Goal: Task Accomplishment & Management: Use online tool/utility

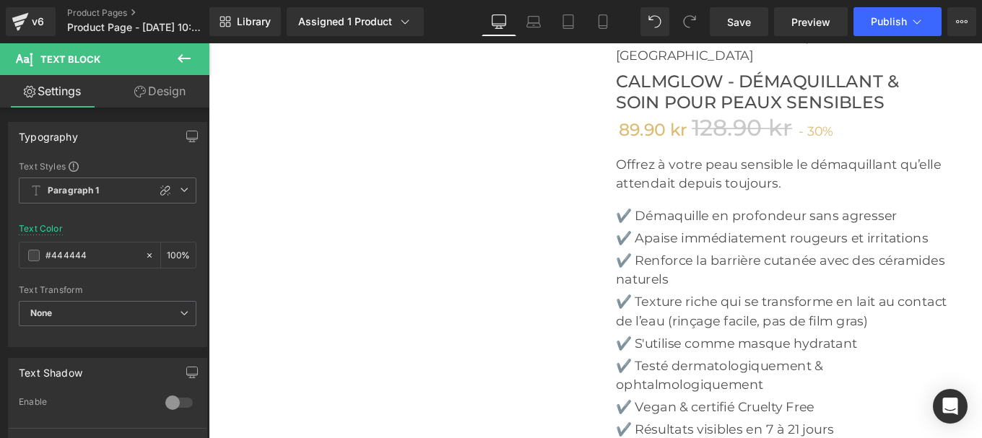
scroll to position [5042, 0]
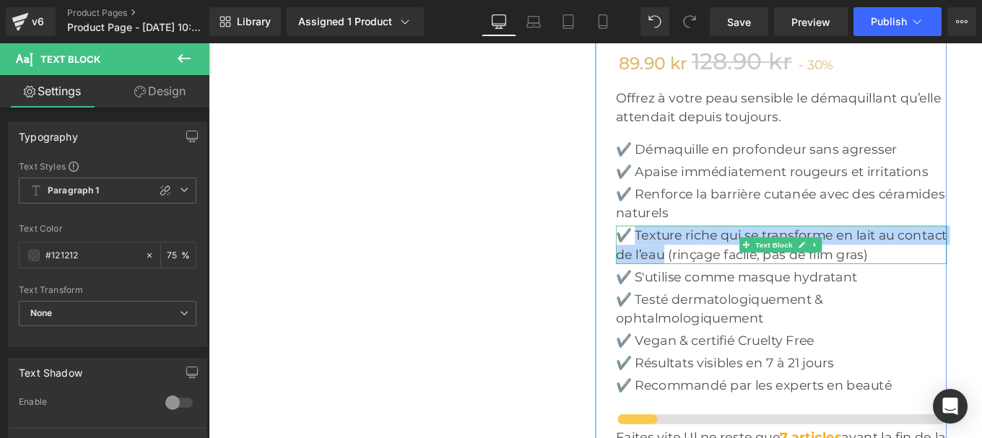
drag, startPoint x: 688, startPoint y: 237, endPoint x: 776, endPoint y: 258, distance: 90.5
click at [776, 258] on p "✔️ Texture riche qui se transforme en lait au contact de l’eau (rinçage facile,…" at bounding box center [855, 270] width 374 height 43
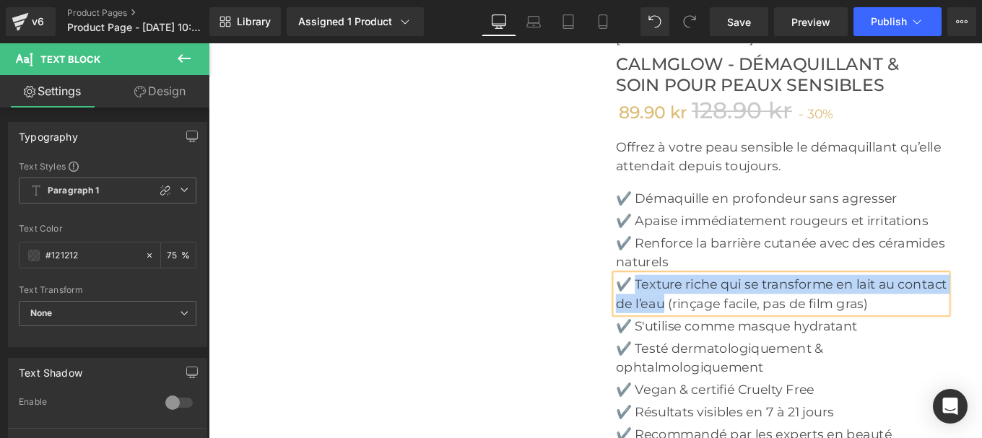
scroll to position [4988, 0]
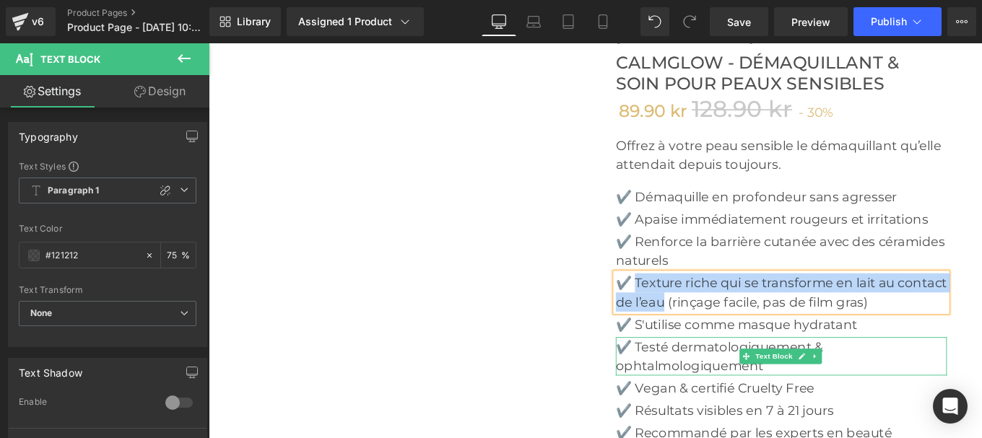
click at [684, 375] on p "✔️ Testé dermatologiquement & ophtalmologiquement" at bounding box center [855, 396] width 374 height 43
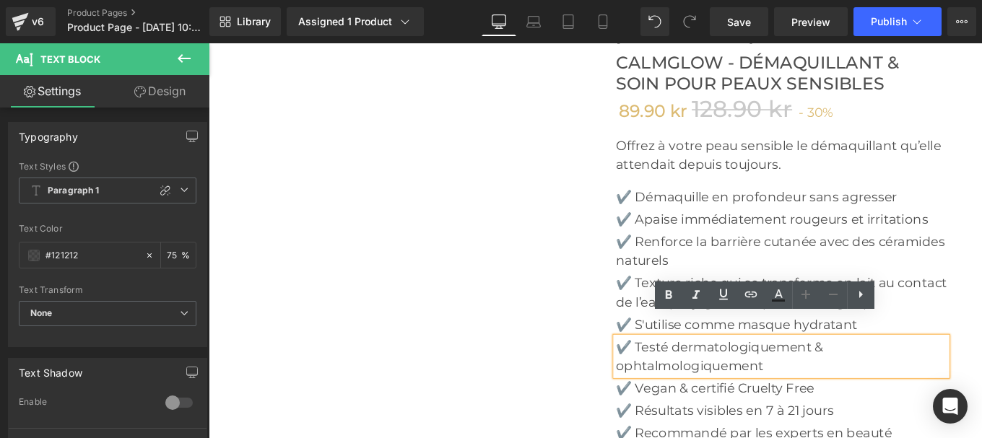
click at [697, 375] on p "✔️ Testé dermatologiquement & ophtalmologiquement" at bounding box center [855, 396] width 374 height 43
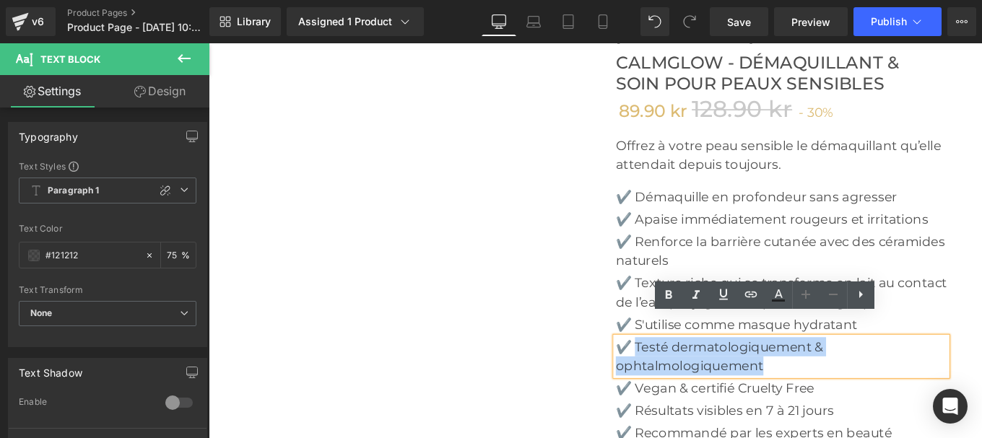
drag, startPoint x: 688, startPoint y: 359, endPoint x: 876, endPoint y: 390, distance: 191.0
click at [876, 390] on p "✔️ Testé dermatologiquement & ophtalmologiquement" at bounding box center [855, 396] width 374 height 43
copy p "Testé dermatologiquement & ophtalmologiquement"
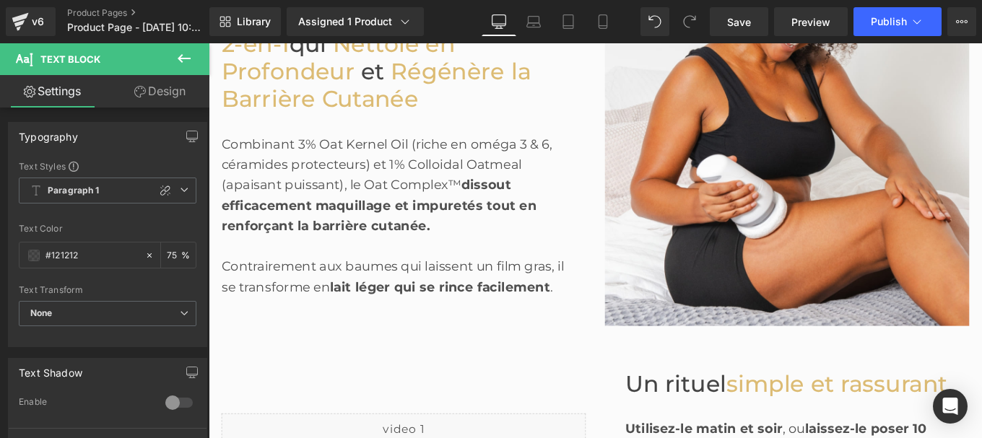
scroll to position [1545, 0]
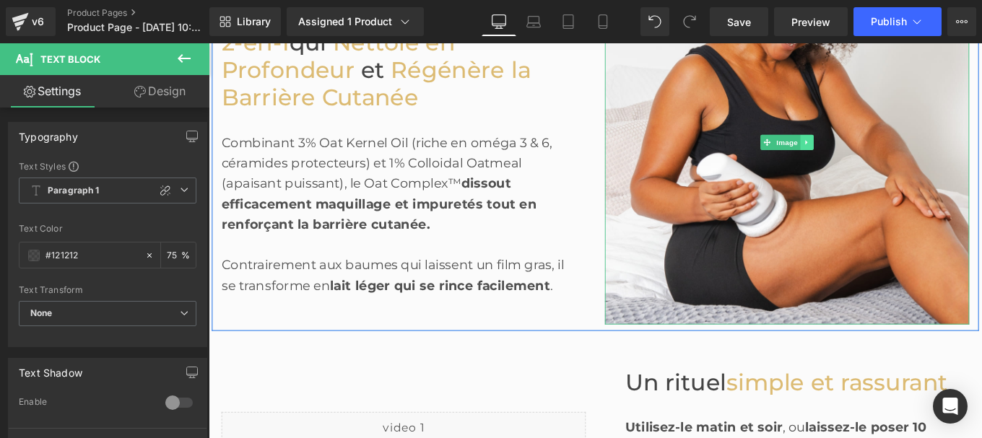
click at [879, 160] on link at bounding box center [884, 155] width 15 height 17
click at [869, 153] on link at bounding box center [876, 155] width 15 height 17
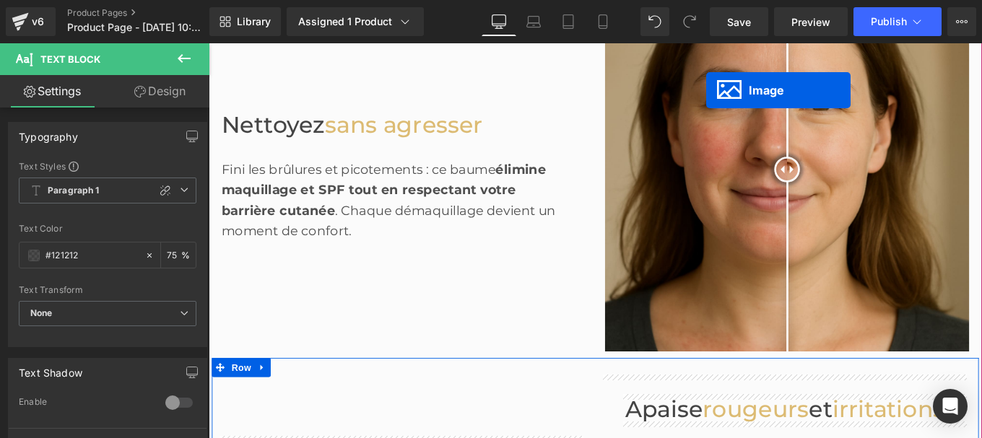
scroll to position [834, 0]
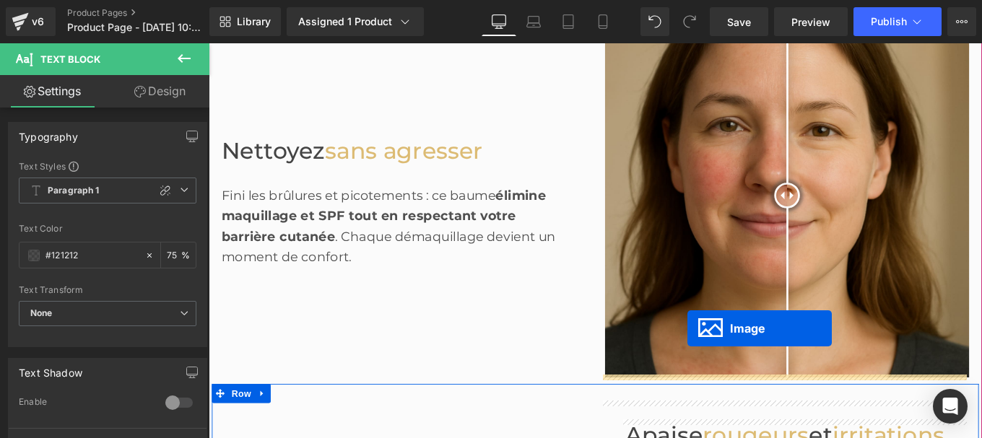
drag, startPoint x: 832, startPoint y: 305, endPoint x: 748, endPoint y: 365, distance: 103.5
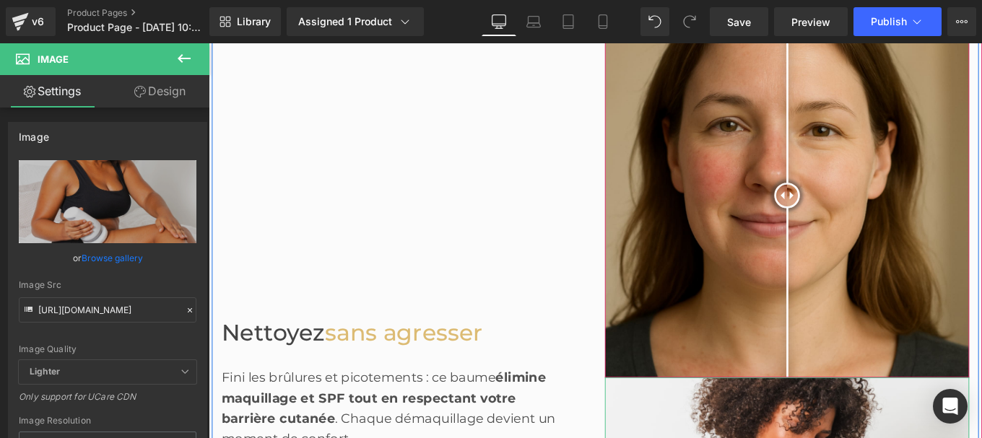
click at [926, 201] on img at bounding box center [861, 214] width 411 height 411
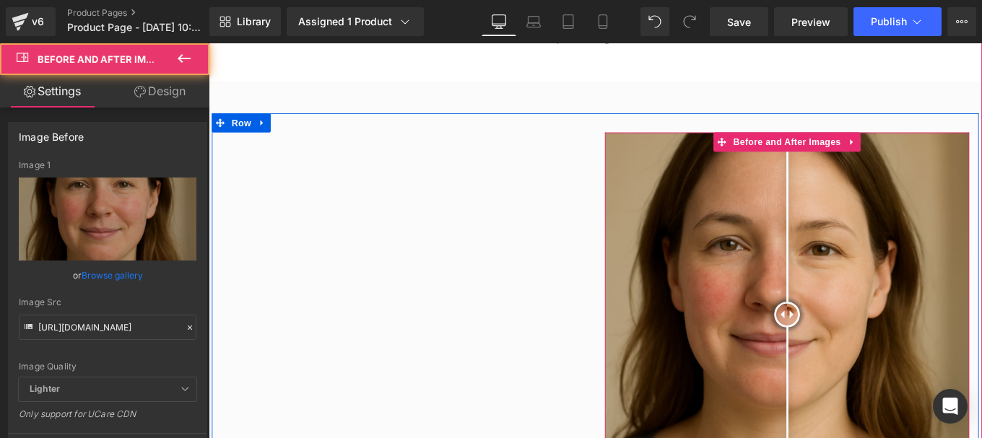
scroll to position [699, 0]
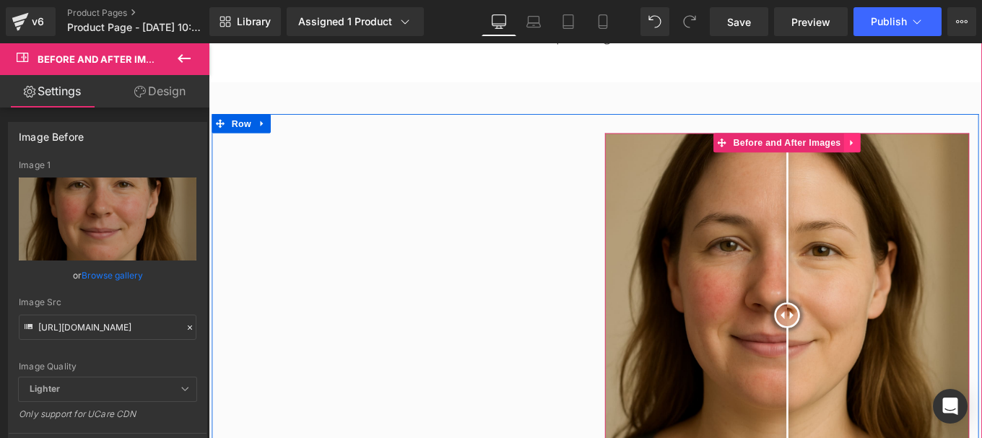
click at [932, 154] on icon at bounding box center [935, 156] width 10 height 11
click at [940, 151] on icon at bounding box center [945, 156] width 10 height 10
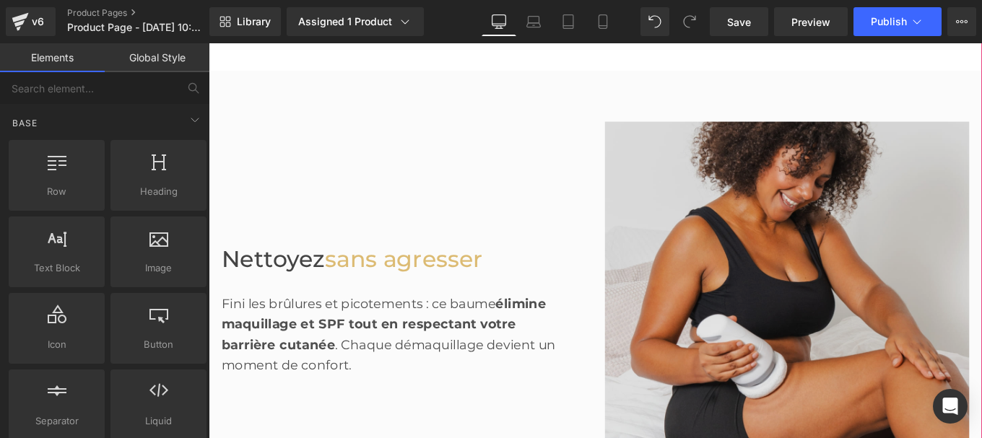
scroll to position [716, 0]
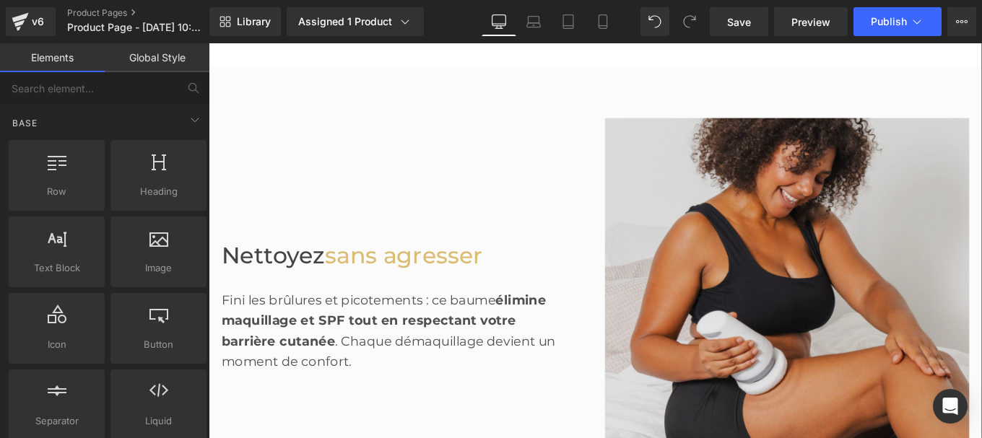
click at [815, 348] on img at bounding box center [861, 333] width 411 height 411
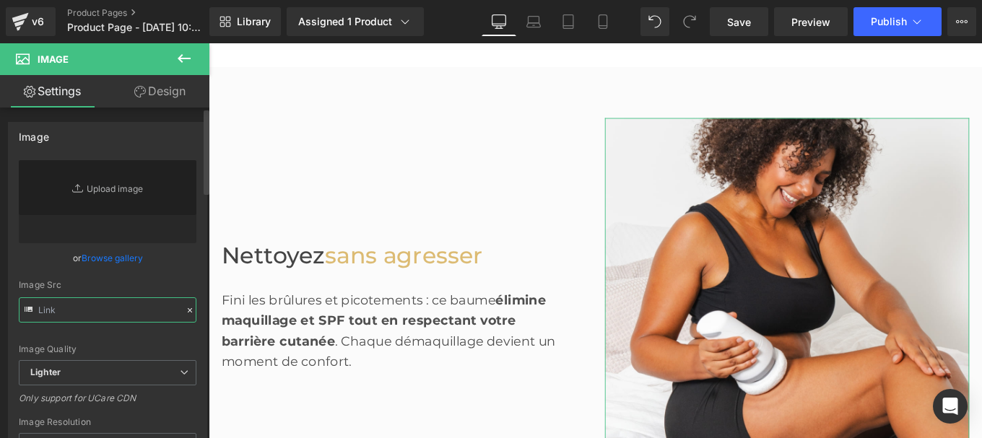
click at [102, 310] on input "text" at bounding box center [108, 309] width 178 height 25
type input "[URL][DOMAIN_NAME]"
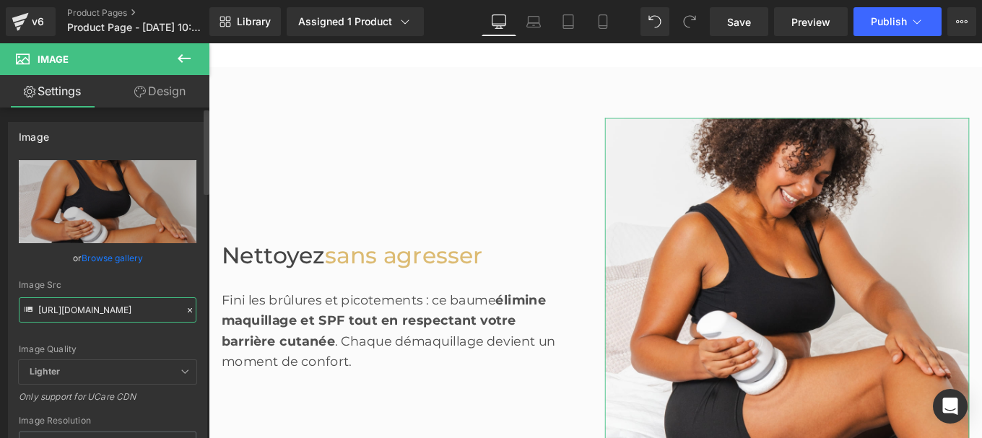
click at [102, 310] on input "[URL][DOMAIN_NAME]" at bounding box center [108, 309] width 178 height 25
type input "[URL][DOMAIN_NAME]"
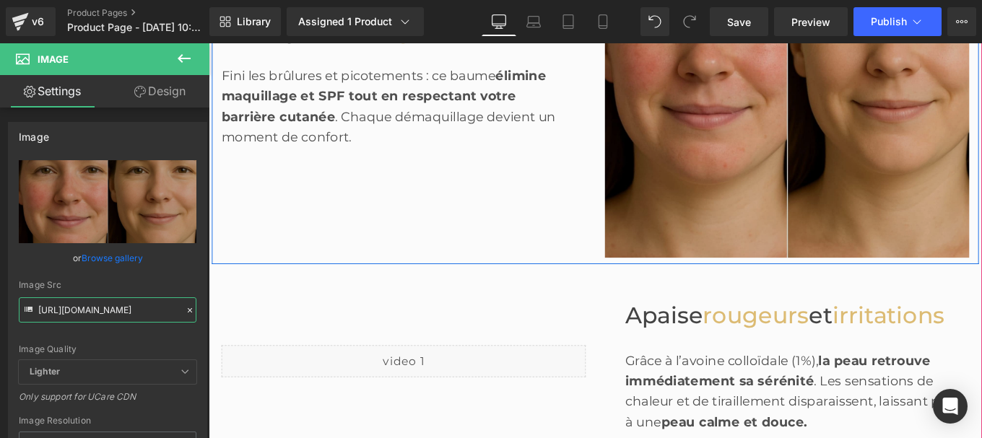
scroll to position [970, 0]
type input "[URL][DOMAIN_NAME]"
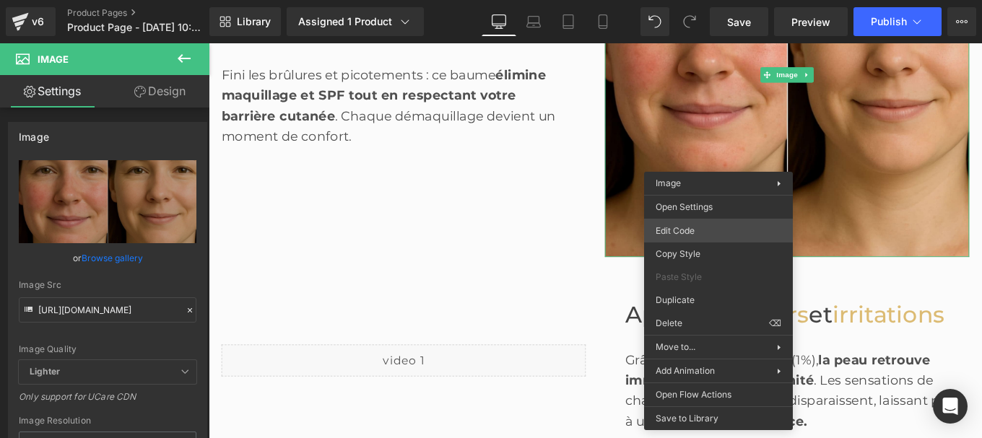
click at [689, 0] on div "Image You are previewing how the will restyle your page. You can not edit Eleme…" at bounding box center [491, 0] width 982 height 0
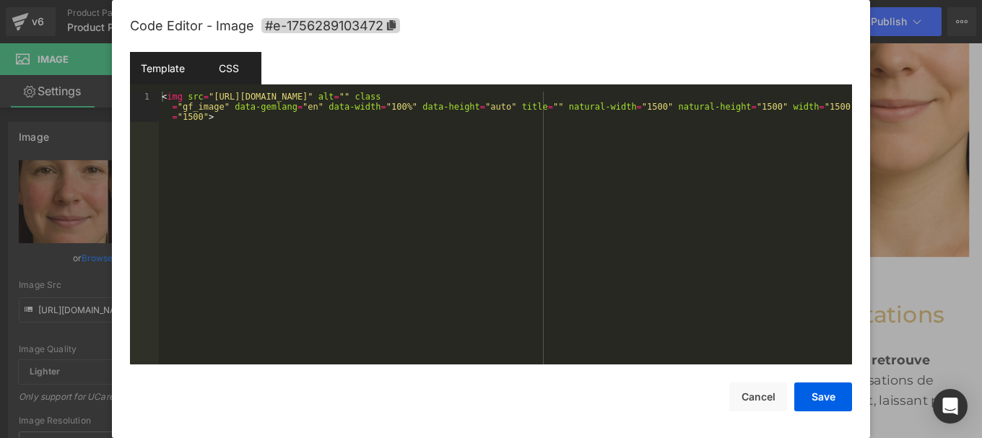
click at [0, 0] on div "CSS" at bounding box center [0, 0] width 0 height 0
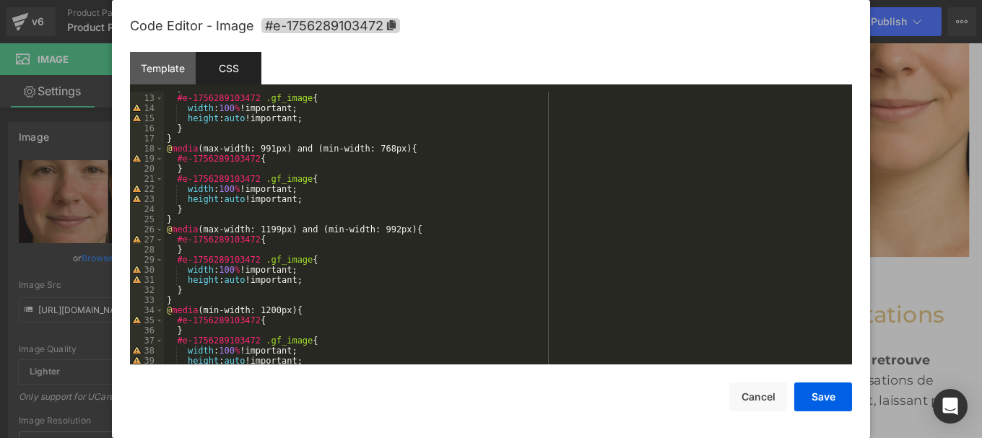
scroll to position [232, 0]
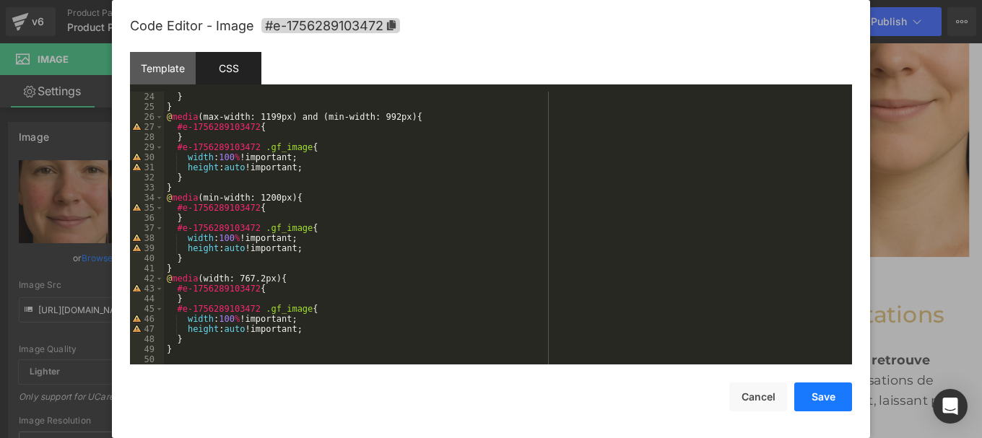
click at [0, 0] on button "Save" at bounding box center [0, 0] width 0 height 0
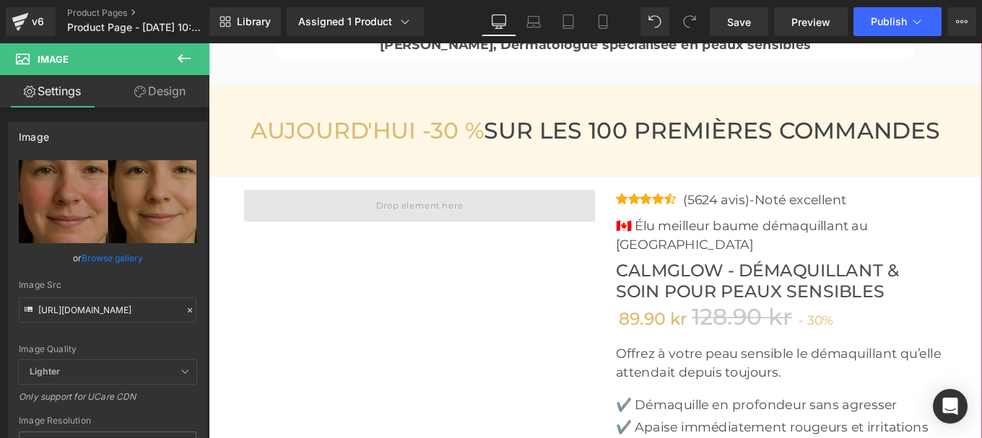
scroll to position [4751, 0]
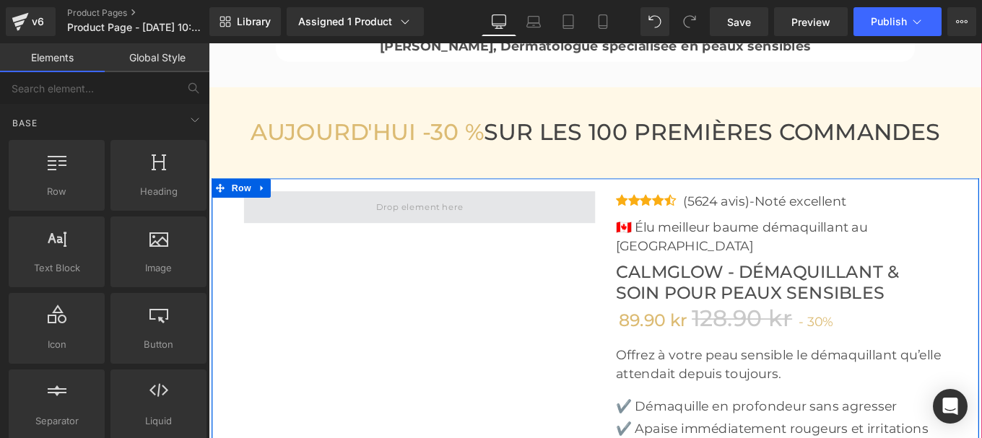
click at [406, 231] on span at bounding box center [447, 228] width 108 height 23
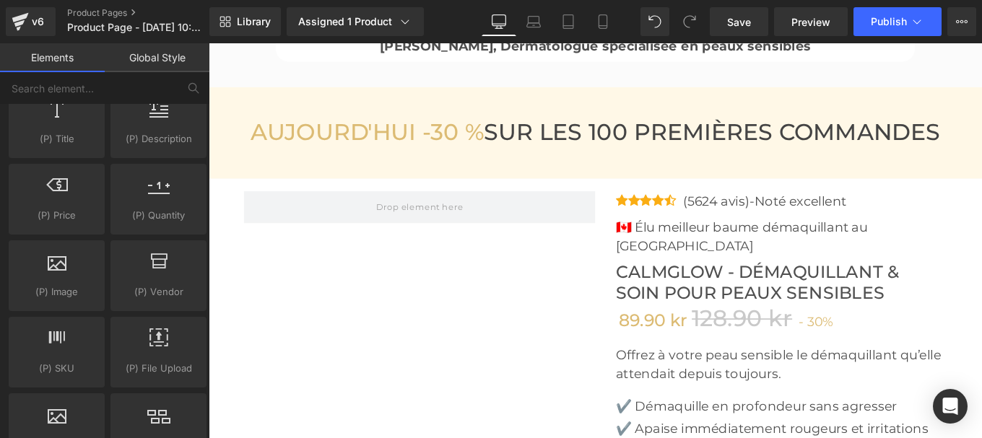
scroll to position [1436, 0]
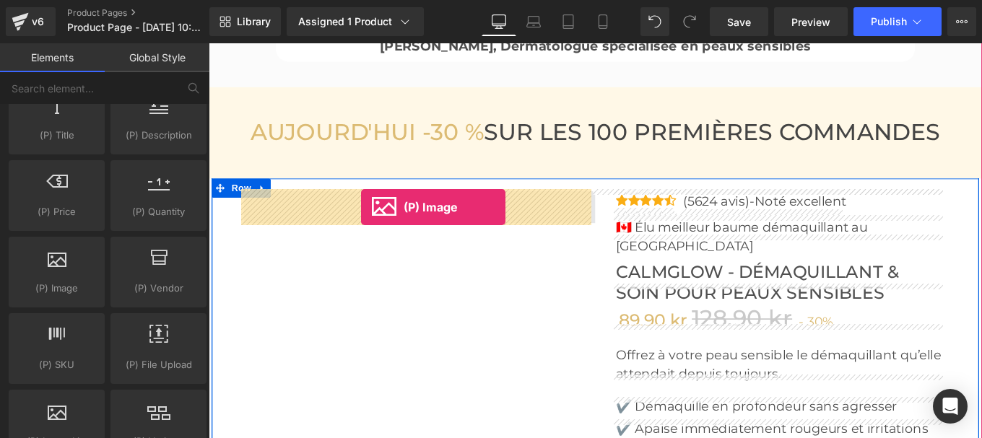
drag, startPoint x: 257, startPoint y: 327, endPoint x: 380, endPoint y: 228, distance: 158.1
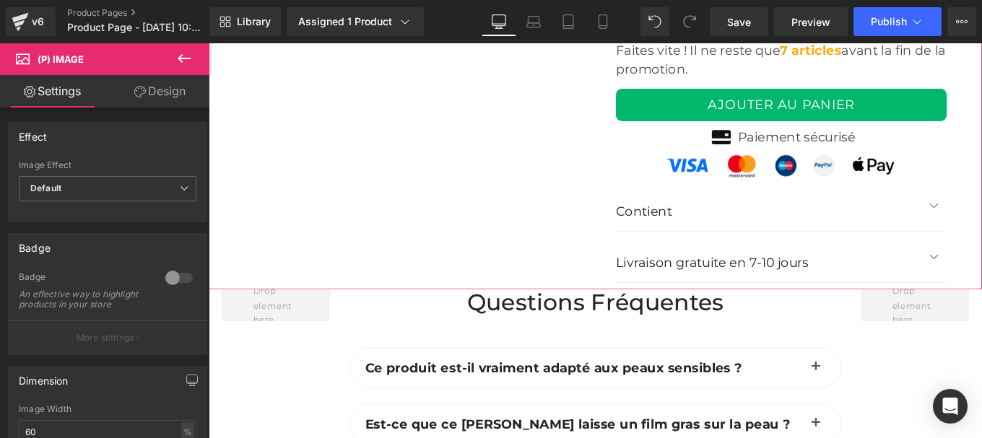
scroll to position [5479, 0]
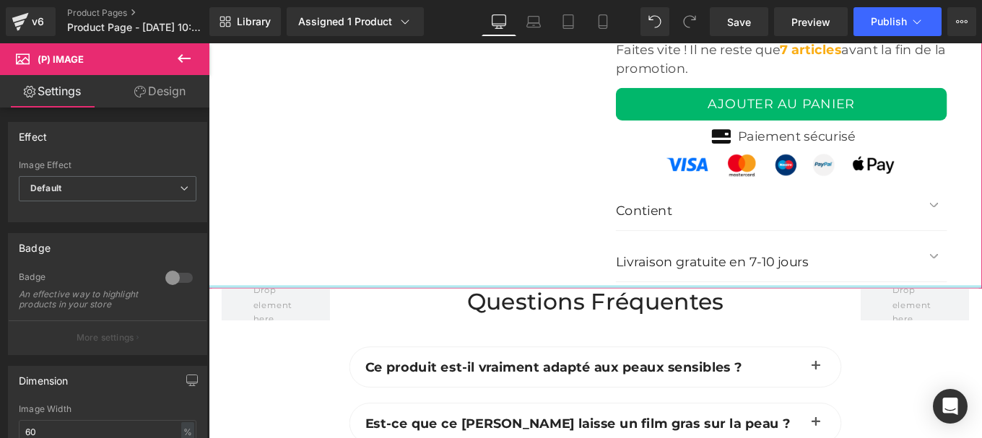
click at [413, 317] on div at bounding box center [645, 319] width 873 height 4
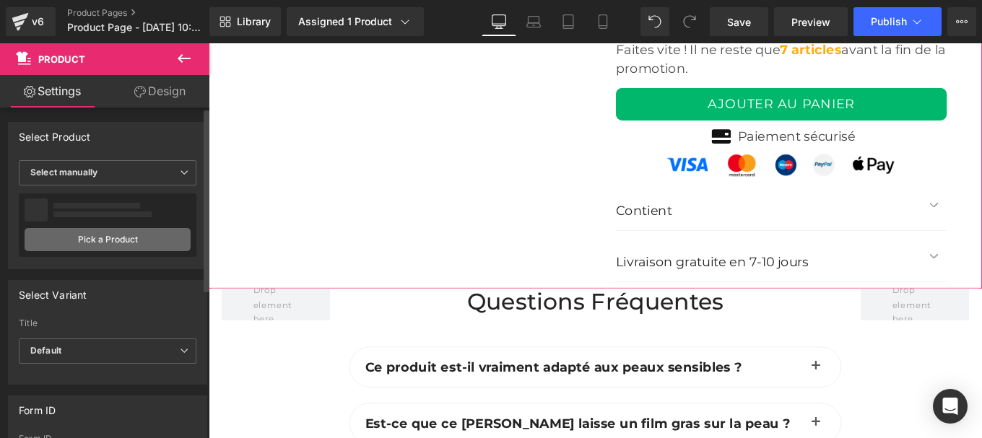
click at [107, 240] on link "Pick a Product" at bounding box center [108, 239] width 166 height 23
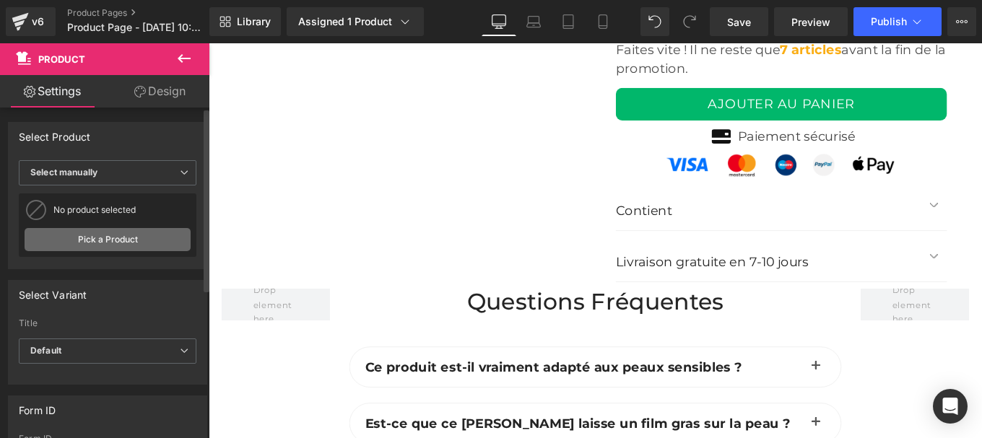
click at [121, 244] on link "Pick a Product" at bounding box center [108, 239] width 166 height 23
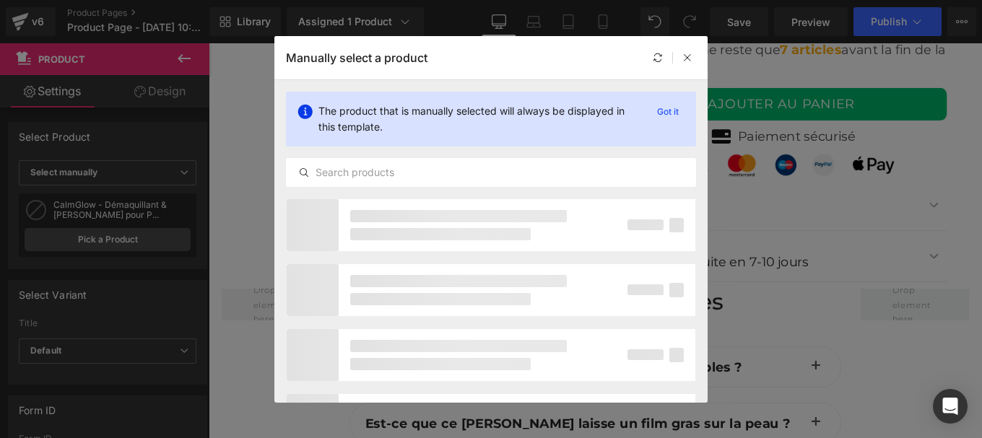
scroll to position [4779, 0]
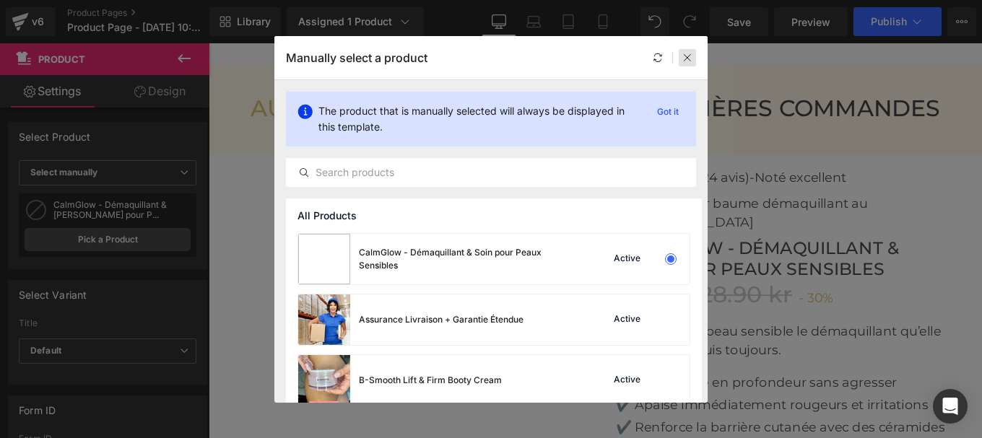
click at [683, 58] on icon at bounding box center [687, 58] width 10 height 10
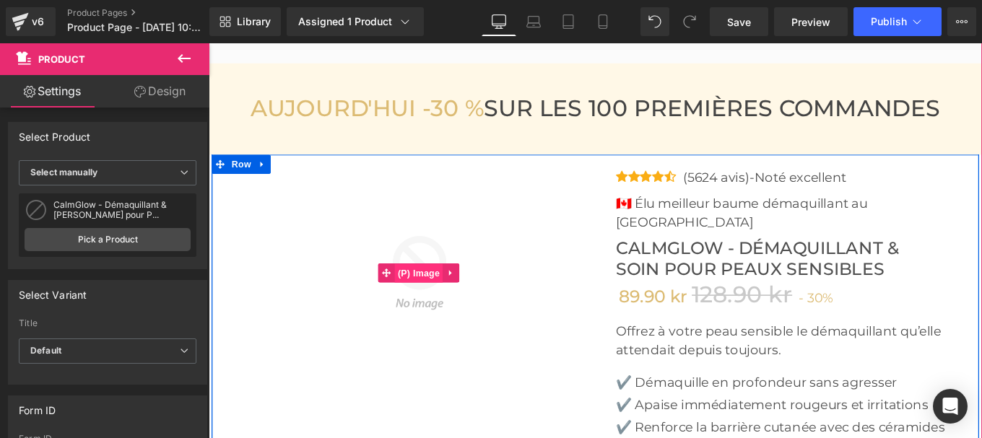
click at [440, 298] on span "(P) Image" at bounding box center [446, 303] width 55 height 22
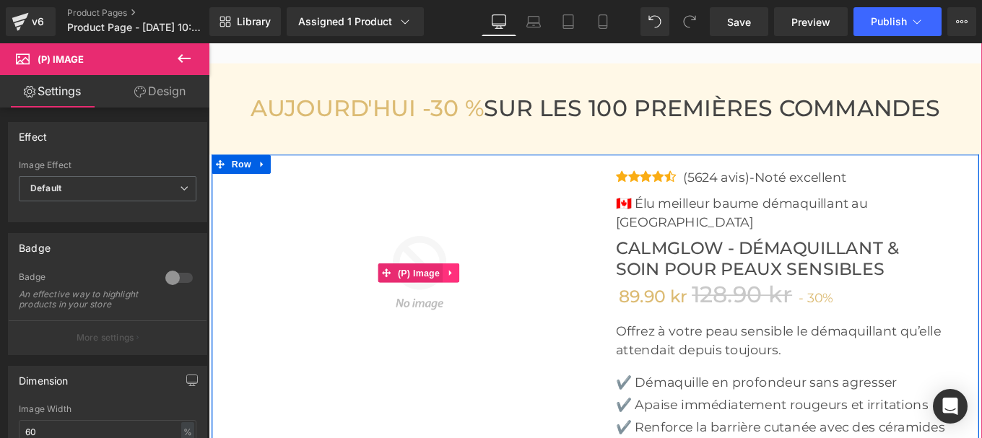
click at [480, 297] on icon at bounding box center [483, 302] width 10 height 11
click at [487, 299] on icon at bounding box center [492, 302] width 10 height 10
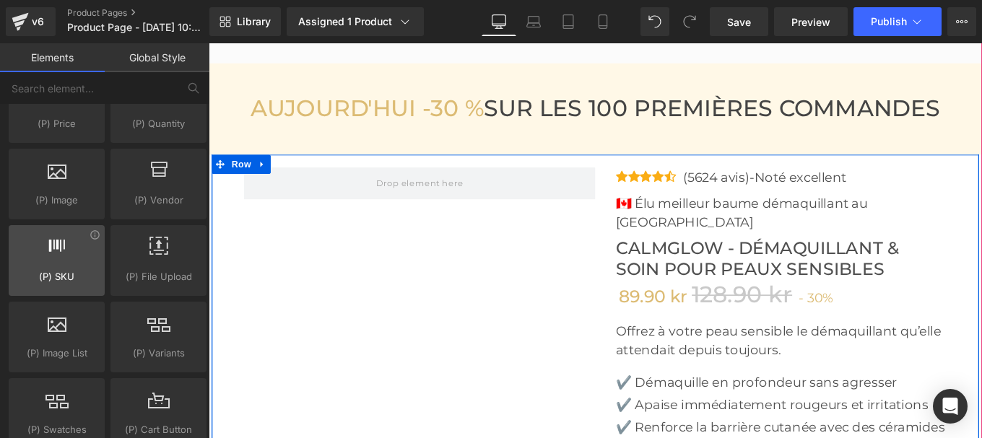
scroll to position [1585, 0]
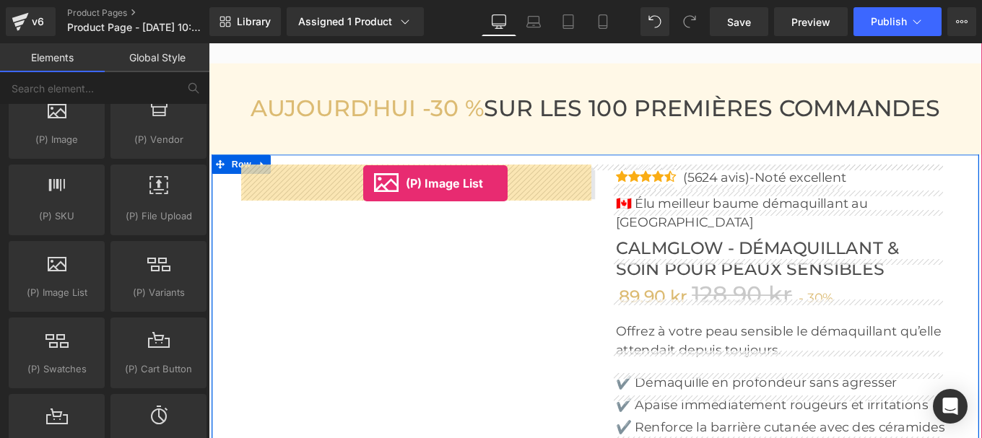
drag, startPoint x: 266, startPoint y: 333, endPoint x: 383, endPoint y: 201, distance: 176.4
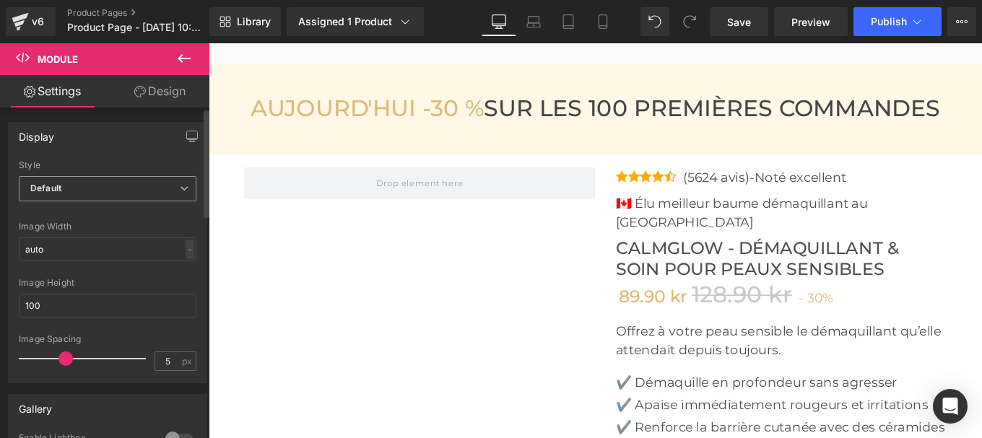
click at [154, 191] on span "Default" at bounding box center [108, 188] width 178 height 25
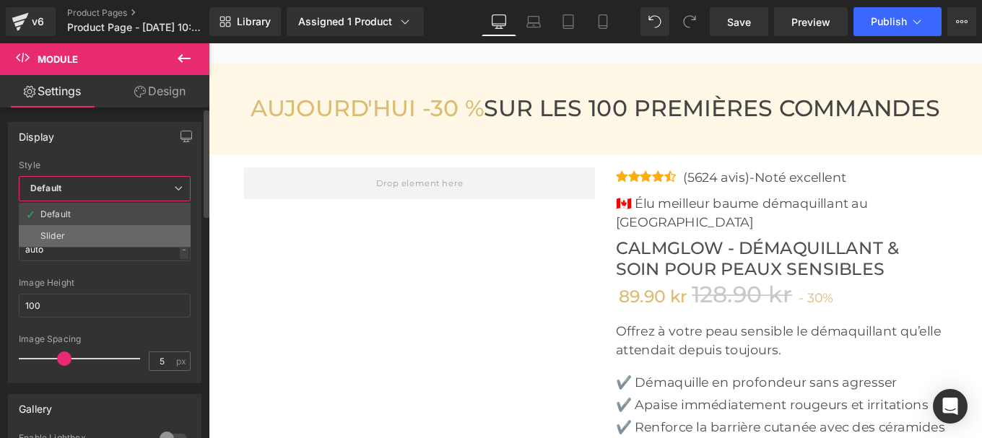
click at [95, 236] on li "Slider" at bounding box center [105, 236] width 172 height 22
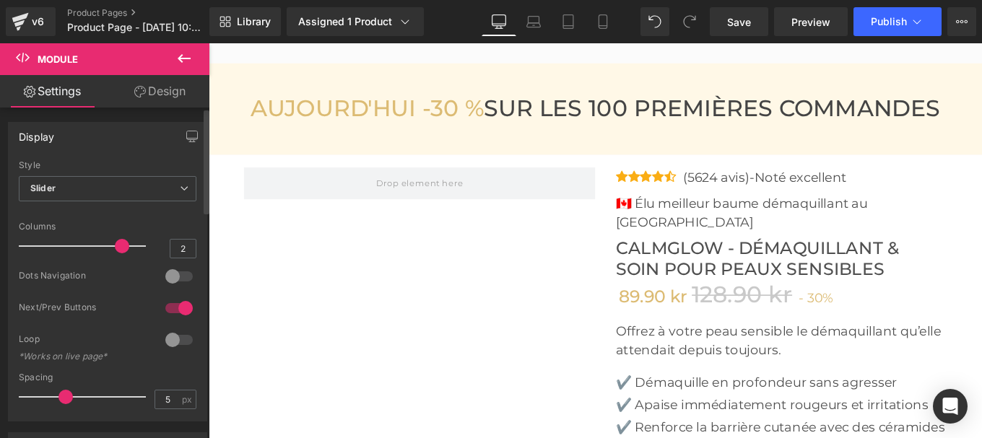
type input "1"
drag, startPoint x: 118, startPoint y: 247, endPoint x: 0, endPoint y: 244, distance: 117.7
click at [0, 244] on div "Display Default Slider Style Slider Default Slider 1 Columns 1 4 Columns 4 3 Co…" at bounding box center [108, 266] width 216 height 310
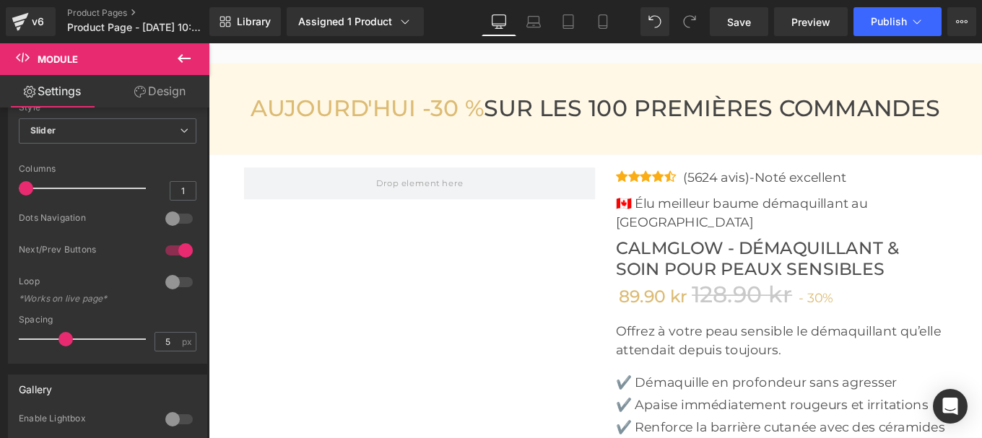
click at [182, 56] on icon at bounding box center [183, 58] width 17 height 17
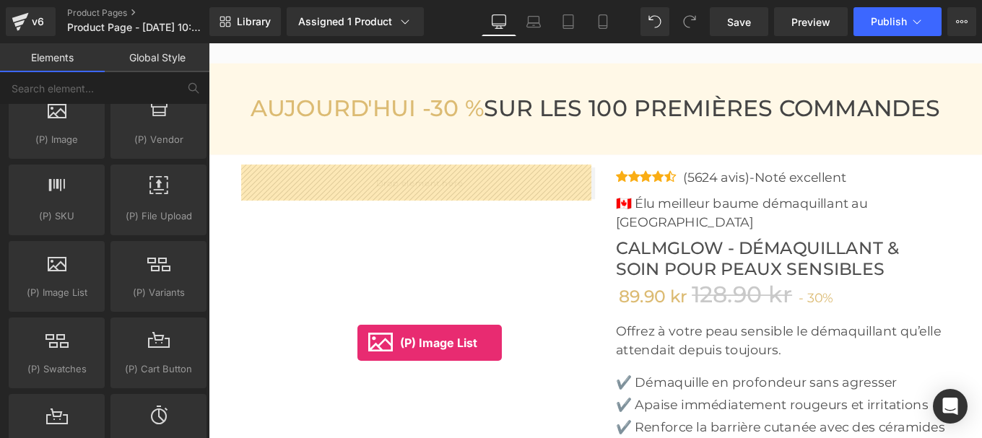
drag, startPoint x: 270, startPoint y: 335, endPoint x: 377, endPoint y: 382, distance: 116.7
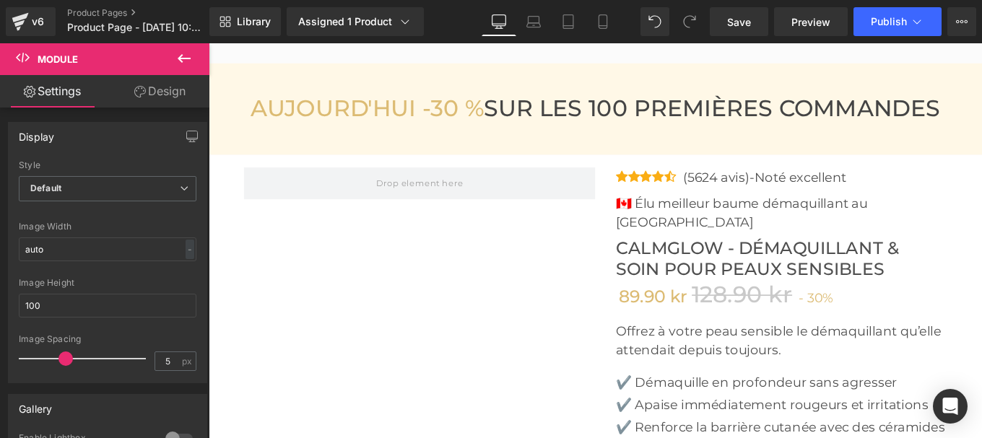
click at [178, 58] on icon at bounding box center [184, 58] width 13 height 9
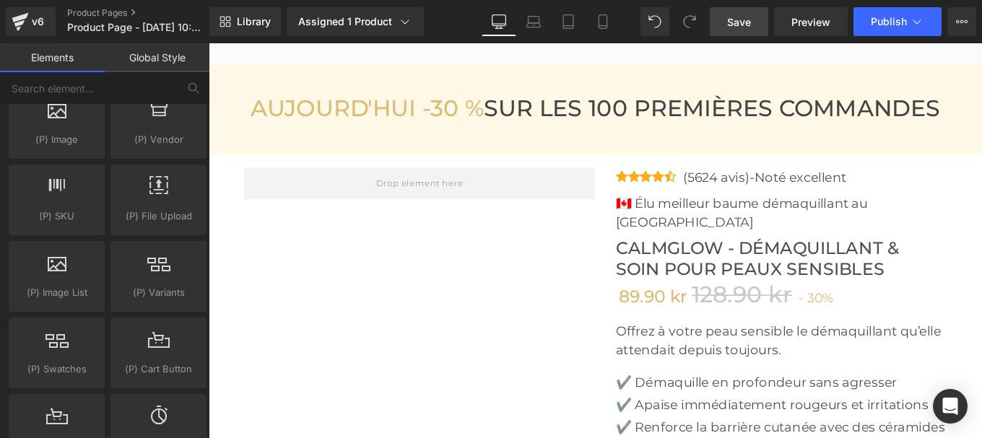
click at [743, 22] on span "Save" at bounding box center [739, 21] width 24 height 15
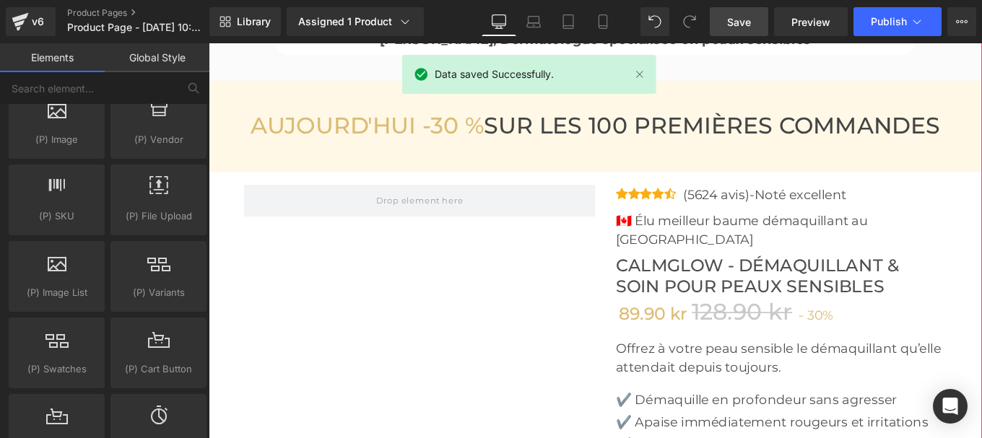
scroll to position [4759, 0]
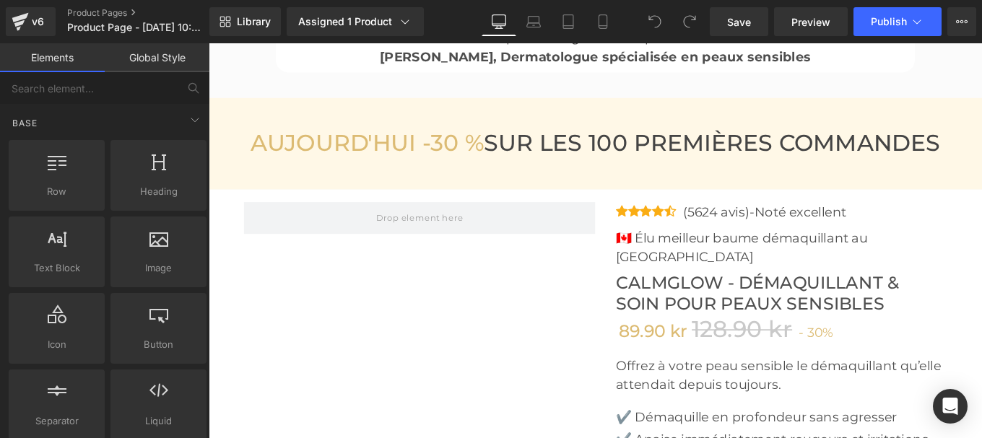
scroll to position [4738, 0]
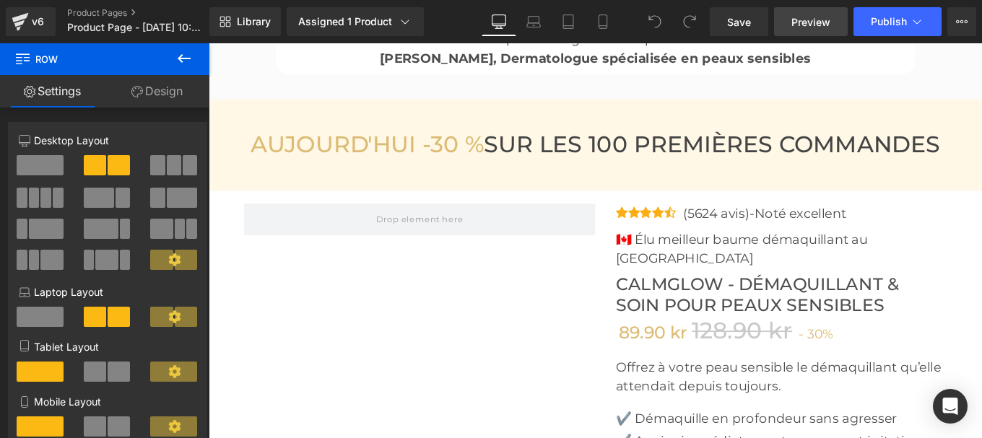
click at [800, 19] on span "Preview" at bounding box center [810, 21] width 39 height 15
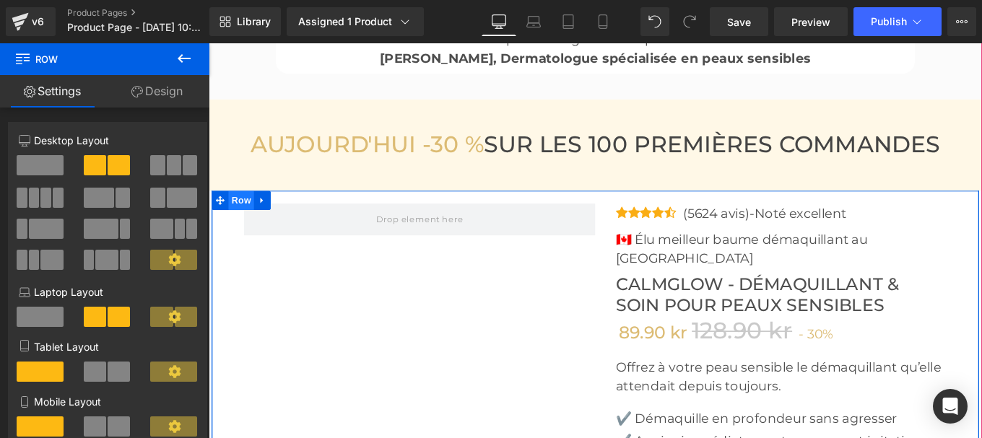
click at [240, 217] on span "Row" at bounding box center [245, 221] width 29 height 22
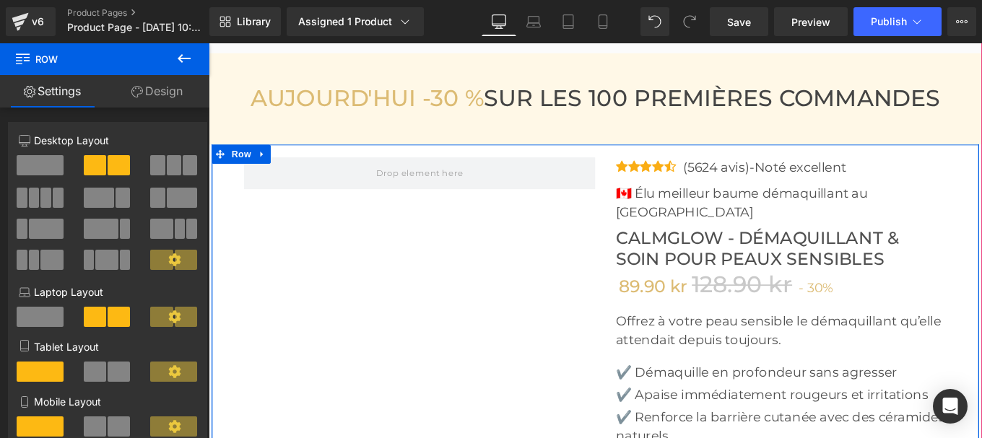
scroll to position [4789, 0]
click at [237, 166] on span "Row" at bounding box center [245, 170] width 29 height 22
click at [161, 85] on link "Design" at bounding box center [157, 91] width 105 height 32
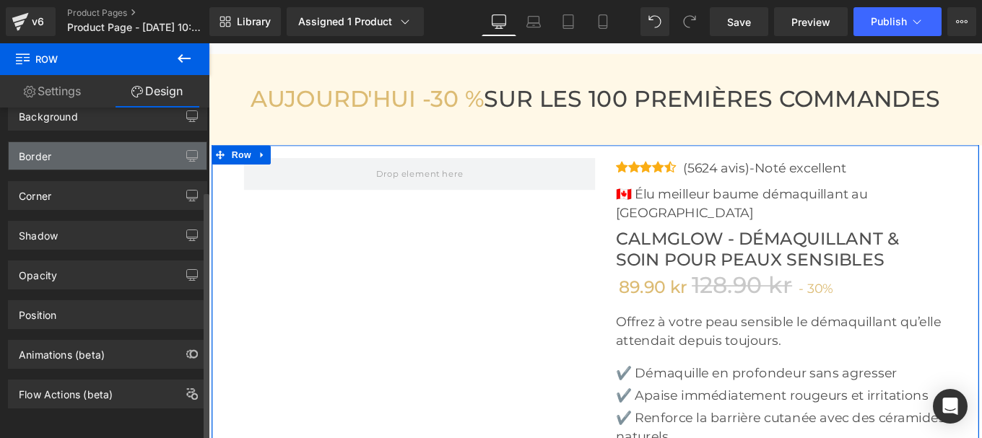
scroll to position [0, 0]
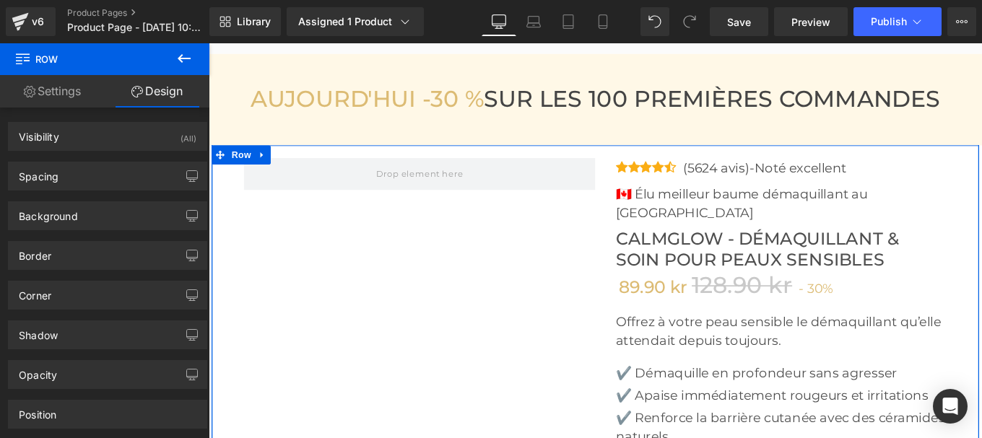
click at [59, 90] on link "Settings" at bounding box center [52, 91] width 105 height 32
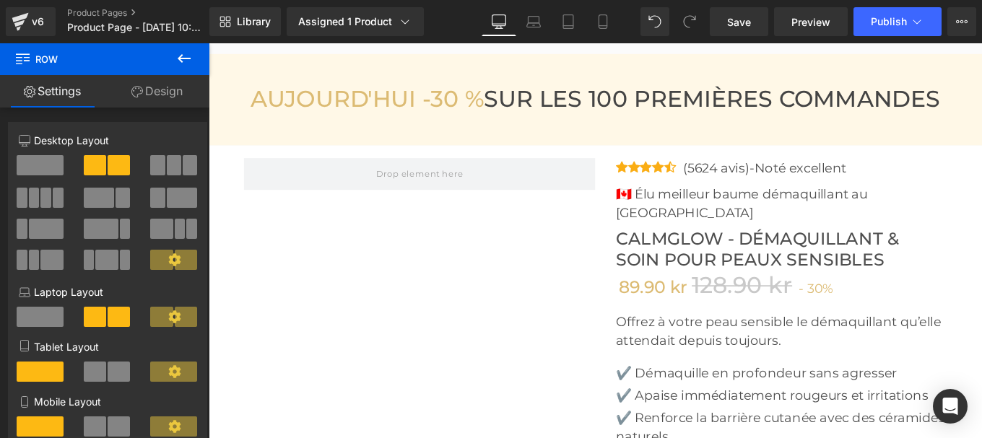
click at [183, 59] on icon at bounding box center [184, 58] width 13 height 9
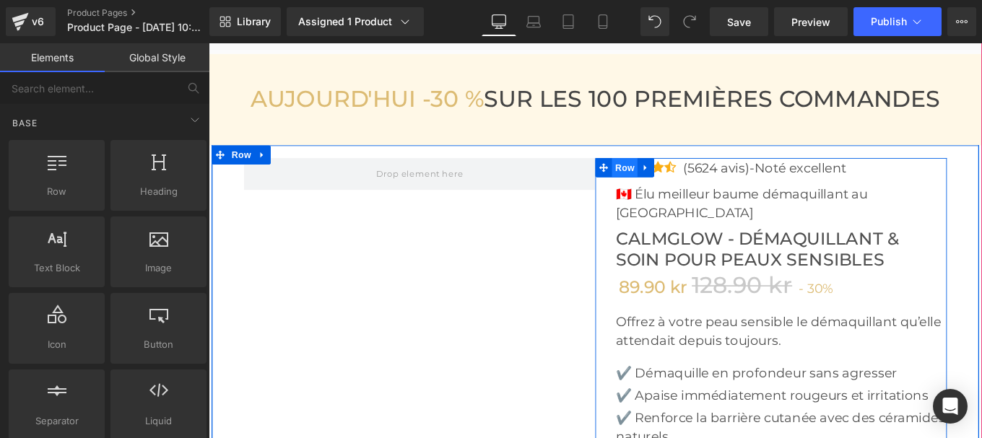
click at [673, 186] on span "Row" at bounding box center [678, 184] width 29 height 22
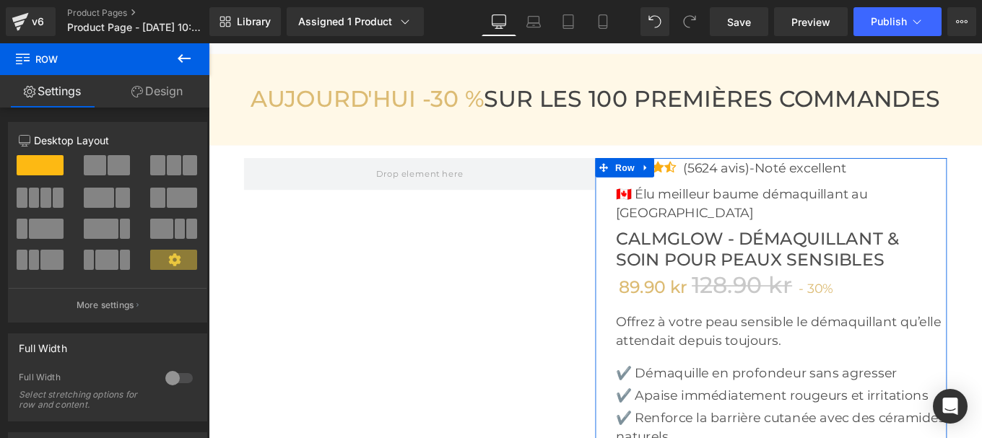
click at [162, 89] on link "Design" at bounding box center [157, 91] width 105 height 32
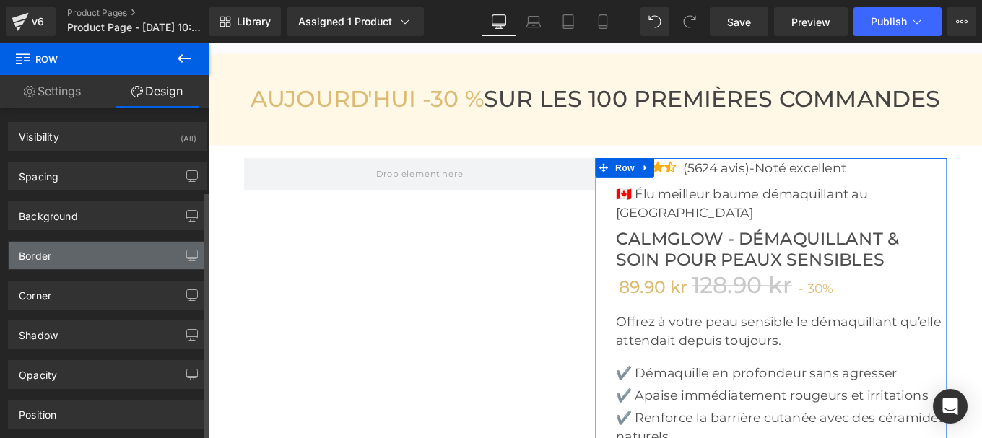
scroll to position [110, 0]
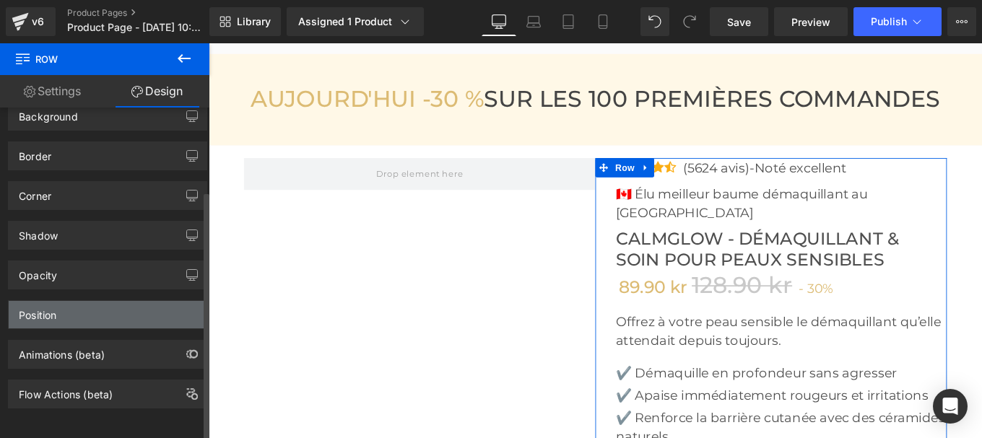
click at [78, 301] on div "Position" at bounding box center [108, 314] width 198 height 27
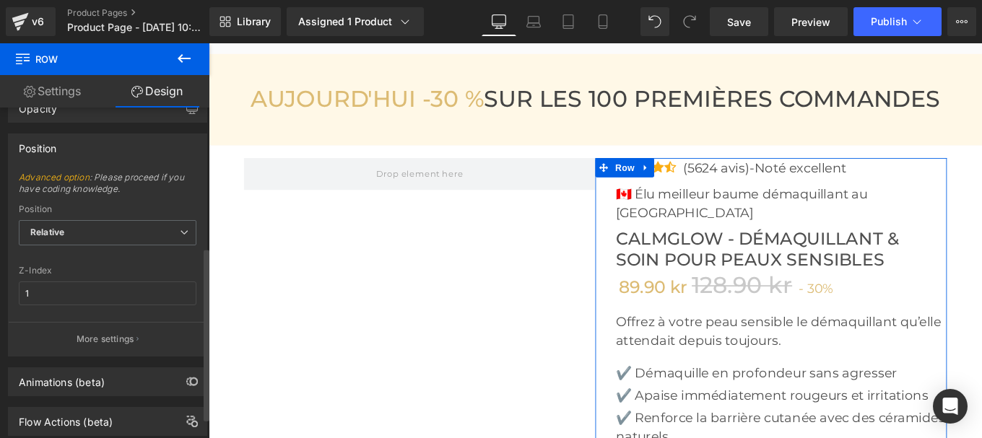
scroll to position [266, 0]
click at [68, 338] on button "More settings" at bounding box center [108, 340] width 198 height 34
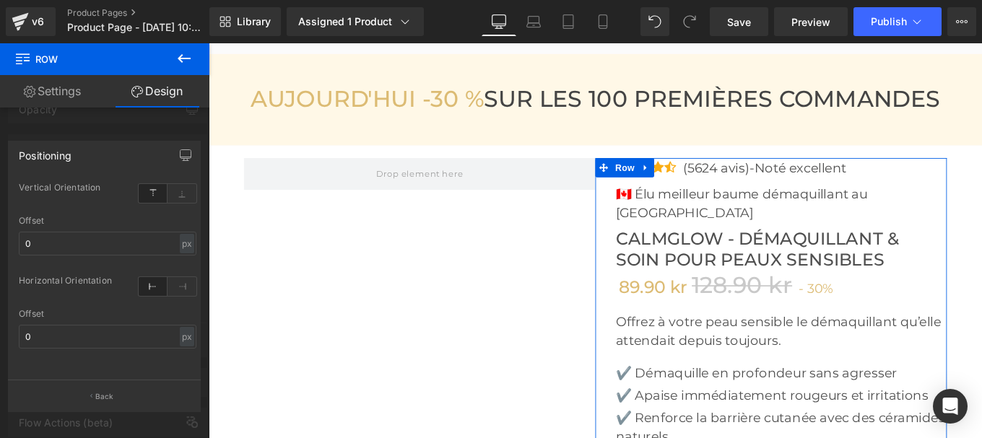
click at [44, 95] on link "Settings" at bounding box center [52, 91] width 105 height 32
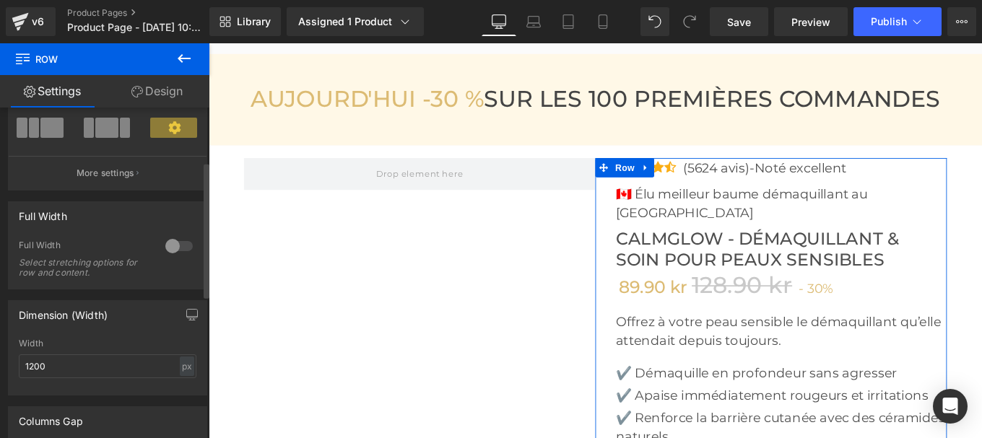
scroll to position [133, 0]
click at [164, 97] on link "Design" at bounding box center [157, 91] width 105 height 32
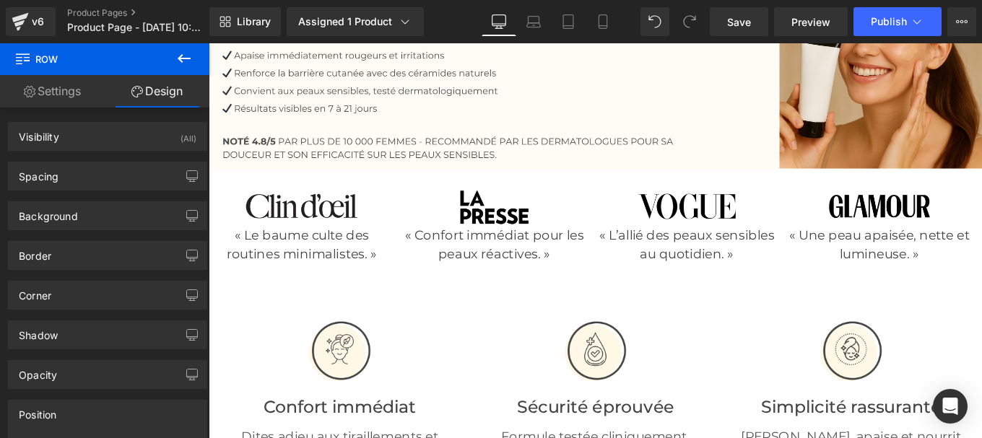
scroll to position [204, 0]
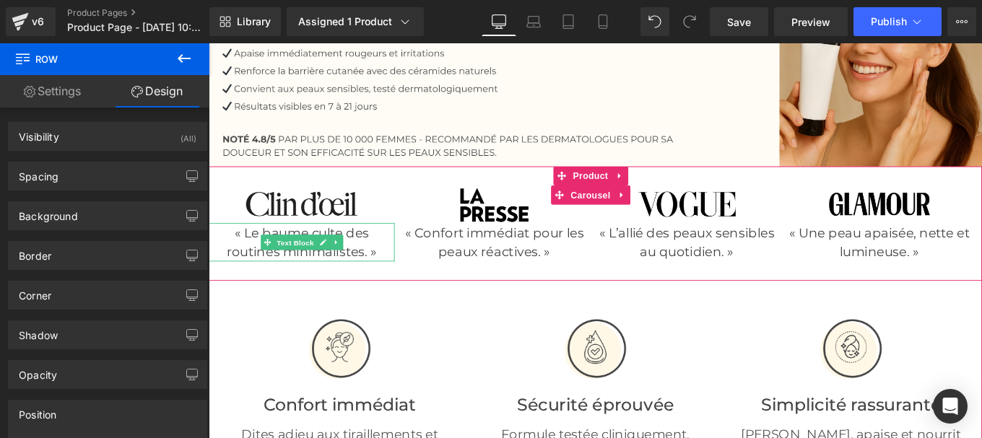
click at [298, 268] on span "Text Block" at bounding box center [306, 267] width 48 height 17
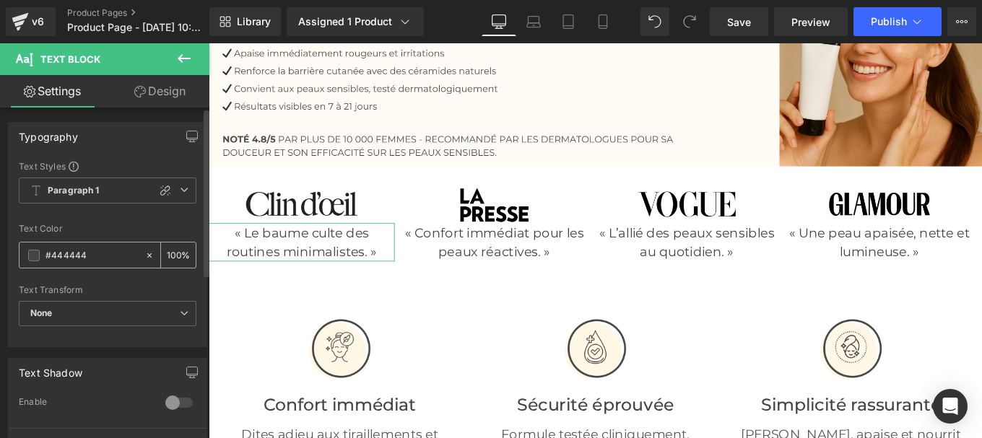
drag, startPoint x: 89, startPoint y: 259, endPoint x: 33, endPoint y: 260, distance: 56.3
click at [33, 260] on div "#444444" at bounding box center [81, 255] width 125 height 25
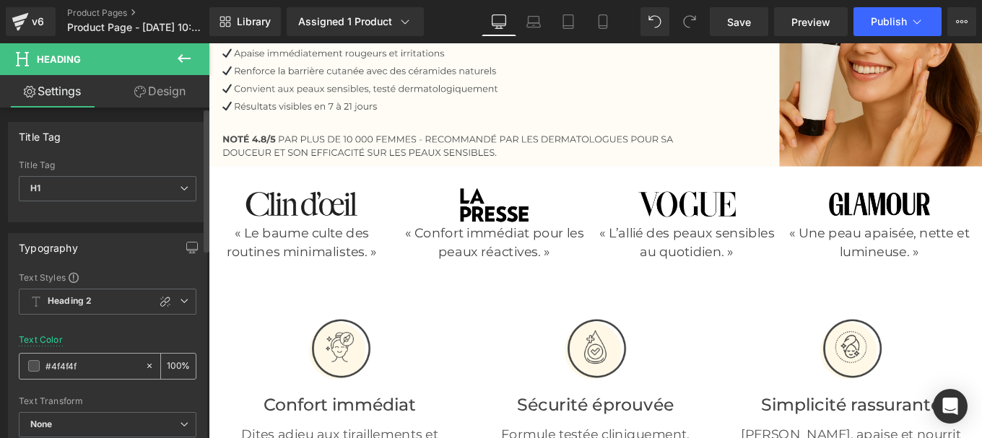
click at [92, 365] on input "#4f4f4f" at bounding box center [91, 366] width 92 height 16
type input "#444444"
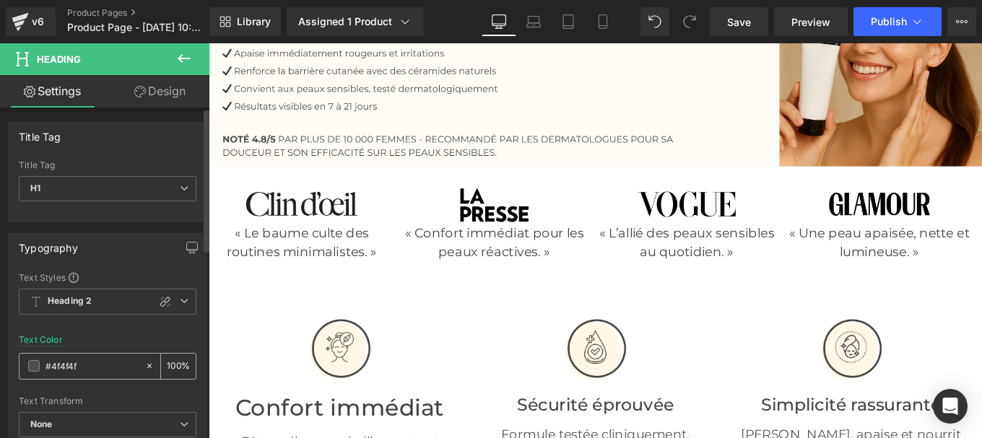
click at [83, 365] on input "#4f4f4f" at bounding box center [91, 366] width 92 height 16
type input "#444444"
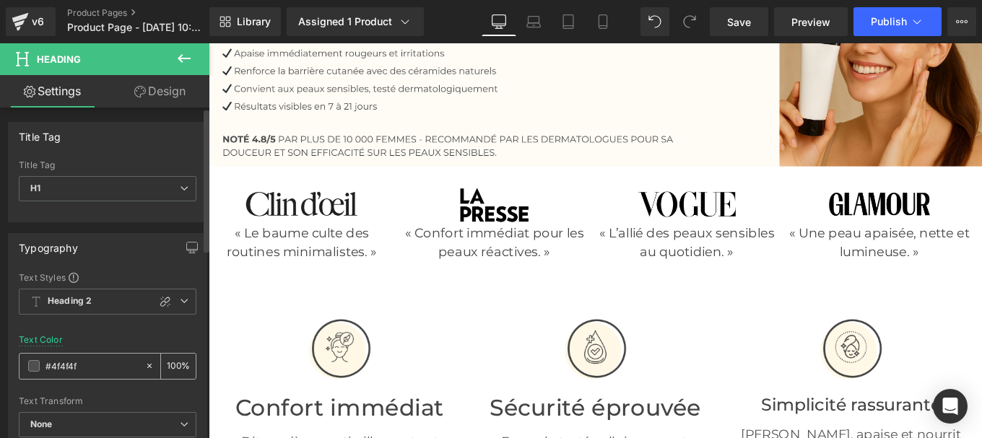
click at [87, 367] on input "#4f4f4f" at bounding box center [91, 366] width 92 height 16
paste input "44444"
type input "#444444"
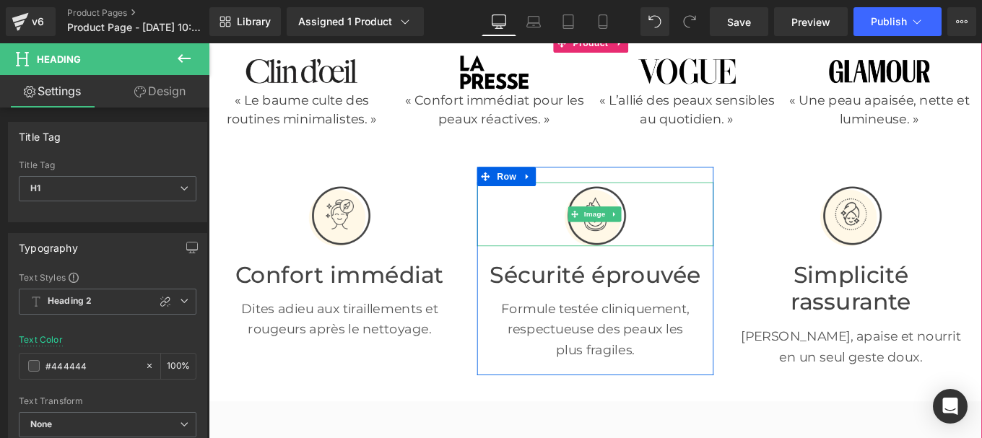
scroll to position [365, 0]
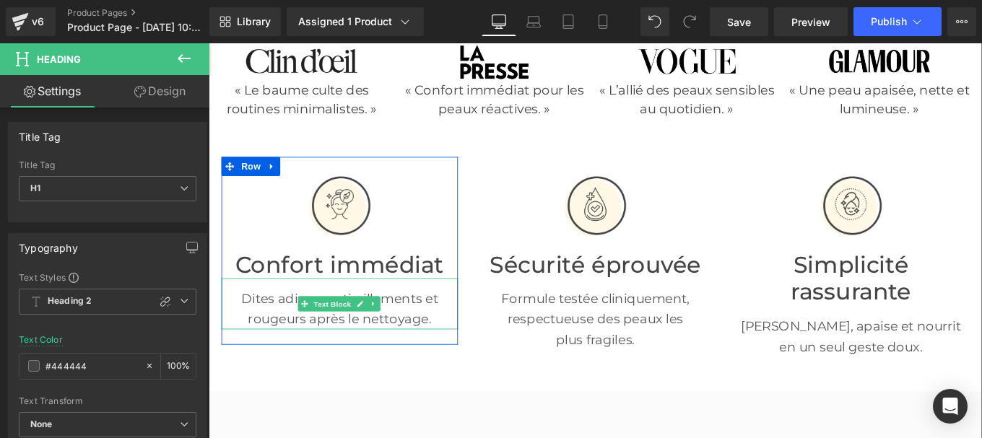
click at [326, 347] on p "Dites adieu aux tiraillements et rougeurs après le nettoyage." at bounding box center [356, 343] width 267 height 46
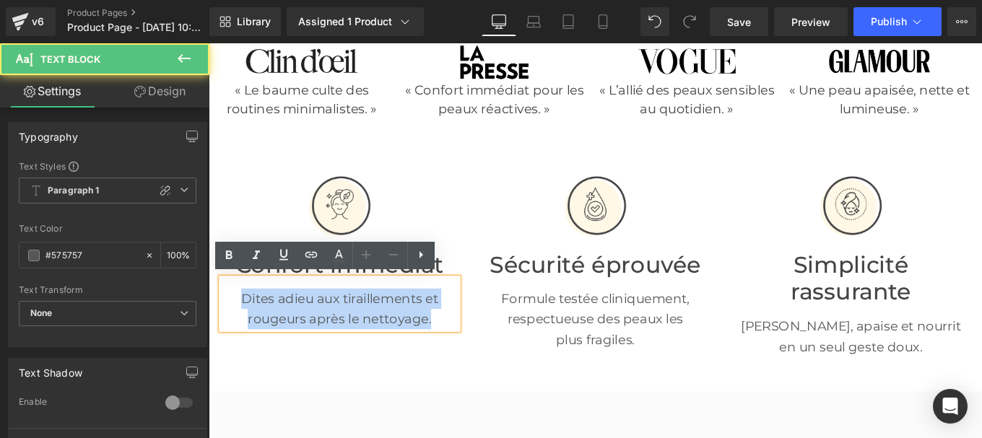
drag, startPoint x: 223, startPoint y: 331, endPoint x: 515, endPoint y: 377, distance: 295.3
click at [515, 377] on div "Image Confort immédiat Heading Dites adieu aux tiraillements et rougeurs après …" at bounding box center [645, 293] width 866 height 287
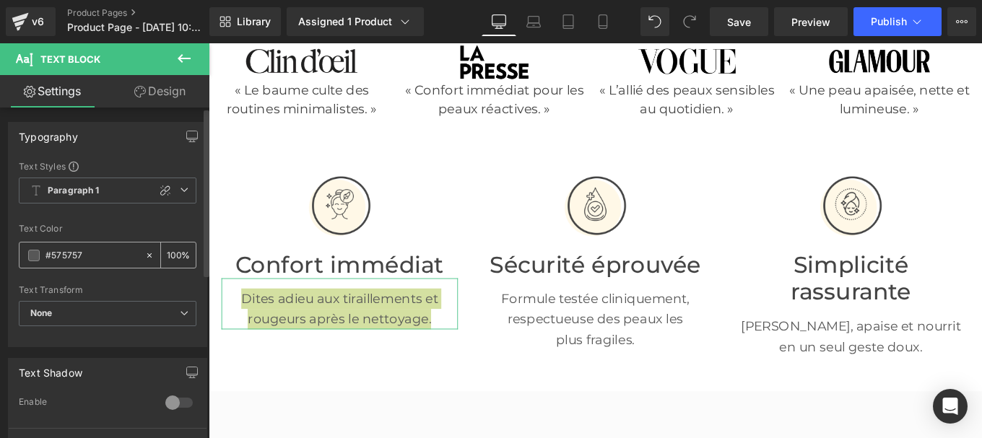
click at [113, 258] on input "#575757" at bounding box center [91, 256] width 92 height 16
type input "#444444"
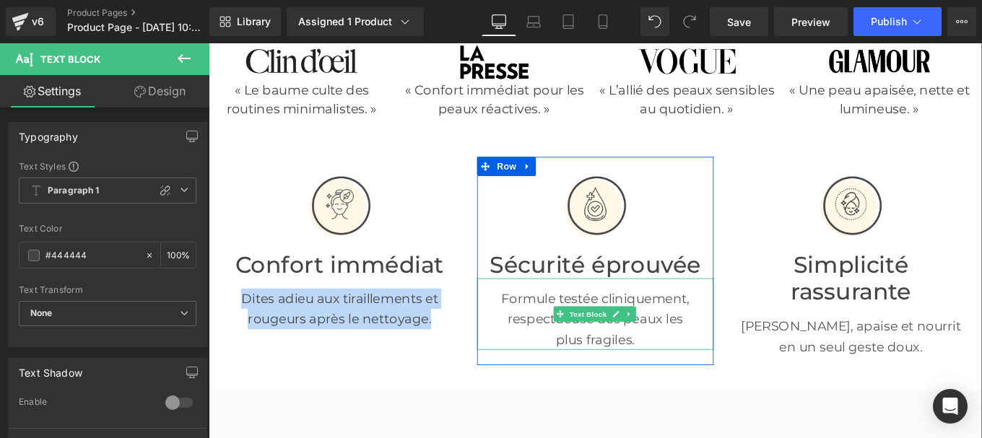
click at [576, 343] on p "Formule testée cliniquement, respectueuse des peaux les" at bounding box center [645, 343] width 267 height 46
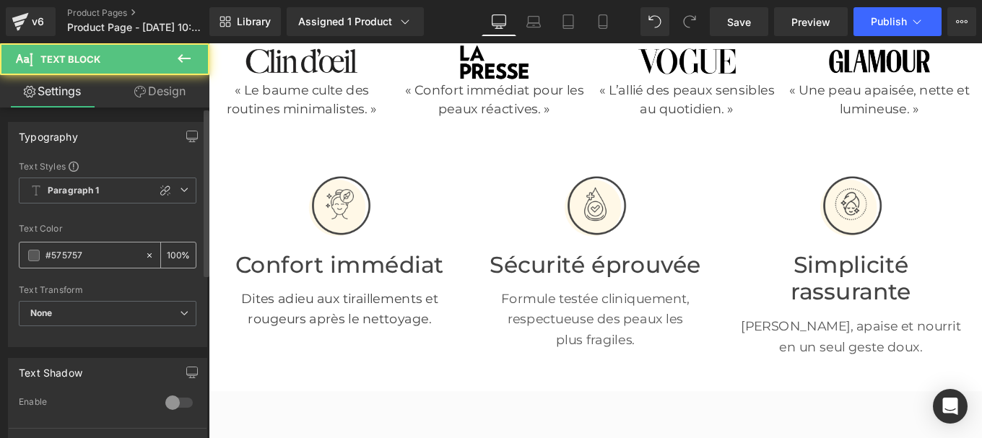
click at [85, 254] on input "#575757" at bounding box center [91, 256] width 92 height 16
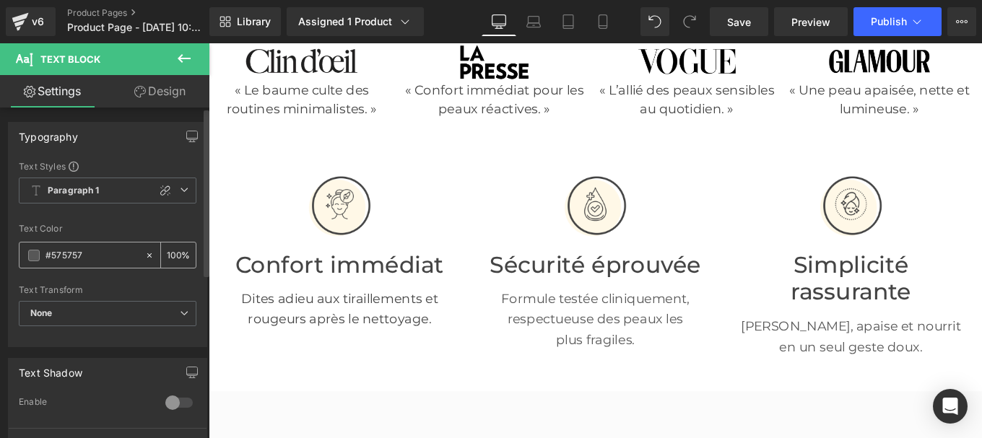
paste input "444444"
type input "#444444"
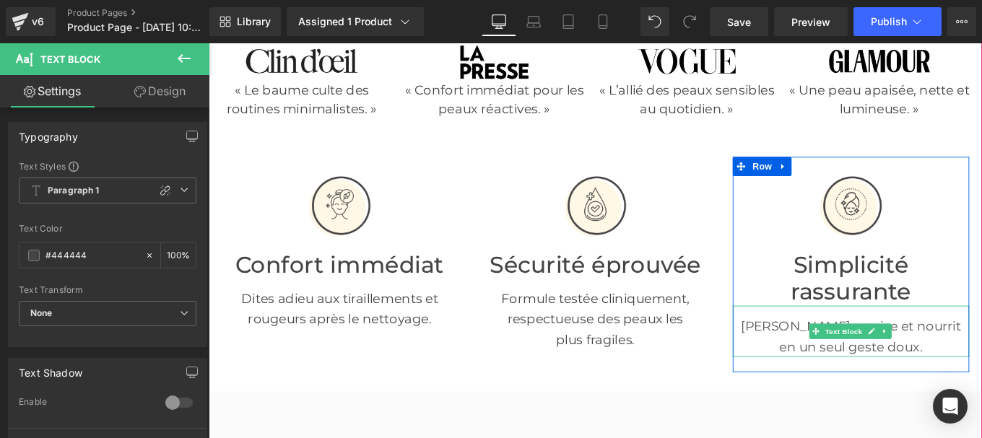
click at [839, 362] on p "[PERSON_NAME], apaise et nourrit en un seul geste doux." at bounding box center [933, 374] width 267 height 46
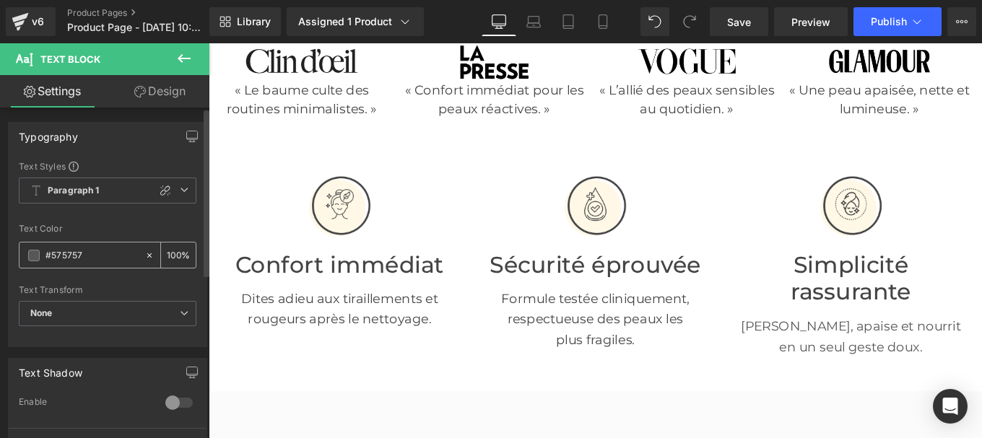
click at [92, 253] on input "#575757" at bounding box center [91, 256] width 92 height 16
type input "#444444"
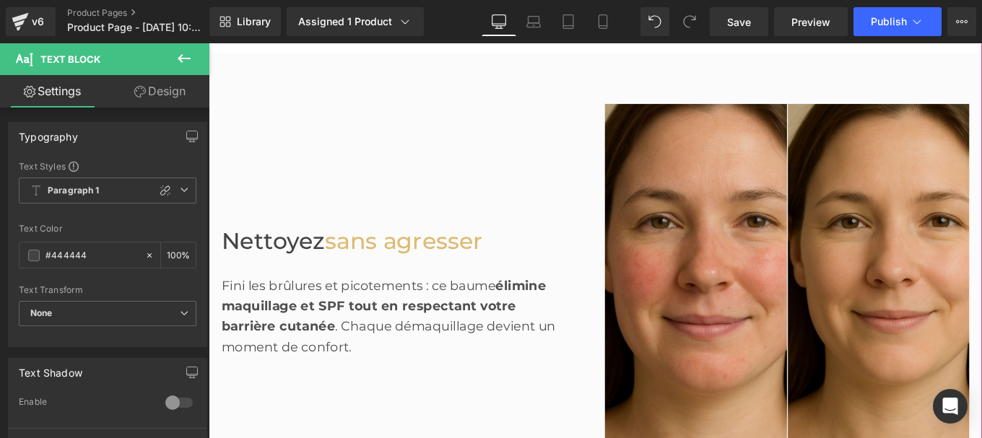
scroll to position [748, 0]
click at [304, 263] on span "Nettoyez" at bounding box center [281, 265] width 117 height 31
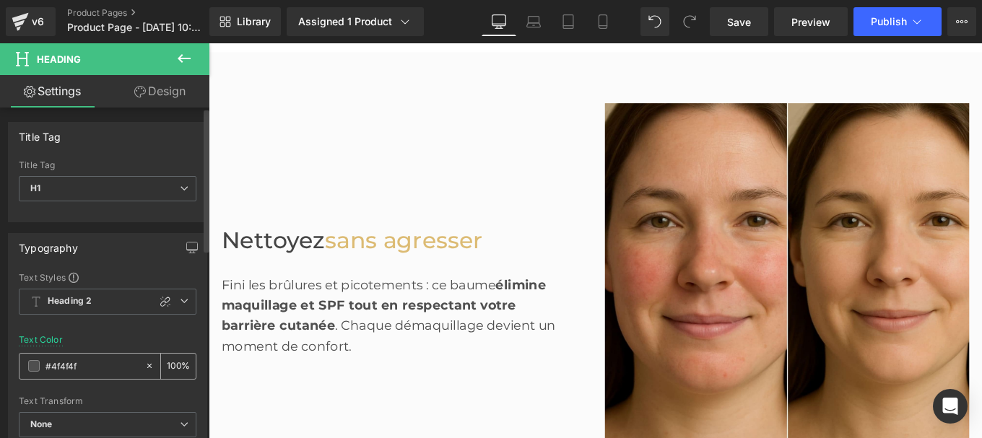
click at [88, 364] on input "#4f4f4f" at bounding box center [91, 366] width 92 height 16
type input "#444444"
click at [318, 355] on span "élimine maquillage et SPF tout en respectant votre barrière cutanée" at bounding box center [406, 339] width 367 height 64
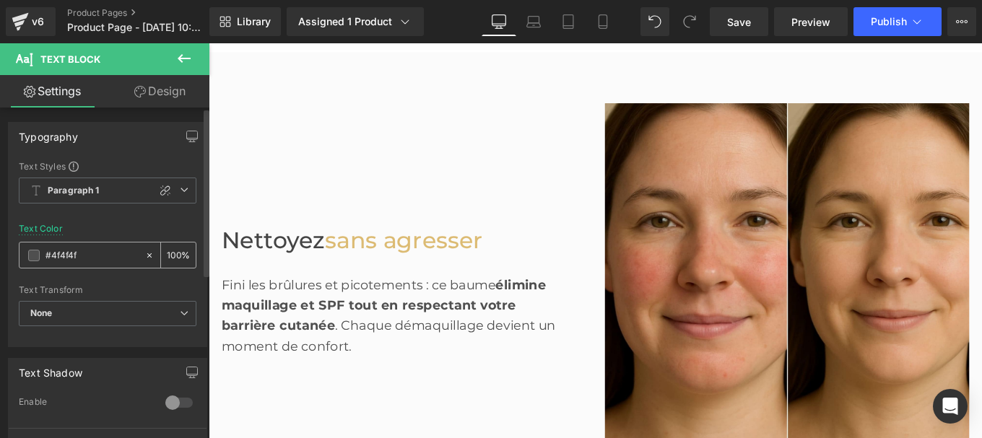
click at [85, 246] on div "#4f4f4f" at bounding box center [81, 255] width 125 height 25
click at [82, 252] on input "#4f4f4f" at bounding box center [91, 256] width 92 height 16
paste input "44444"
type input "#444444"
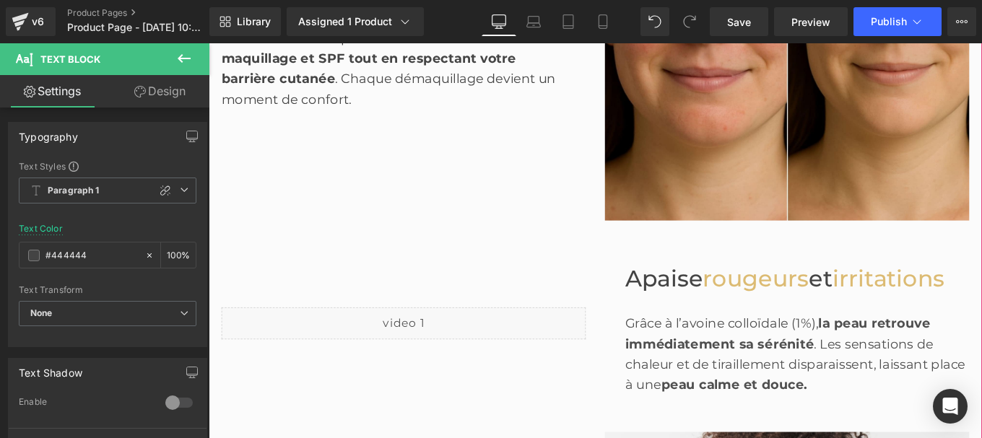
scroll to position [1028, 0]
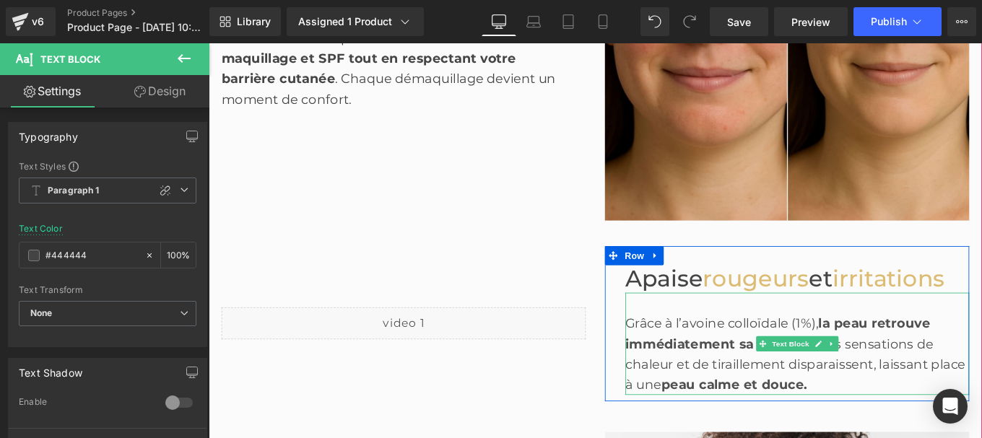
click at [705, 310] on span "Apaise" at bounding box center [722, 308] width 87 height 31
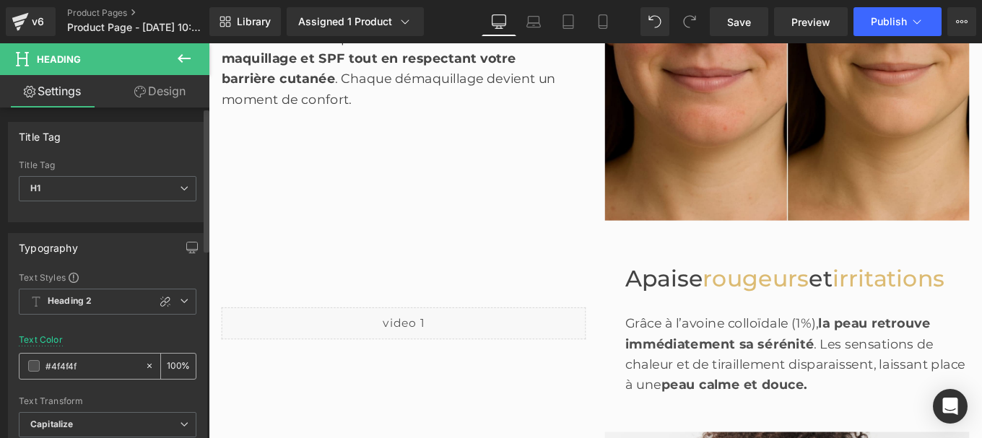
click at [84, 364] on input "#4f4f4f" at bounding box center [91, 366] width 92 height 16
paste input "44444"
type input "#444444"
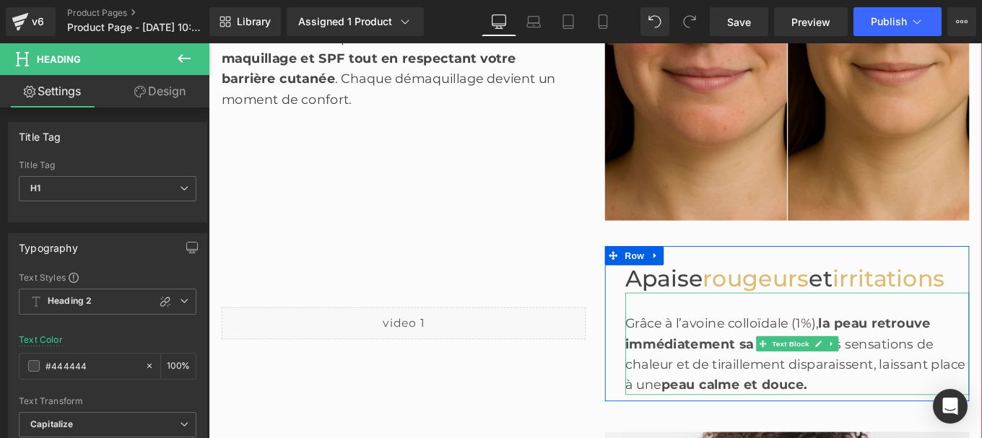
click at [745, 388] on span "la peau retrouve immédiatement sa sérénité" at bounding box center [851, 371] width 344 height 40
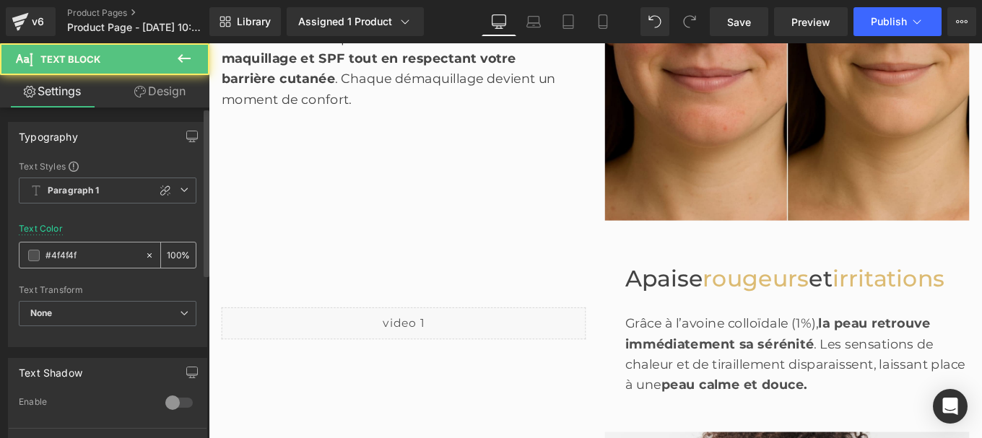
click at [79, 256] on input "#4f4f4f" at bounding box center [91, 256] width 92 height 16
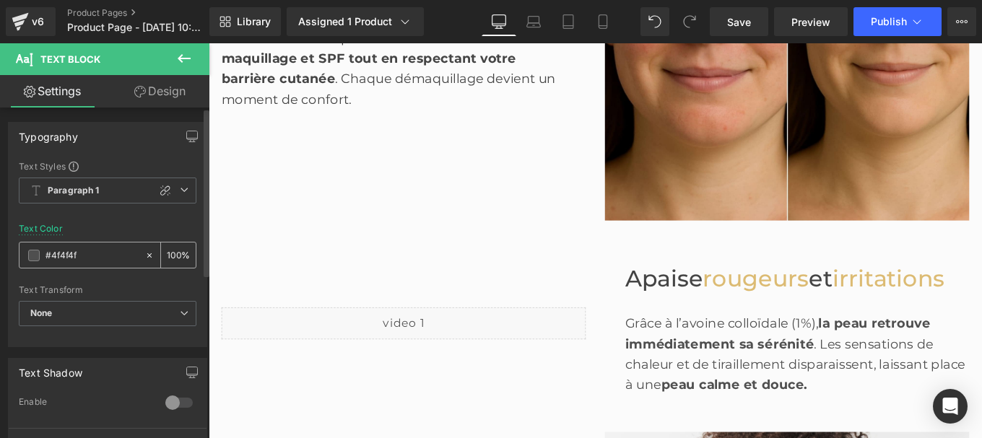
type input "#444444"
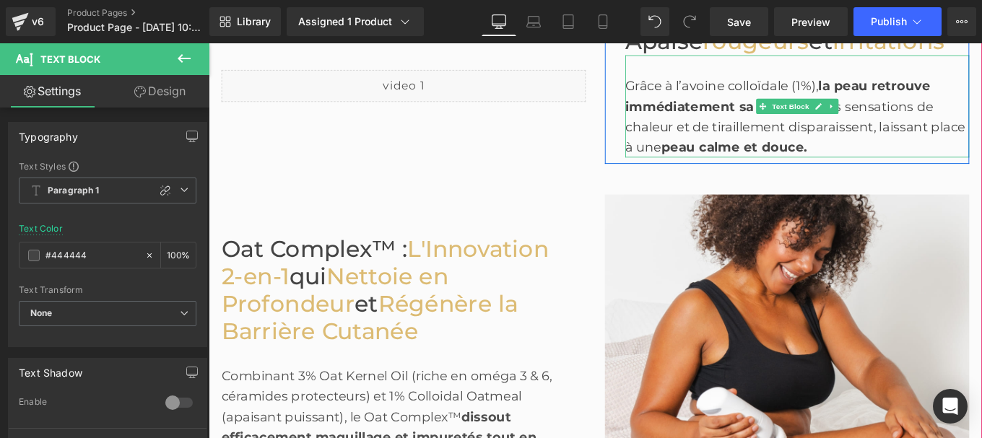
scroll to position [1300, 0]
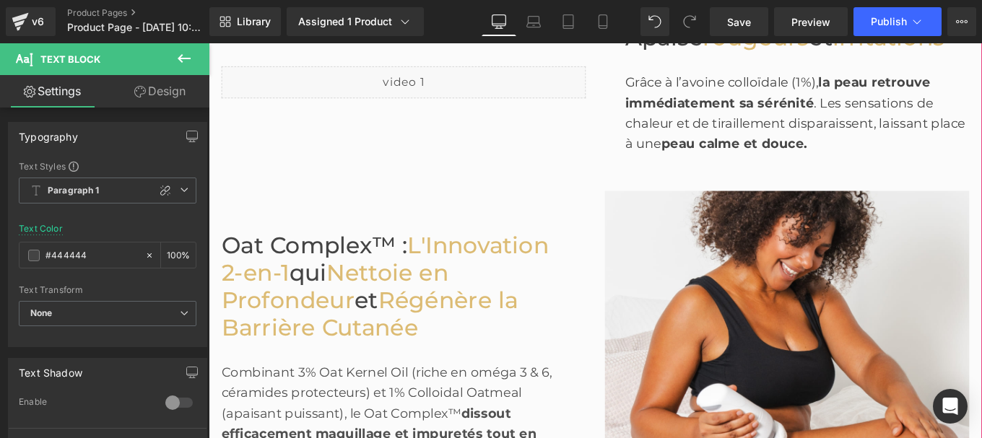
click at [363, 271] on span "Oat Complex™ :" at bounding box center [328, 271] width 210 height 31
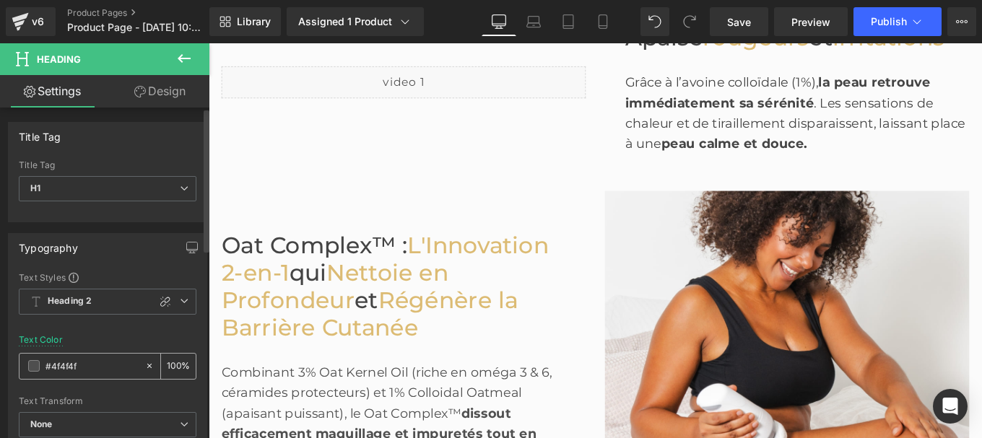
click at [80, 361] on input "#4f4f4f" at bounding box center [91, 366] width 92 height 16
type input "#444444"
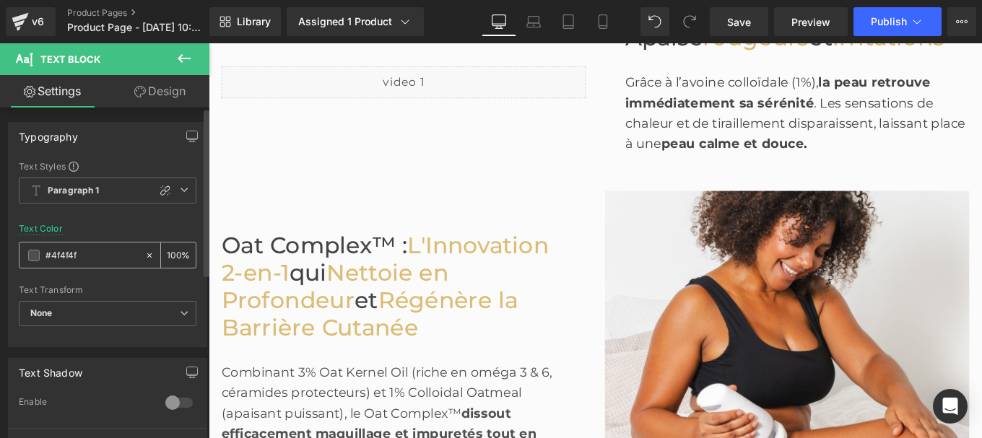
click at [84, 258] on input "#4f4f4f" at bounding box center [91, 256] width 92 height 16
paste input "44444"
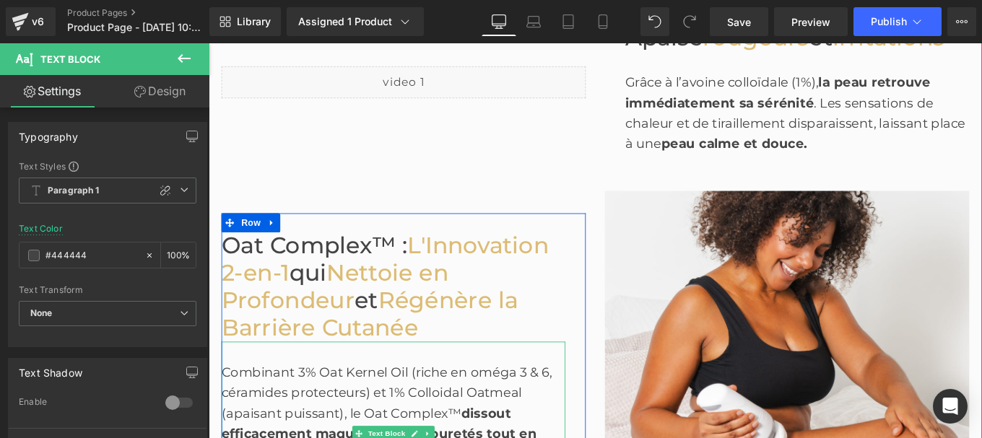
type input "#444444"
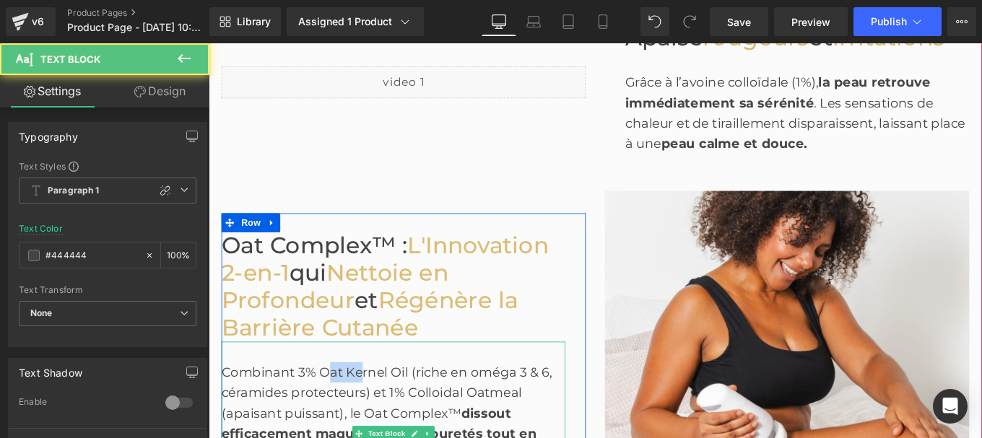
drag, startPoint x: 338, startPoint y: 416, endPoint x: 374, endPoint y: 416, distance: 35.4
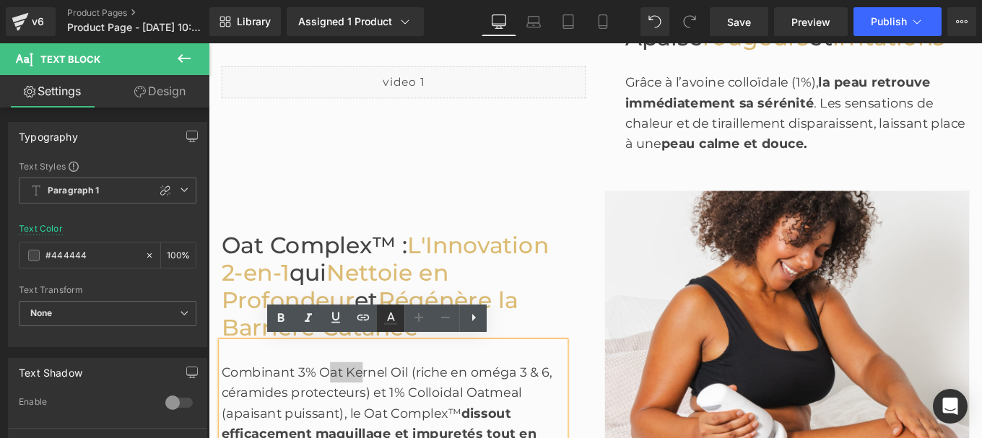
click at [623, 364] on link at bounding box center [645, 372] width 45 height 17
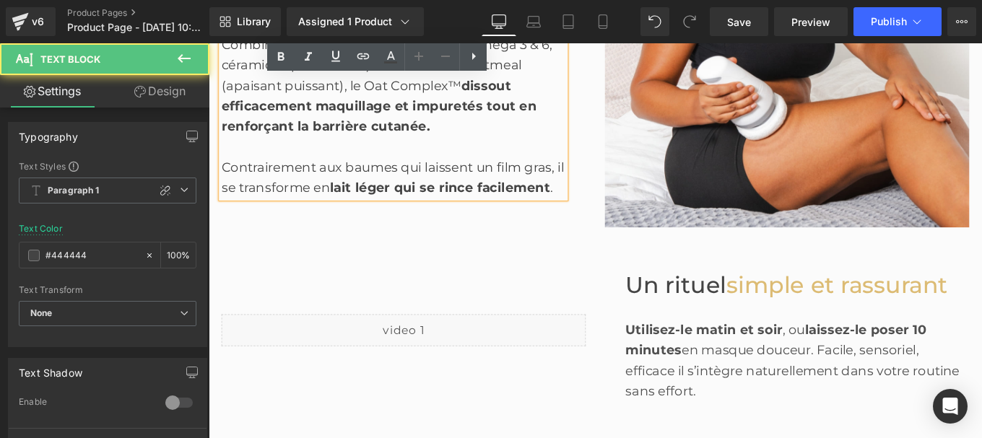
scroll to position [1671, 0]
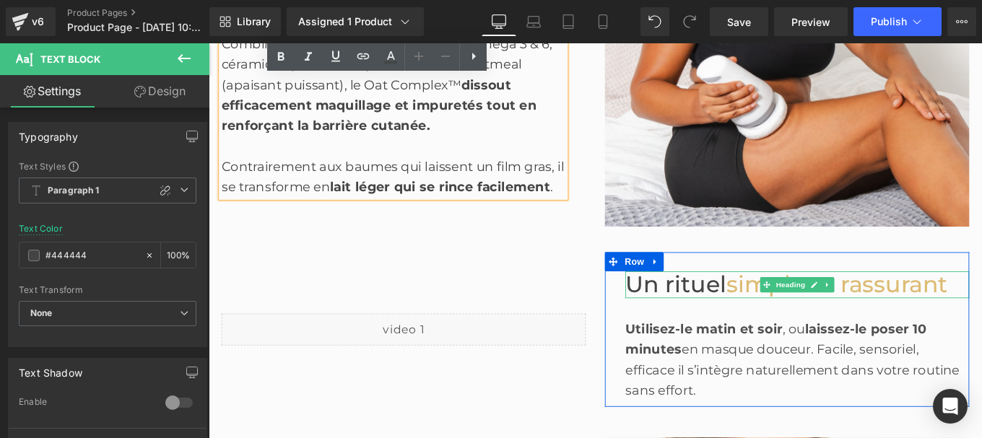
click at [730, 309] on span "Un rituel" at bounding box center [736, 315] width 114 height 31
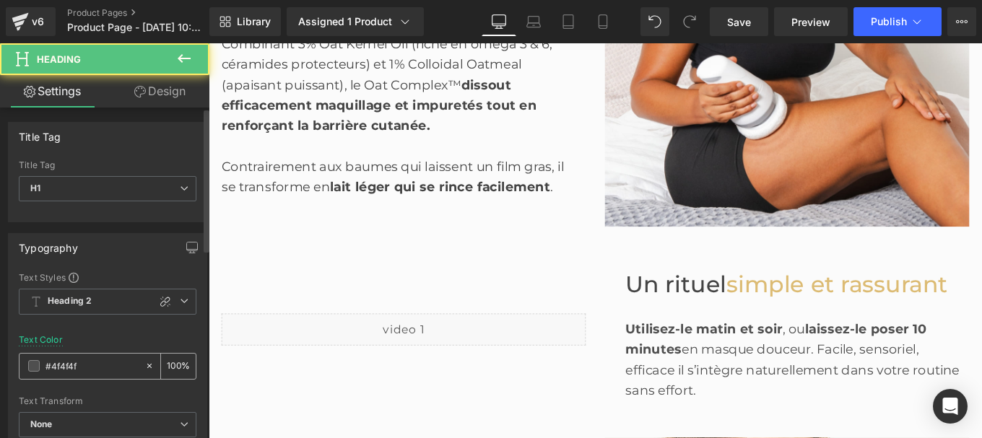
click at [84, 362] on input "#4f4f4f" at bounding box center [91, 366] width 92 height 16
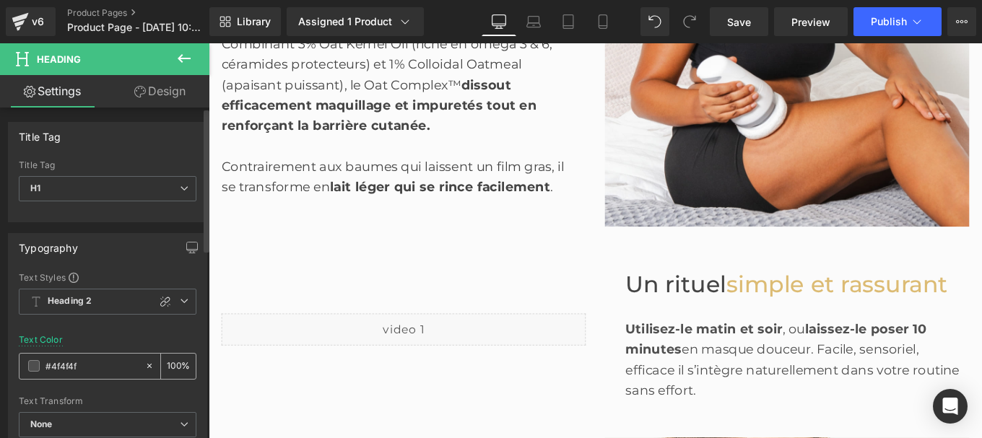
type input "#444444"
click at [738, 409] on div "Utilisez-le matin et soir , ou laissez-le poser 10 minutes en masque douceur. F…" at bounding box center [873, 388] width 388 height 69
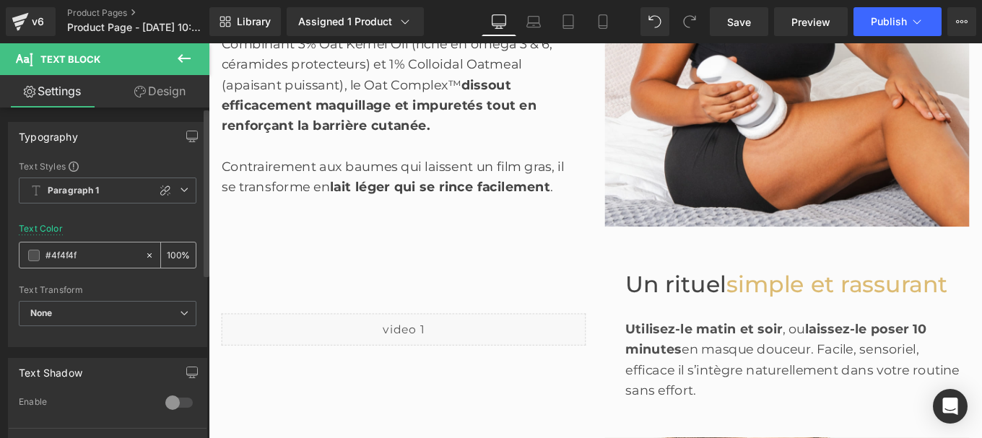
click at [92, 261] on input "#4f4f4f" at bounding box center [91, 256] width 92 height 16
paste input "44444"
type input "#444444"
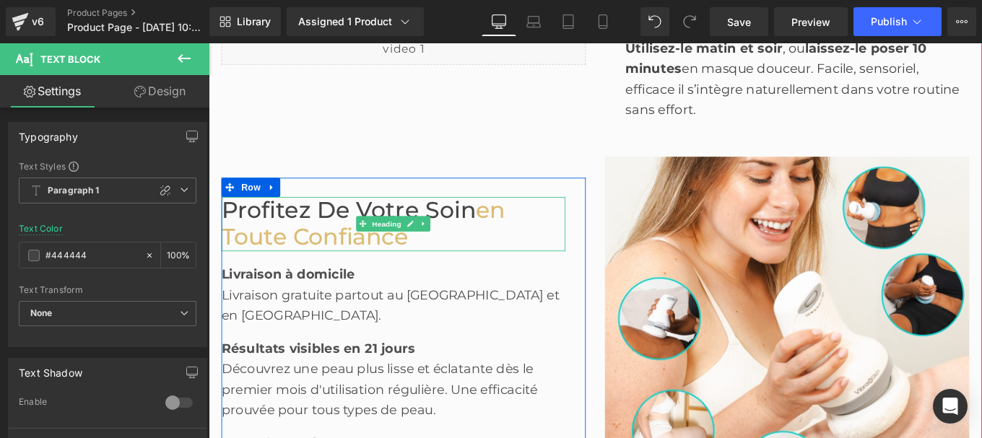
click at [357, 260] on span "en toute confiance" at bounding box center [383, 248] width 320 height 62
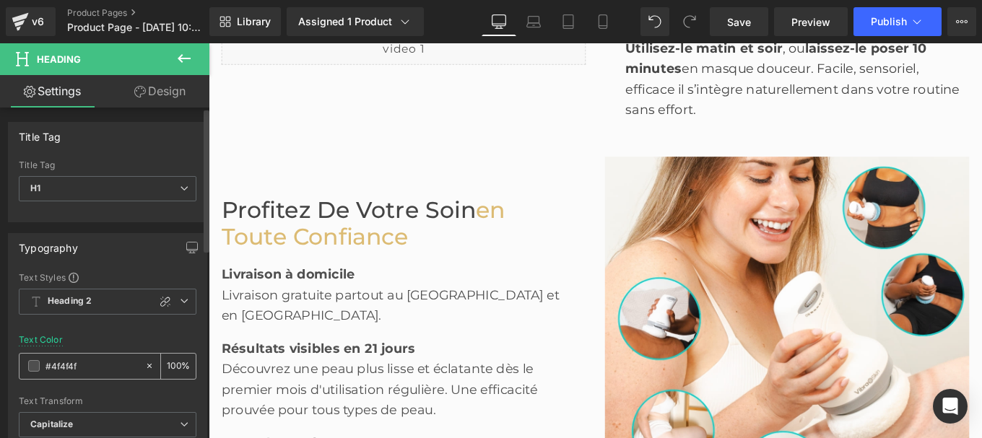
click at [82, 366] on input "#4f4f4f" at bounding box center [91, 366] width 92 height 16
paste input "44444"
type input "#444444"
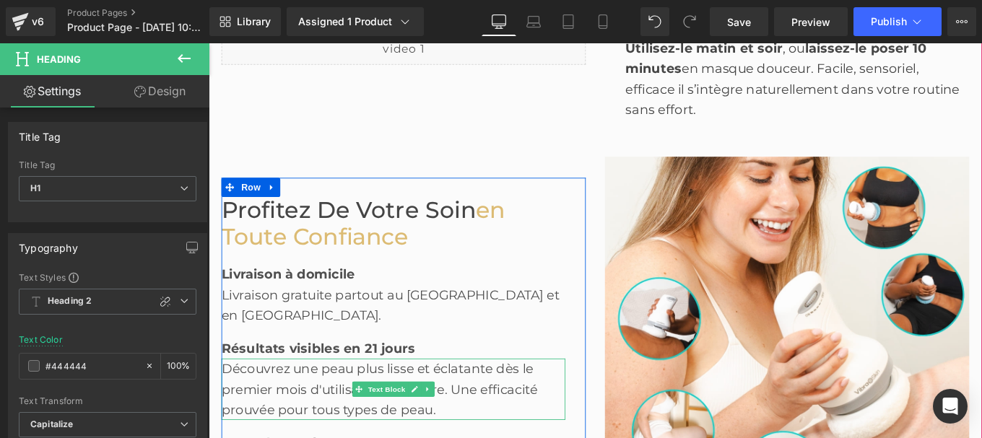
click at [354, 400] on div "Découvrez une peau plus lisse et éclatante dès le premier mois d'utilisation ré…" at bounding box center [417, 434] width 388 height 69
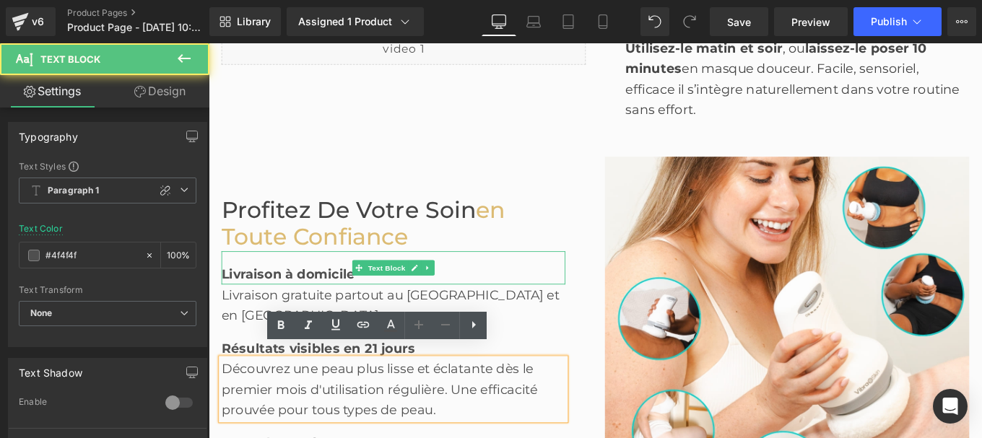
click at [287, 313] on b "Livraison à domicile" at bounding box center [298, 304] width 151 height 17
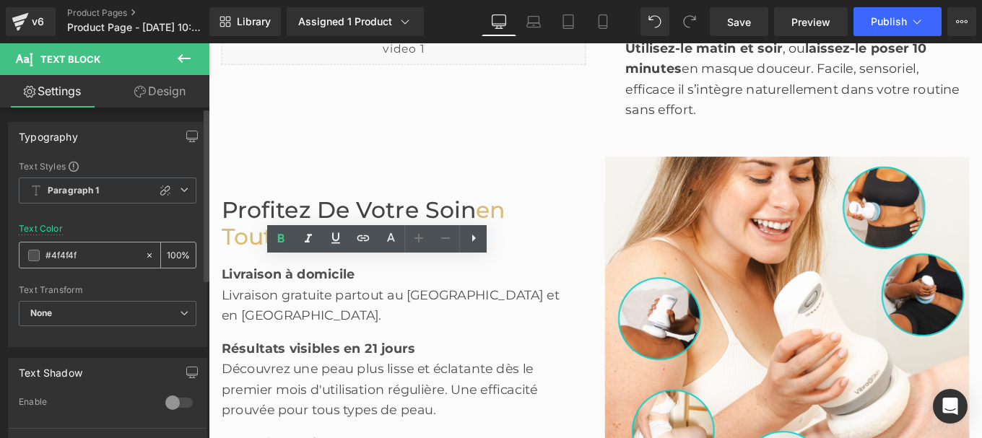
click at [85, 261] on input "#4f4f4f" at bounding box center [91, 256] width 92 height 16
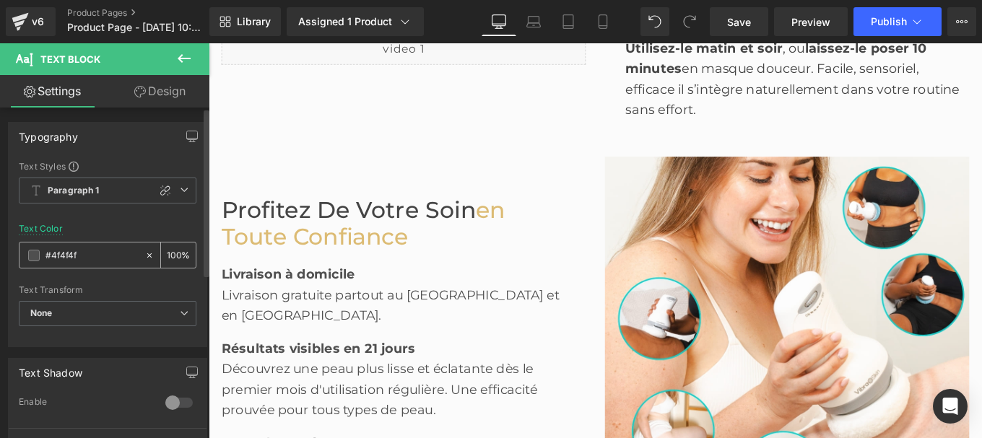
type input "#444444"
click at [267, 333] on div "Livraison gratuite partout au [GEOGRAPHIC_DATA] et en [GEOGRAPHIC_DATA]." at bounding box center [417, 339] width 388 height 46
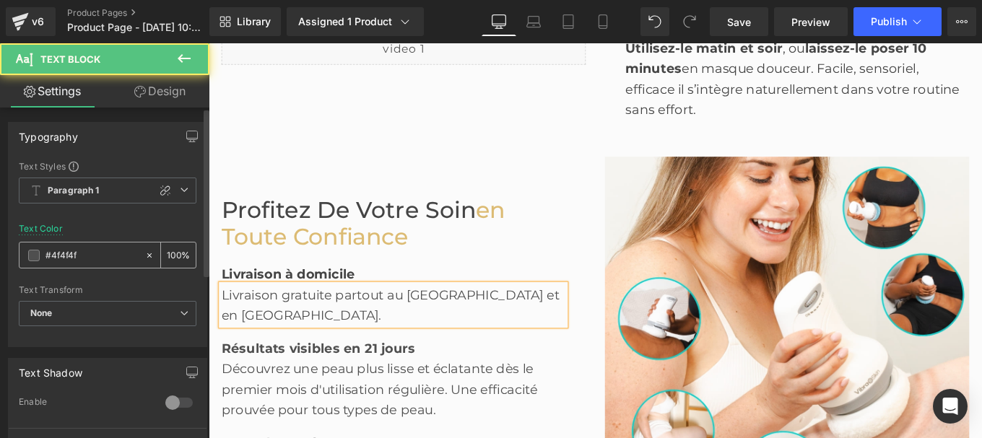
drag, startPoint x: 95, startPoint y: 254, endPoint x: 109, endPoint y: 263, distance: 16.6
click at [109, 263] on div "#4f4f4f" at bounding box center [81, 255] width 125 height 25
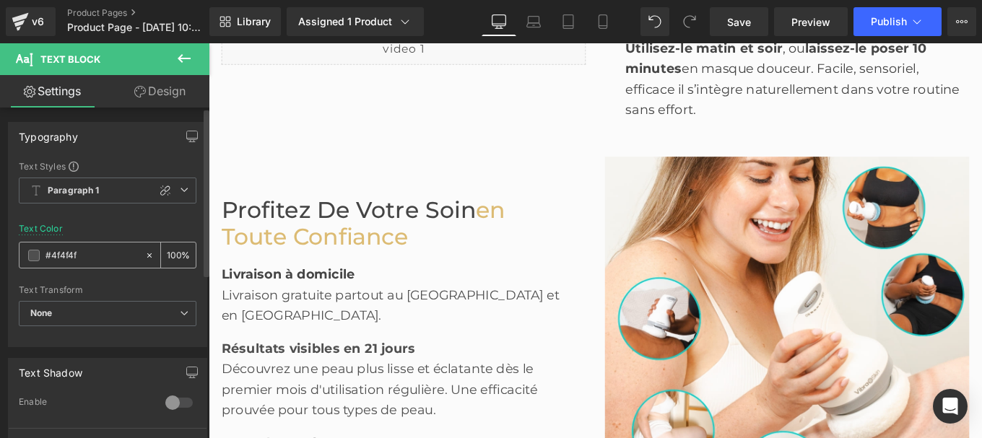
click at [87, 253] on input "#4f4f4f" at bounding box center [91, 256] width 92 height 16
paste input "44444"
type input "#444444"
click at [301, 380] on b "Résultats visibles en 21 jours" at bounding box center [332, 388] width 219 height 17
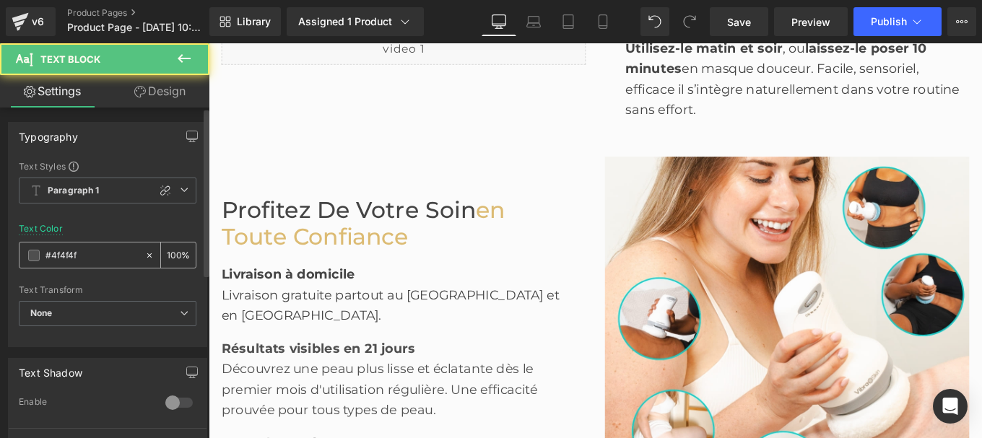
click at [88, 263] on input "#4f4f4f" at bounding box center [91, 256] width 92 height 16
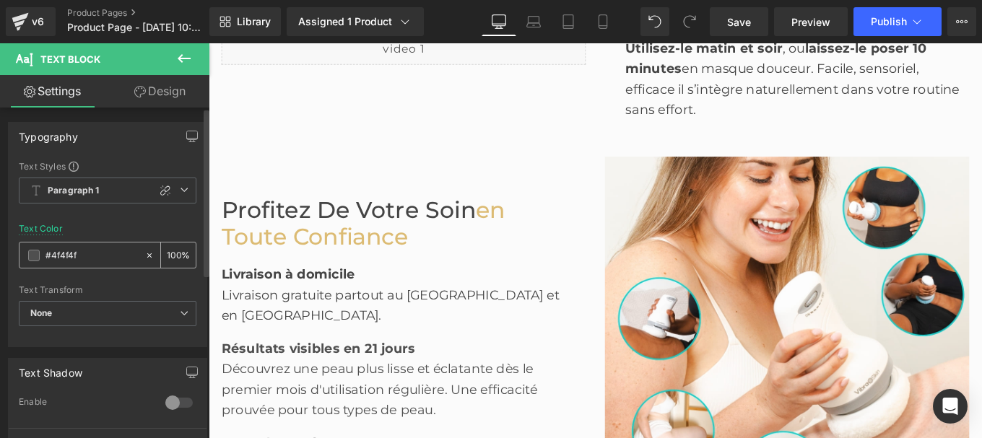
paste input "44444"
type input "#444444"
click at [308, 416] on div "Découvrez une peau plus lisse et éclatante dès le premier mois d'utilisation ré…" at bounding box center [417, 434] width 388 height 69
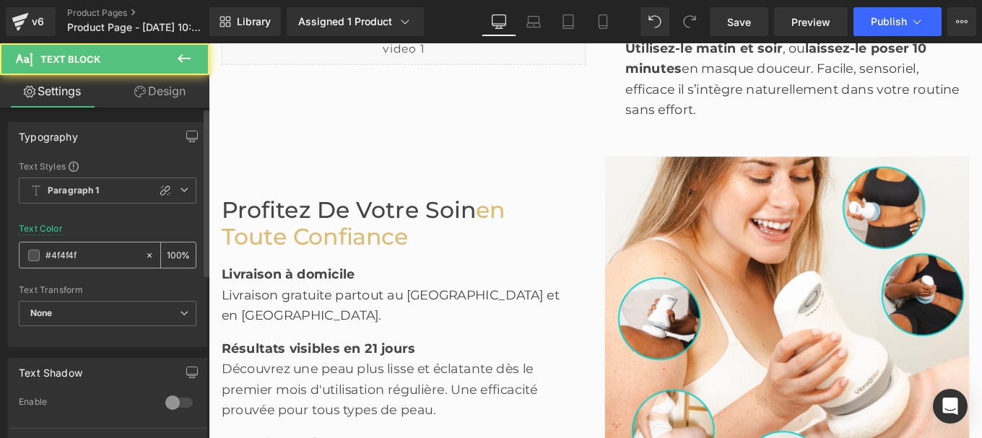
click at [84, 257] on input "#4f4f4f" at bounding box center [91, 256] width 92 height 16
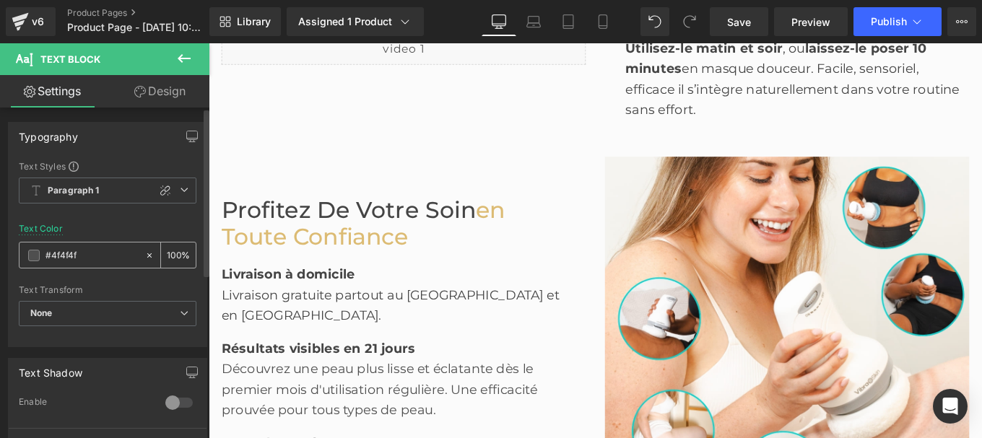
type input "#444444"
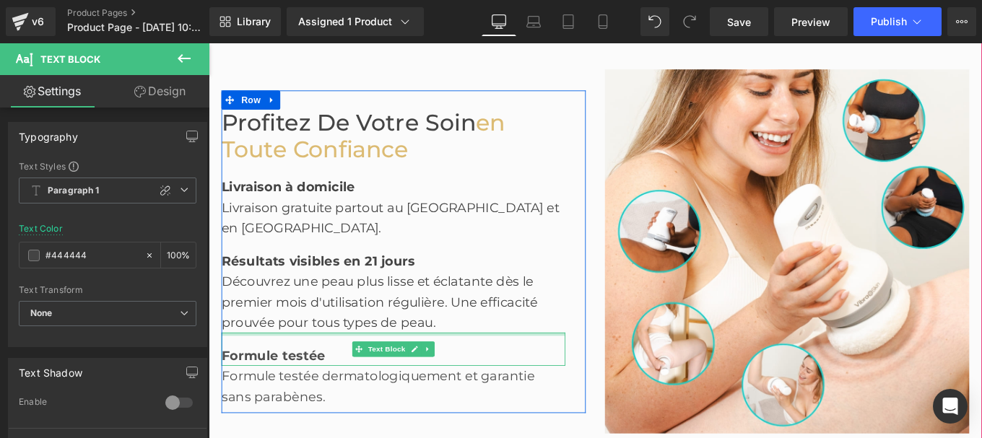
scroll to position [2089, 0]
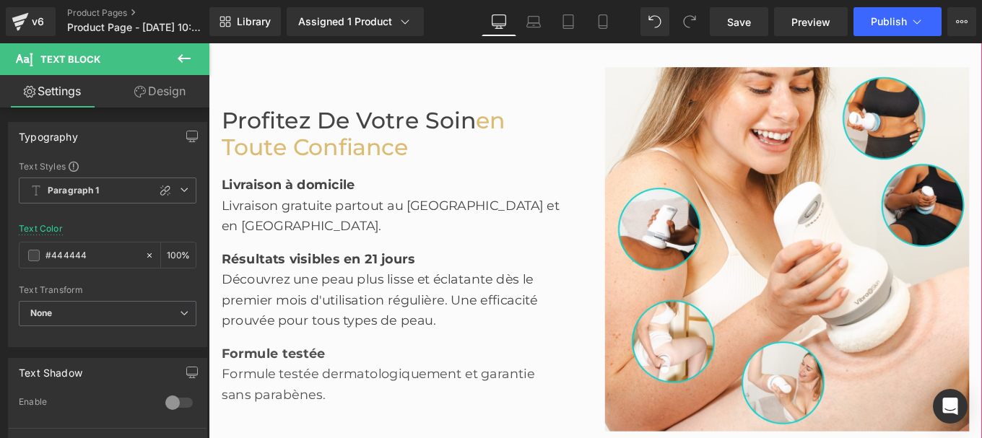
click at [268, 385] on b "Formule testée" at bounding box center [282, 393] width 118 height 17
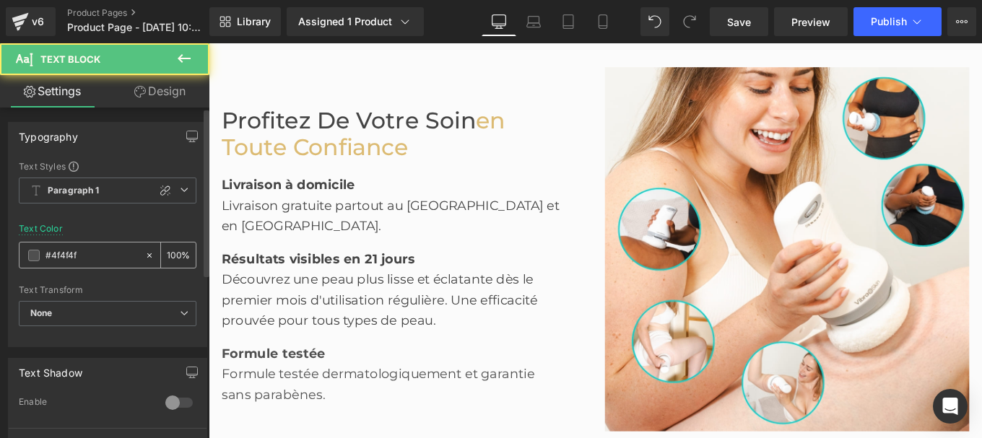
click at [92, 258] on input "#4f4f4f" at bounding box center [91, 256] width 92 height 16
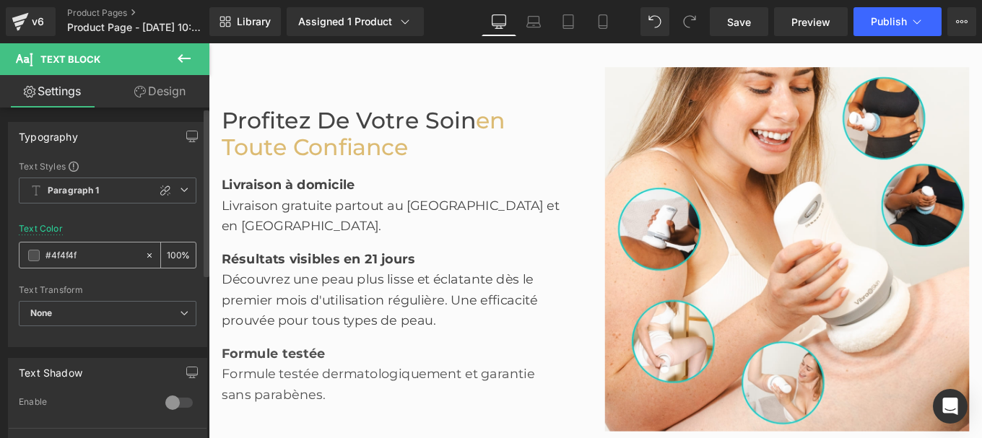
paste input "44444"
type input "#444444"
click at [258, 411] on div "Formule testée dermatologiquement et garantie sans parabènes." at bounding box center [417, 428] width 388 height 46
click at [79, 259] on input "#4f4f4f" at bounding box center [91, 256] width 92 height 16
type input "#444444"
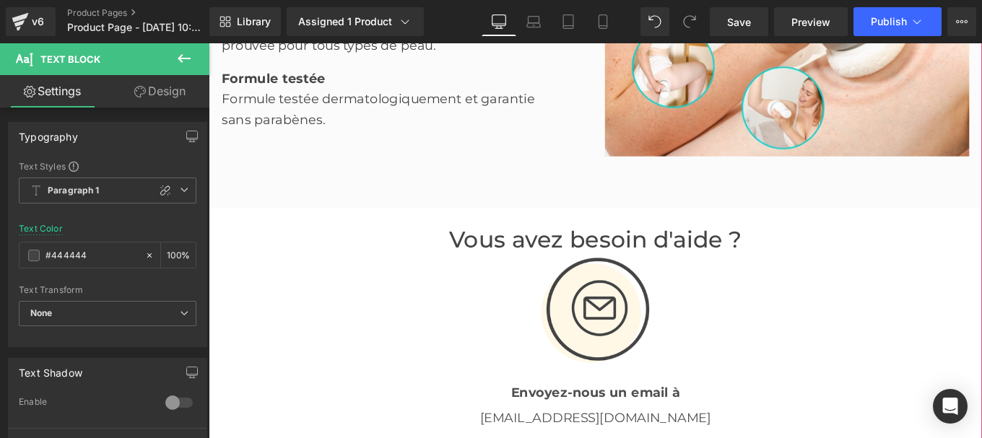
scroll to position [2401, 0]
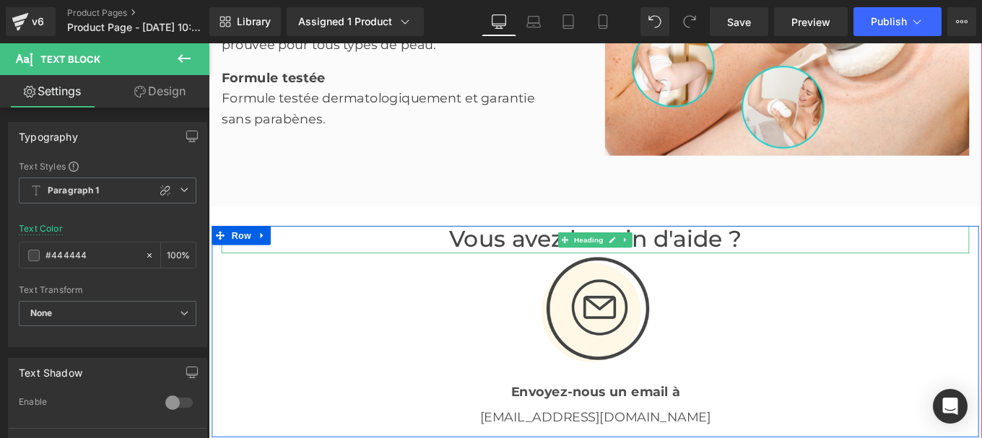
click at [502, 263] on font "Vous avez besoin d'aide ?" at bounding box center [645, 264] width 331 height 31
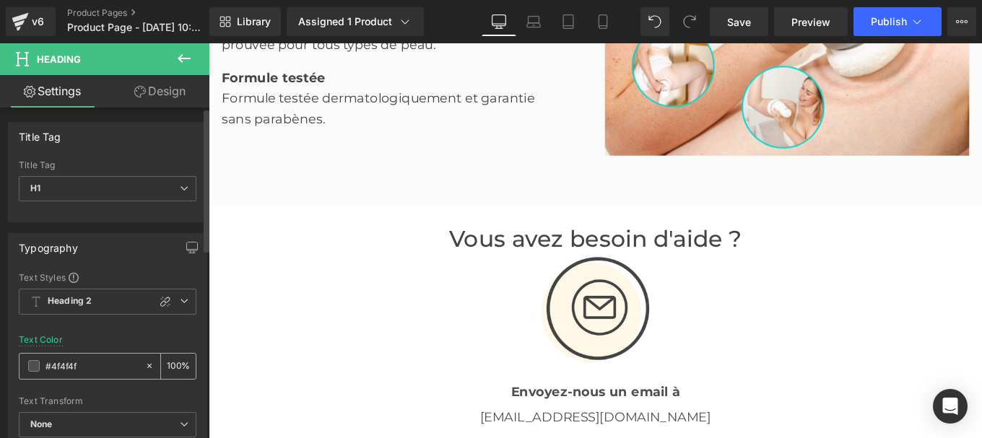
click at [85, 367] on input "#4f4f4f" at bounding box center [91, 366] width 92 height 16
type input "#444444"
click at [569, 434] on strong "Envoyez-nous un email à" at bounding box center [645, 436] width 191 height 17
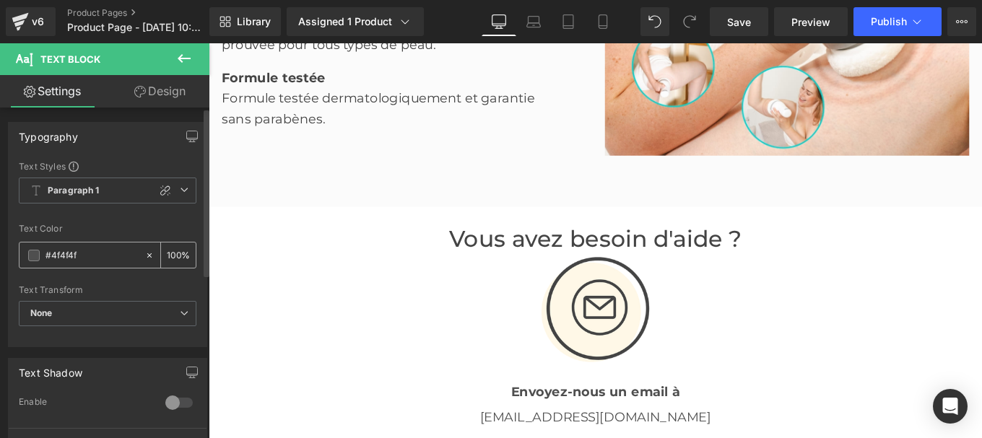
click at [80, 258] on input "#4f4f4f" at bounding box center [91, 256] width 92 height 16
type input "#444444"
click at [92, 258] on input "#4f4f4f" at bounding box center [91, 256] width 92 height 16
type input "#444444"
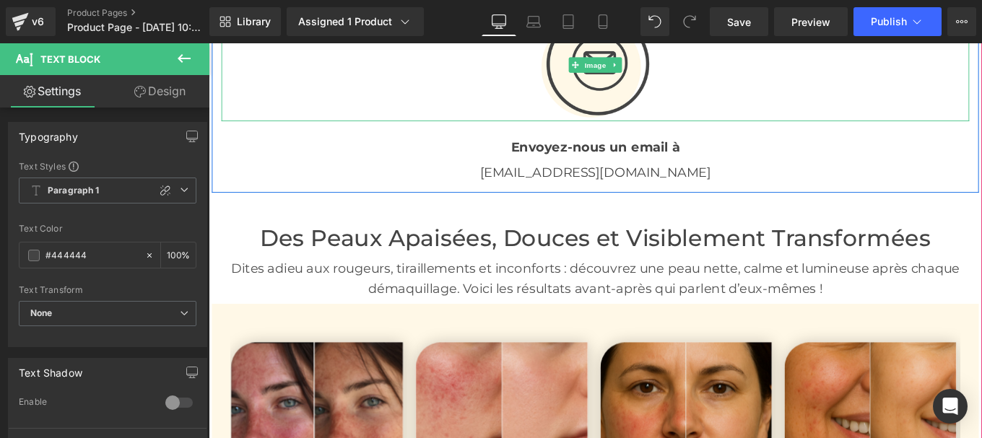
scroll to position [2690, 0]
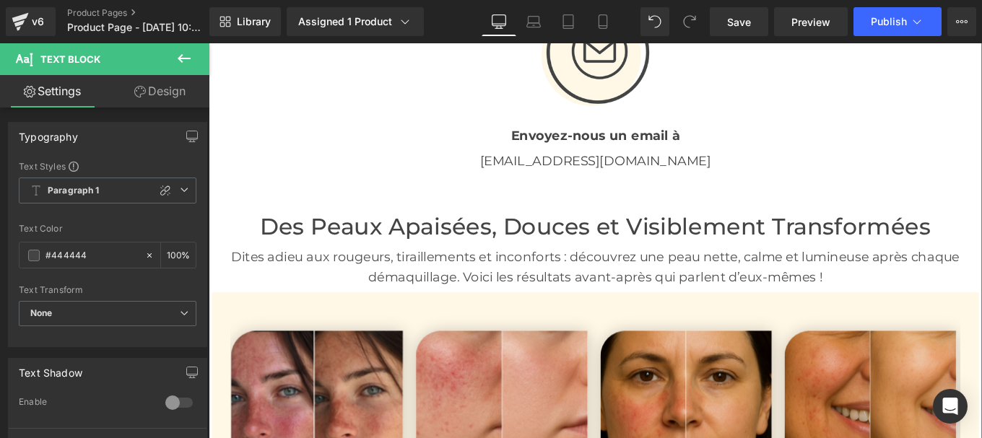
click at [467, 253] on font "Des Peaux Apaisées, Douces et Visiblement Transformées" at bounding box center [645, 250] width 757 height 31
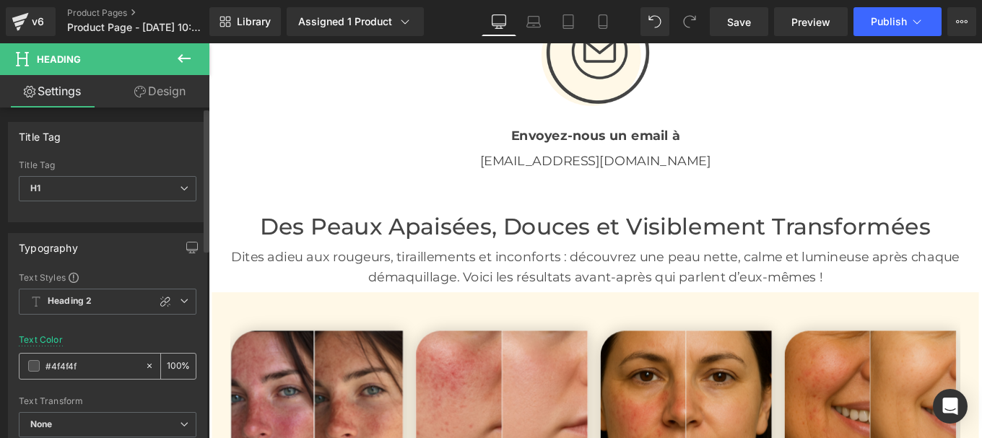
click at [87, 361] on input "#4f4f4f" at bounding box center [91, 366] width 92 height 16
paste input "44444"
type input "#444444"
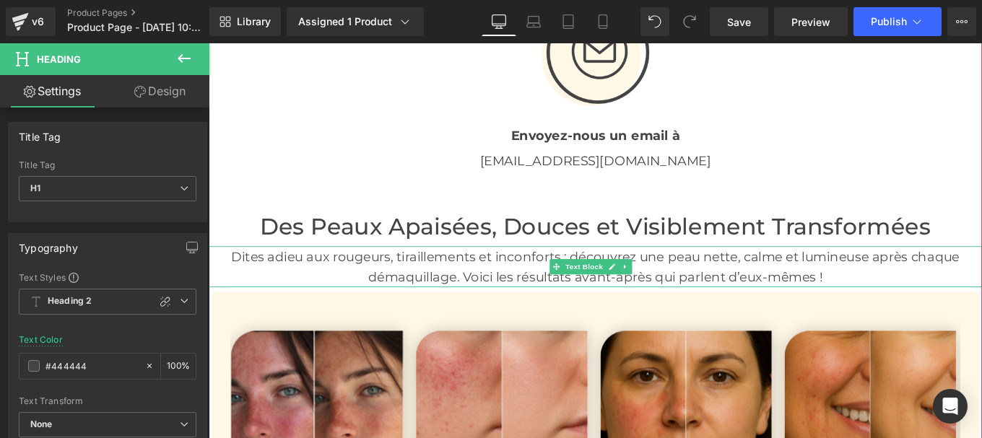
click at [502, 292] on p "Dites adieu aux rougeurs, tiraillements et inconforts : découvrez une peau nett…" at bounding box center [645, 296] width 873 height 46
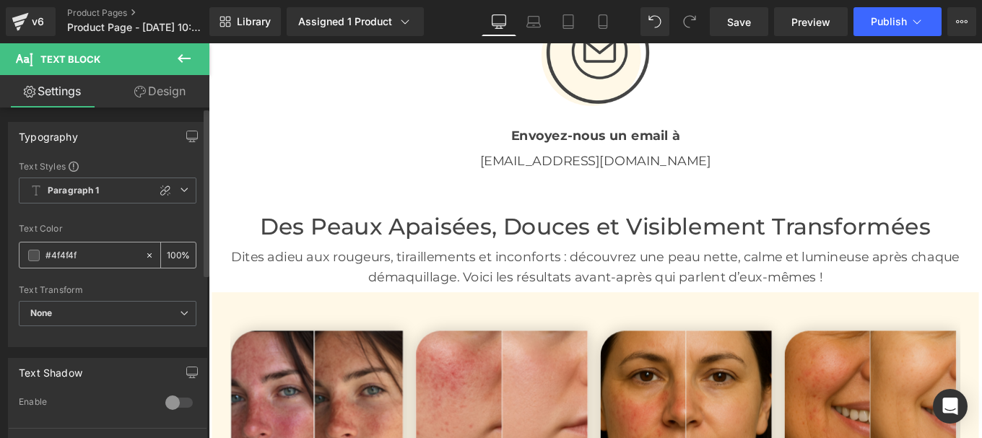
click at [89, 253] on input "#4f4f4f" at bounding box center [91, 256] width 92 height 16
type input "#444444"
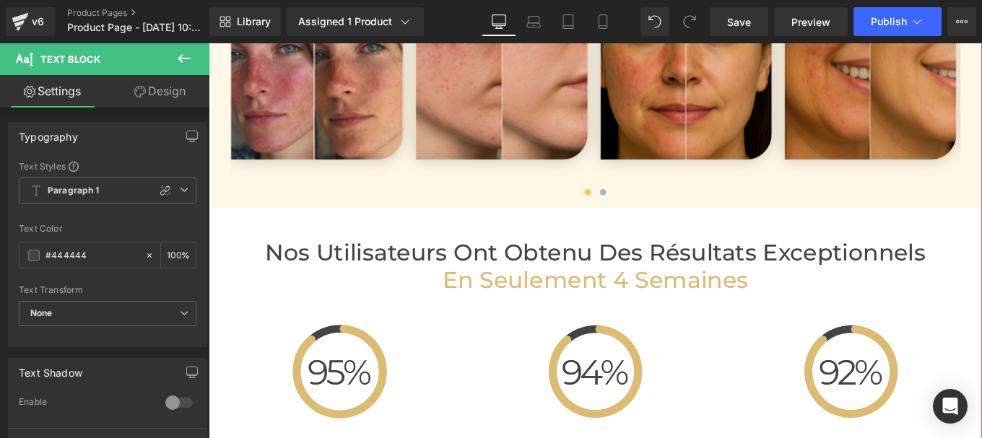
scroll to position [3078, 0]
click at [540, 285] on h2 "Nos Utilisateurs Ont Obtenu des Résultats Exceptionnels" at bounding box center [645, 279] width 844 height 31
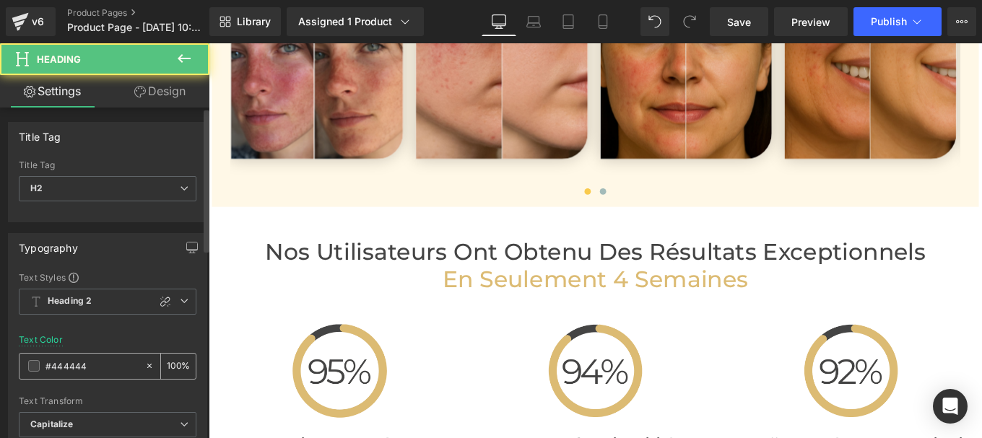
click at [93, 371] on input "#444444" at bounding box center [91, 366] width 92 height 16
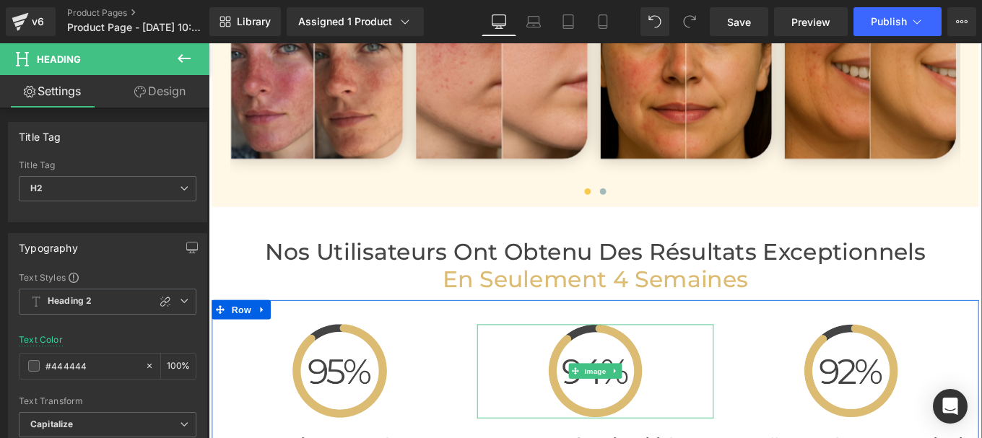
scroll to position [3317, 0]
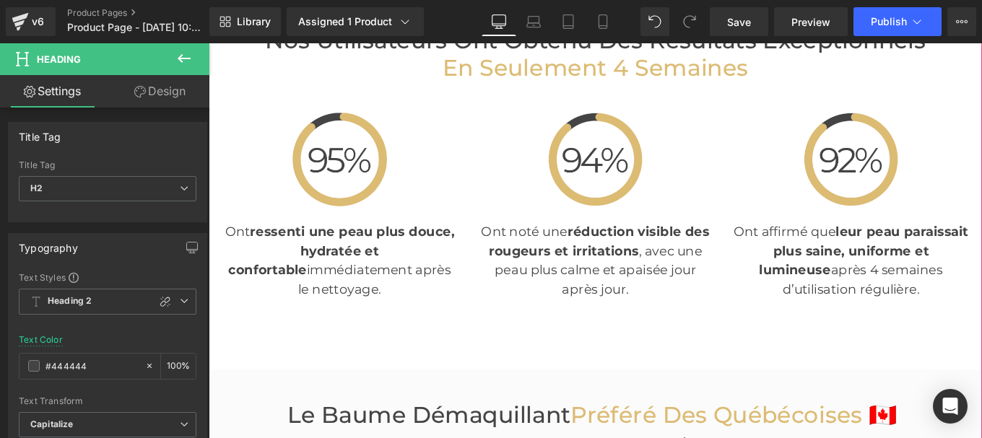
click at [362, 287] on p "Ont r essenti une peau plus douce, hydratée et confortable immédiatement après …" at bounding box center [356, 288] width 267 height 87
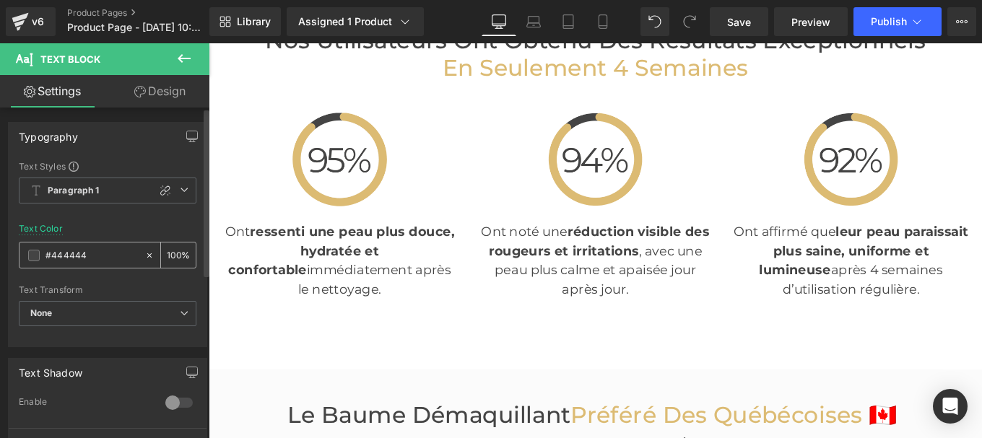
click at [93, 258] on input "#444444" at bounding box center [91, 256] width 92 height 16
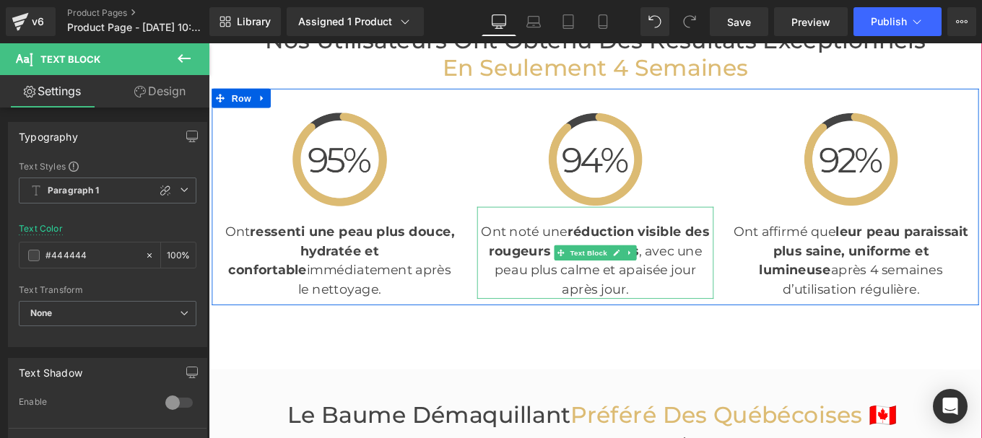
click at [599, 275] on span at bounding box center [606, 279] width 15 height 17
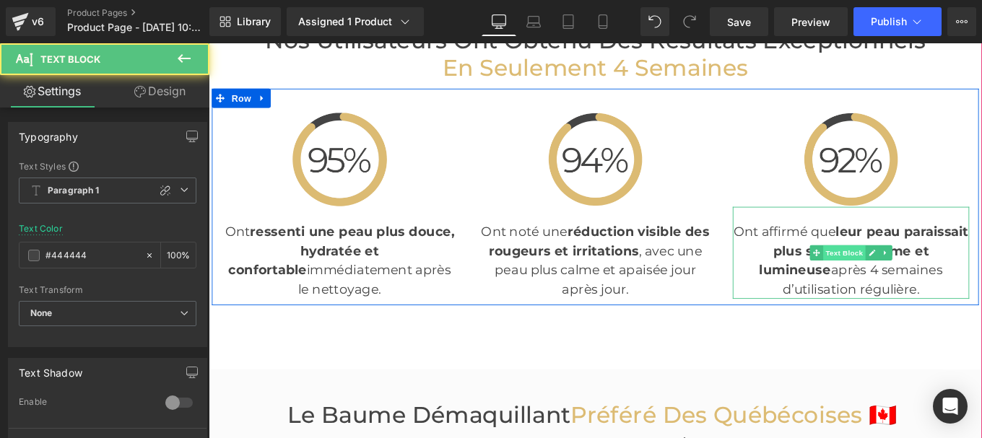
click at [909, 276] on span "Text Block" at bounding box center [926, 279] width 48 height 17
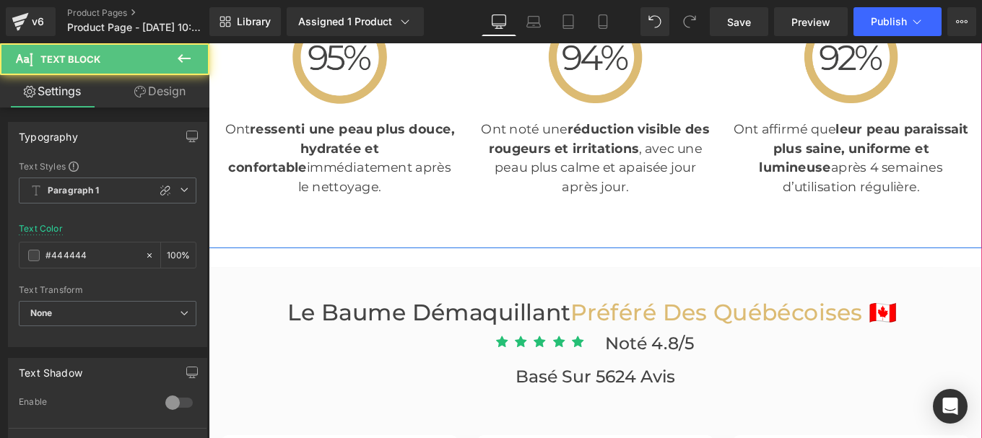
scroll to position [3434, 0]
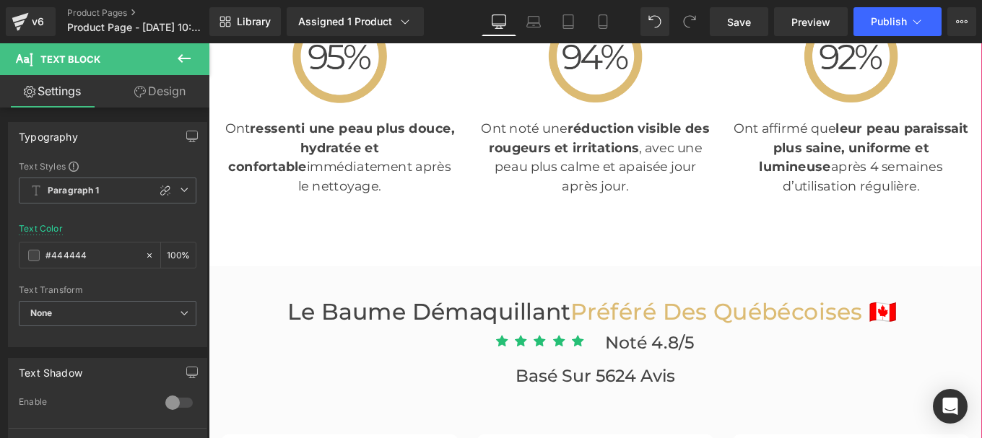
click at [436, 339] on h3 "Le Baume démaquillant Préféré Des Québécoises 🇨🇦" at bounding box center [645, 346] width 844 height 31
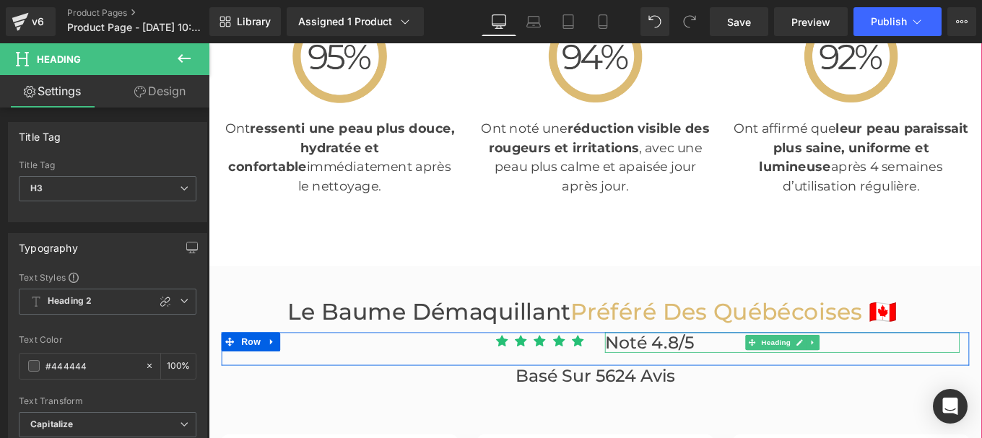
click at [664, 381] on h2 "Noté 4.8/5" at bounding box center [856, 381] width 401 height 23
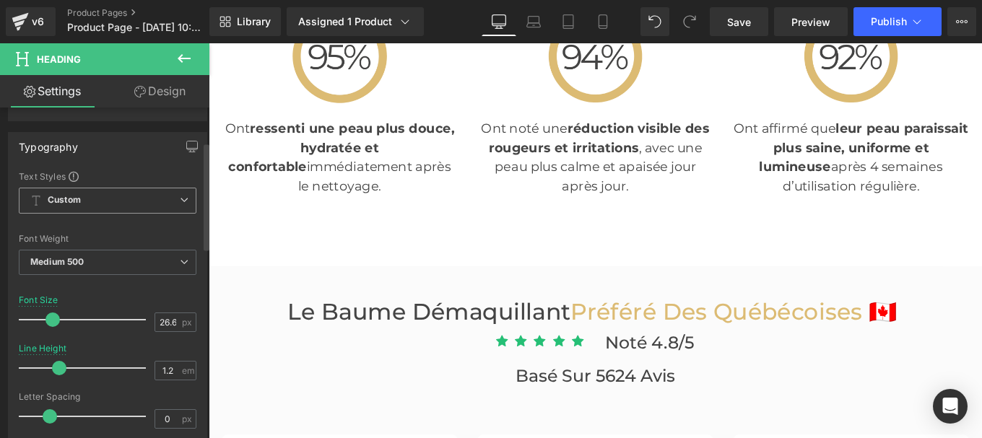
scroll to position [105, 0]
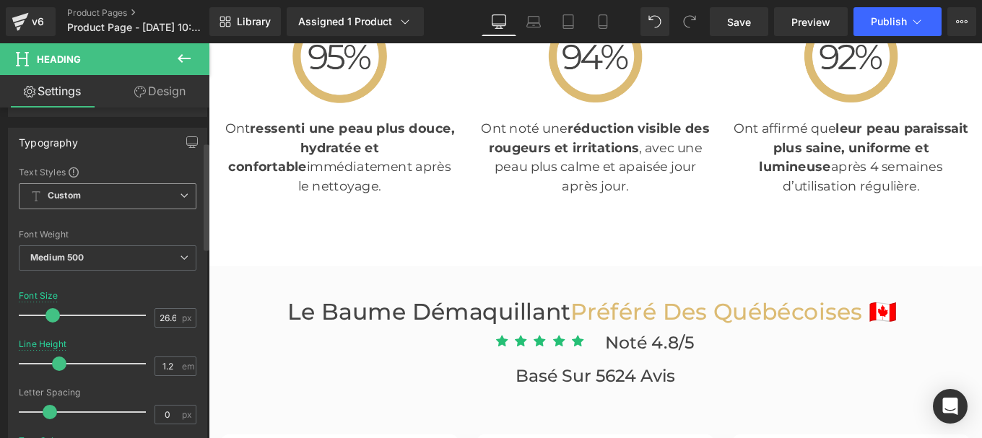
click at [87, 193] on span "Custom" at bounding box center [108, 196] width 178 height 26
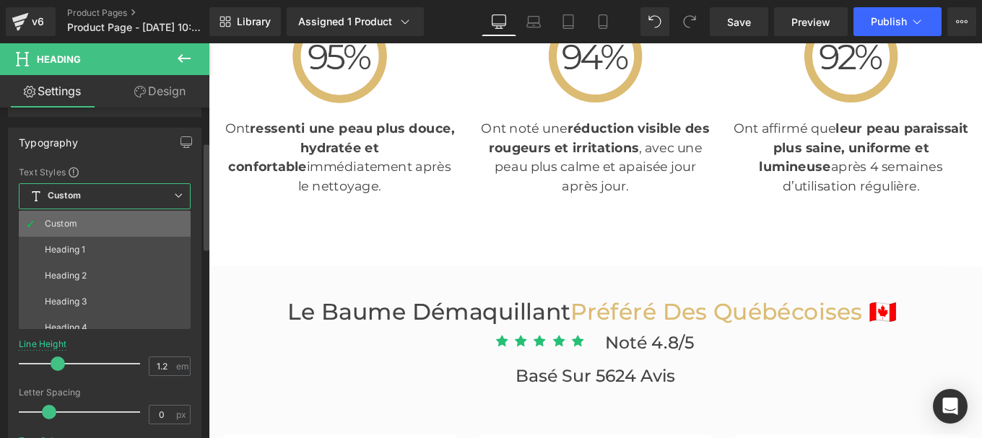
click at [74, 222] on div "Custom" at bounding box center [61, 224] width 32 height 10
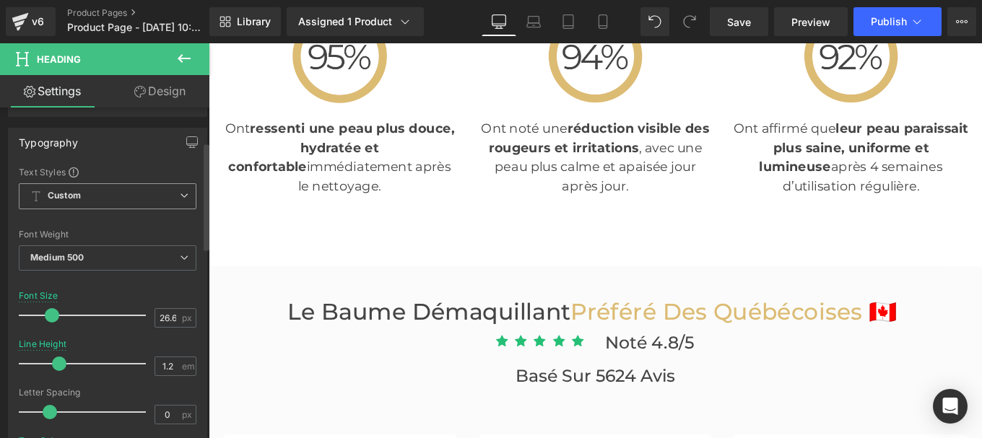
click at [92, 203] on span "Custom" at bounding box center [108, 196] width 178 height 26
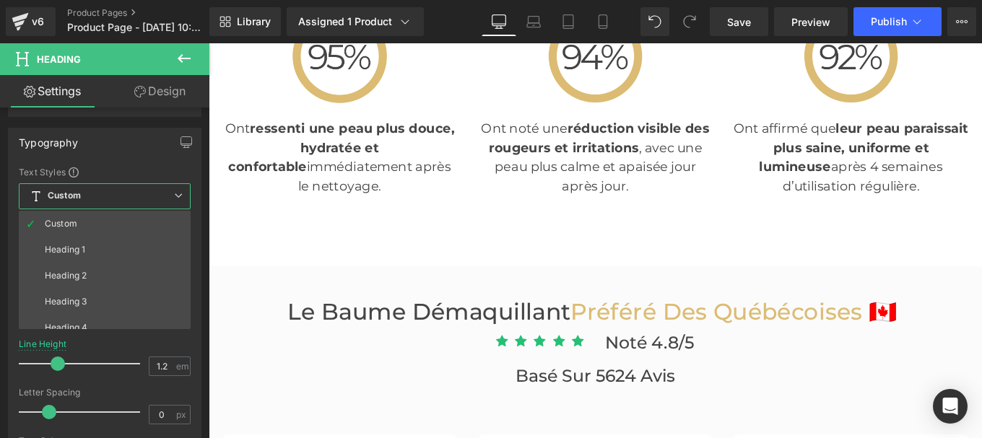
click at [649, 372] on body "□ DANMARK VIBRASKIN Gå til indhold Din indkøbskurv er tom Tilbage til butikken …" at bounding box center [645, 262] width 873 height 7306
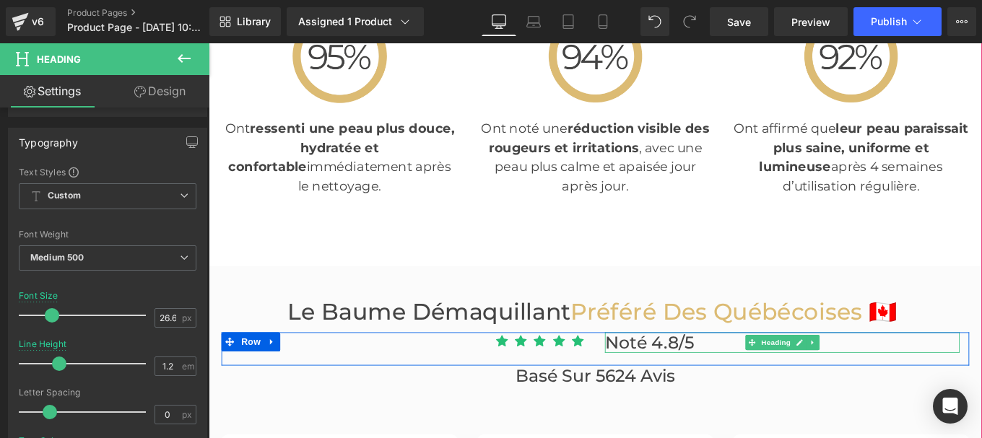
click at [656, 377] on h2 "Noté 4.8/5" at bounding box center [856, 381] width 401 height 23
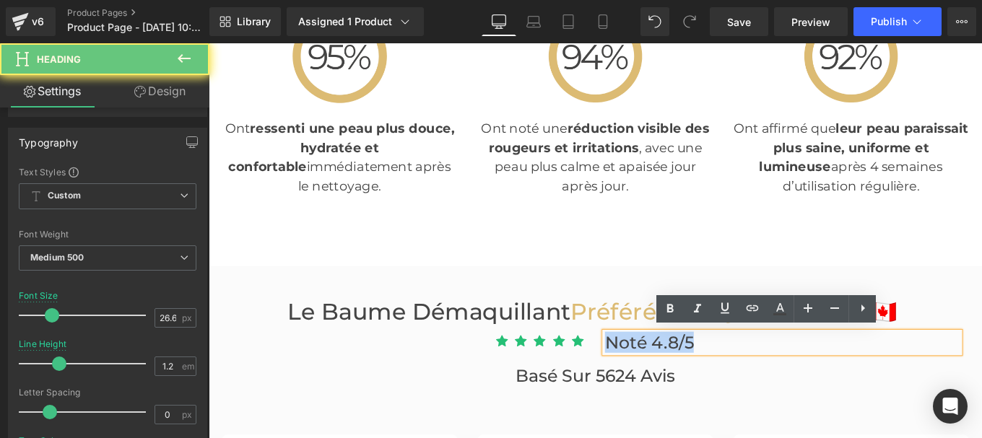
drag, startPoint x: 654, startPoint y: 377, endPoint x: 773, endPoint y: 386, distance: 119.5
click at [773, 386] on h2 "Noté 4.8/5" at bounding box center [856, 381] width 401 height 23
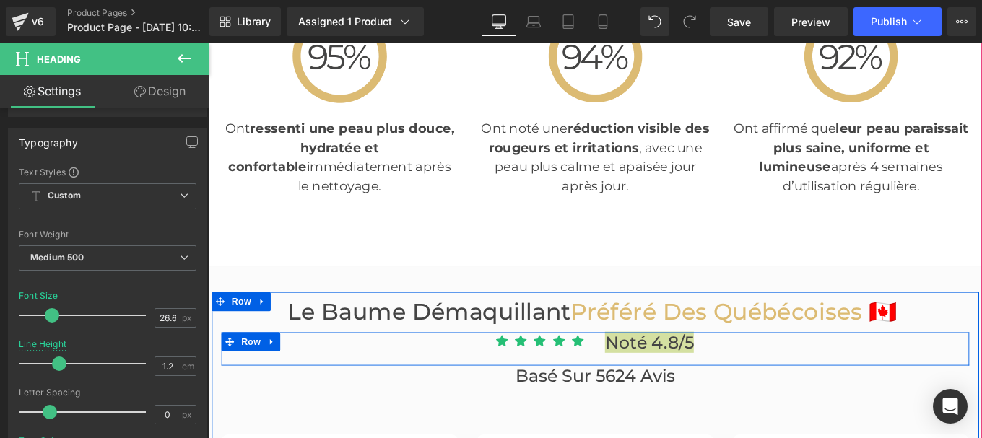
scroll to position [3572, 0]
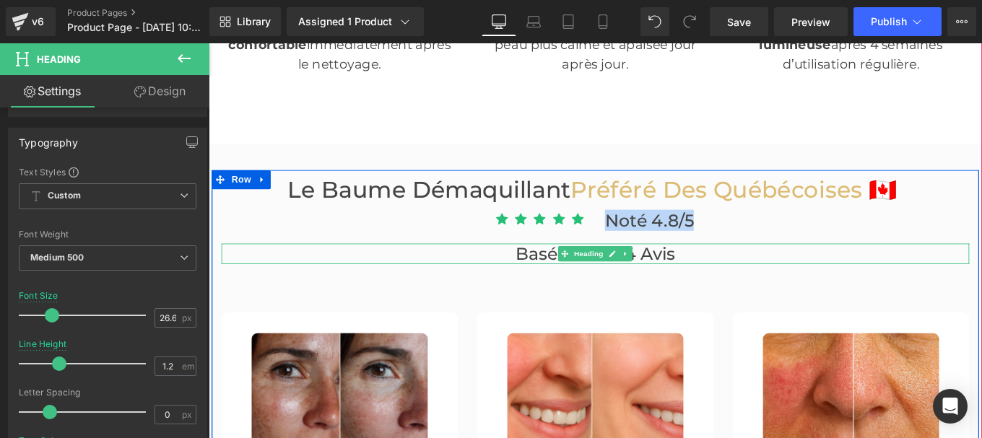
click at [564, 278] on h2 "Basé sur 5624 avis" at bounding box center [645, 280] width 844 height 23
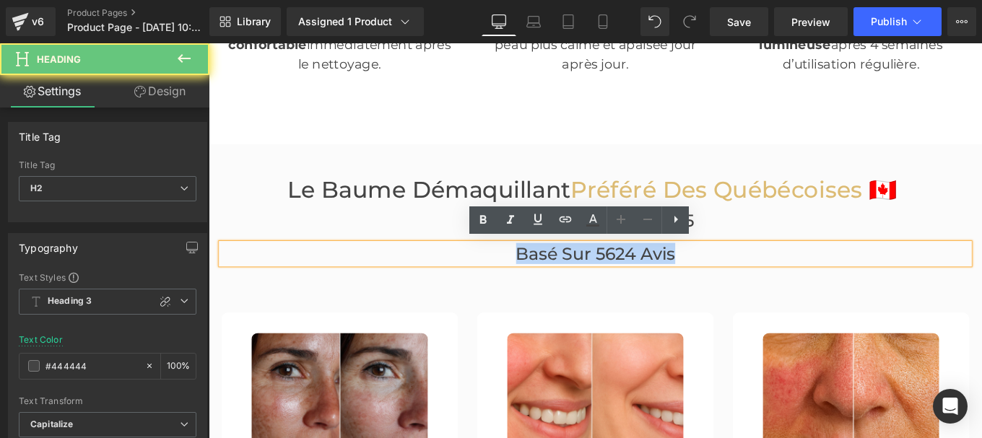
drag, startPoint x: 547, startPoint y: 278, endPoint x: 744, endPoint y: 275, distance: 197.1
click at [744, 275] on h2 "Basé sur 5624 avis" at bounding box center [645, 280] width 844 height 23
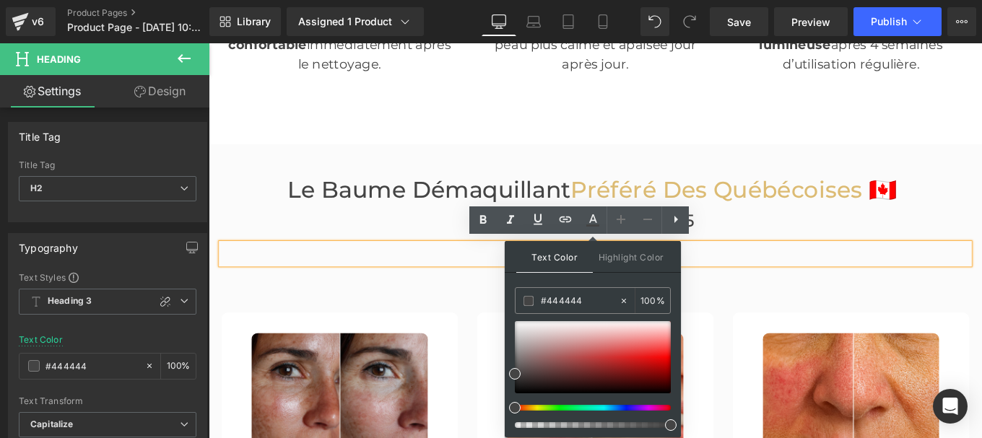
click at [515, 277] on h2 "Basé sur 5624 avis" at bounding box center [645, 280] width 844 height 23
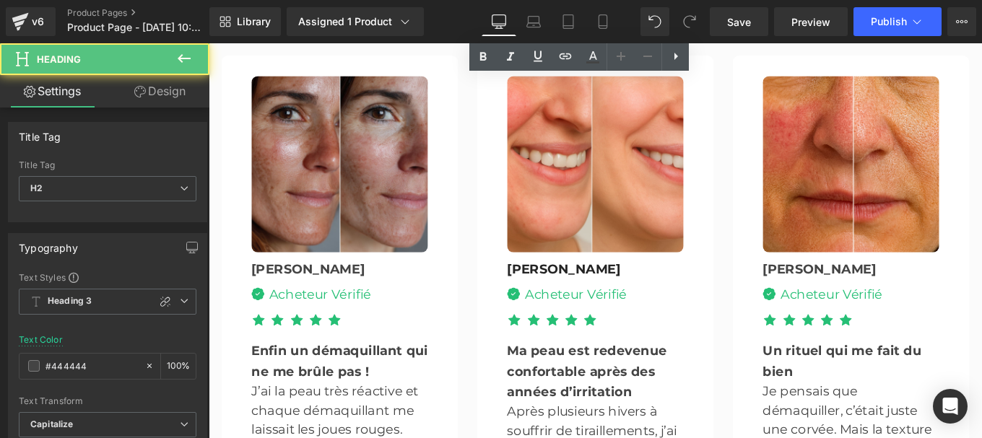
scroll to position [3914, 0]
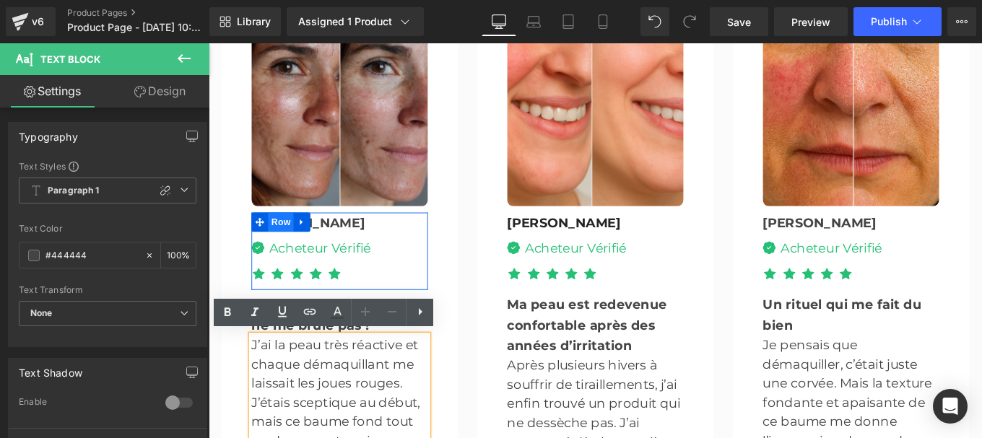
click at [287, 240] on span "Row" at bounding box center [290, 246] width 29 height 22
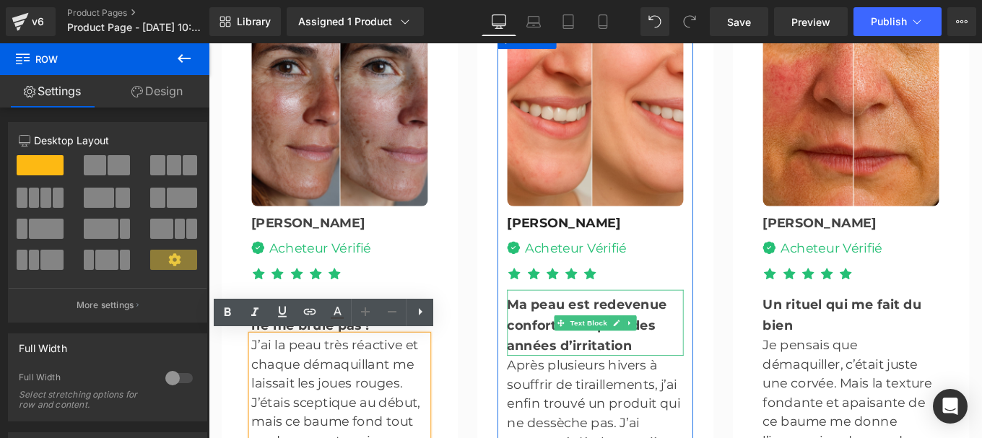
click at [577, 354] on b "Ma peau est redevenue confortable après des années d’irritation" at bounding box center [636, 362] width 180 height 64
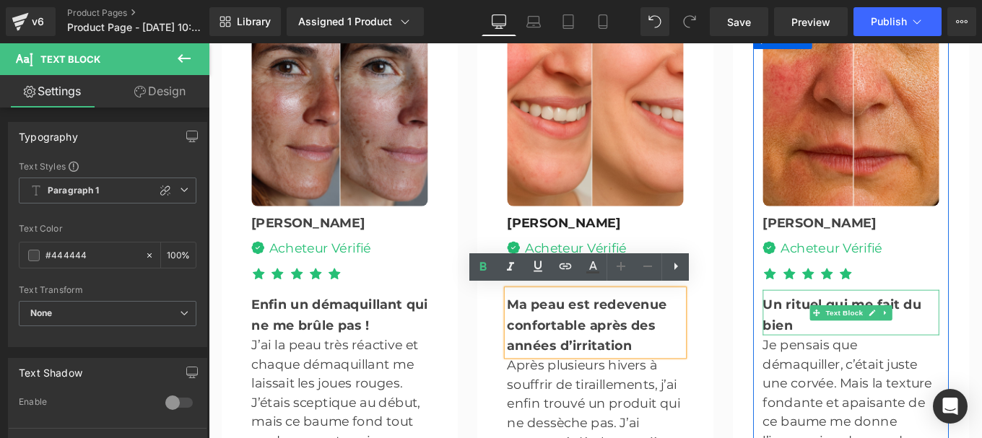
click at [846, 341] on b "Un rituel qui me fait du bien" at bounding box center [923, 350] width 179 height 40
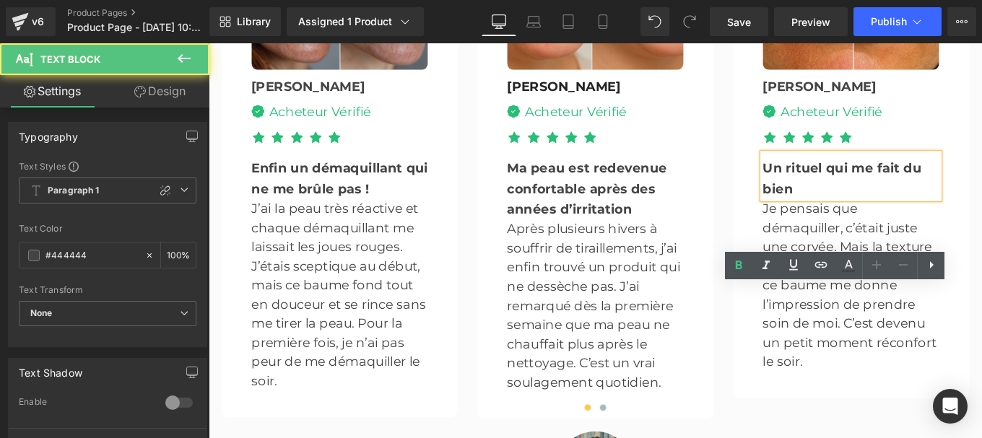
scroll to position [4069, 0]
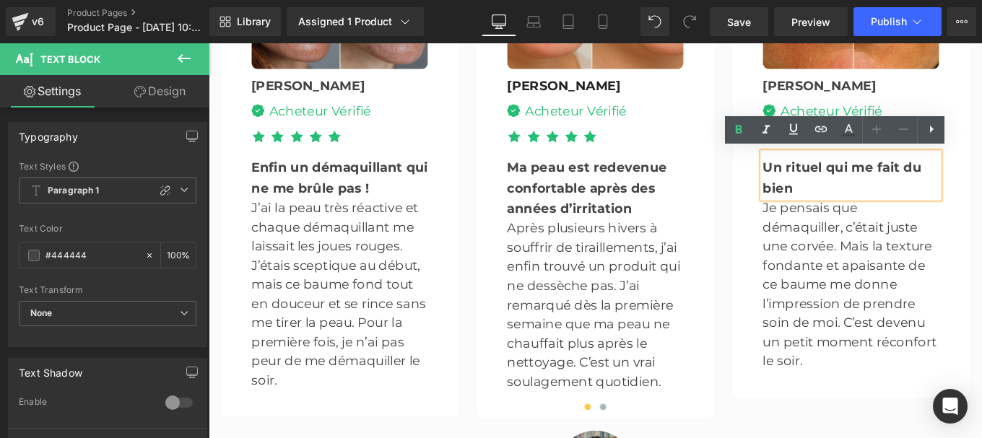
click at [878, 296] on p "Je pensais que démaquiller, c’était juste une corvée. Mais la texture fondante …" at bounding box center [933, 315] width 199 height 195
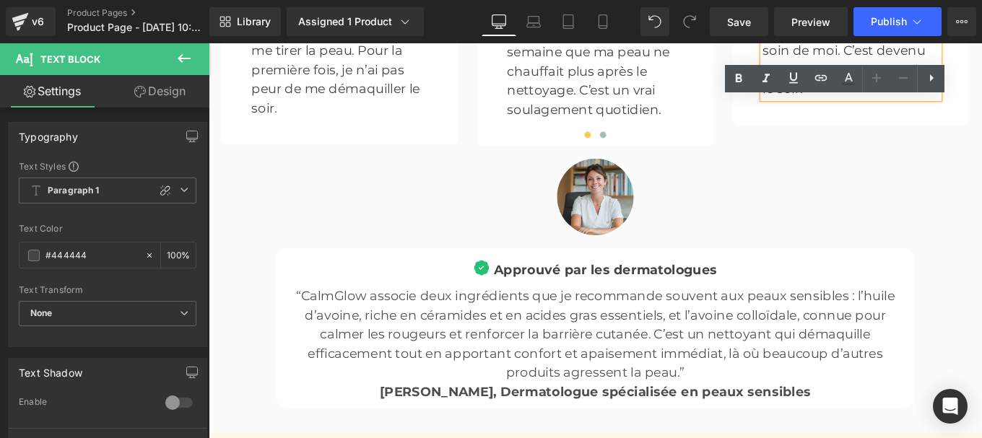
scroll to position [4379, 0]
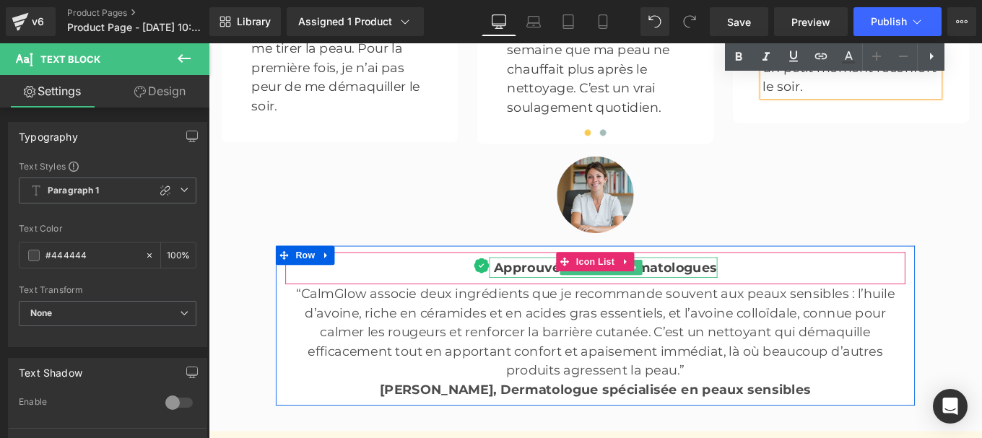
click at [551, 297] on b "Approuvé par les dermatologues" at bounding box center [657, 296] width 252 height 17
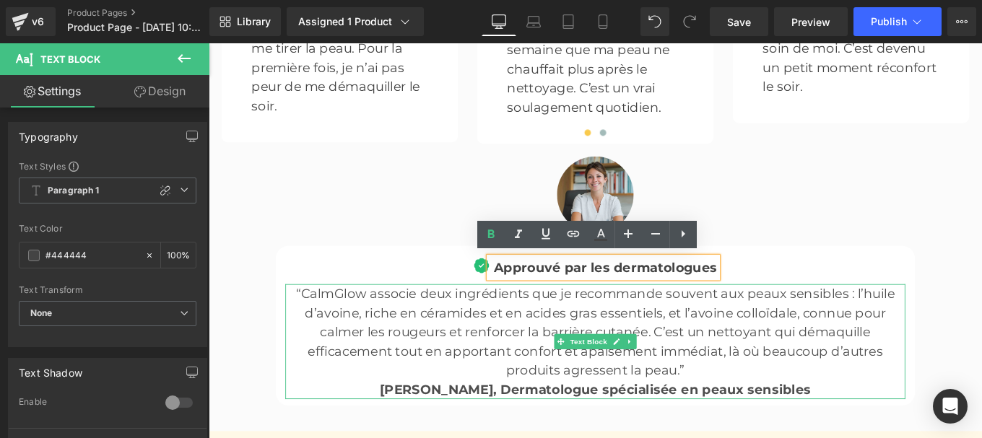
click at [484, 379] on p "“CalmGlow associe deux ingrédients que je recommande souvent aux peaux sensible…" at bounding box center [645, 369] width 700 height 108
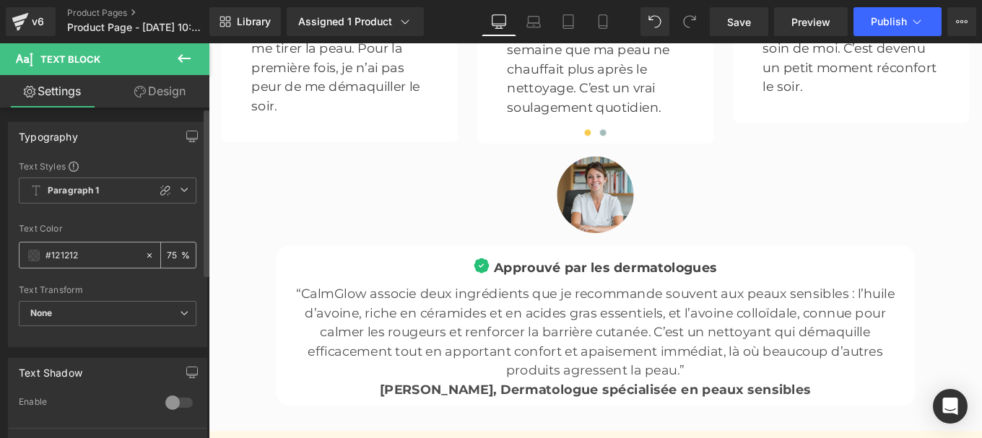
drag, startPoint x: 82, startPoint y: 254, endPoint x: 81, endPoint y: 264, distance: 10.2
click at [81, 264] on div "#121212" at bounding box center [81, 255] width 125 height 25
click at [81, 263] on input "#121212" at bounding box center [91, 256] width 92 height 16
paste input "444444"
type input "#444444"
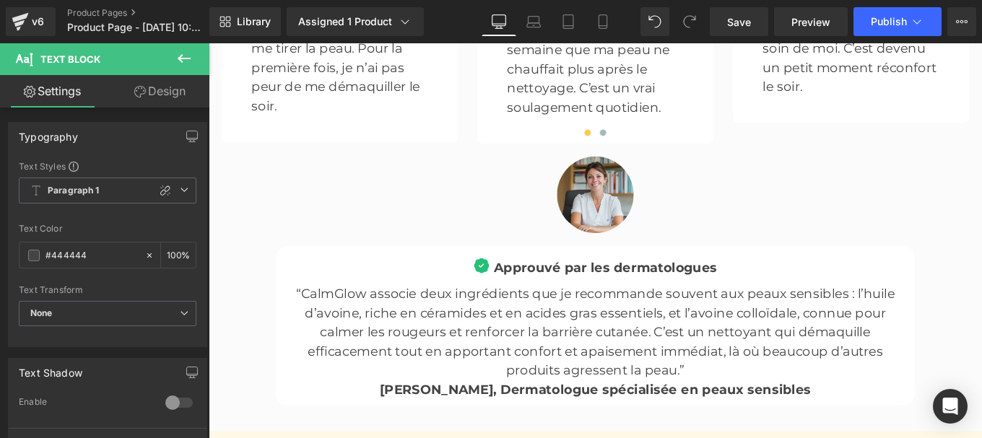
click at [474, 431] on span "[PERSON_NAME], Dermatologue spécialisée en peaux sensibles" at bounding box center [645, 434] width 486 height 17
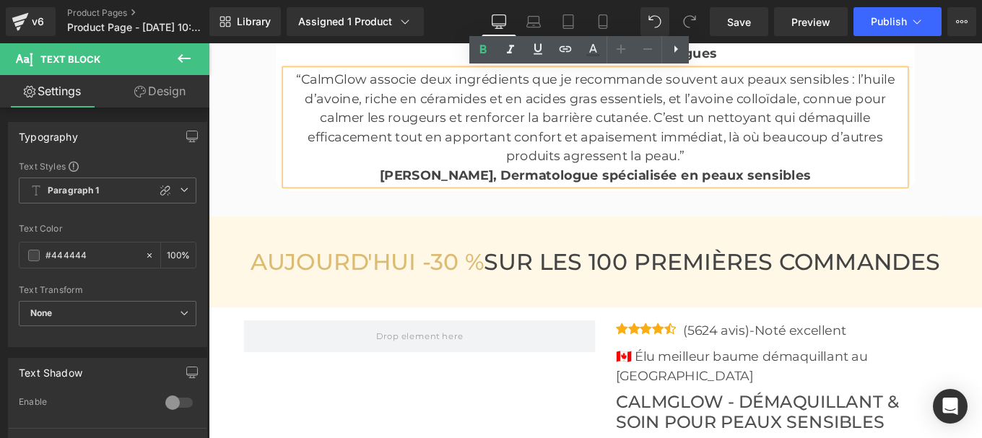
scroll to position [4621, 0]
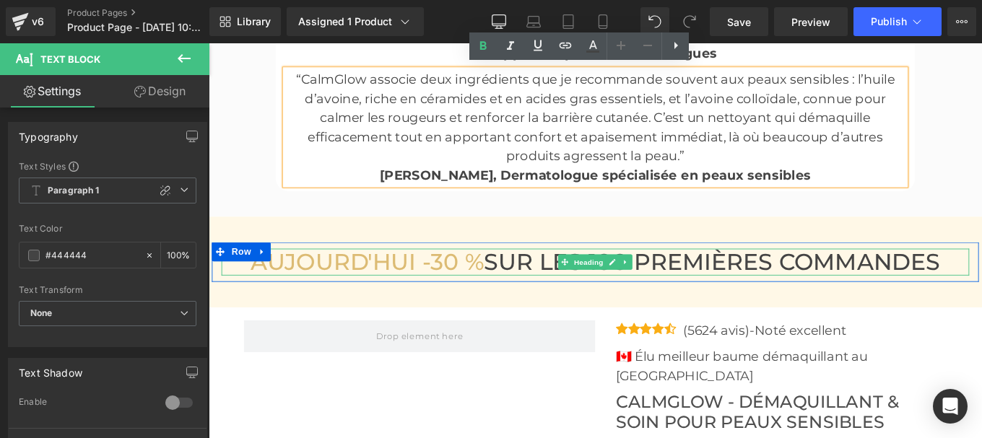
click at [551, 290] on h3 "AUJOURD'HUI -30 % SUR LES 100 PREMIÈRES COMMANDES" at bounding box center [645, 290] width 844 height 31
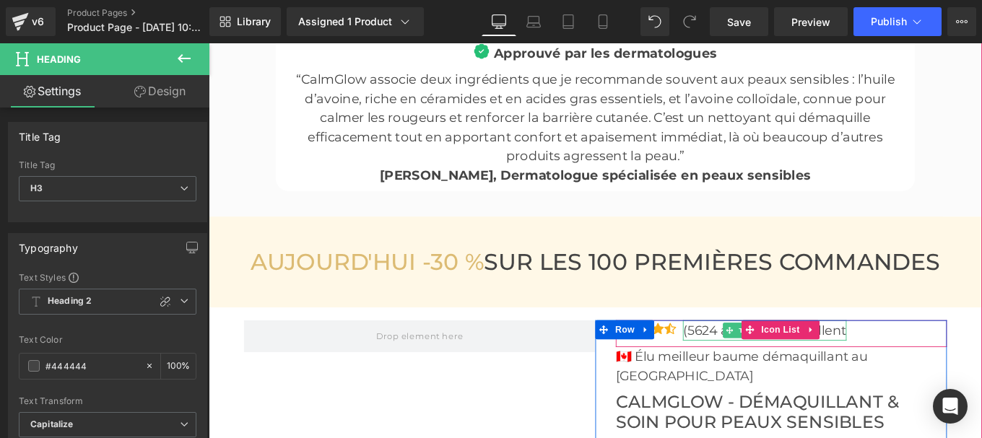
click at [769, 368] on p "(5624 avis)-Noté excellent" at bounding box center [836, 367] width 185 height 23
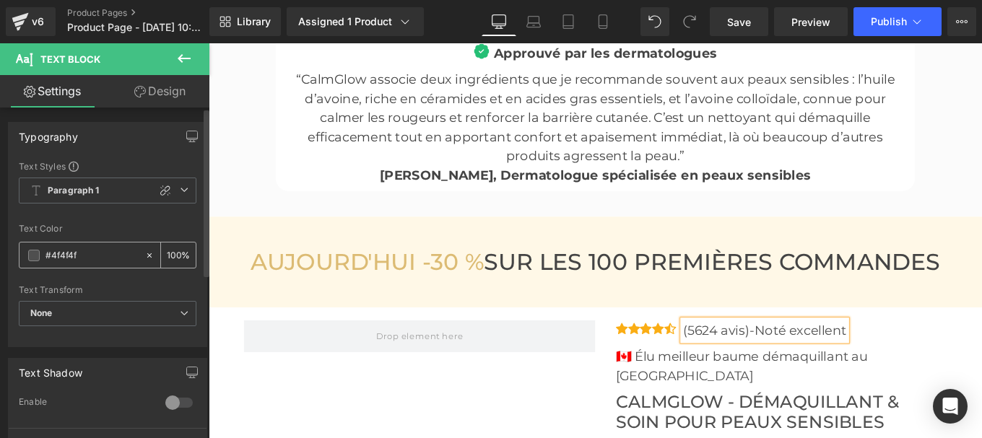
click at [100, 257] on input "#4f4f4f" at bounding box center [91, 256] width 92 height 16
paste input "44444"
type input "#444444"
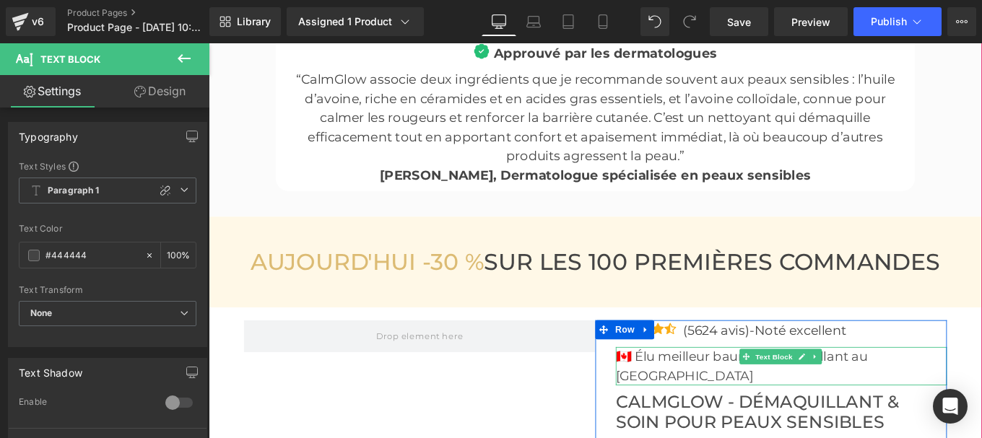
click at [741, 392] on p "🇨🇦 Élu meilleur baume démaquillant au [GEOGRAPHIC_DATA]" at bounding box center [855, 407] width 374 height 43
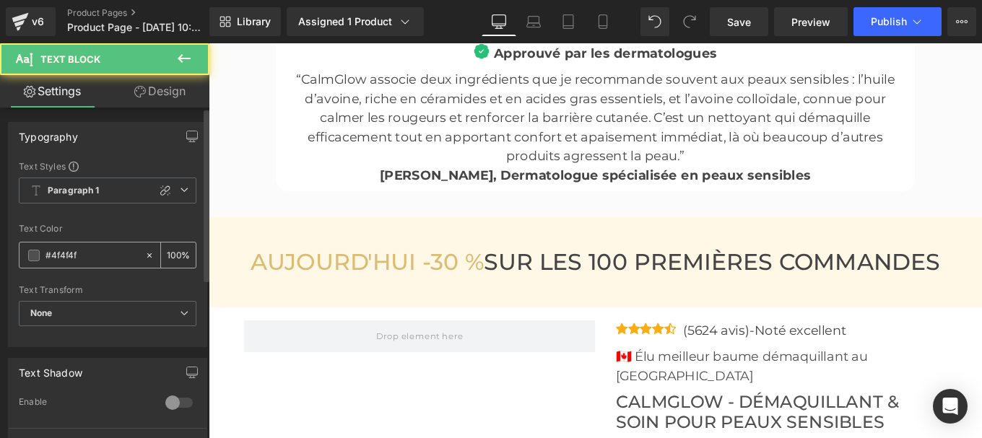
click at [89, 256] on input "#4f4f4f" at bounding box center [91, 256] width 92 height 16
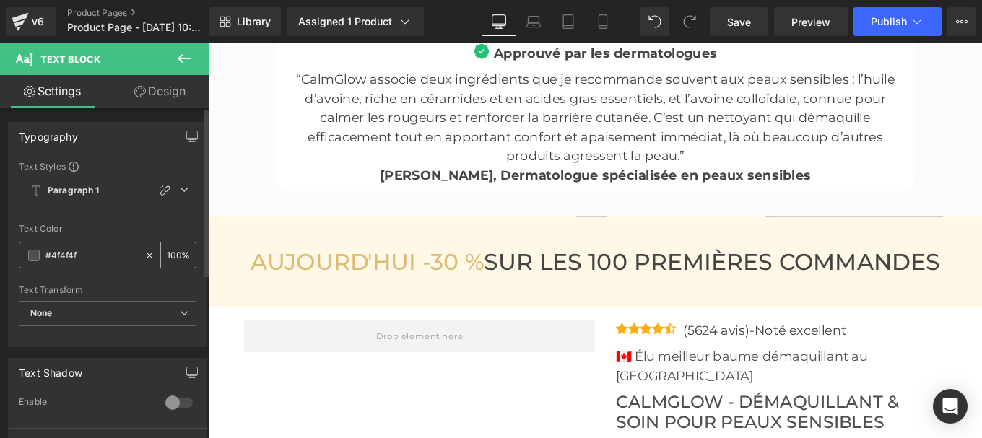
paste input "44444"
type input "#444444"
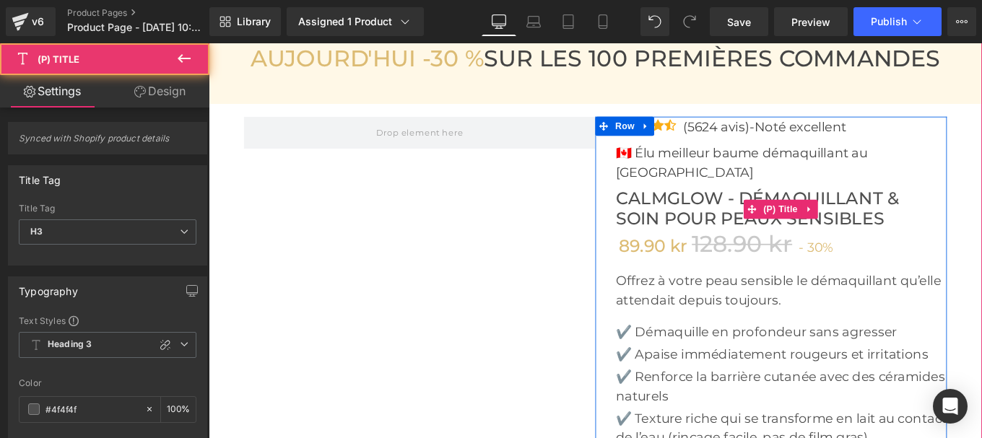
scroll to position [4854, 0]
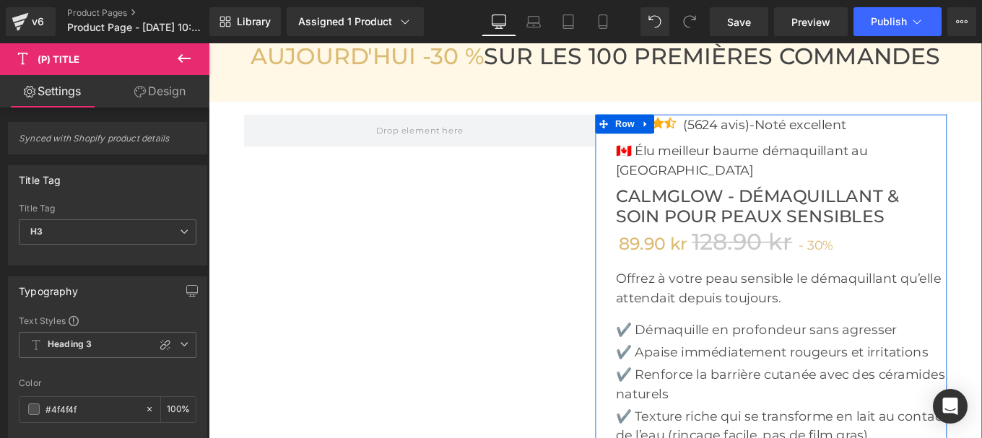
click at [704, 303] on p "Offrez à votre peau sensible le démaquillant qu’elle attendait depuis toujours." at bounding box center [855, 319] width 374 height 43
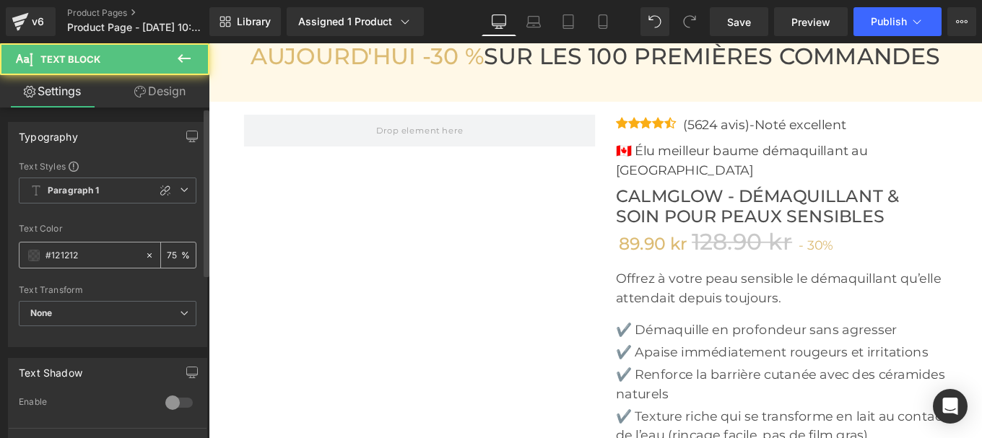
click at [93, 261] on input "#121212" at bounding box center [91, 256] width 92 height 16
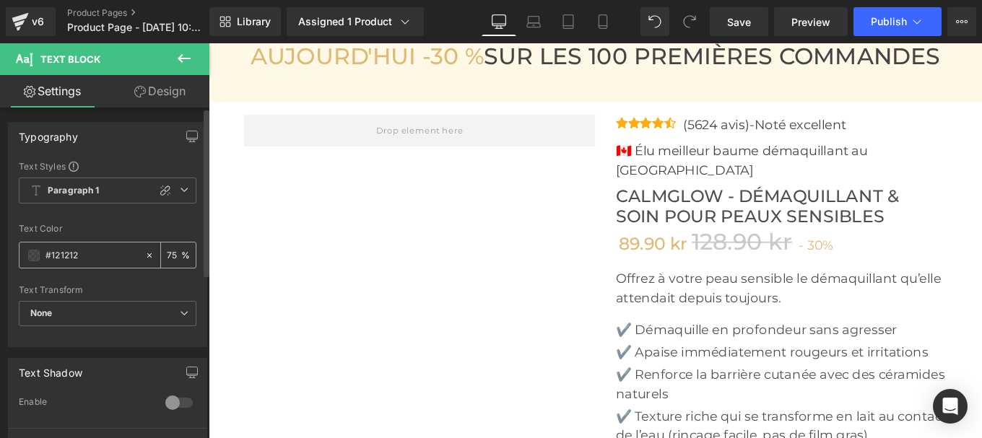
paste input "444444"
type input "#444444"
click at [721, 356] on p "✔️ Démaquille en profondeur sans agresser" at bounding box center [855, 367] width 374 height 22
click at [94, 258] on input "#121212" at bounding box center [91, 256] width 92 height 16
type input "#444444"
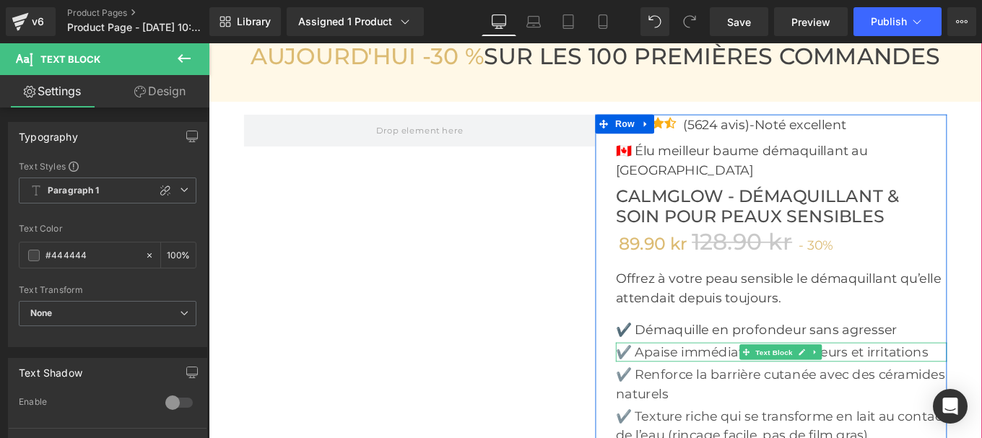
click at [715, 381] on p "✔️ Apaise immédiatement rougeurs et irritations" at bounding box center [855, 392] width 374 height 22
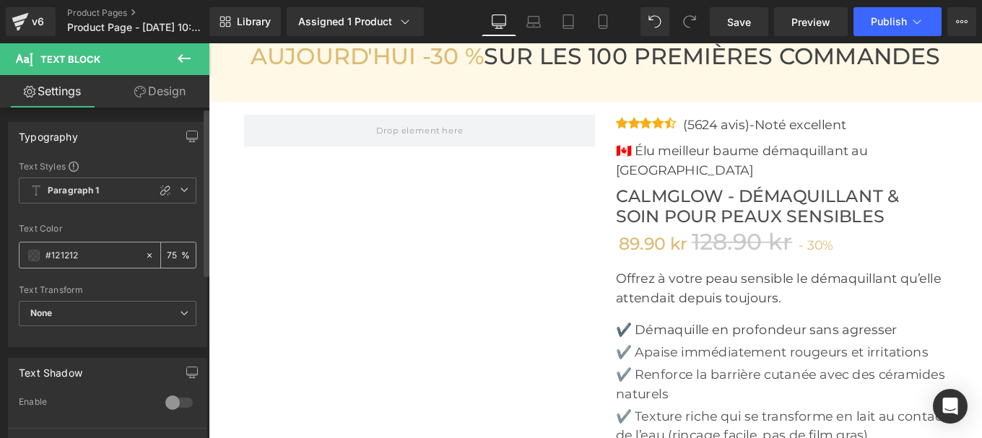
click at [81, 263] on input "#121212" at bounding box center [91, 256] width 92 height 16
paste input "444444"
type input "#444444"
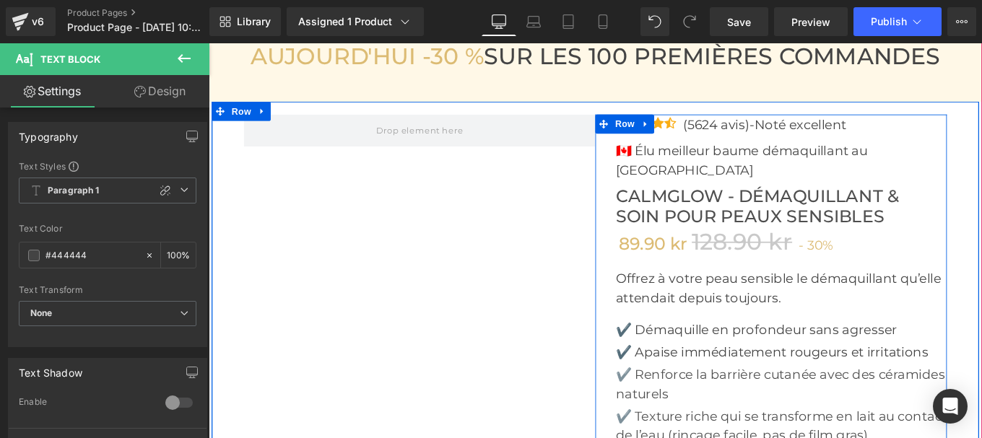
click at [706, 406] on p "✔️ Renforce la barrière cutanée avec des céramides naturels" at bounding box center [855, 427] width 374 height 43
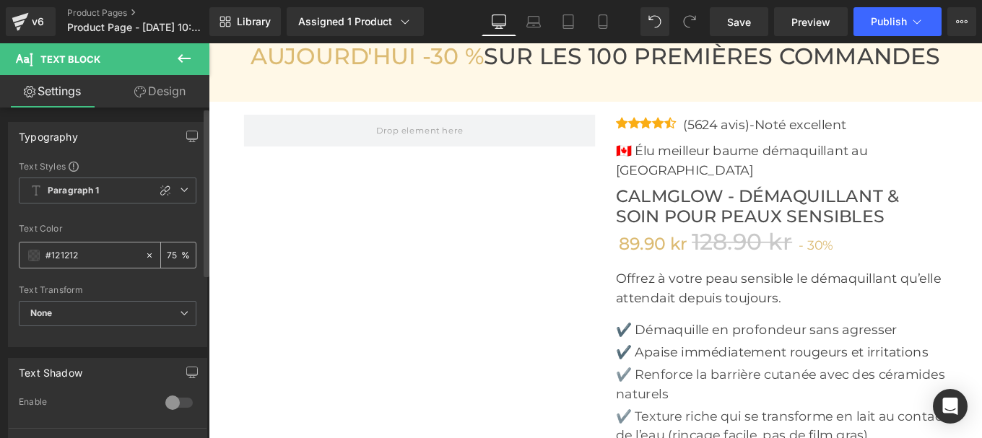
click at [81, 252] on input "#121212" at bounding box center [91, 256] width 92 height 16
type input "#444444"
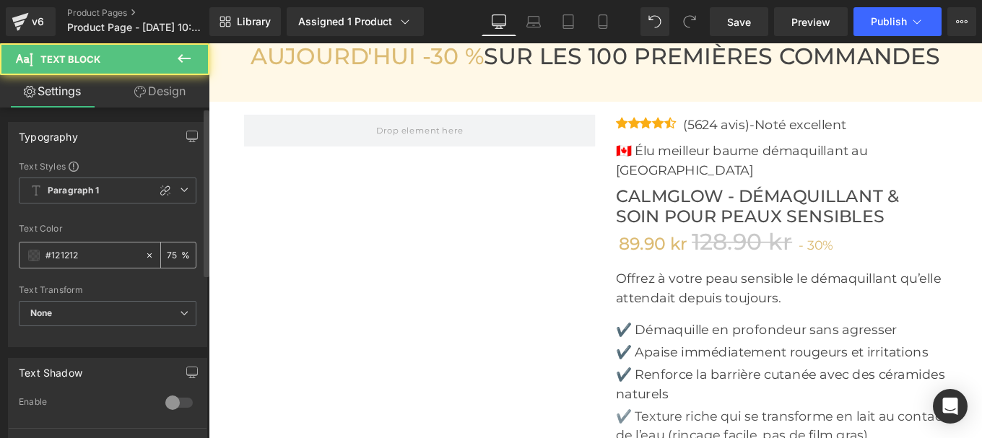
click at [76, 253] on input "#121212" at bounding box center [91, 256] width 92 height 16
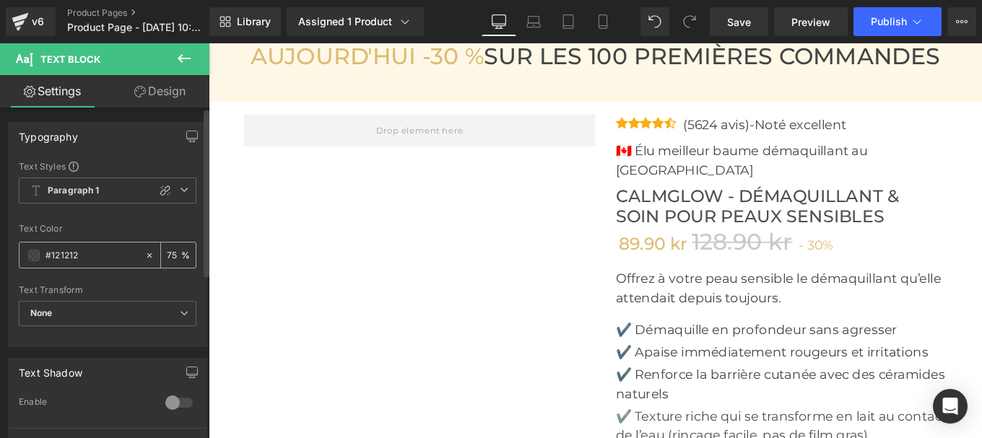
type input "#444444"
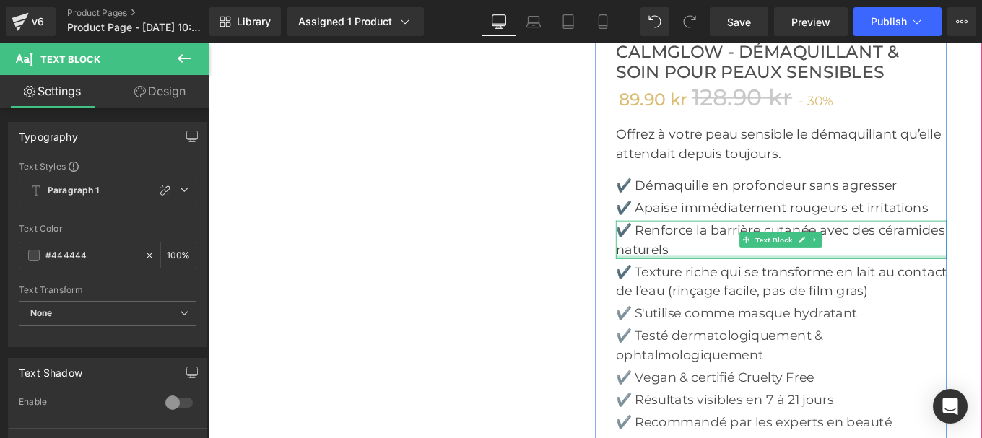
scroll to position [5018, 0]
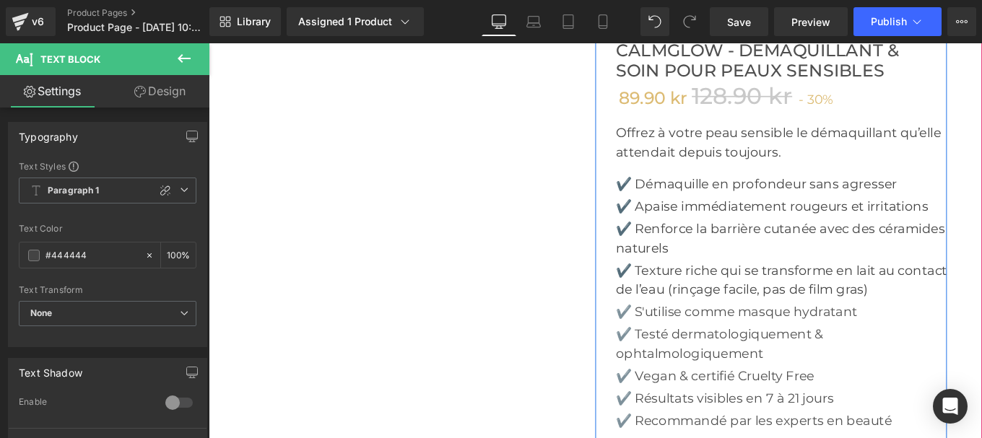
click at [715, 336] on p "✔️ S'utilise comme masque hydratant" at bounding box center [855, 347] width 374 height 22
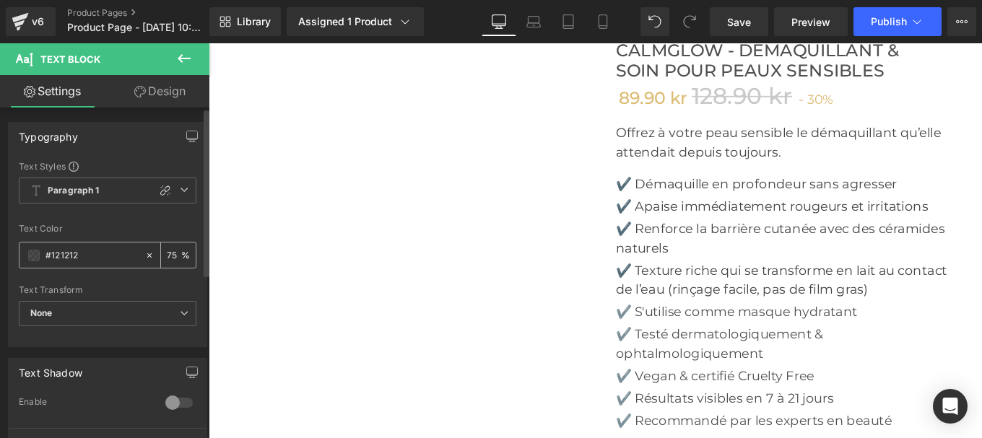
click at [84, 249] on input "#121212" at bounding box center [91, 256] width 92 height 16
type input "#444444"
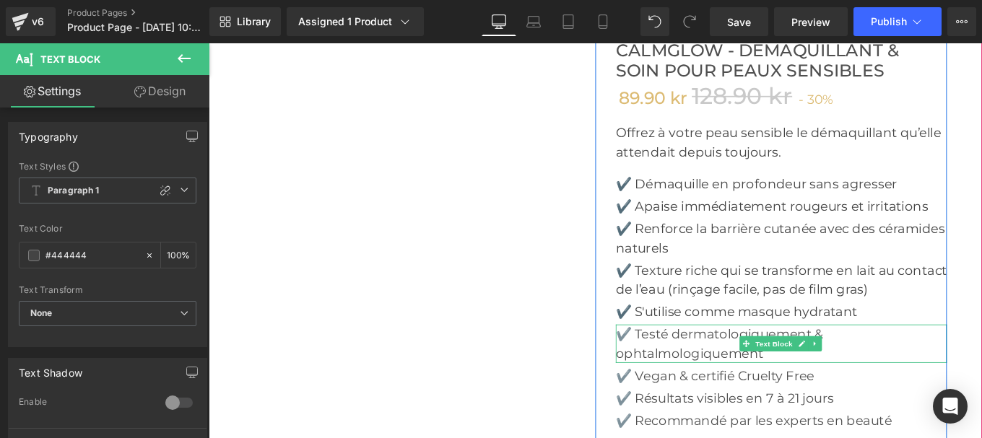
click at [725, 361] on p "✔️ Testé dermatologiquement & ophtalmologiquement" at bounding box center [855, 382] width 374 height 43
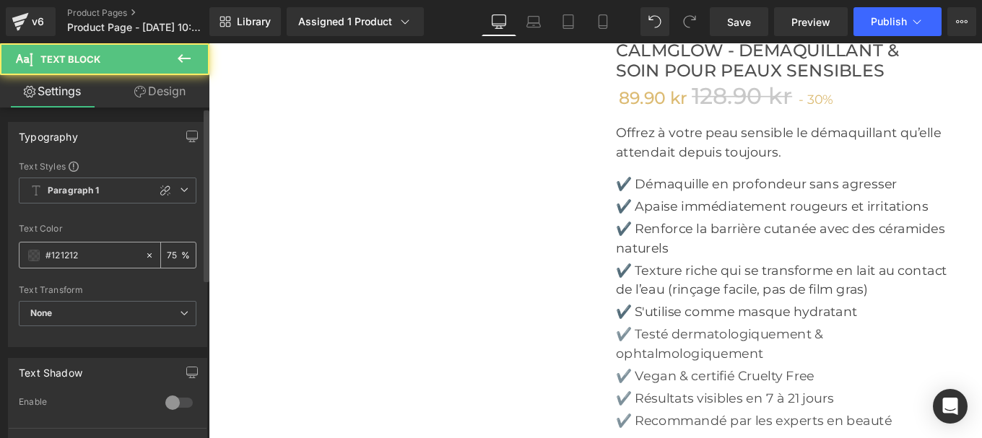
click at [90, 251] on input "#121212" at bounding box center [91, 256] width 92 height 16
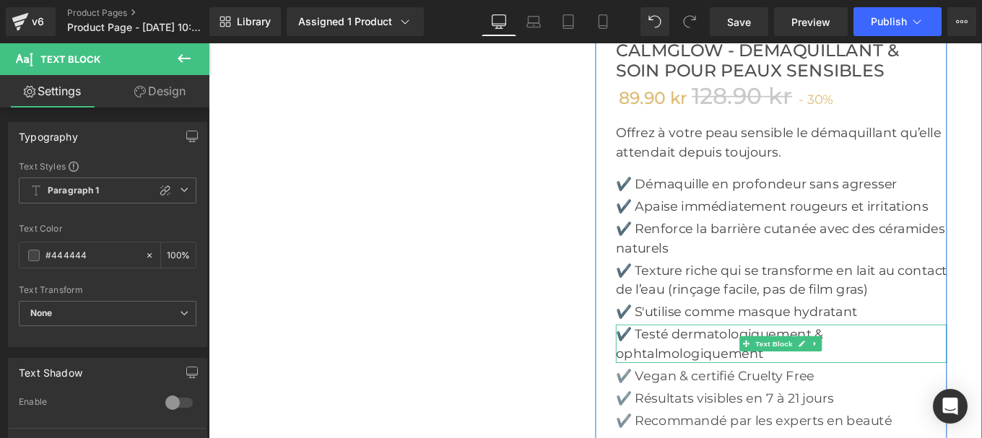
type input "#444444"
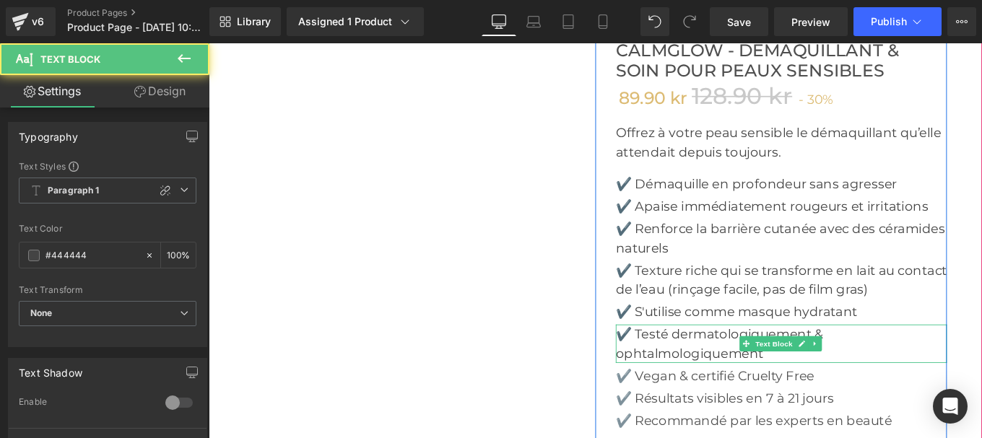
click at [718, 361] on p "✔️ Testé dermatologiquement & ophtalmologiquement" at bounding box center [855, 382] width 374 height 43
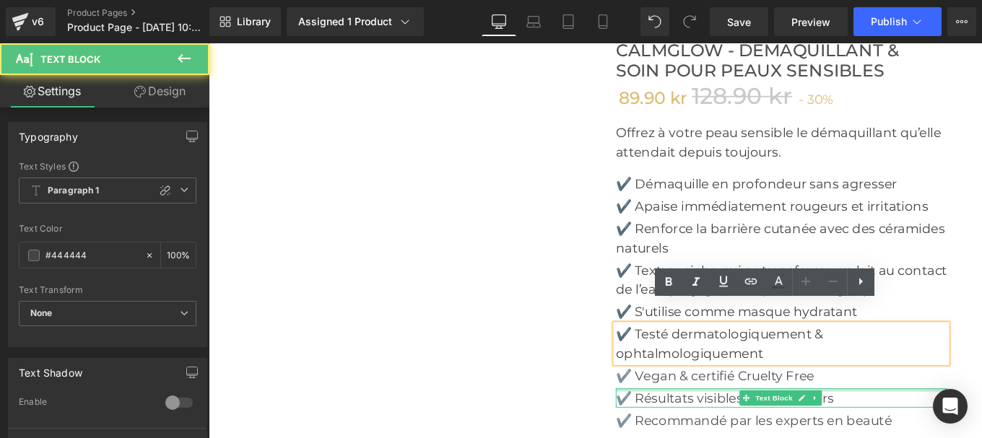
click at [209, 43] on div at bounding box center [209, 43] width 0 height 0
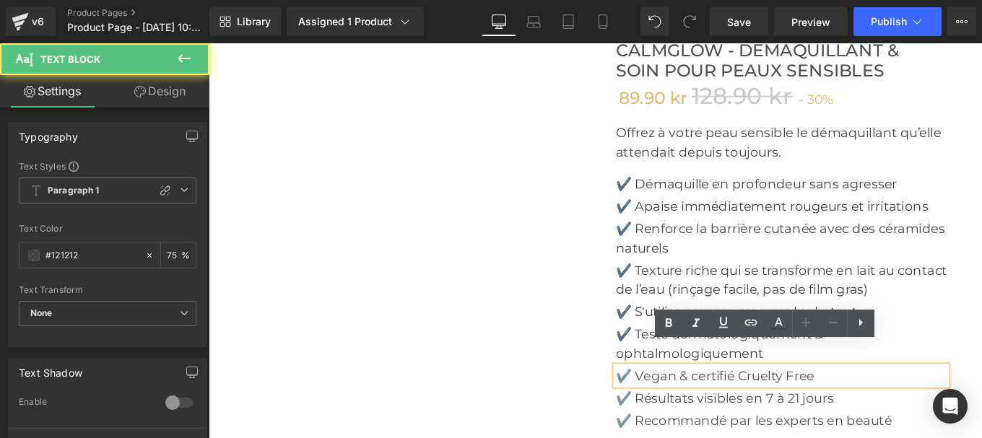
click at [703, 408] on p "✔️ Vegan & certifié Cruelty Free" at bounding box center [855, 419] width 374 height 22
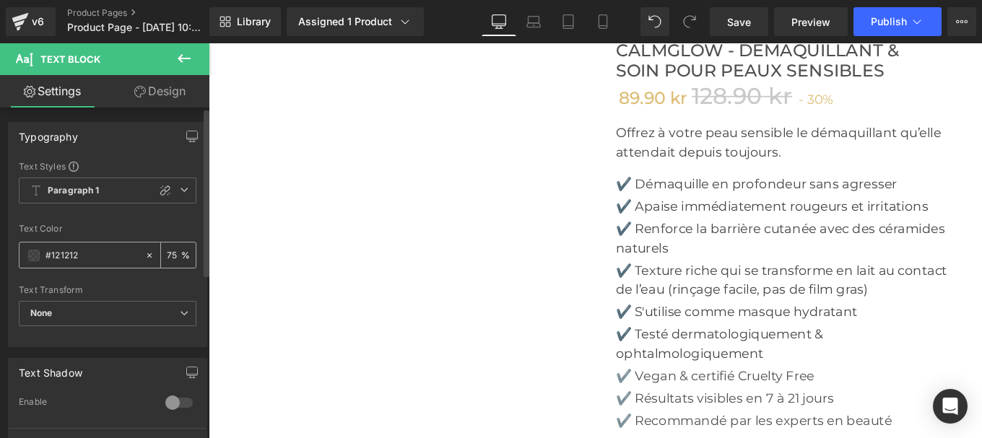
click at [82, 262] on input "#121212" at bounding box center [91, 256] width 92 height 16
type input "#444444"
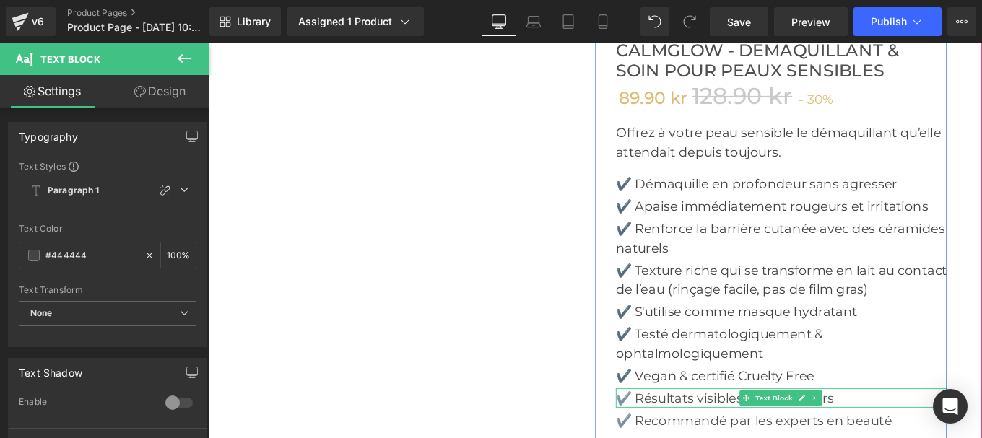
click at [720, 433] on p "✔️ Résultats visibles en 7 à 21 jours" at bounding box center [855, 444] width 374 height 22
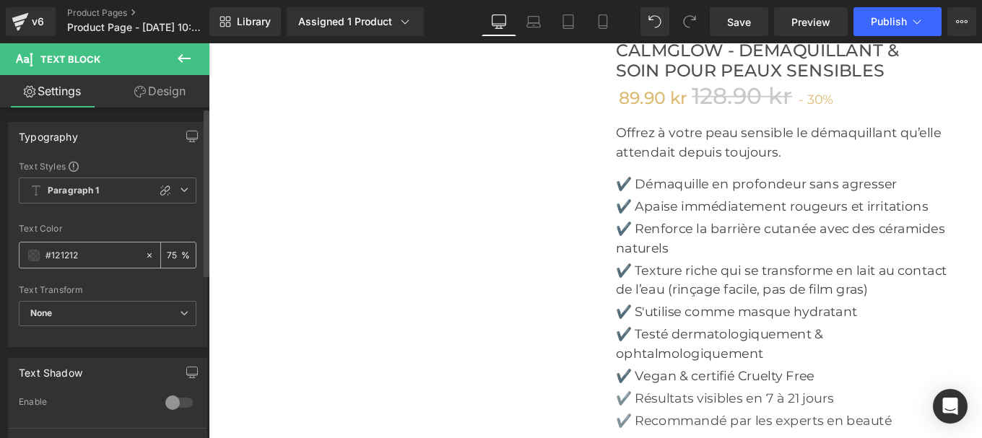
click at [93, 263] on div "#121212" at bounding box center [81, 255] width 125 height 25
click at [89, 261] on input "#121212" at bounding box center [91, 256] width 92 height 16
paste input "444444"
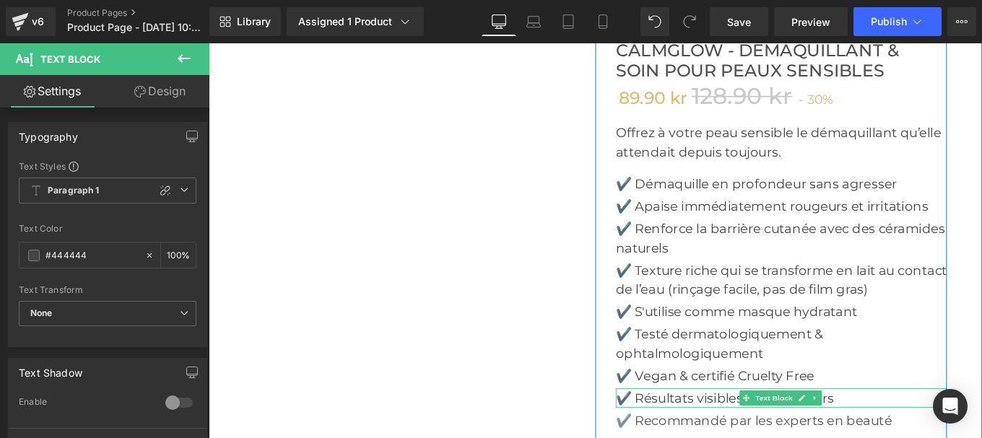
type input "#444444"
click at [705, 433] on p "✔️ Résultats visibles en 7 à 21 jours" at bounding box center [855, 444] width 374 height 22
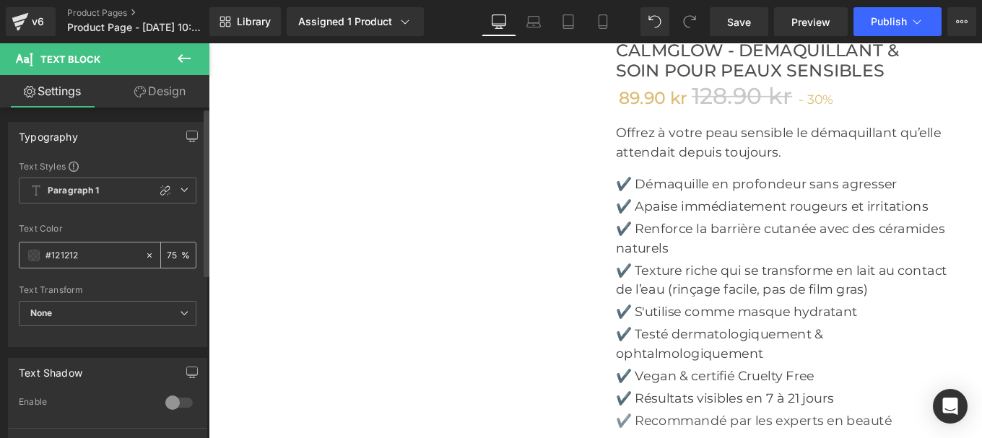
click at [87, 253] on input "#121212" at bounding box center [91, 256] width 92 height 16
paste input "444444"
type input "#444444"
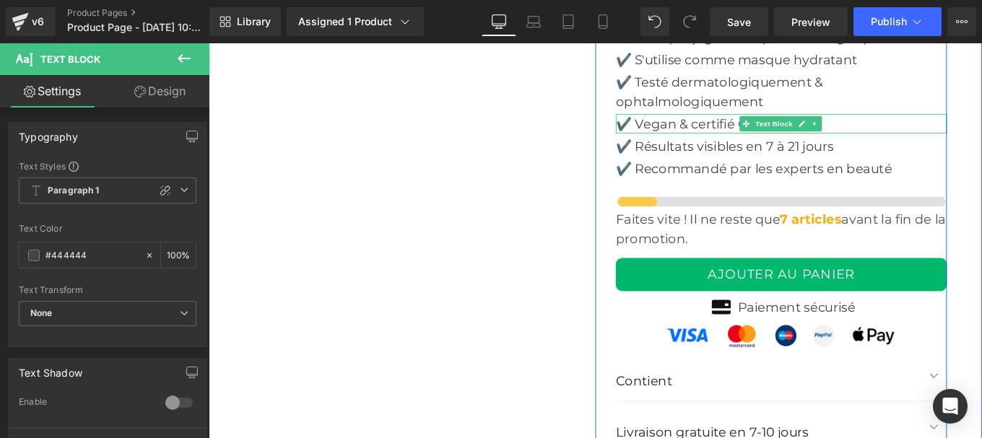
scroll to position [5307, 0]
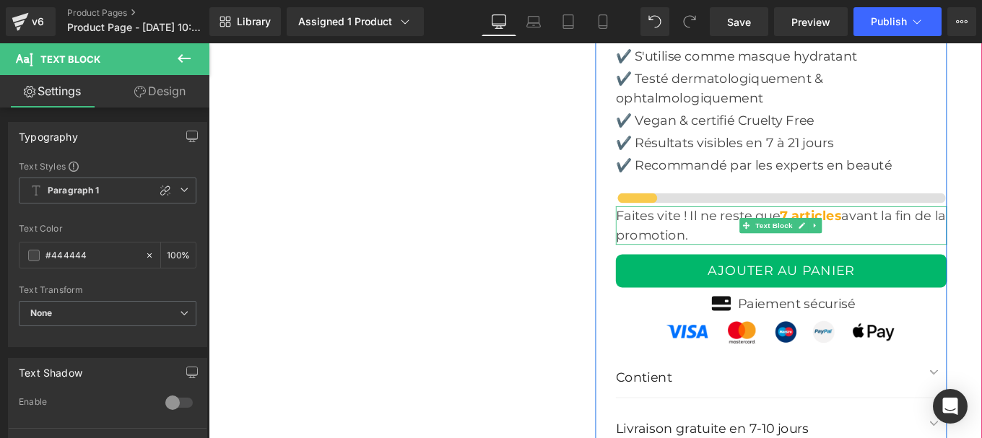
click at [694, 227] on p "Faites vite ! Il ne reste que 7 articles avant la fin de la promotion." at bounding box center [855, 248] width 374 height 43
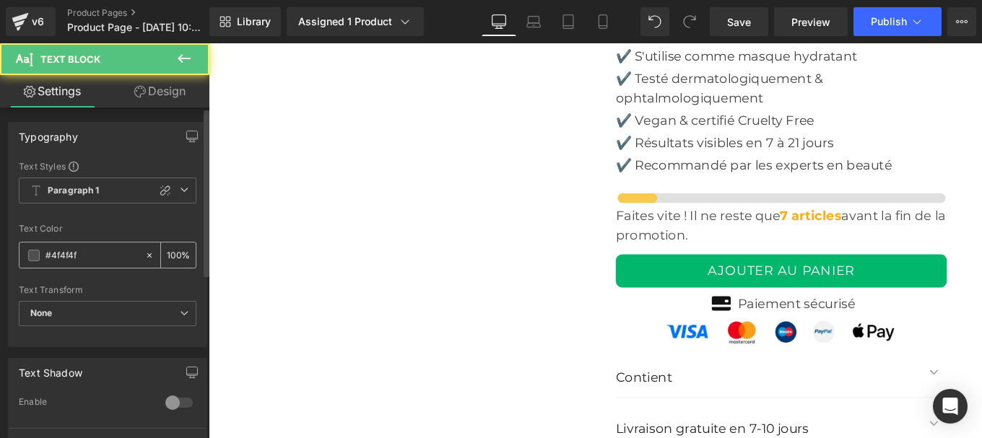
click at [87, 249] on input "#4f4f4f" at bounding box center [91, 256] width 92 height 16
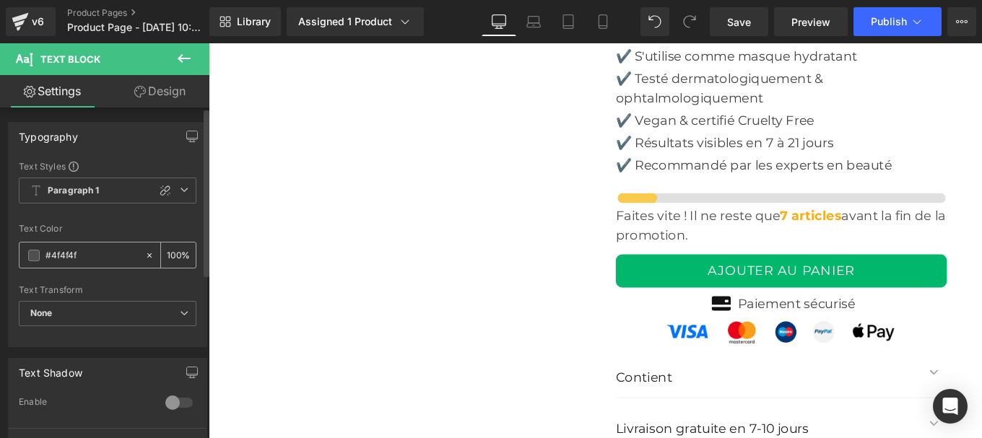
paste input "44444"
type input "#444444"
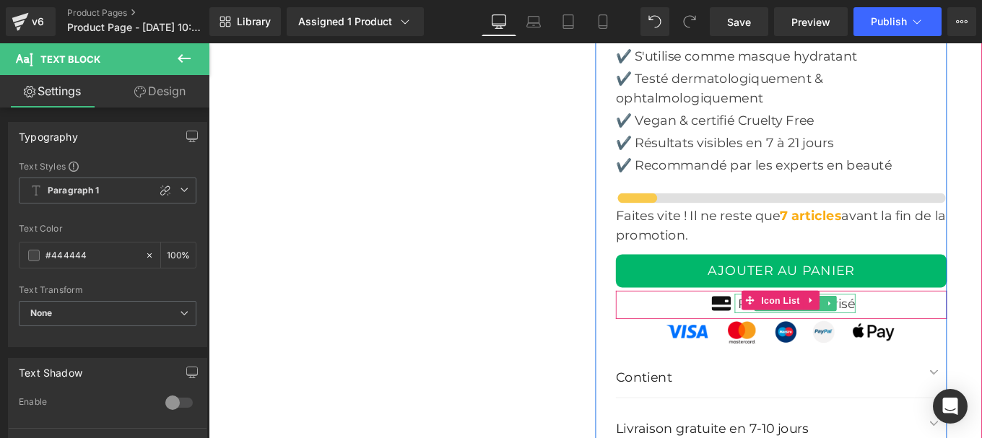
click at [919, 326] on p "Paiement sécurisé" at bounding box center [872, 337] width 133 height 22
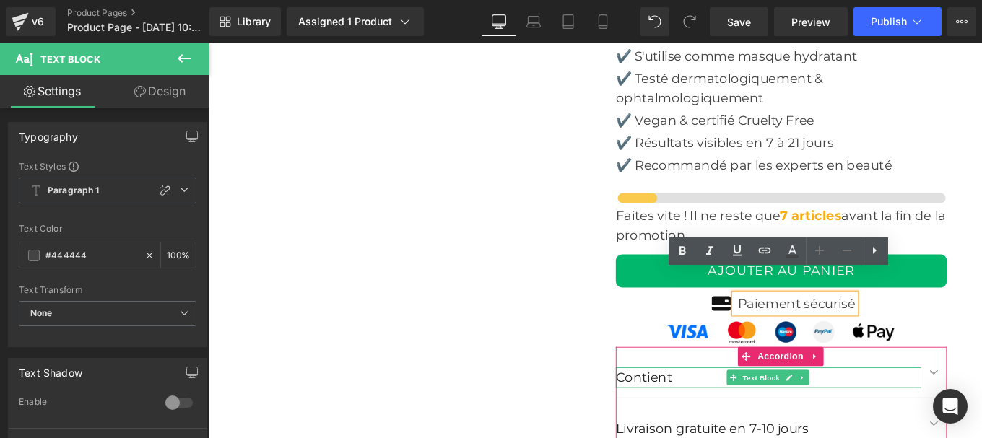
click at [706, 409] on p "Contient" at bounding box center [840, 420] width 345 height 23
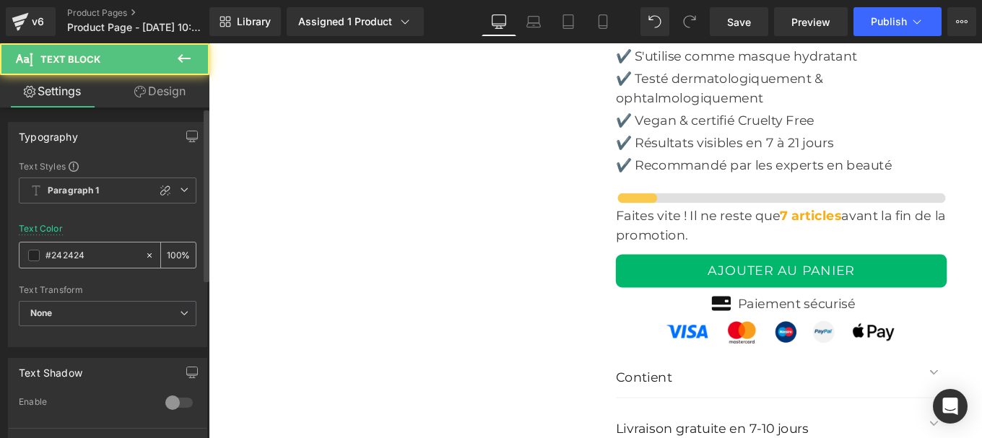
click at [89, 257] on input "#242424" at bounding box center [91, 256] width 92 height 16
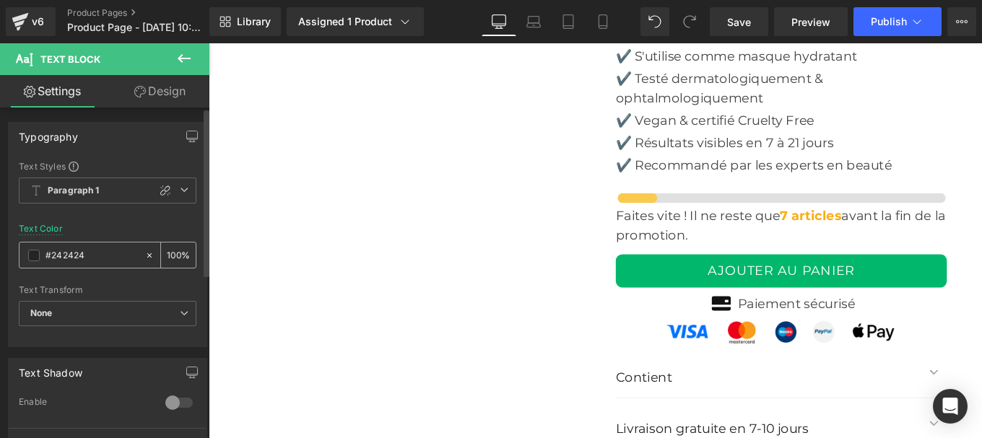
paste input "44444"
type input "#444444"
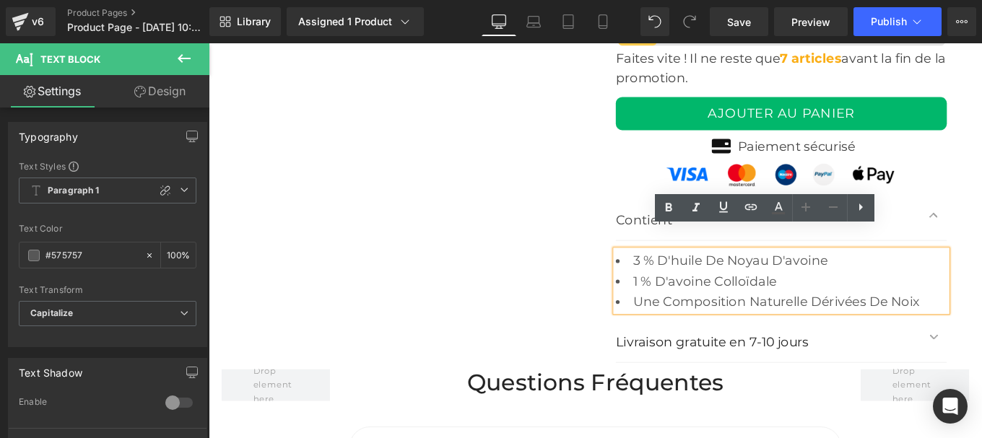
scroll to position [5485, 0]
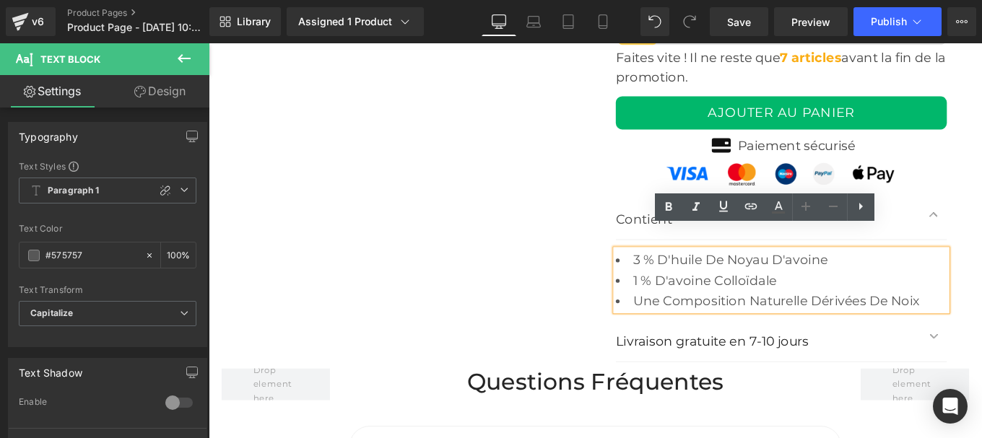
click at [749, 323] on li "Une composition naturelle dérivées de noix" at bounding box center [855, 334] width 374 height 23
drag, startPoint x: 669, startPoint y: 264, endPoint x: 1020, endPoint y: 305, distance: 353.1
click at [981, 305] on ul "3 % d'huile de noyau d'avoine 1 % d'avoine colloïdale Une composition naturelle…" at bounding box center [855, 310] width 374 height 69
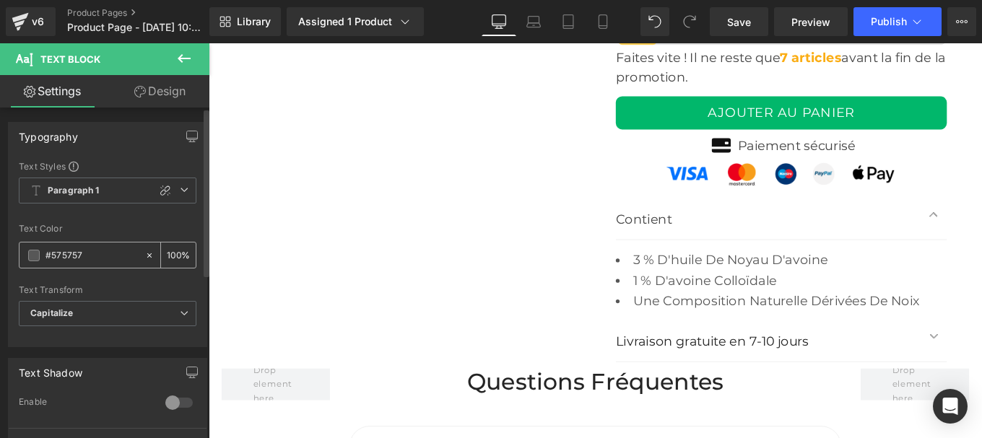
click at [88, 254] on input "#575757" at bounding box center [91, 256] width 92 height 16
paste input "444444"
type input "#444444"
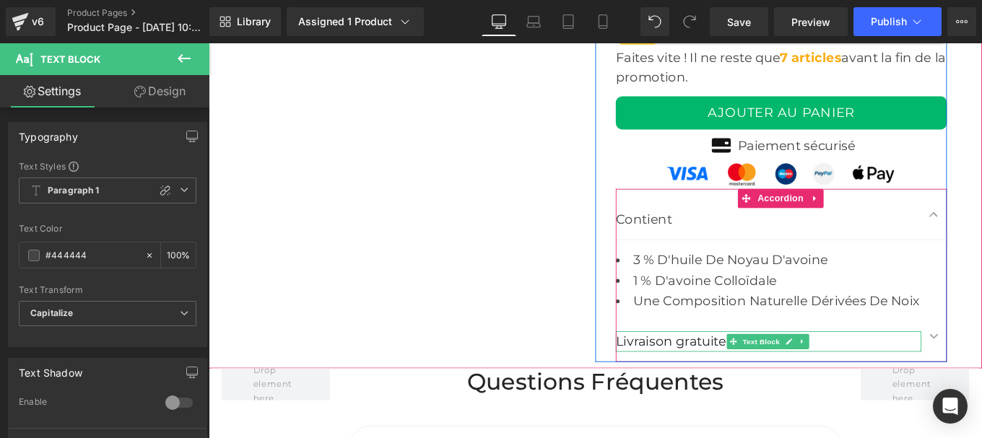
click at [710, 369] on p "Livraison gratuite en 7-10 jours" at bounding box center [840, 380] width 345 height 23
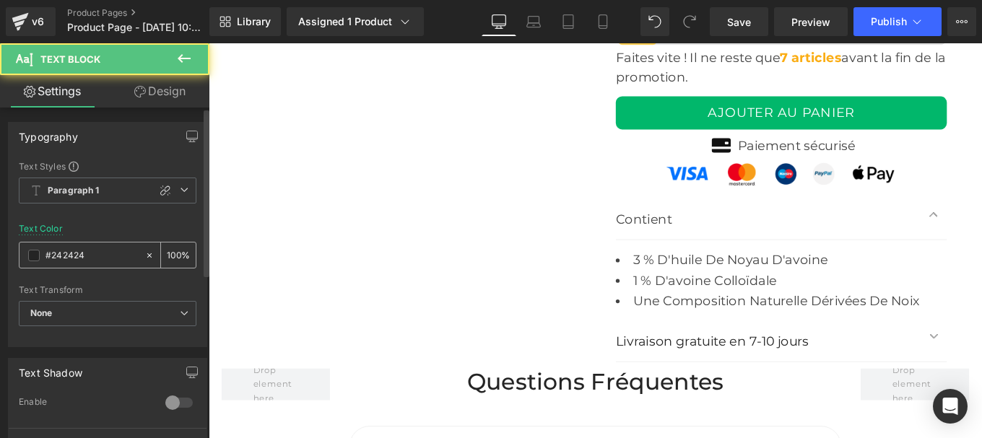
click at [95, 256] on input "#242424" at bounding box center [91, 256] width 92 height 16
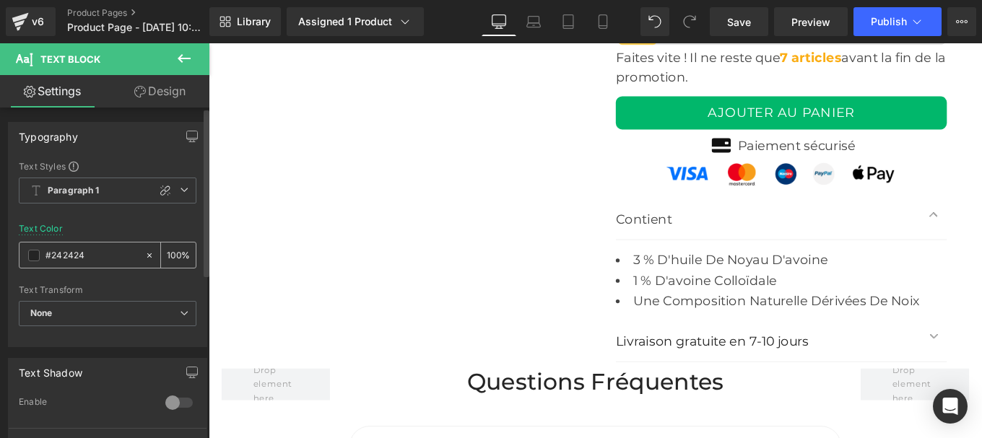
type input "#444444"
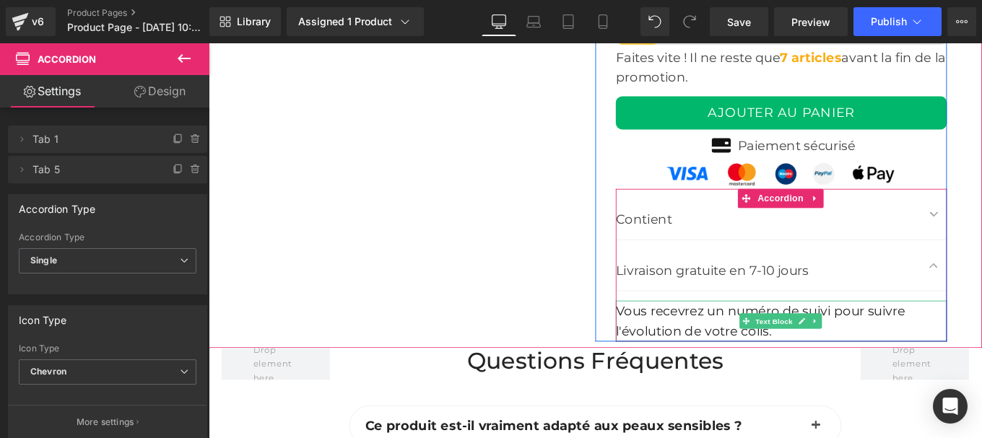
click at [744, 334] on div "Vous recevrez un numéro de suivi pour suivre l'évolution de votre colis." at bounding box center [855, 357] width 374 height 46
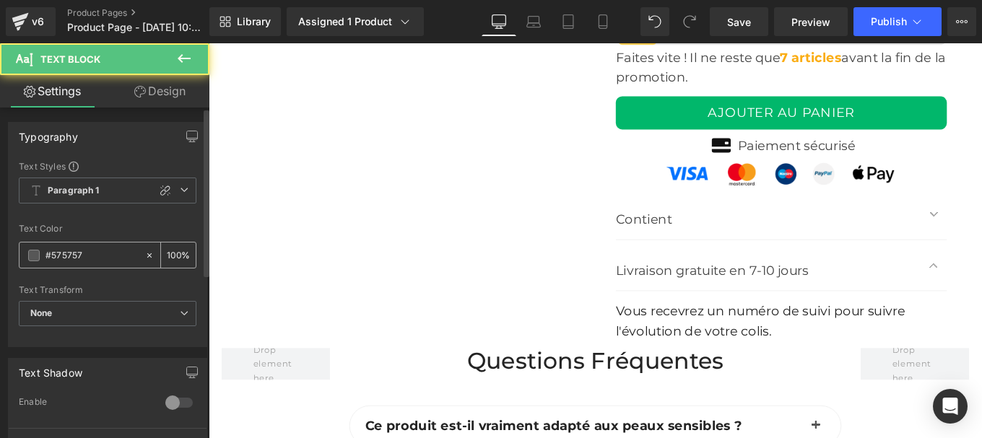
click at [90, 257] on input "#575757" at bounding box center [91, 256] width 92 height 16
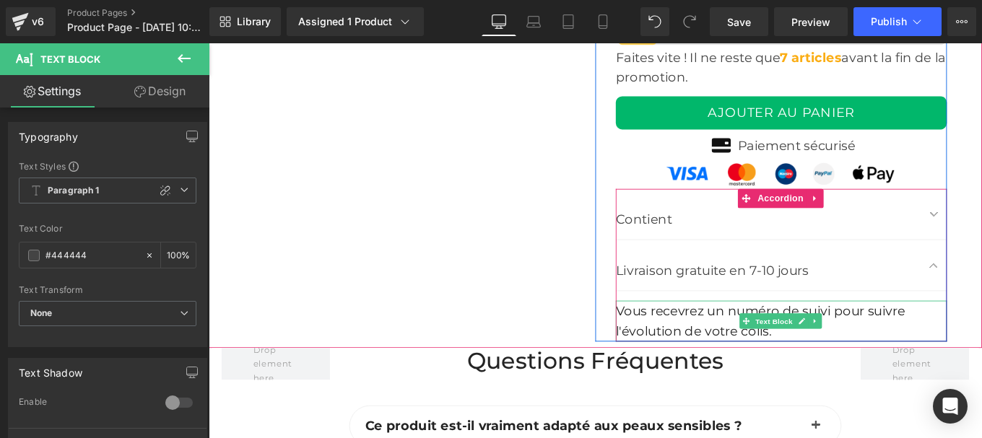
type input "#444444"
click at [702, 334] on div "Vous recevrez un numéro de suivi pour suivre l'évolution de votre colis." at bounding box center [855, 357] width 374 height 46
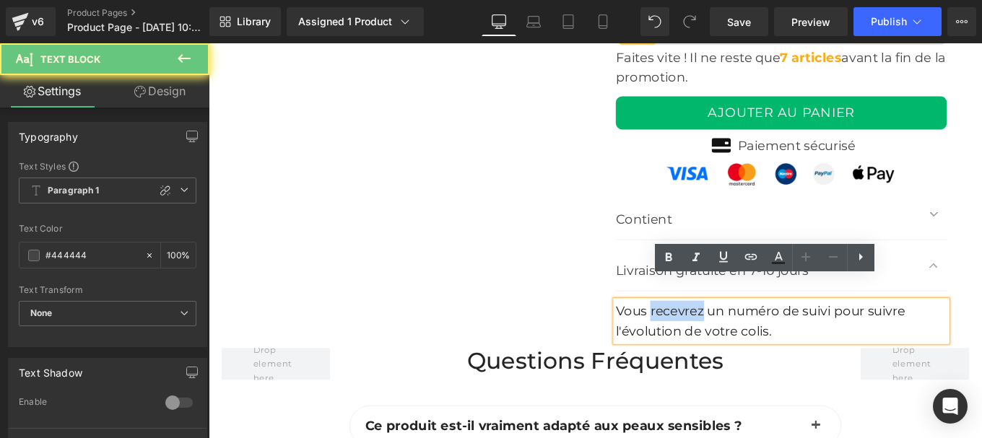
drag, startPoint x: 701, startPoint y: 323, endPoint x: 785, endPoint y: 299, distance: 87.7
click at [785, 323] on article "Vous recevrez un numéro de suivi pour suivre l'évolution de votre colis. Text B…" at bounding box center [855, 351] width 374 height 57
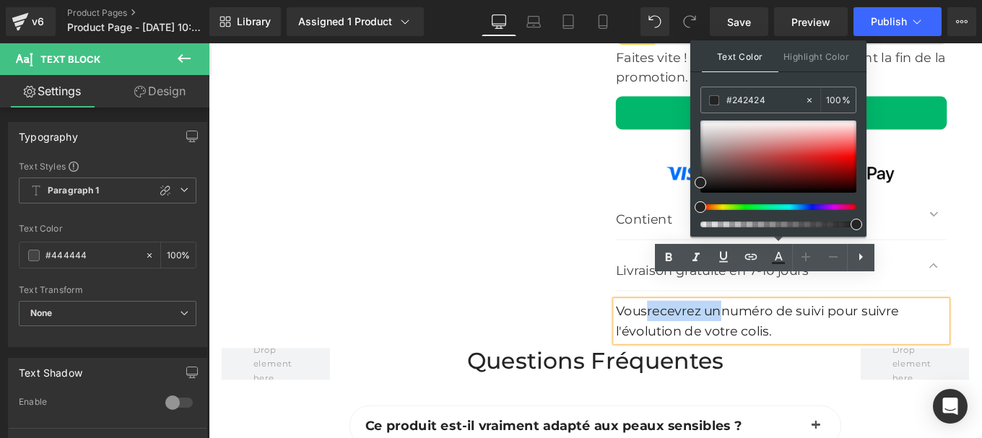
click at [835, 345] on font "Vous recevrez un numéro de suivi pour suivre l'évolution de votre colis." at bounding box center [828, 357] width 320 height 40
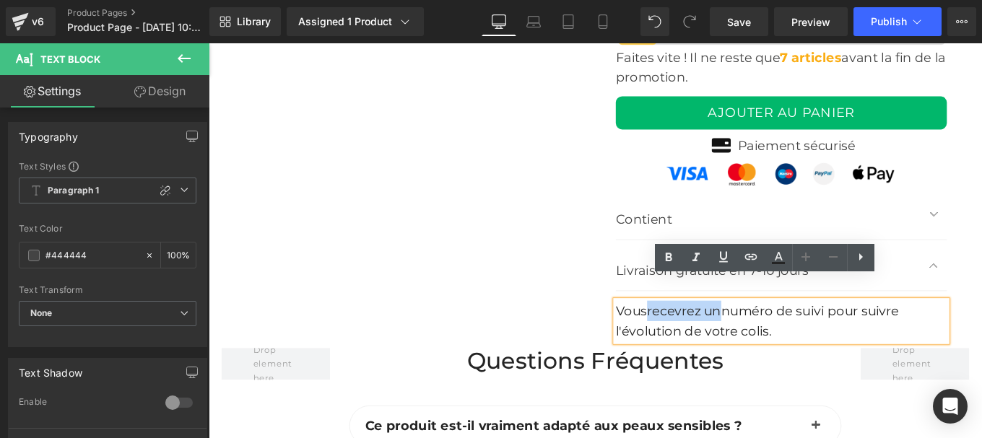
drag, startPoint x: 852, startPoint y: 346, endPoint x: 665, endPoint y: 315, distance: 189.5
click at [668, 334] on div "Vous recevrez un numéro de suivi pour suivre l'évolution de votre colis." at bounding box center [855, 357] width 374 height 46
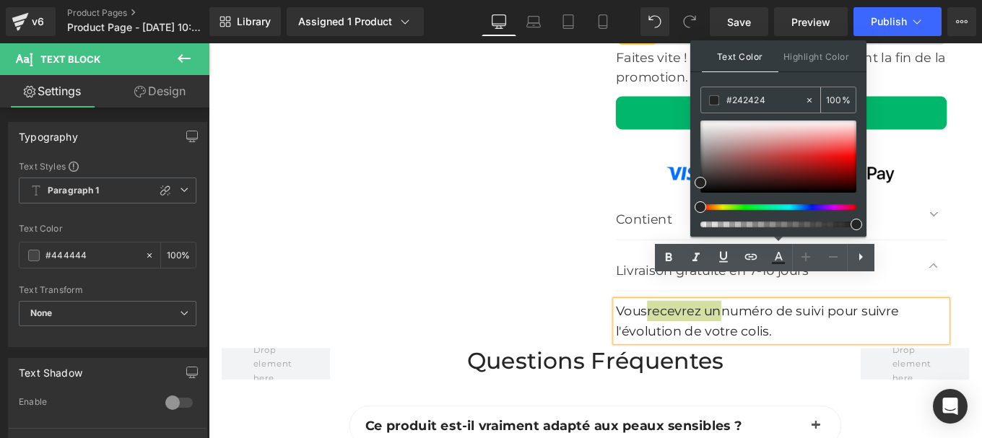
click at [775, 102] on input "#444444" at bounding box center [765, 100] width 78 height 16
paste input "44444"
type input "#444444"
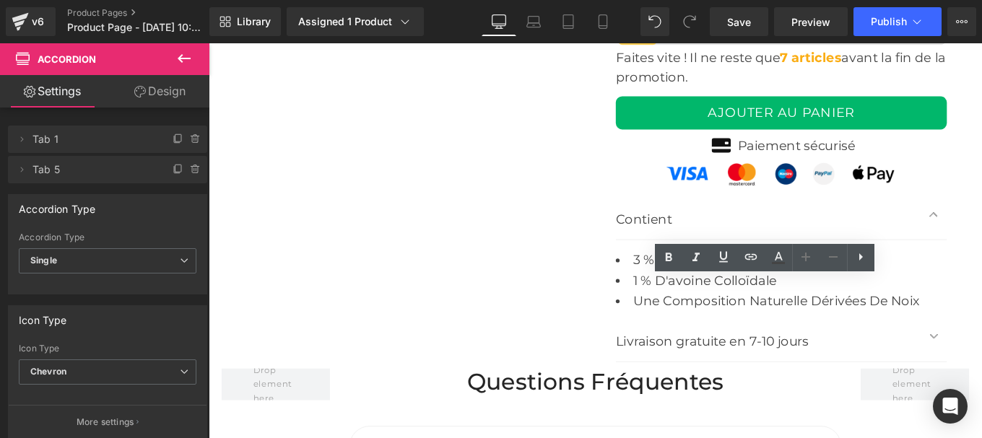
click at [683, 276] on li "3 % d'huile de noyau d'avoine" at bounding box center [855, 287] width 374 height 23
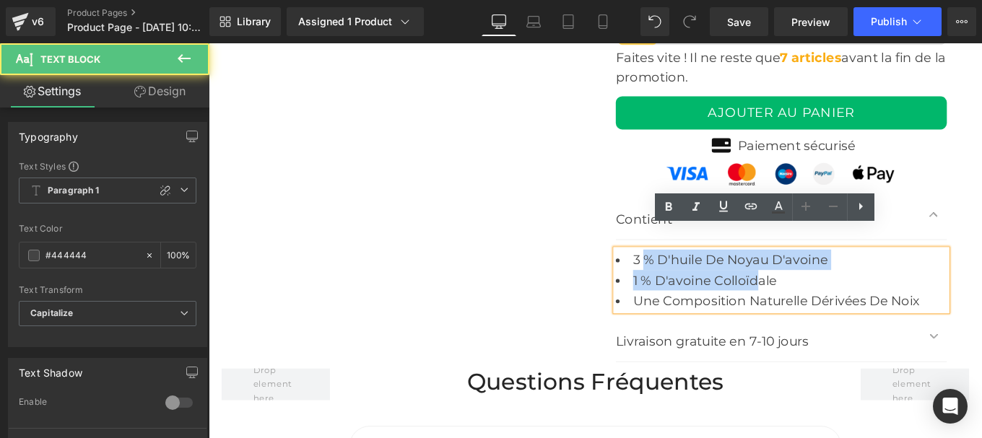
drag, startPoint x: 696, startPoint y: 271, endPoint x: 851, endPoint y: 284, distance: 155.8
click at [851, 284] on ul "3 % d'huile de noyau d'avoine 1 % d'avoine colloïdale Une composition naturelle…" at bounding box center [855, 310] width 374 height 69
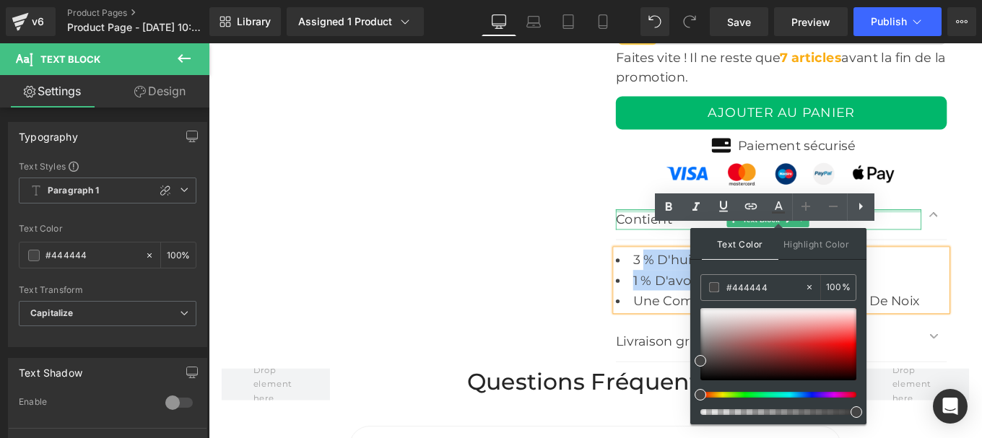
click at [682, 231] on p "Contient" at bounding box center [840, 242] width 345 height 23
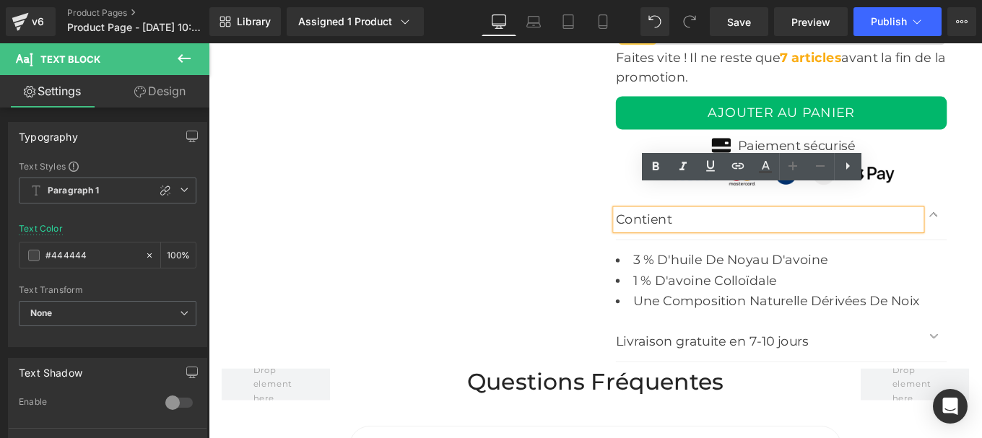
click at [730, 369] on p "Livraison gratuite en 7-10 jours" at bounding box center [840, 380] width 345 height 23
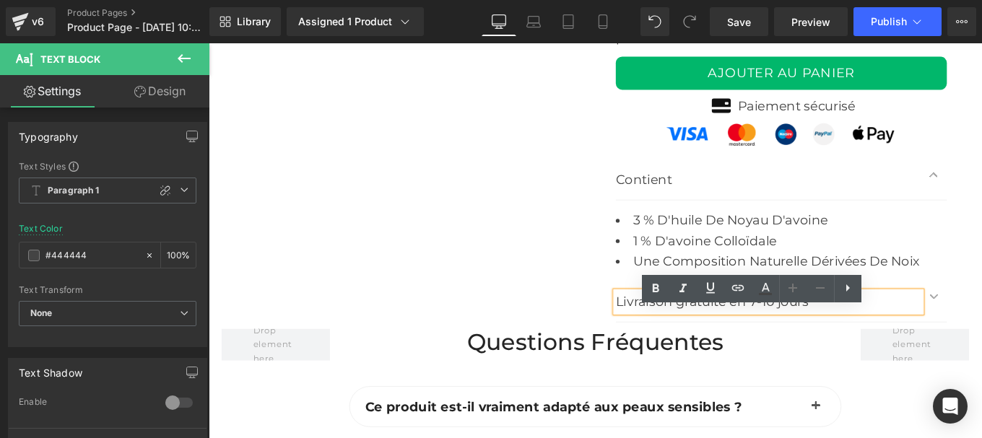
scroll to position [5531, 0]
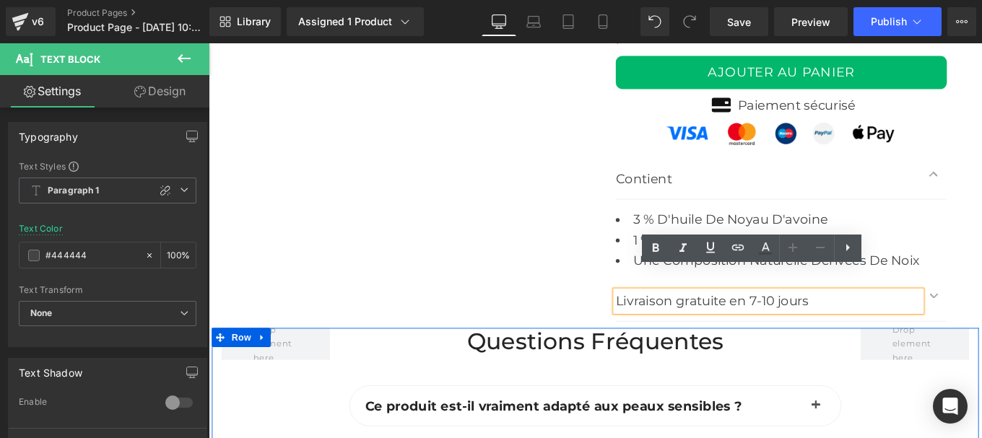
click at [624, 365] on h2 "Questions fréquentes" at bounding box center [645, 380] width 556 height 31
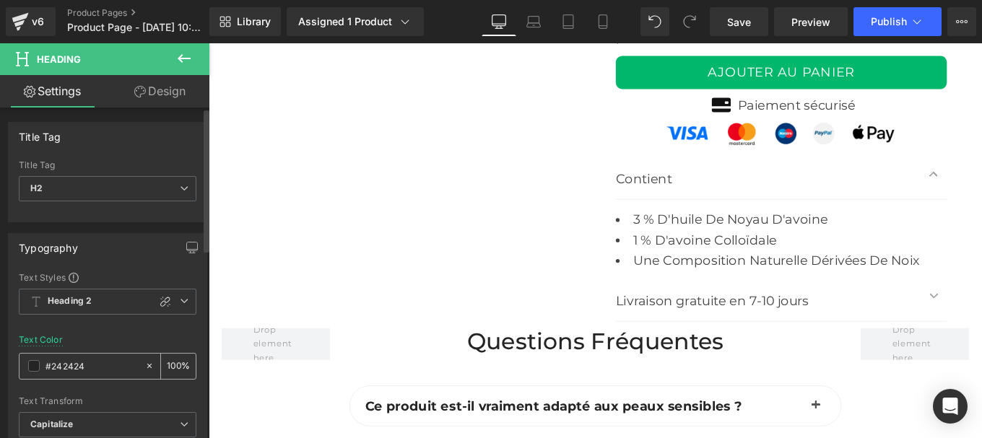
click at [97, 370] on input "#242424" at bounding box center [91, 366] width 92 height 16
paste input "44444"
type input "#444444"
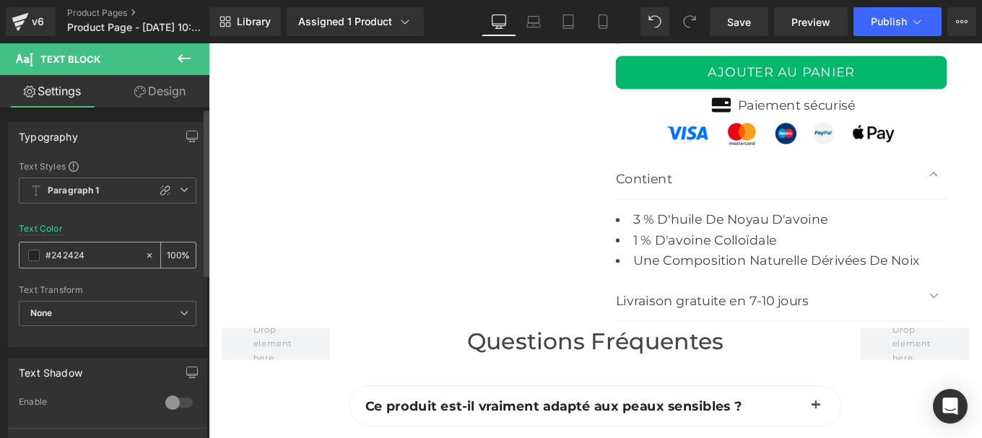
click at [92, 255] on input "#242424" at bounding box center [91, 256] width 92 height 16
type input "#444444"
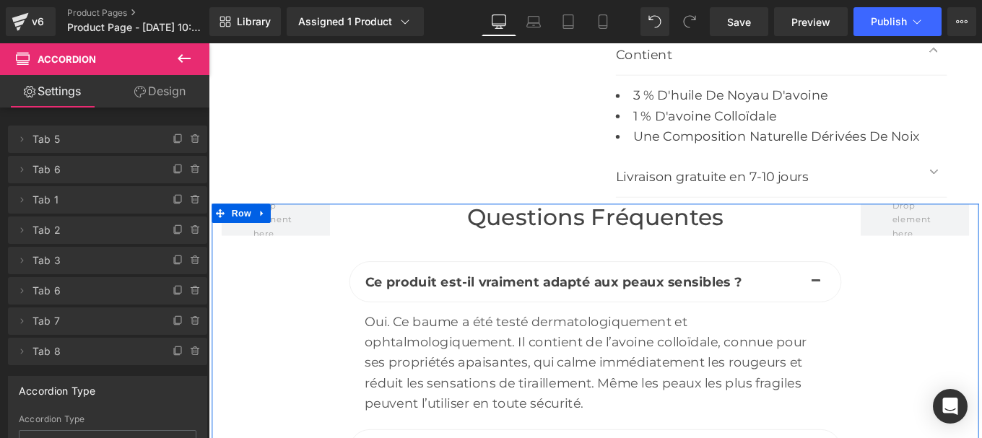
scroll to position [5671, 0]
click at [610, 380] on div "Oui. Ce baume a été testé dermatologiquement et ophtalmologiquement. Il contien…" at bounding box center [645, 403] width 521 height 115
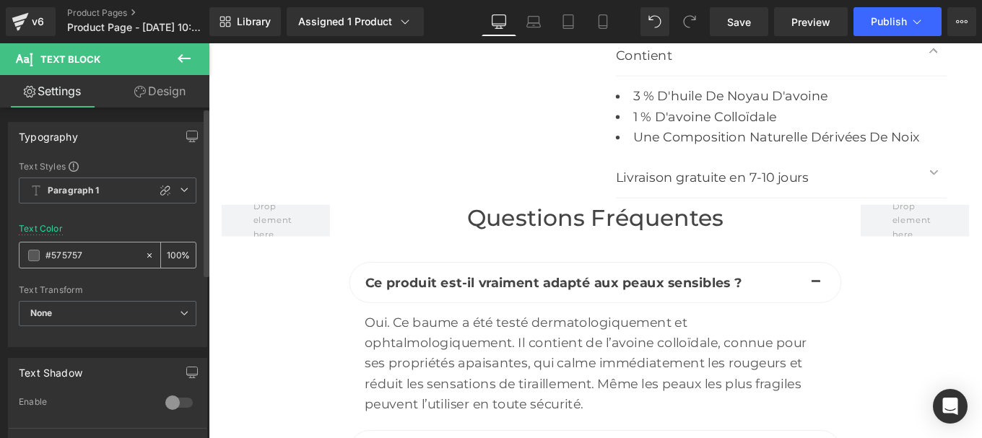
click at [100, 251] on input "#575757" at bounding box center [91, 256] width 92 height 16
paste input "444444"
type input "#444444"
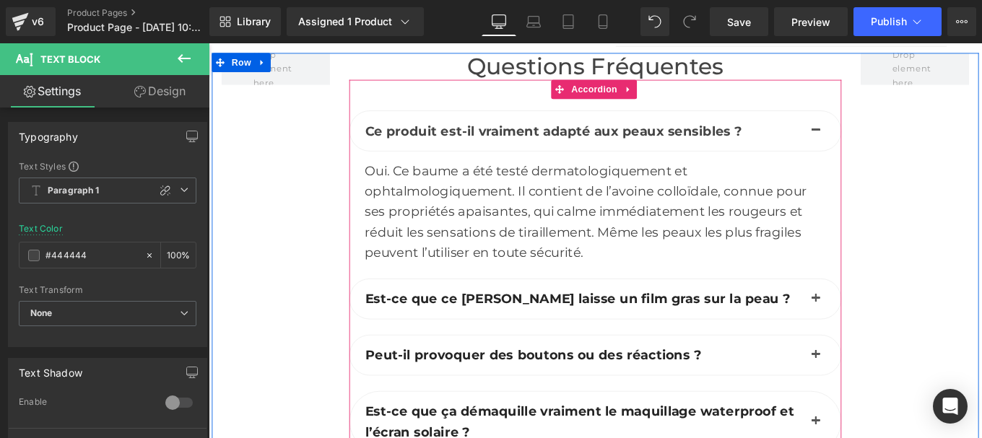
scroll to position [5850, 0]
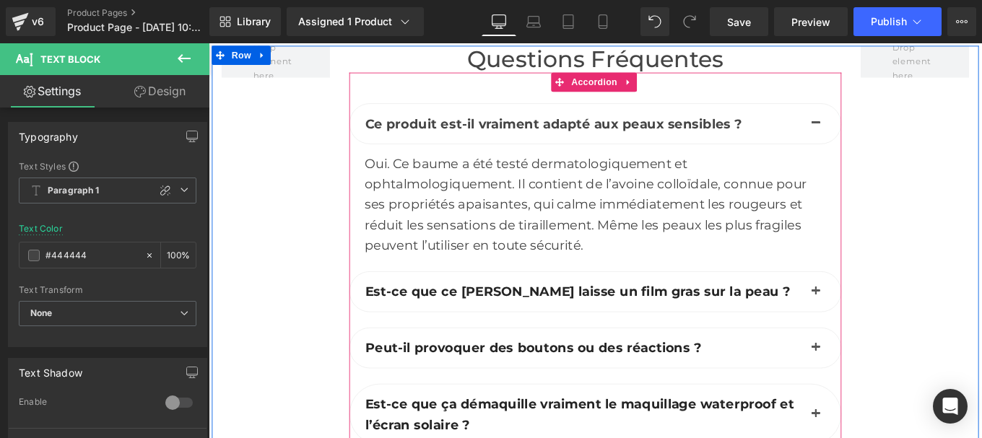
click at [546, 315] on b "Est-ce que ce [PERSON_NAME] laisse un film gras sur la peau ?" at bounding box center [625, 323] width 480 height 17
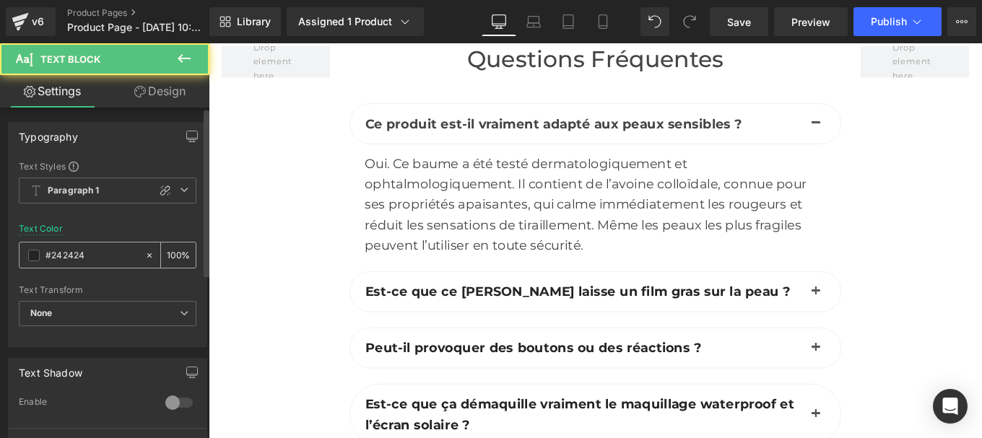
click at [89, 261] on input "#242424" at bounding box center [91, 256] width 92 height 16
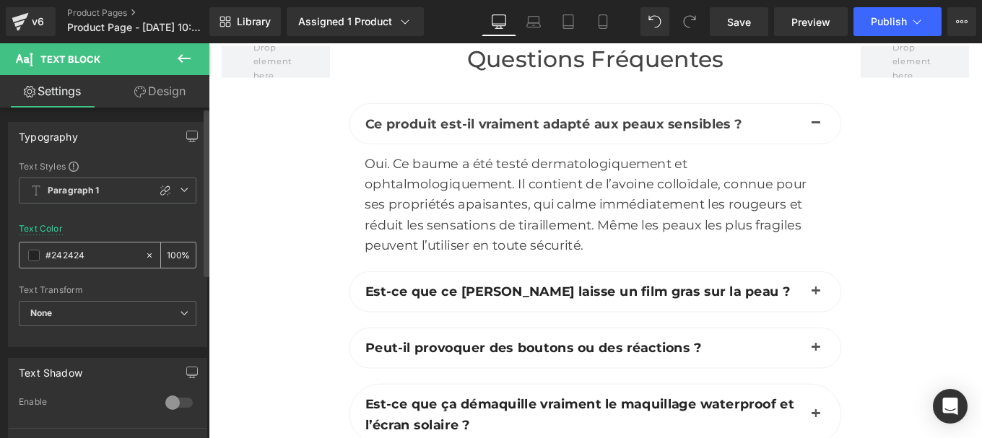
paste input "44444"
type input "#444444"
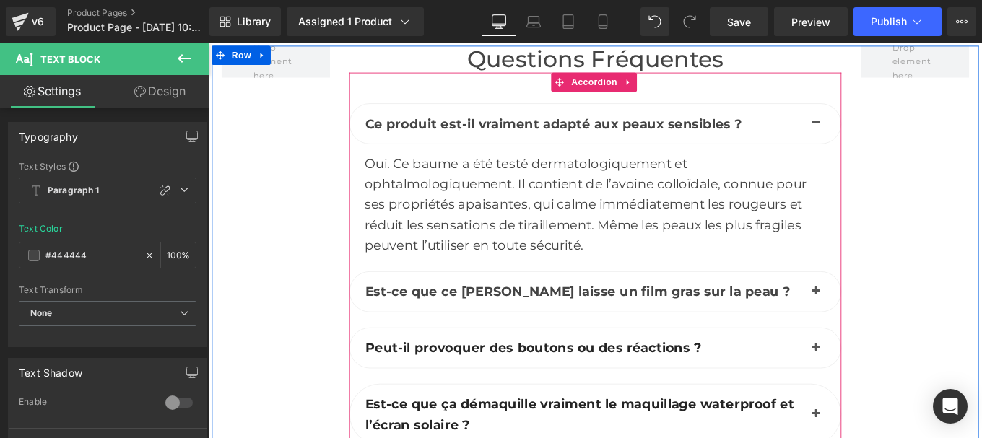
click at [894, 328] on span "button" at bounding box center [894, 328] width 0 height 0
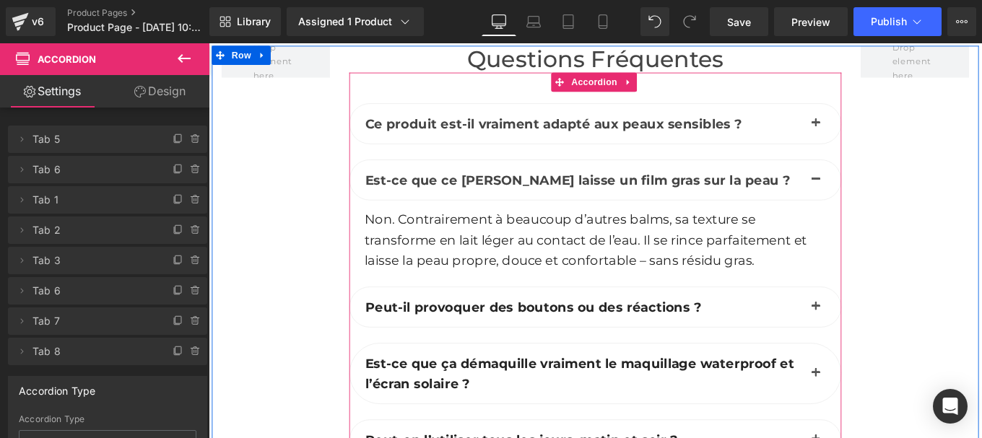
click at [476, 259] on p "Non. Contrairement à beaucoup d’autres balms, sa texture se transforme en lait …" at bounding box center [645, 265] width 521 height 69
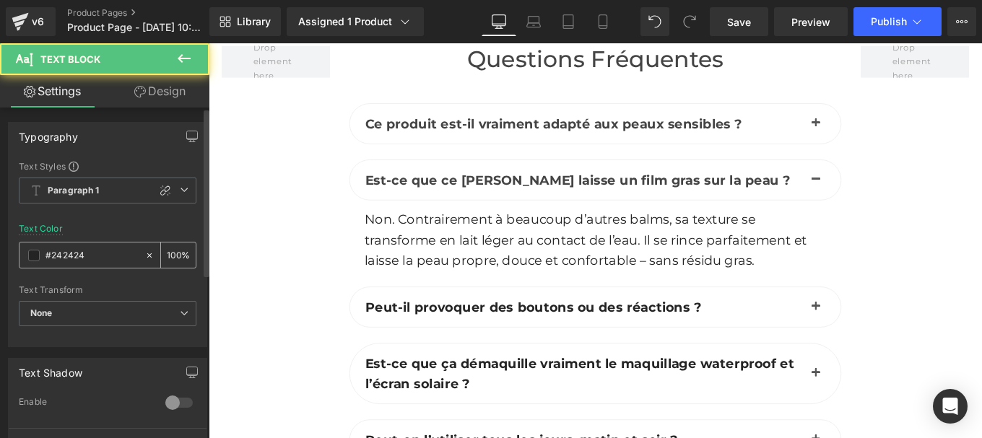
click at [71, 255] on input "#242424" at bounding box center [91, 256] width 92 height 16
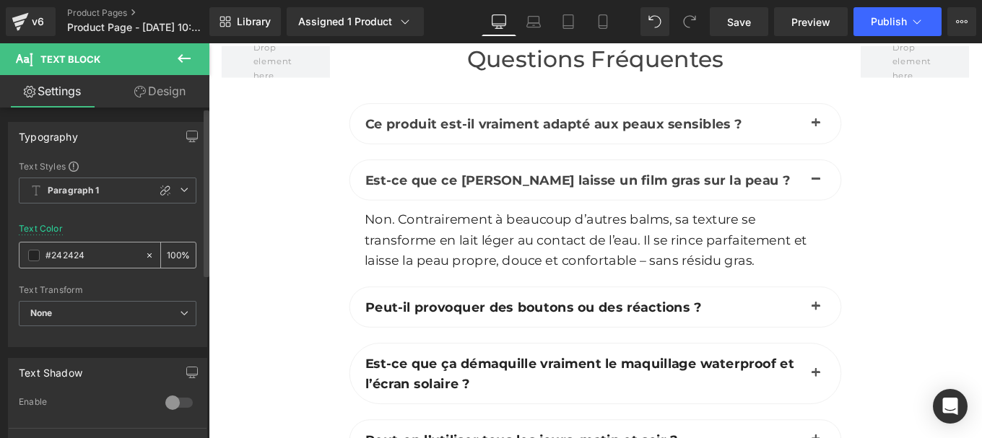
type input "#444444"
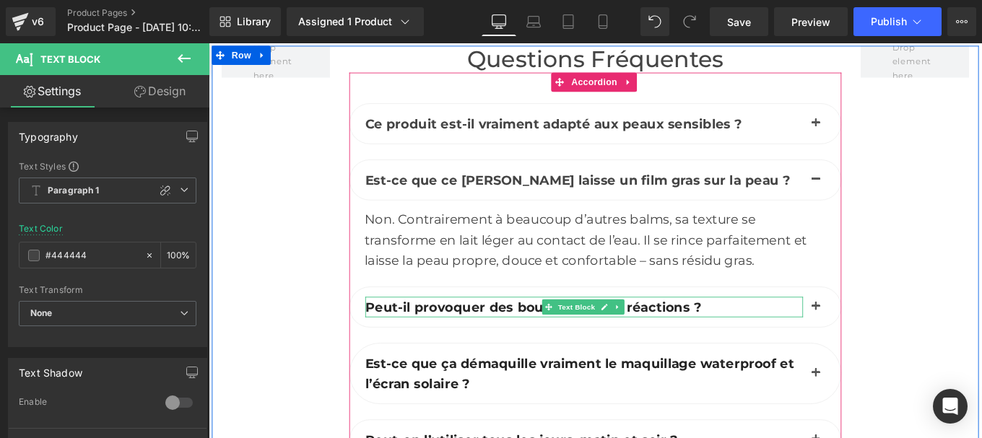
click at [477, 333] on b "Peut-il provoquer des boutons ou des réactions ?" at bounding box center [575, 341] width 380 height 17
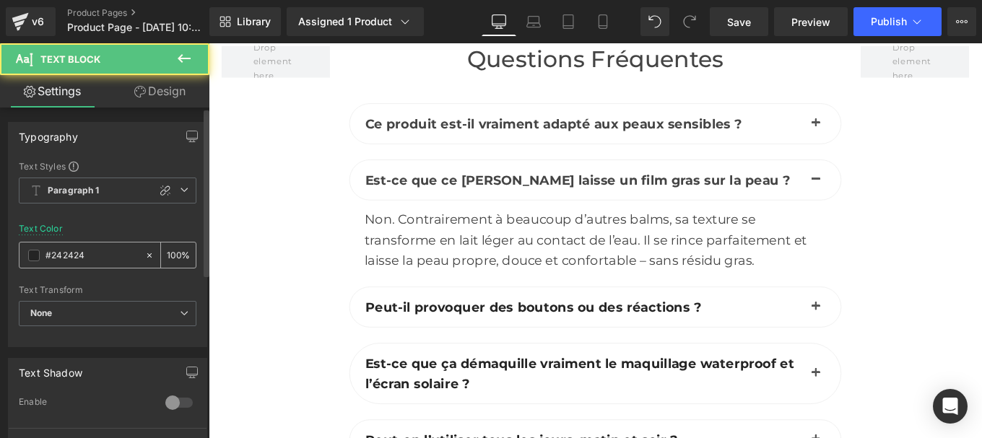
click at [97, 248] on input "#242424" at bounding box center [91, 256] width 92 height 16
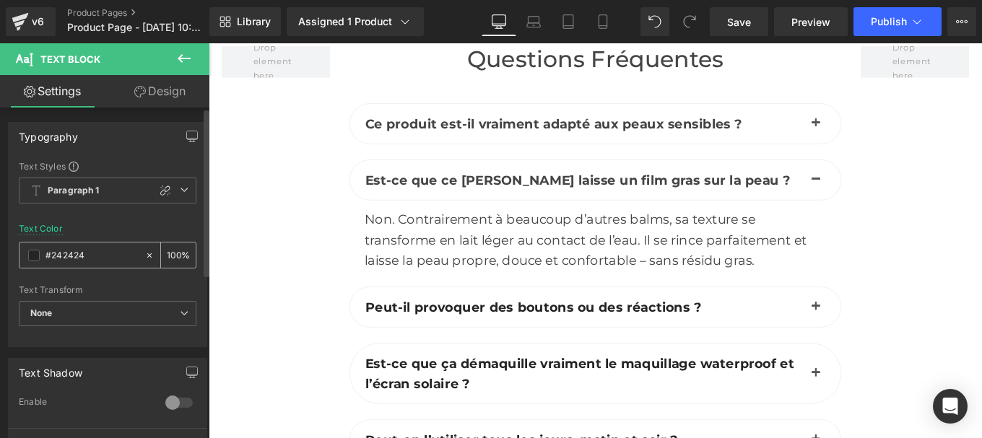
paste input "44444"
type input "#444444"
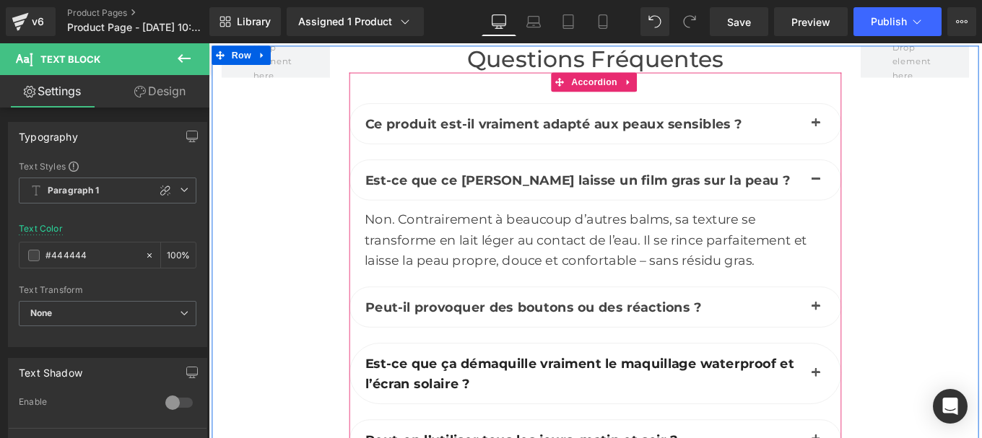
click at [890, 319] on button "button" at bounding box center [894, 341] width 29 height 45
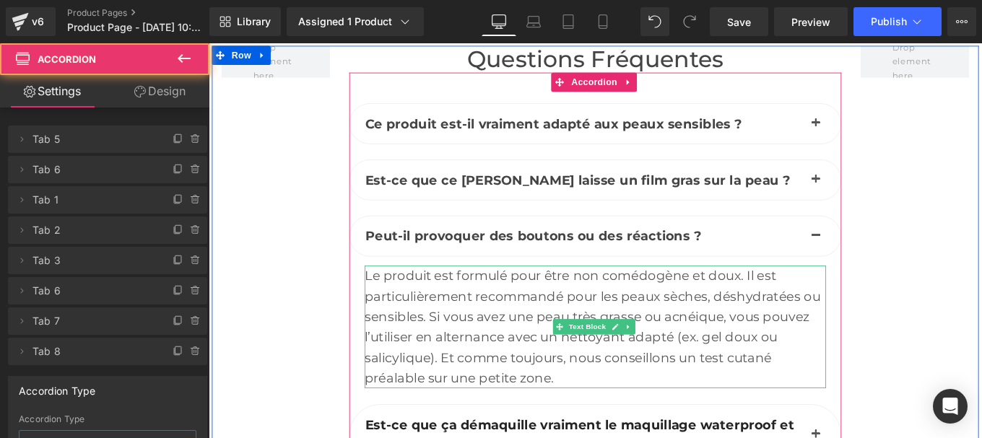
click at [474, 327] on div "Le produit est formulé pour être non comédogène et doux. Il est particulièremen…" at bounding box center [645, 363] width 521 height 139
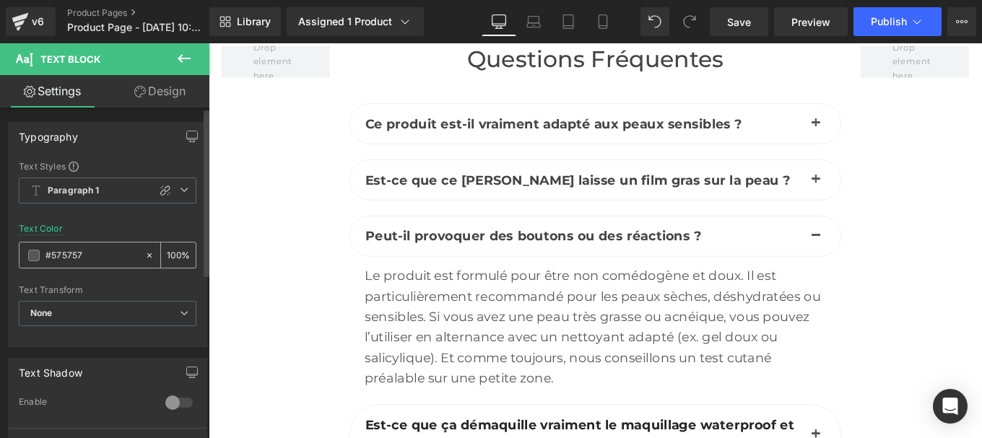
click at [86, 259] on input "#575757" at bounding box center [91, 256] width 92 height 16
paste input "444444"
type input "#444444"
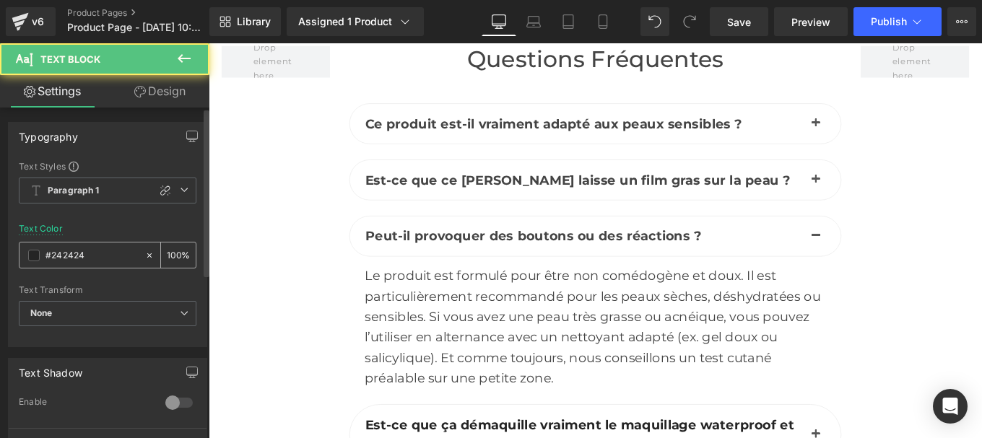
click at [97, 266] on div "#242424" at bounding box center [81, 255] width 125 height 25
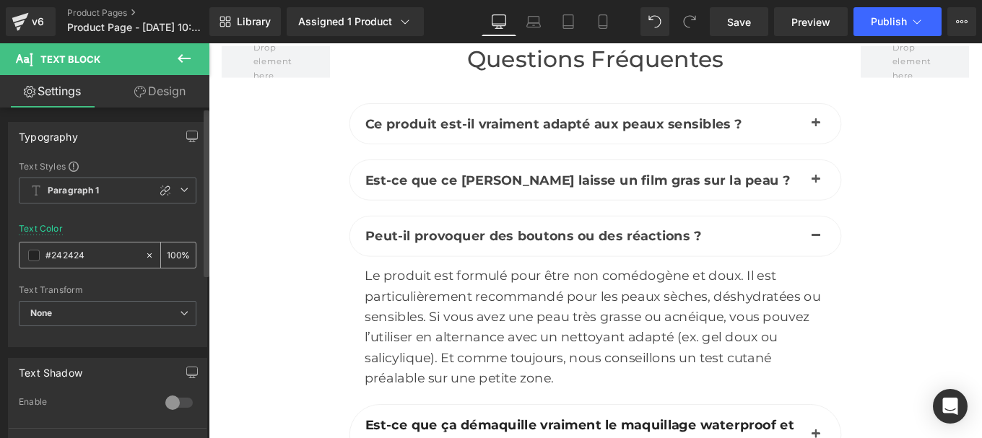
click at [86, 250] on input "#242424" at bounding box center [91, 256] width 92 height 16
paste input "44444"
type input "#444444"
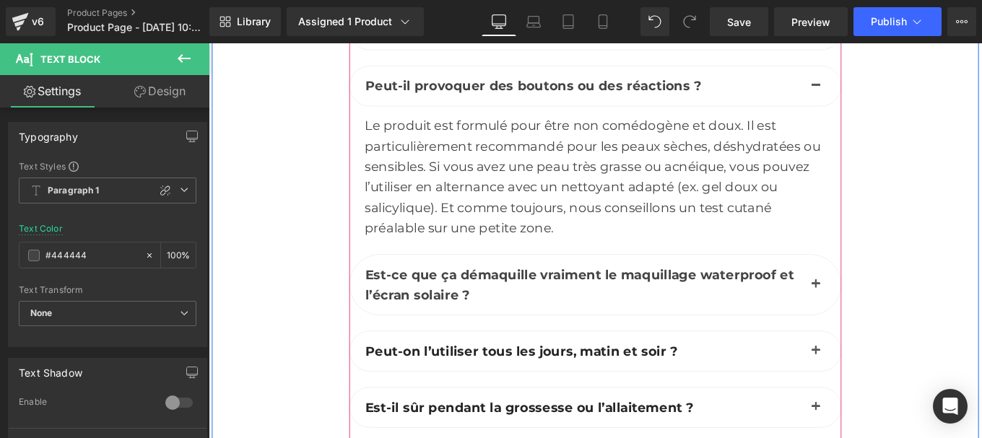
scroll to position [6024, 0]
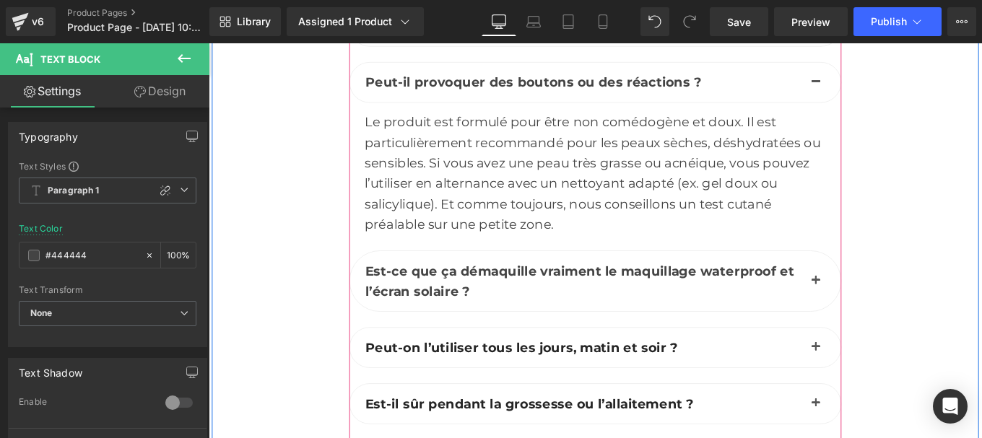
click at [894, 315] on span "button" at bounding box center [894, 315] width 0 height 0
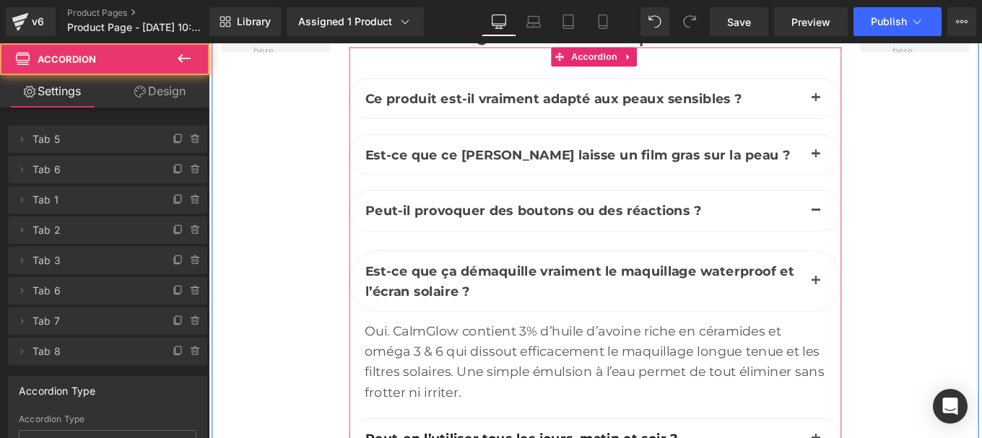
scroll to position [5874, 0]
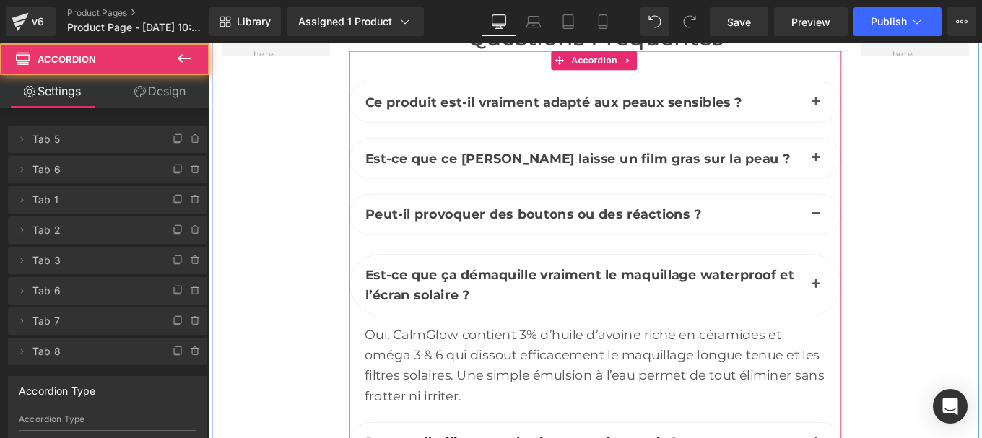
click at [505, 367] on div "Oui. CalmGlow contient 3% d’huile d’avoine riche en céramides et oméga 3 & 6 qu…" at bounding box center [645, 407] width 521 height 92
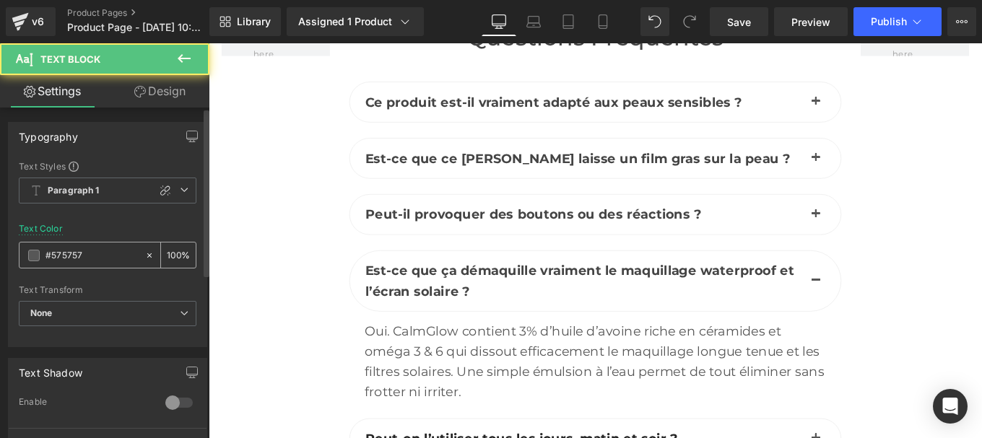
click at [100, 261] on input "#575757" at bounding box center [91, 256] width 92 height 16
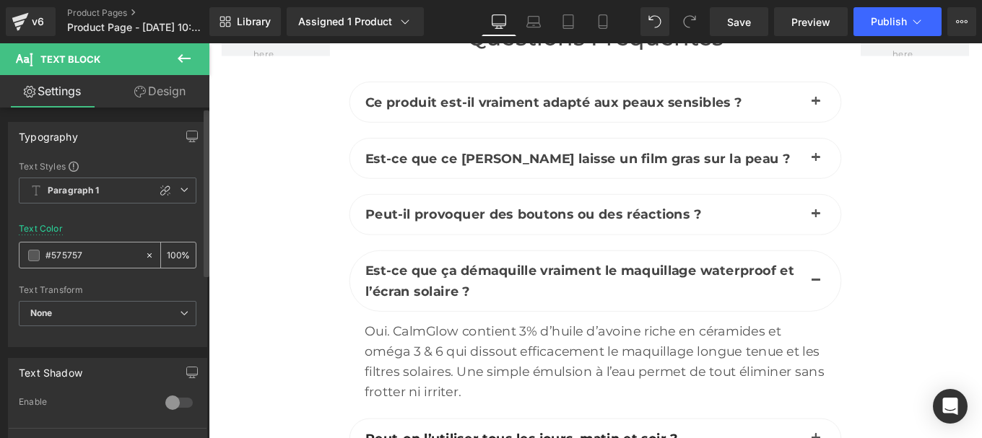
paste input "444444"
type input "#444444"
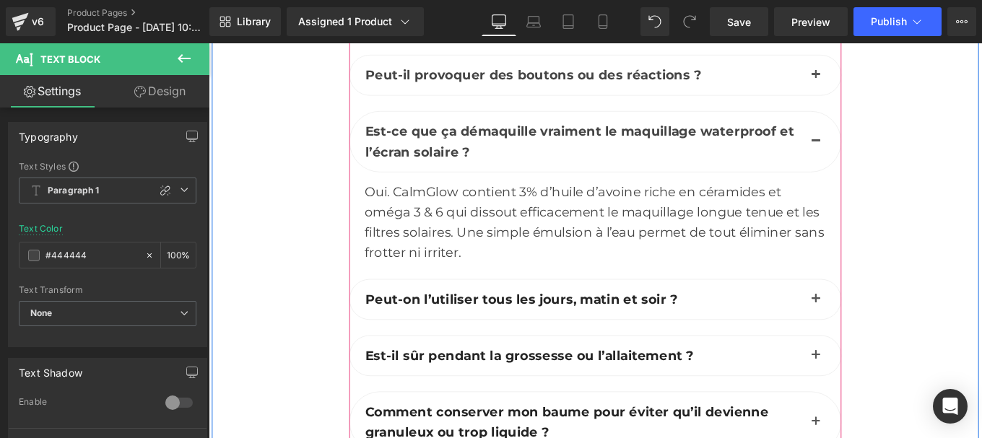
scroll to position [6034, 0]
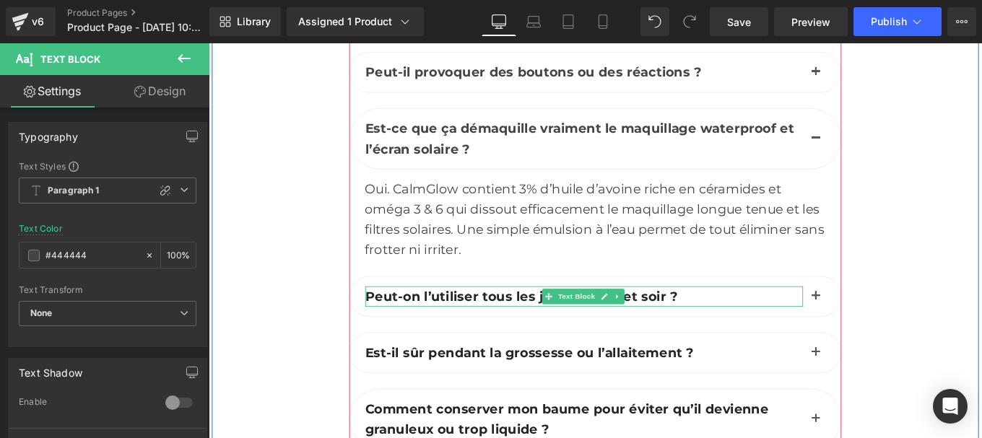
click at [468, 321] on b "Peut-on l’utiliser tous les jours, matin et soir ?" at bounding box center [561, 329] width 353 height 17
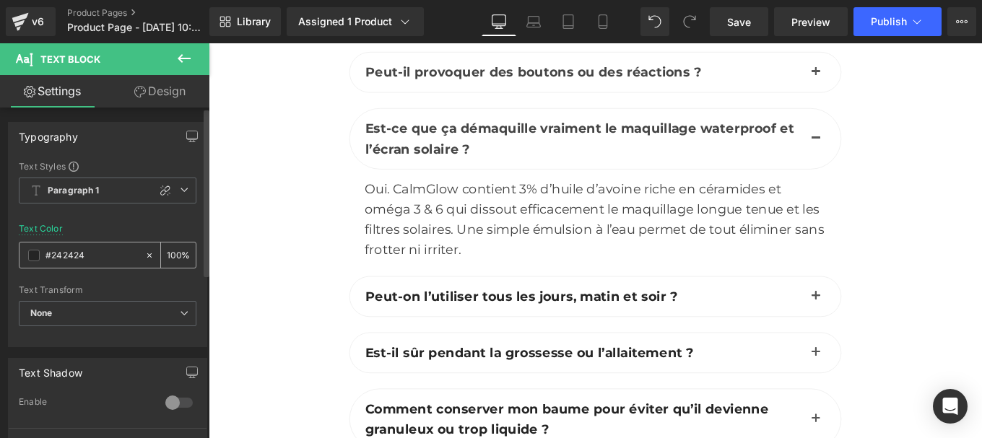
click at [84, 255] on input "#242424" at bounding box center [91, 256] width 92 height 16
type input "#444444"
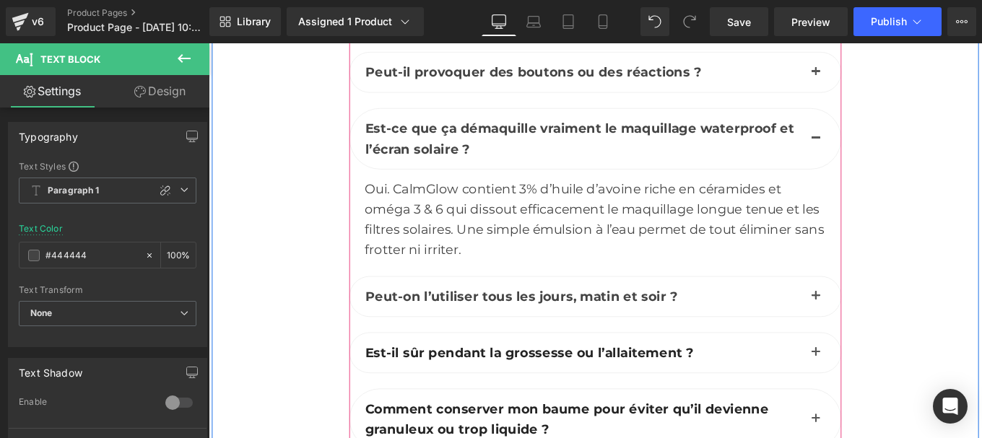
click at [889, 307] on button "button" at bounding box center [894, 329] width 29 height 45
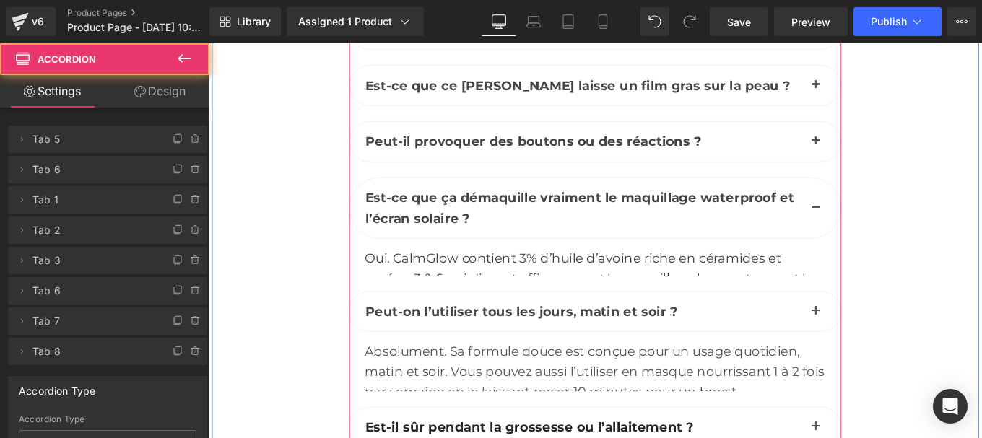
scroll to position [5931, 0]
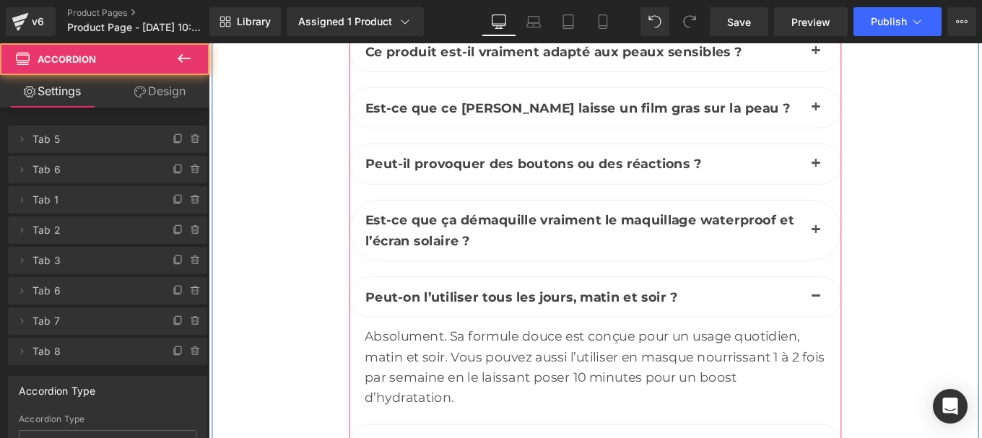
click at [468, 368] on div "Absolument. Sa formule douce est conçue pour un usage quotidien, matin et soir.…" at bounding box center [645, 409] width 521 height 92
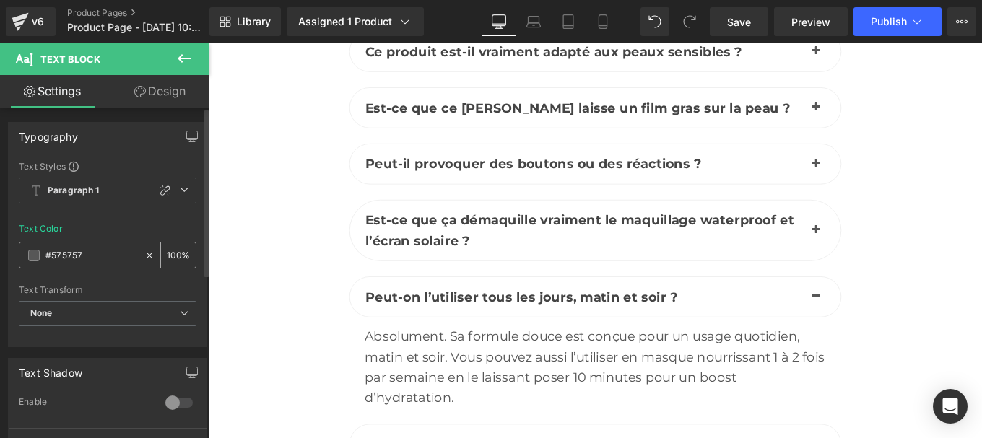
click at [89, 264] on div "#575757" at bounding box center [81, 255] width 125 height 25
click at [87, 261] on input "#575757" at bounding box center [91, 256] width 92 height 16
paste input "444444"
type input "#444444"
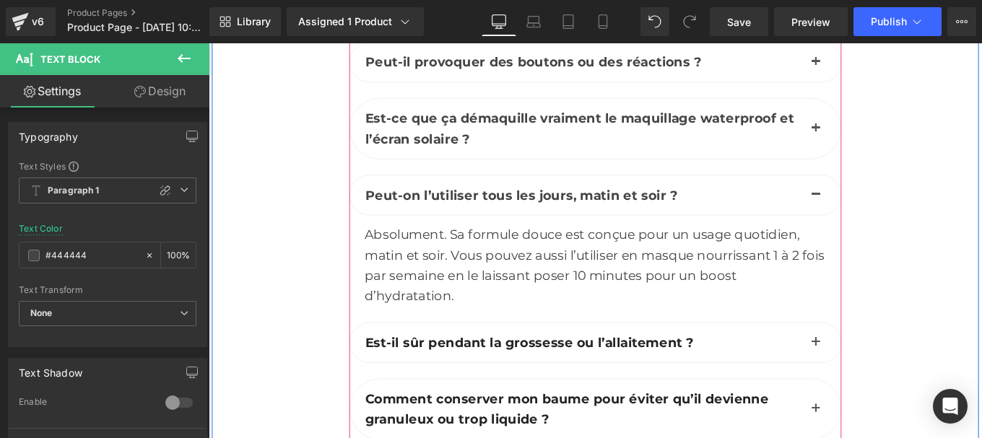
scroll to position [6048, 0]
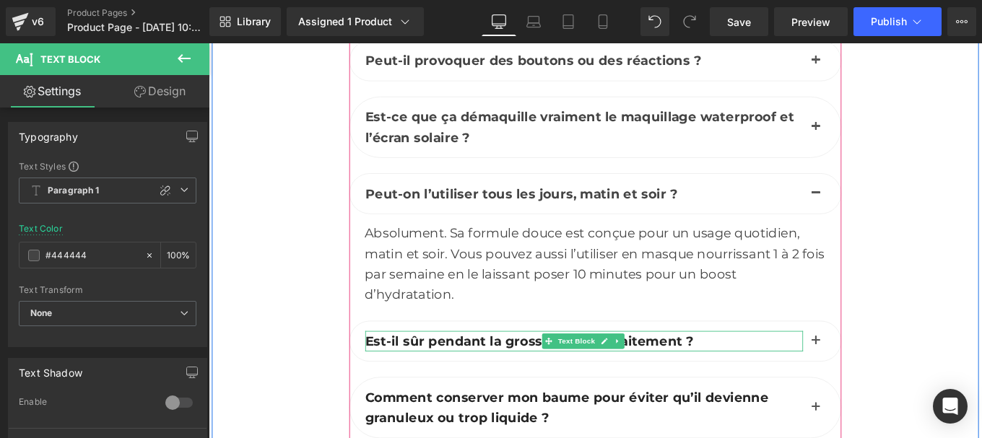
click at [443, 371] on b "Est-il sûr pendant la grossesse ou l’allaitement ?" at bounding box center [570, 379] width 371 height 17
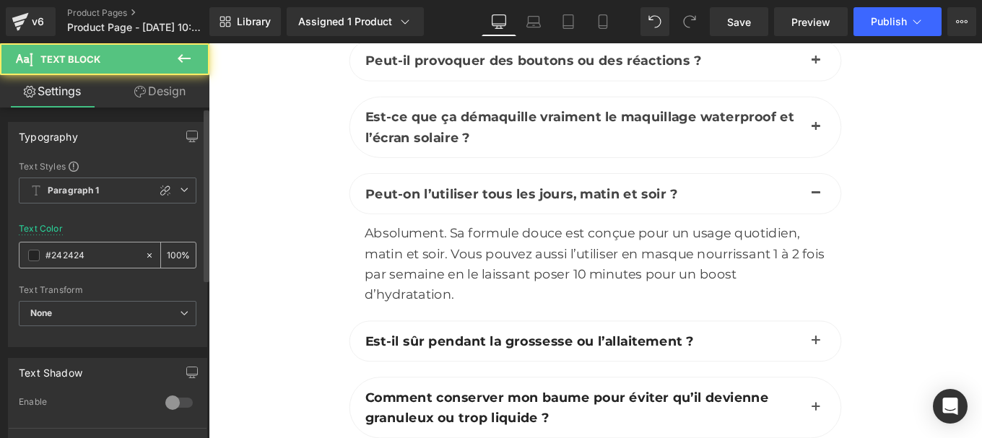
click at [89, 258] on input "#242424" at bounding box center [91, 256] width 92 height 16
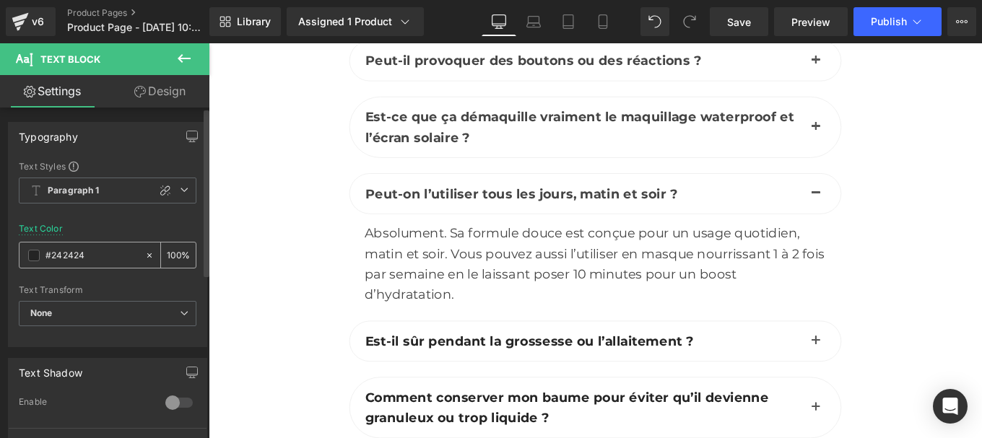
paste input "44444"
type input "#444444"
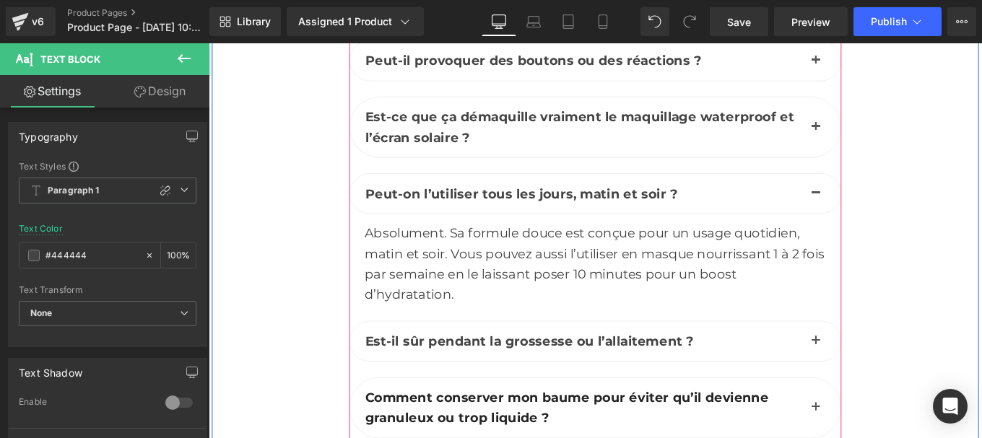
click at [891, 357] on button "button" at bounding box center [894, 379] width 29 height 45
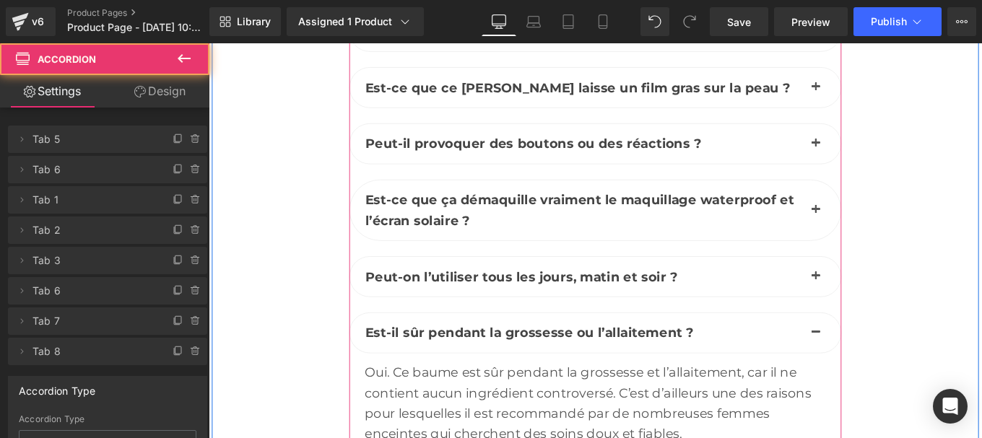
scroll to position [5945, 0]
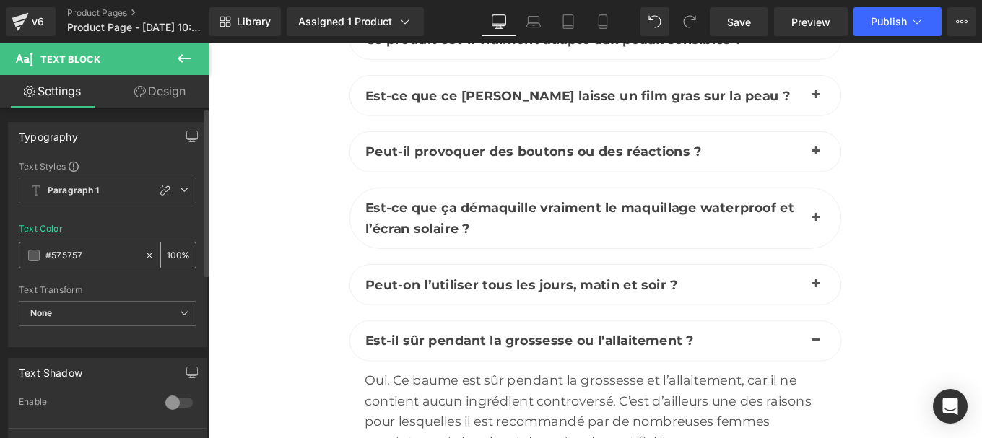
click at [84, 257] on input "#575757" at bounding box center [91, 256] width 92 height 16
paste input "444444"
type input "#444444"
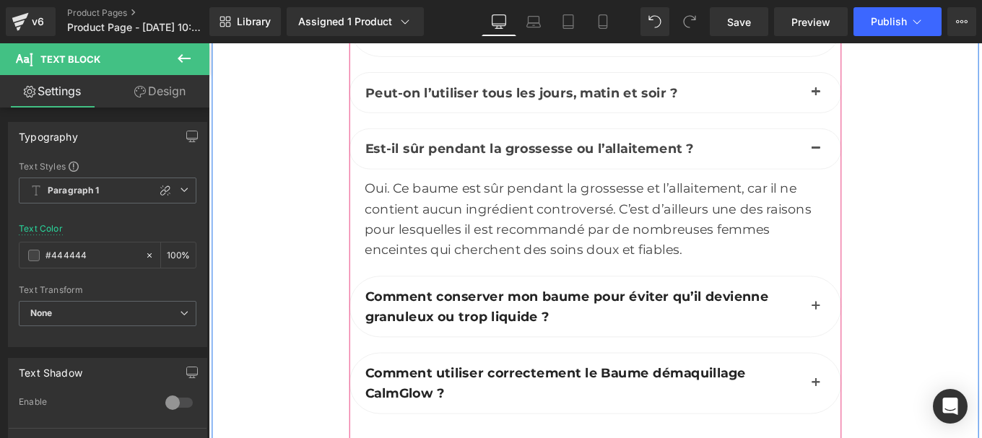
scroll to position [6164, 0]
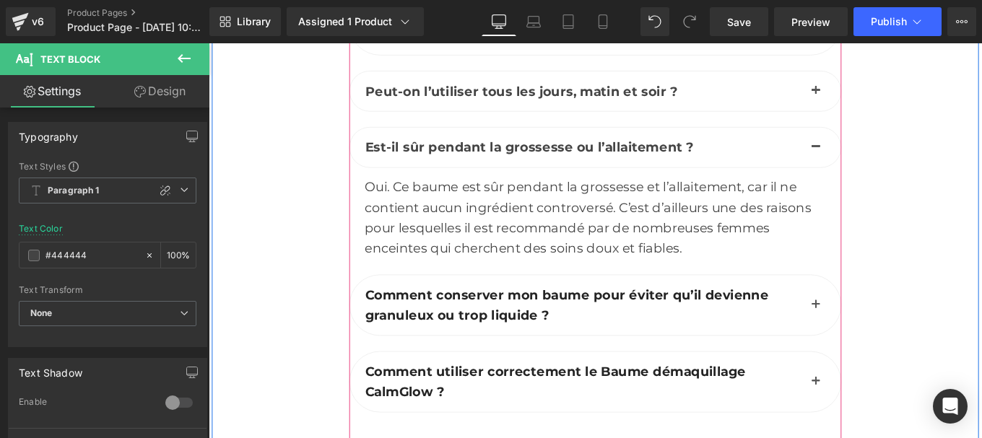
click at [495, 326] on b "Comment conserver mon baume pour éviter qu’il devienne granuleux ou trop liquid…" at bounding box center [612, 339] width 455 height 40
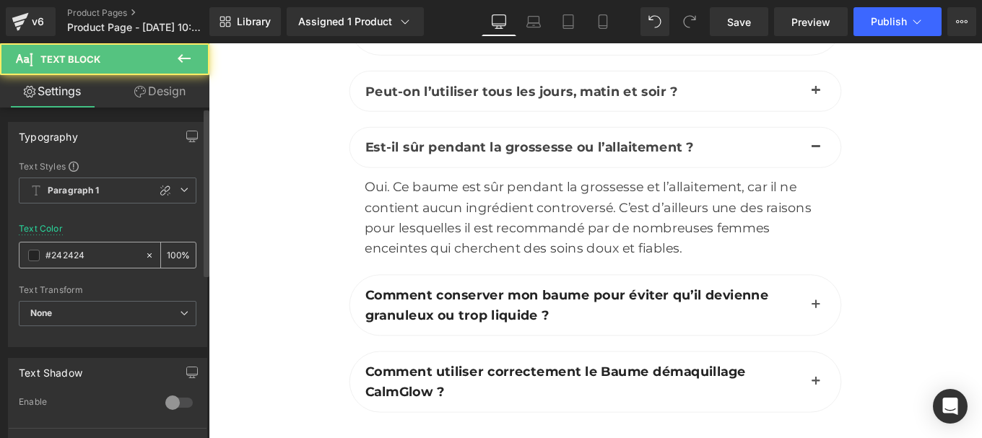
click at [86, 251] on input "#242424" at bounding box center [91, 256] width 92 height 16
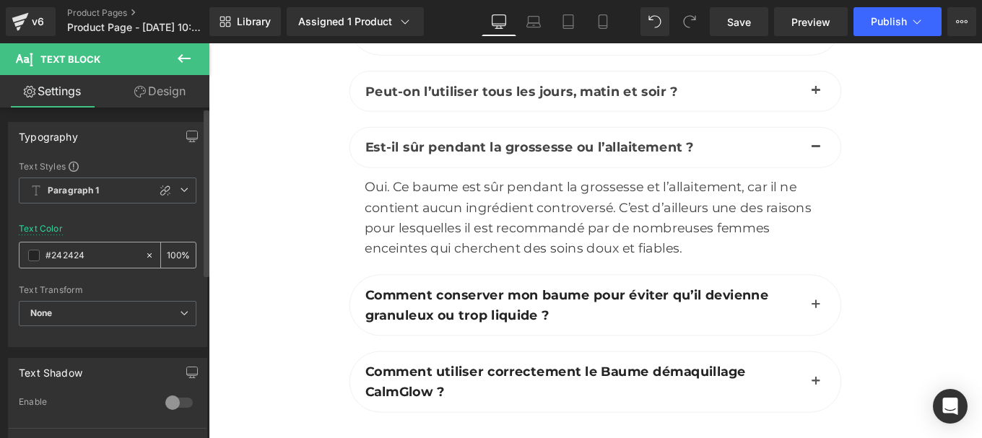
paste input "44444"
type input "#444444"
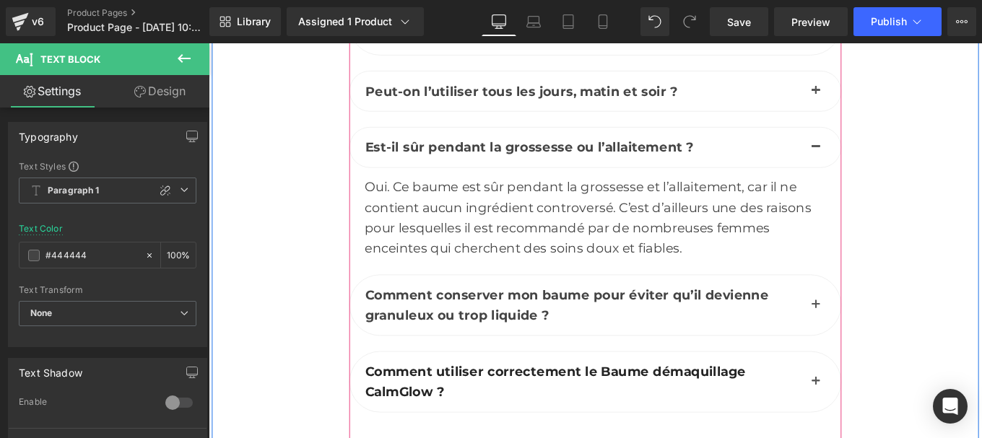
click at [886, 315] on button "button" at bounding box center [894, 339] width 29 height 68
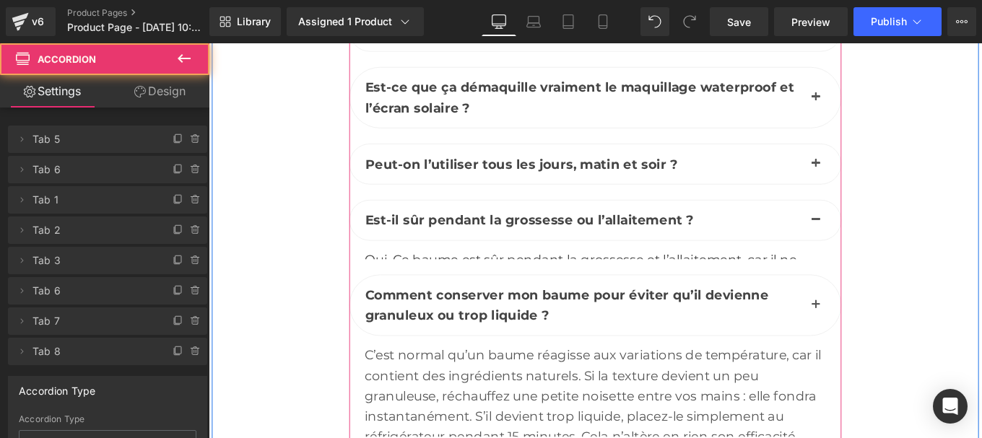
scroll to position [6060, 0]
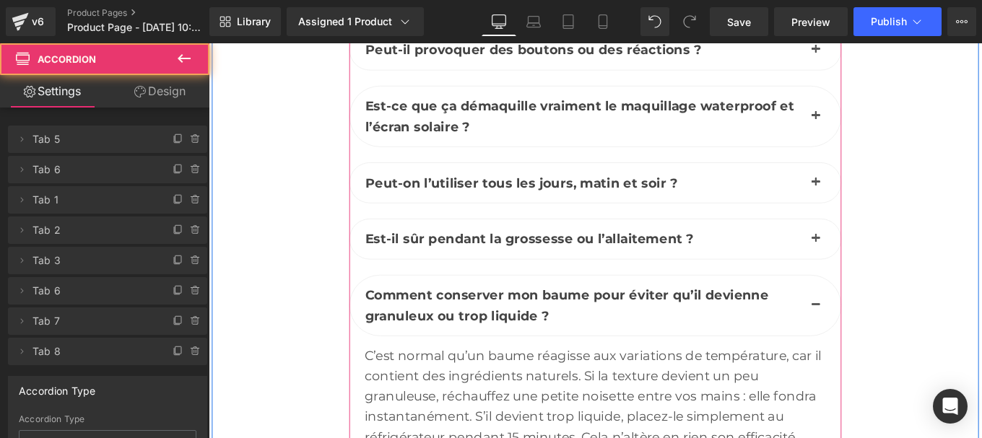
click at [499, 405] on div "C’est normal qu’un baume réagisse aux variations de température, car il contien…" at bounding box center [645, 441] width 521 height 115
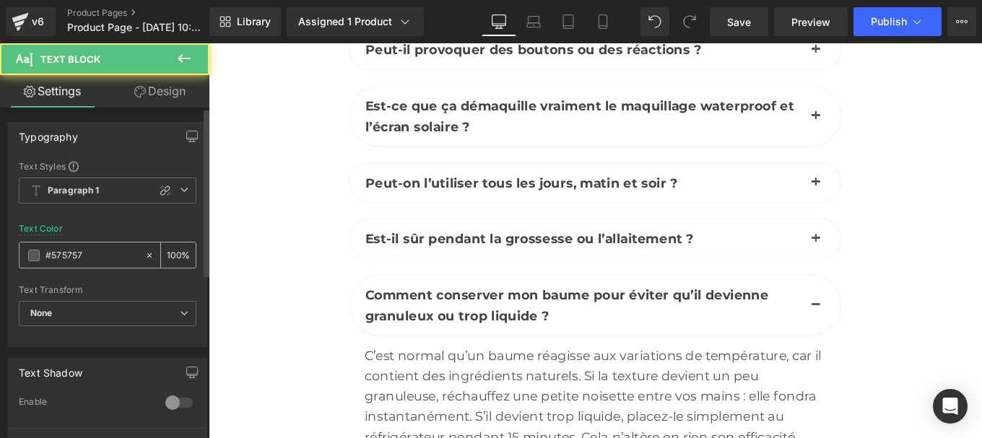
click at [92, 258] on input "#575757" at bounding box center [91, 256] width 92 height 16
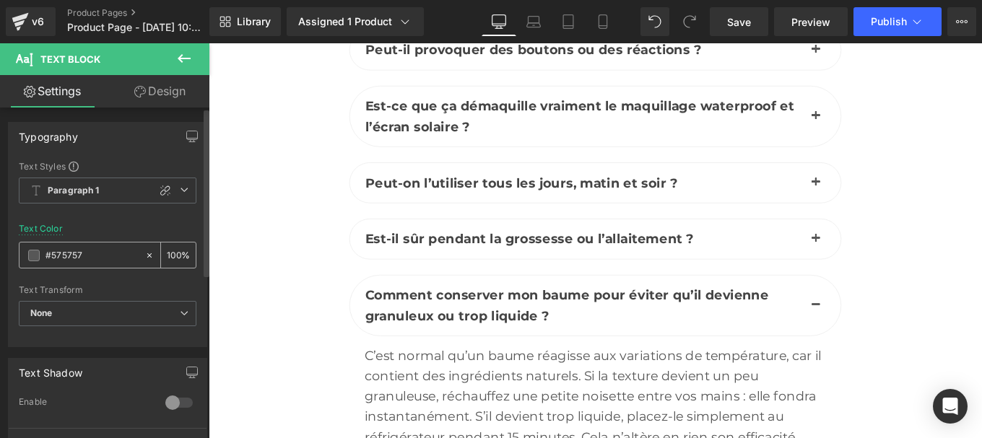
type input "#444444"
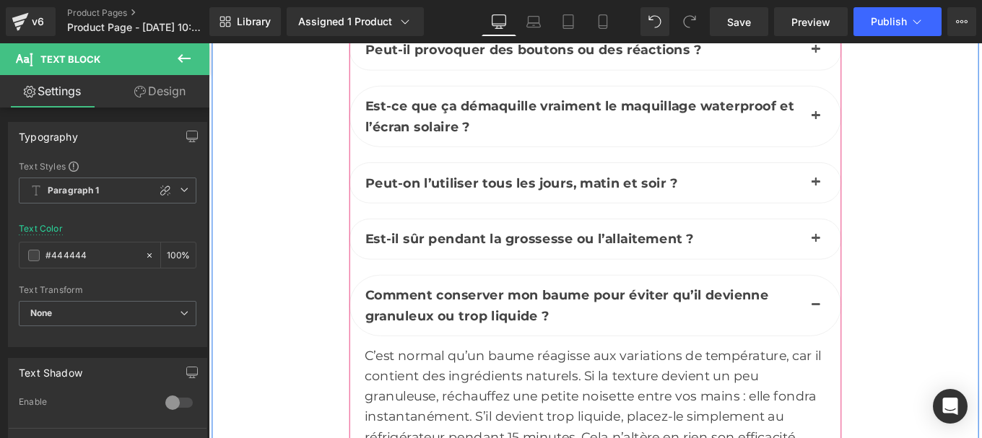
scroll to position [6318, 0]
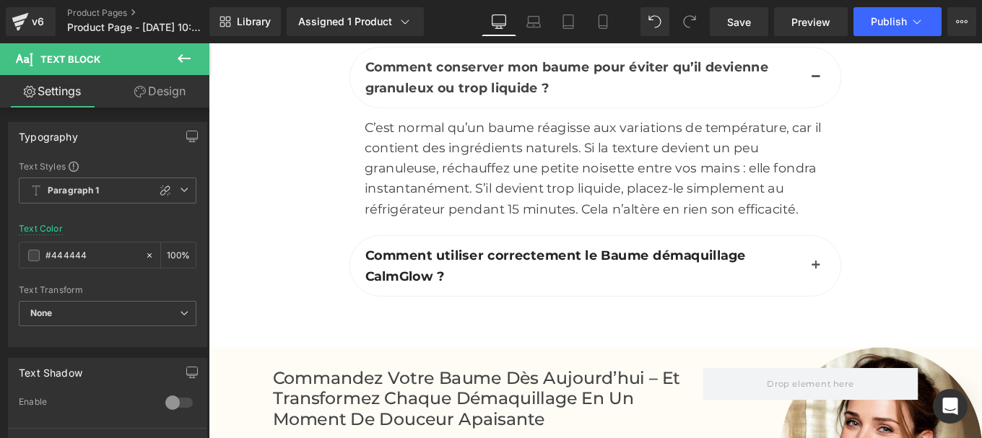
click at [440, 274] on b "Comment utiliser correctement le Baume démaquillage CalmGlow ?" at bounding box center [599, 294] width 429 height 40
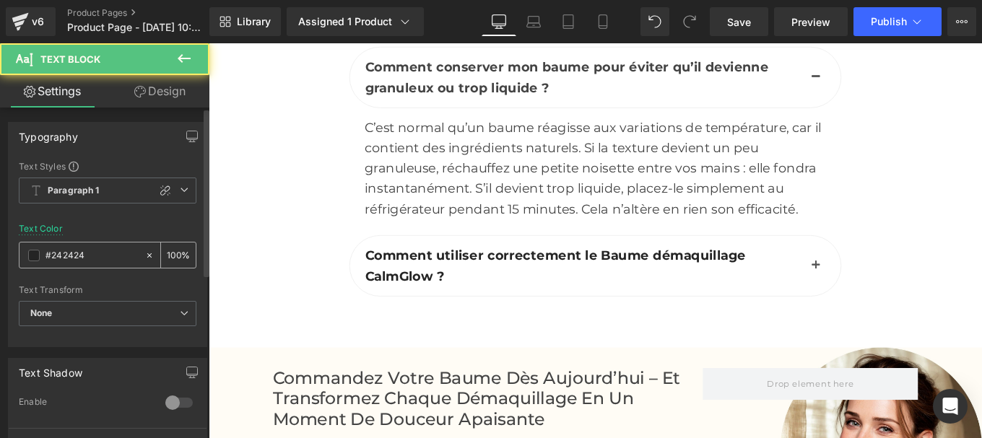
click at [90, 255] on input "#242424" at bounding box center [91, 256] width 92 height 16
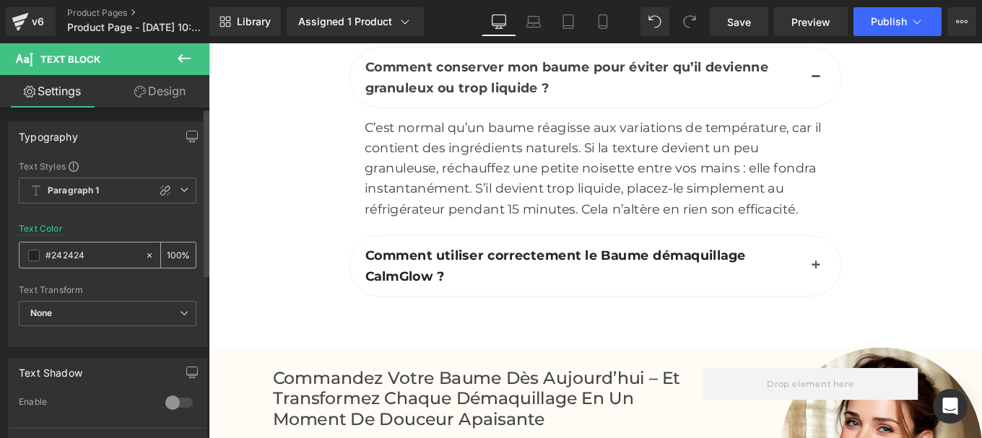
paste input "44444"
type input "#444444"
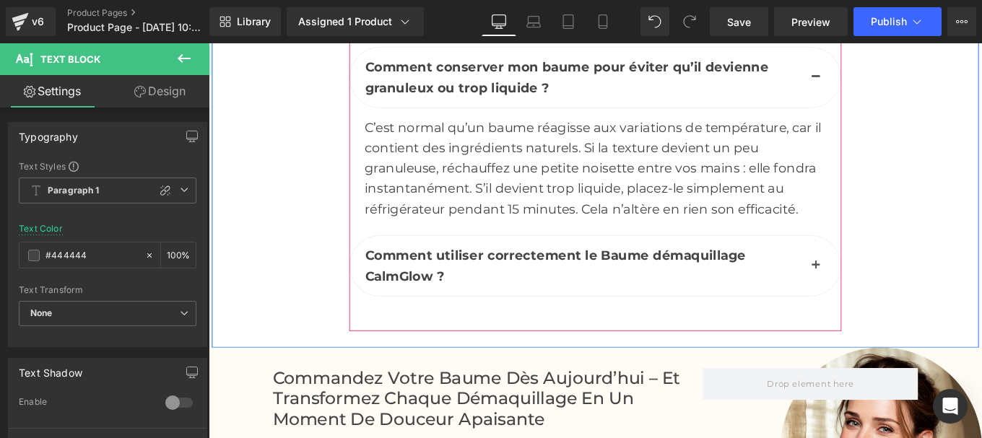
click at [889, 265] on button "button" at bounding box center [894, 295] width 29 height 68
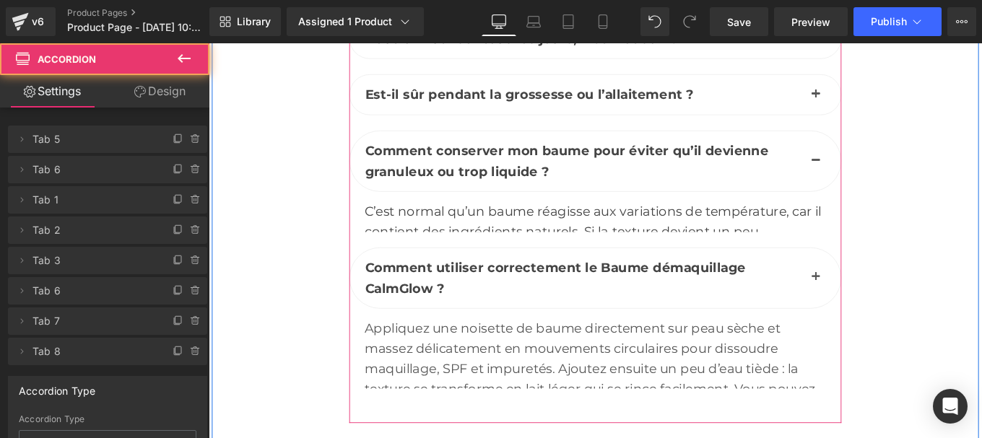
scroll to position [6192, 0]
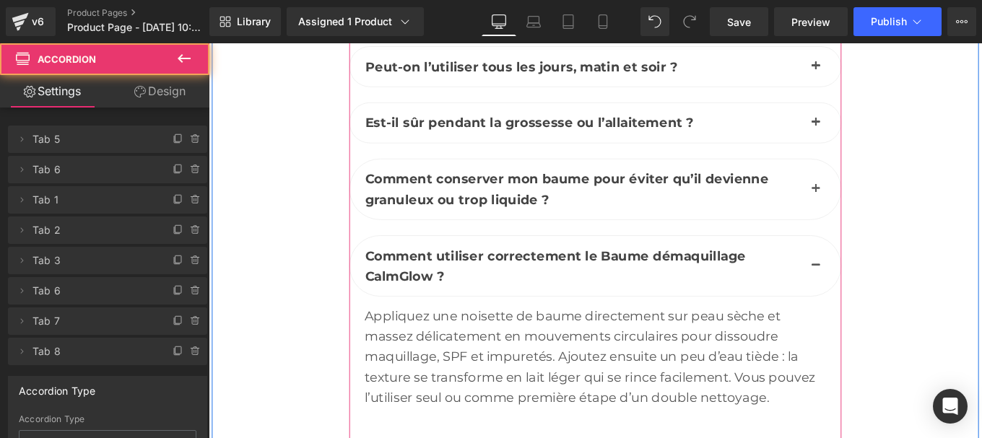
click at [476, 357] on div "Appliquez une noisette de baume directement sur peau sèche et massez délicateme…" at bounding box center [645, 396] width 521 height 115
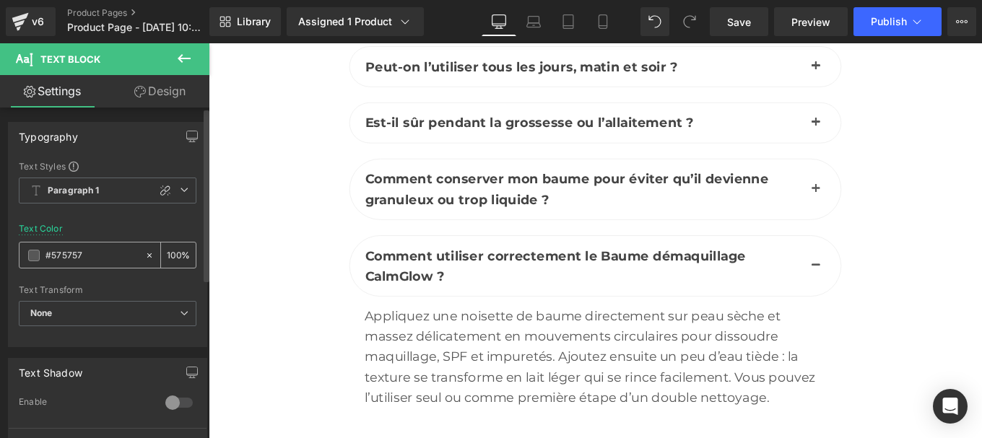
click at [83, 248] on input "#575757" at bounding box center [91, 256] width 92 height 16
paste input "444444"
type input "#444444"
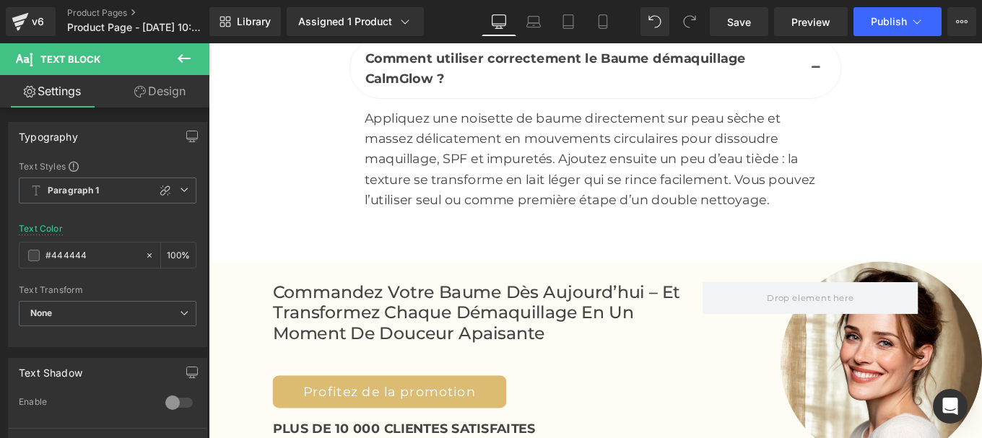
scroll to position [6416, 0]
click at [501, 336] on h2 "Commandez votre Baume dès aujourd’hui – et transformez chaque démaquillage en u…" at bounding box center [524, 347] width 486 height 69
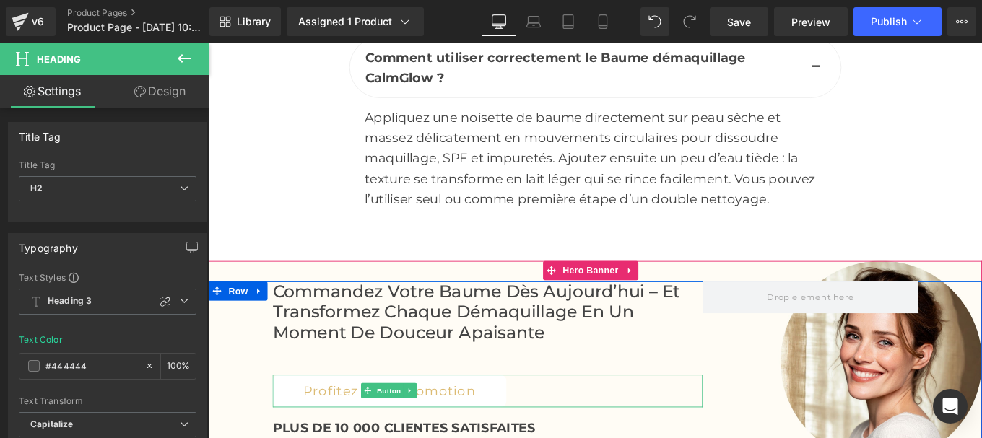
scroll to position [6472, 0]
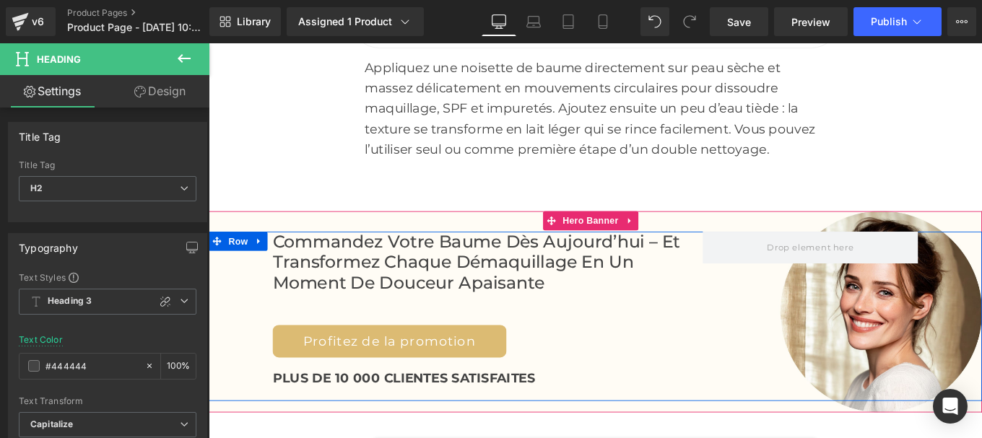
click at [435, 413] on b "PLUS DE 10 000 CLIENTES SATISFAITES" at bounding box center [429, 421] width 297 height 17
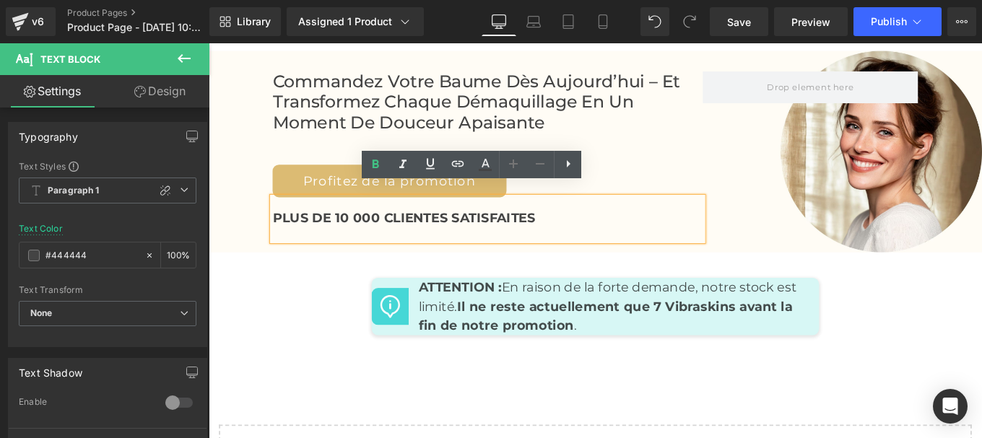
scroll to position [6654, 0]
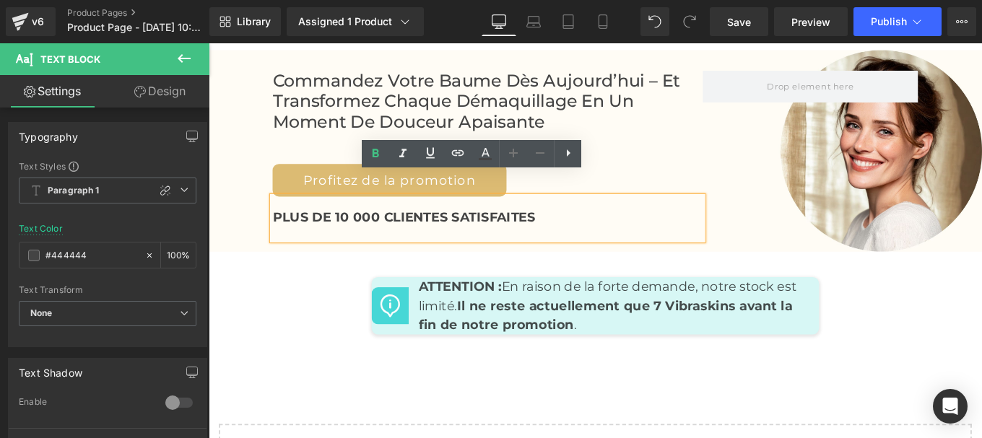
click at [533, 331] on strong "Il ne reste actuellement que 7 Vibraskins avant la fin de notre promotion" at bounding box center [656, 350] width 422 height 39
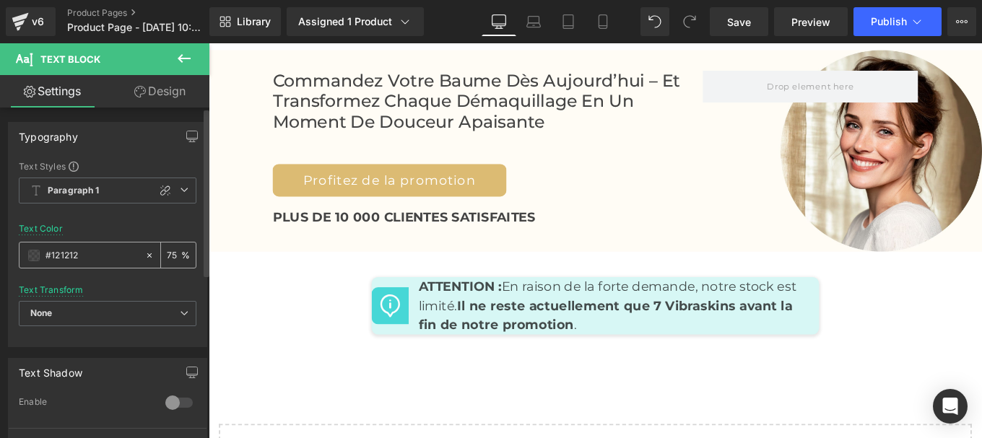
click at [101, 266] on div "#121212" at bounding box center [81, 255] width 125 height 25
click at [90, 262] on input "#121212" at bounding box center [91, 256] width 92 height 16
paste input "444444"
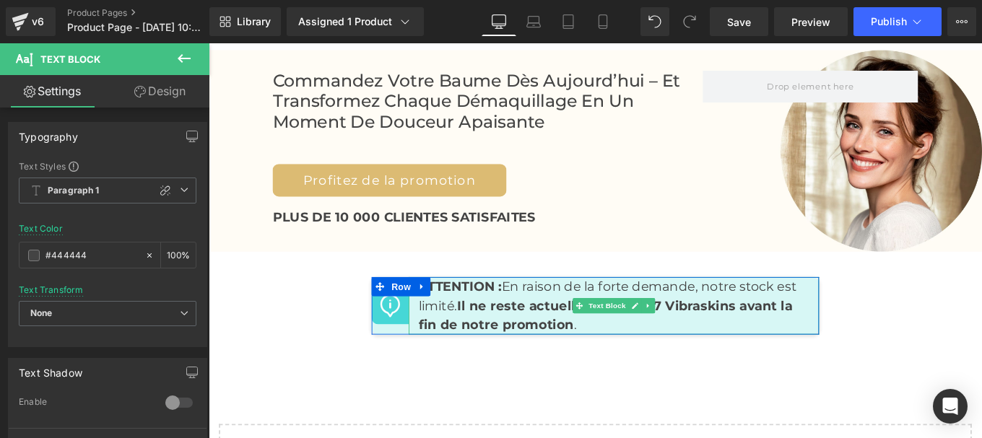
type input "#444444"
click at [559, 331] on strong "Il ne reste actuellement que 7 Vibraskins avant la fin de notre promotion" at bounding box center [656, 350] width 422 height 39
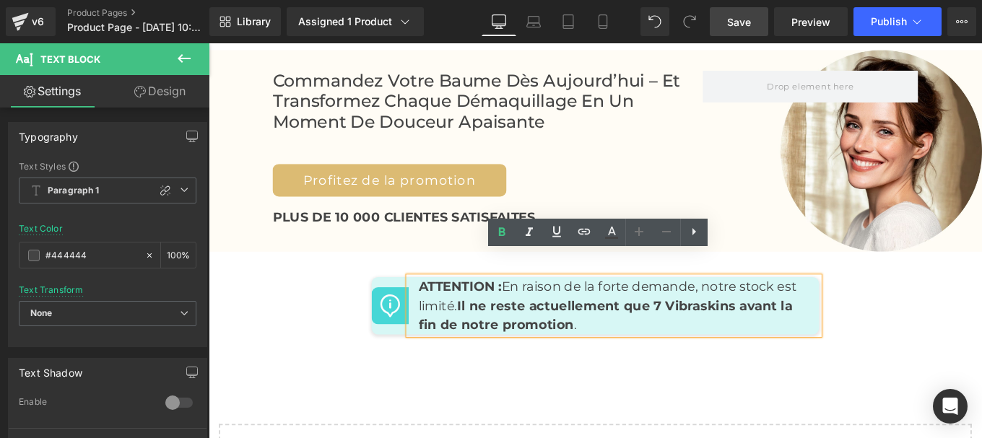
click at [737, 22] on span "Save" at bounding box center [739, 21] width 24 height 15
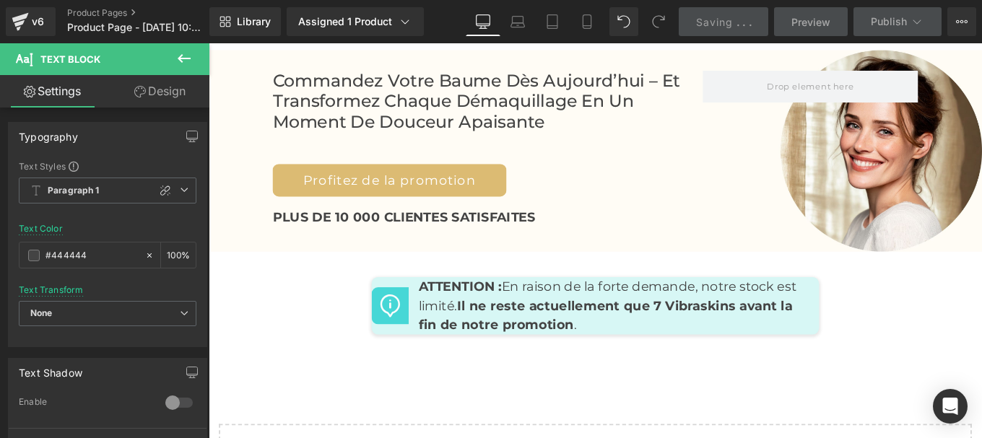
scroll to position [3212, 0]
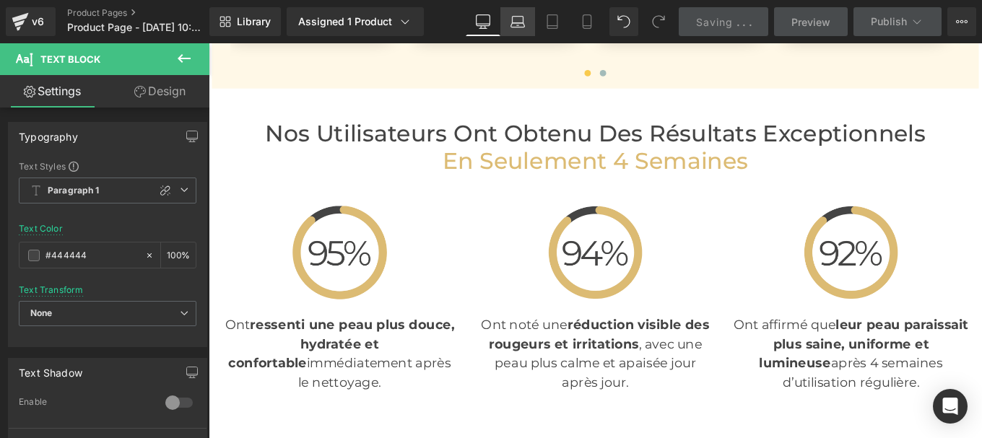
click at [519, 22] on icon at bounding box center [517, 21] width 14 height 14
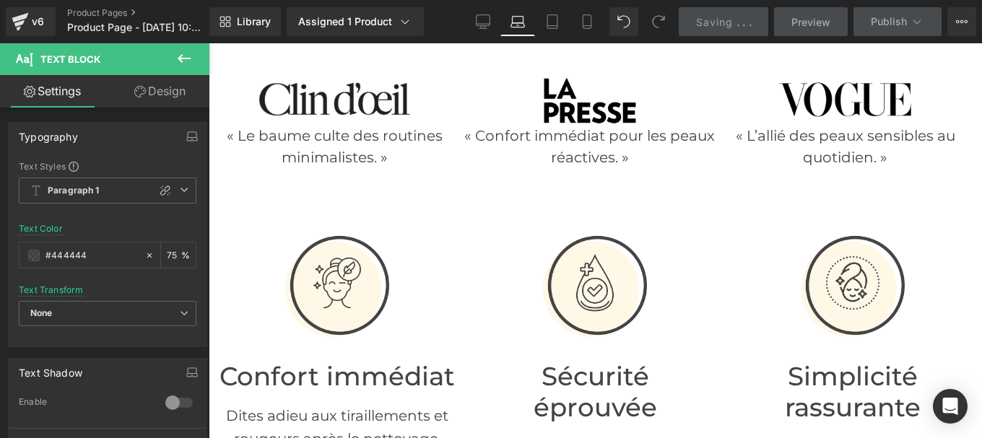
scroll to position [375, 0]
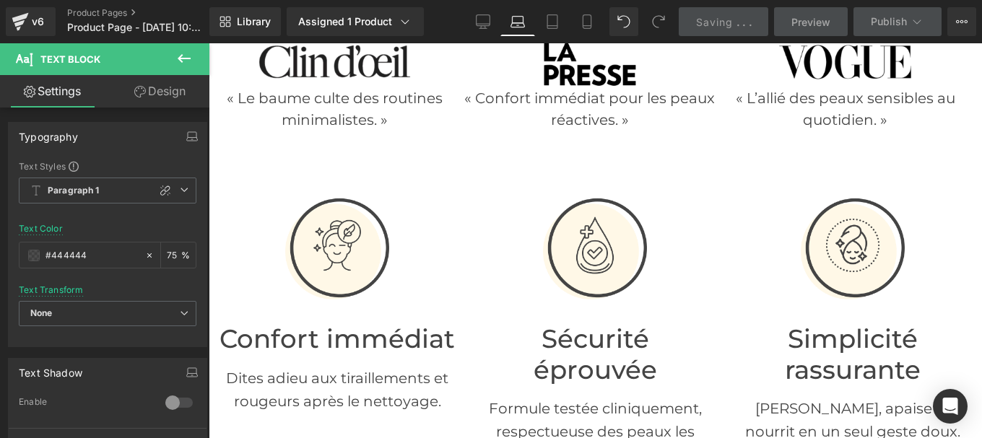
click at [338, 108] on div "« Le baume culte des routines minimalistes. » Text Block" at bounding box center [335, 108] width 252 height 43
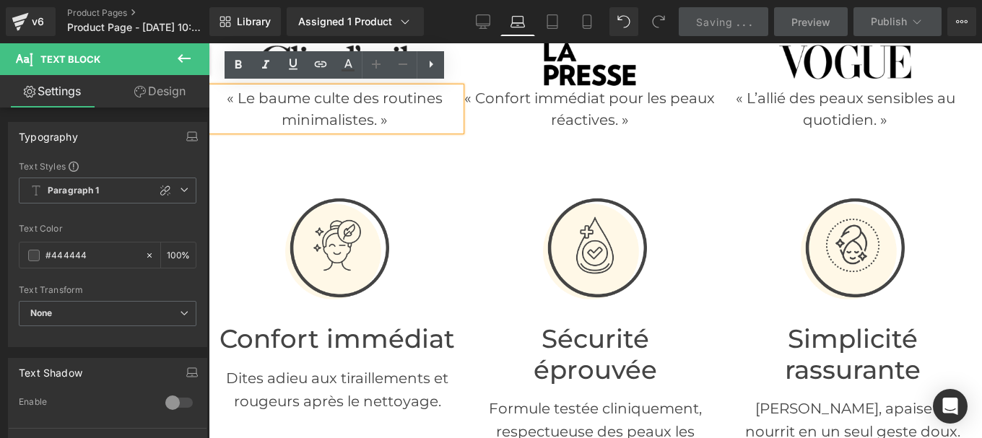
click at [567, 103] on span "Text Block" at bounding box center [582, 108] width 48 height 17
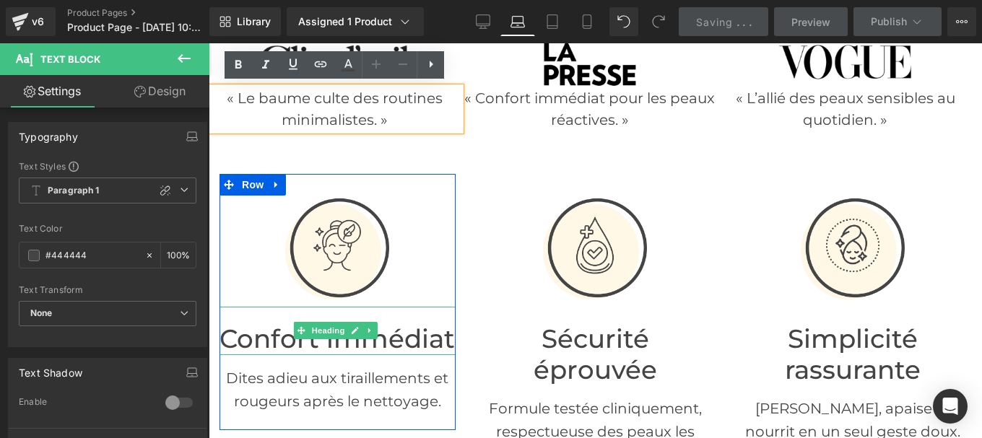
click at [320, 354] on font "Confort immédiat" at bounding box center [336, 338] width 235 height 31
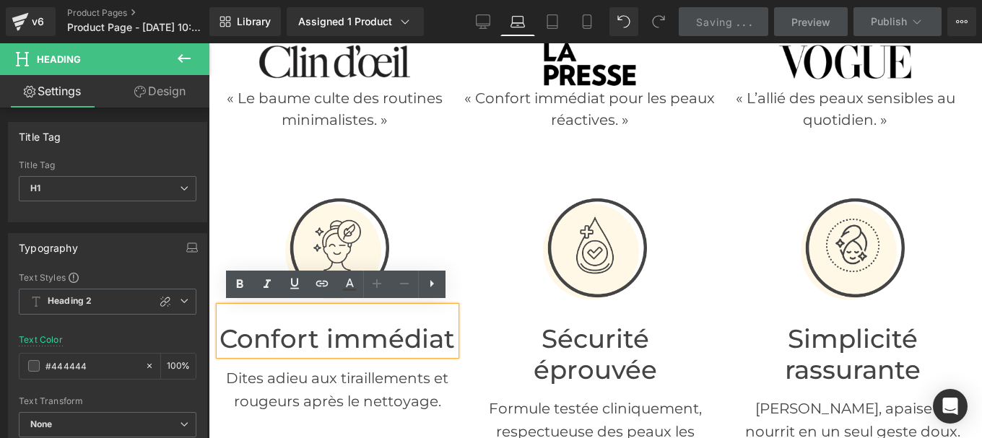
click at [586, 351] on span "Heading" at bounding box center [602, 346] width 39 height 17
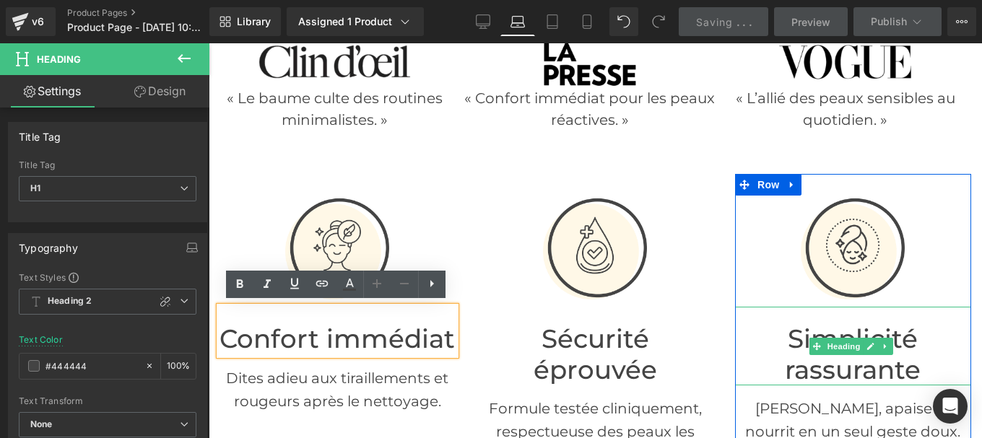
click at [805, 370] on font "Simplicité rassurante" at bounding box center [853, 354] width 136 height 62
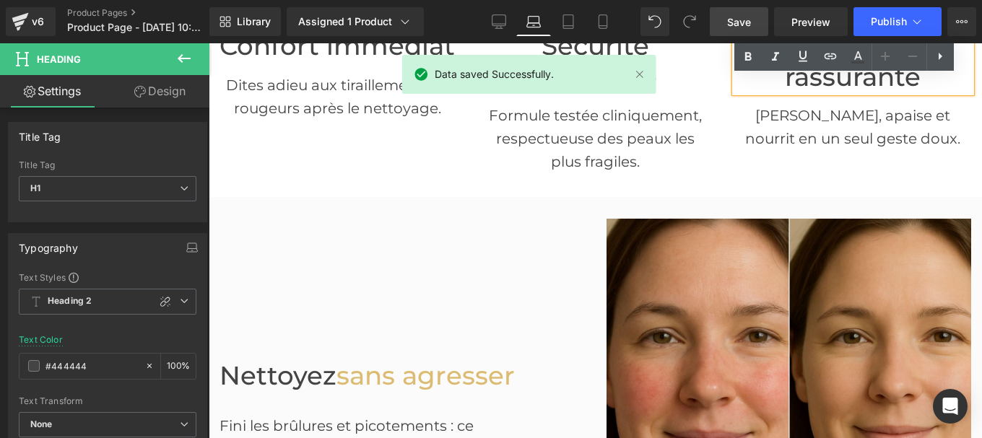
scroll to position [669, 0]
click at [336, 119] on p "Dites adieu aux tiraillements et rougeurs après le nettoyage." at bounding box center [337, 96] width 236 height 46
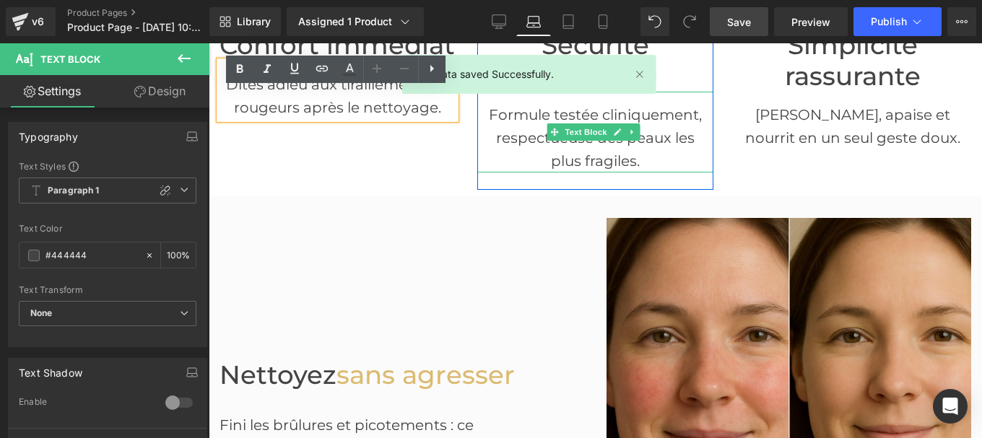
click at [521, 140] on p "Formule testée cliniquement, respectueuse des peaux les" at bounding box center [595, 126] width 236 height 46
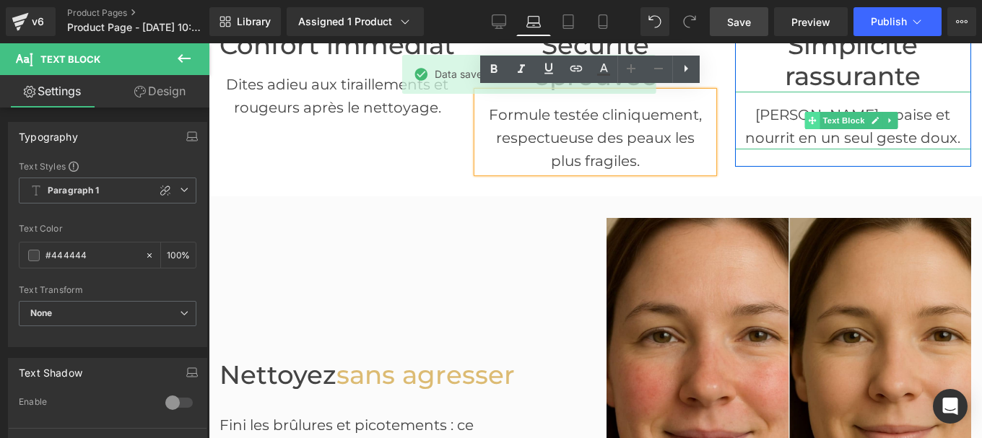
click at [808, 120] on icon at bounding box center [812, 120] width 8 height 9
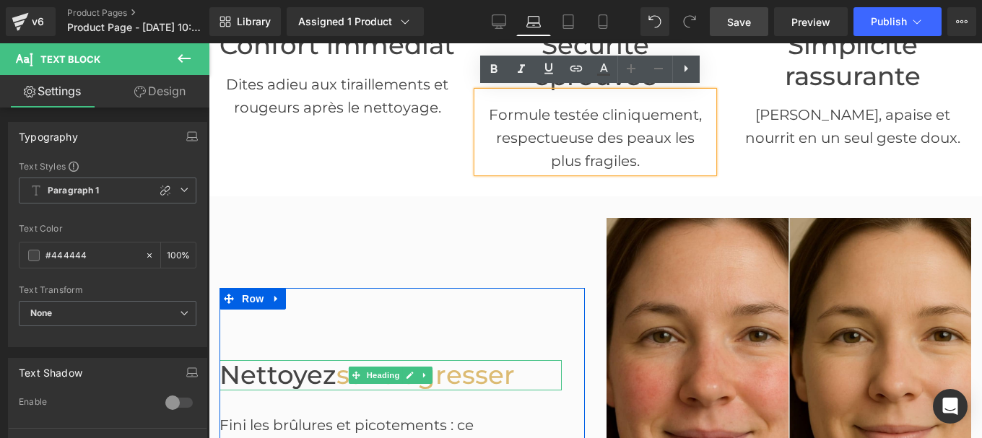
click at [296, 375] on span "Nettoyez" at bounding box center [277, 374] width 117 height 31
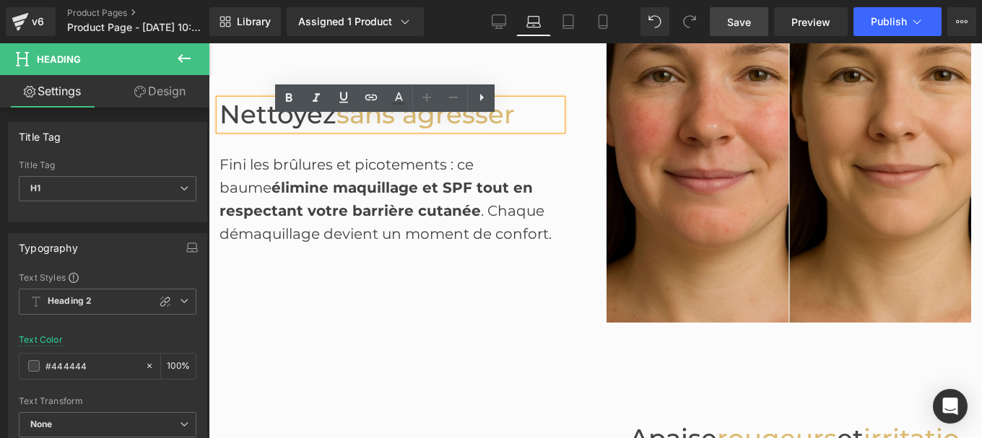
scroll to position [931, 0]
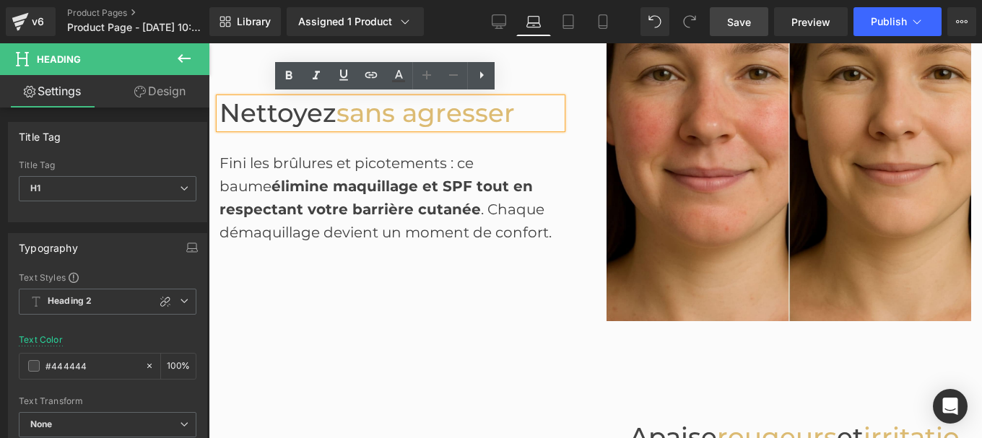
click at [322, 204] on span "élimine maquillage et SPF tout en respectant votre barrière cutanée" at bounding box center [375, 198] width 313 height 40
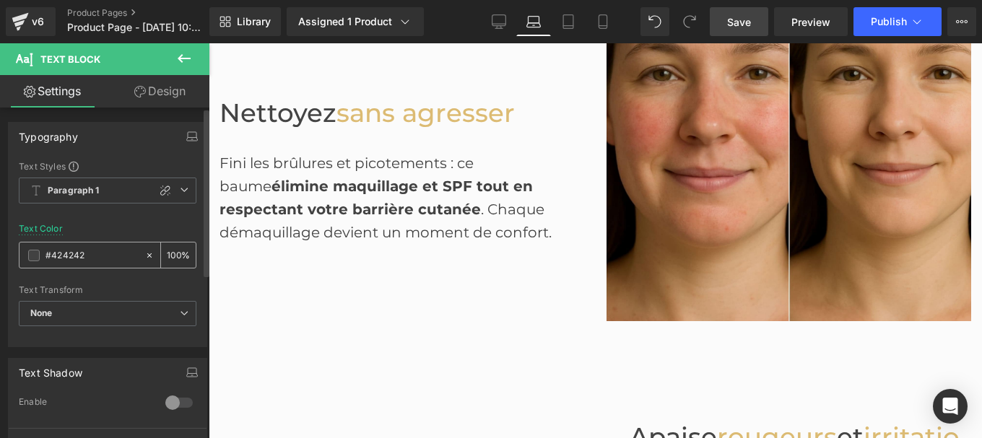
click at [87, 260] on input "#424242" at bounding box center [91, 256] width 92 height 16
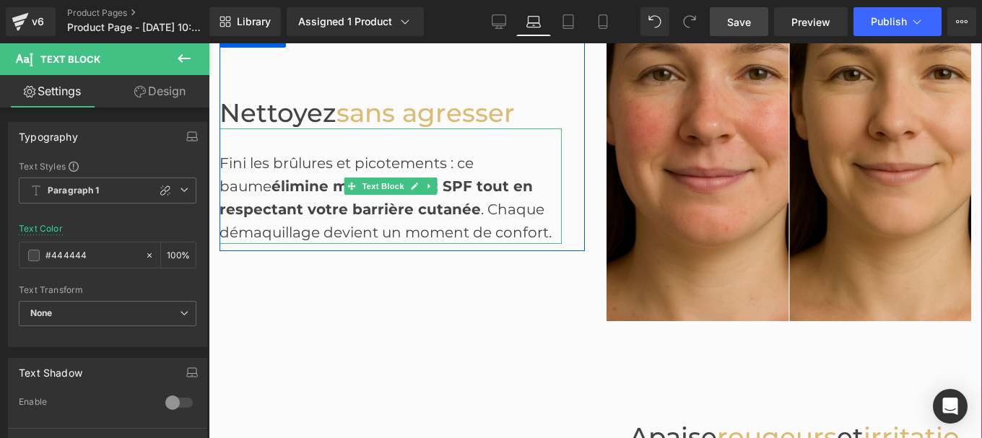
type input "#444444"
click at [352, 209] on span "élimine maquillage et SPF tout en respectant votre barrière cutanée" at bounding box center [375, 198] width 313 height 40
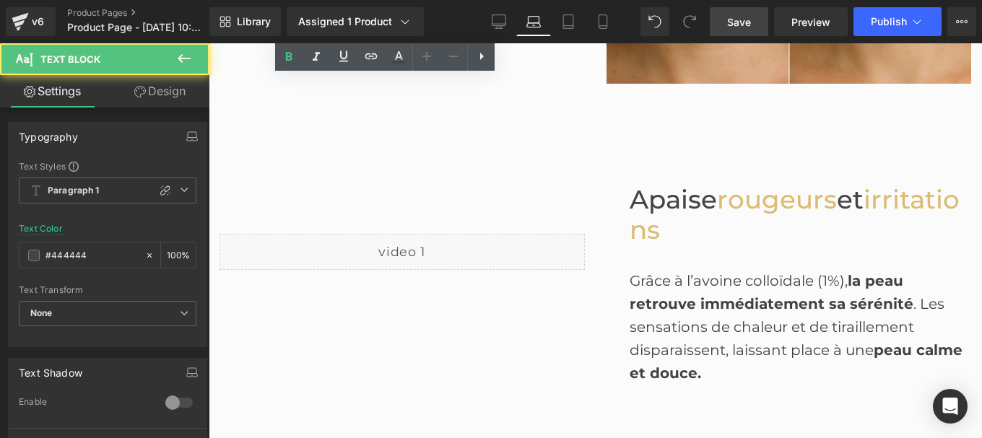
scroll to position [1170, 0]
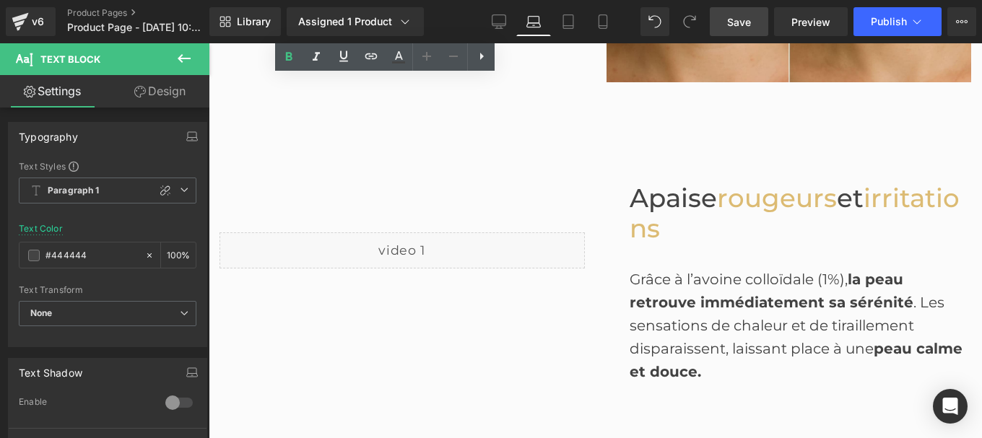
click at [649, 206] on span "Apaise" at bounding box center [672, 198] width 87 height 31
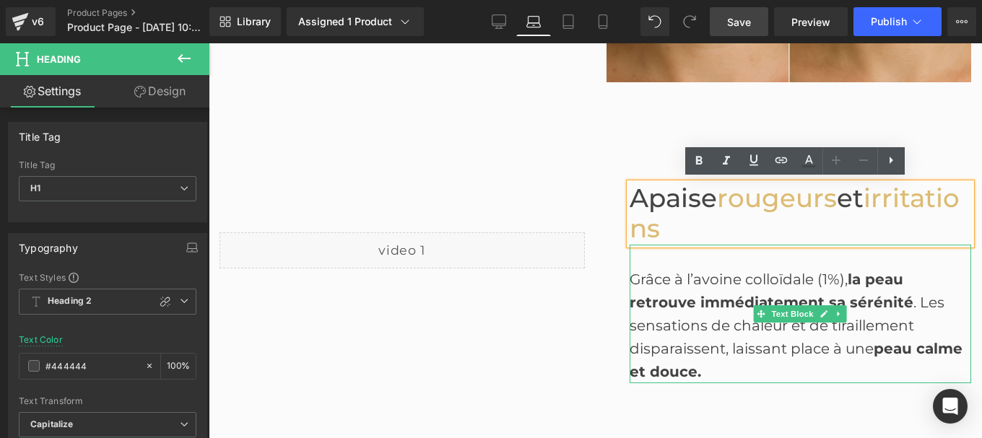
click at [675, 318] on div "Grâce à l’avoine colloïdale (1%), la peau retrouve immédiatement sa sérénité . …" at bounding box center [800, 325] width 342 height 115
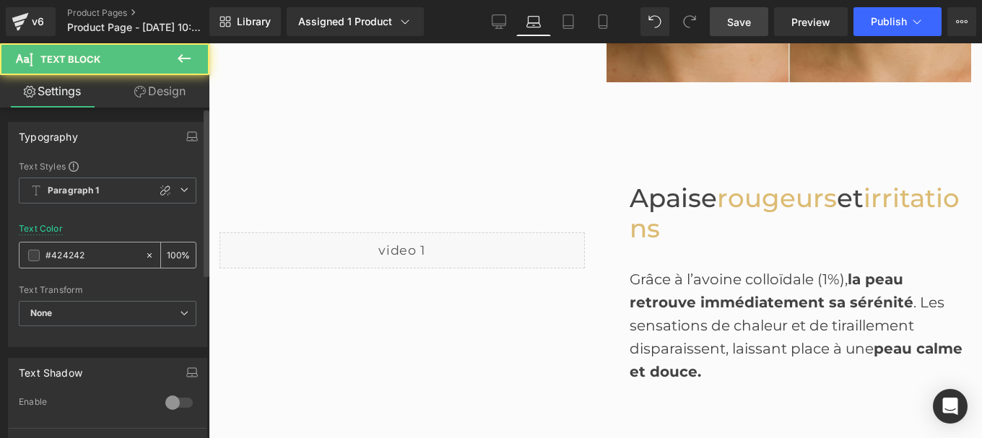
click at [84, 261] on input "#424242" at bounding box center [91, 256] width 92 height 16
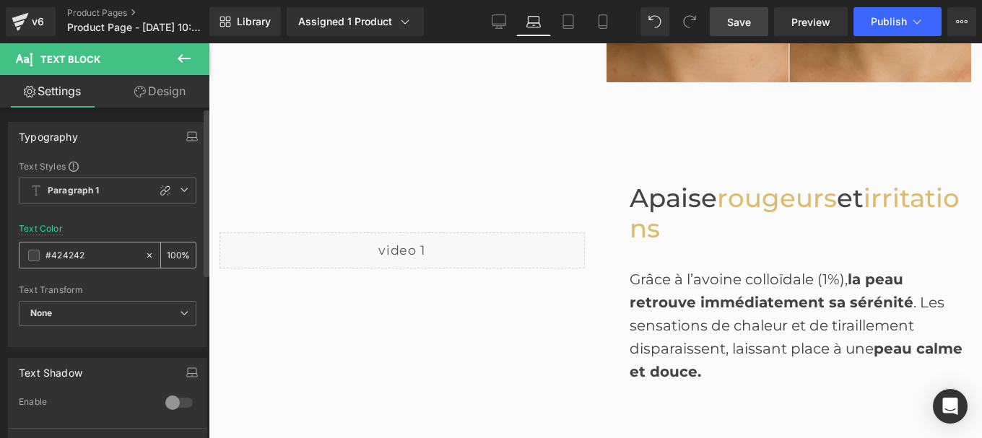
type input "#444444"
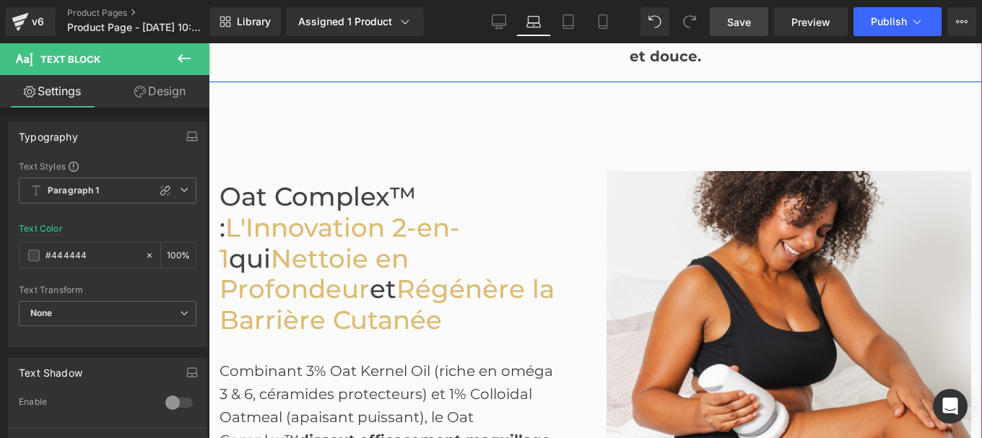
scroll to position [1492, 0]
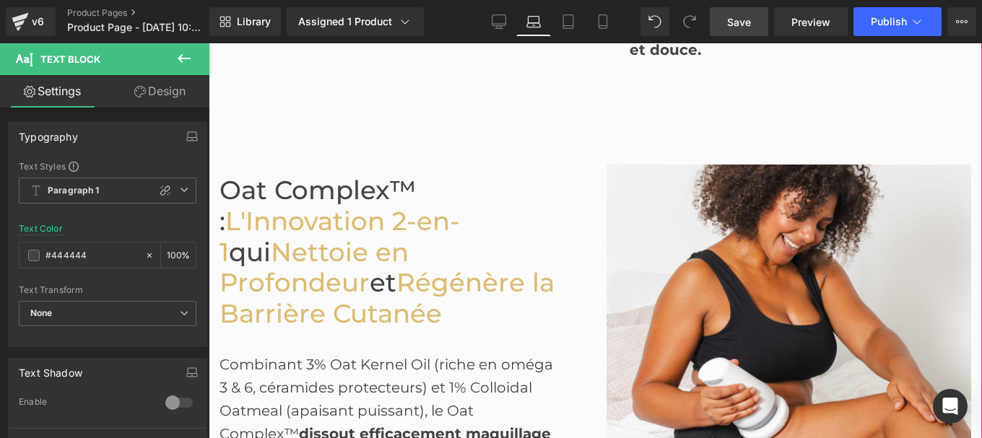
click at [312, 201] on span "Oat Complex™ :" at bounding box center [317, 206] width 197 height 62
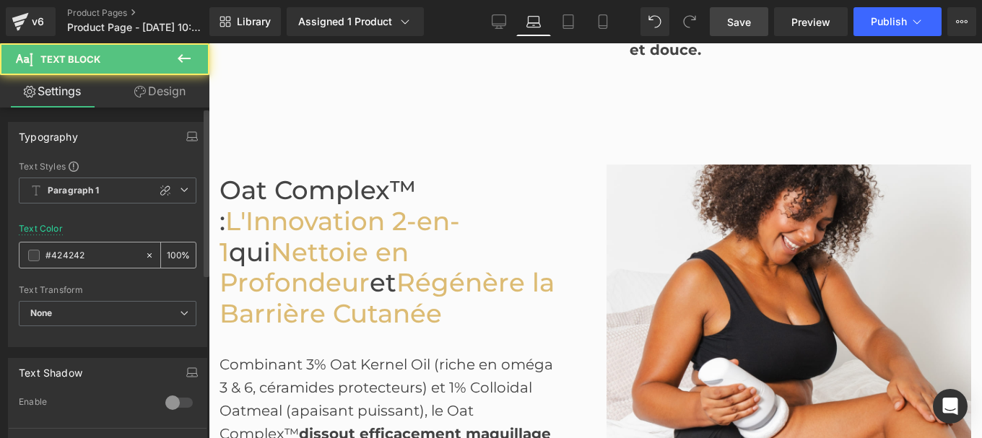
click at [89, 258] on input "#424242" at bounding box center [91, 256] width 92 height 16
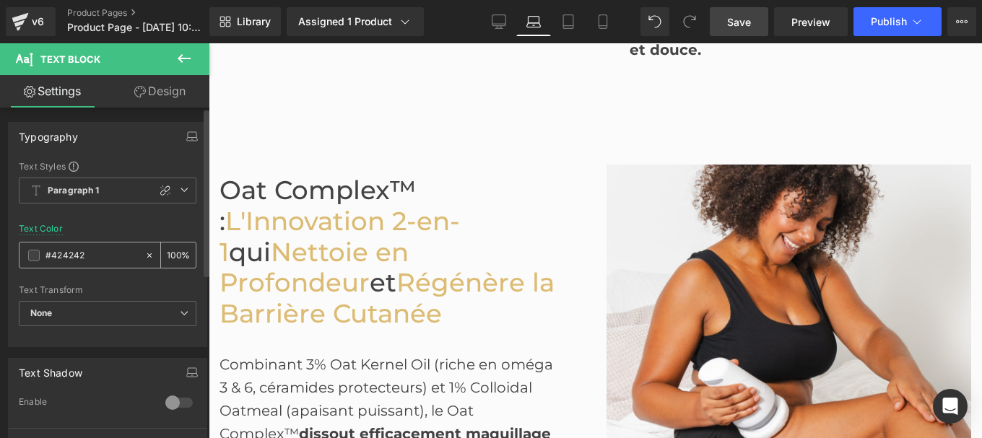
type input "#444444"
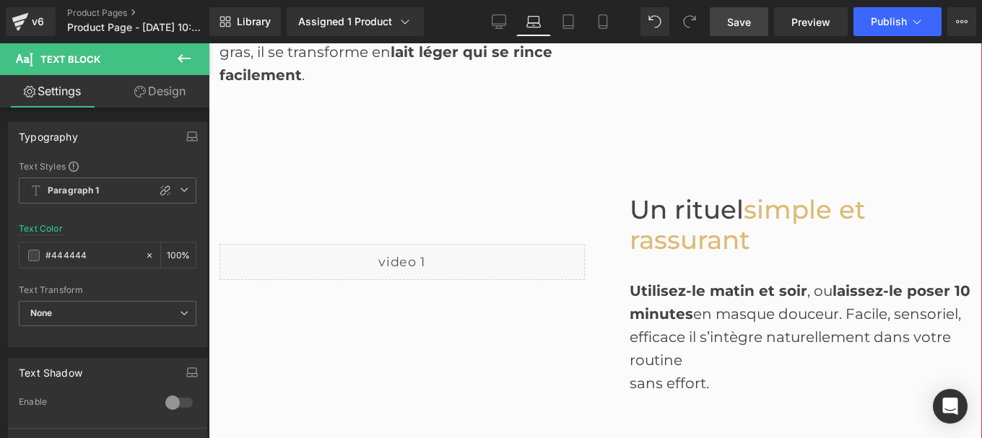
scroll to position [1990, 0]
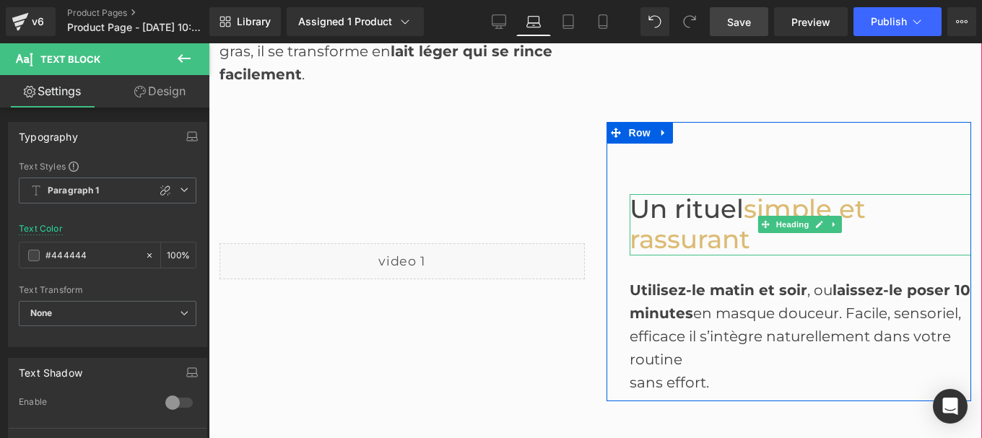
click at [654, 207] on span "Un rituel" at bounding box center [686, 208] width 114 height 31
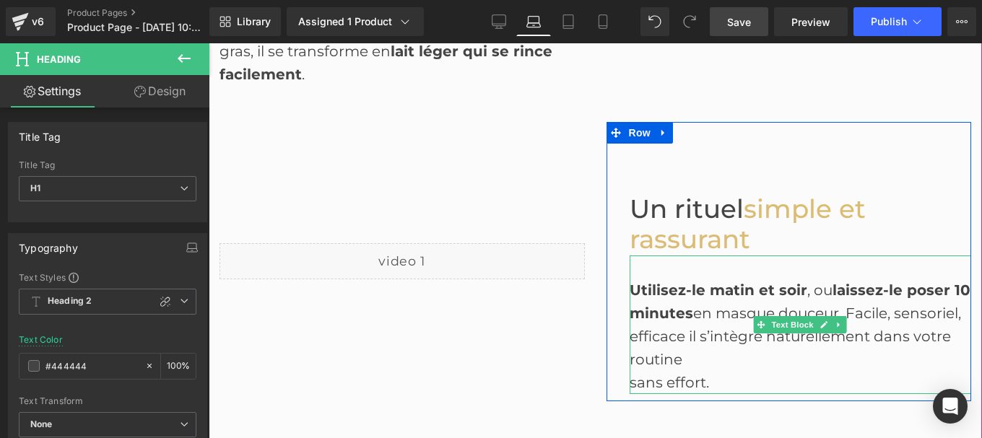
click at [668, 329] on div "Utilisez-le matin et soir , ou laissez-le poser 10 minutes en masque douceur. F…" at bounding box center [800, 325] width 342 height 92
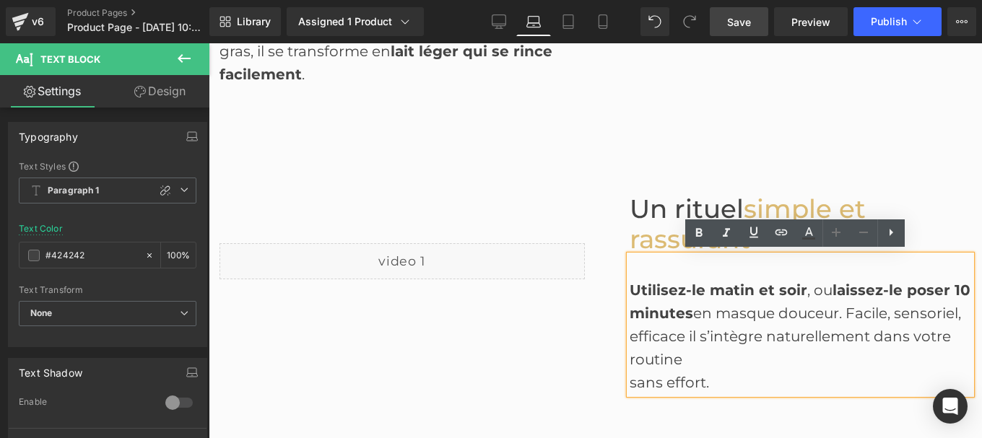
click at [629, 384] on div "sans effort." at bounding box center [800, 382] width 342 height 23
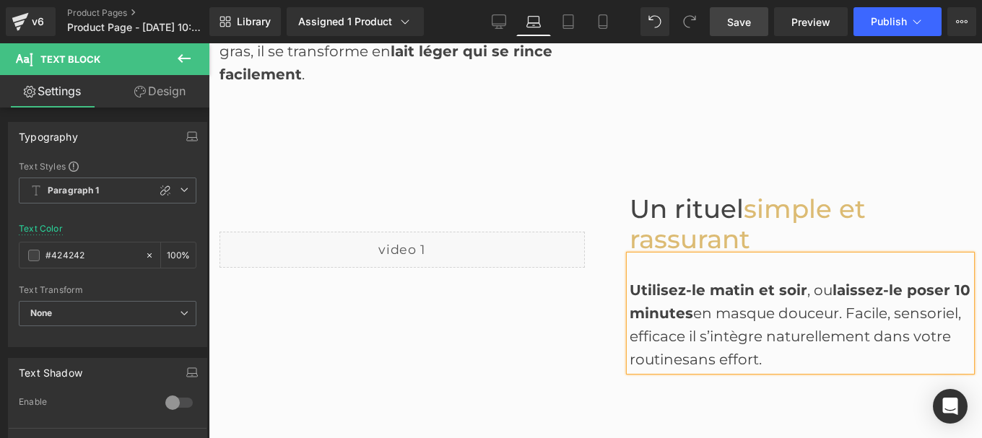
click at [678, 330] on div "Utilisez-le matin et soir , ou laissez-le poser 10 minutes en masque douceur. F…" at bounding box center [800, 325] width 342 height 92
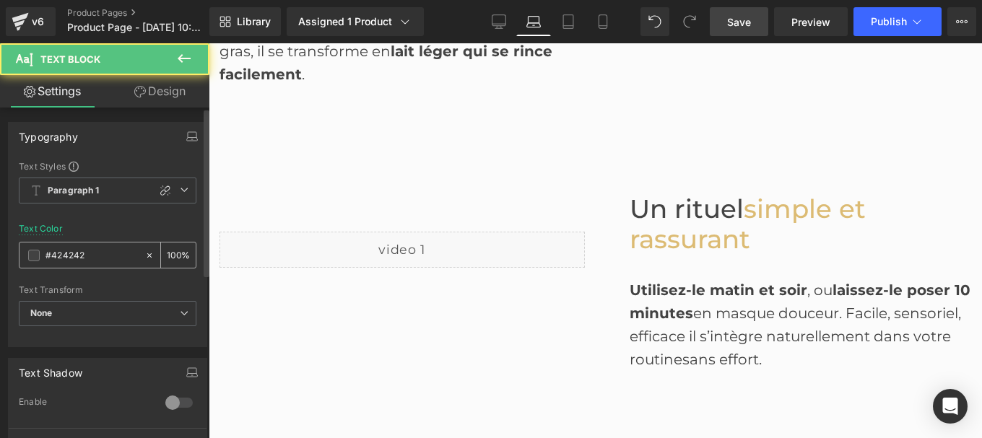
click at [97, 255] on input "#424242" at bounding box center [91, 256] width 92 height 16
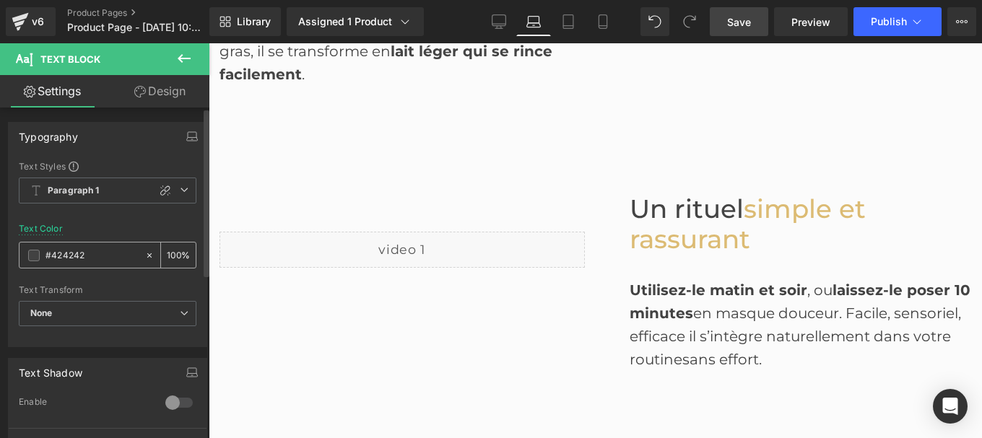
type input "#444444"
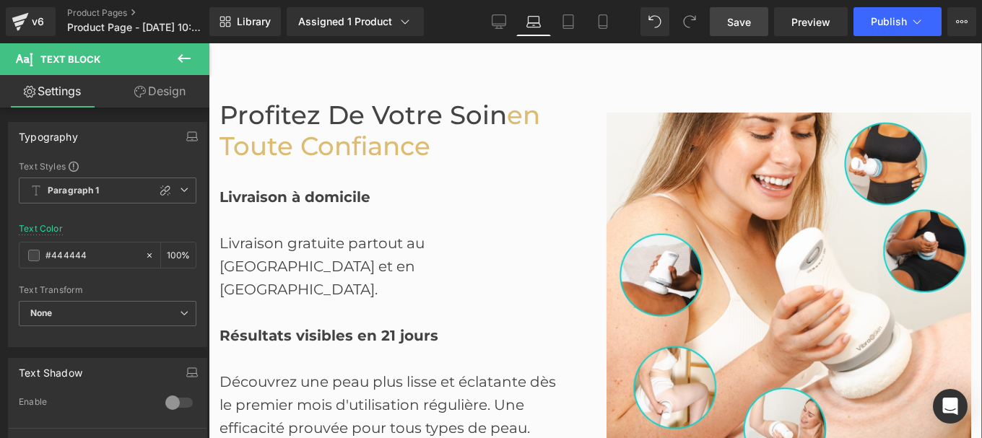
scroll to position [2375, 0]
click at [310, 125] on span "Profitez de votre Soin" at bounding box center [362, 114] width 287 height 31
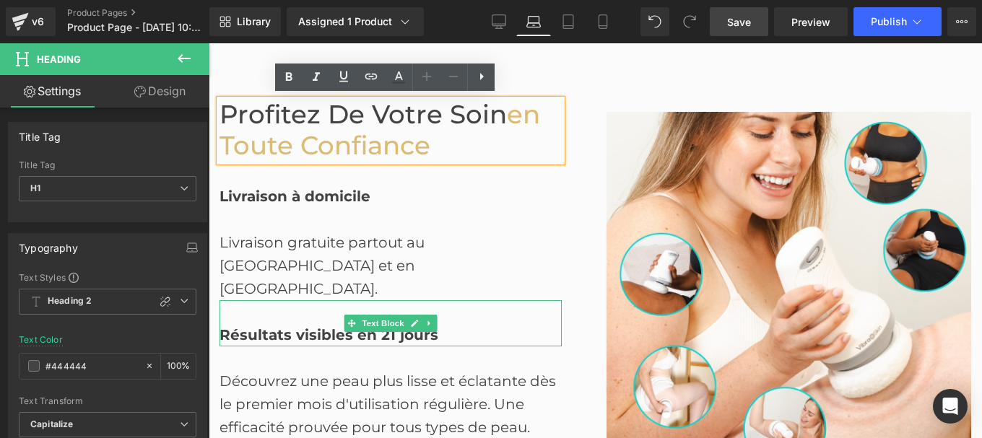
click at [303, 300] on div "Résultats visibles en 21 jours" at bounding box center [390, 323] width 342 height 46
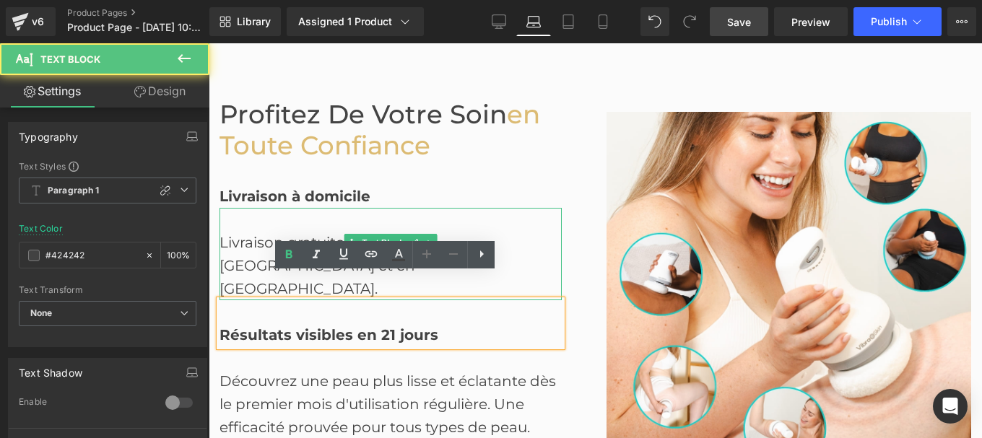
click at [248, 243] on div "Livraison gratuite partout au [GEOGRAPHIC_DATA] et en [GEOGRAPHIC_DATA]." at bounding box center [390, 254] width 342 height 92
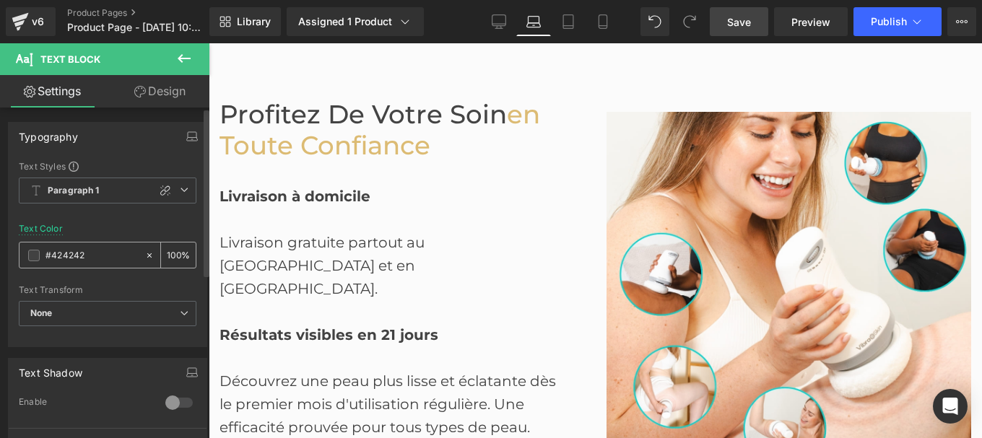
click at [102, 250] on input "#424242" at bounding box center [91, 256] width 92 height 16
paste input "44444"
type input "#444444"
click at [272, 191] on b "Livraison à domicile" at bounding box center [294, 196] width 151 height 17
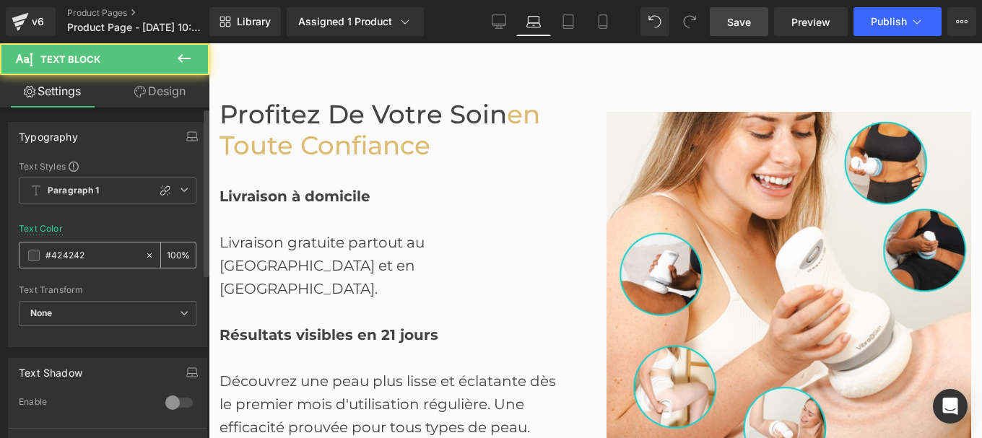
click at [102, 254] on input "#424242" at bounding box center [91, 256] width 92 height 16
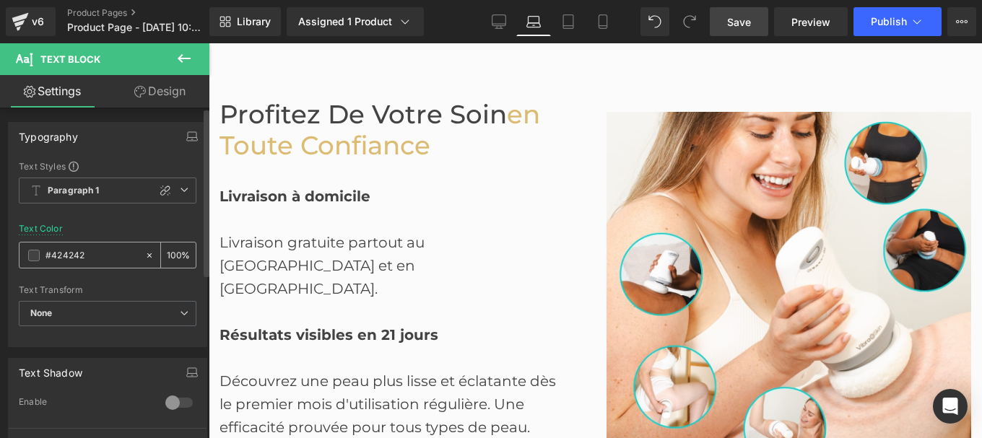
paste input "44444"
type input "#444444"
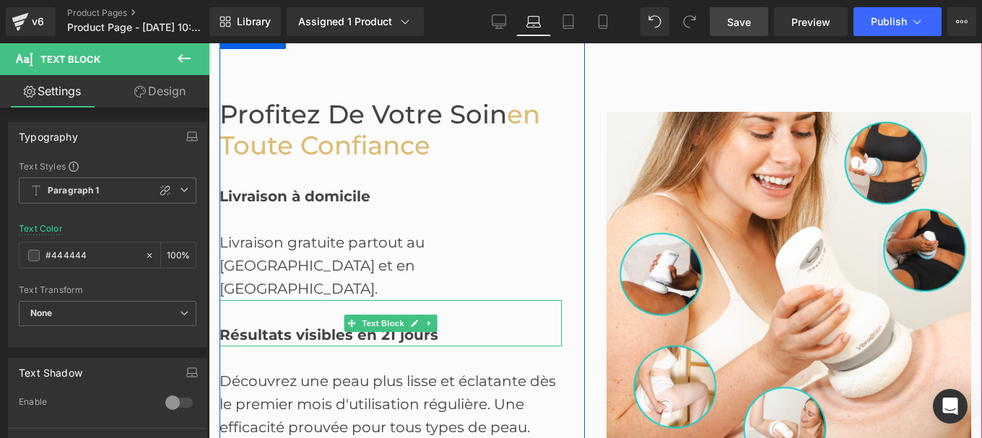
click at [311, 326] on b "Résultats visibles en 21 jours" at bounding box center [328, 334] width 219 height 17
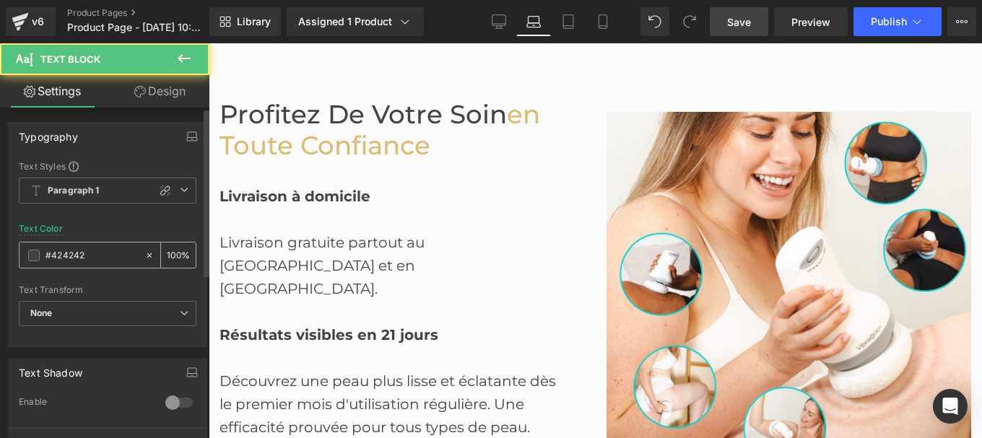
click at [90, 253] on input "#424242" at bounding box center [91, 256] width 92 height 16
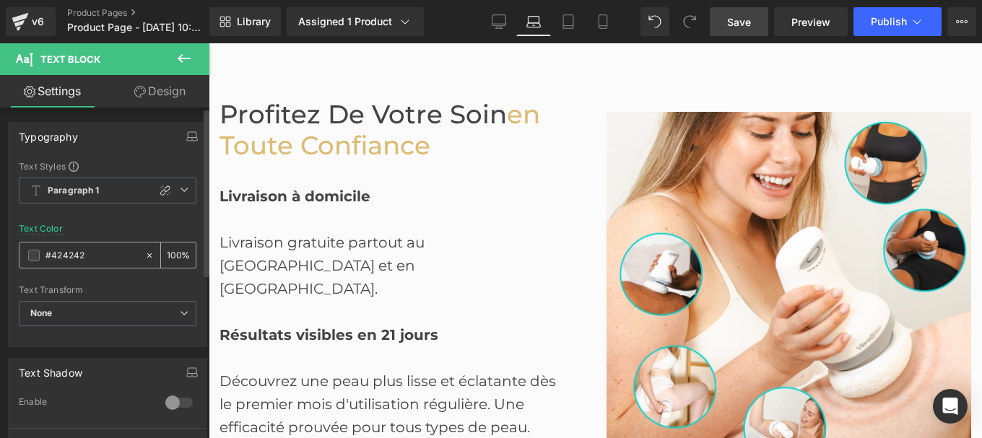
type input "#444444"
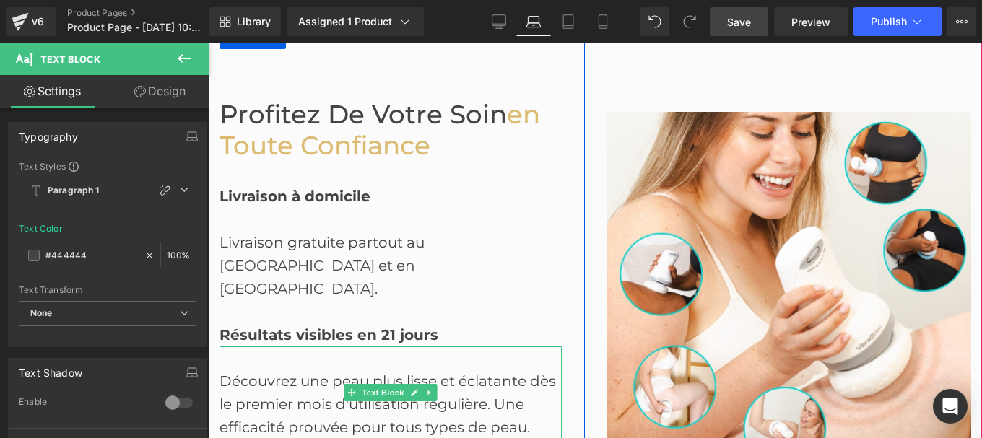
click at [278, 366] on div "Découvrez une peau plus lisse et éclatante dès le premier mois d'utilisation ré…" at bounding box center [390, 392] width 342 height 92
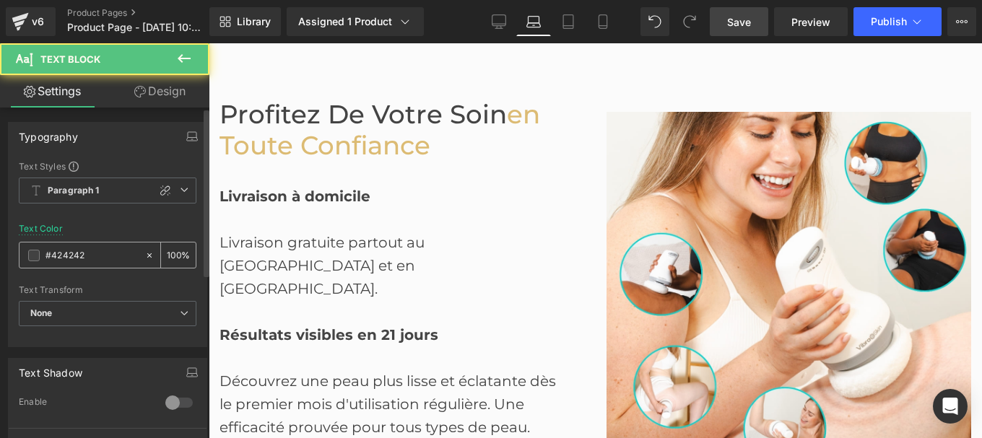
click at [88, 250] on input "#424242" at bounding box center [91, 256] width 92 height 16
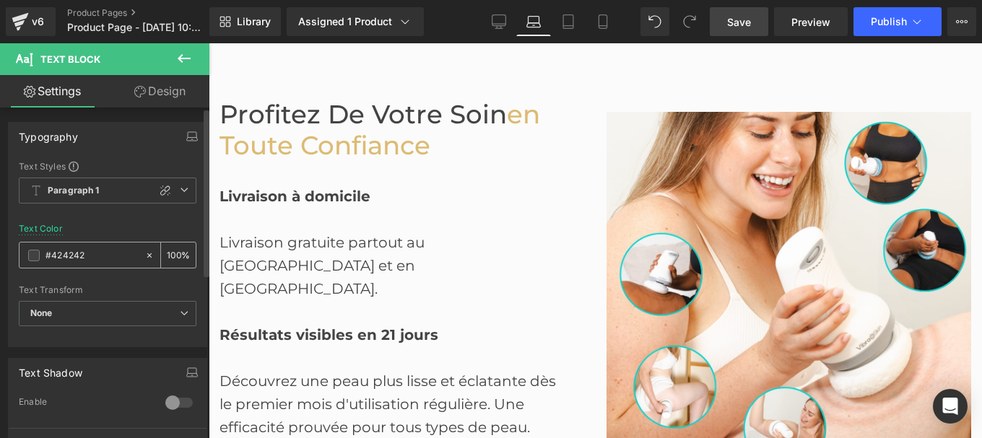
type input "#444444"
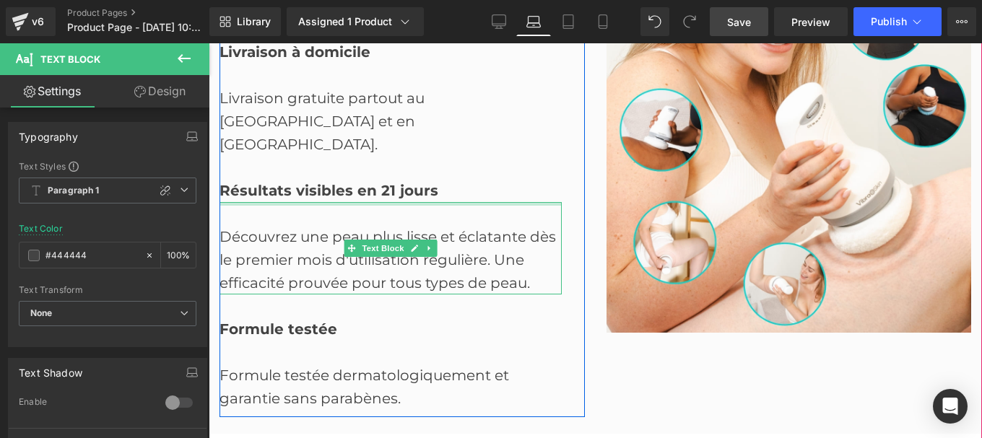
scroll to position [2520, 0]
click at [299, 320] on b "Formule testée" at bounding box center [278, 328] width 118 height 17
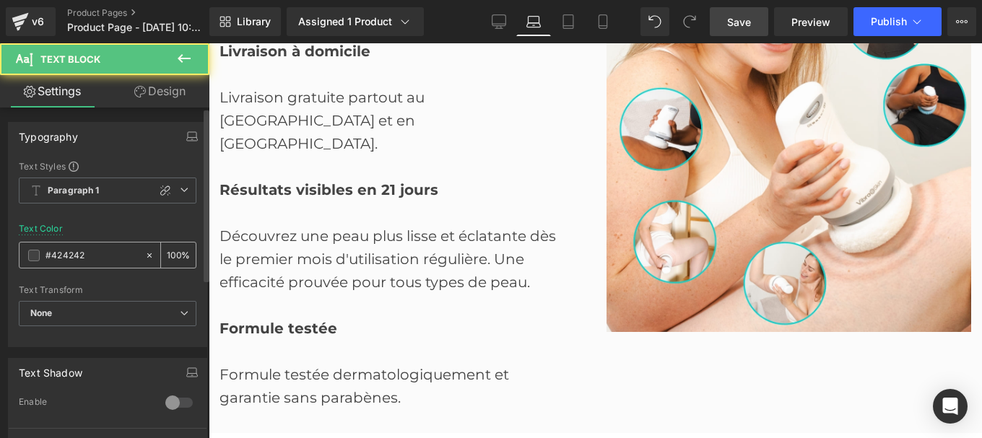
click at [96, 258] on input "#424242" at bounding box center [91, 256] width 92 height 16
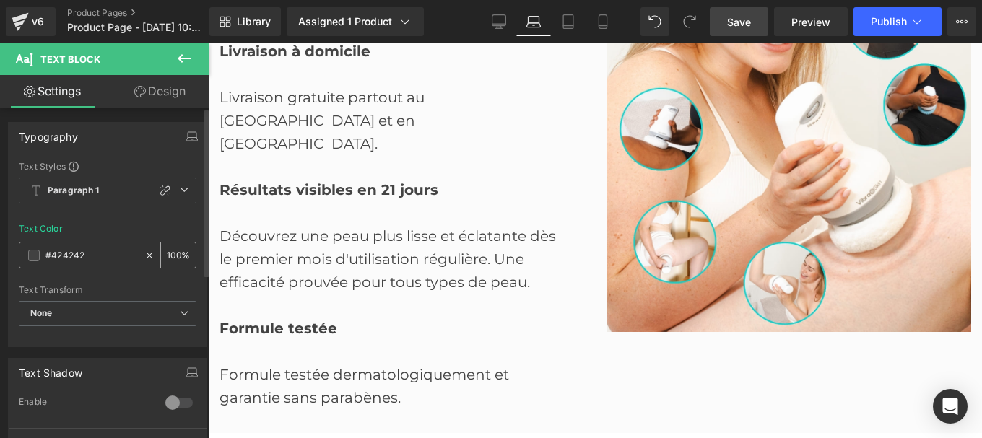
paste input "44444"
type input "#444444"
click at [300, 353] on div "Formule testée dermatologiquement et garantie sans parabènes." at bounding box center [390, 374] width 342 height 69
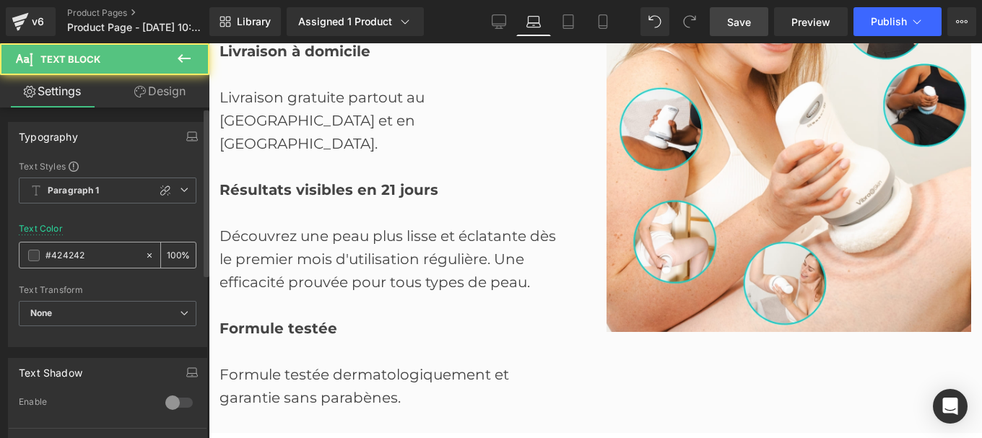
click at [90, 257] on input "#424242" at bounding box center [91, 256] width 92 height 16
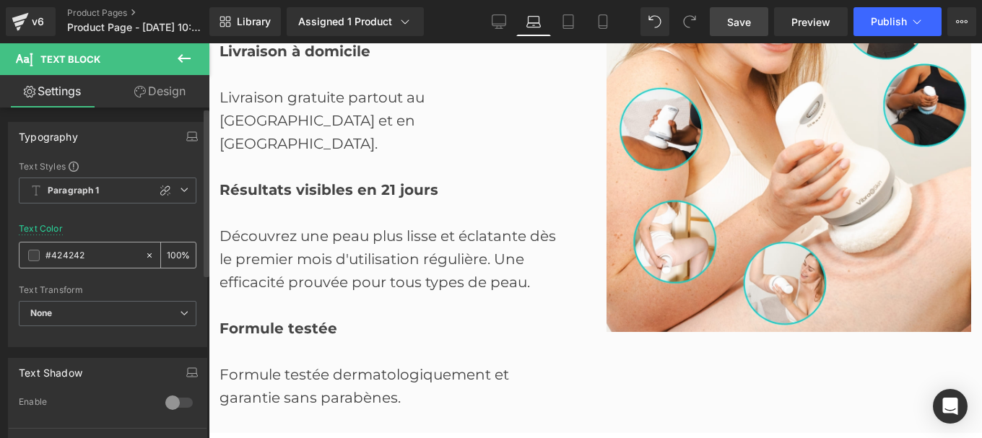
type input "#444444"
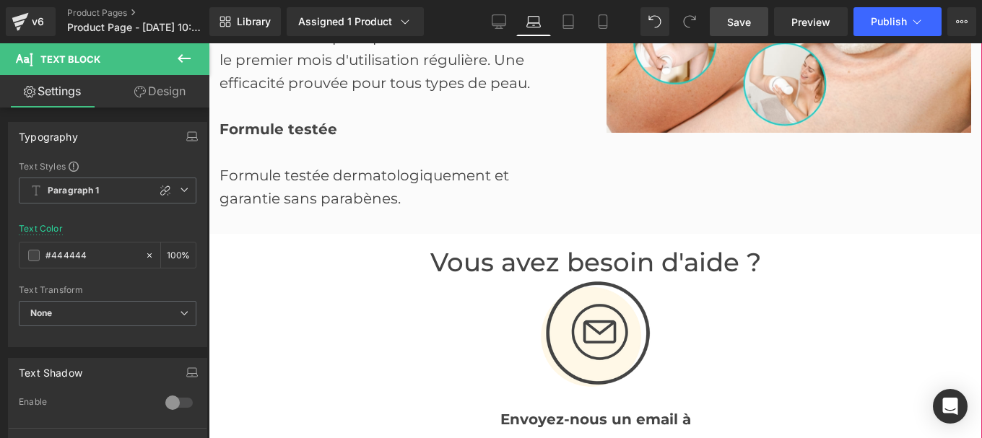
scroll to position [2721, 0]
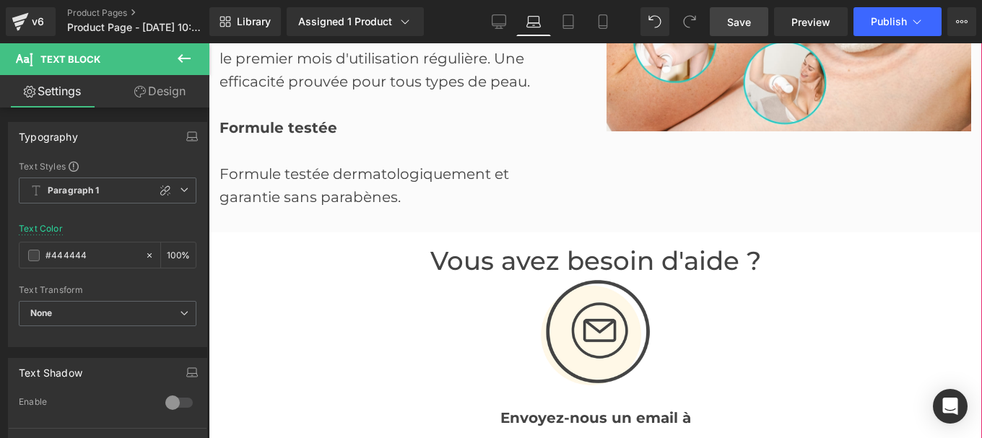
click at [492, 245] on font "Vous avez besoin d'aide ?" at bounding box center [595, 260] width 331 height 31
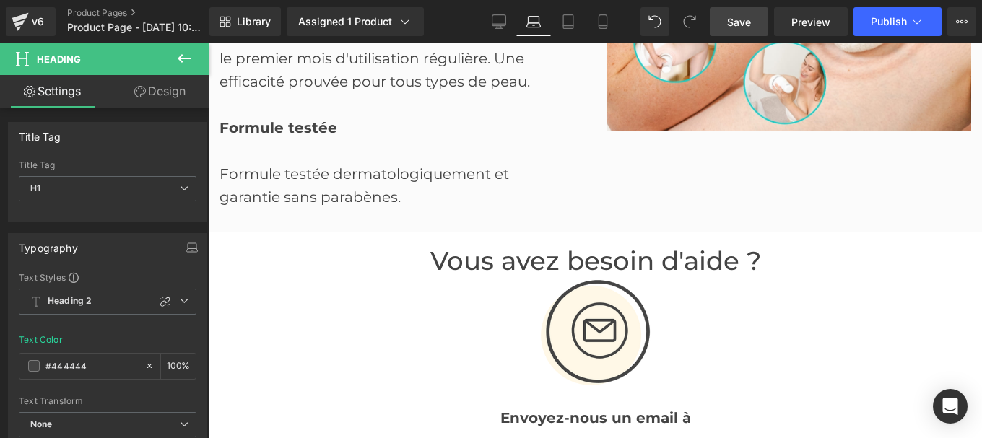
click at [519, 409] on strong "Envoyez-nous un email à" at bounding box center [595, 417] width 191 height 17
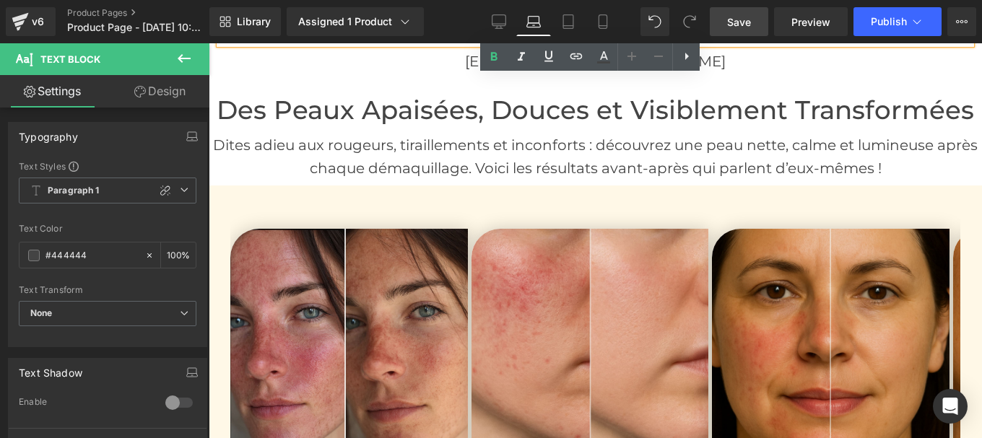
scroll to position [3118, 0]
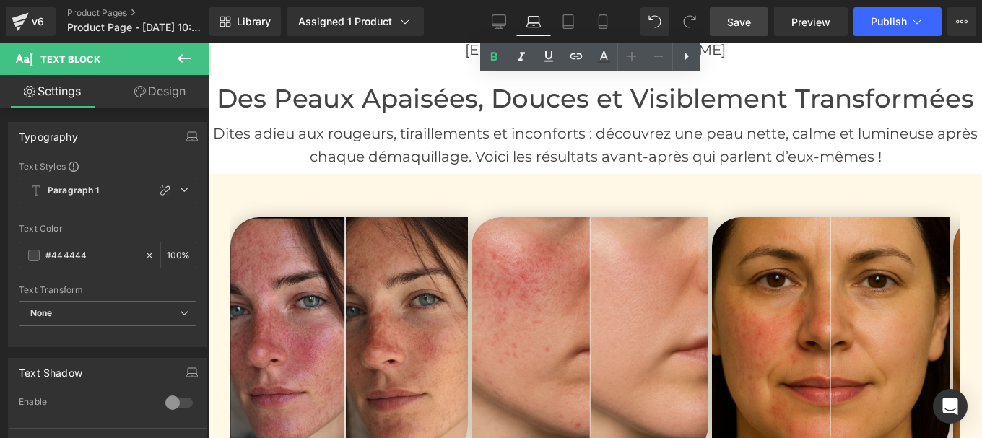
click at [421, 83] on font "Des Peaux Apaisées, Douces et Visiblement Transformées" at bounding box center [595, 98] width 757 height 31
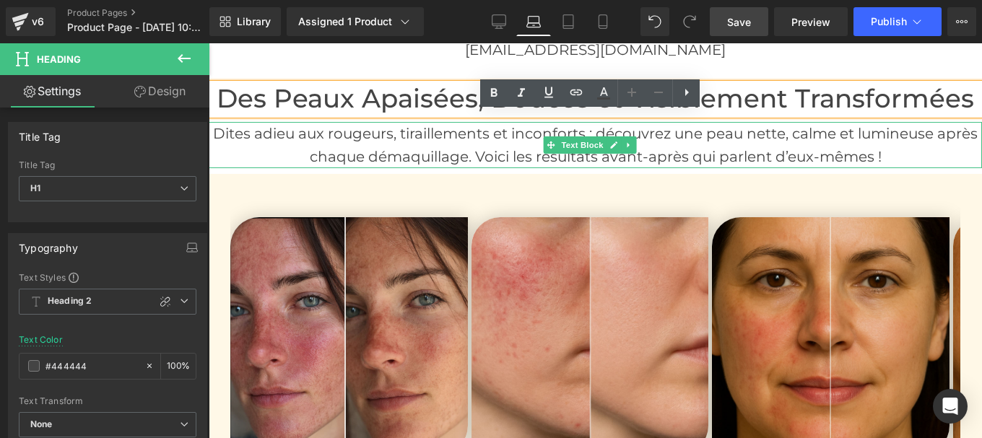
click at [409, 122] on p "Dites adieu aux rougeurs, tiraillements et inconforts : découvrez une peau nett…" at bounding box center [595, 145] width 773 height 46
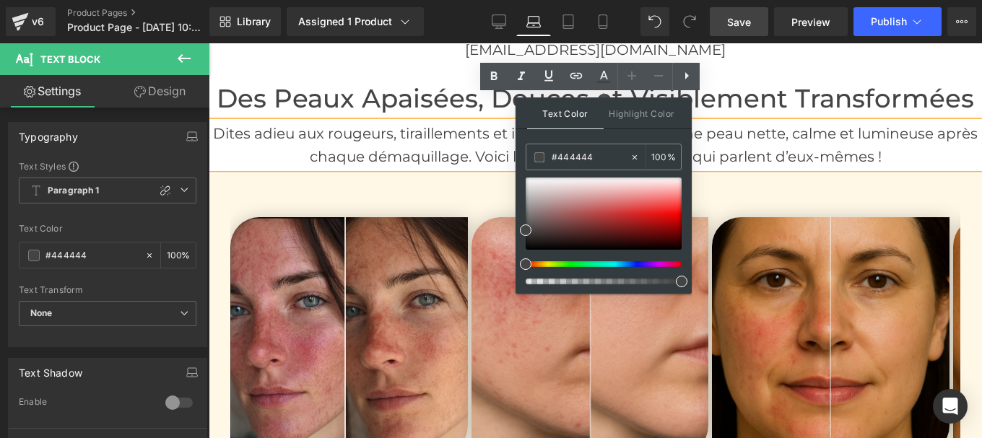
click at [452, 122] on p "Dites adieu aux rougeurs, tiraillements et inconforts : découvrez une peau nett…" at bounding box center [595, 145] width 773 height 46
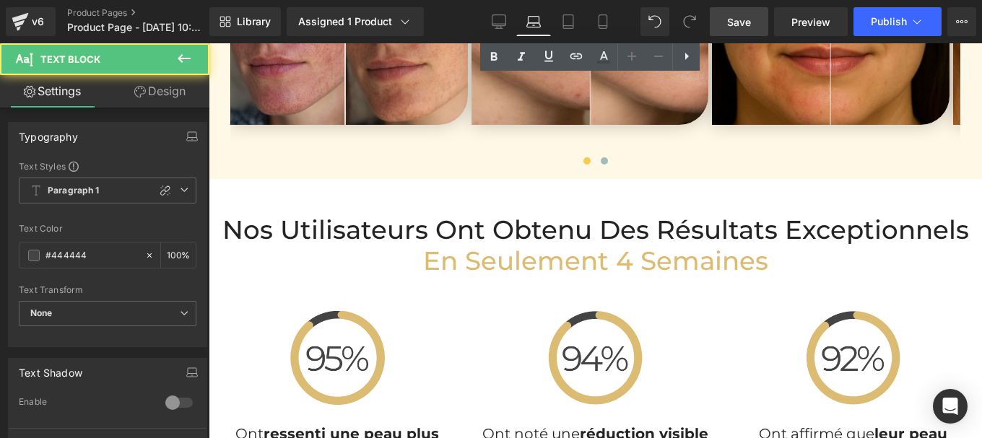
scroll to position [3448, 0]
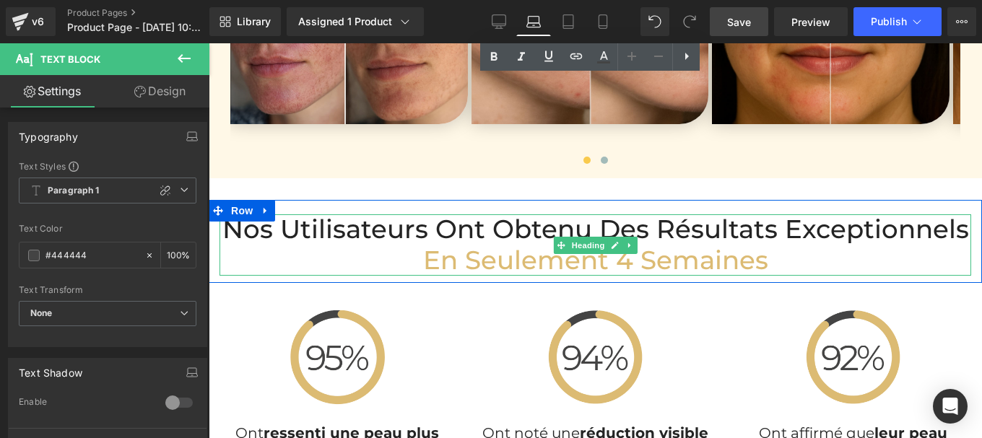
click at [447, 214] on h2 "Nos Utilisateurs Ont Obtenu des Résultats Exceptionnels" at bounding box center [594, 229] width 751 height 31
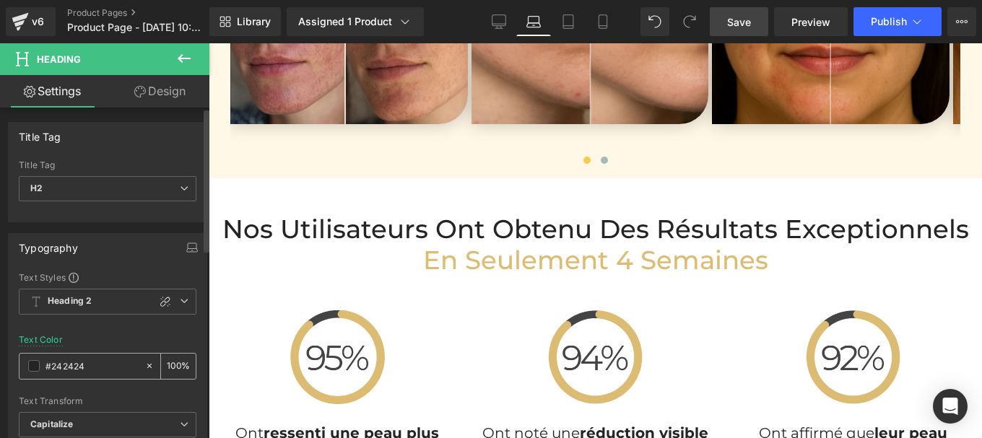
click at [97, 371] on input "#242424" at bounding box center [91, 366] width 92 height 16
type input "#444444"
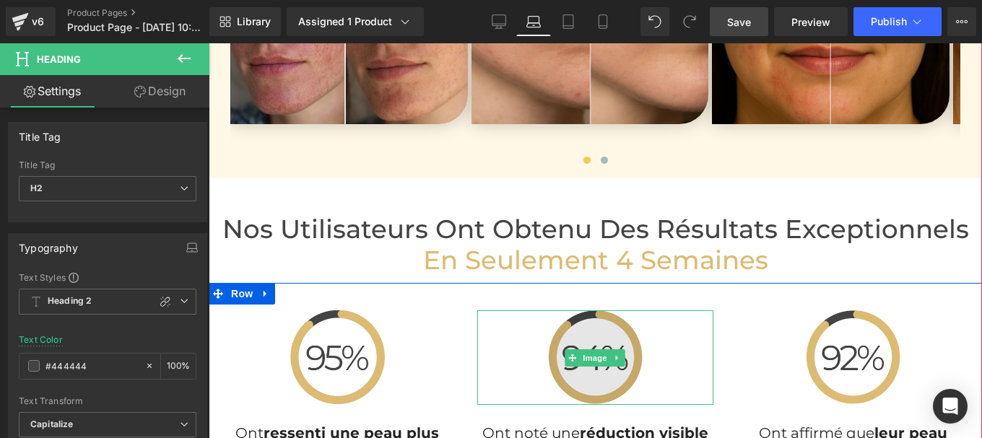
scroll to position [3649, 0]
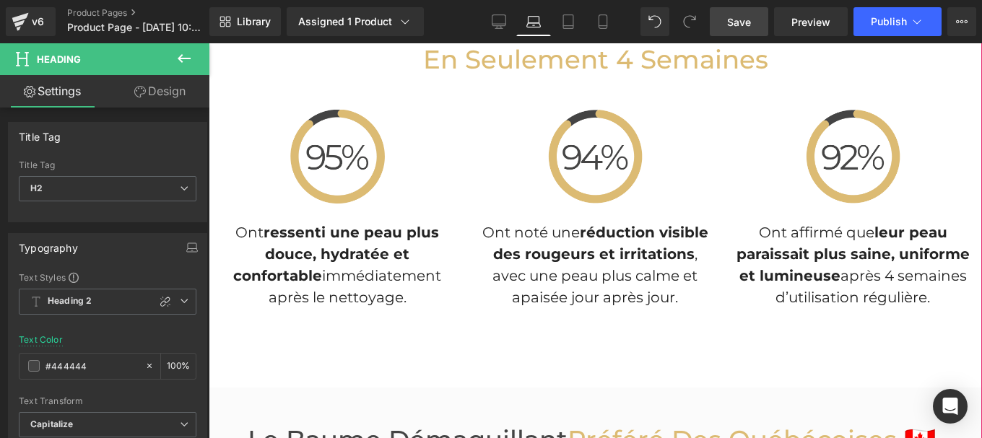
click at [345, 248] on p "Ont r essenti une peau plus douce, hydratée et confortable immédiatement après …" at bounding box center [337, 265] width 236 height 87
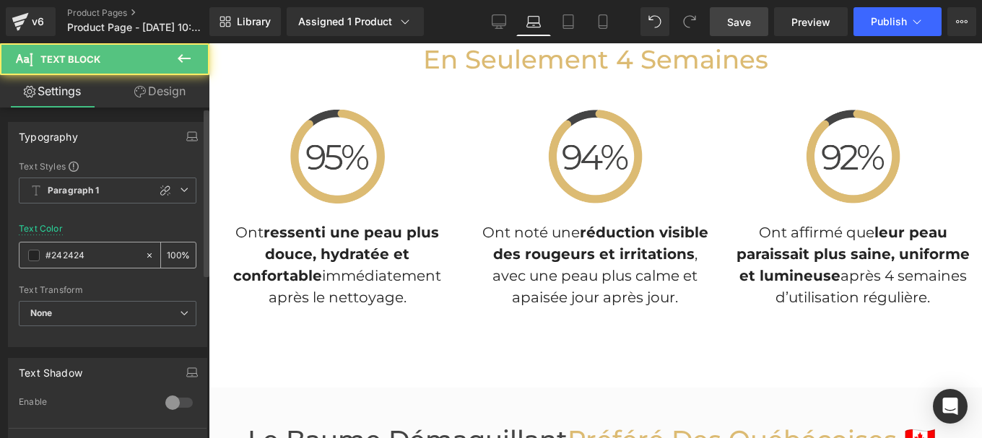
click at [93, 266] on div "#242424" at bounding box center [81, 255] width 125 height 25
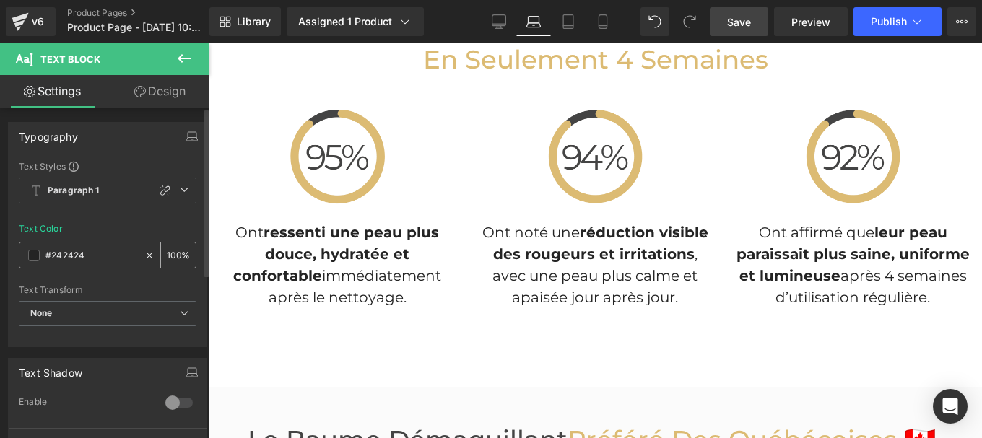
click at [91, 259] on input "#242424" at bounding box center [91, 256] width 92 height 16
paste input "44444"
type input "#444444"
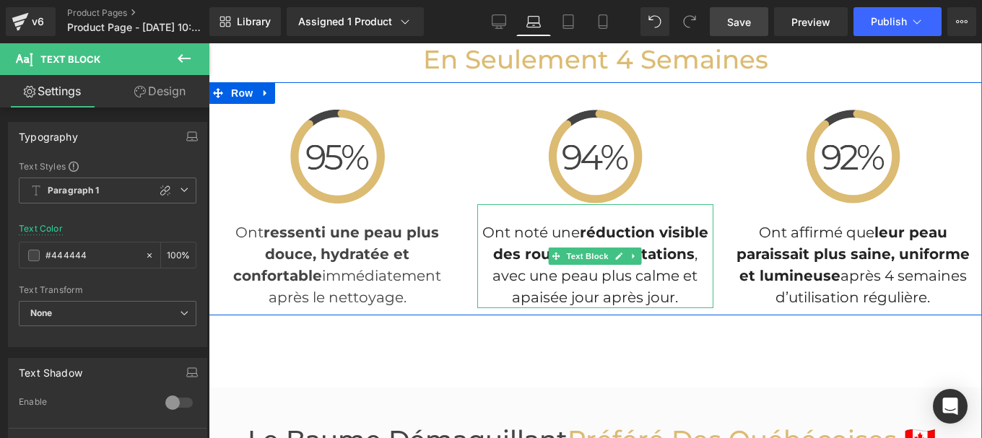
click at [545, 242] on p "Ont noté une réduction visible des rougeurs et irritations , avec une peau plus…" at bounding box center [595, 265] width 236 height 87
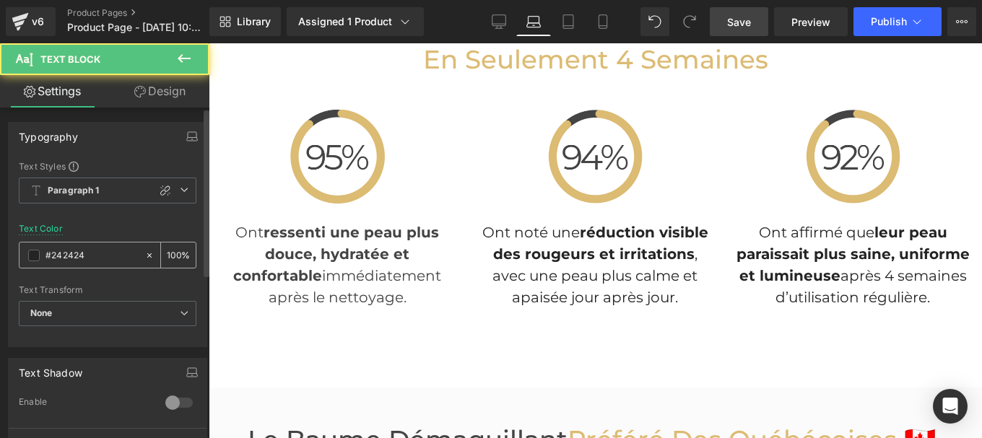
click at [111, 253] on input "#242424" at bounding box center [91, 256] width 92 height 16
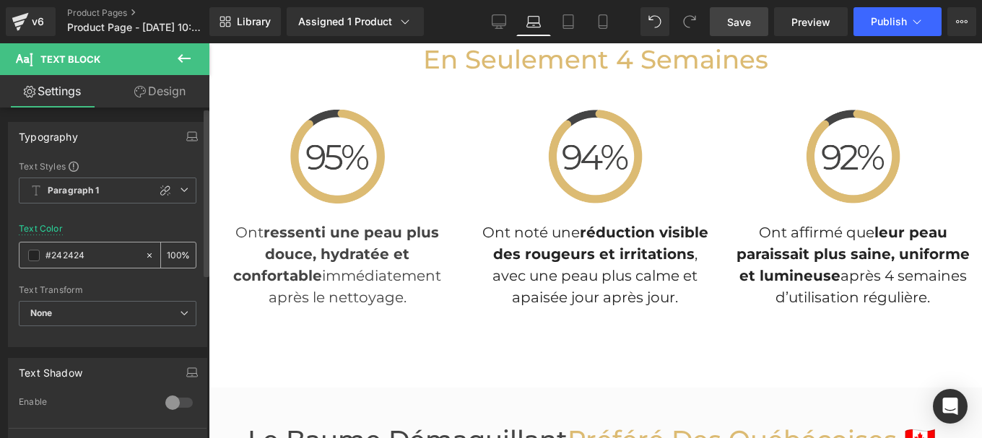
type input "#444444"
click at [805, 237] on div "Ont affirmé que leur peau paraissait plus saine, uniforme et lumineuse après 4 …" at bounding box center [853, 256] width 236 height 104
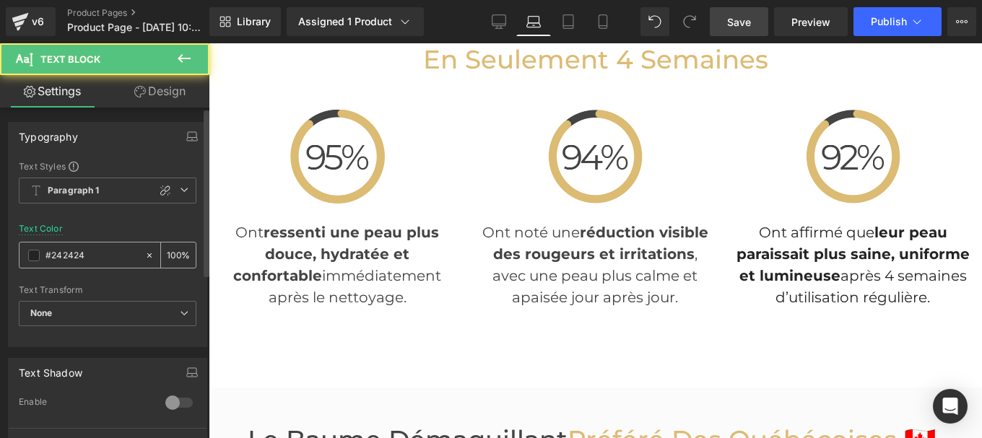
click at [103, 260] on input "#242424" at bounding box center [91, 256] width 92 height 16
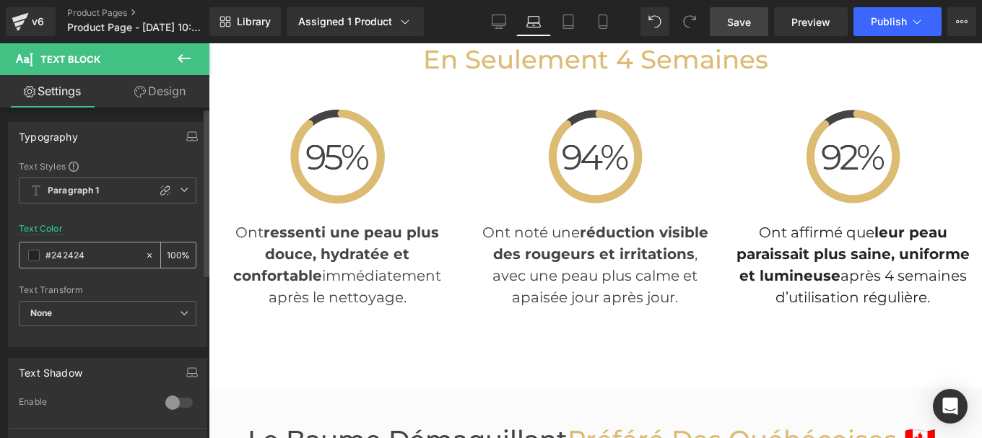
type input "#444444"
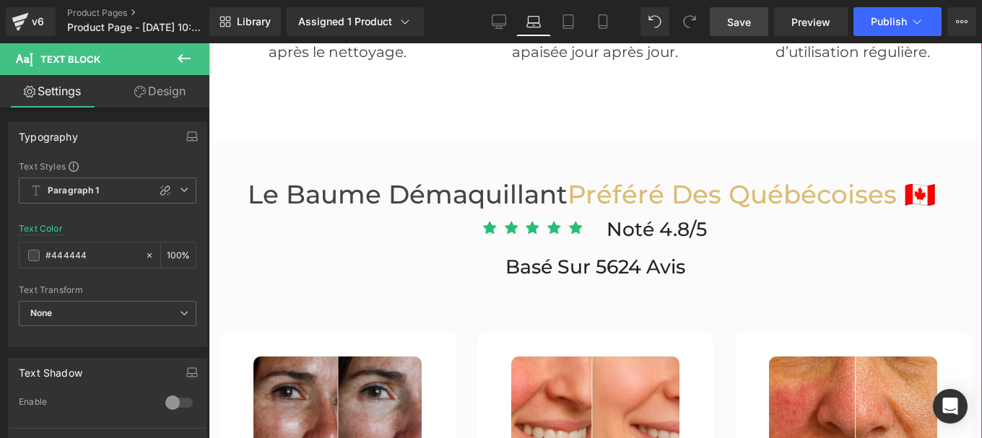
scroll to position [3895, 0]
click at [409, 179] on h3 "Le Baume démaquillant Préféré Des Québécoises 🇨🇦" at bounding box center [594, 194] width 751 height 31
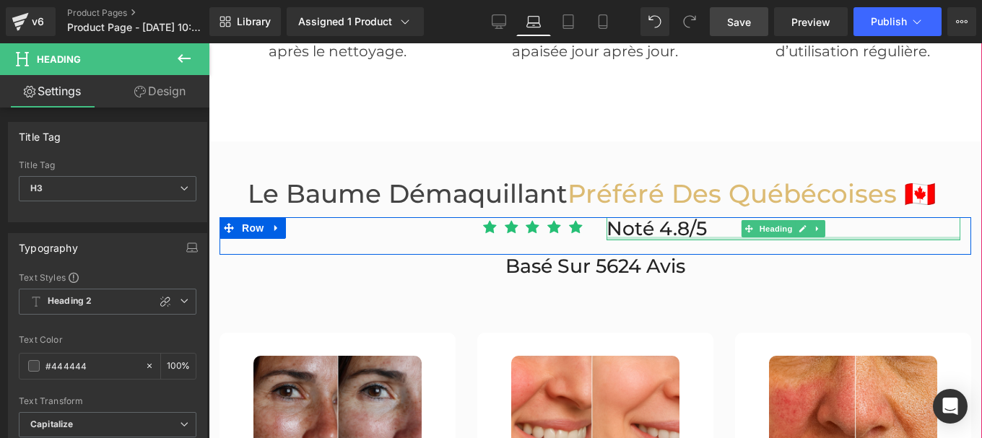
click at [608, 237] on div at bounding box center [783, 239] width 354 height 4
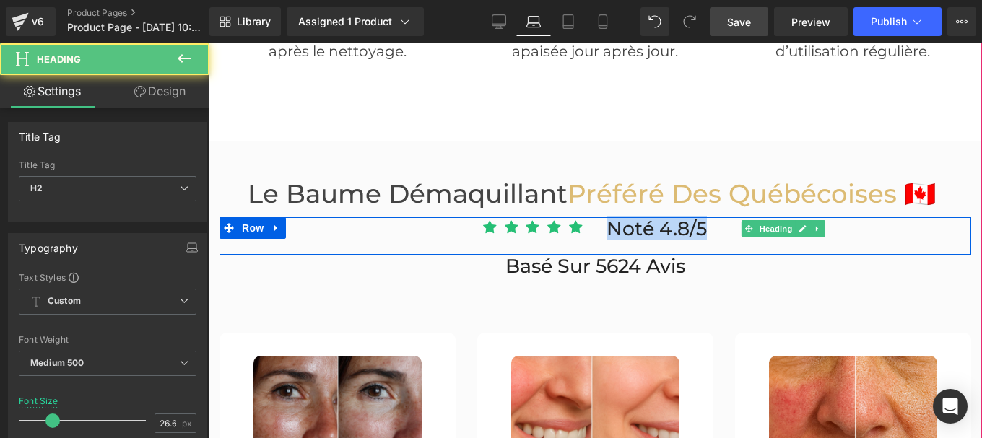
drag, startPoint x: 606, startPoint y: 205, endPoint x: 714, endPoint y: 206, distance: 108.3
click at [714, 217] on h2 "Noté 4.8/5" at bounding box center [783, 228] width 354 height 23
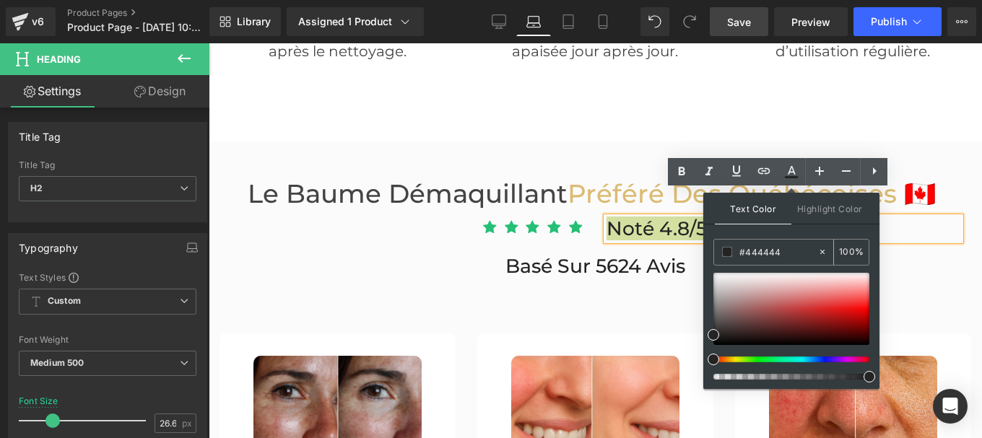
click at [781, 254] on input "#444444" at bounding box center [778, 252] width 78 height 16
paste input "44444"
type input "#444444"
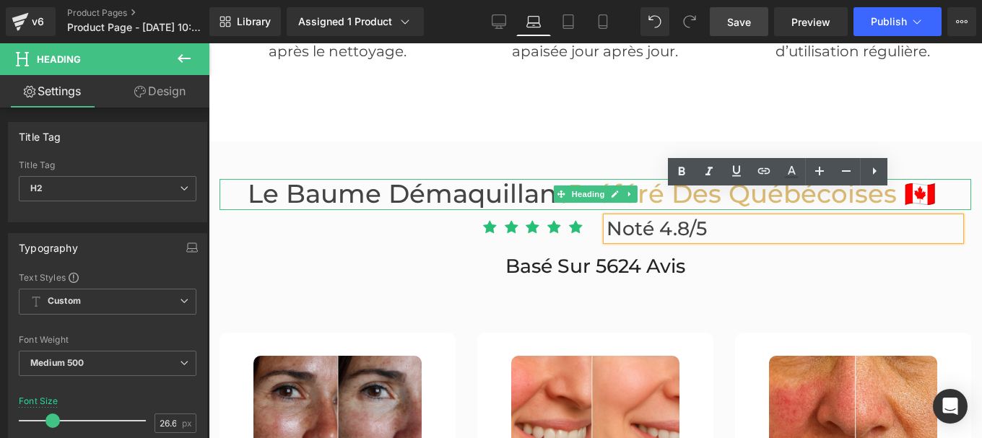
click at [449, 179] on h3 "Le Baume démaquillant Préféré Des Québécoises 🇨🇦" at bounding box center [594, 194] width 751 height 31
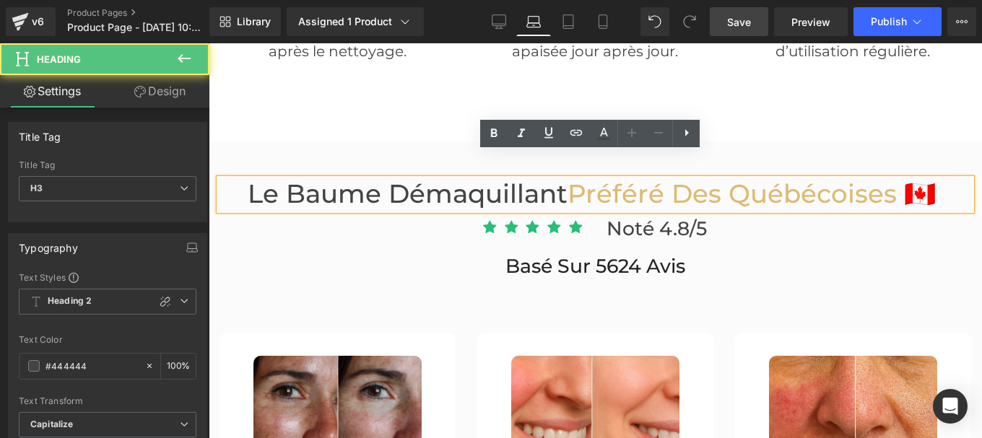
click at [560, 179] on h3 "Le Baume démaquillant Préféré Des Québécoises 🇨🇦" at bounding box center [594, 194] width 751 height 31
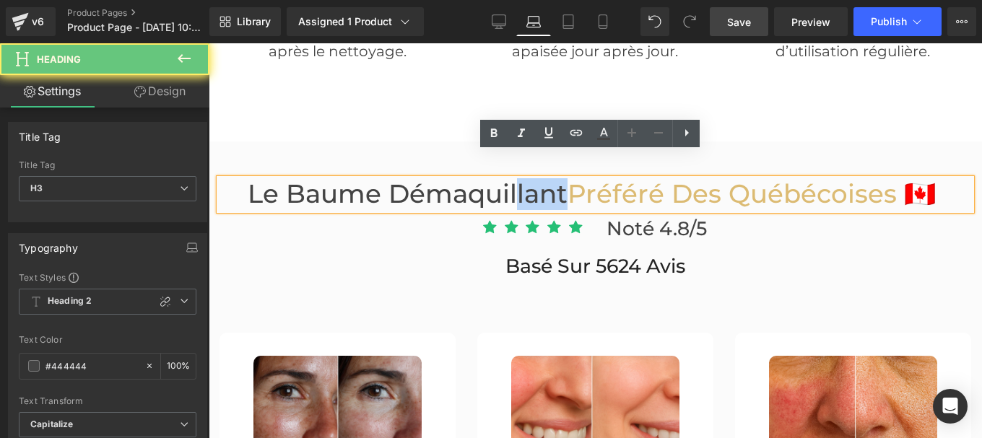
drag, startPoint x: 556, startPoint y: 169, endPoint x: 501, endPoint y: 175, distance: 55.2
click at [501, 179] on h3 "Le Baume démaquillant Préféré Des Québécoises 🇨🇦" at bounding box center [594, 194] width 751 height 31
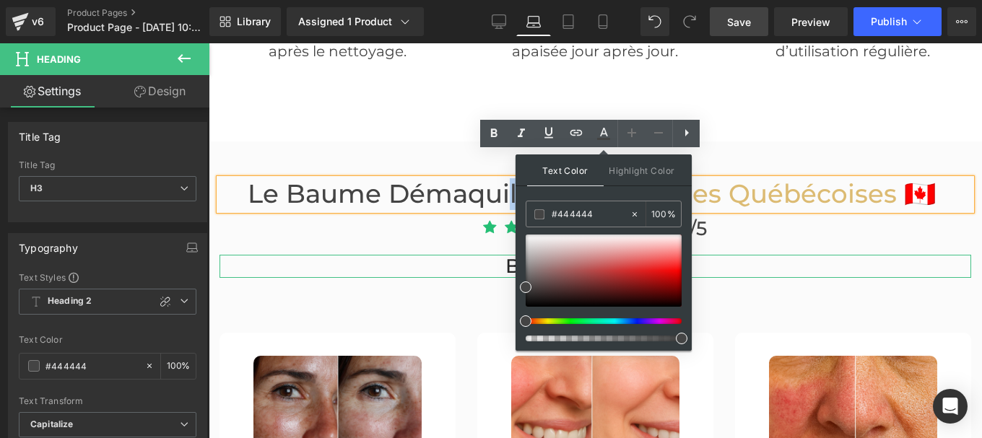
click at [497, 255] on h2 "Basé sur 5624 avis" at bounding box center [594, 266] width 751 height 23
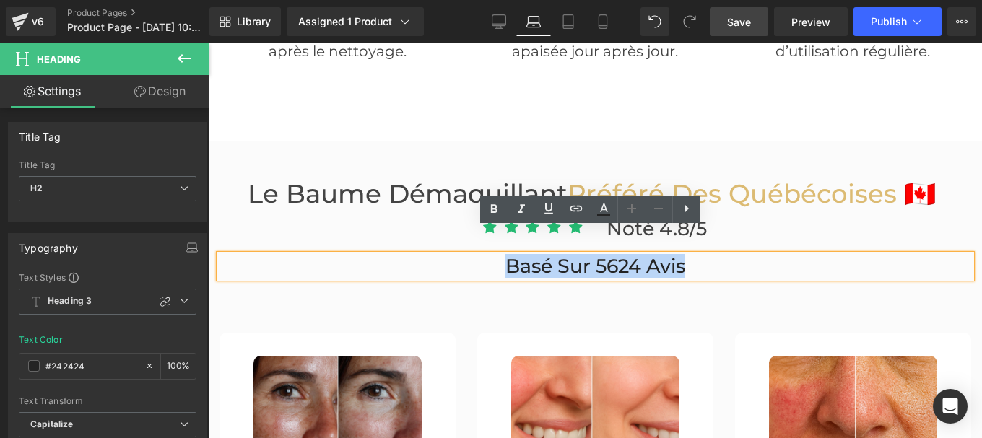
drag, startPoint x: 497, startPoint y: 243, endPoint x: 694, endPoint y: 240, distance: 196.3
click at [694, 255] on h2 "Basé sur 5624 avis" at bounding box center [594, 266] width 751 height 23
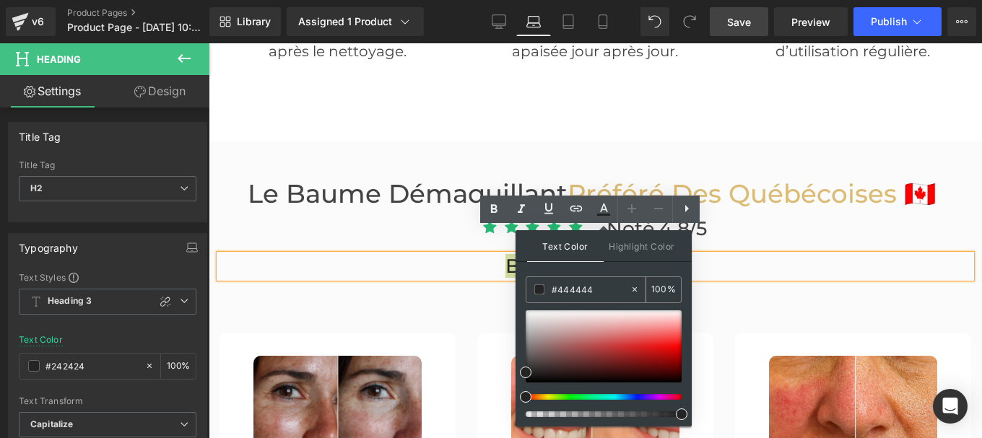
click at [598, 291] on input "#444444" at bounding box center [590, 289] width 78 height 16
paste input "44444"
type input "#444444"
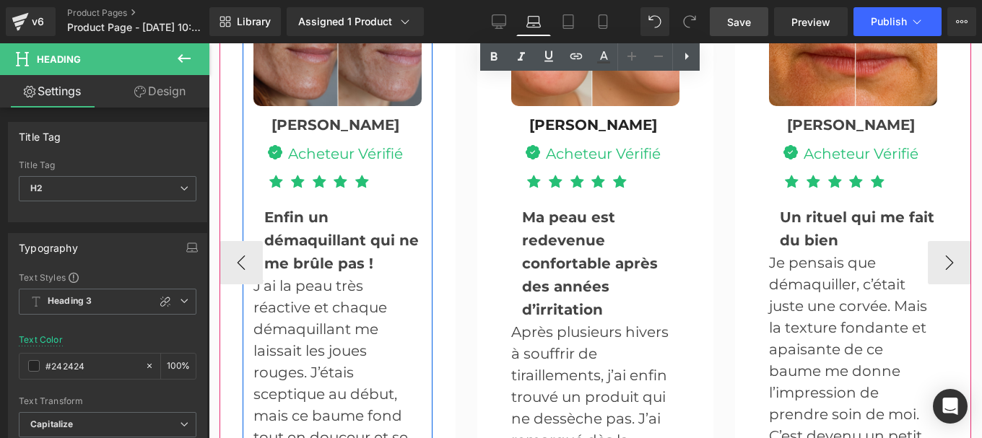
scroll to position [4314, 0]
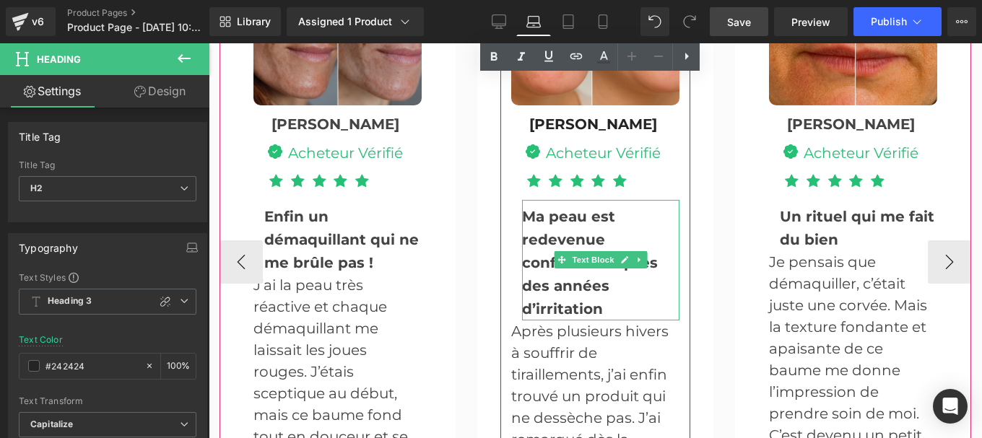
click at [554, 251] on span at bounding box center [561, 259] width 15 height 17
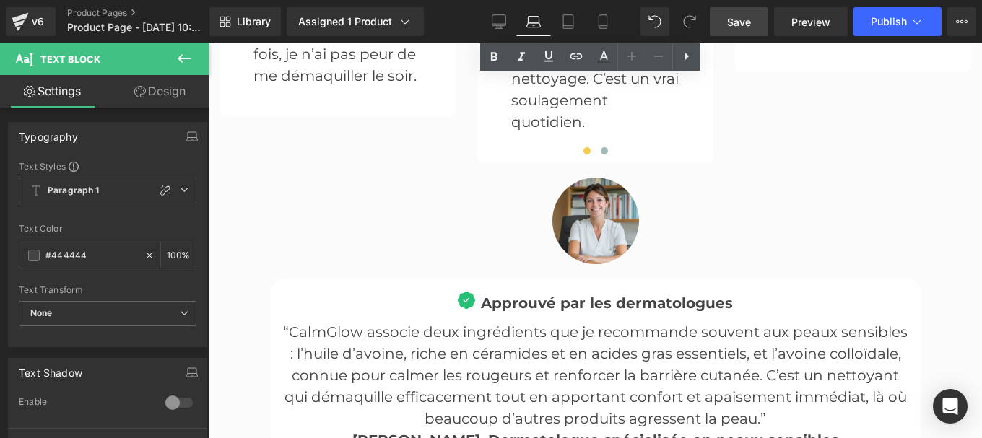
scroll to position [4763, 0]
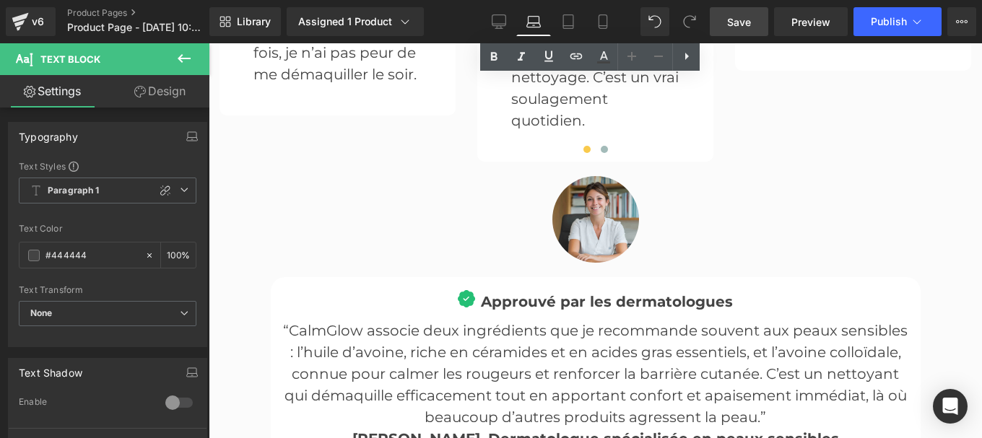
click at [512, 293] on b "Approuvé par les dermatologues" at bounding box center [607, 301] width 252 height 17
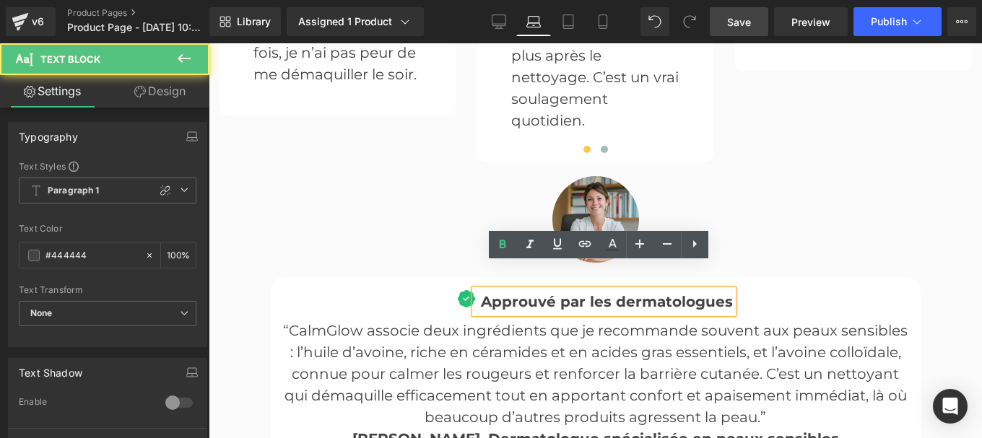
click at [473, 369] on p "“CalmGlow associe deux ingrédients que je recommande souvent aux peaux sensible…" at bounding box center [595, 374] width 628 height 108
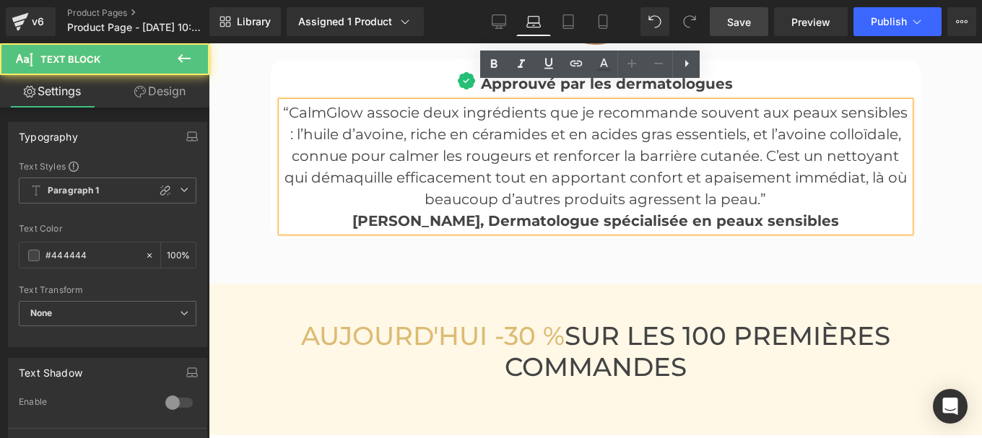
scroll to position [4981, 0]
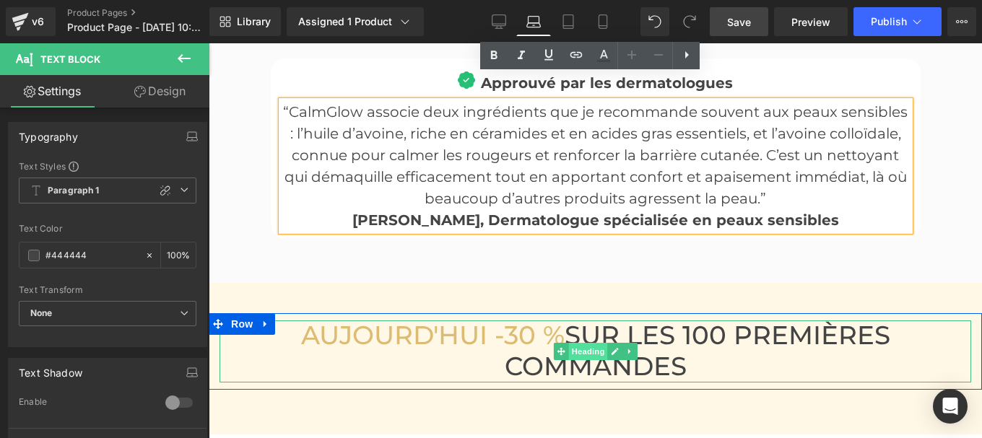
click at [586, 343] on span "Heading" at bounding box center [587, 351] width 39 height 17
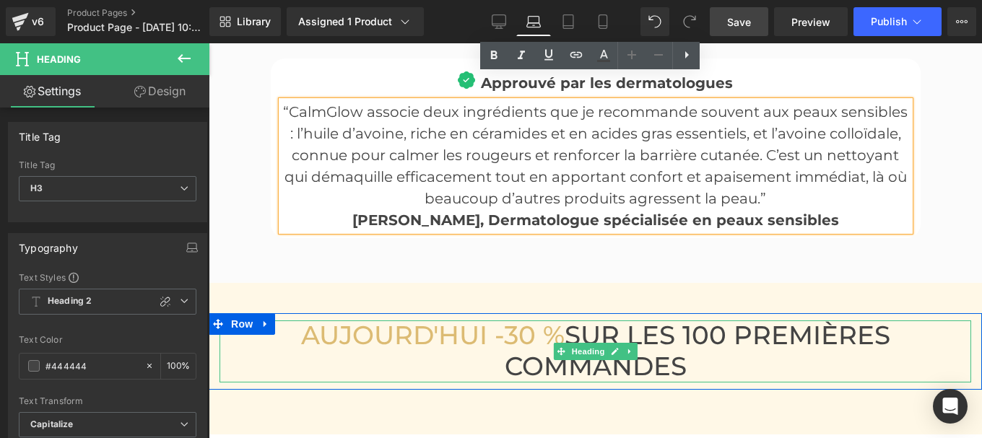
click at [741, 320] on h3 "AUJOURD'HUI -30 % SUR LES 100 PREMIÈRES COMMANDES" at bounding box center [594, 350] width 751 height 61
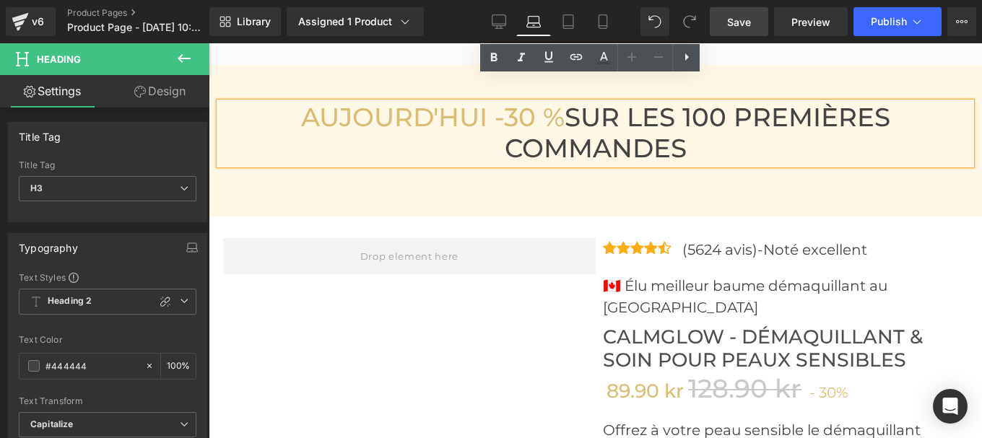
scroll to position [5200, 0]
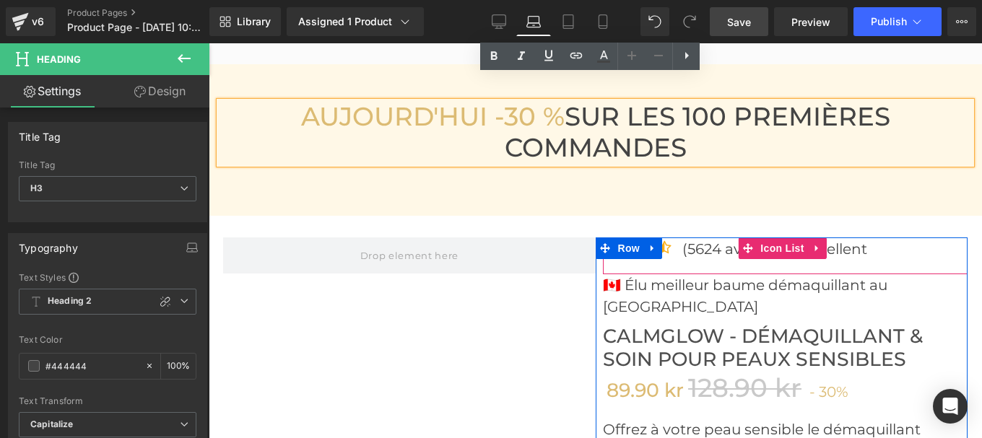
click at [725, 240] on span at bounding box center [732, 248] width 15 height 17
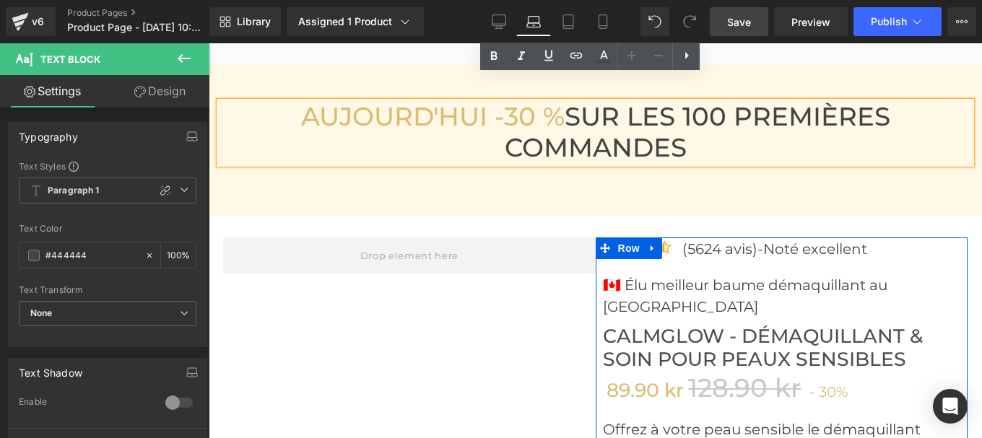
click at [645, 274] on p "🇨🇦 Élu meilleur baume démaquillant au [GEOGRAPHIC_DATA]" at bounding box center [785, 295] width 365 height 43
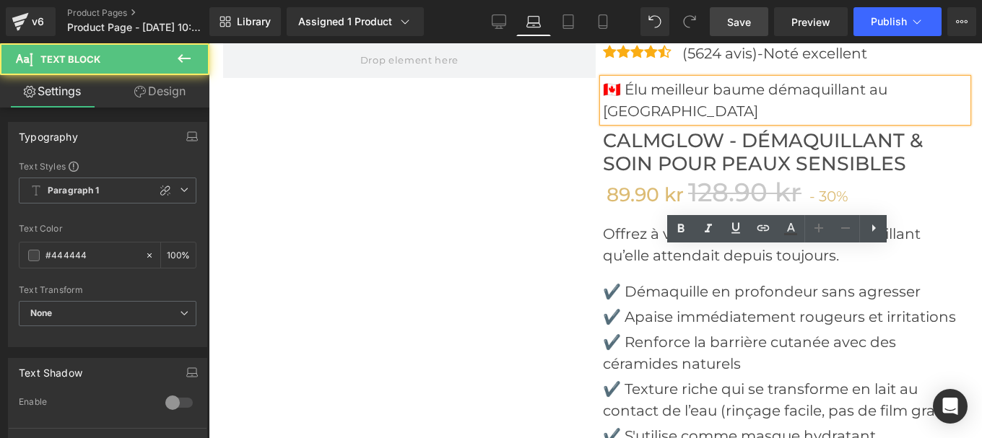
scroll to position [5408, 0]
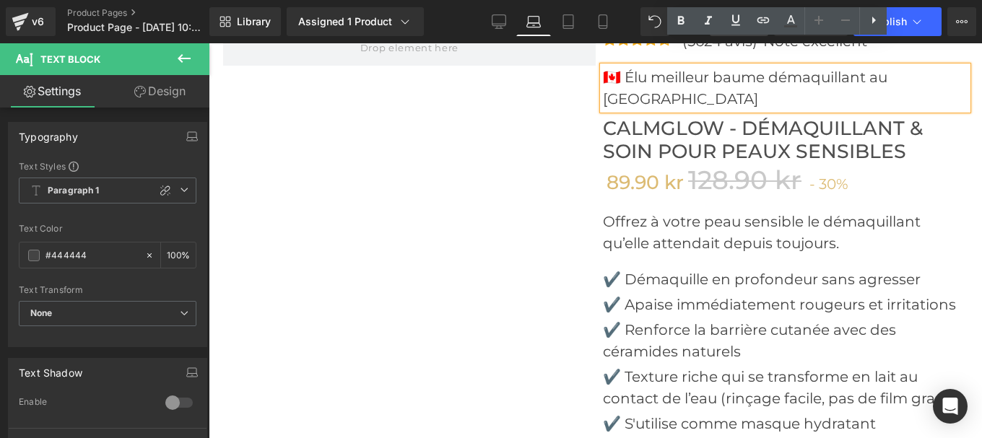
click at [646, 211] on p "Offrez à votre peau sensible le démaquillant qu’elle attendait depuis toujours." at bounding box center [785, 232] width 365 height 43
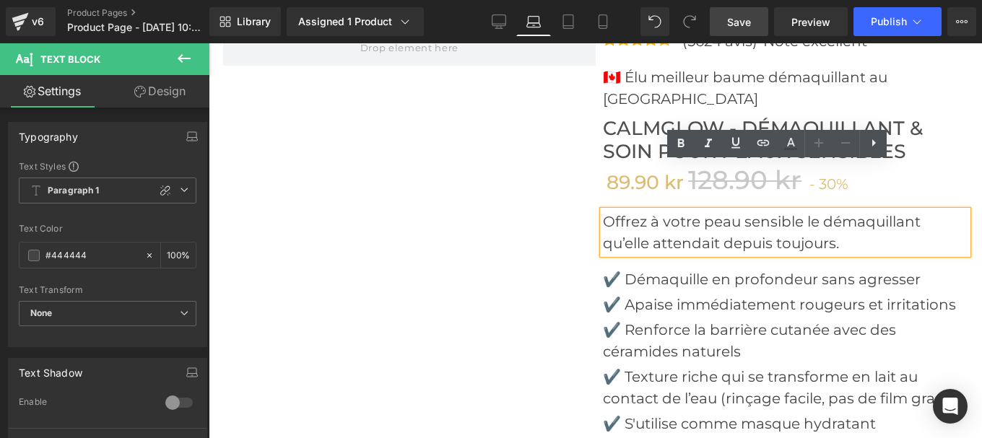
click at [639, 268] on p "✔️ Démaquille en profondeur sans agresser" at bounding box center [785, 279] width 365 height 22
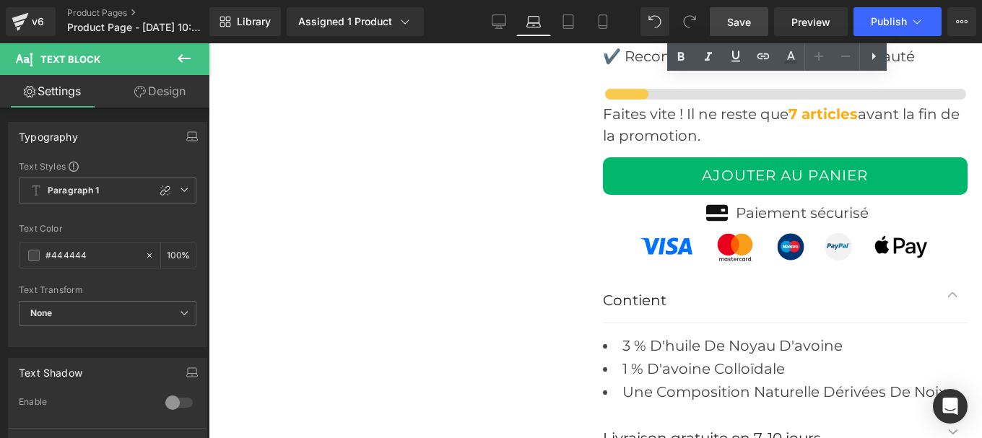
scroll to position [5899, 0]
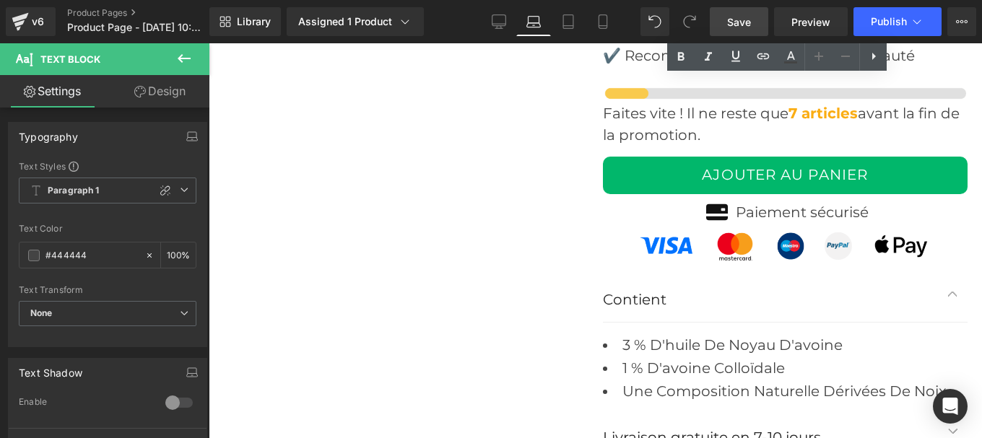
click at [639, 288] on p "Contient" at bounding box center [771, 299] width 336 height 23
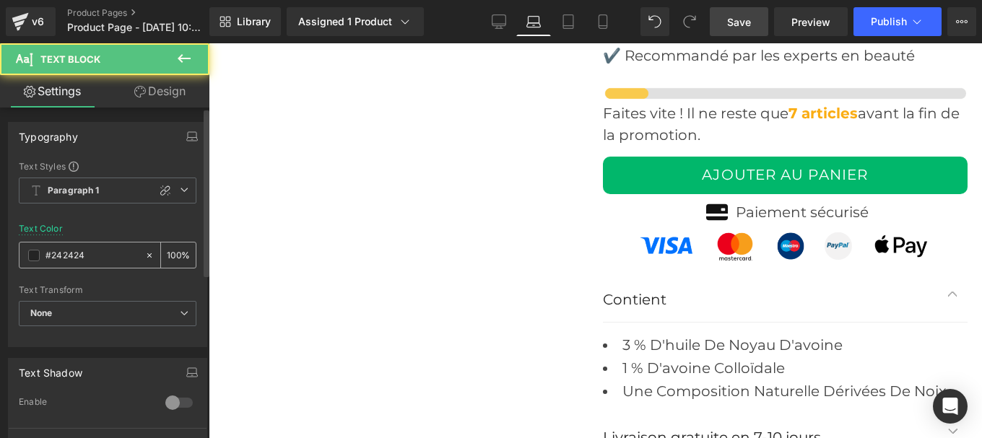
click at [95, 259] on input "#242424" at bounding box center [91, 256] width 92 height 16
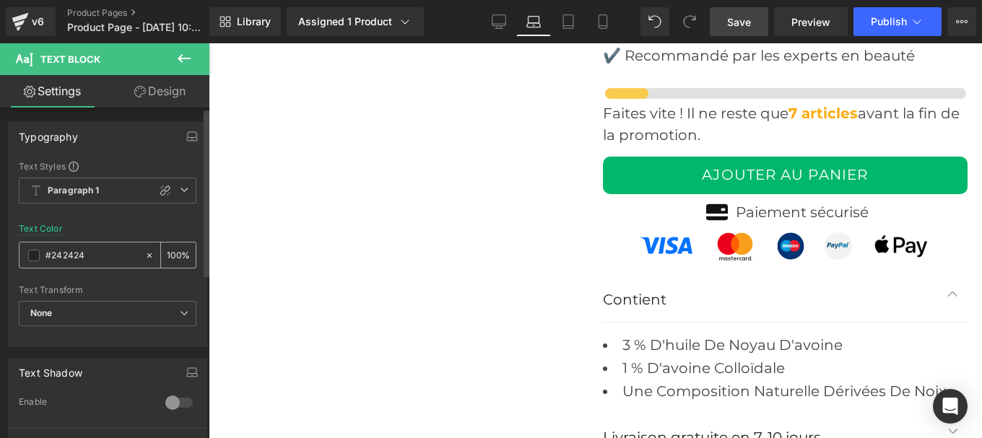
type input "#444444"
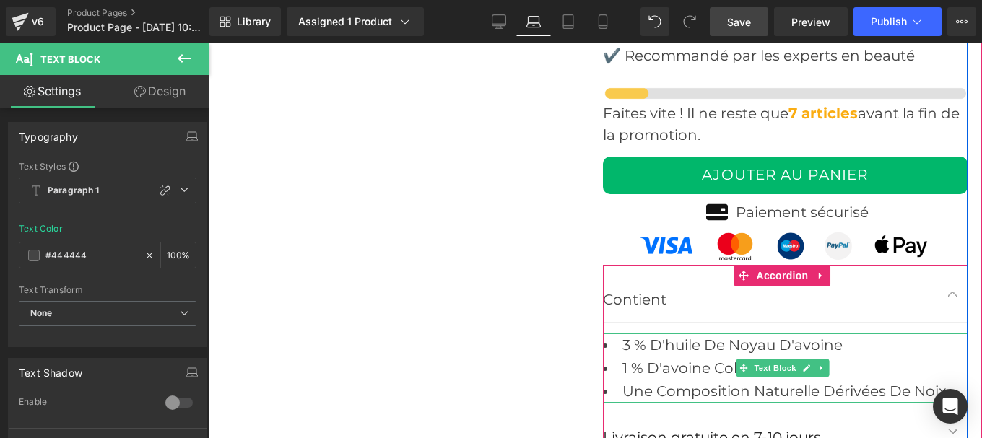
click at [680, 333] on li "3 % d'huile de noyau d'avoine" at bounding box center [785, 344] width 365 height 23
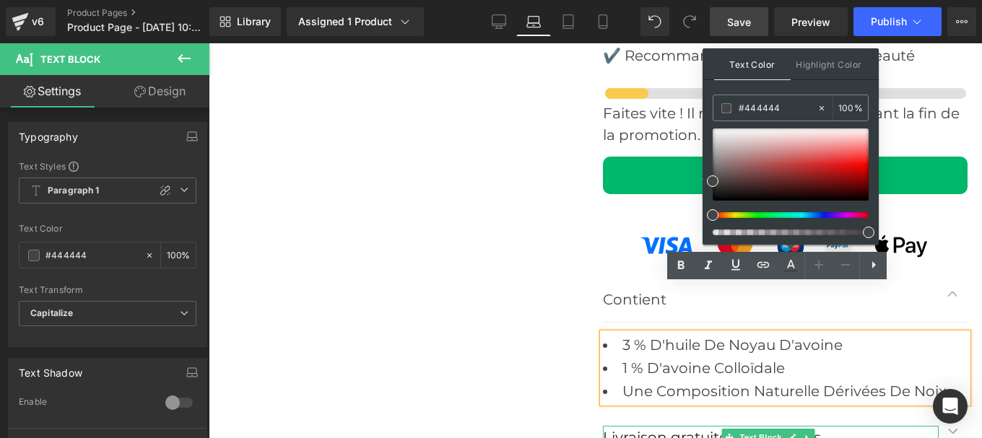
click at [658, 426] on p "Livraison gratuite en 7-10 jours" at bounding box center [771, 437] width 336 height 23
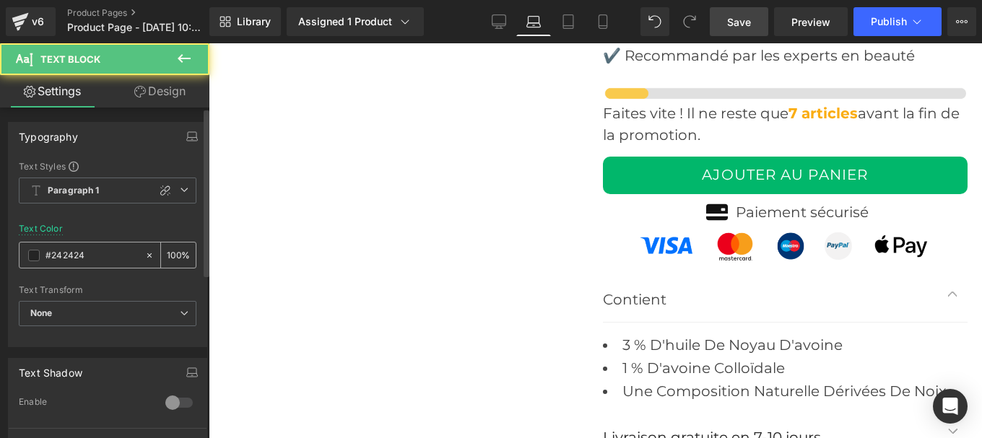
click at [92, 258] on input "#242424" at bounding box center [91, 256] width 92 height 16
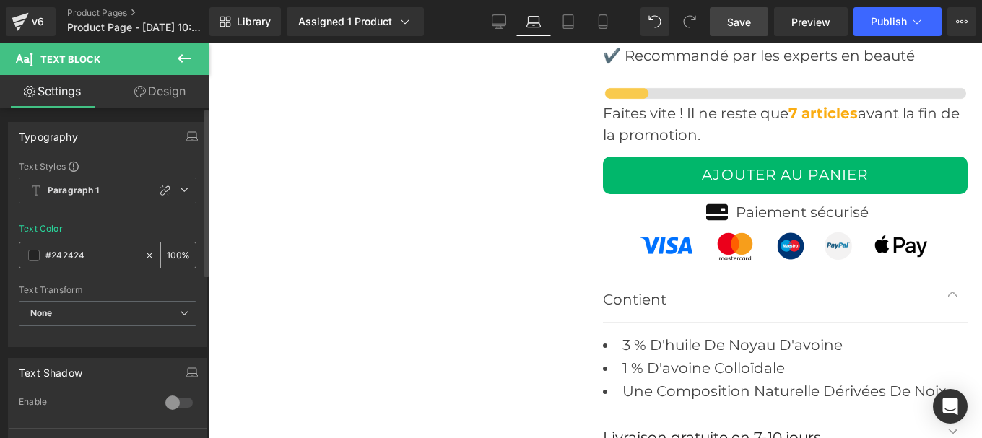
type input "#444444"
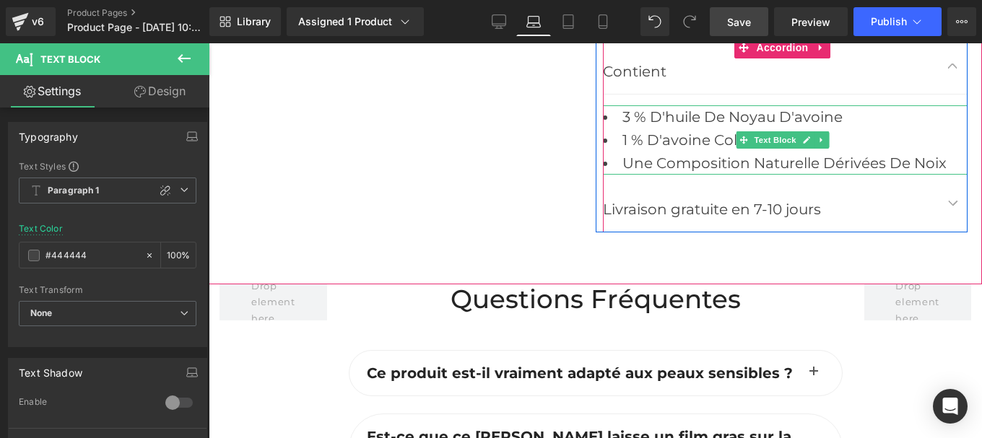
scroll to position [6128, 0]
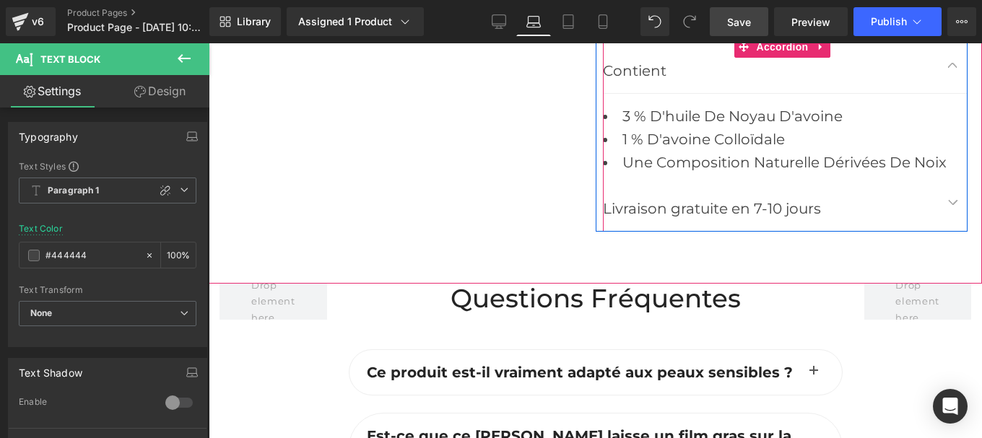
click at [953, 206] on span "button" at bounding box center [953, 206] width 0 height 0
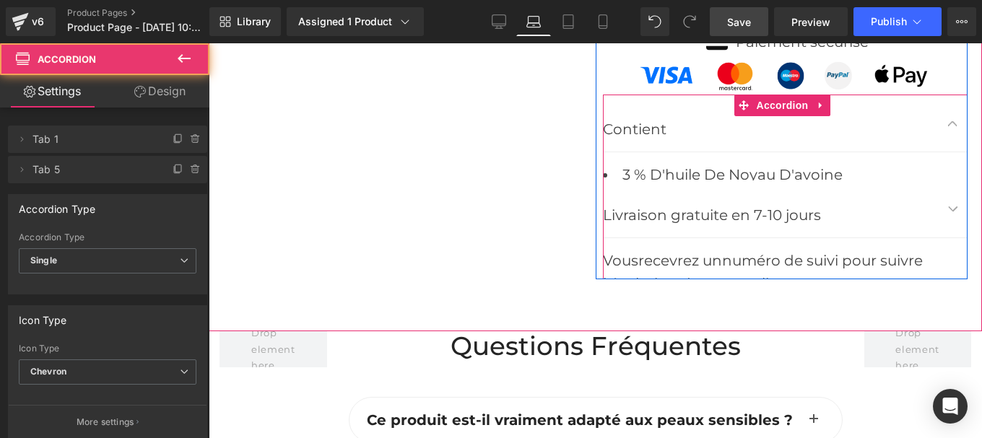
scroll to position [6048, 0]
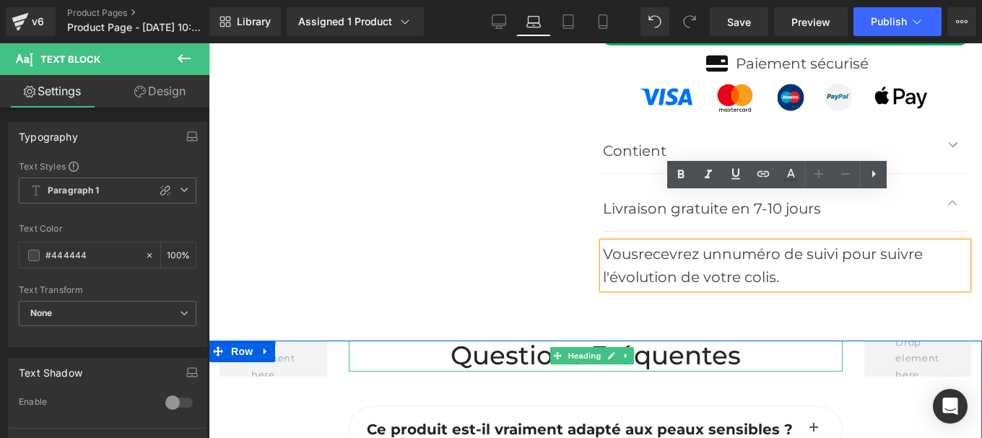
click at [545, 341] on h2 "Questions fréquentes" at bounding box center [596, 356] width 494 height 31
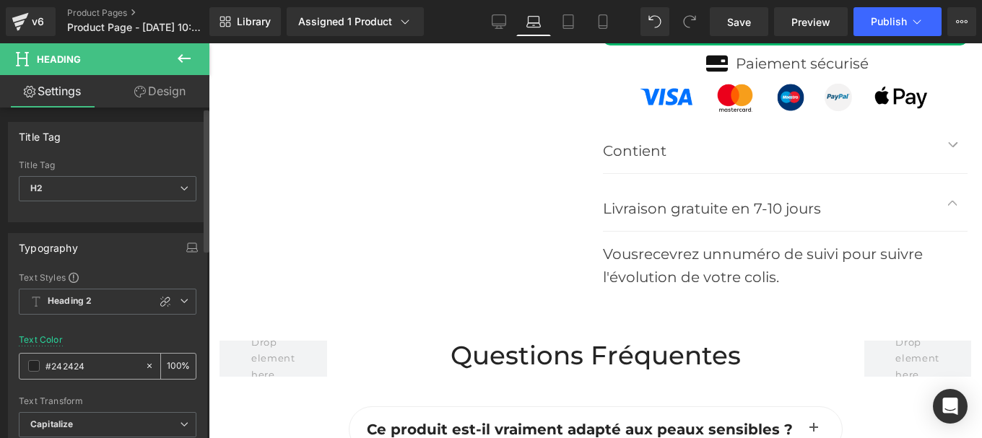
click at [89, 372] on input "#242424" at bounding box center [91, 366] width 92 height 16
type input "#444444"
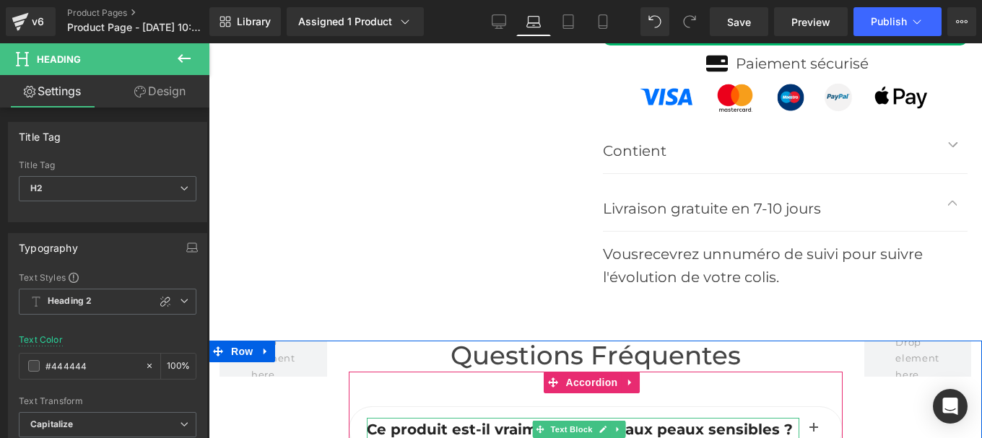
click at [422, 421] on b "Ce produit est-il vraiment adapté aux peaux sensibles ?" at bounding box center [580, 429] width 426 height 17
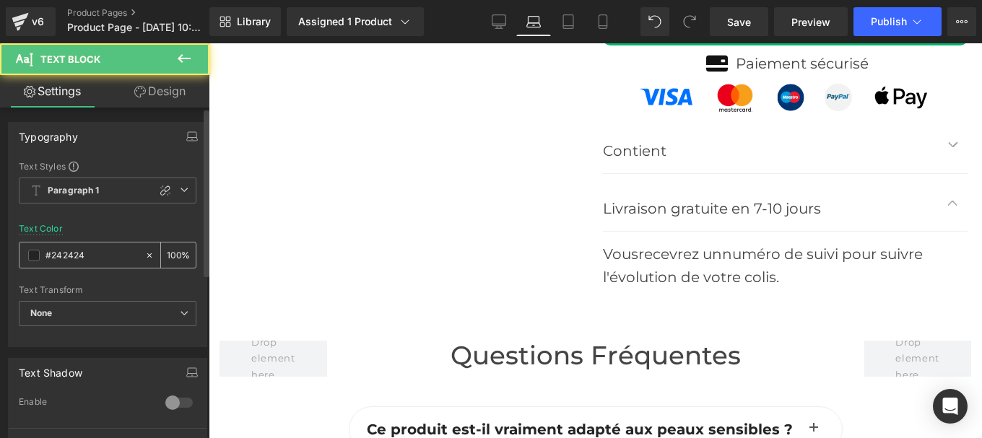
click at [92, 258] on input "#242424" at bounding box center [91, 256] width 92 height 16
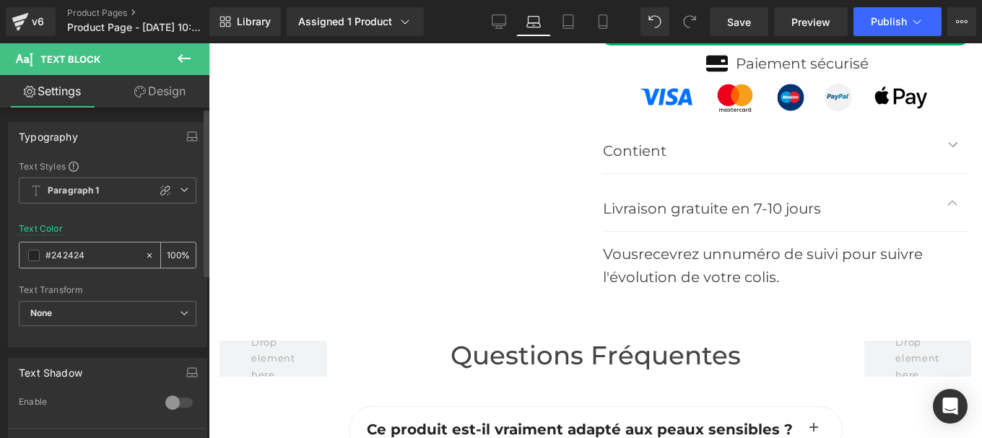
type input "#444444"
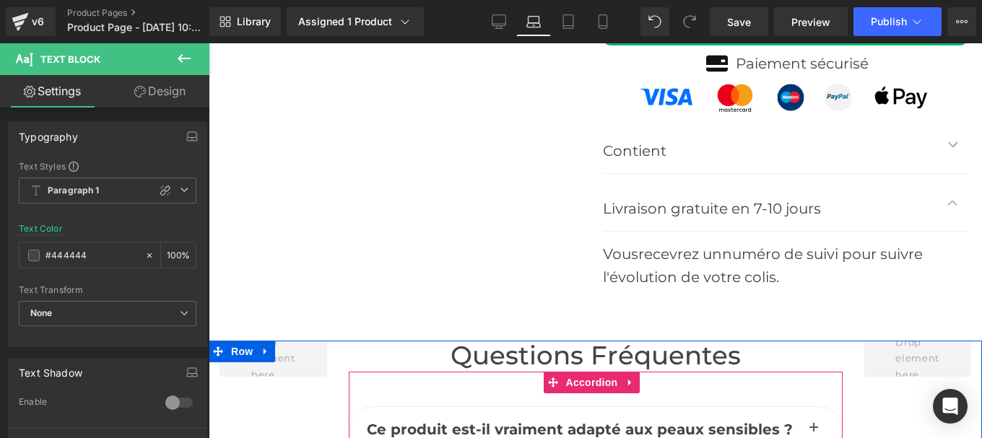
click at [802, 407] on button "button" at bounding box center [813, 429] width 29 height 45
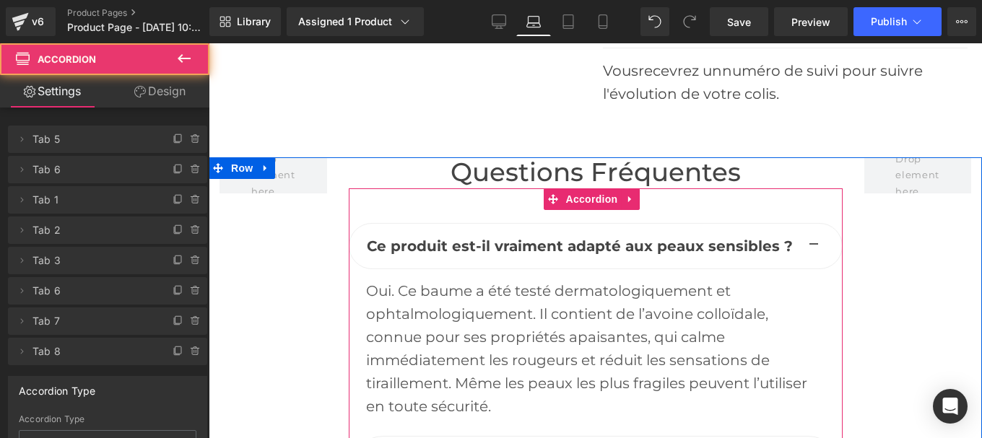
scroll to position [6237, 0]
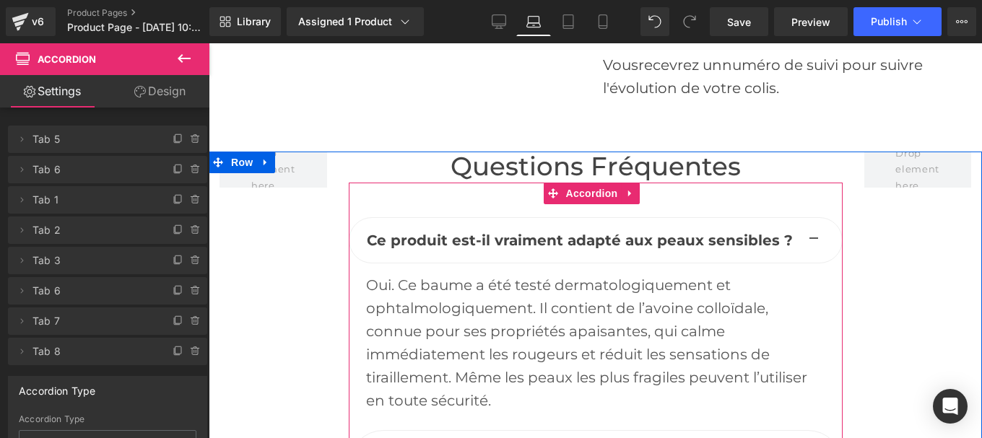
click at [506, 274] on div "Oui. Ce baume a été testé dermatologiquement et ophtalmologiquement. Il contien…" at bounding box center [595, 343] width 459 height 139
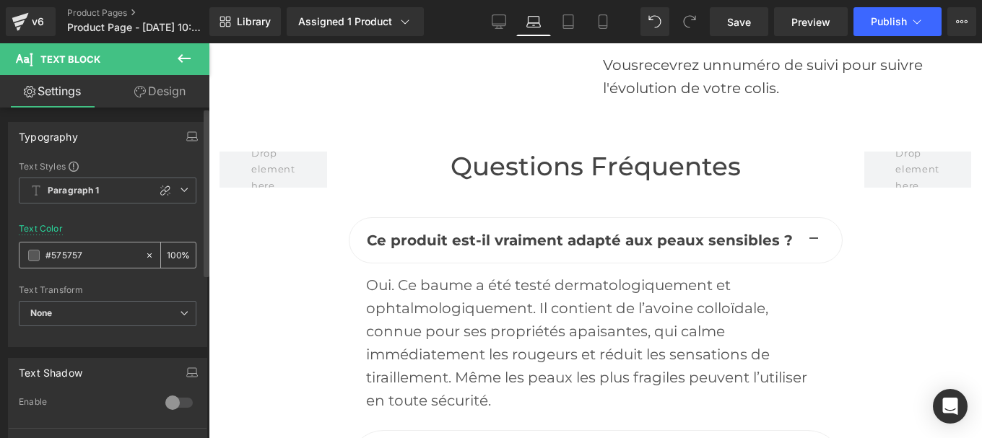
click at [93, 263] on input "#575757" at bounding box center [91, 256] width 92 height 16
type input "#444444"
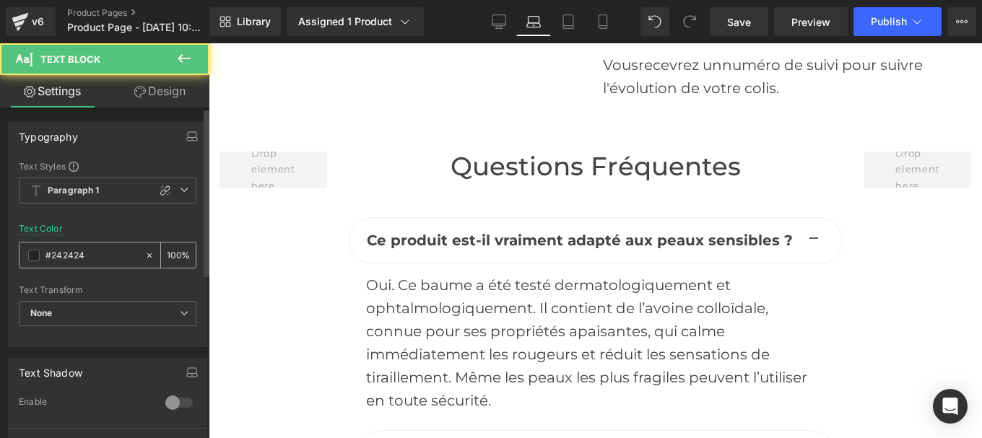
click at [102, 263] on input "#242424" at bounding box center [91, 256] width 92 height 16
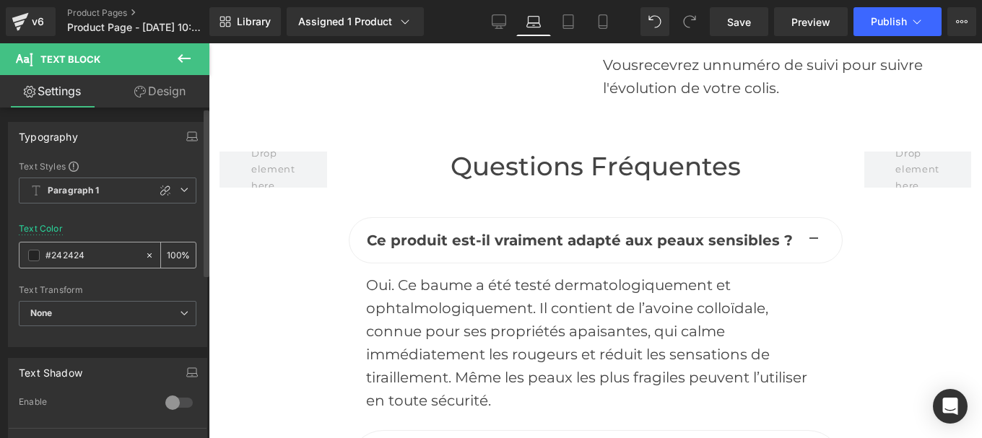
type input "#444444"
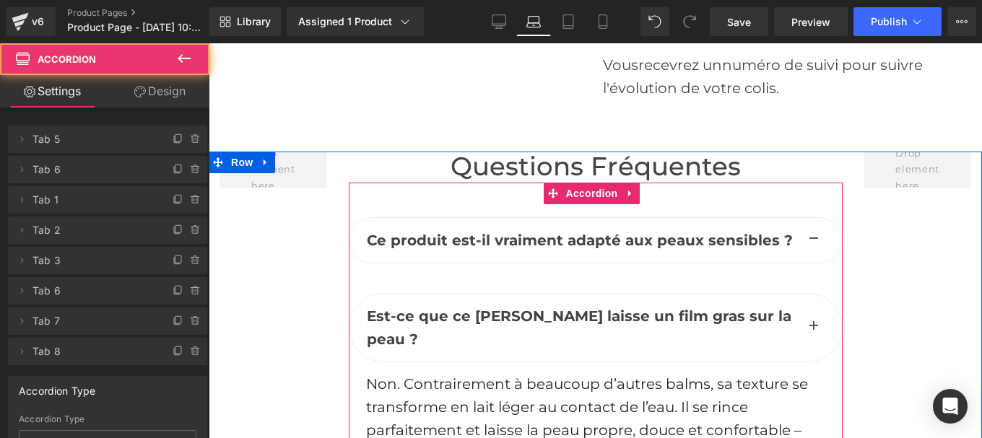
scroll to position [6406, 0]
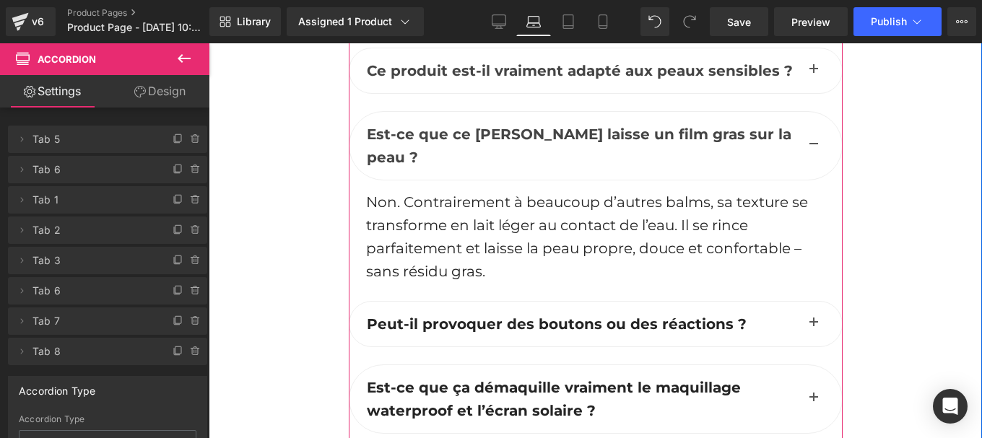
click at [494, 191] on p "Non. Contrairement à beaucoup d’autres balms, sa texture se transforme en lait …" at bounding box center [595, 237] width 459 height 92
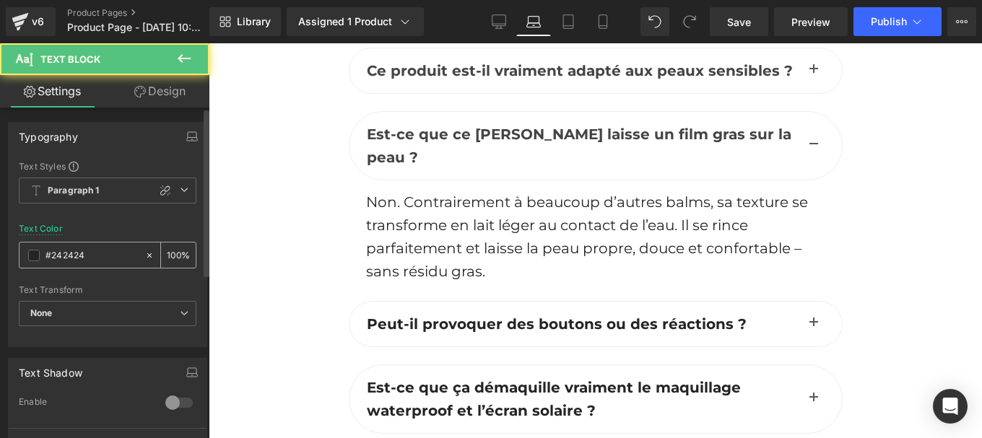
click at [92, 257] on input "#242424" at bounding box center [91, 256] width 92 height 16
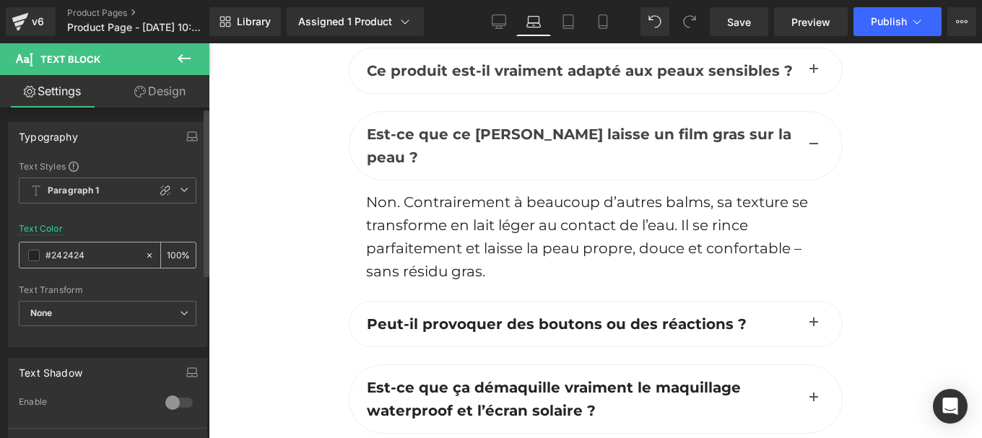
paste input "44444"
type input "#444444"
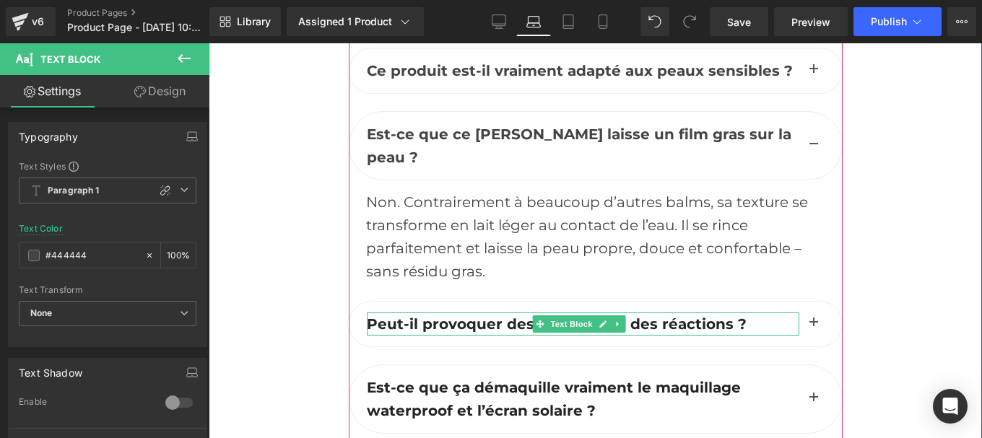
click at [441, 315] on b "Peut-il provoquer des boutons ou des réactions ?" at bounding box center [557, 323] width 380 height 17
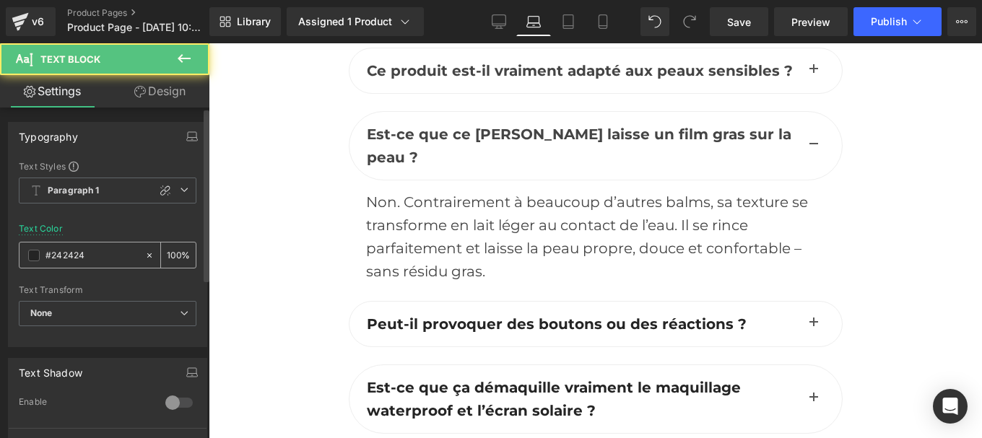
click at [95, 260] on input "#242424" at bounding box center [91, 256] width 92 height 16
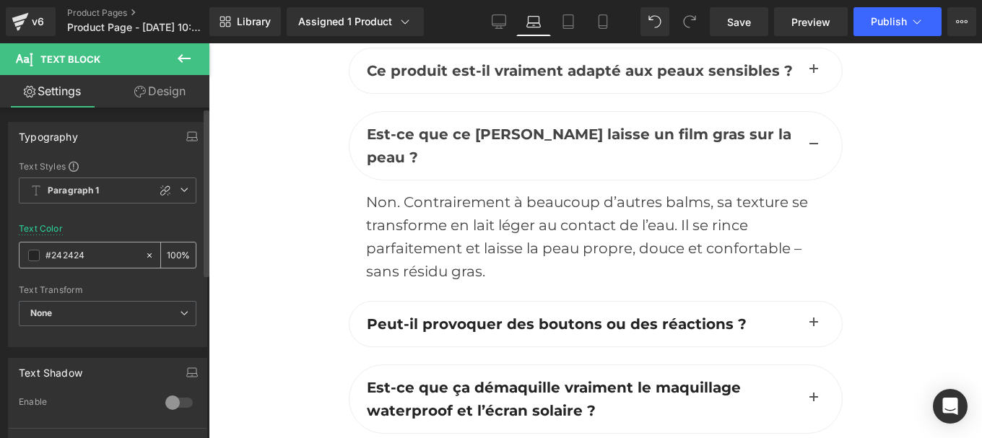
type input "#444444"
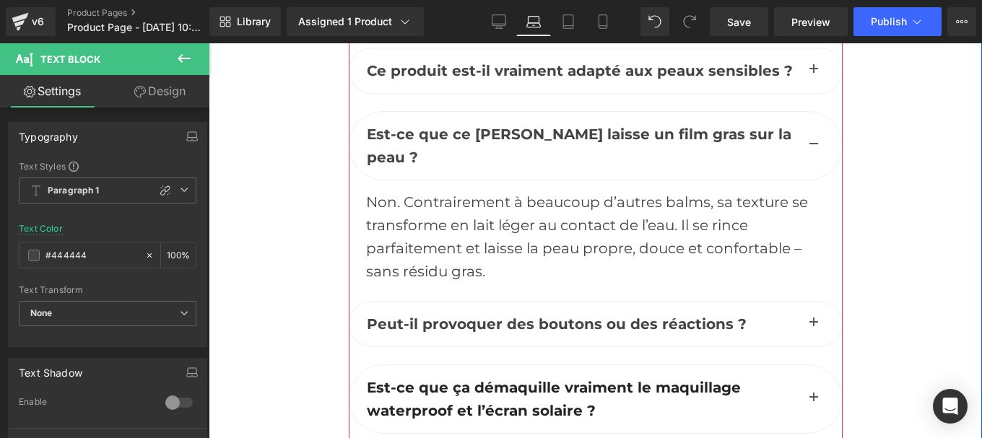
click at [813, 327] on span "button" at bounding box center [813, 327] width 0 height 0
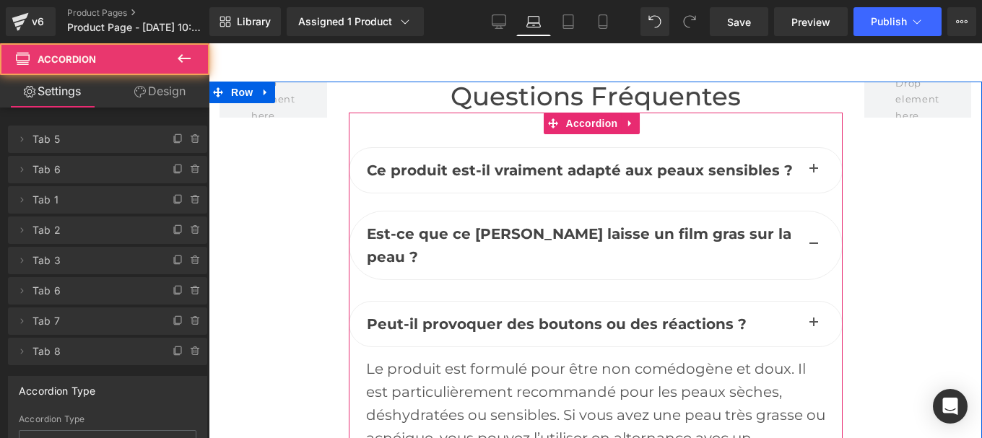
click at [476, 357] on div "Le produit est formulé pour être non comédogène et doux. Il est particulièremen…" at bounding box center [595, 438] width 459 height 162
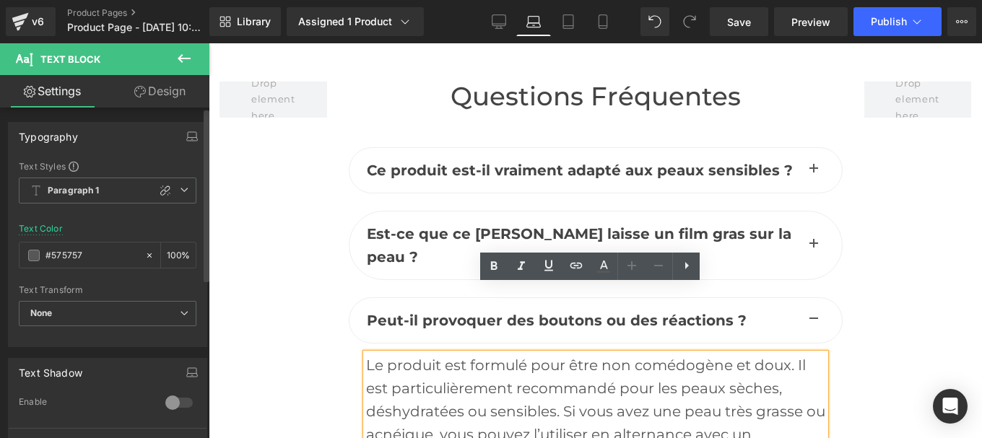
scroll to position [6303, 0]
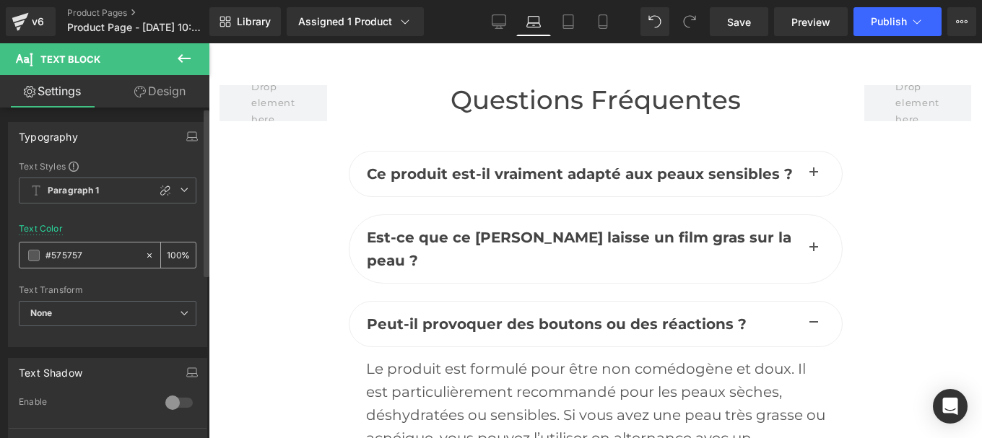
click at [89, 262] on input "#575757" at bounding box center [91, 256] width 92 height 16
paste input "444444"
type input "#444444"
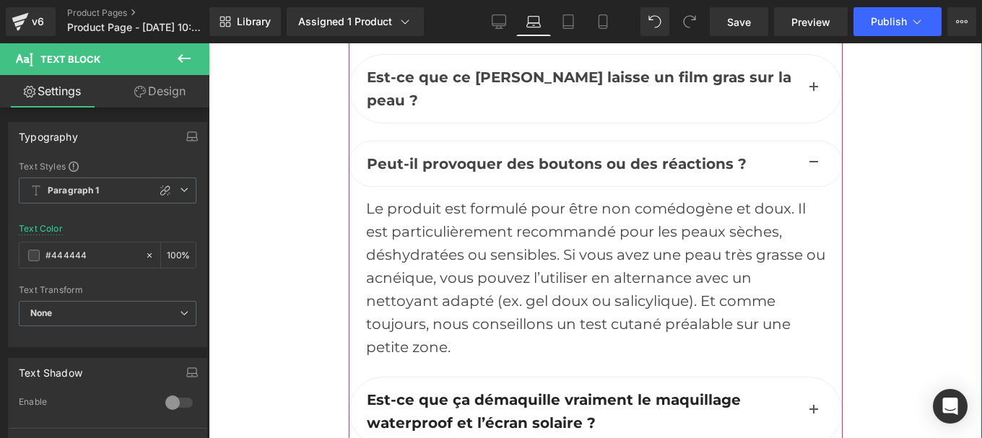
scroll to position [6464, 0]
click at [445, 390] on b "Est-ce que ça démaquille vraiment le maquillage waterproof et l’écran solaire ?" at bounding box center [554, 410] width 374 height 40
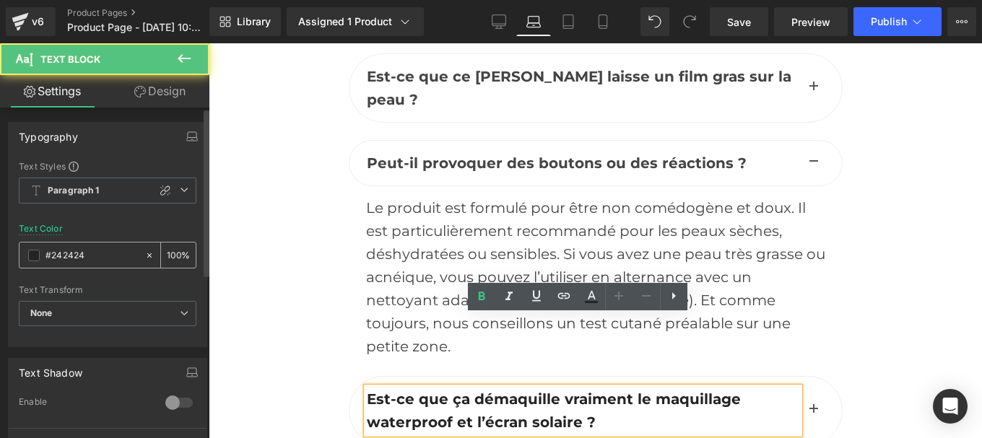
click at [74, 243] on div "#242424" at bounding box center [81, 255] width 125 height 25
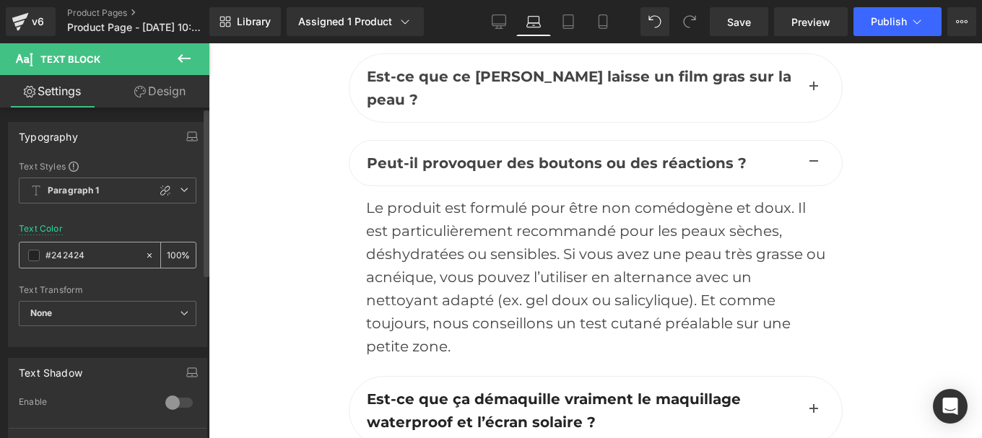
click at [92, 255] on input "#242424" at bounding box center [91, 256] width 92 height 16
paste input "44444"
type input "#444444"
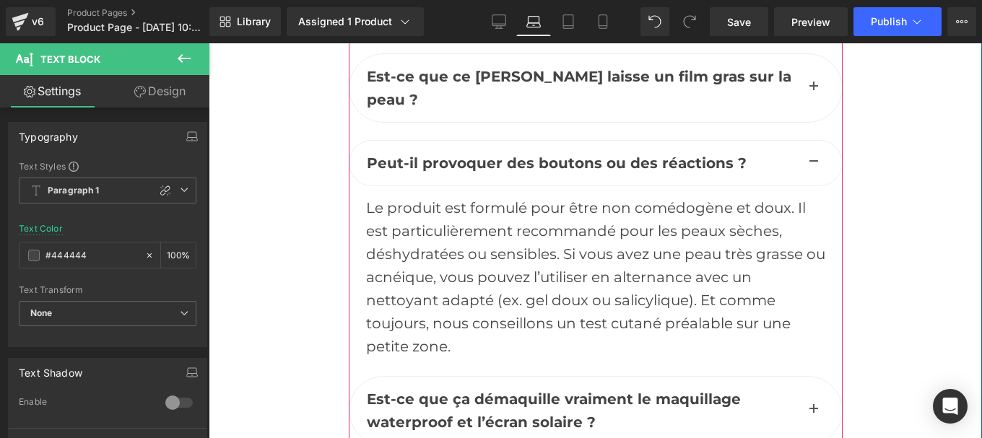
click at [810, 377] on button "button" at bounding box center [813, 411] width 29 height 68
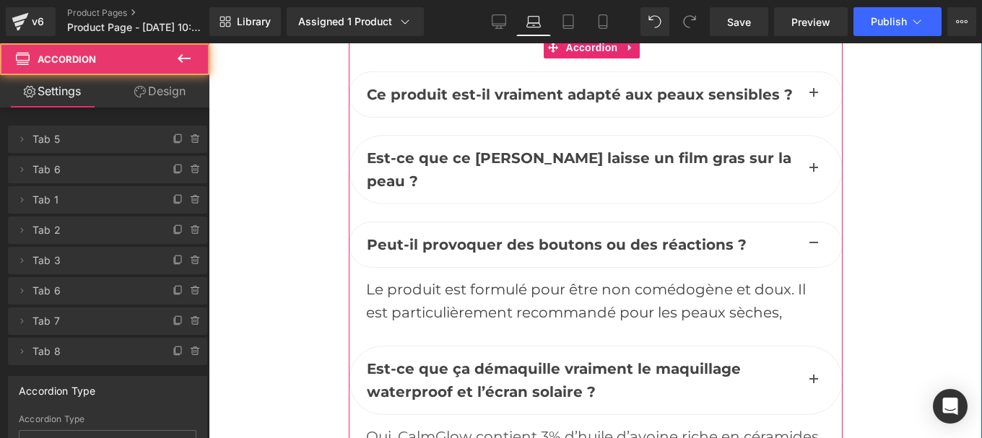
scroll to position [6291, 0]
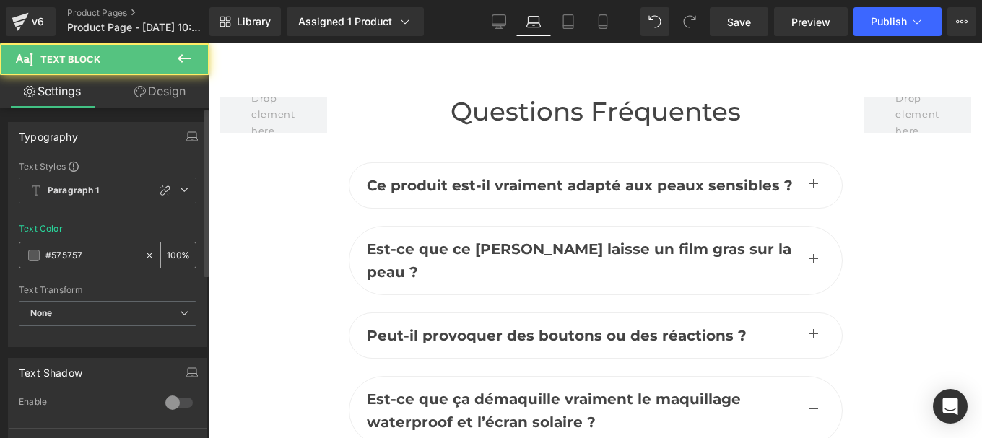
click at [97, 258] on input "#575757" at bounding box center [91, 256] width 92 height 16
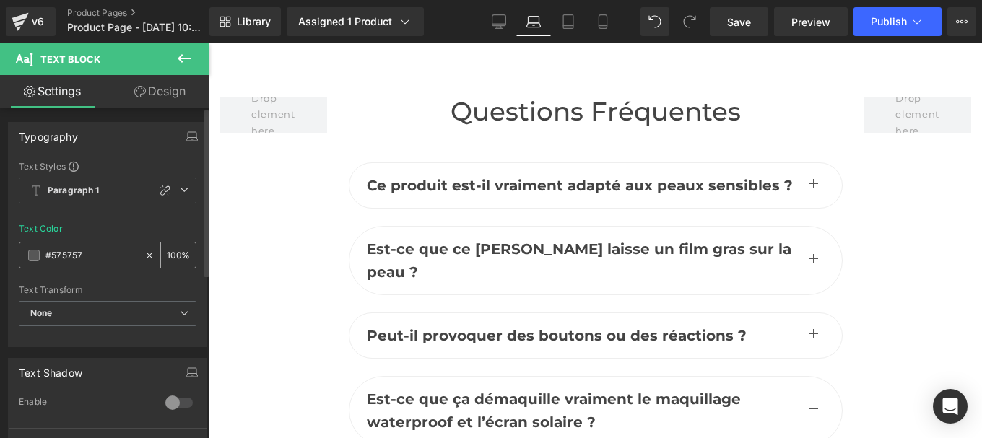
paste input "444444"
type input "#444444"
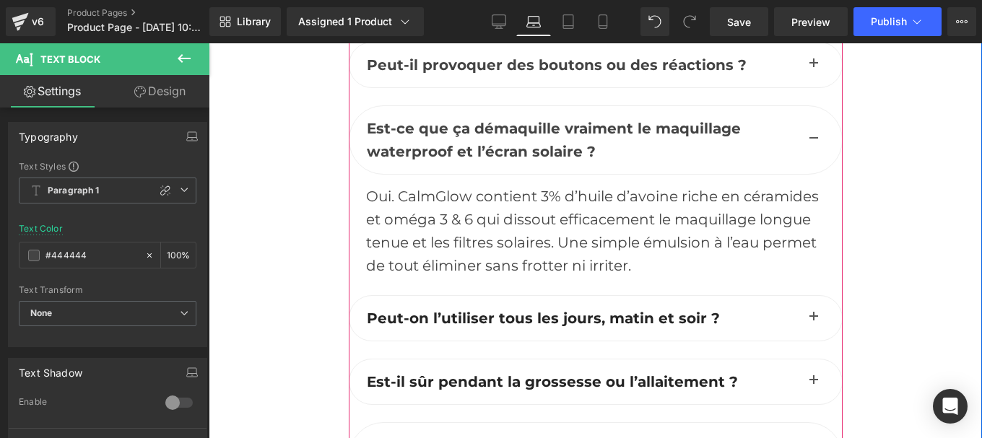
scroll to position [6563, 0]
click at [475, 309] on b "Peut-on l’utiliser tous les jours, matin et soir ?" at bounding box center [543, 317] width 353 height 17
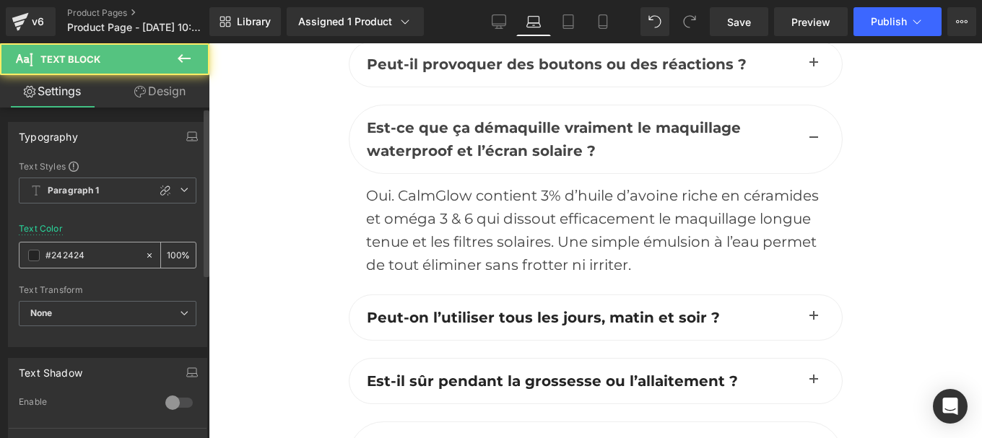
click at [94, 257] on input "#242424" at bounding box center [91, 256] width 92 height 16
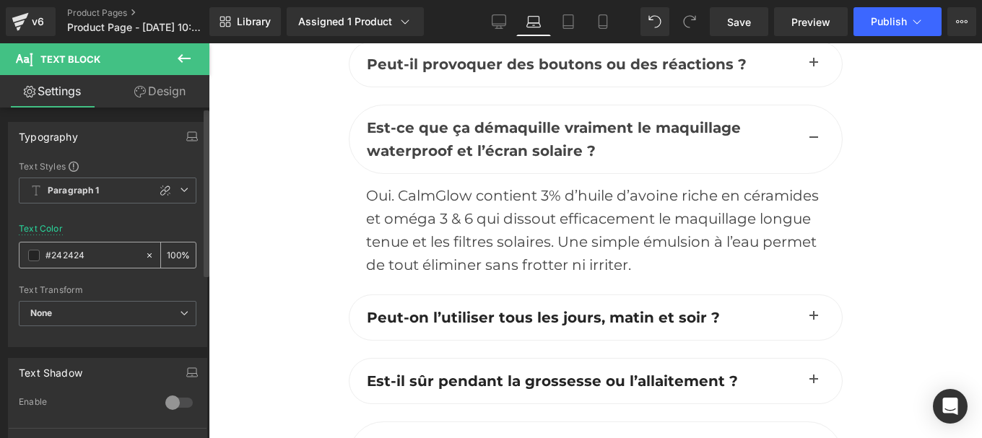
paste input "44444"
type input "#444444"
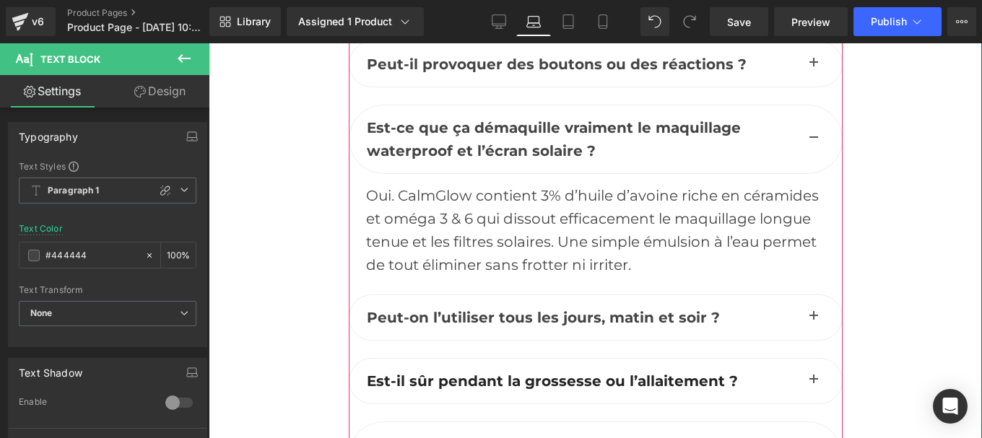
click at [805, 295] on button "button" at bounding box center [813, 317] width 29 height 45
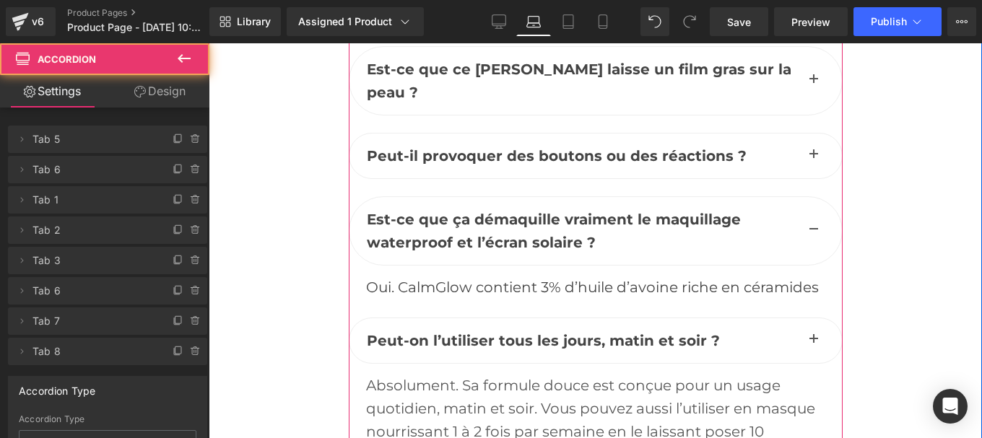
click at [499, 374] on div "Absolument. Sa formule douce est conçue pour un usage quotidien, matin et soir.…" at bounding box center [595, 420] width 459 height 92
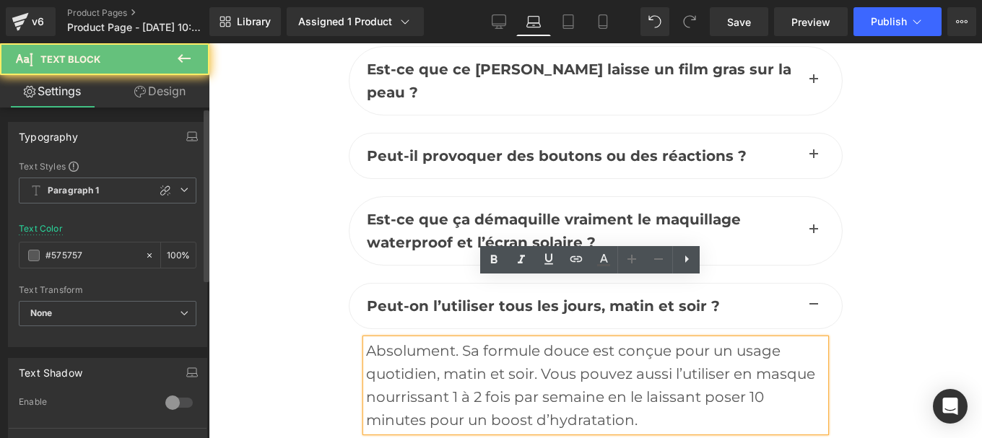
scroll to position [6460, 0]
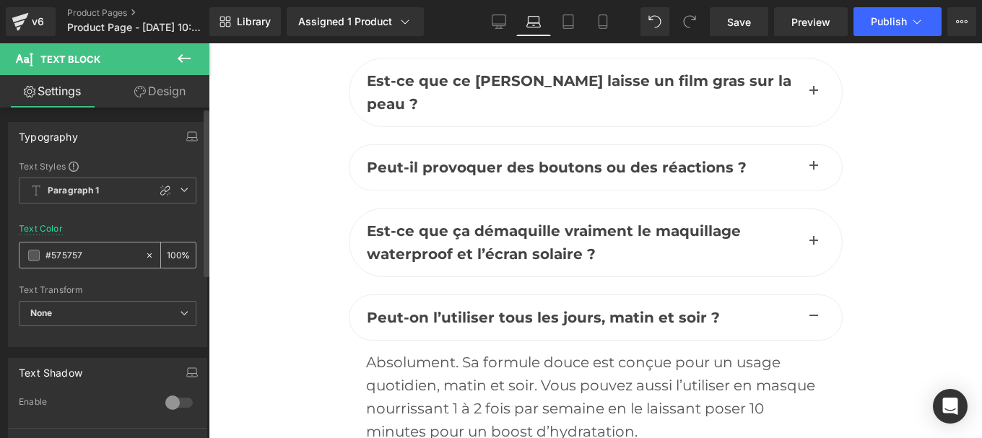
click at [80, 257] on input "#575757" at bounding box center [91, 256] width 92 height 16
type input "#444444"
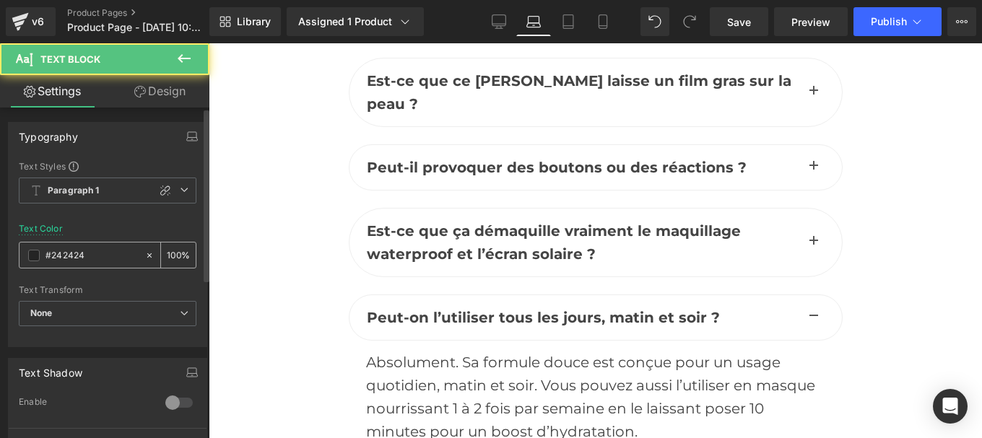
click at [87, 263] on div "#242424" at bounding box center [81, 255] width 125 height 25
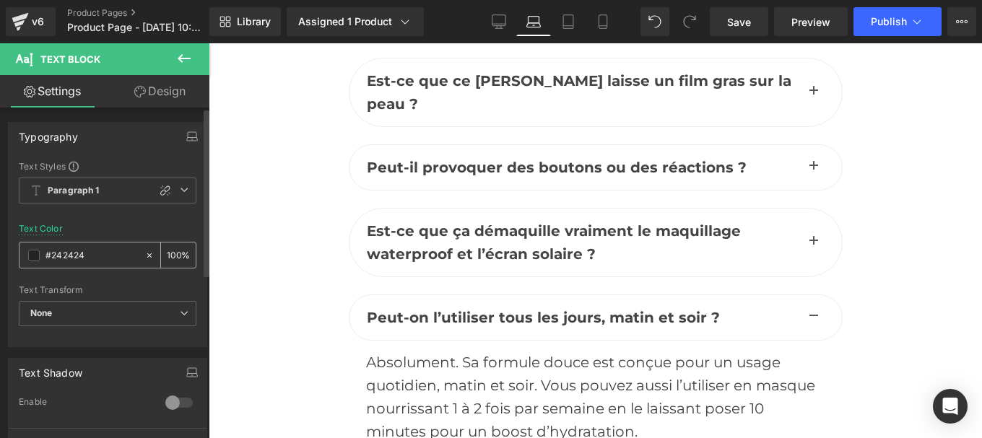
click at [87, 260] on input "#242424" at bounding box center [91, 256] width 92 height 16
paste input "44444"
type input "#444444"
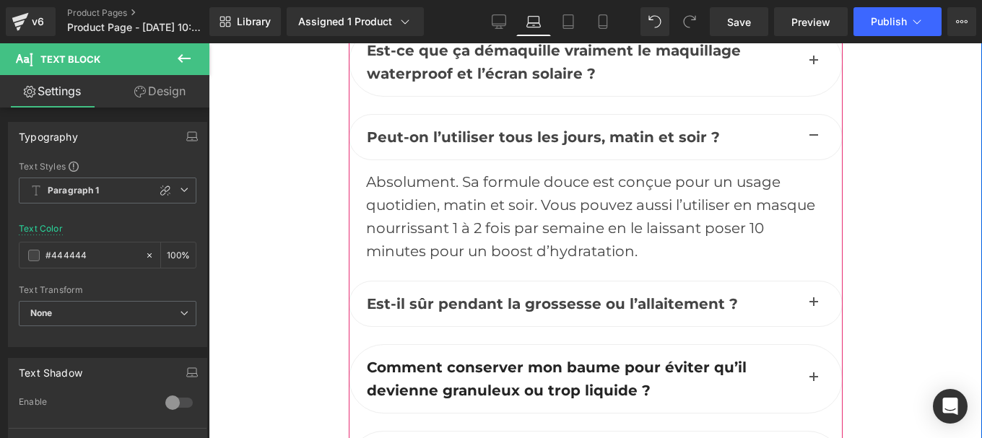
click at [813, 307] on span "button" at bounding box center [813, 307] width 0 height 0
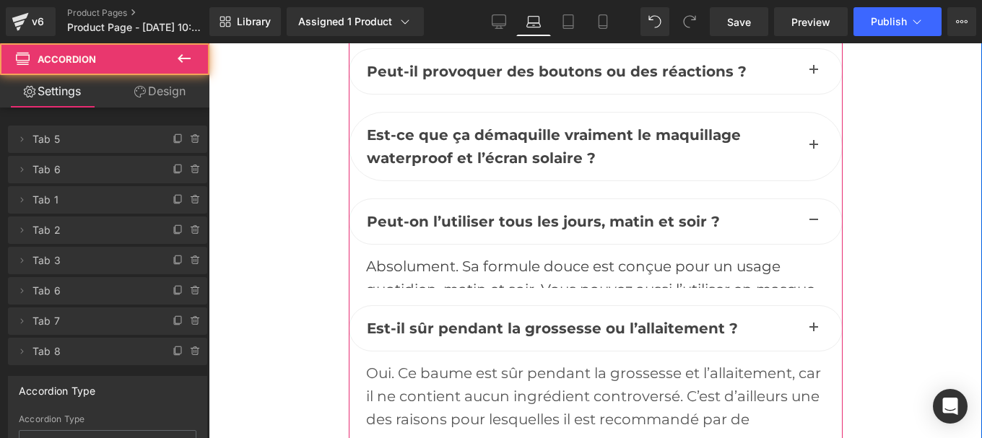
scroll to position [6537, 0]
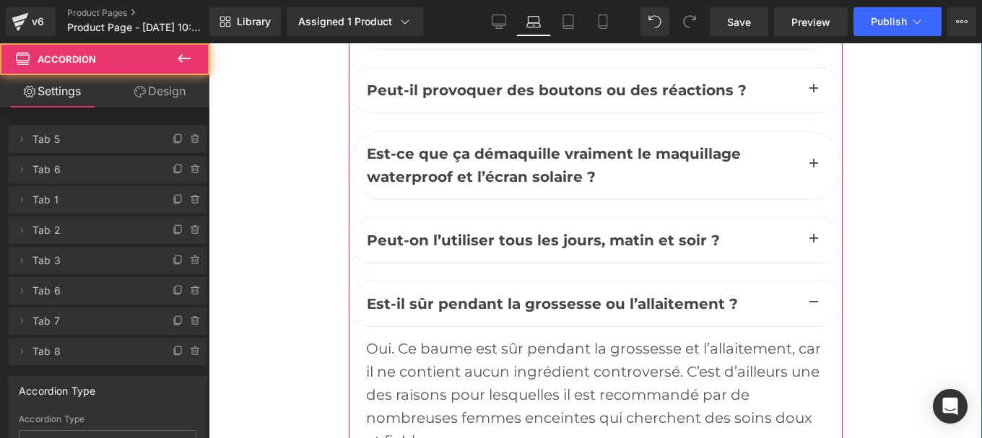
click at [522, 337] on div "Oui. Ce baume est sûr pendant la grossesse et l’allaitement, car il ne contient…" at bounding box center [595, 394] width 459 height 115
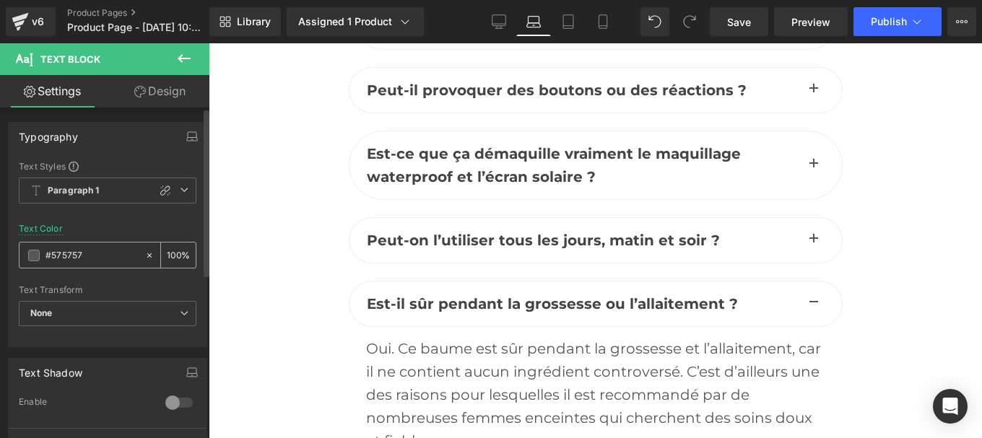
click at [86, 259] on input "#575757" at bounding box center [91, 256] width 92 height 16
paste input "444444"
type input "#444444"
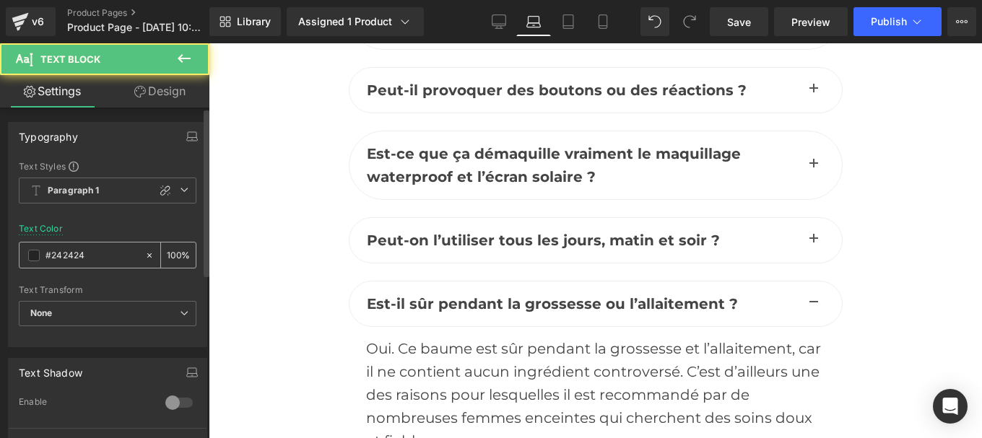
click at [95, 261] on input "#242424" at bounding box center [91, 256] width 92 height 16
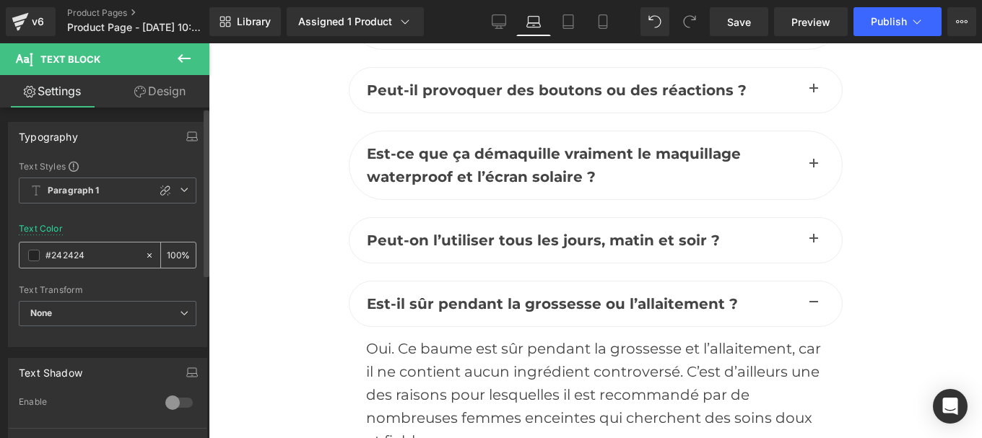
type input "#444444"
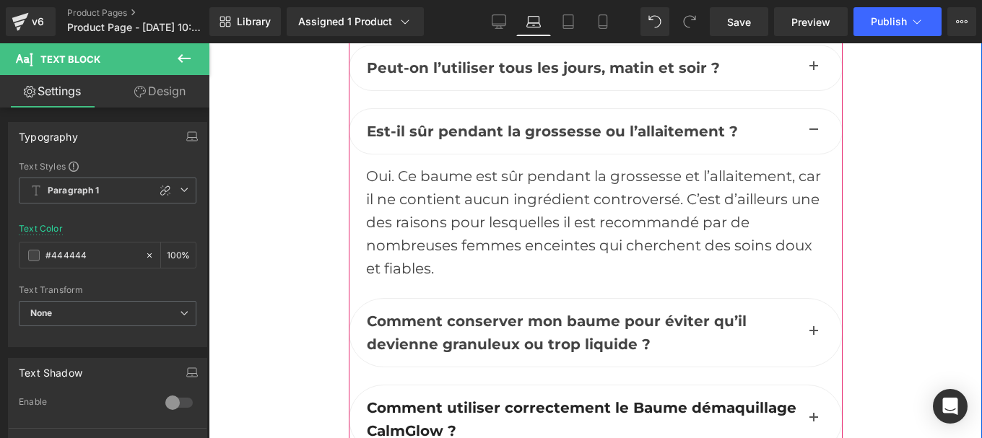
scroll to position [6711, 0]
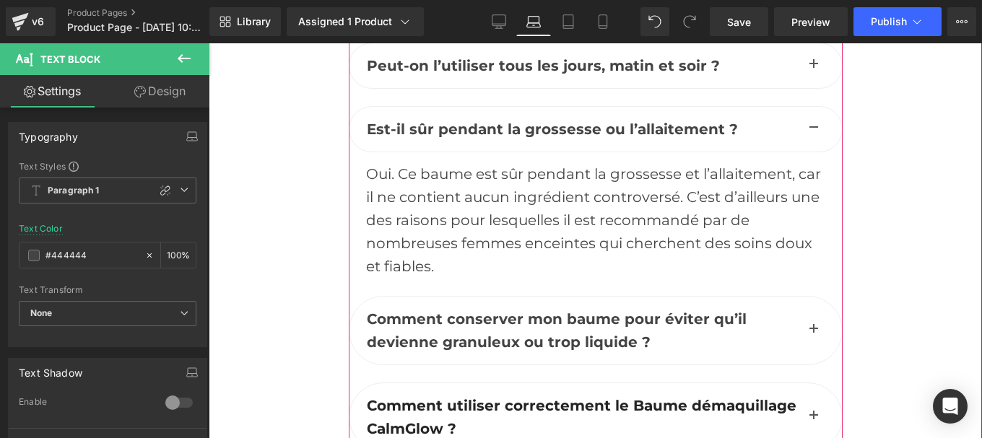
click at [800, 297] on button "button" at bounding box center [813, 331] width 29 height 68
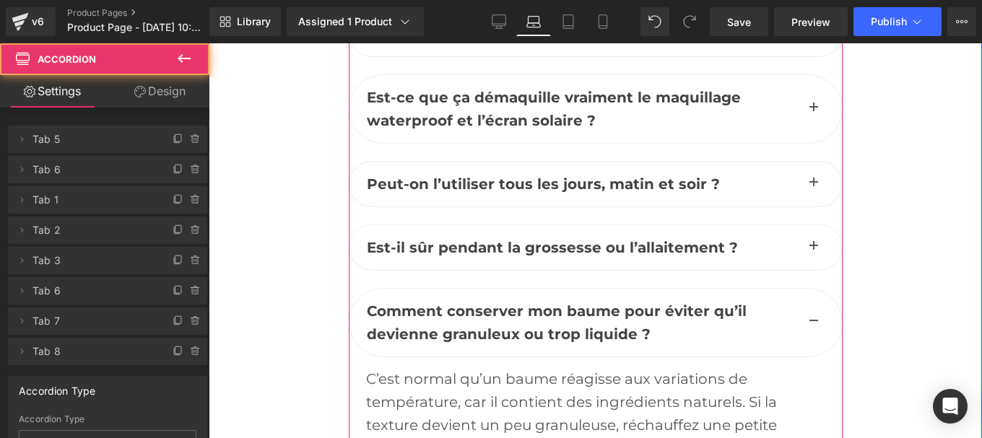
scroll to position [6585, 0]
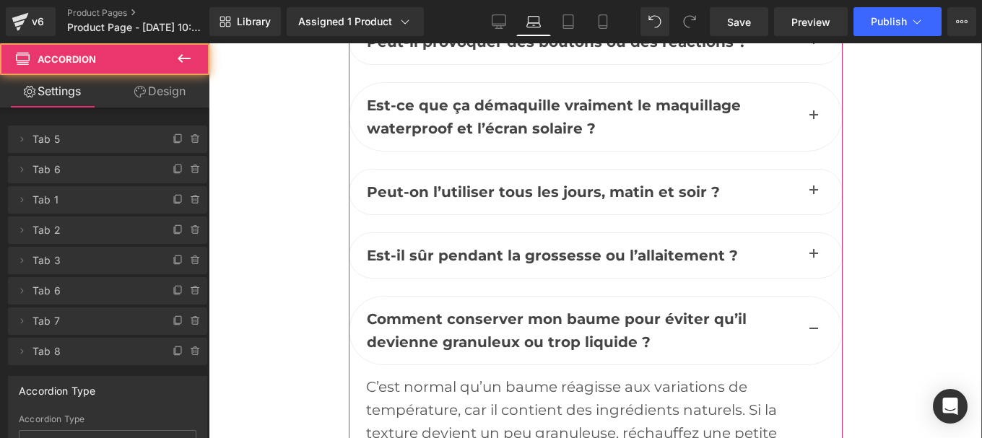
click at [489, 375] on div "C’est normal qu’un baume réagisse aux variations de température, car il contien…" at bounding box center [595, 444] width 459 height 139
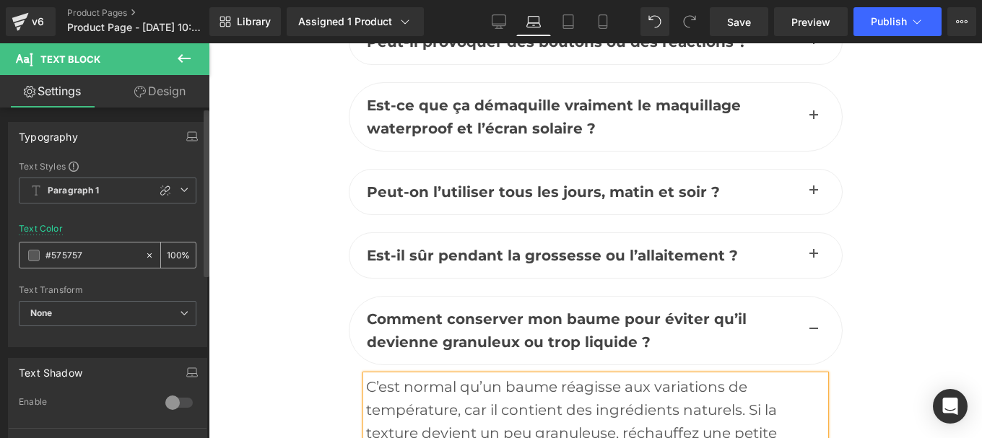
click at [84, 256] on input "#575757" at bounding box center [91, 256] width 92 height 16
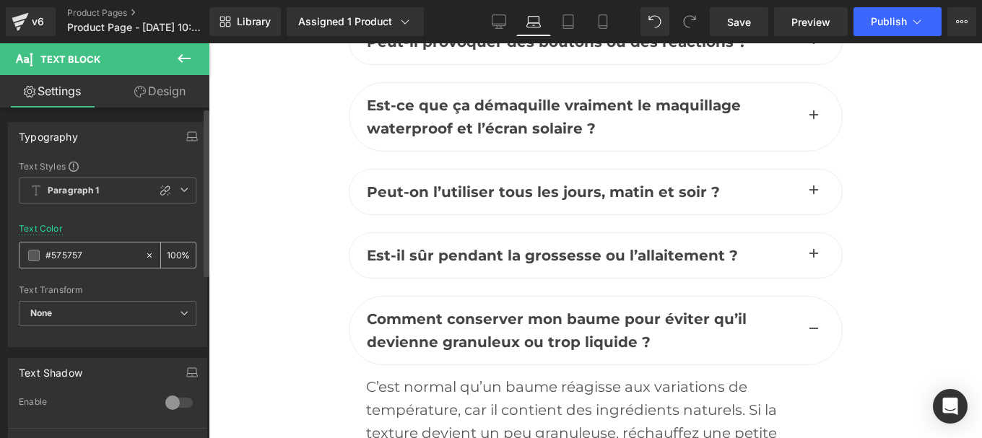
paste input "444444"
type input "#444444"
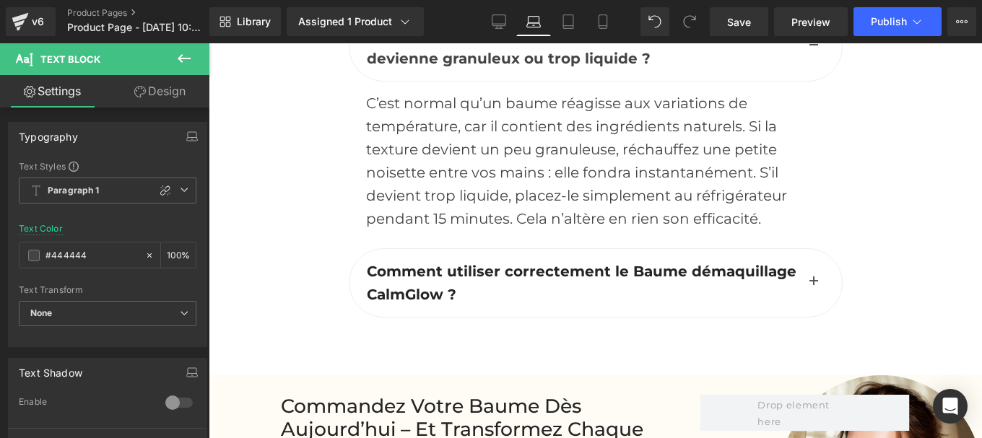
scroll to position [6870, 0]
click at [416, 262] on b "Comment utiliser correctement le Baume démaquillage CalmGlow ?" at bounding box center [581, 282] width 429 height 40
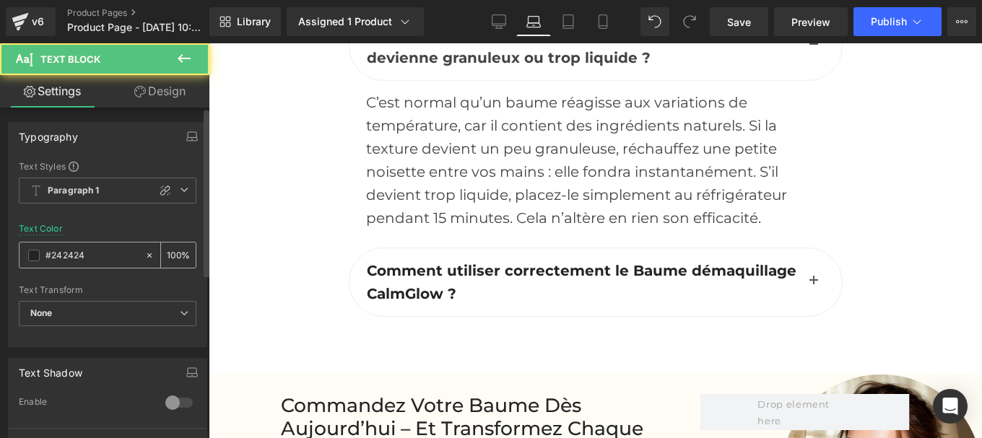
click at [89, 256] on input "#242424" at bounding box center [91, 256] width 92 height 16
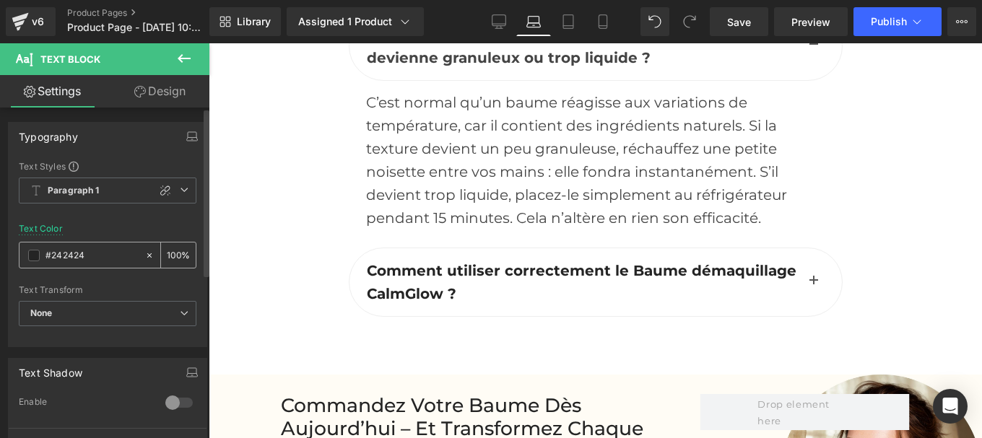
type input "#444444"
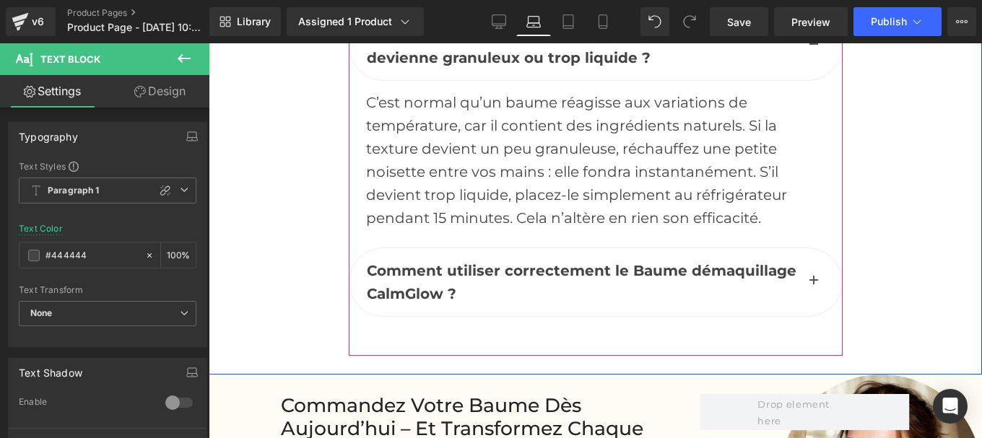
click at [801, 248] on button "button" at bounding box center [813, 282] width 29 height 68
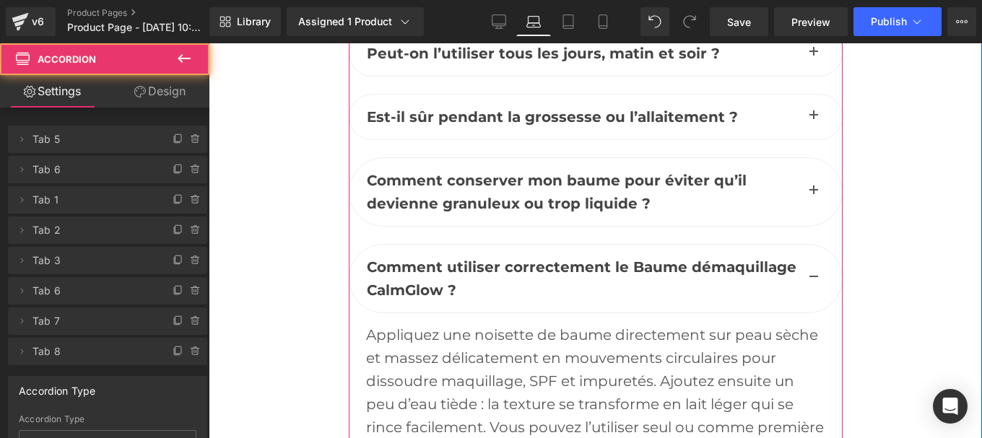
scroll to position [6720, 0]
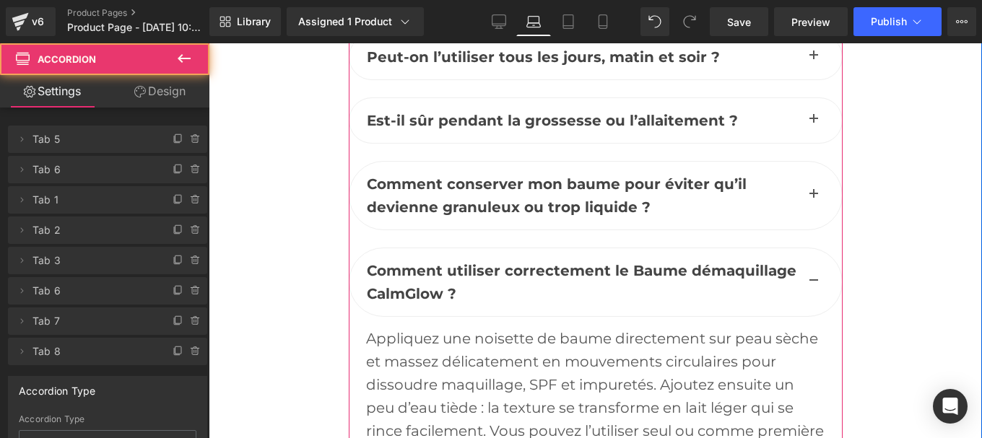
click at [455, 327] on div "Appliquez une noisette de baume directement sur peau sèche et massez délicateme…" at bounding box center [595, 396] width 459 height 139
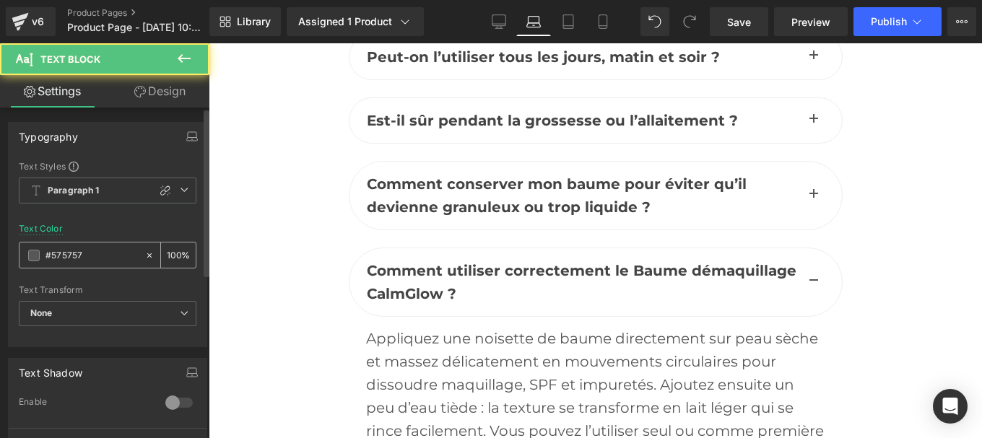
click at [89, 253] on input "#575757" at bounding box center [91, 256] width 92 height 16
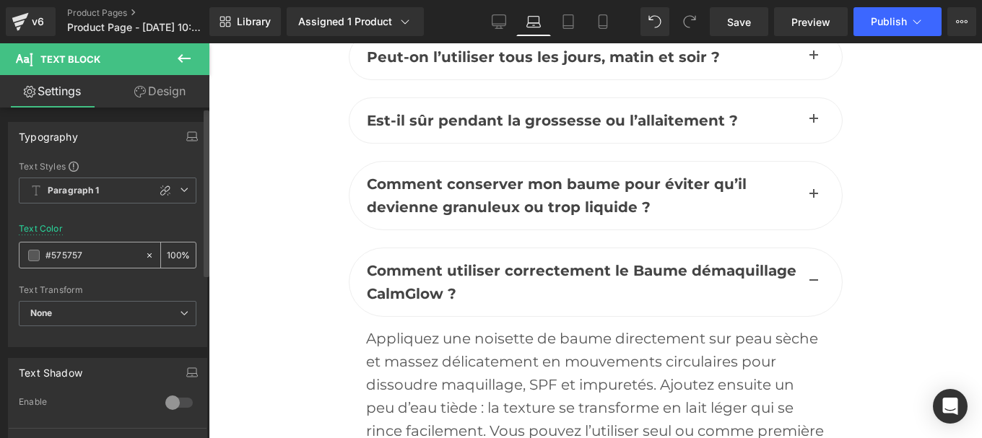
type input "#444444"
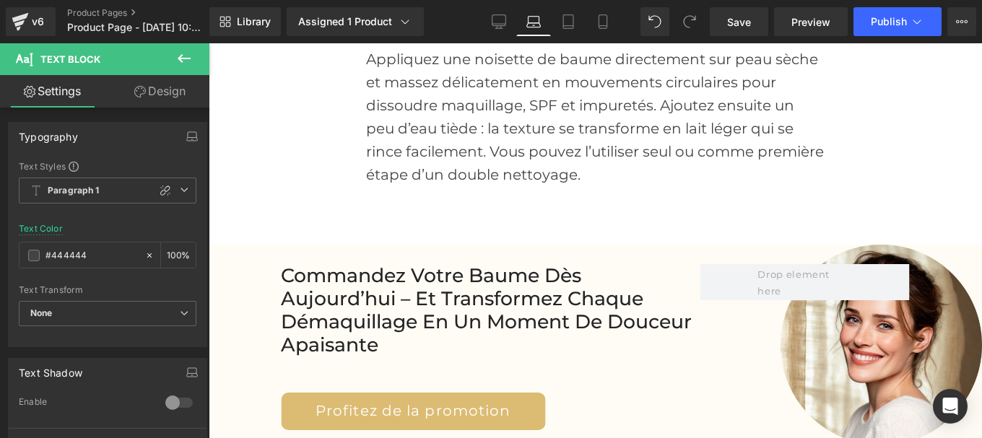
scroll to position [7013, 0]
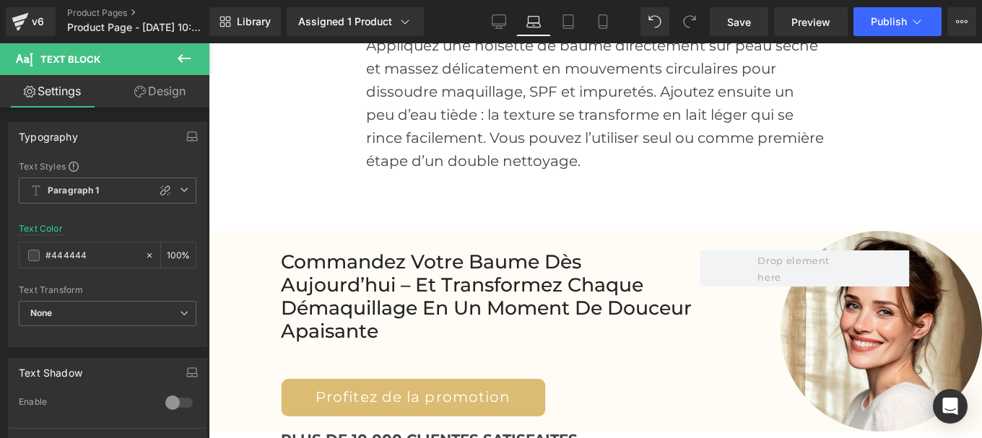
click at [394, 250] on h2 "Commandez votre Baume dès aujourd’hui – et transformez chaque démaquillage en u…" at bounding box center [490, 296] width 419 height 92
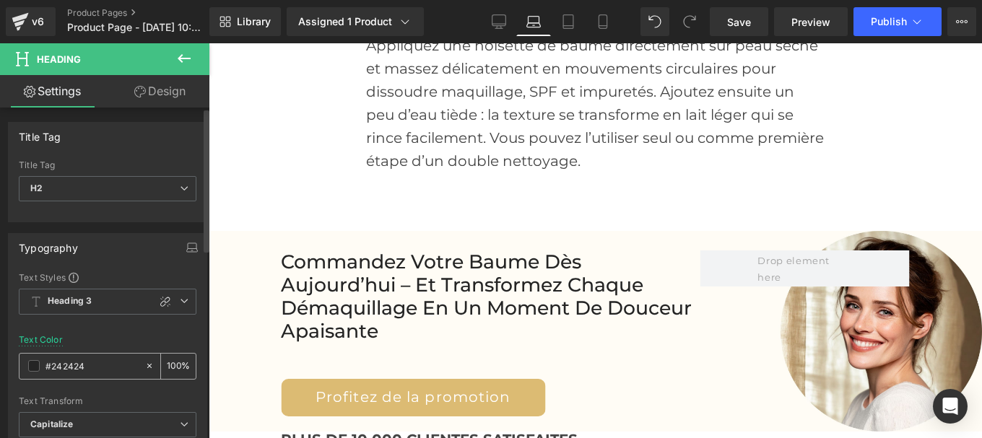
click at [102, 365] on input "#242424" at bounding box center [91, 366] width 92 height 16
paste input "44444"
type input "#444444"
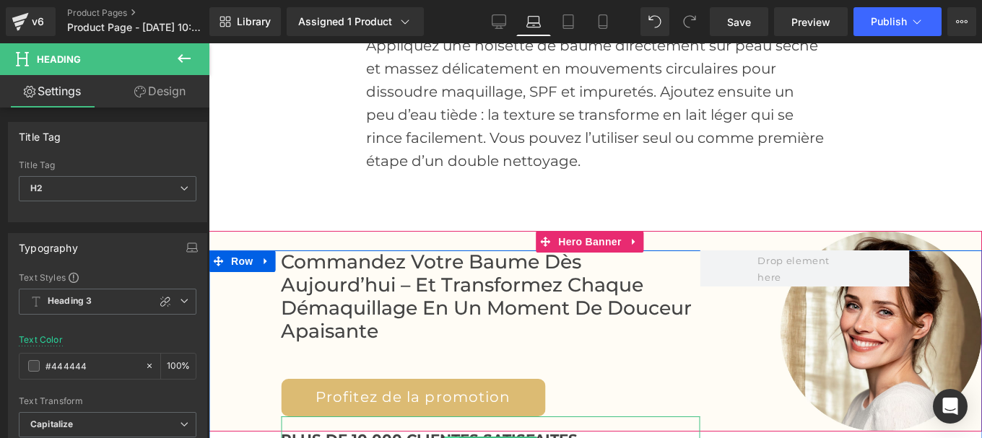
click at [447, 437] on icon at bounding box center [451, 445] width 8 height 9
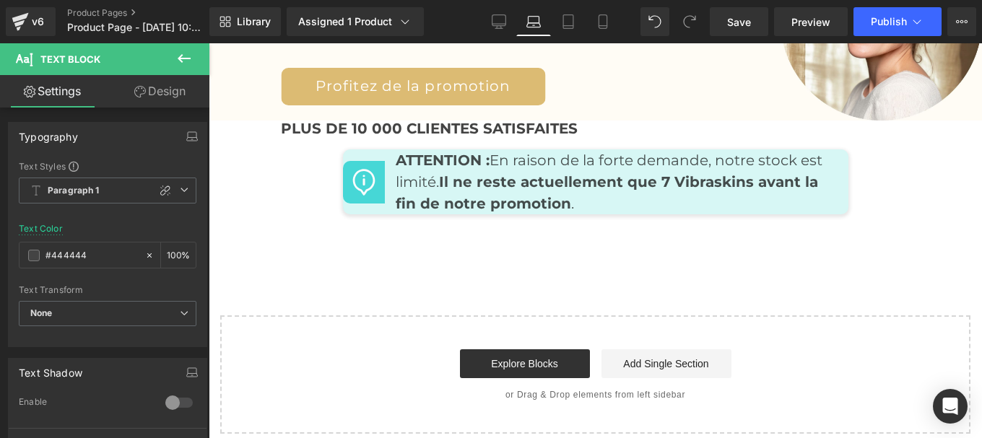
scroll to position [7325, 0]
click at [487, 149] on p "ATTENTION : En raison de la forte demande, notre stock est limité. Il ne reste …" at bounding box center [617, 181] width 442 height 65
click at [95, 251] on input "#121212" at bounding box center [91, 256] width 92 height 16
type input "#444444"
type input "100"
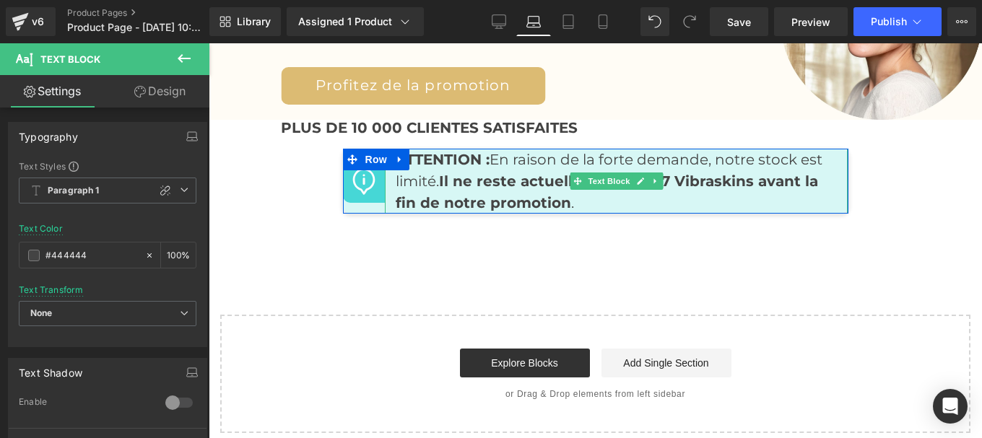
type input "#444444"
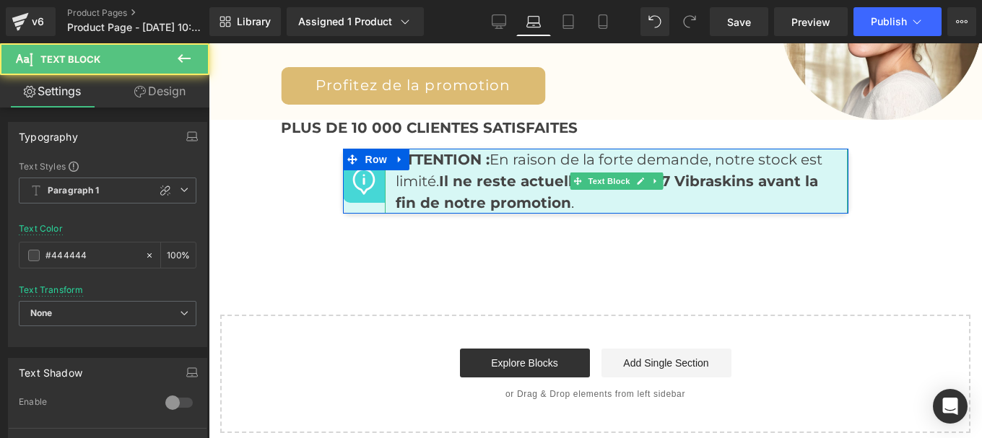
click at [487, 172] on strong "Il ne reste actuellement que 7 Vibraskins avant la fin de notre promotion" at bounding box center [607, 191] width 422 height 39
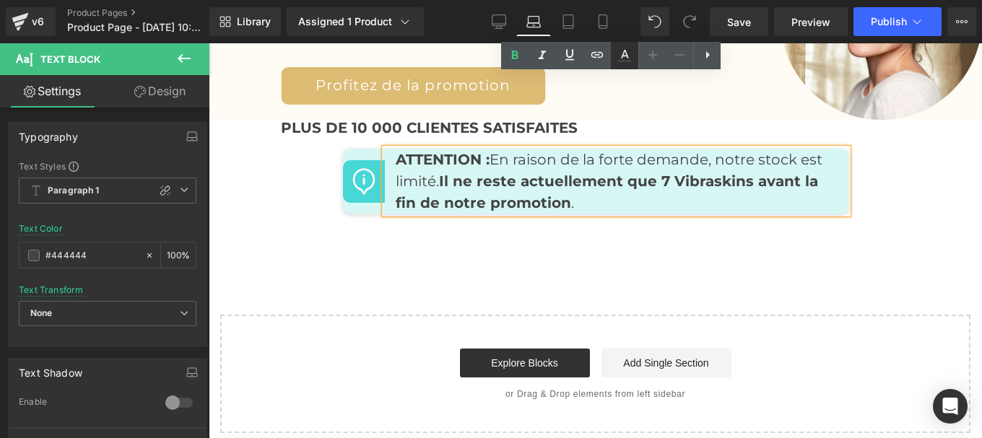
click at [0, 0] on icon at bounding box center [0, 0] width 0 height 0
type input "100"
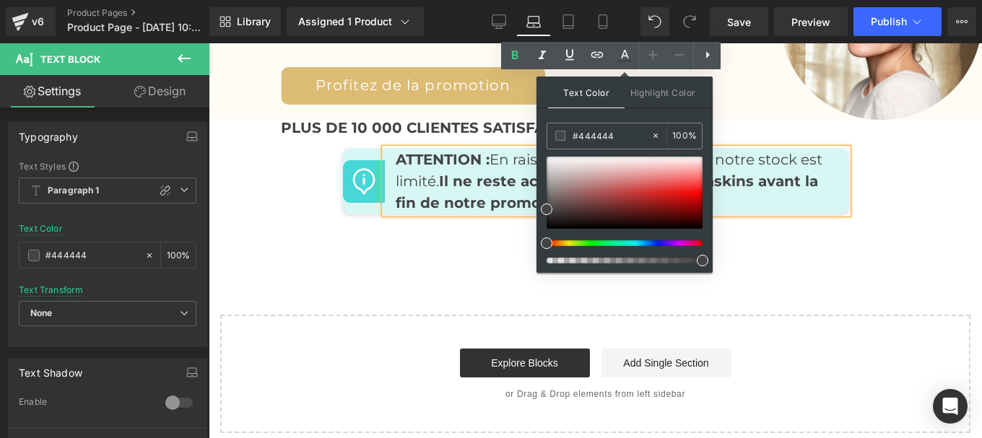
click at [477, 172] on strong "Il ne reste actuellement que 7 Vibraskins avant la fin de notre promotion" at bounding box center [607, 191] width 422 height 39
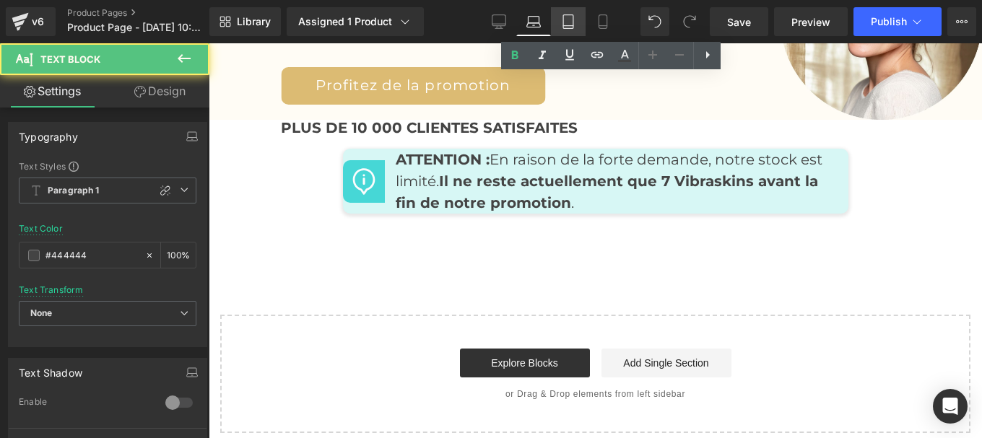
drag, startPoint x: 567, startPoint y: 22, endPoint x: 243, endPoint y: 147, distance: 347.5
click at [567, 22] on icon at bounding box center [568, 21] width 14 height 14
type input "#121212"
type input "75"
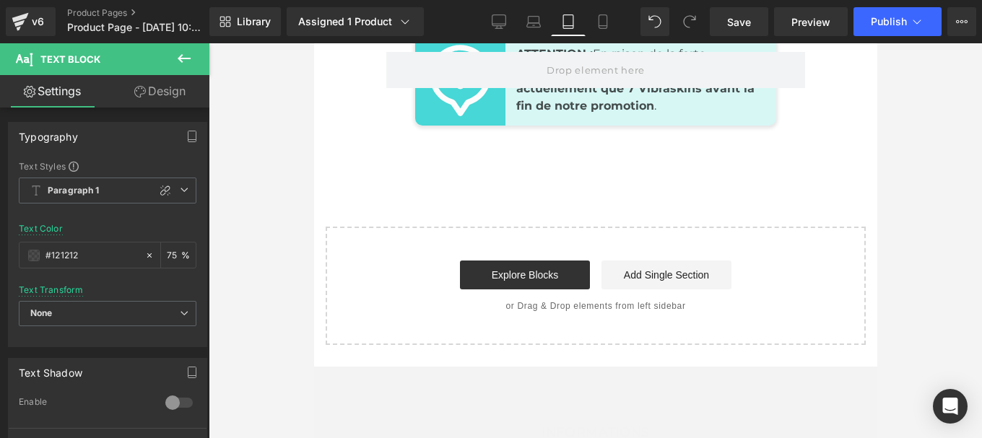
scroll to position [8032, 0]
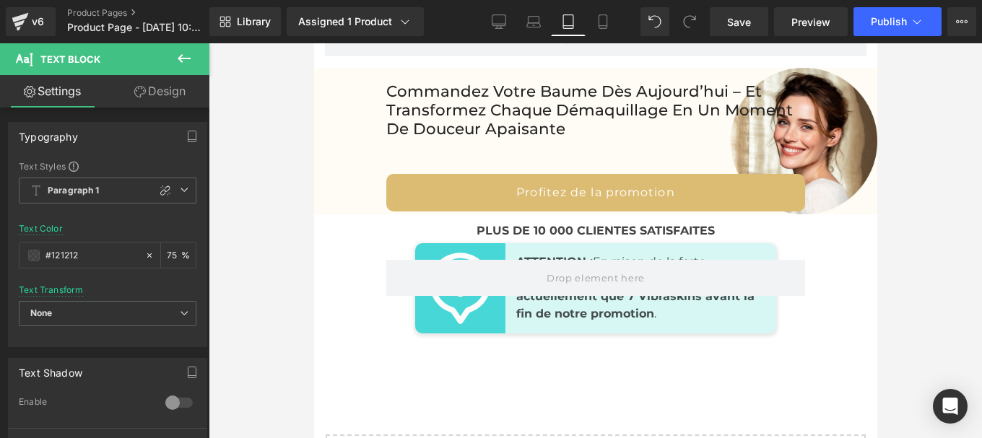
click at [556, 320] on strong "Il ne reste actuellement que 7 Vibraskins avant la fin de notre promotion" at bounding box center [639, 296] width 248 height 48
click at [93, 255] on input "#121212" at bounding box center [91, 256] width 92 height 16
type input "#444444"
type input "100"
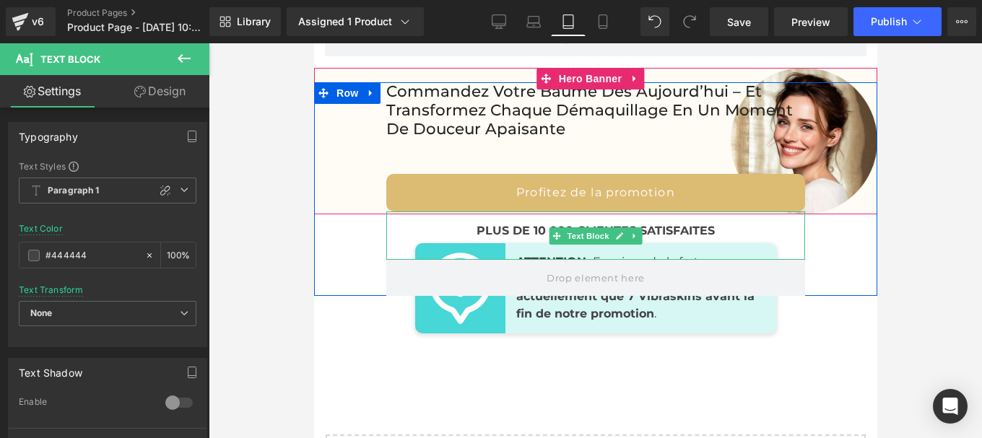
click at [512, 237] on b "PLUS DE 10 000 CLIENTES SATISFAITES" at bounding box center [595, 231] width 238 height 14
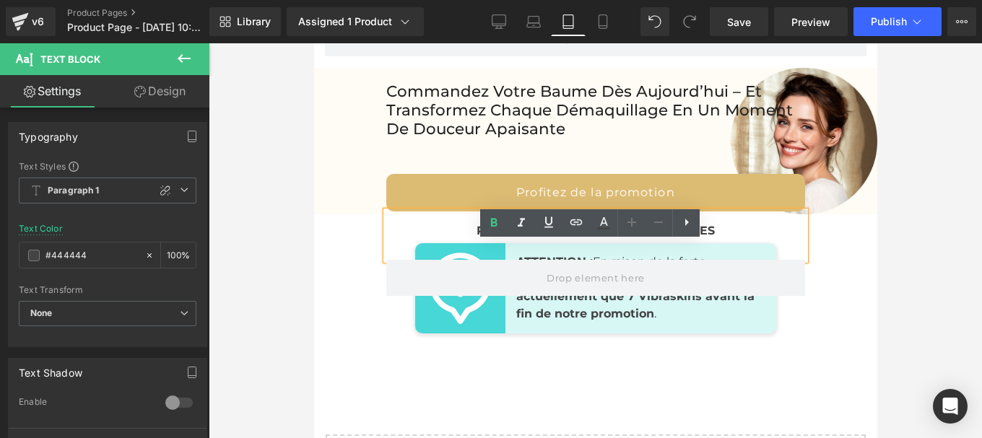
click at [485, 138] on h2 "Commandez votre Baume dès aujourd’hui – et transformez chaque démaquillage en u…" at bounding box center [594, 110] width 419 height 56
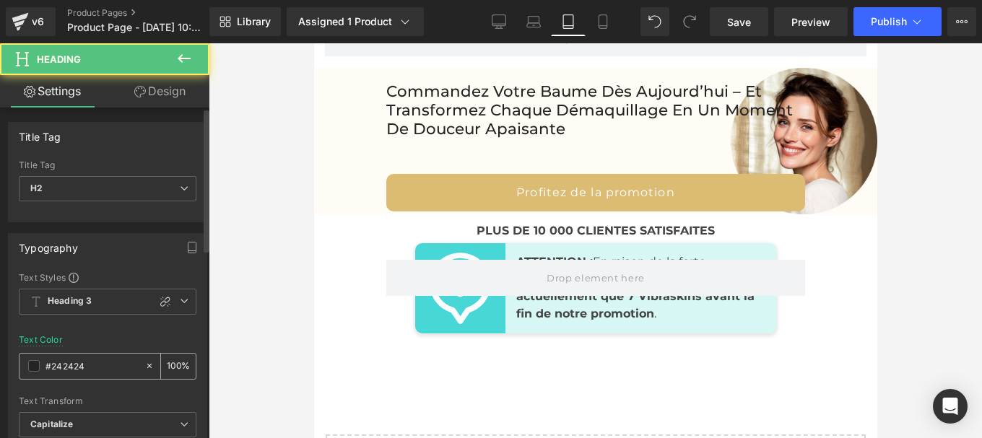
click at [87, 365] on input "#242424" at bounding box center [91, 366] width 92 height 16
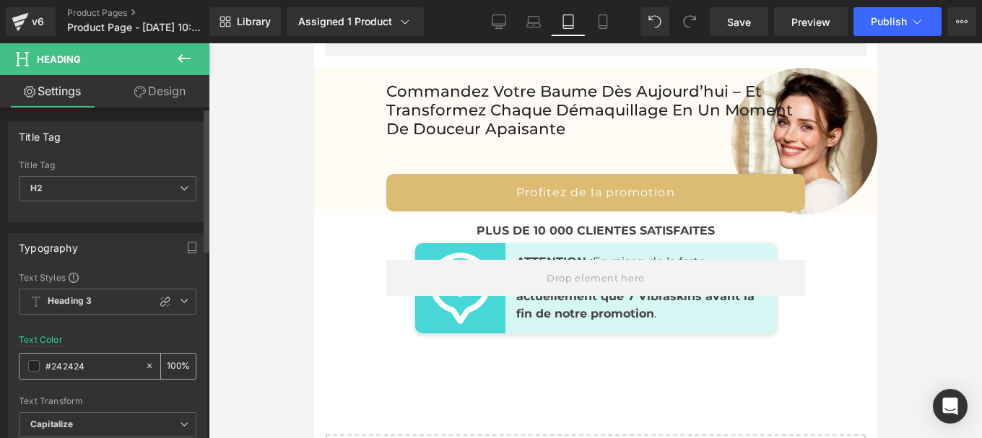
type input "#444444"
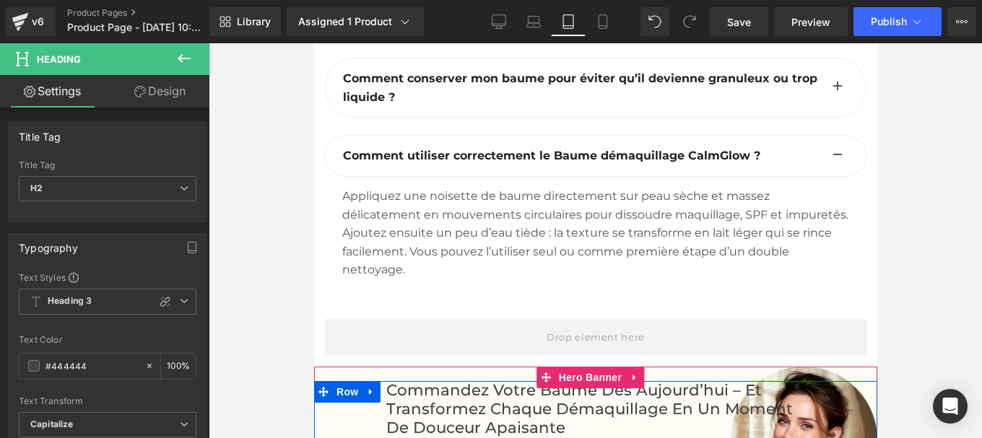
scroll to position [7732, 0]
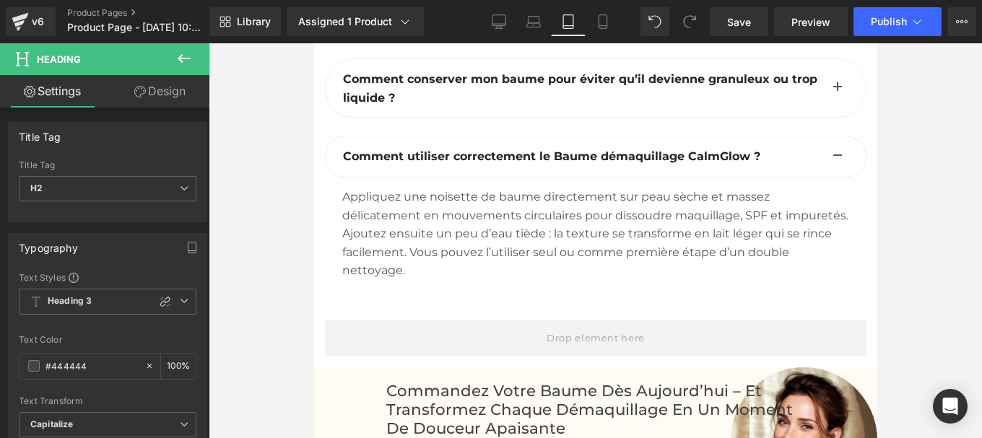
click at [487, 255] on div "Appliquez une noisette de baume directement sur peau sèche et massez délicateme…" at bounding box center [594, 234] width 507 height 92
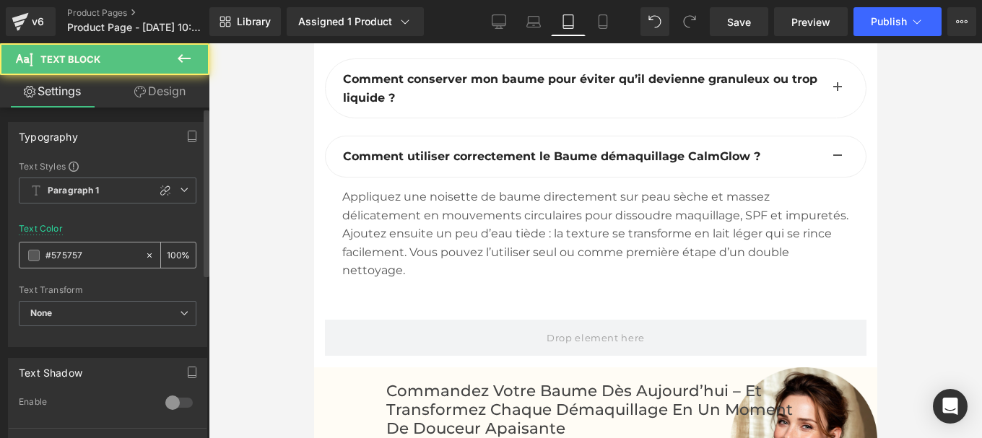
click at [88, 263] on div "#575757" at bounding box center [81, 255] width 125 height 25
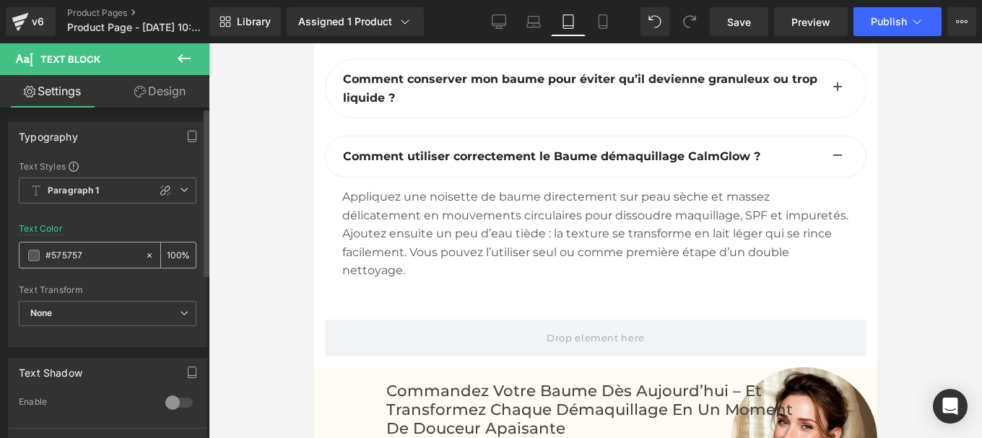
click at [88, 261] on input "#575757" at bounding box center [91, 256] width 92 height 16
paste input "444444"
type input "#444444"
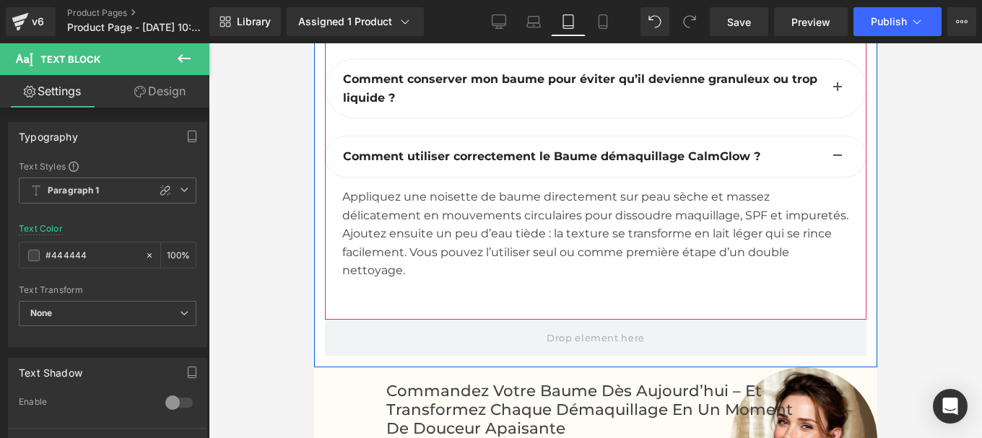
click at [452, 163] on b "Comment utiliser correctement le Baume démaquillage CalmGlow ?" at bounding box center [550, 156] width 417 height 14
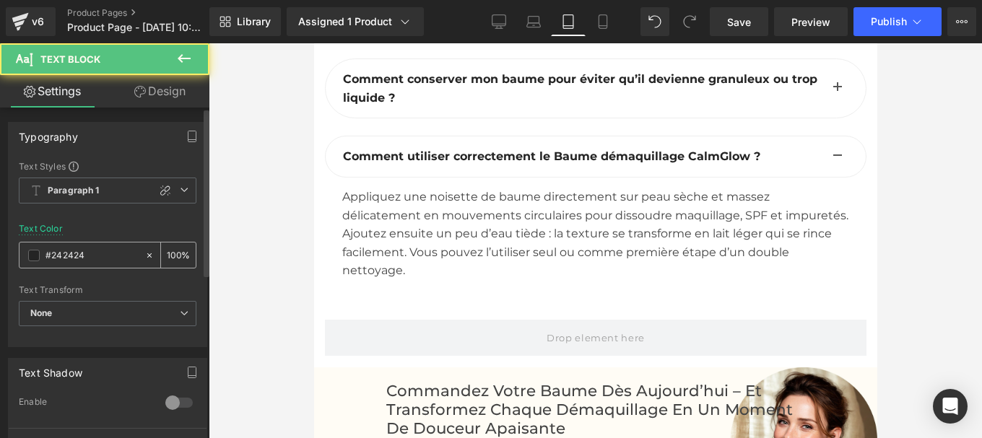
click at [89, 251] on input "#242424" at bounding box center [91, 256] width 92 height 16
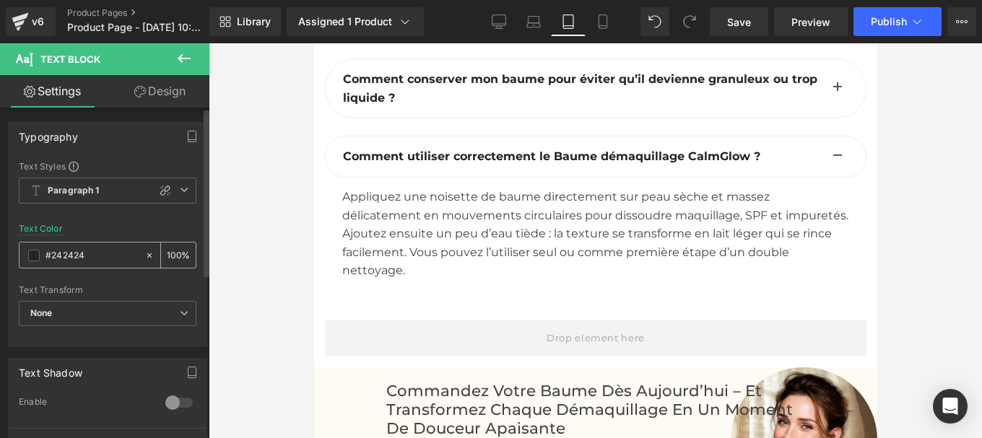
type input "#444444"
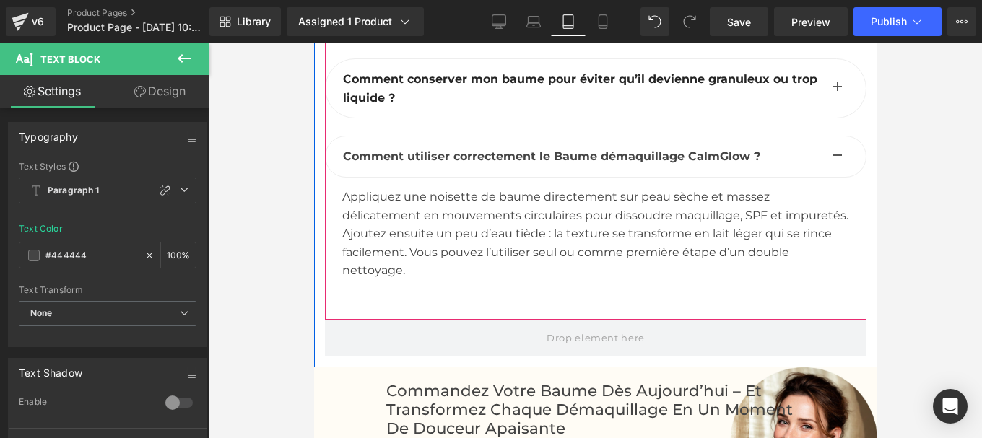
click at [431, 107] on p "Comment conserver mon baume pour éviter qu’il devienne granuleux ou trop liquid…" at bounding box center [582, 88] width 480 height 37
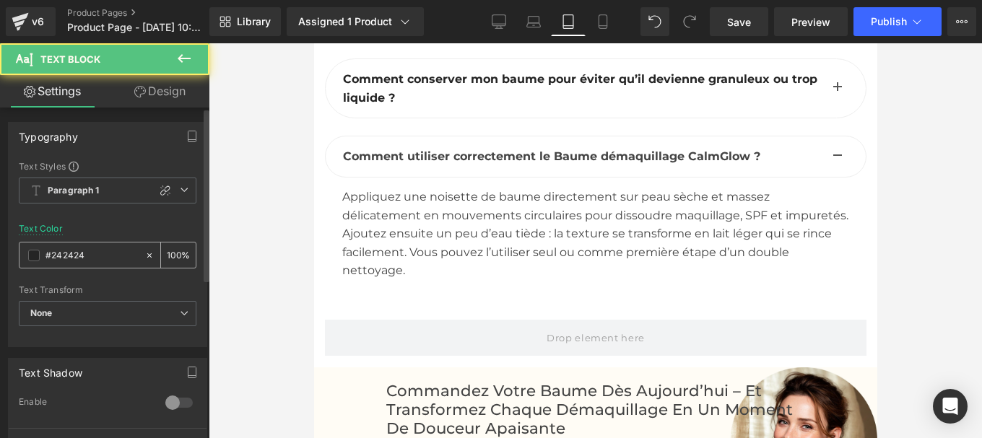
click at [102, 248] on input "#242424" at bounding box center [91, 256] width 92 height 16
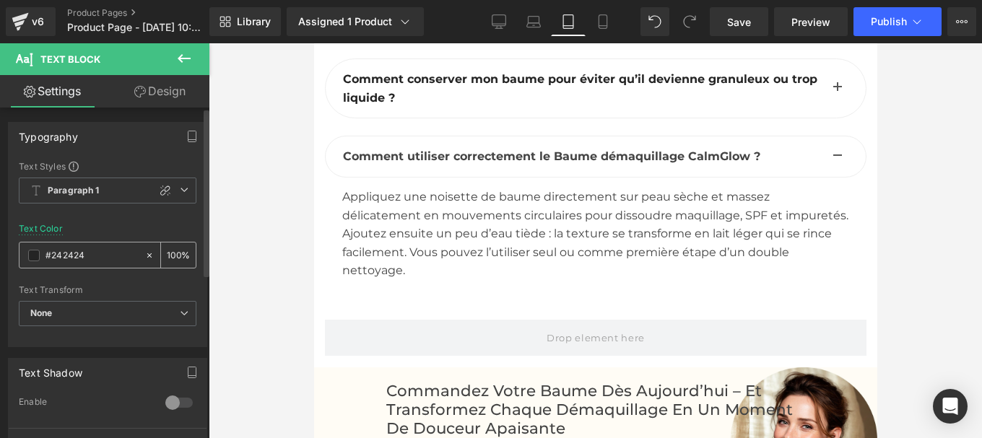
type input "#444444"
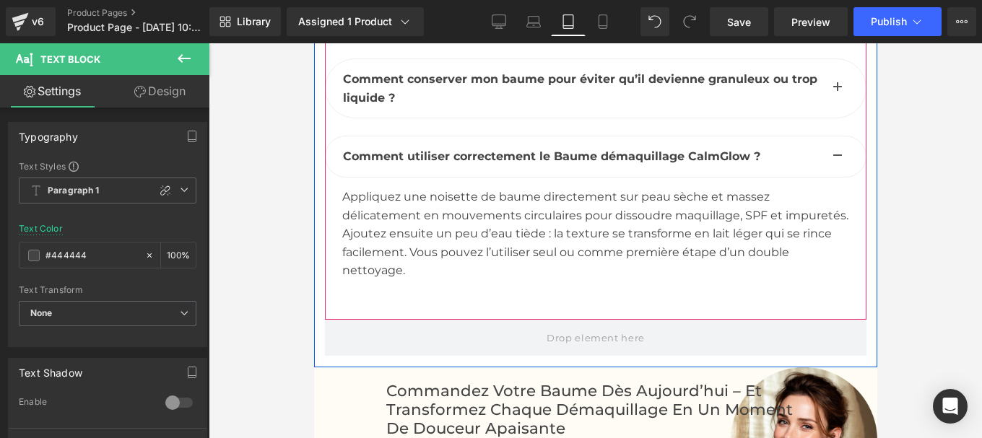
click at [822, 118] on button "button" at bounding box center [836, 88] width 29 height 58
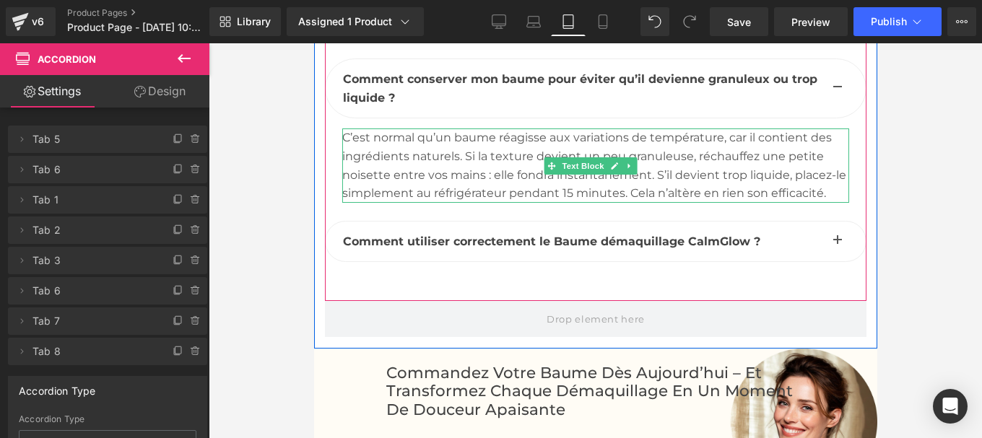
click at [447, 196] on div "C’est normal qu’un baume réagisse aux variations de température, car il contien…" at bounding box center [594, 165] width 507 height 74
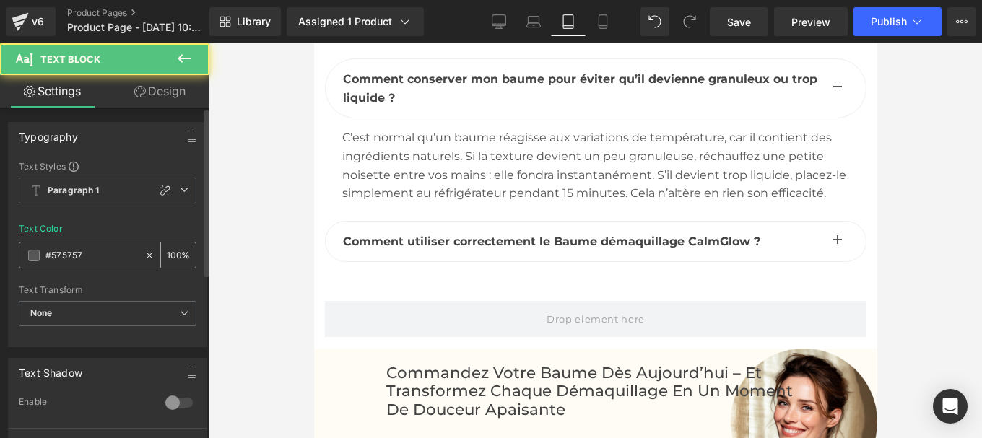
click at [104, 253] on input "#575757" at bounding box center [91, 256] width 92 height 16
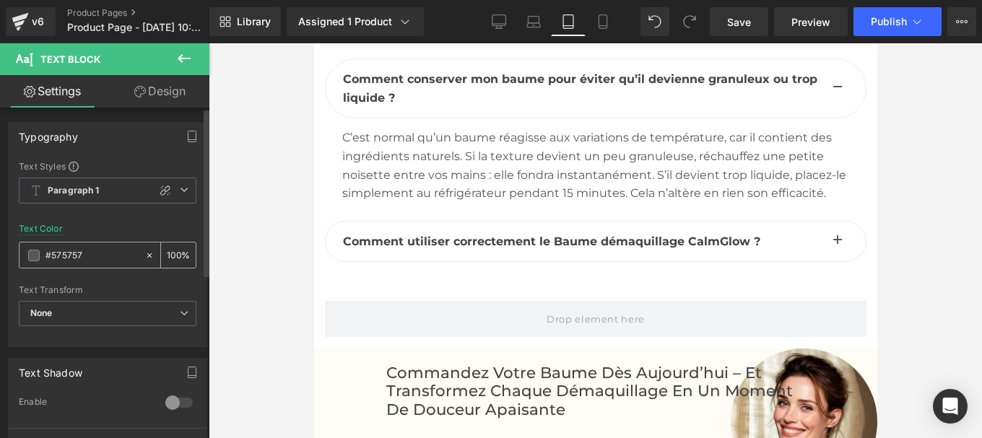
paste input "444444"
type input "#444444"
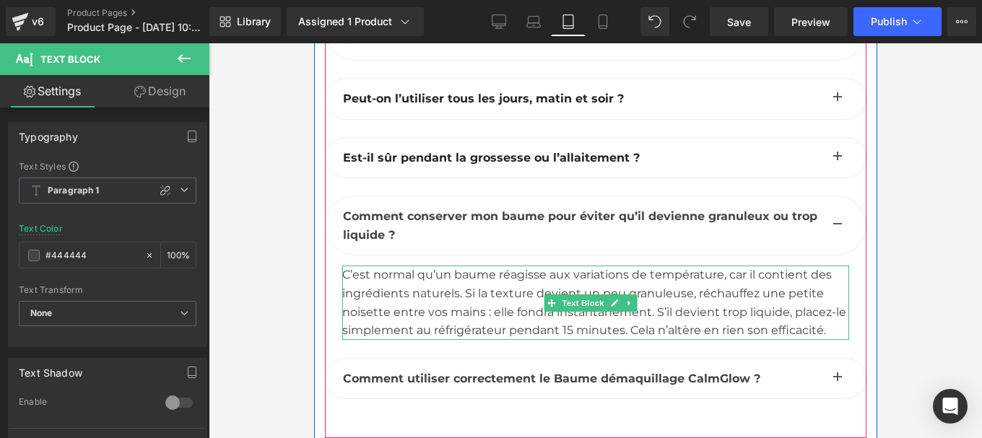
scroll to position [7593, 0]
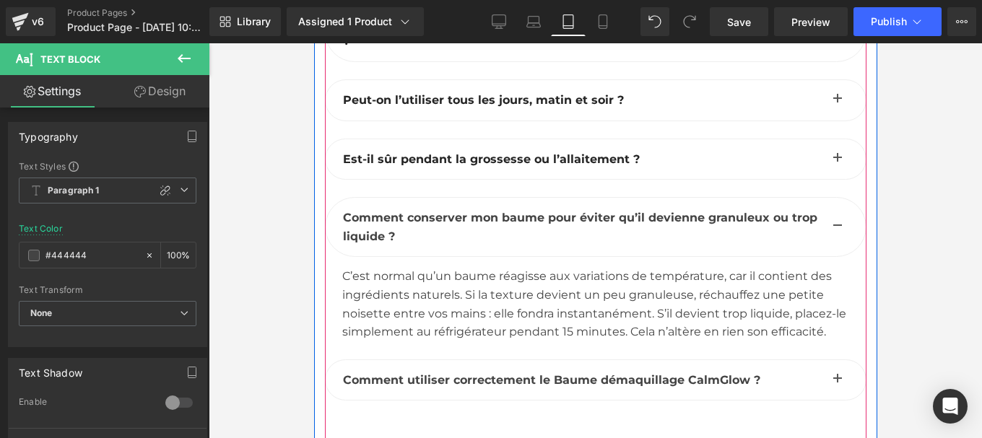
click at [511, 166] on b "Est-il sûr pendant la grossesse ou l’allaitement ?" at bounding box center [490, 159] width 297 height 14
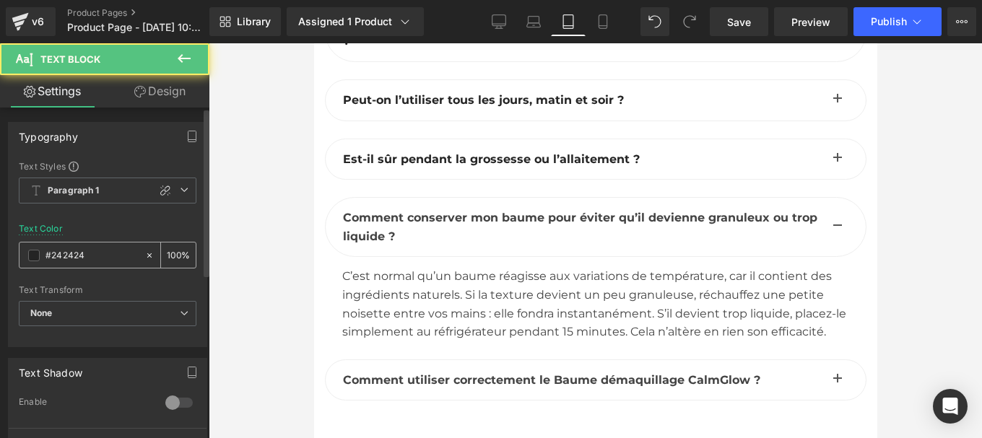
click at [90, 254] on input "#242424" at bounding box center [91, 256] width 92 height 16
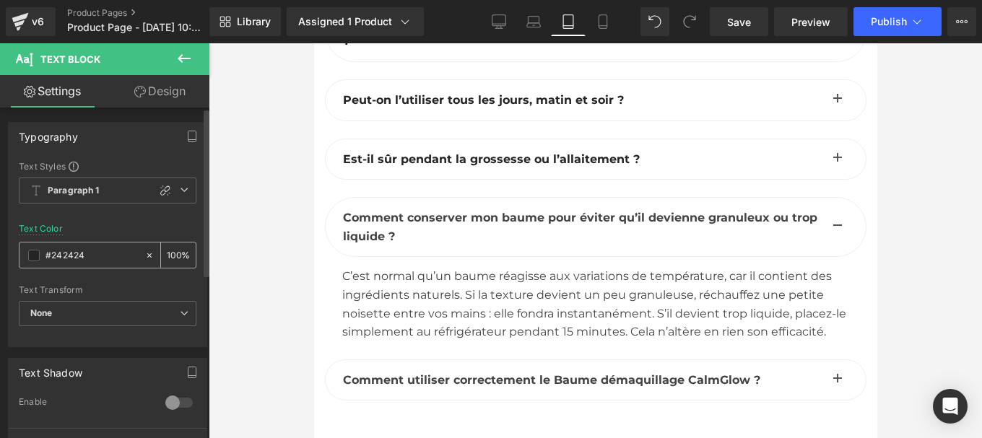
type input "#444444"
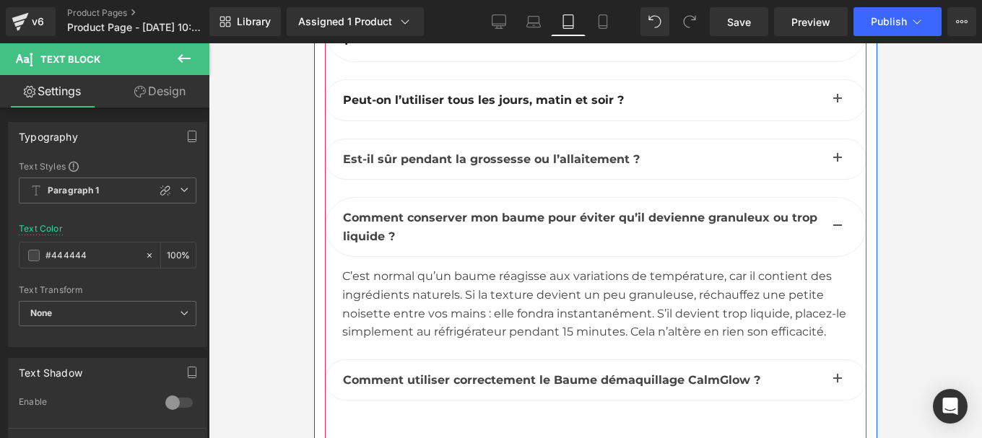
click at [836, 162] on span "button" at bounding box center [836, 162] width 0 height 0
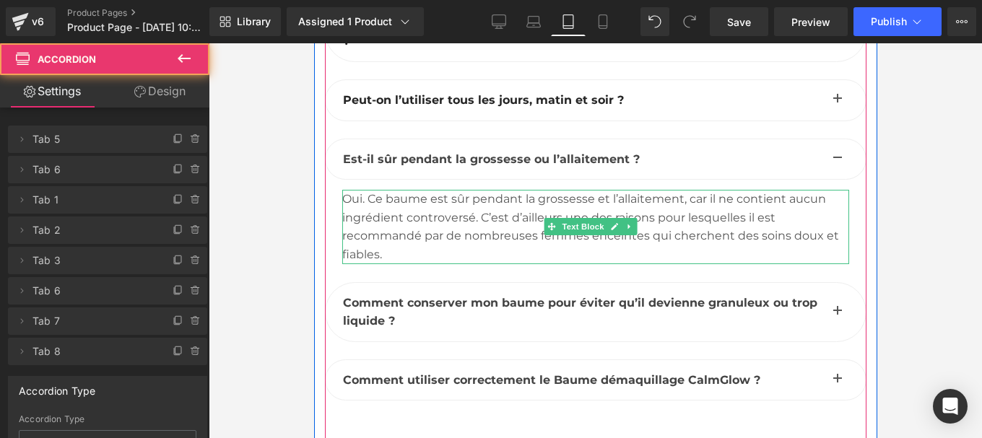
click at [448, 253] on div "Oui. Ce baume est sûr pendant la grossesse et l’allaitement, car il ne contient…" at bounding box center [594, 227] width 507 height 74
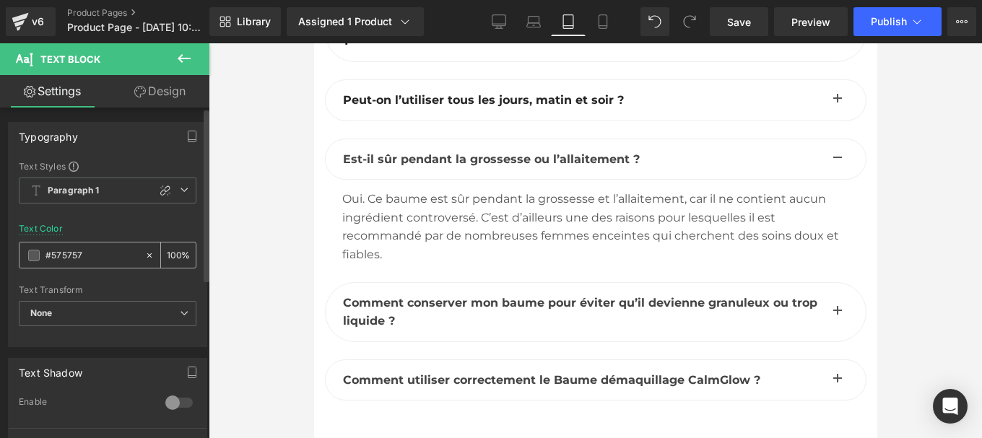
click at [89, 264] on div "#575757" at bounding box center [81, 255] width 125 height 25
click at [88, 263] on input "#575757" at bounding box center [91, 256] width 92 height 16
paste input "444444"
type input "#444444"
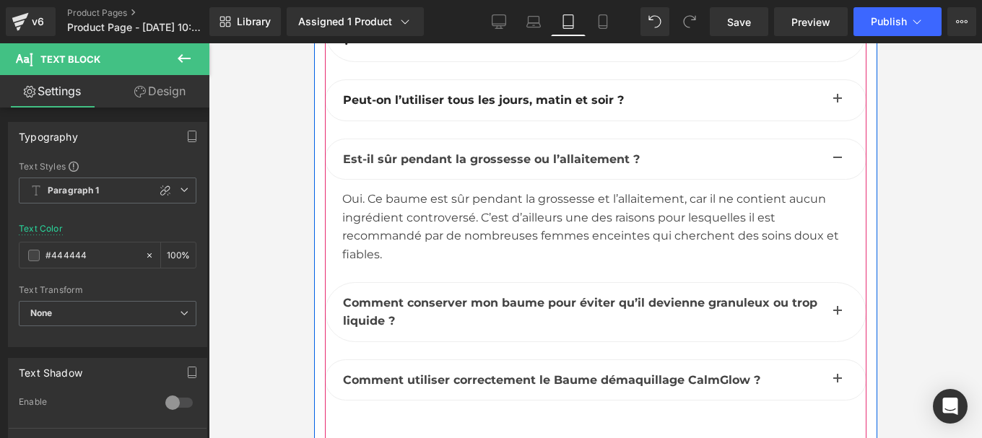
click at [313, 43] on div at bounding box center [313, 43] width 0 height 0
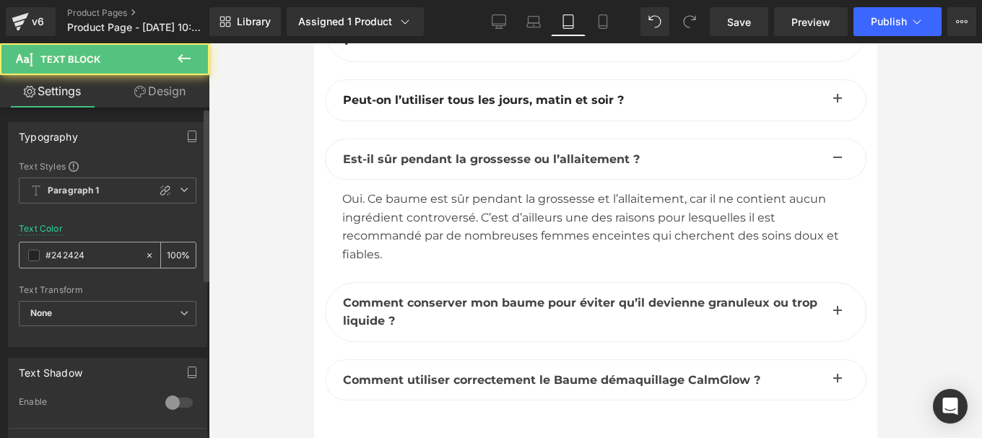
click at [82, 254] on input "#242424" at bounding box center [91, 256] width 92 height 16
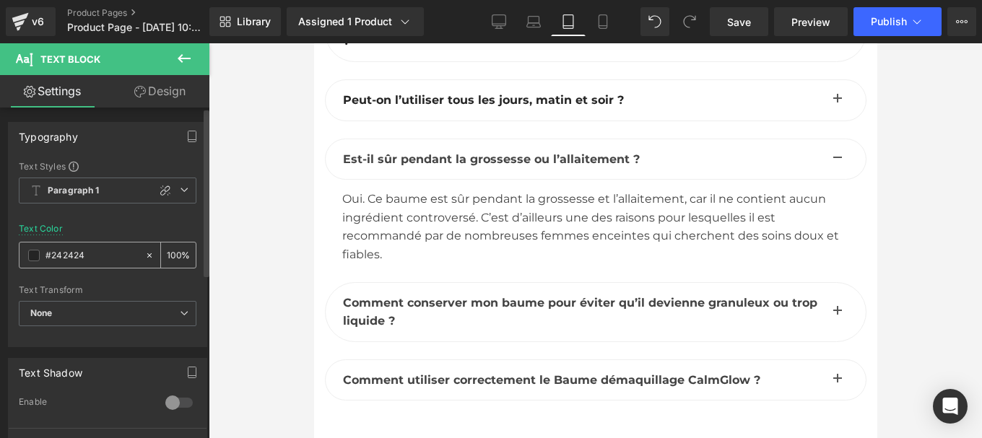
paste input "44444"
type input "#444444"
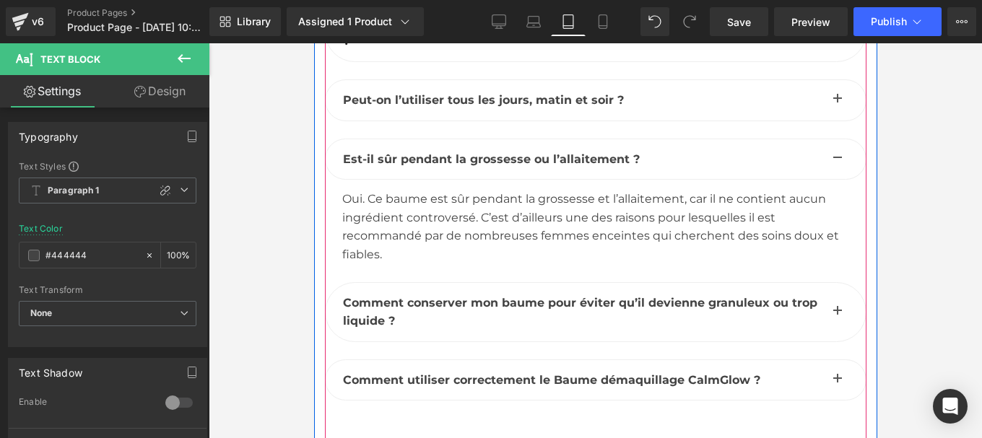
click at [836, 103] on span "button" at bounding box center [836, 103] width 0 height 0
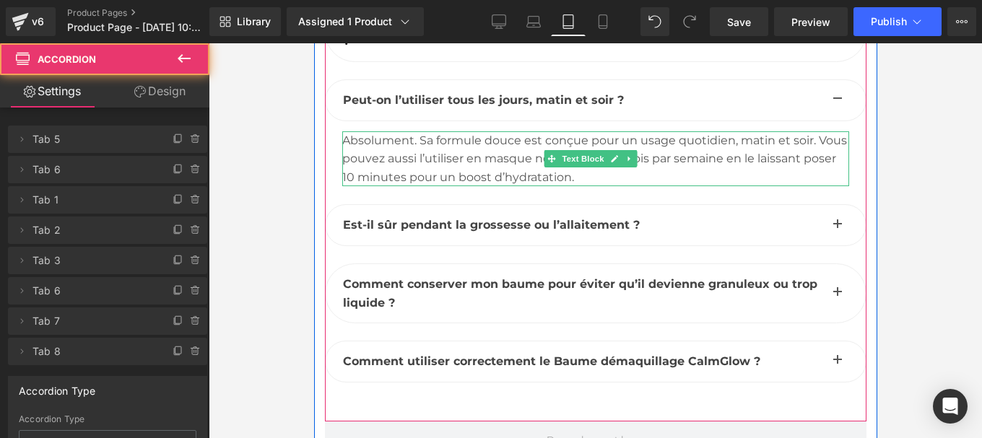
click at [450, 187] on div "Absolument. Sa formule douce est conçue pour un usage quotidien, matin et soir.…" at bounding box center [594, 159] width 507 height 56
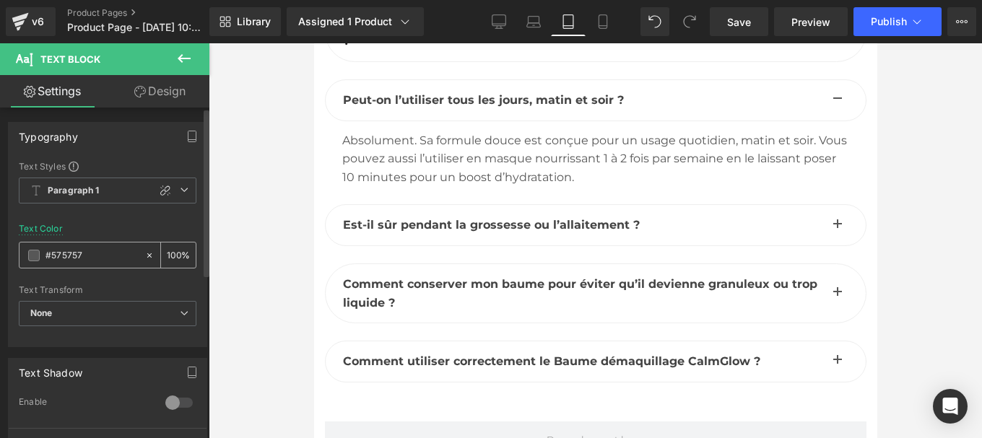
click at [83, 261] on input "#575757" at bounding box center [91, 256] width 92 height 16
type input "#444444"
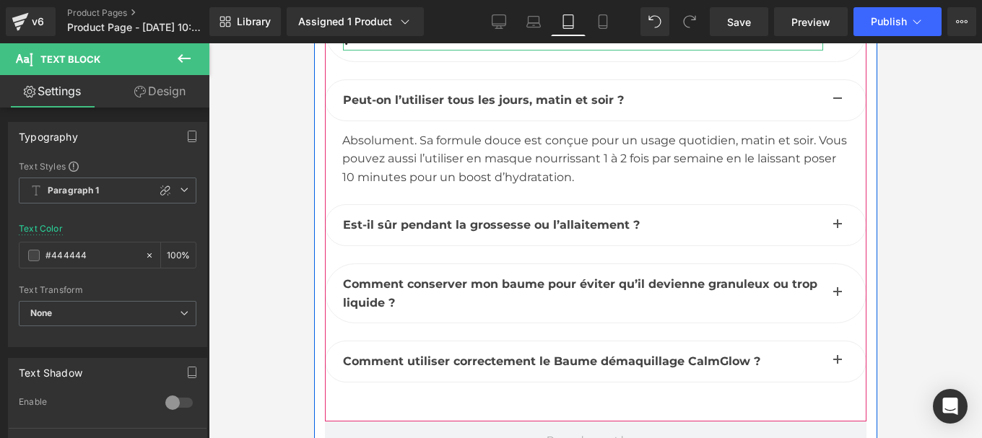
click at [405, 48] on b "Est-ce que ça démaquille vraiment le maquillage waterproof et l’écran solaire ?" at bounding box center [578, 32] width 473 height 32
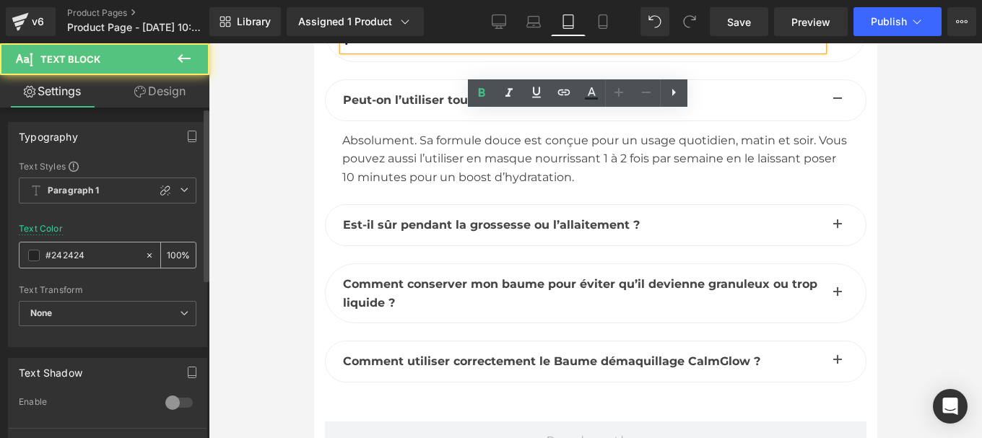
click at [92, 261] on input "#242424" at bounding box center [91, 256] width 92 height 16
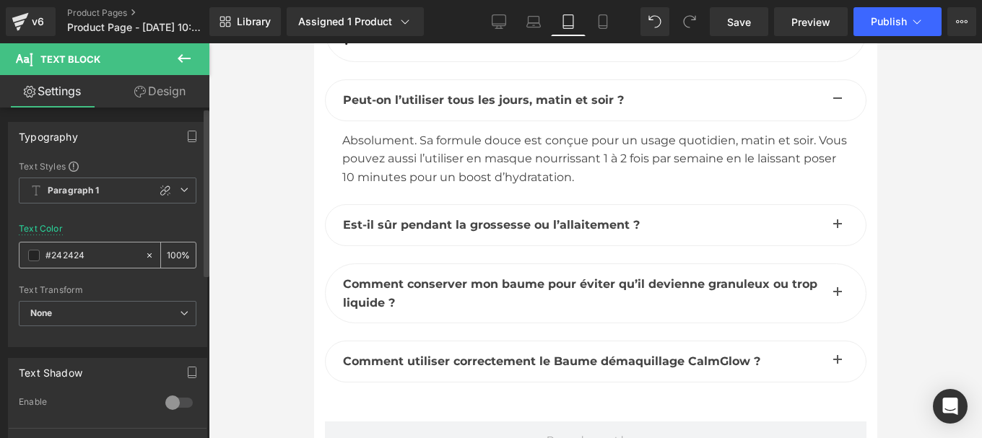
type input "#444444"
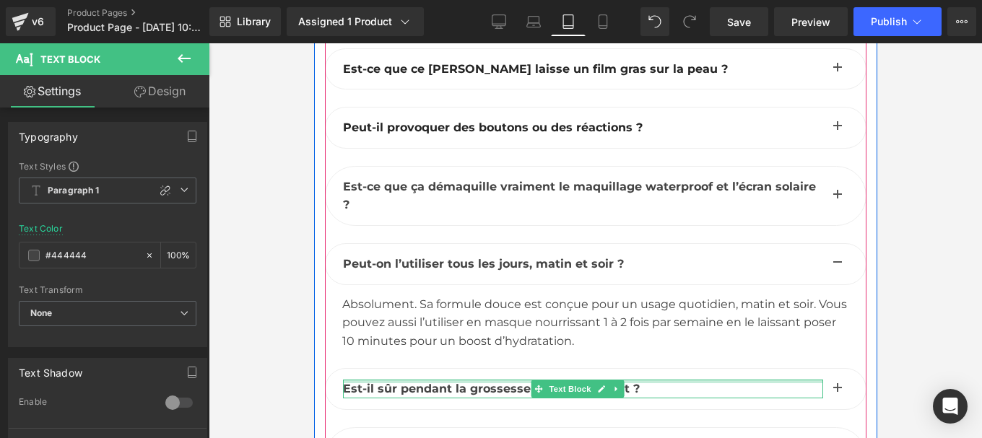
scroll to position [7429, 0]
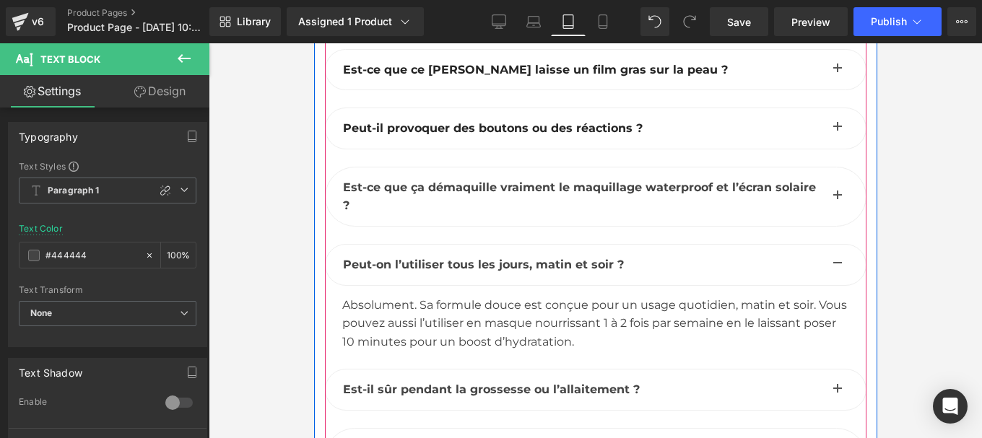
click at [826, 226] on button "button" at bounding box center [836, 196] width 29 height 58
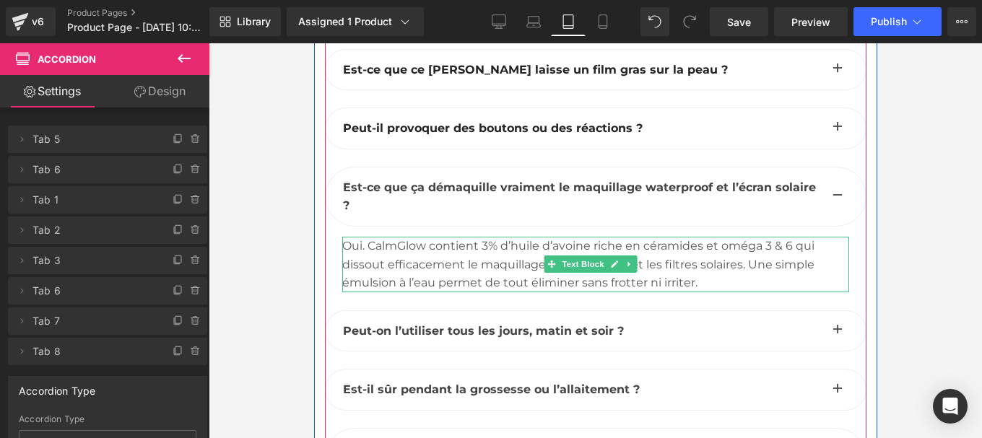
click at [463, 292] on div "Oui. CalmGlow contient 3% d’huile d’avoine riche en céramides et oméga 3 & 6 qu…" at bounding box center [594, 265] width 507 height 56
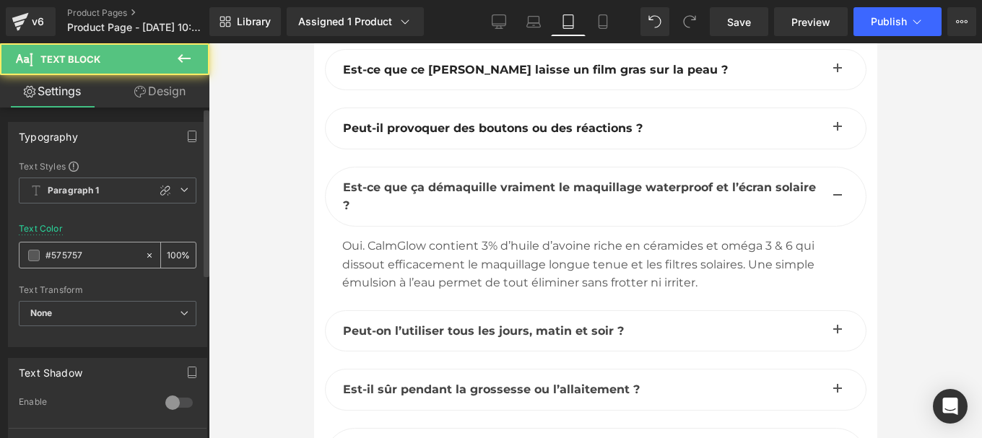
click at [86, 250] on input "#575757" at bounding box center [91, 256] width 92 height 16
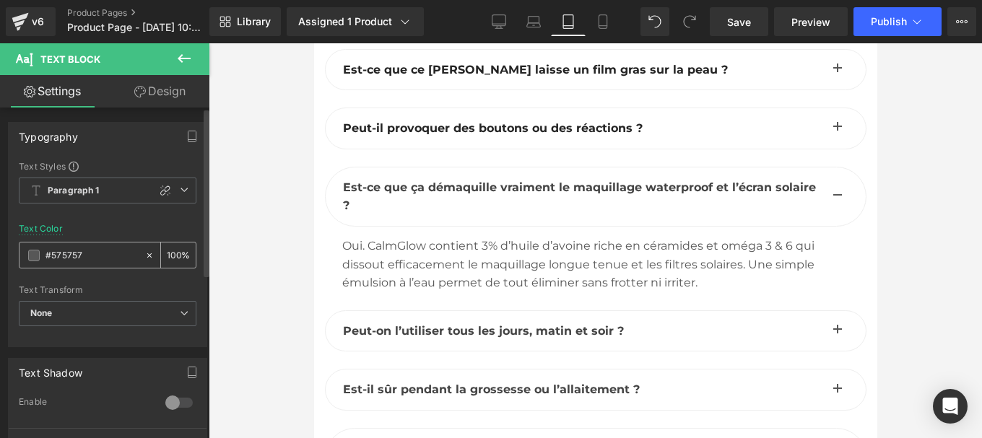
type input "#444444"
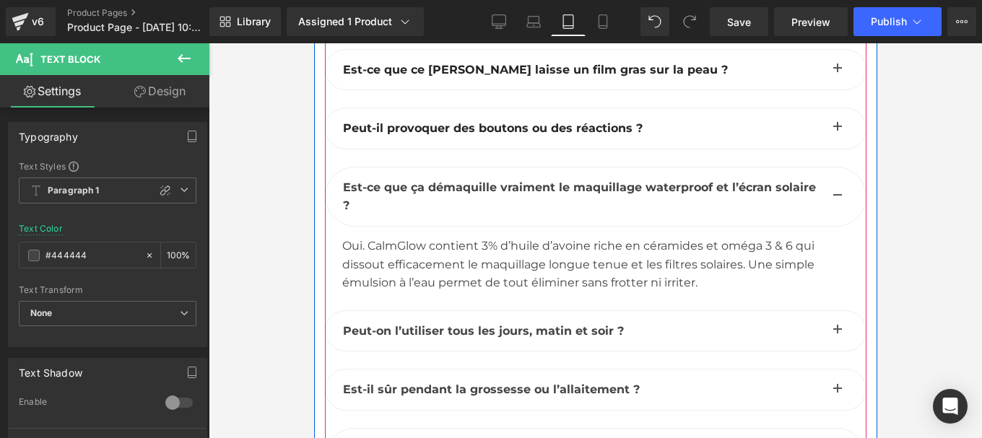
click at [376, 135] on b "Peut-il provoquer des boutons ou des réactions ?" at bounding box center [492, 128] width 300 height 14
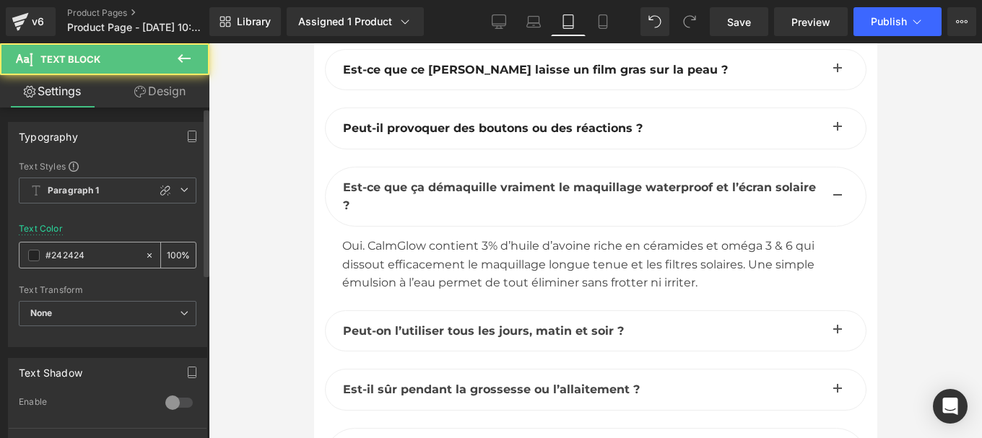
click at [95, 262] on input "#242424" at bounding box center [91, 256] width 92 height 16
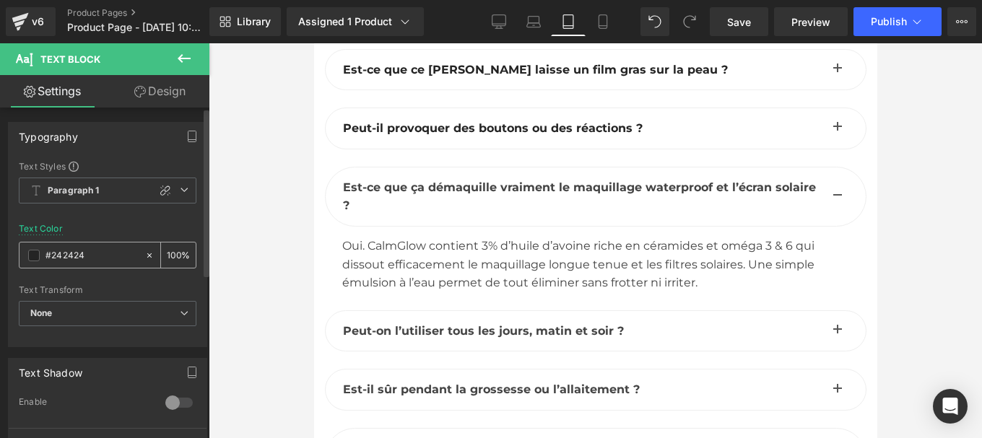
type input "#444444"
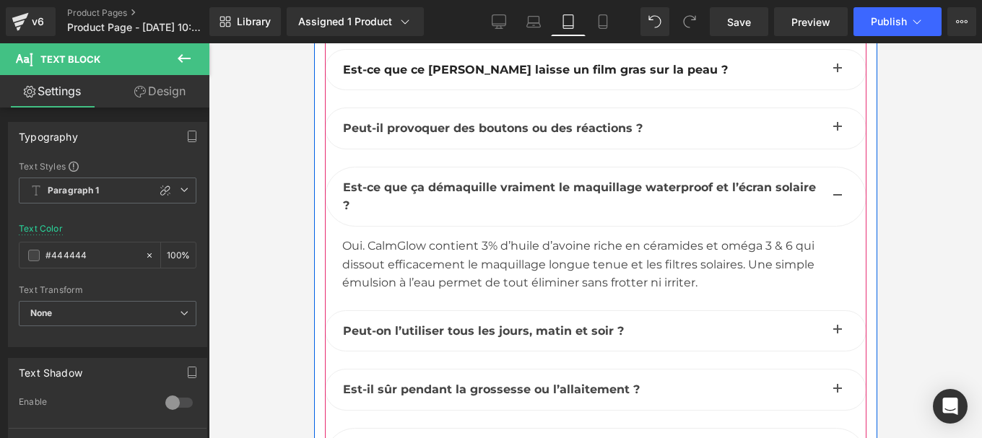
click at [836, 131] on span "button" at bounding box center [836, 131] width 0 height 0
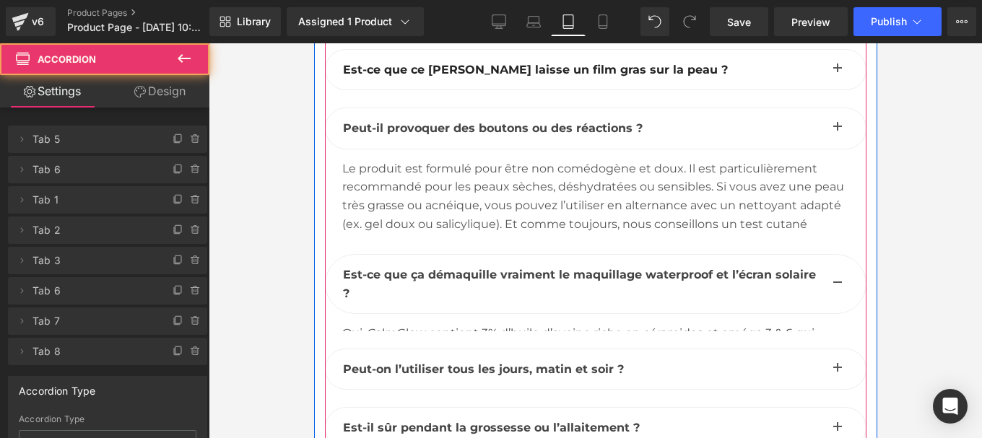
click at [419, 223] on div "Le produit est formulé pour être non comédogène et doux. Il est particulièremen…" at bounding box center [594, 206] width 507 height 92
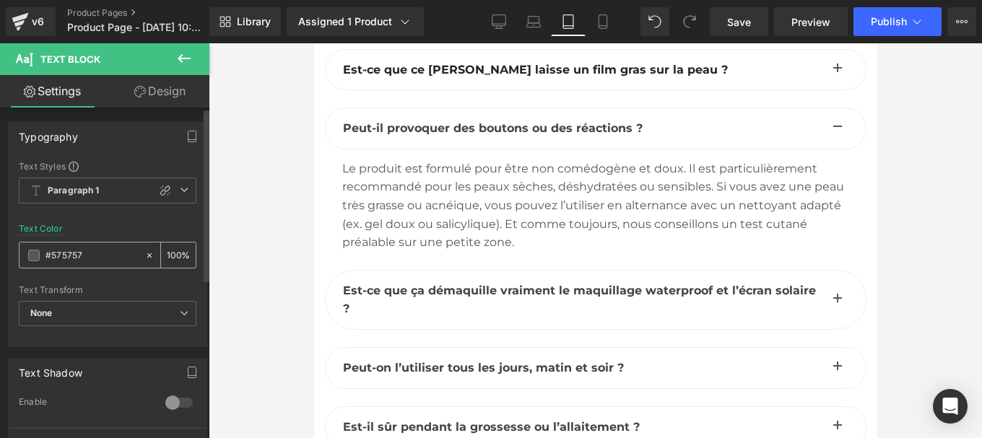
click at [110, 249] on input "#575757" at bounding box center [91, 256] width 92 height 16
paste input "444444"
type input "#444444"
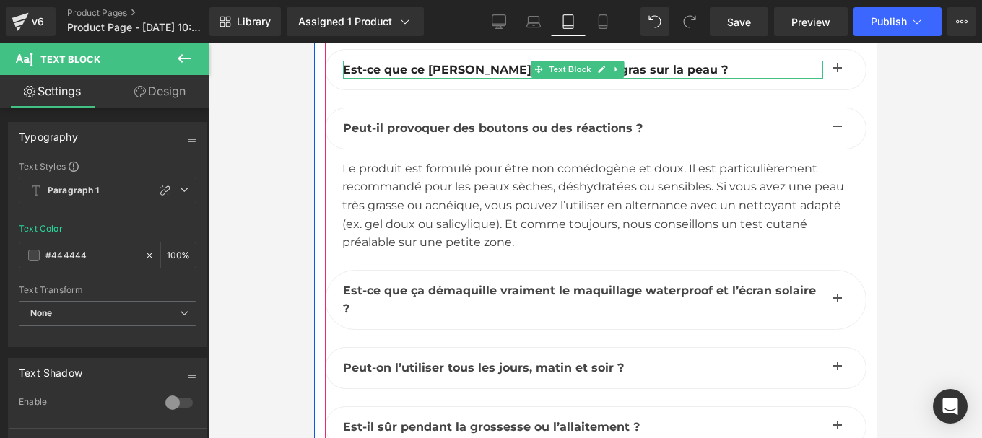
click at [401, 77] on b "Est-ce que ce [PERSON_NAME] laisse un film gras sur la peau ?" at bounding box center [534, 70] width 385 height 14
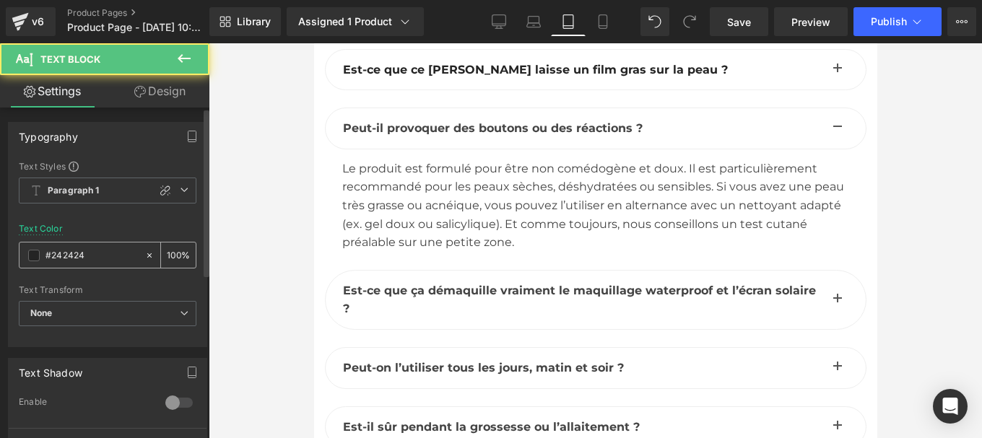
click at [108, 252] on input "#242424" at bounding box center [91, 256] width 92 height 16
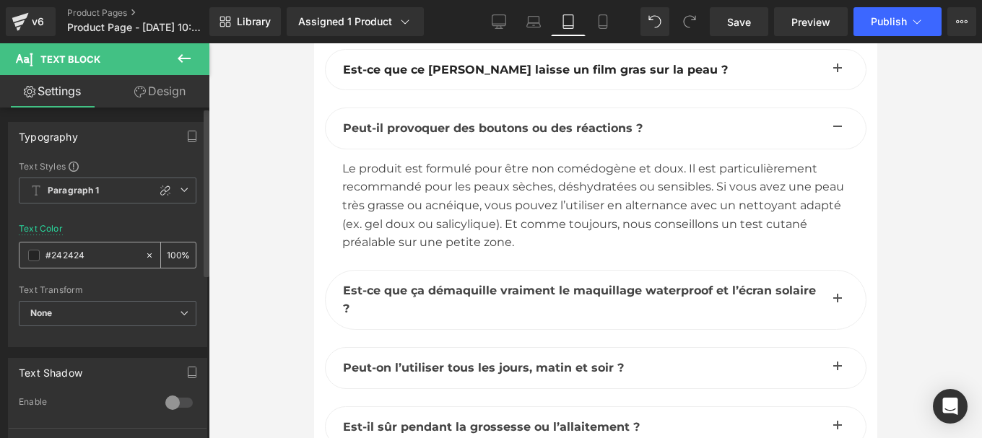
type input "#444444"
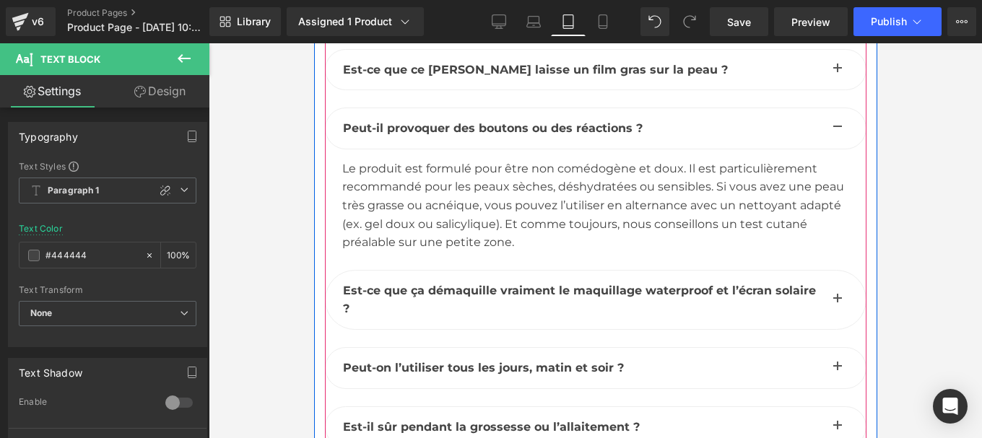
drag, startPoint x: 825, startPoint y: 98, endPoint x: 560, endPoint y: 186, distance: 279.1
click at [823, 90] on button "button" at bounding box center [836, 70] width 29 height 40
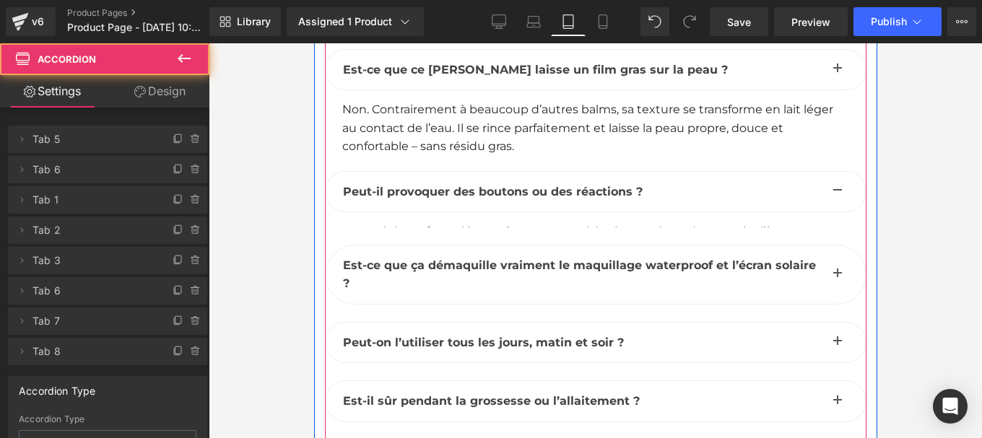
click at [430, 156] on p "Non. Contrairement à beaucoup d’autres balms, sa texture se transforme en lait …" at bounding box center [594, 128] width 507 height 56
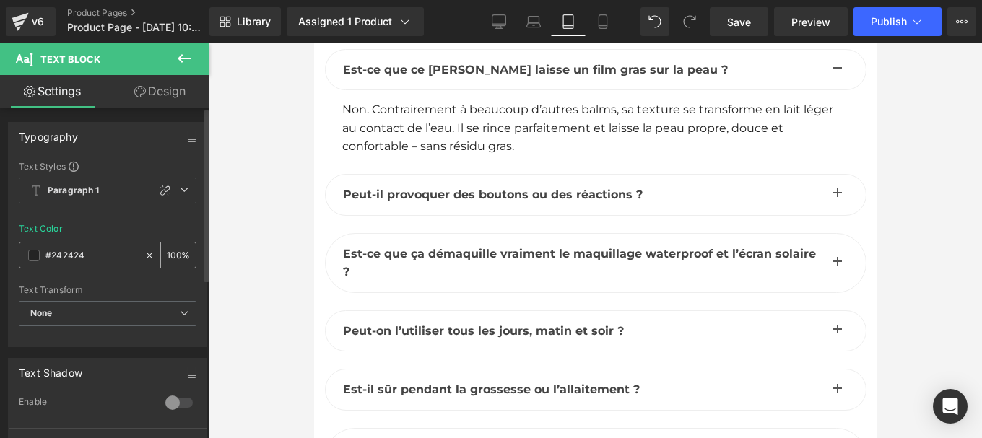
click at [99, 253] on input "#242424" at bounding box center [91, 256] width 92 height 16
paste input "44444"
type input "#444444"
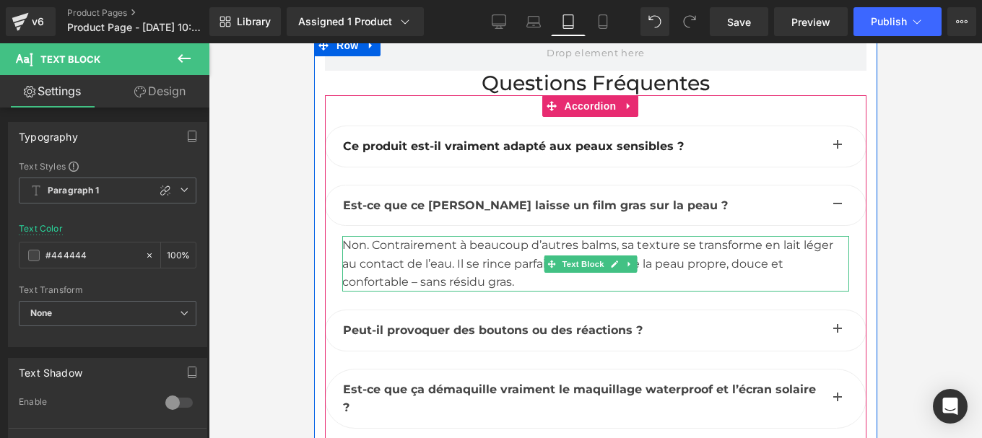
scroll to position [7292, 0]
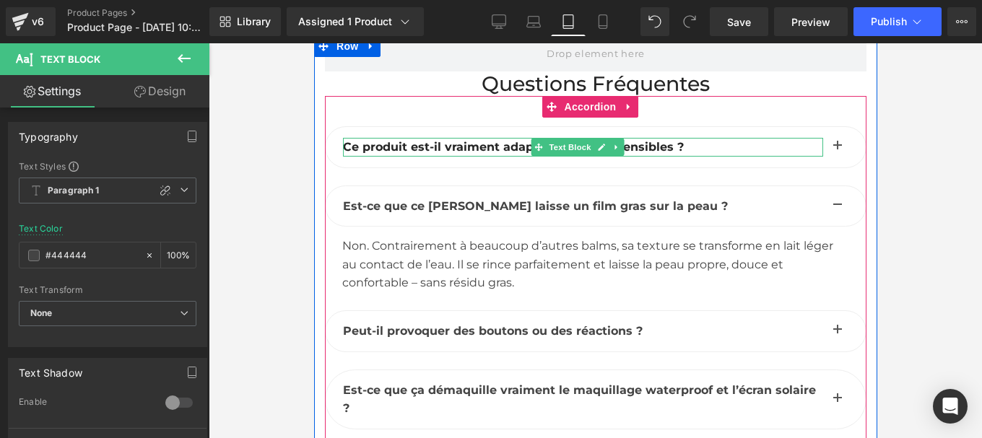
click at [393, 154] on b "Ce produit est-il vraiment adapté aux peaux sensibles ?" at bounding box center [512, 147] width 341 height 14
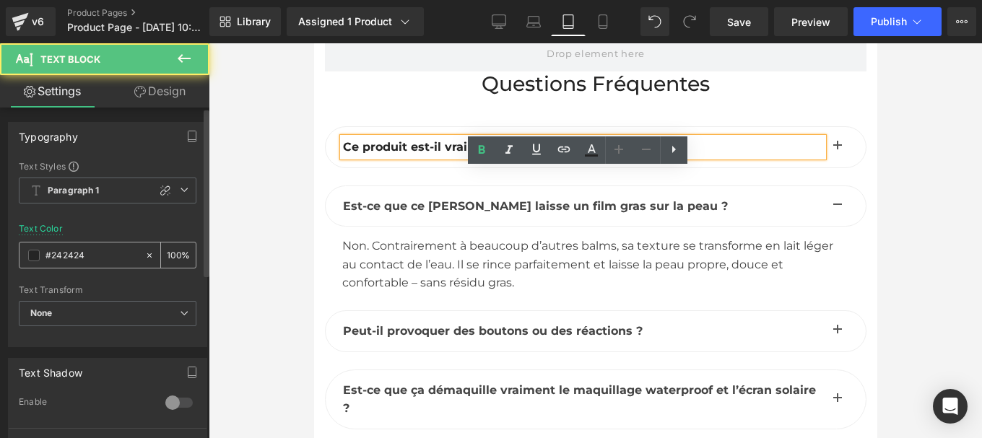
click at [93, 255] on input "#242424" at bounding box center [91, 256] width 92 height 16
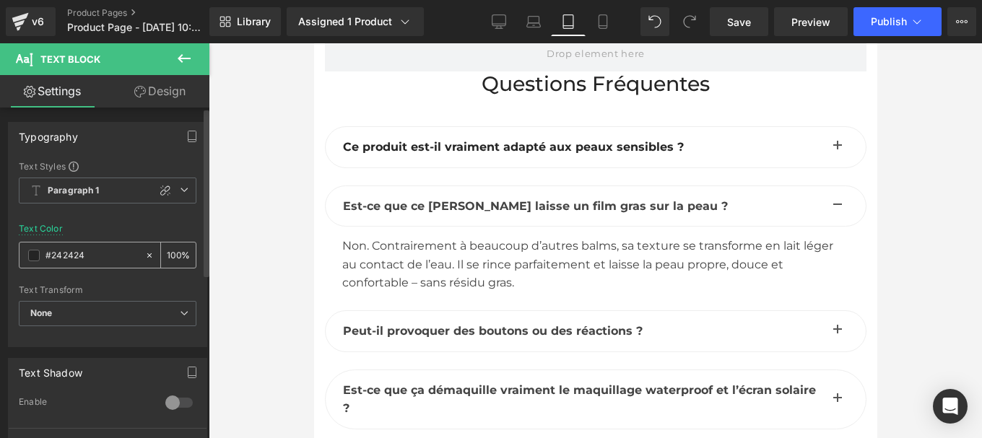
type input "#444444"
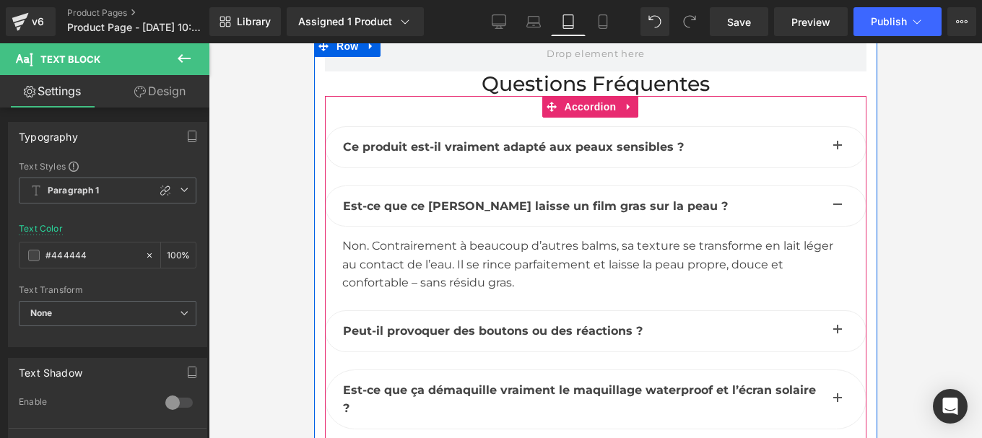
click at [822, 167] on button "button" at bounding box center [836, 147] width 29 height 40
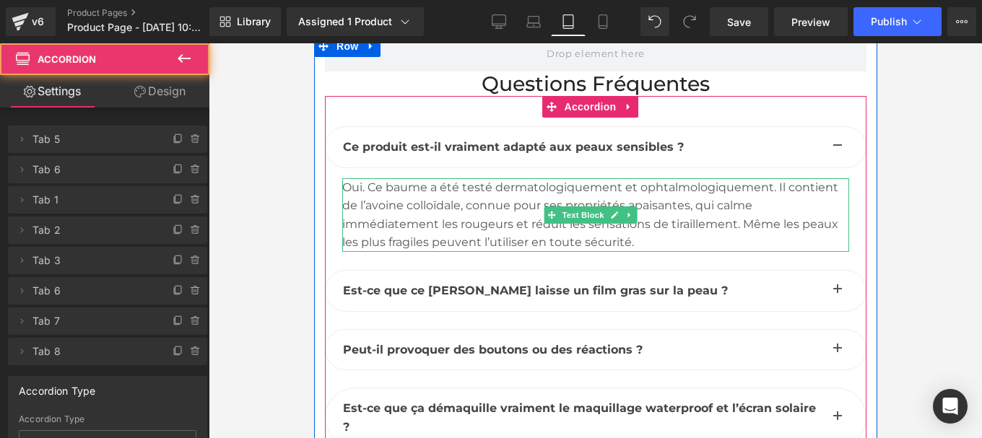
click at [447, 243] on div "Oui. Ce baume a été testé dermatologiquement et ophtalmologiquement. Il contien…" at bounding box center [594, 215] width 507 height 74
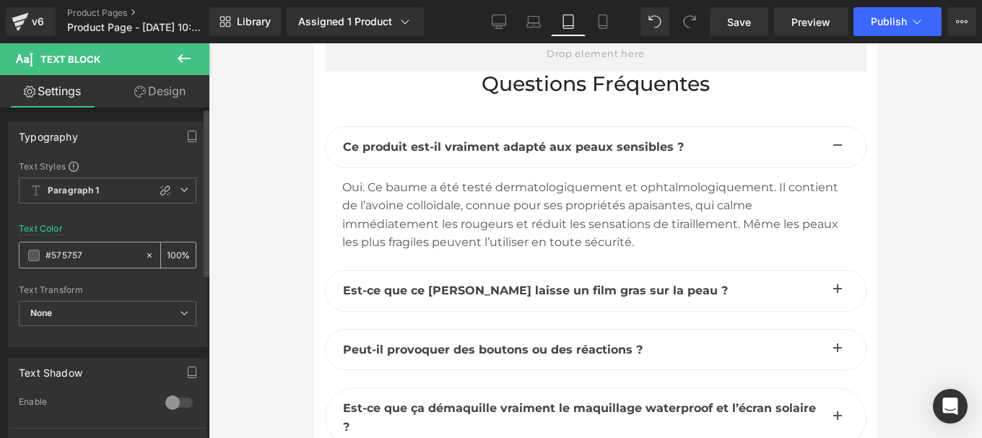
click at [87, 255] on input "#575757" at bounding box center [91, 256] width 92 height 16
paste input "444444"
type input "#444444"
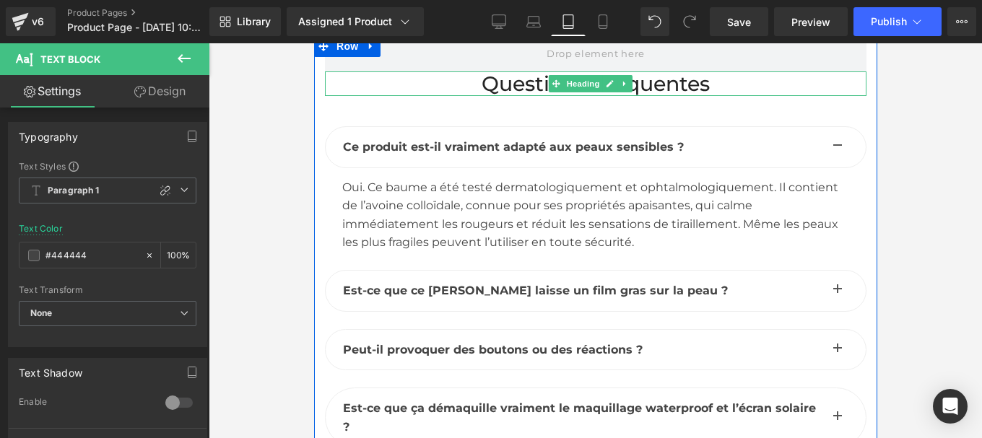
click at [509, 96] on h2 "Questions fréquentes" at bounding box center [594, 83] width 541 height 25
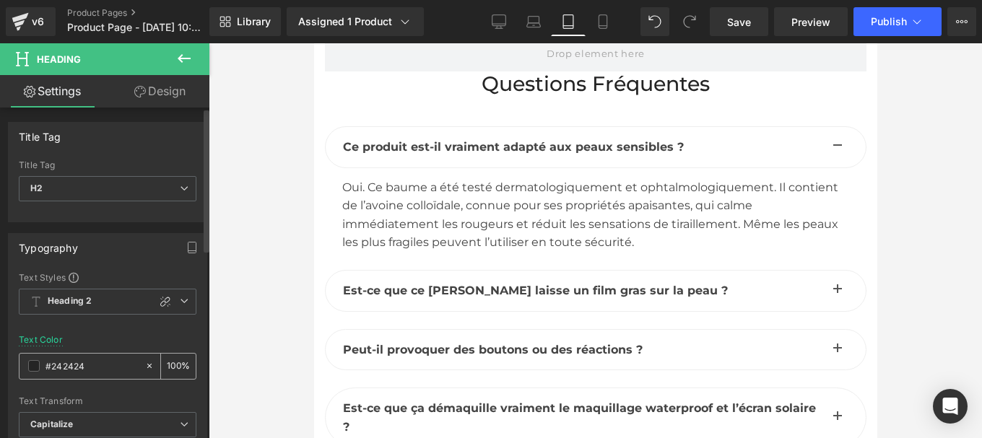
click at [87, 368] on input "#242424" at bounding box center [91, 366] width 92 height 16
type input "#444444"
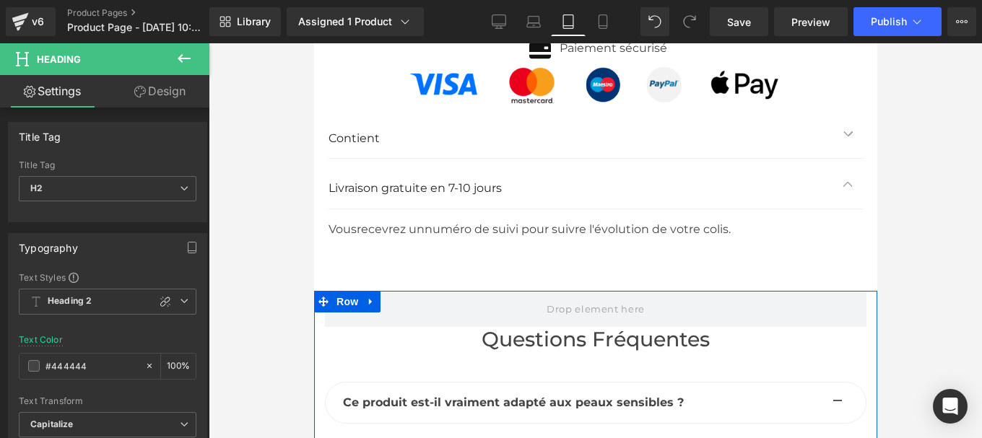
scroll to position [7036, 0]
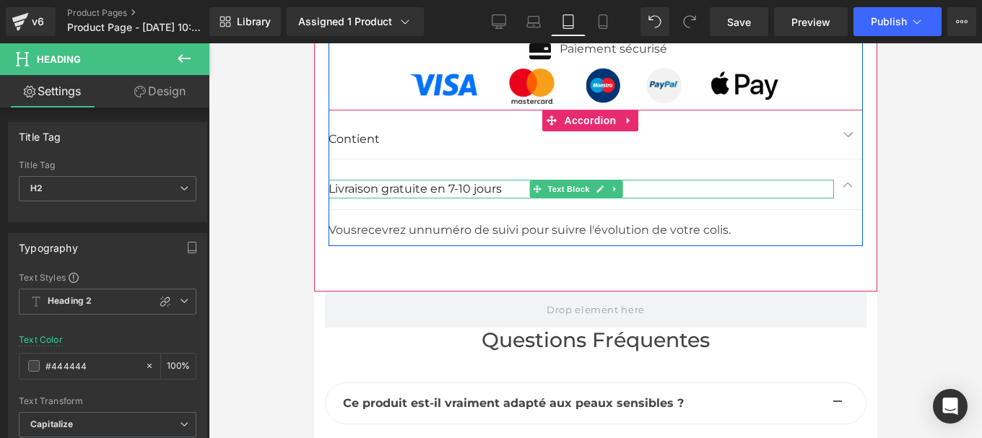
click at [397, 198] on p "Livraison gratuite en 7-10 jours" at bounding box center [580, 189] width 505 height 19
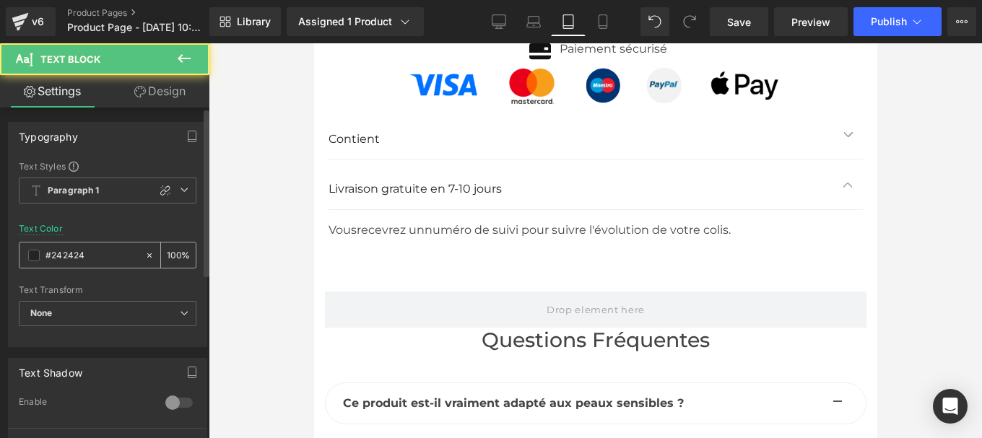
click at [95, 264] on div "#242424" at bounding box center [81, 255] width 125 height 25
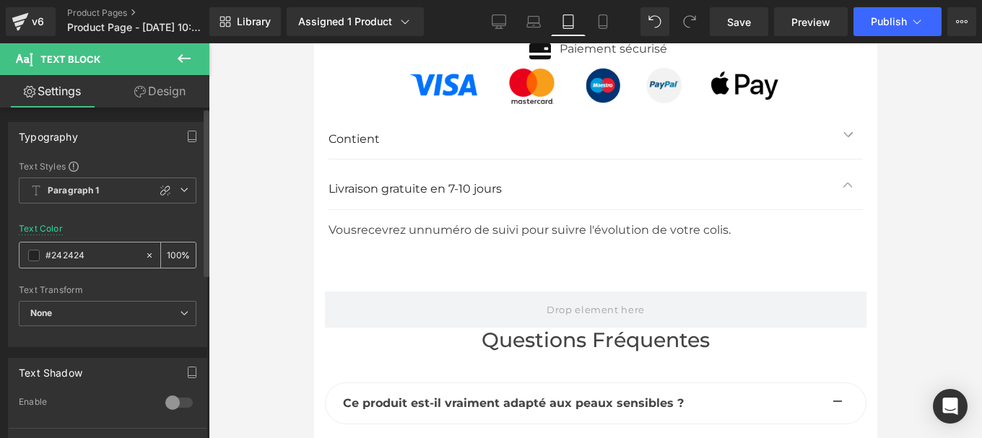
click at [90, 259] on input "#242424" at bounding box center [91, 256] width 92 height 16
paste input "44444"
type input "#444444"
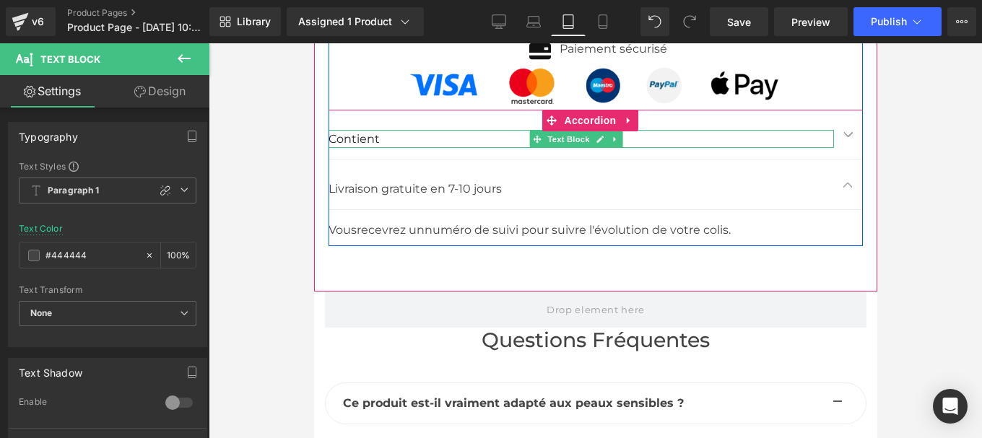
click at [348, 149] on p "Contient" at bounding box center [580, 139] width 505 height 19
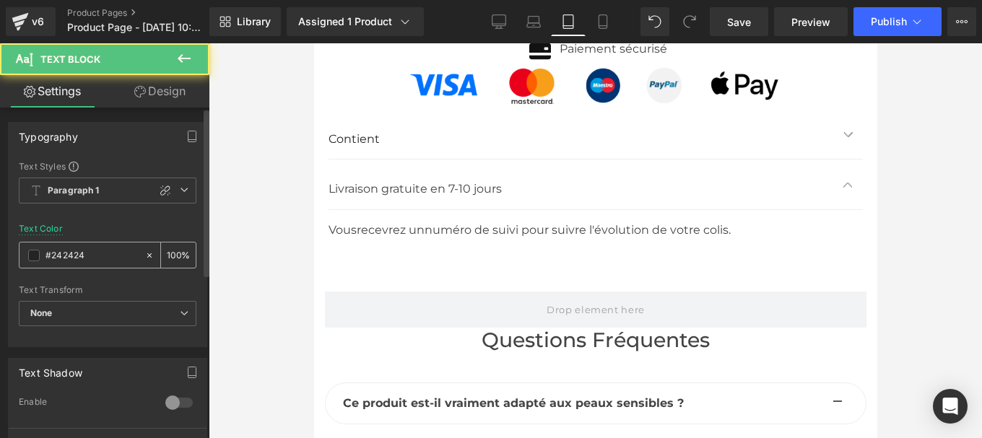
click at [100, 254] on input "#242424" at bounding box center [91, 256] width 92 height 16
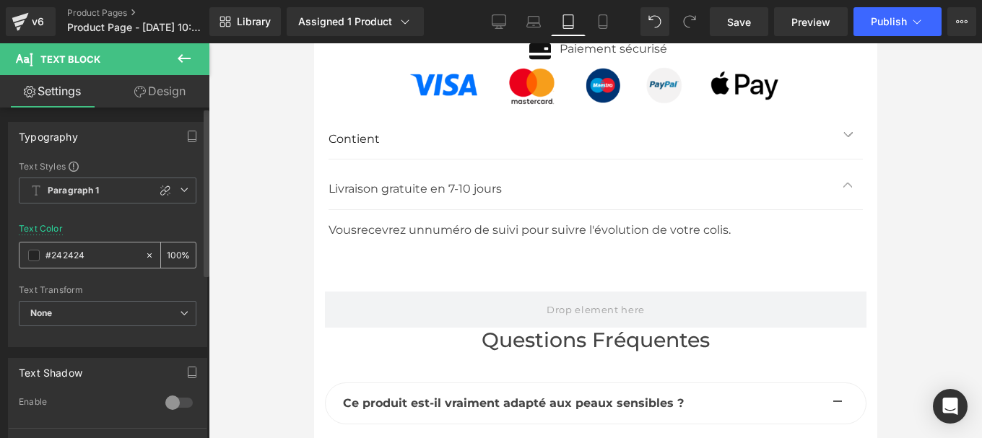
paste input "44444"
type input "#444444"
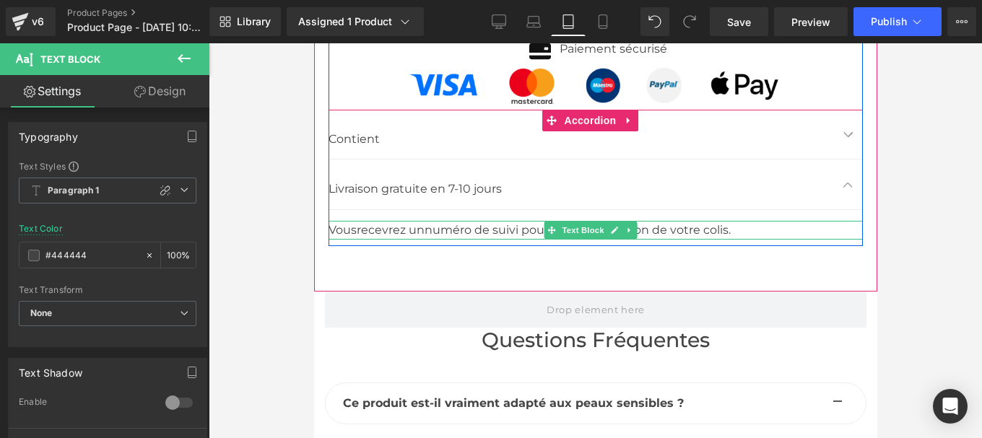
click at [442, 240] on div "Vous recevrez un numéro de suivi pour suivre l'évolution de votre colis." at bounding box center [595, 230] width 534 height 19
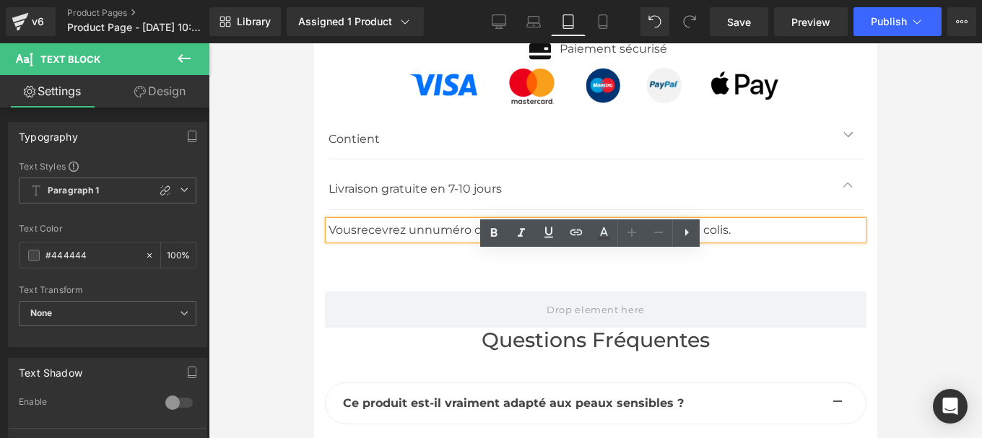
click at [847, 138] on span "button" at bounding box center [847, 138] width 0 height 0
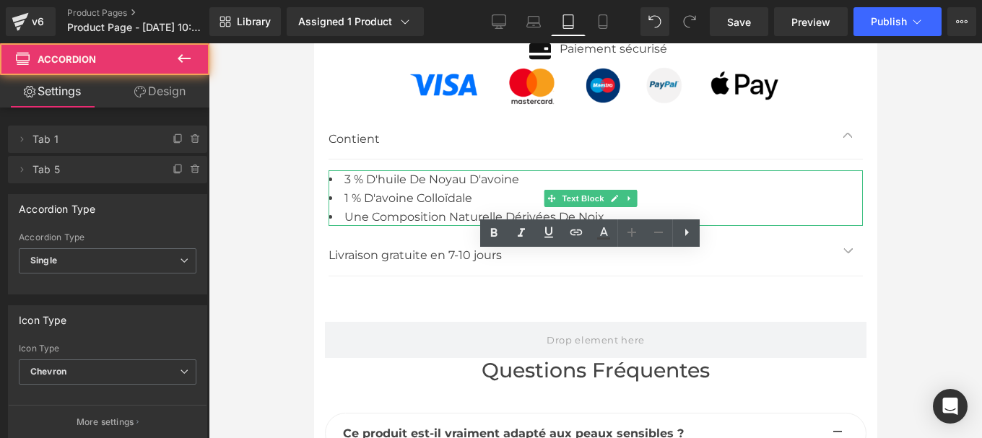
click at [395, 208] on li "1 % d'avoine colloïdale" at bounding box center [595, 198] width 534 height 19
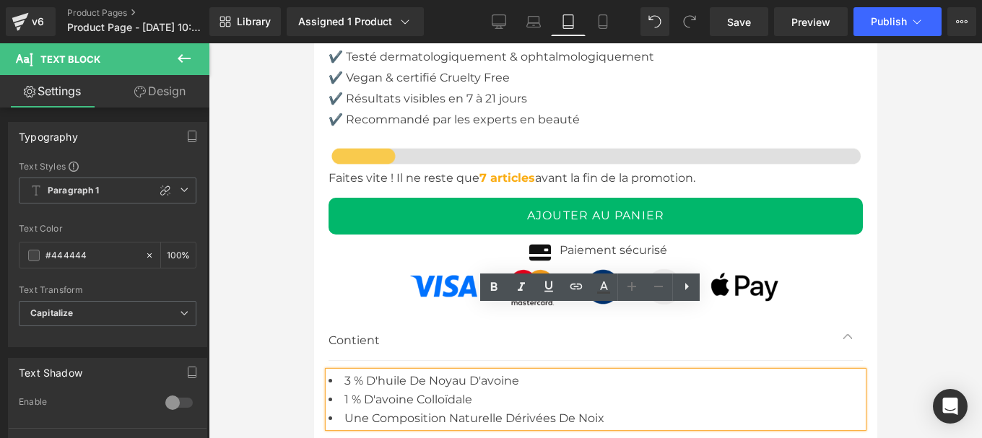
scroll to position [6830, 0]
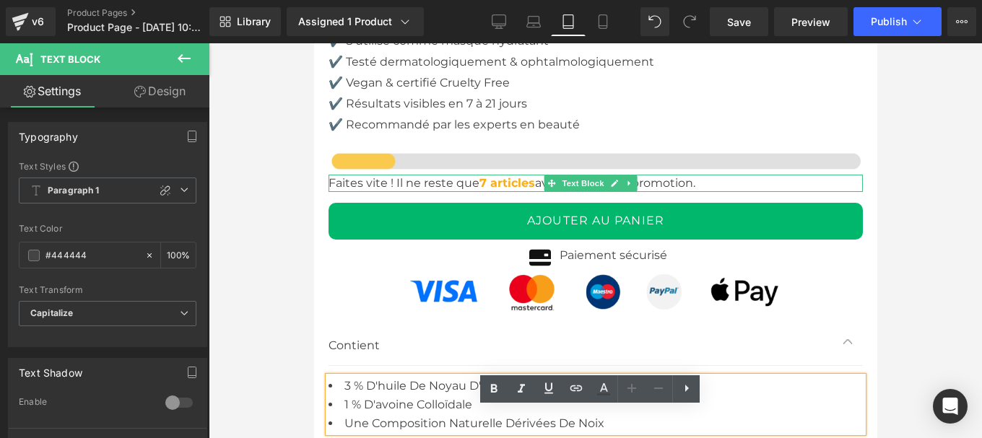
click at [390, 192] on p "Faites vite ! Il ne reste que 7 articles avant la fin de la promotion." at bounding box center [595, 183] width 534 height 17
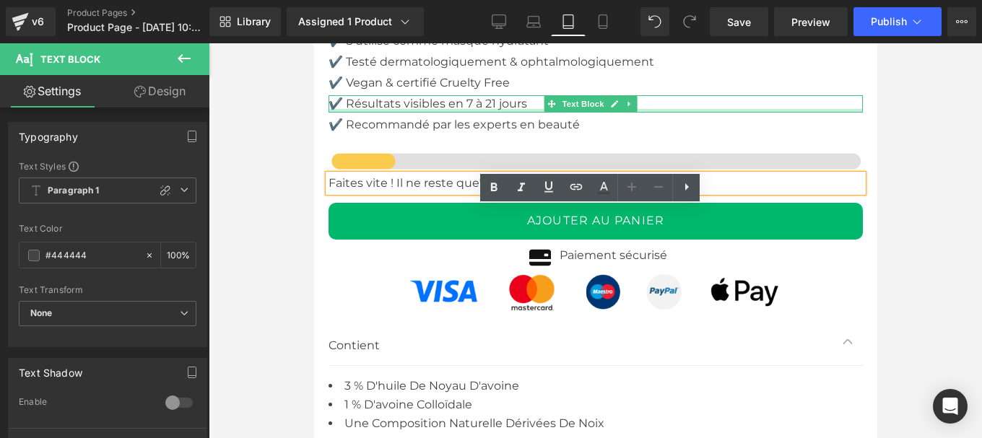
click at [382, 113] on div at bounding box center [595, 111] width 534 height 4
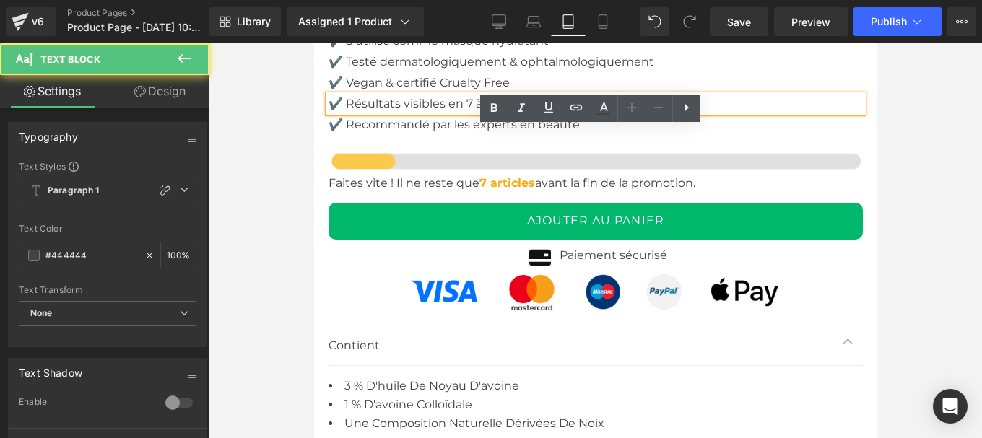
click at [380, 113] on p "✔️ Résultats visibles en 7 à 21 jours" at bounding box center [595, 103] width 534 height 17
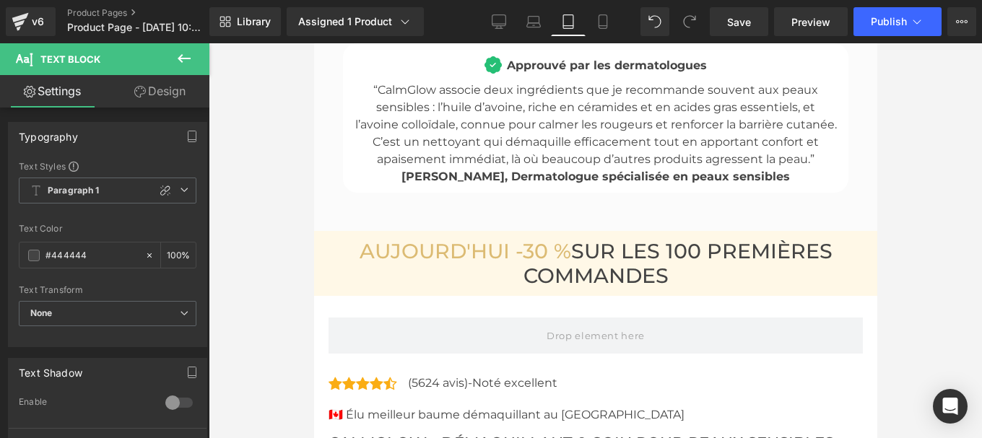
scroll to position [6250, 0]
click at [489, 136] on p "“CalmGlow associe deux ingrédients que je recommande souvent aux peaux sensible…" at bounding box center [595, 125] width 484 height 87
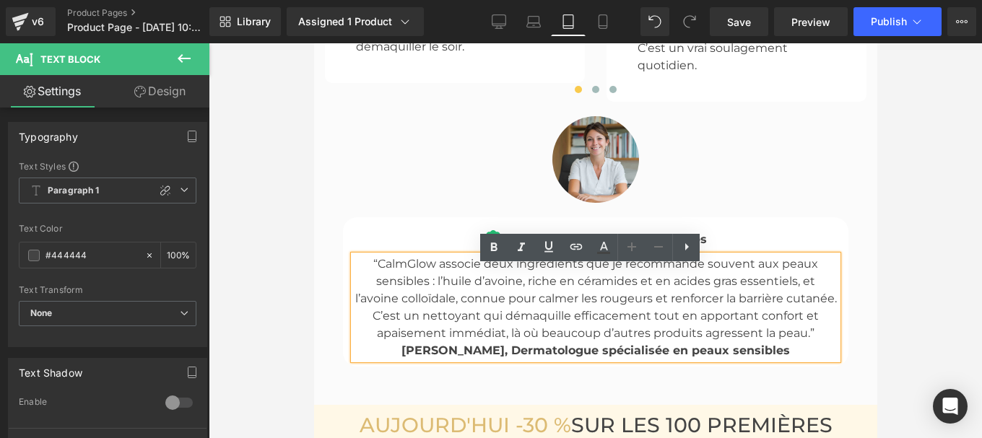
scroll to position [6074, 0]
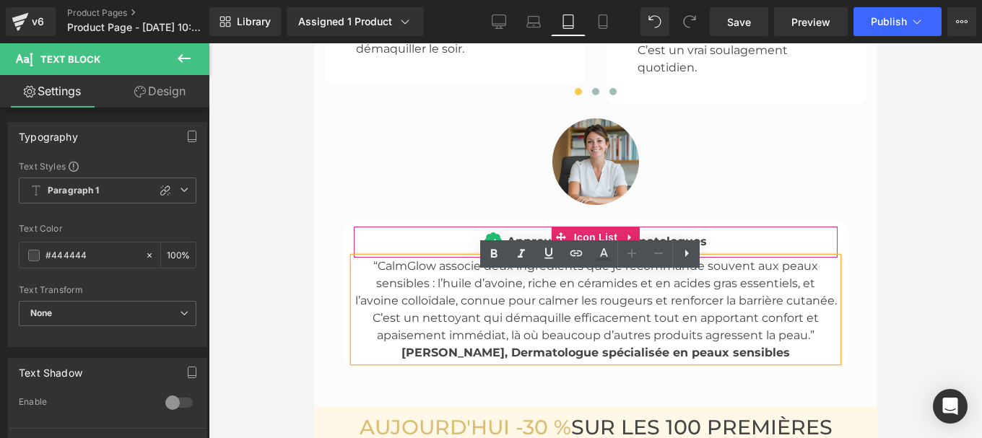
click at [731, 255] on div "Image Approuvé par les dermatologues Text Block" at bounding box center [595, 244] width 484 height 25
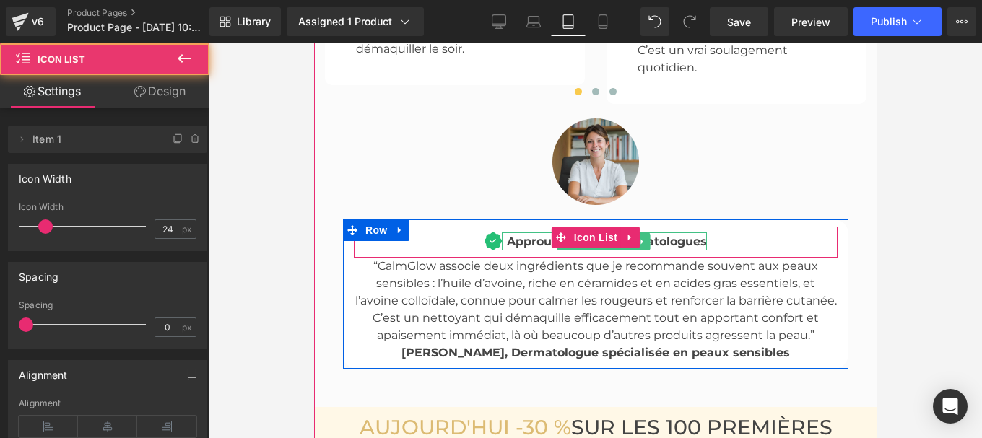
click at [658, 248] on b "Approuvé par les dermatologues" at bounding box center [606, 242] width 200 height 14
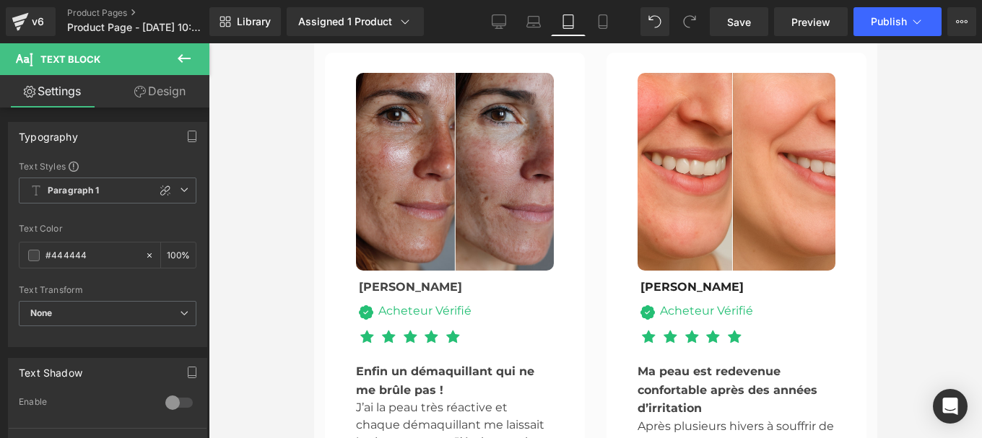
scroll to position [5593, 0]
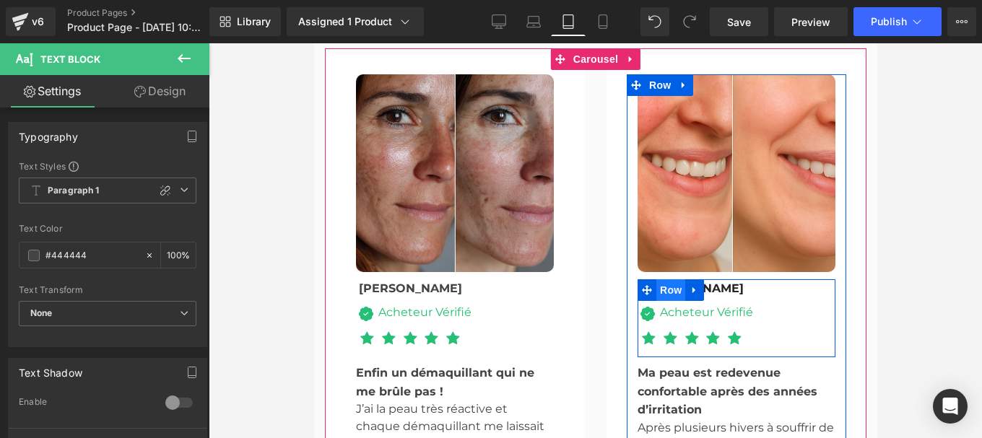
click at [656, 301] on span "Row" at bounding box center [669, 290] width 29 height 22
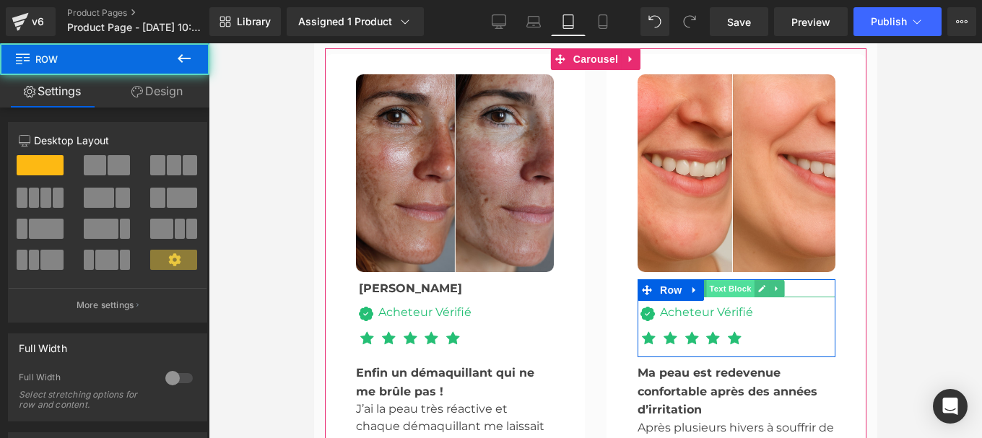
click at [716, 297] on span "Text Block" at bounding box center [729, 288] width 48 height 17
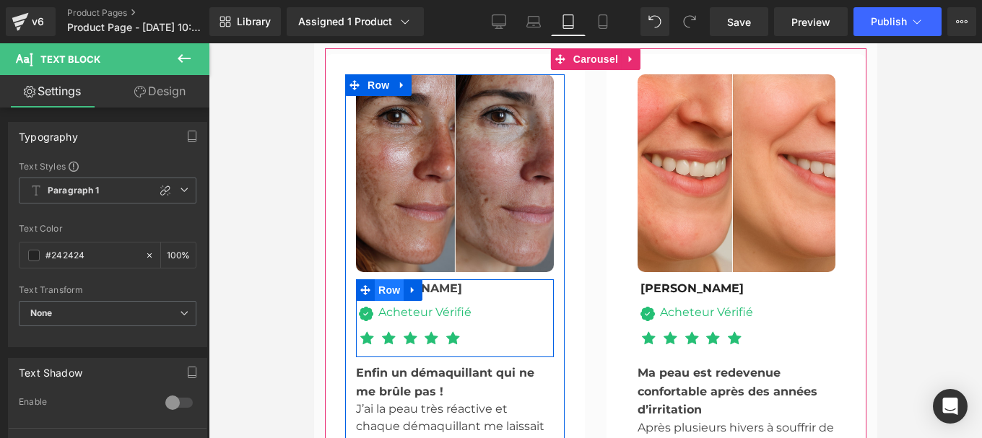
click at [374, 301] on span "Row" at bounding box center [388, 290] width 29 height 22
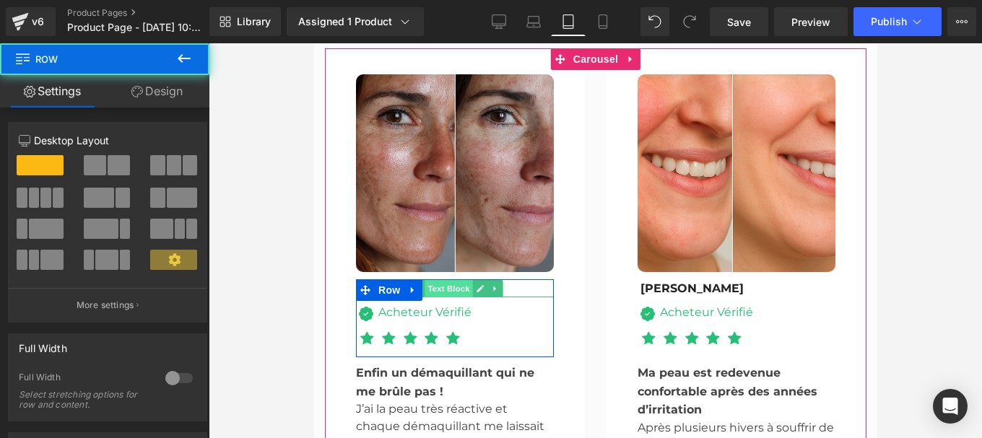
click at [450, 297] on span "Text Block" at bounding box center [448, 288] width 48 height 17
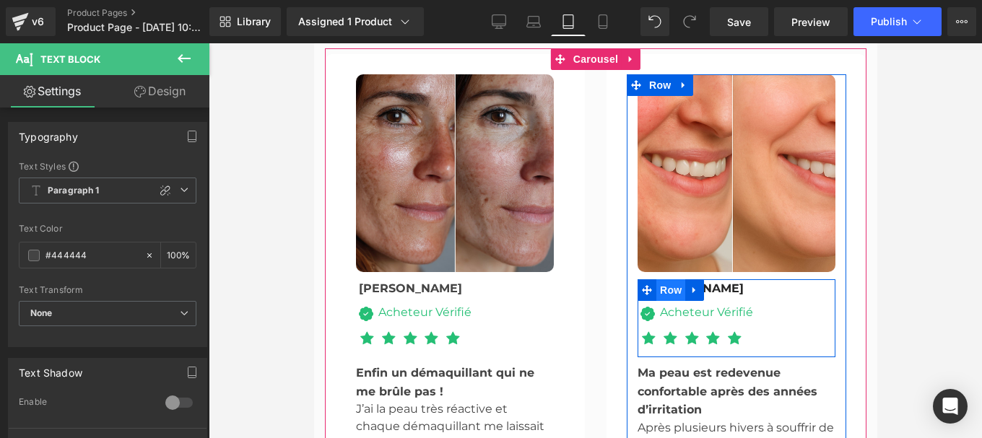
click at [655, 301] on span "Row" at bounding box center [669, 290] width 29 height 22
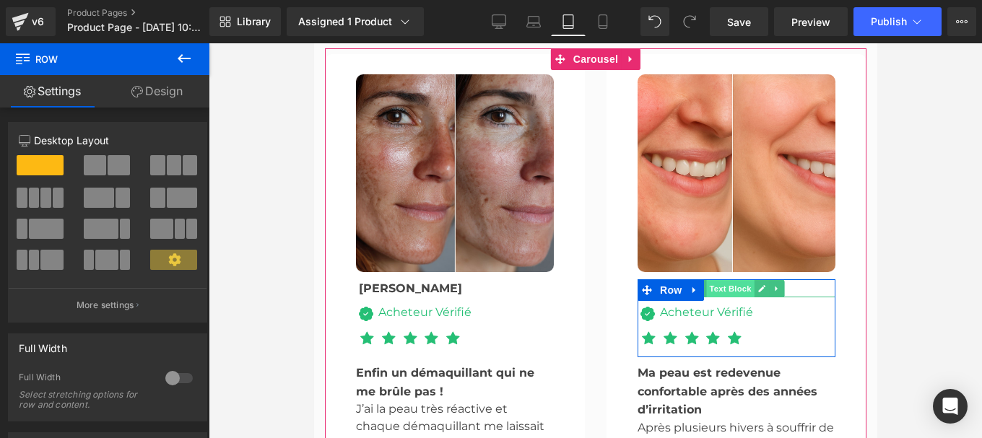
click at [734, 297] on span "Text Block" at bounding box center [729, 288] width 48 height 17
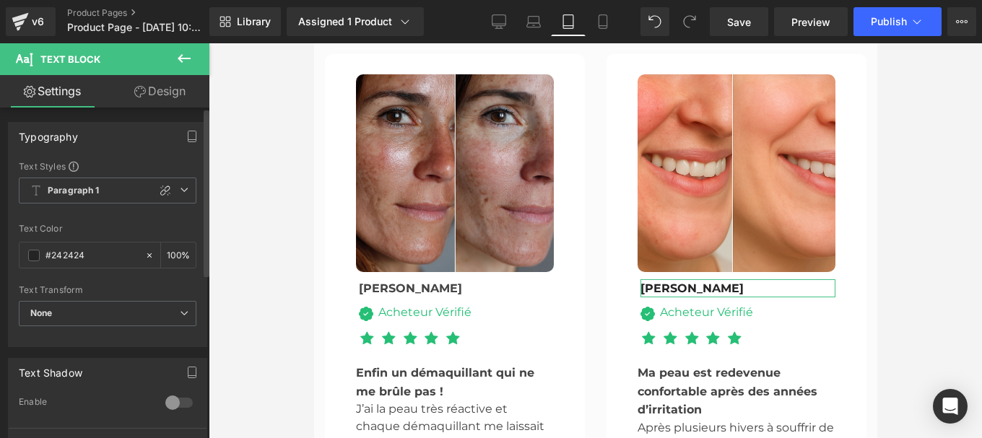
drag, startPoint x: 102, startPoint y: 254, endPoint x: 0, endPoint y: 255, distance: 102.5
type textarea "#242424"
click at [0, 255] on div "Typography Text Styles Custom Paragraph 1 Paragraph 2 Paragraph 3 Paragraph 4 P…" at bounding box center [108, 229] width 216 height 236
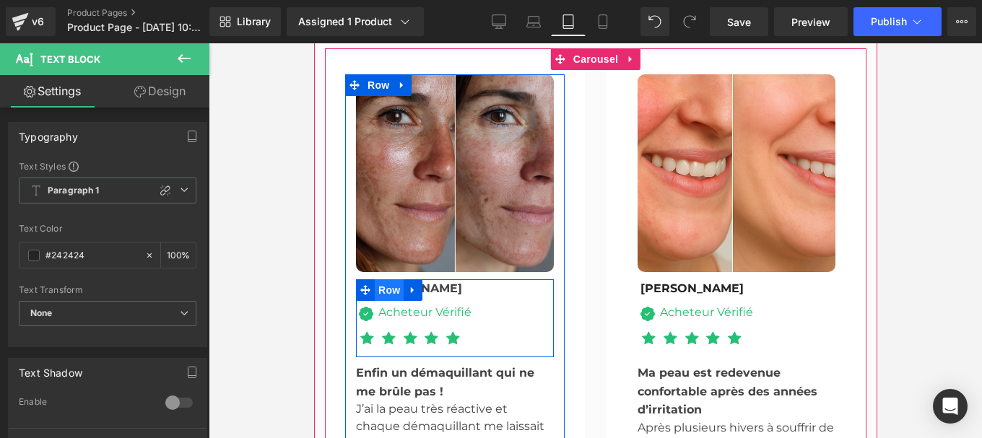
click at [374, 301] on span "Row" at bounding box center [388, 290] width 29 height 22
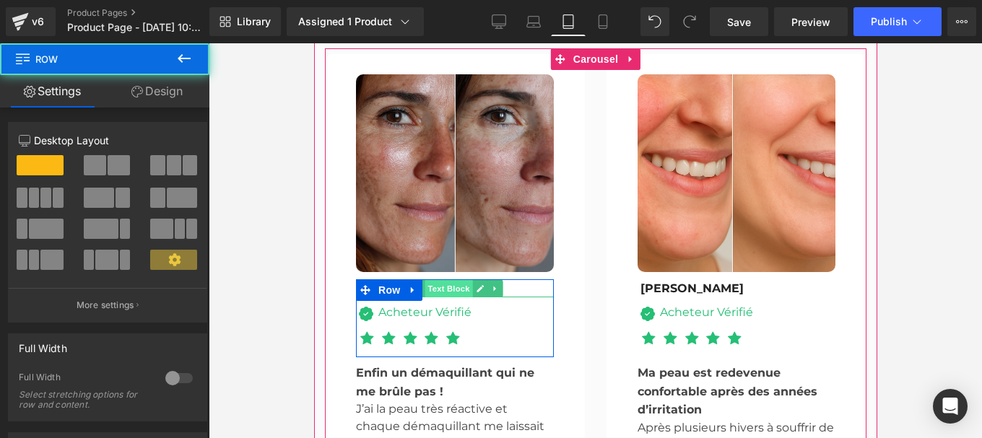
click at [441, 297] on span "Text Block" at bounding box center [448, 288] width 48 height 17
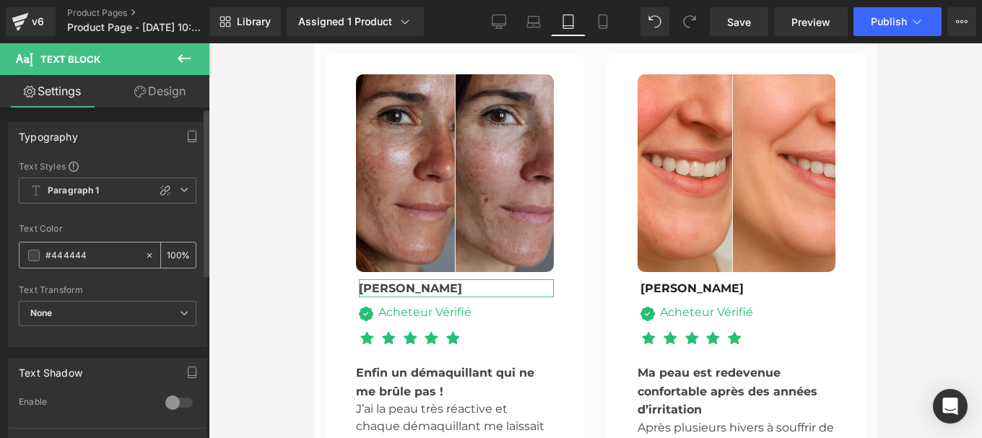
drag, startPoint x: 86, startPoint y: 255, endPoint x: 45, endPoint y: 256, distance: 41.1
click at [45, 256] on div "#444444" at bounding box center [81, 255] width 125 height 25
paste input "24242"
type input "#242424"
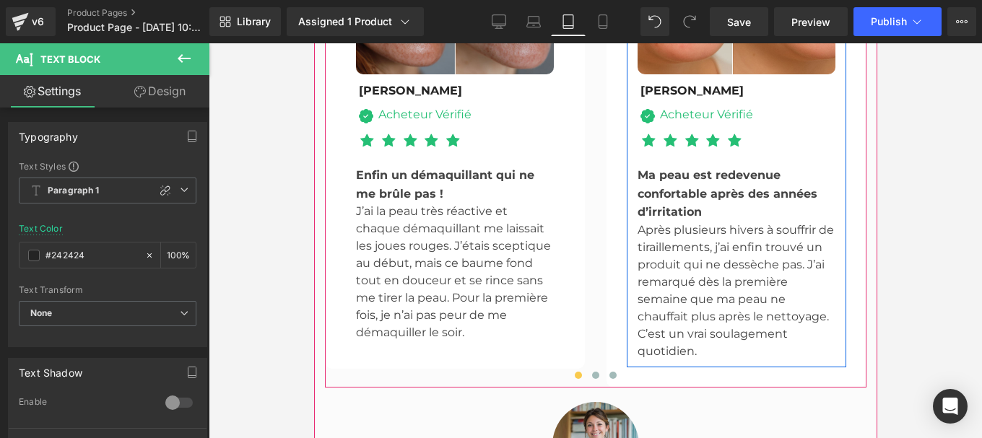
scroll to position [5793, 0]
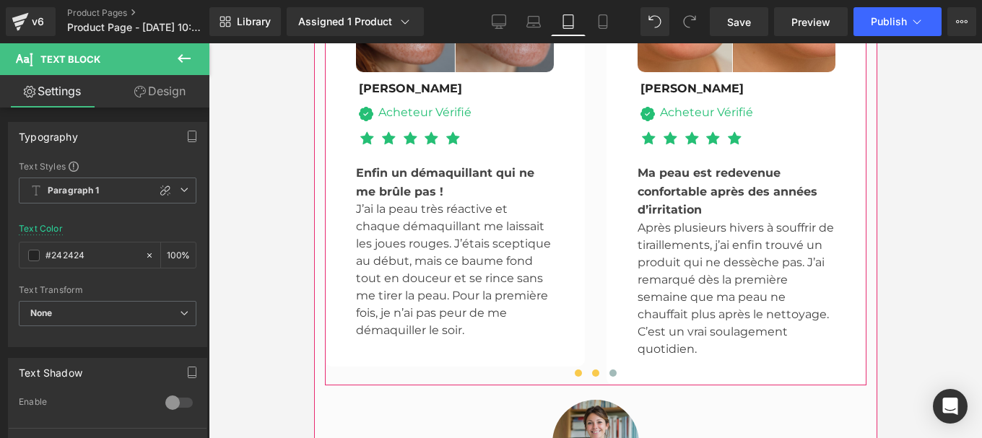
click at [591, 377] on span at bounding box center [594, 373] width 7 height 7
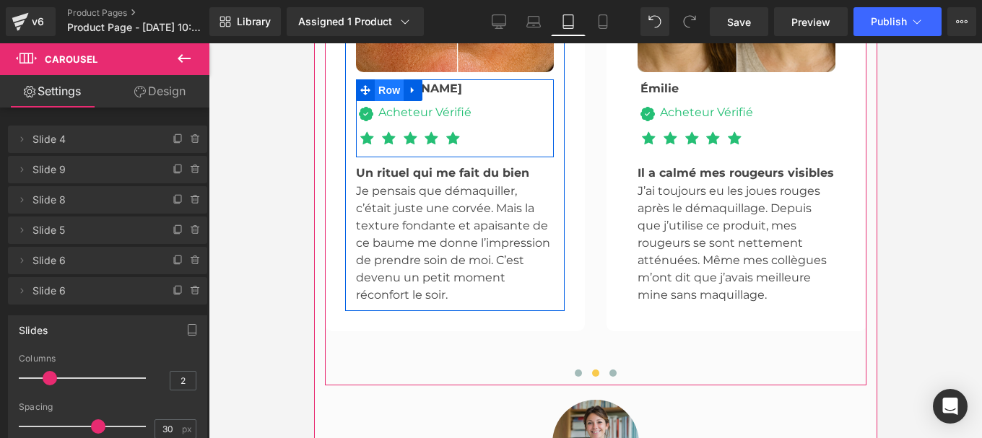
click at [374, 101] on span "Row" at bounding box center [388, 90] width 29 height 22
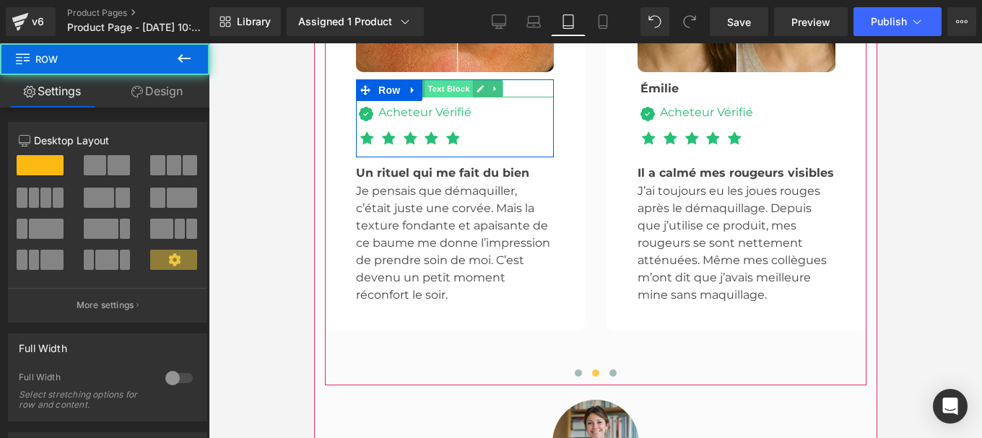
click at [448, 97] on span "Text Block" at bounding box center [448, 88] width 48 height 17
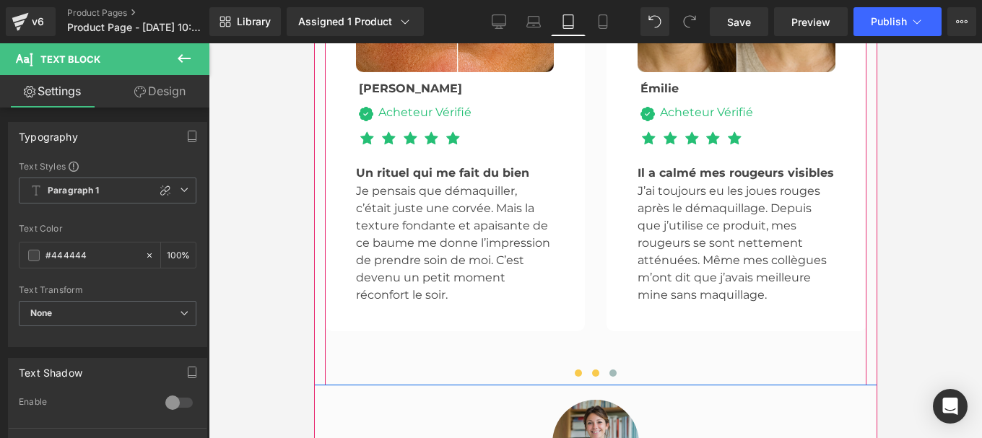
click at [574, 377] on span at bounding box center [577, 373] width 7 height 7
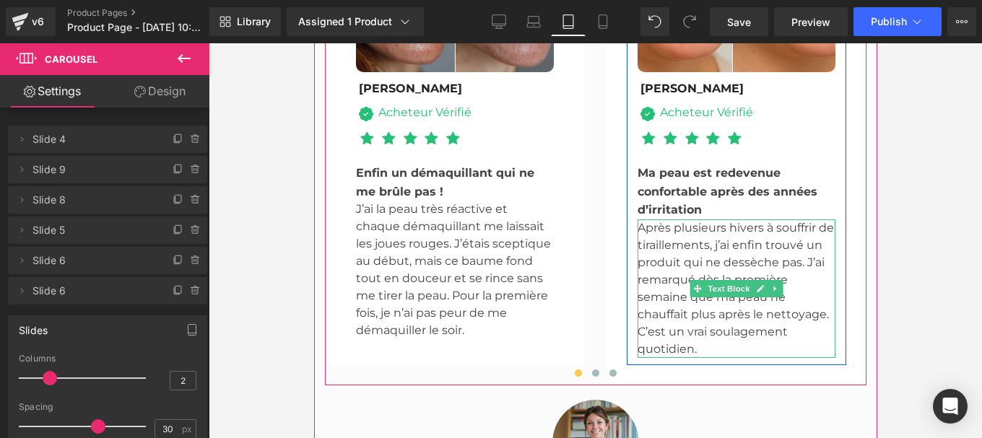
click at [666, 287] on p "Après plusieurs hivers à souffrir de tiraillements, j’ai enfin trouvé un produi…" at bounding box center [736, 288] width 198 height 139
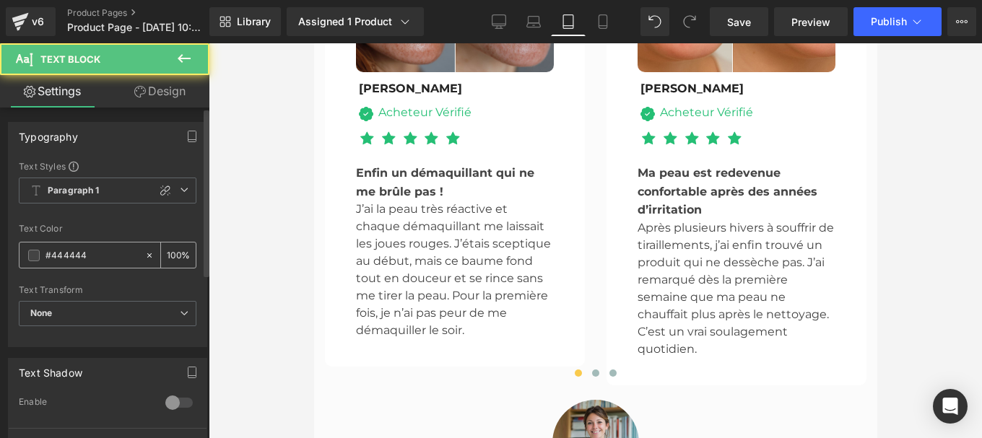
click at [101, 250] on input "#444444" at bounding box center [91, 256] width 92 height 16
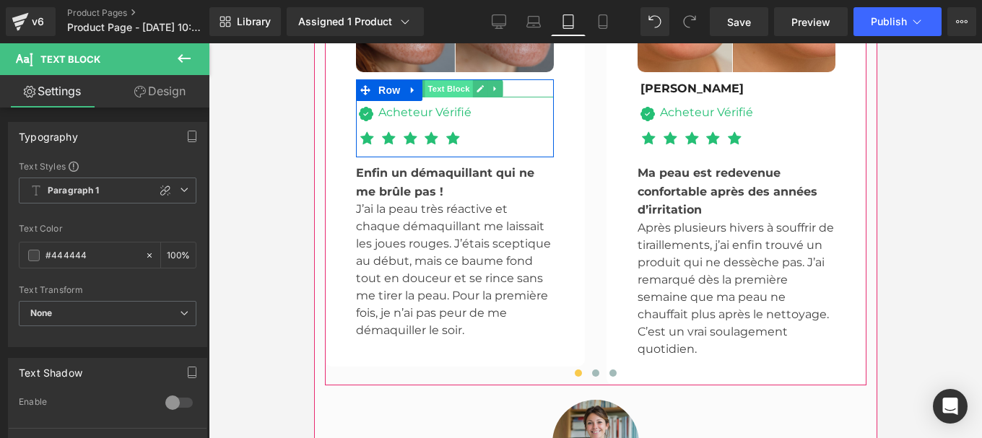
click at [452, 97] on span "Text Block" at bounding box center [448, 88] width 48 height 17
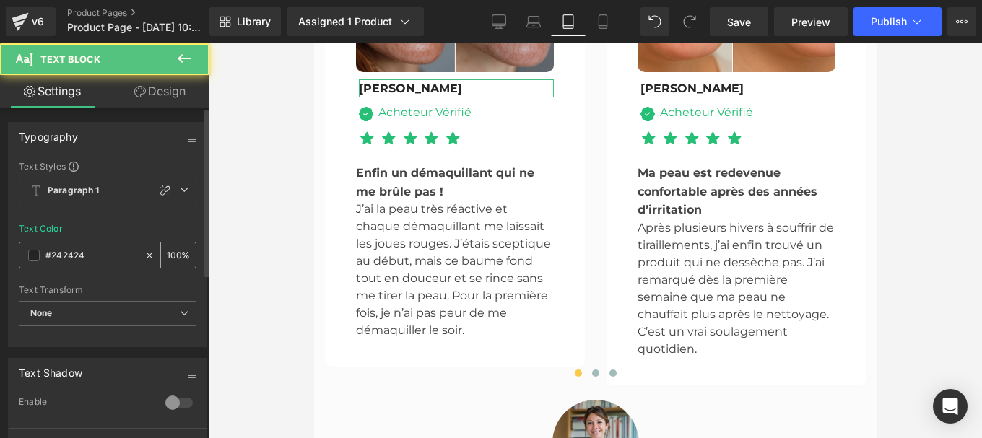
click at [86, 257] on input "#242424" at bounding box center [91, 256] width 92 height 16
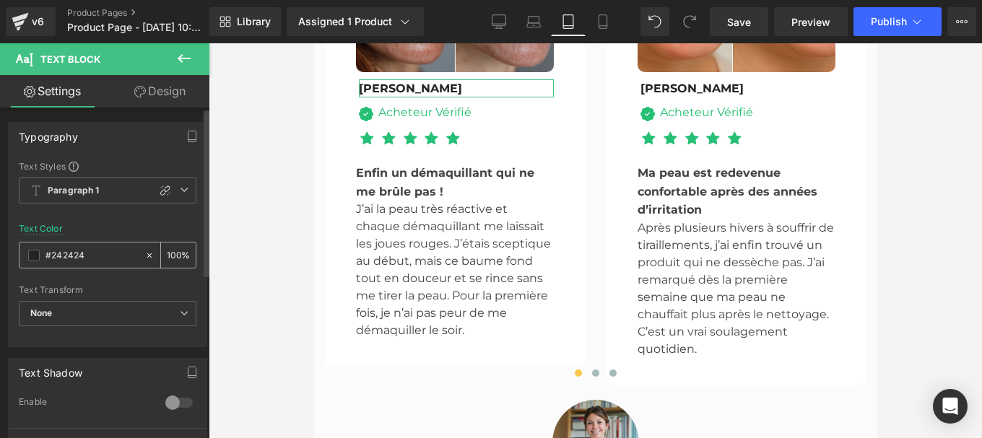
paste input "44444"
type input "#444444"
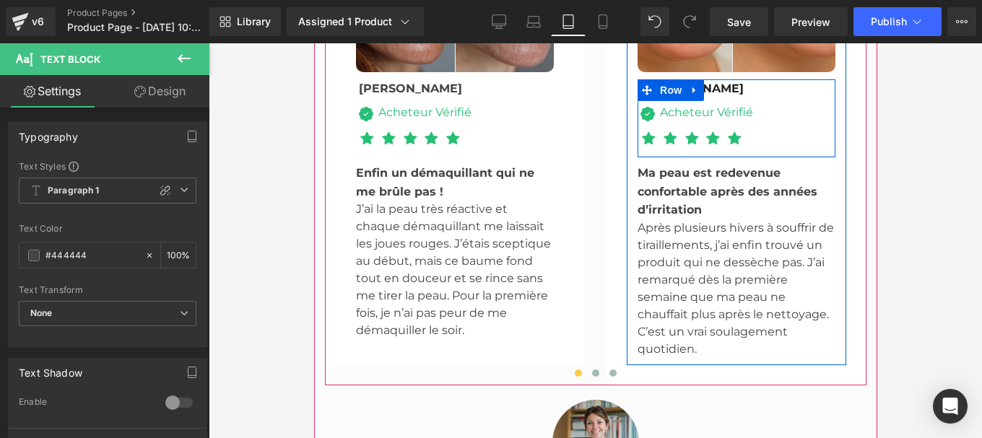
click at [655, 101] on span "Row" at bounding box center [669, 90] width 29 height 22
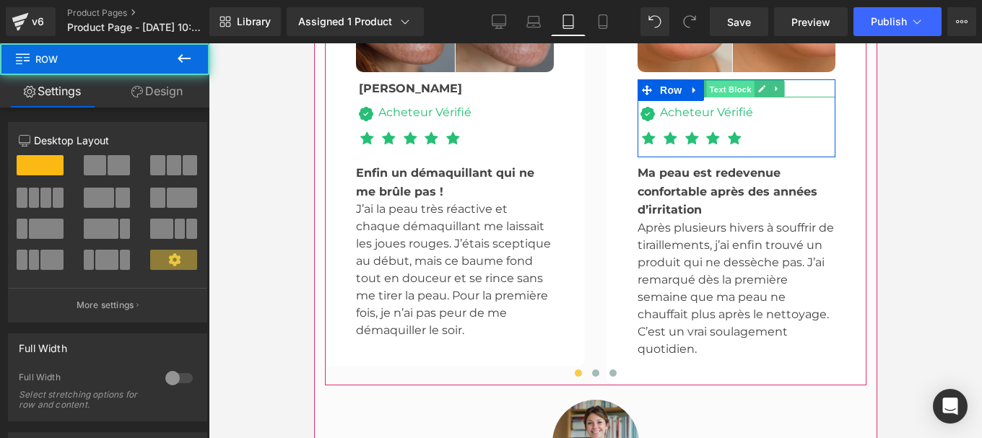
click at [736, 97] on span "Text Block" at bounding box center [729, 88] width 48 height 17
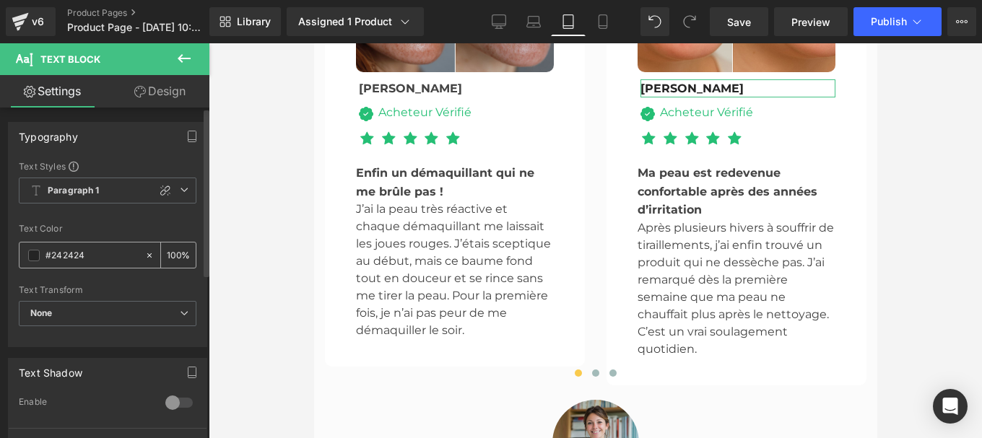
click at [103, 252] on input "#242424" at bounding box center [91, 256] width 92 height 16
paste input "44444"
type input "#444444"
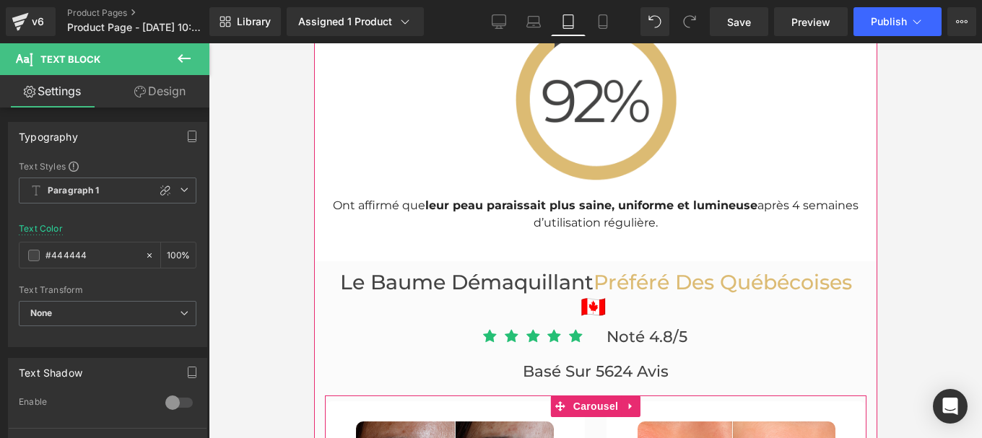
scroll to position [5238, 0]
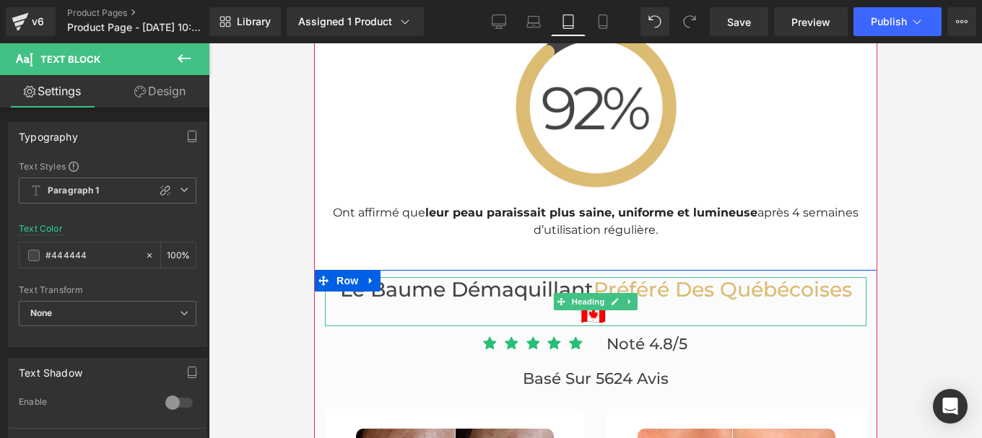
click at [530, 306] on h3 "Le Baume démaquillant Préféré Des Québécoises 🇨🇦" at bounding box center [594, 301] width 541 height 49
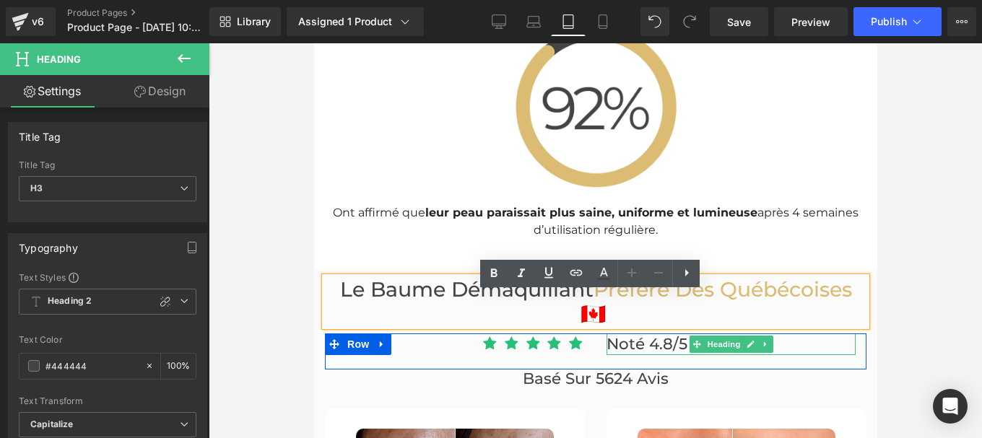
click at [645, 353] on span "Noté 4.8/5" at bounding box center [646, 343] width 81 height 19
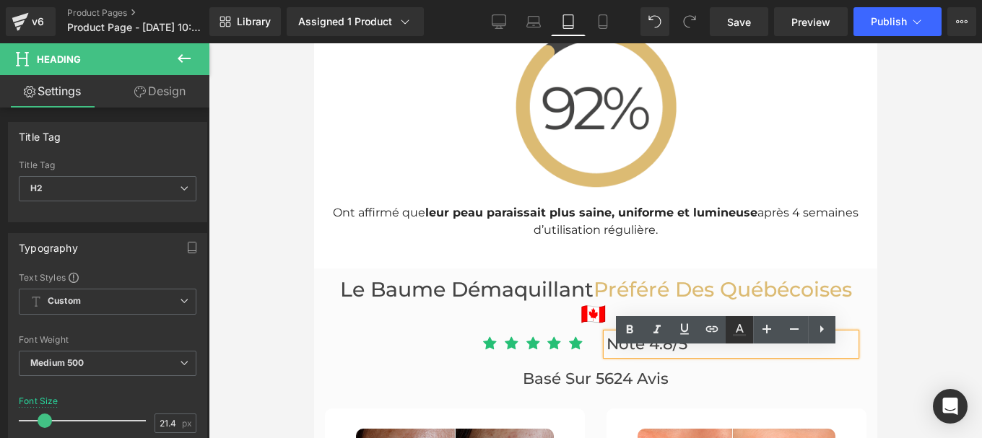
click at [0, 0] on icon at bounding box center [0, 0] width 0 height 0
type input "100"
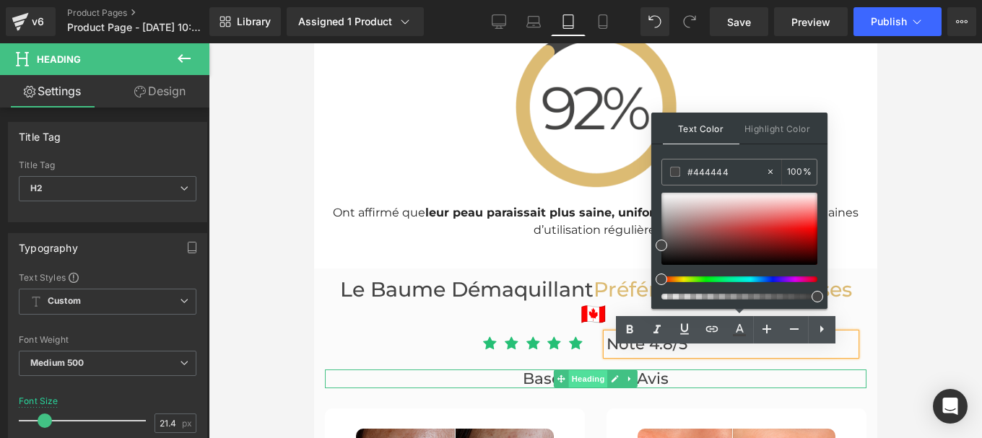
click at [569, 388] on span "Heading" at bounding box center [587, 378] width 39 height 17
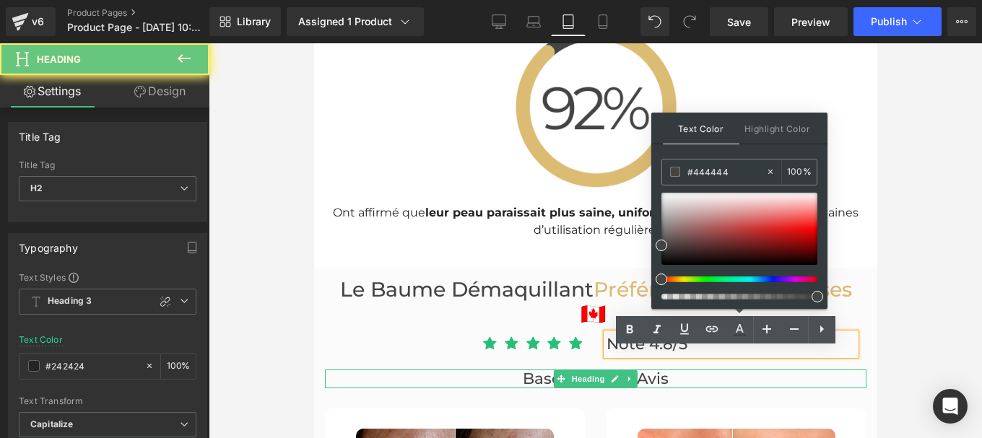
click at [532, 388] on span "Basé sur 5624 avis" at bounding box center [595, 378] width 146 height 19
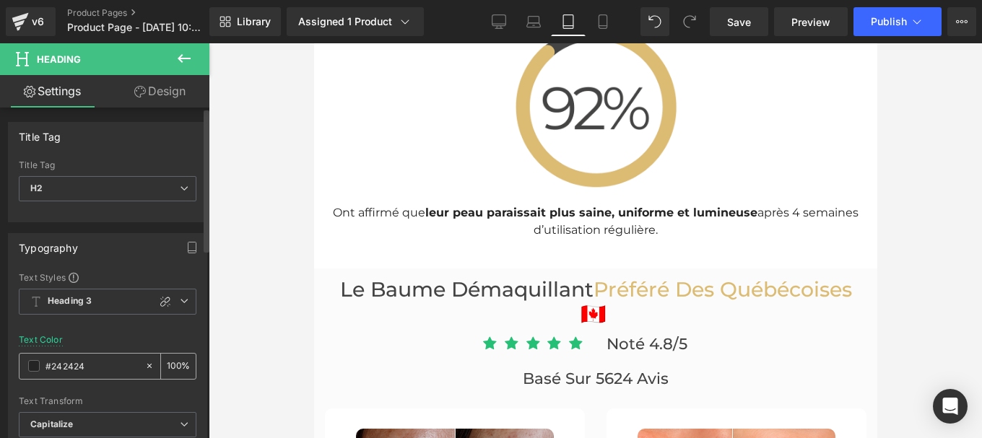
click at [87, 369] on input "#242424" at bounding box center [91, 366] width 92 height 16
type input "#444444"
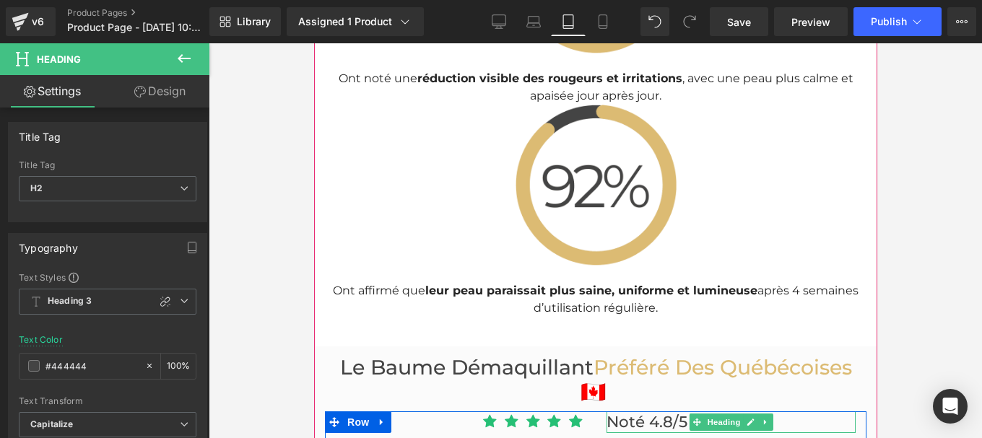
scroll to position [5157, 0]
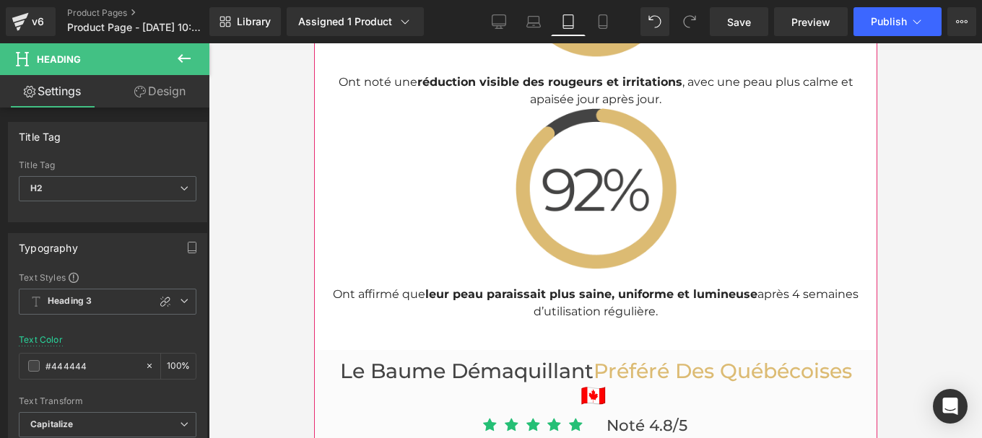
click at [577, 320] on p "Ont affirmé que leur peau paraissait plus saine, uniforme et lumineuse [DATE] d…" at bounding box center [594, 303] width 541 height 35
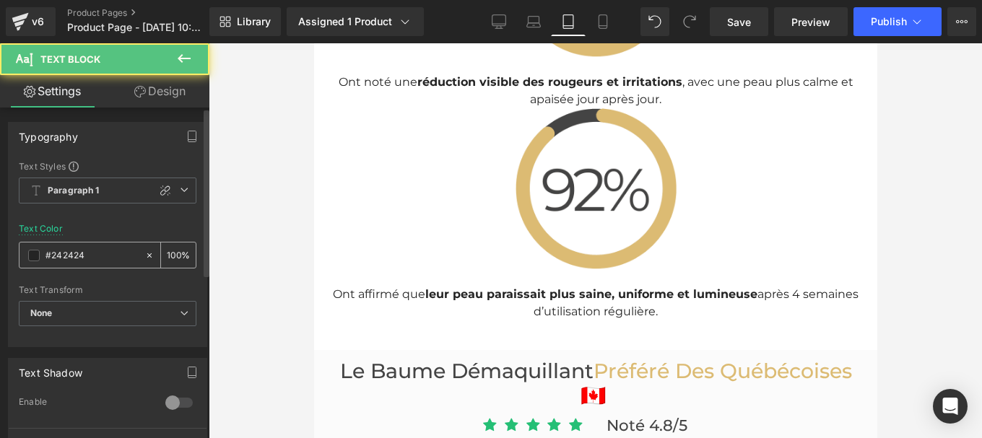
click at [90, 260] on input "#242424" at bounding box center [91, 256] width 92 height 16
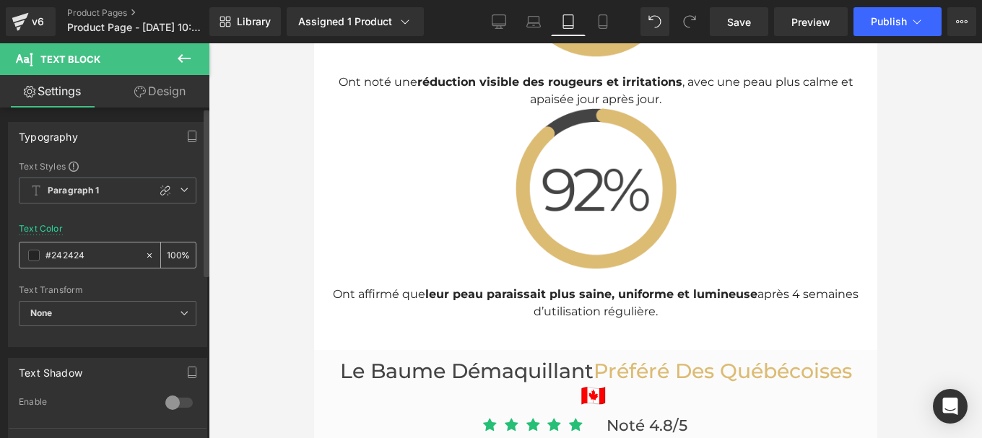
paste input "44444"
type input "#444444"
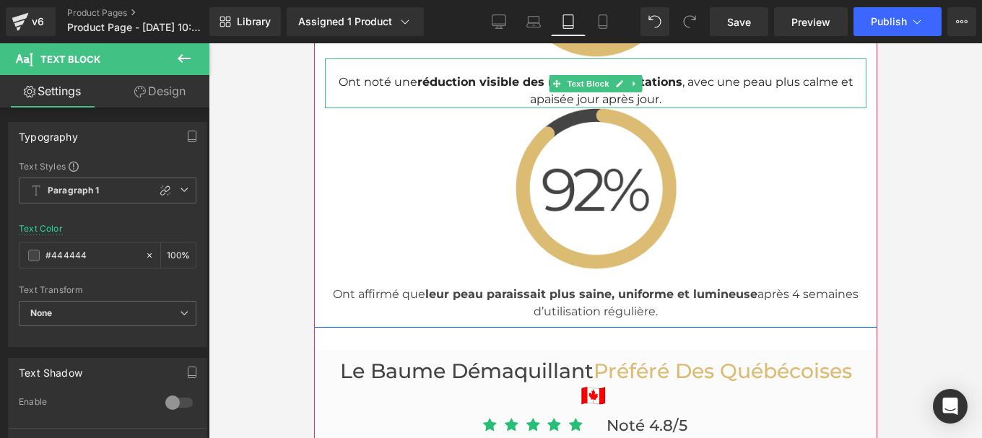
click at [435, 89] on span "réduction visible des rougeurs et irritations" at bounding box center [548, 82] width 265 height 14
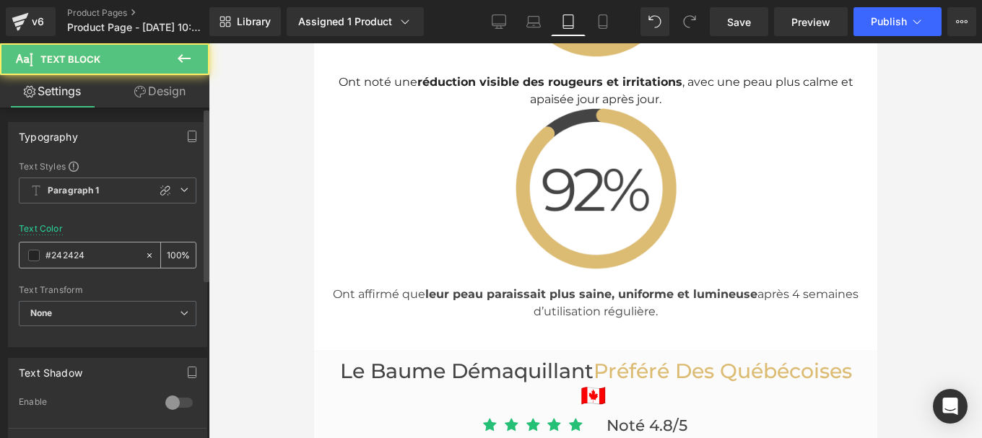
click at [90, 252] on input "#242424" at bounding box center [91, 256] width 92 height 16
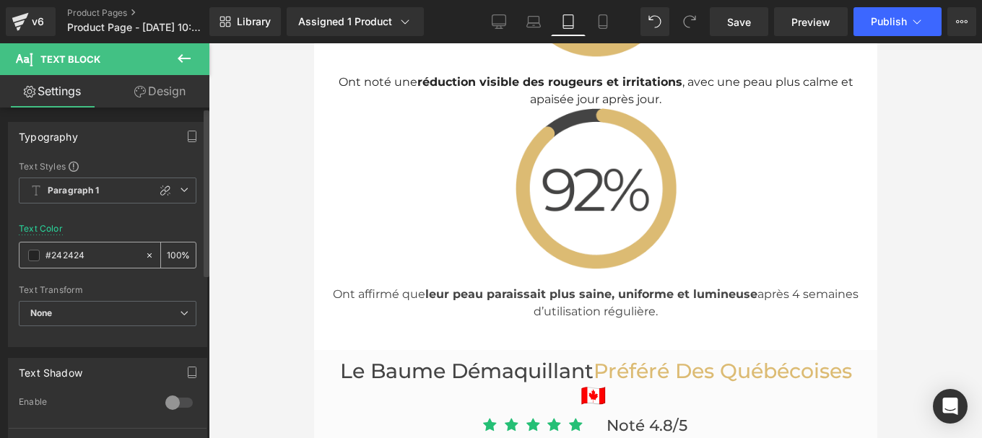
paste input "44444"
type input "#444444"
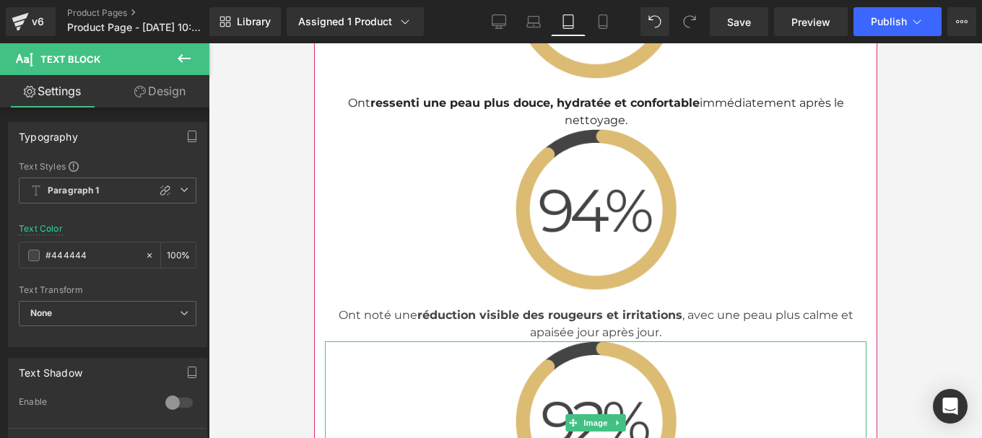
scroll to position [4923, 0]
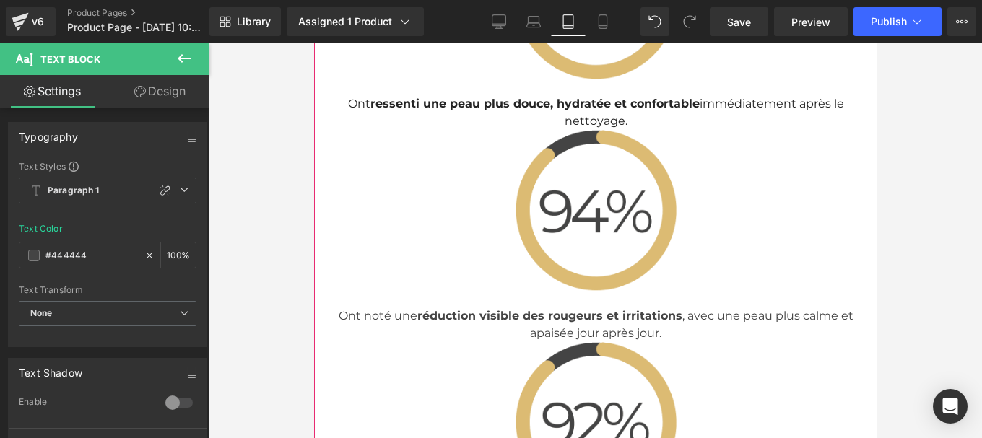
click at [457, 110] on span "essenti une peau plus douce, hydratée et confortable" at bounding box center [537, 104] width 324 height 14
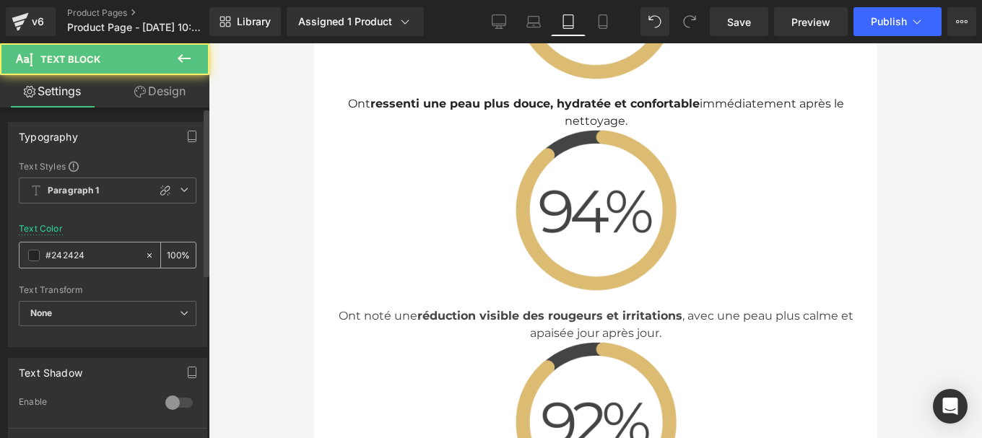
drag, startPoint x: 87, startPoint y: 254, endPoint x: 72, endPoint y: 251, distance: 14.7
click at [72, 251] on input "#242424" at bounding box center [91, 256] width 92 height 16
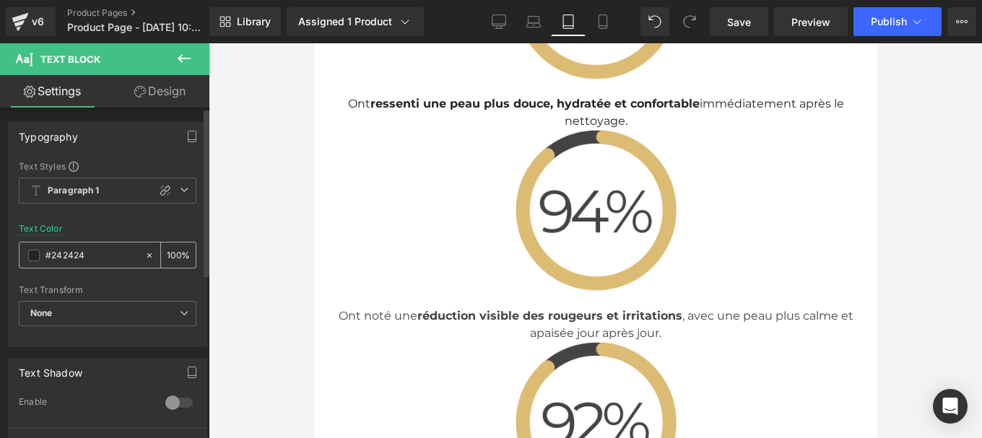
type input "#444444"
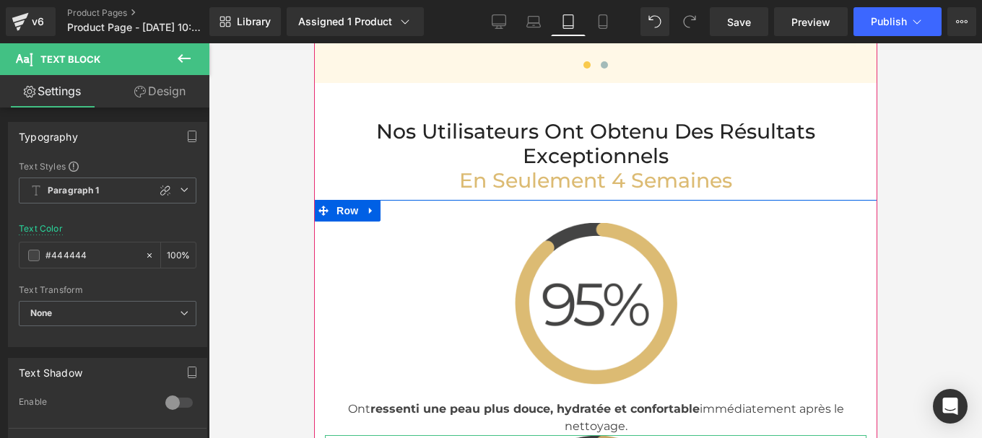
scroll to position [4616, 0]
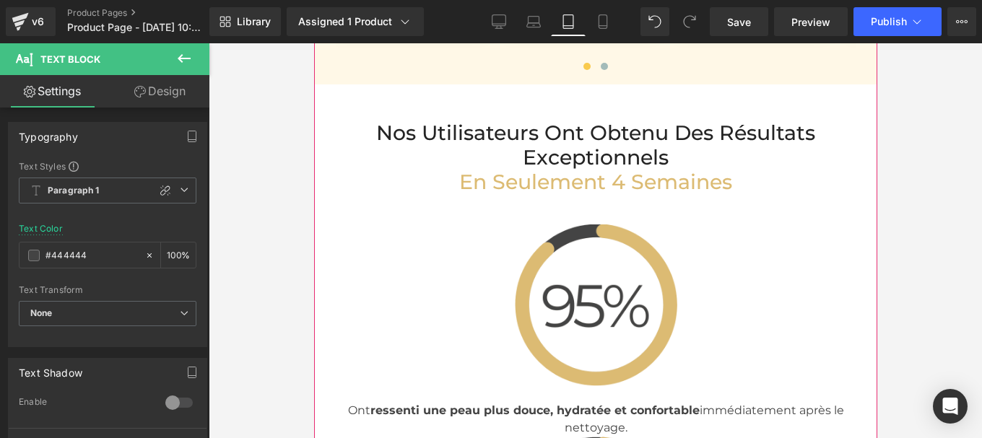
click at [539, 160] on h2 "Nos Utilisateurs Ont Obtenu des Résultats Exceptionnels" at bounding box center [594, 145] width 541 height 49
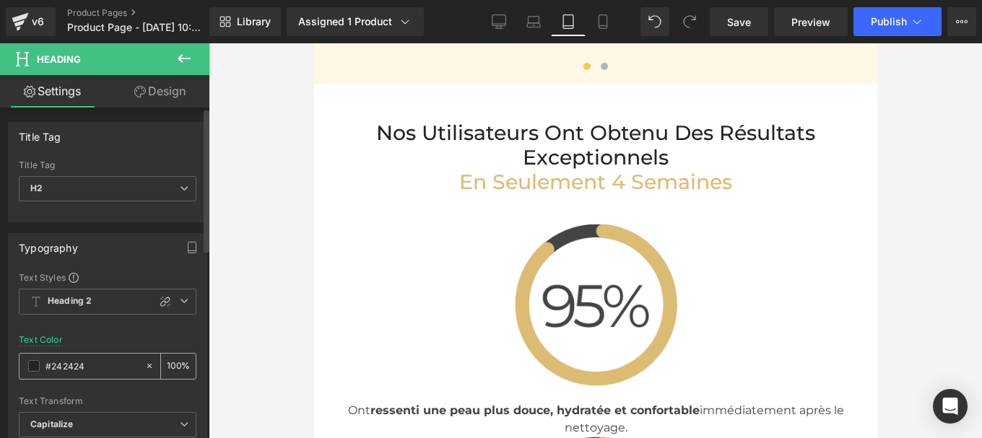
click at [87, 371] on input "#242424" at bounding box center [91, 366] width 92 height 16
paste input "44444"
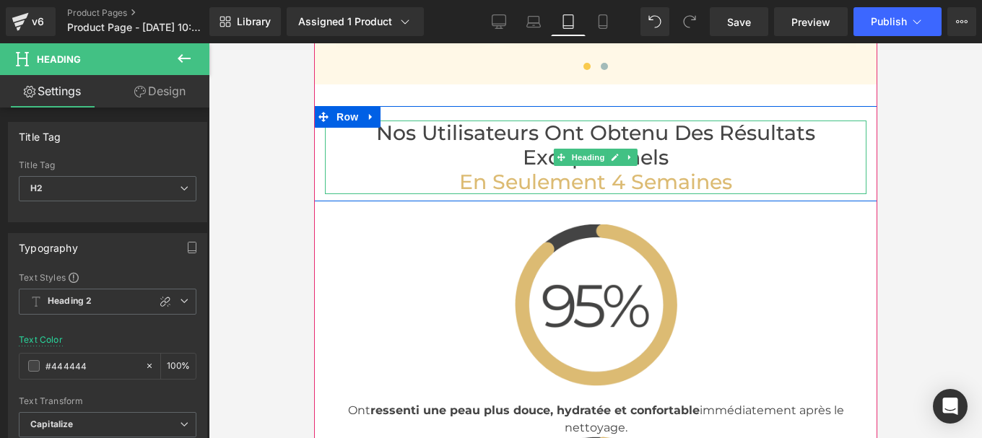
type input "#444444"
click at [458, 194] on span "en Seulement 4 Semaines" at bounding box center [594, 182] width 273 height 25
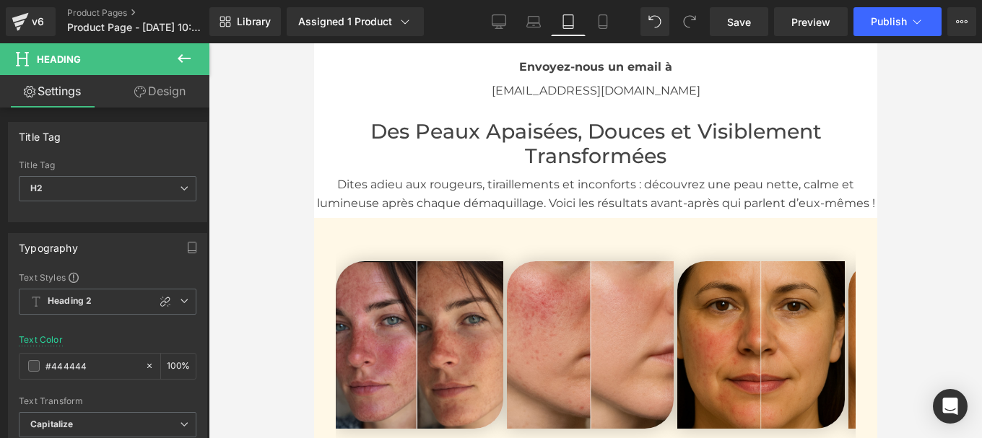
scroll to position [4217, 0]
click at [562, 191] on p "Dites adieu aux rougeurs, tiraillements et inconforts : découvrez une peau nett…" at bounding box center [594, 194] width 563 height 37
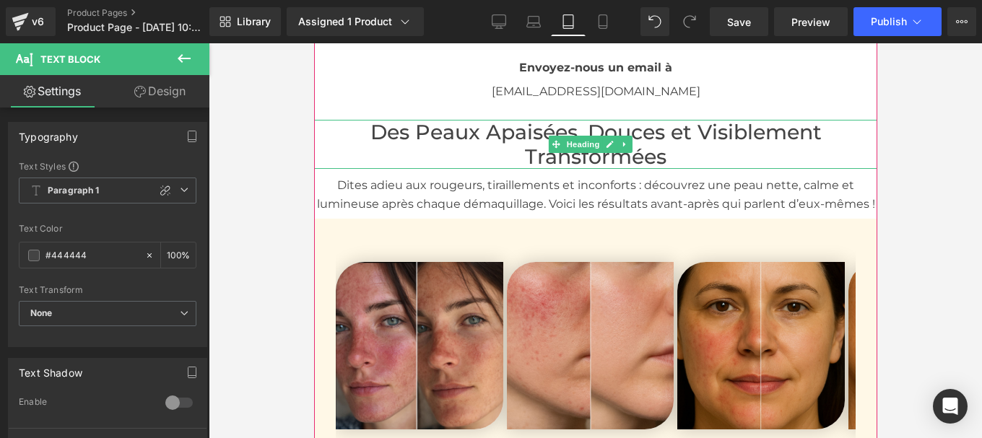
click at [485, 141] on h1 "Des Peaux Apaisées, Douces et Visiblement Transformées" at bounding box center [594, 144] width 563 height 49
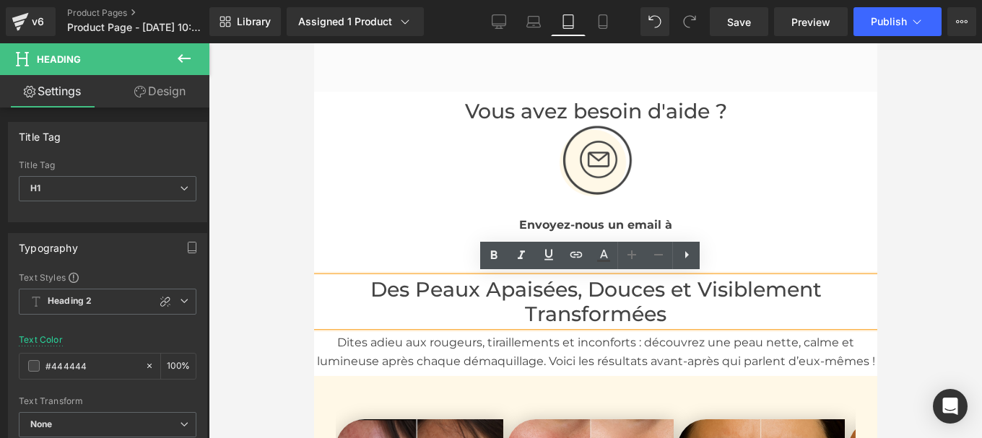
scroll to position [4059, 0]
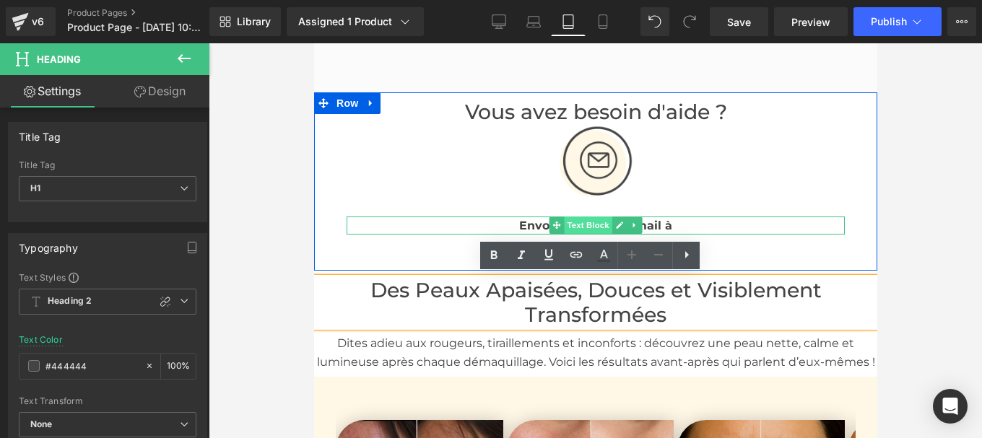
click at [584, 223] on span "Text Block" at bounding box center [587, 225] width 48 height 17
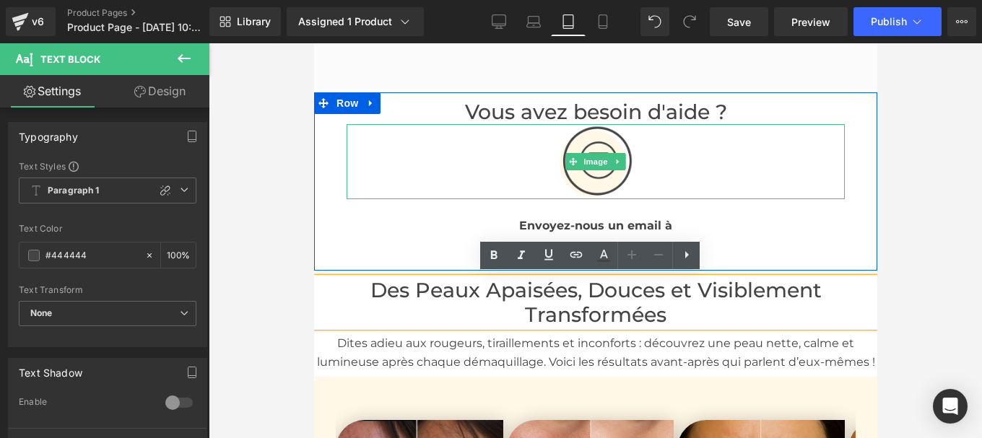
click at [525, 112] on font "Vous avez besoin d'aide ?" at bounding box center [595, 112] width 262 height 25
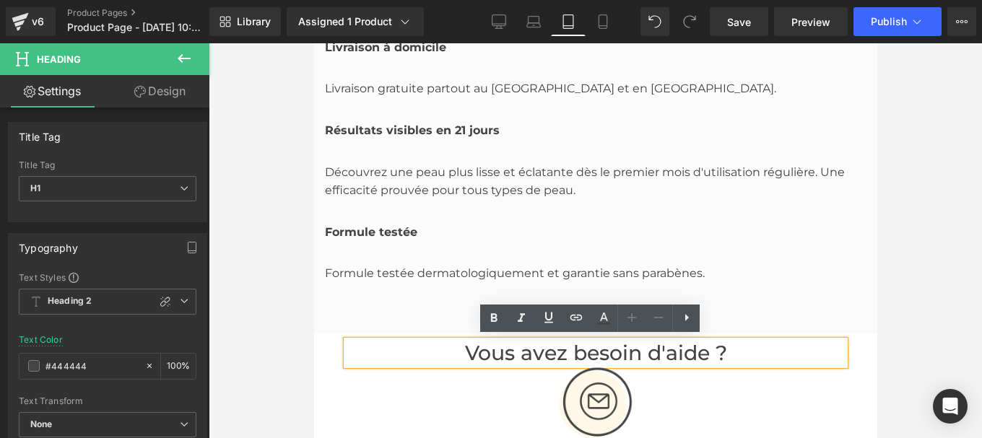
scroll to position [3817, 0]
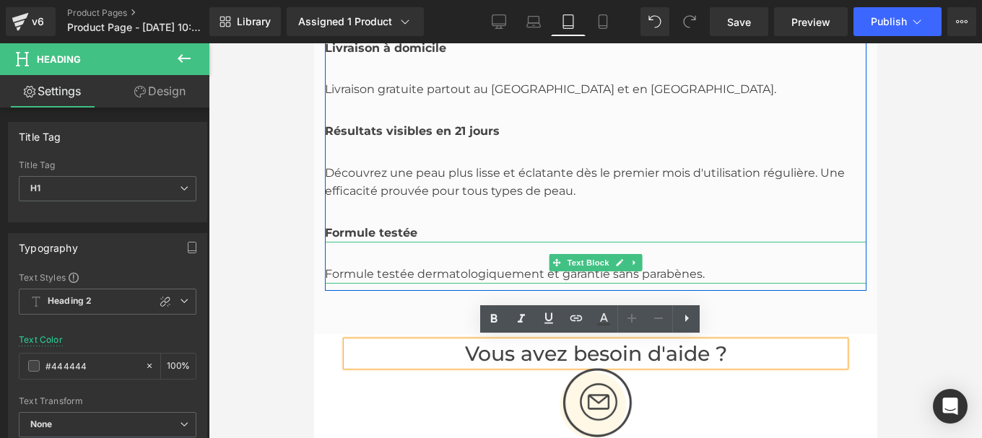
click at [387, 270] on div "Formule testée dermatologiquement et garantie sans parabènes." at bounding box center [594, 263] width 541 height 42
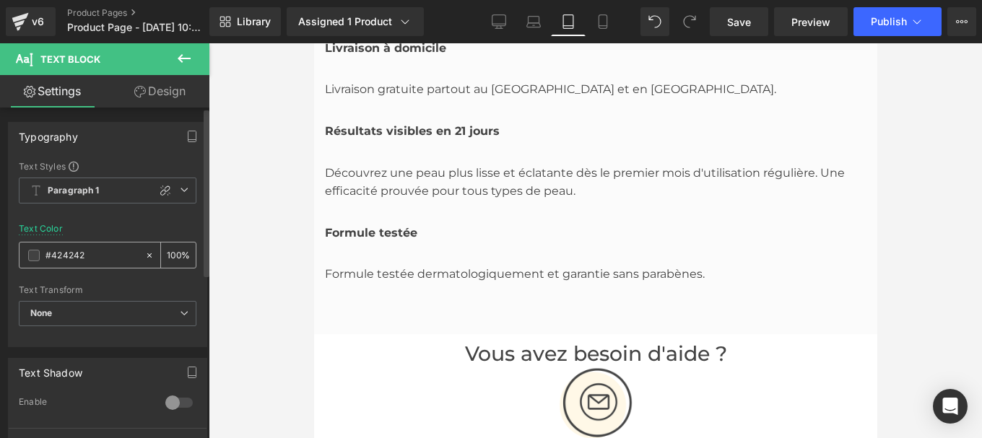
click at [97, 258] on input "#424242" at bounding box center [91, 256] width 92 height 16
paste input "44444"
type input "#444444"
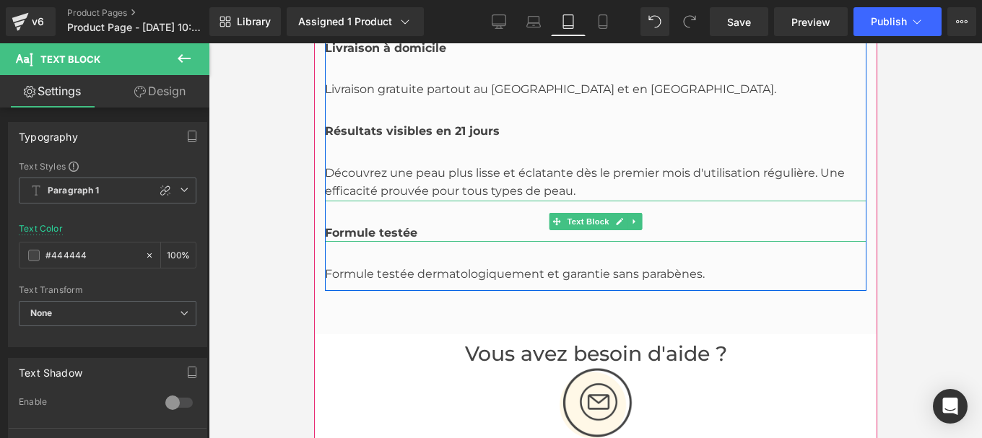
click at [385, 234] on b "Formule testée" at bounding box center [370, 233] width 92 height 14
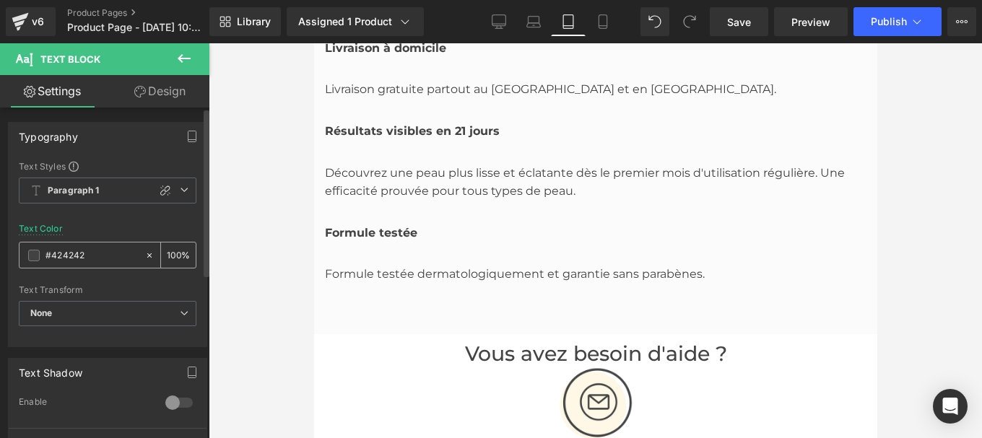
click at [106, 259] on input "#424242" at bounding box center [91, 256] width 92 height 16
type input "#444444"
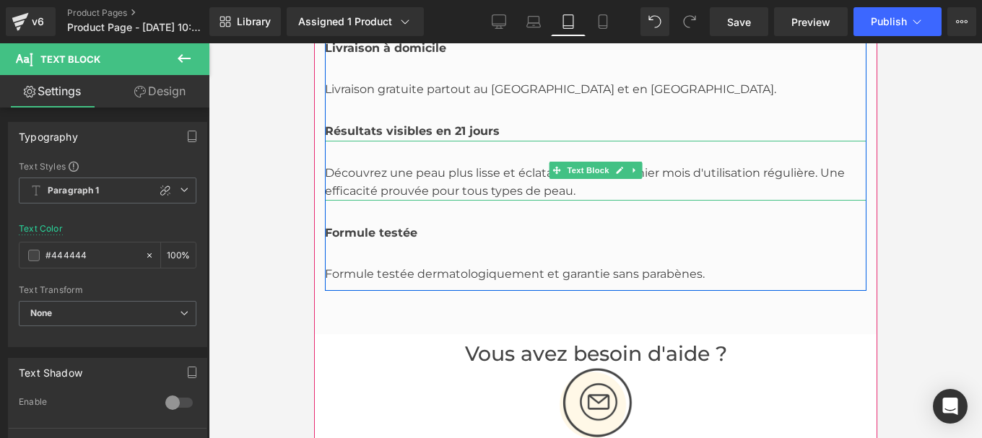
click at [393, 170] on div "Découvrez une peau plus lisse et éclatante dès le premier mois d'utilisation ré…" at bounding box center [594, 171] width 541 height 60
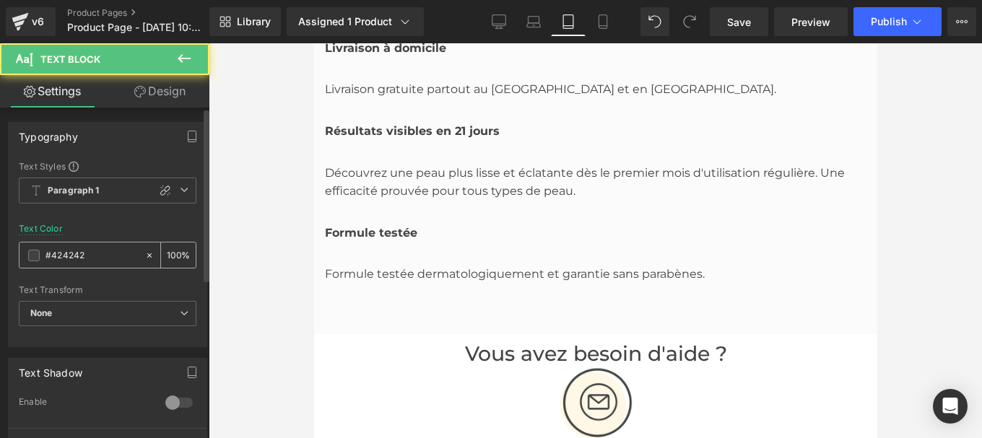
click at [97, 253] on input "#424242" at bounding box center [91, 256] width 92 height 16
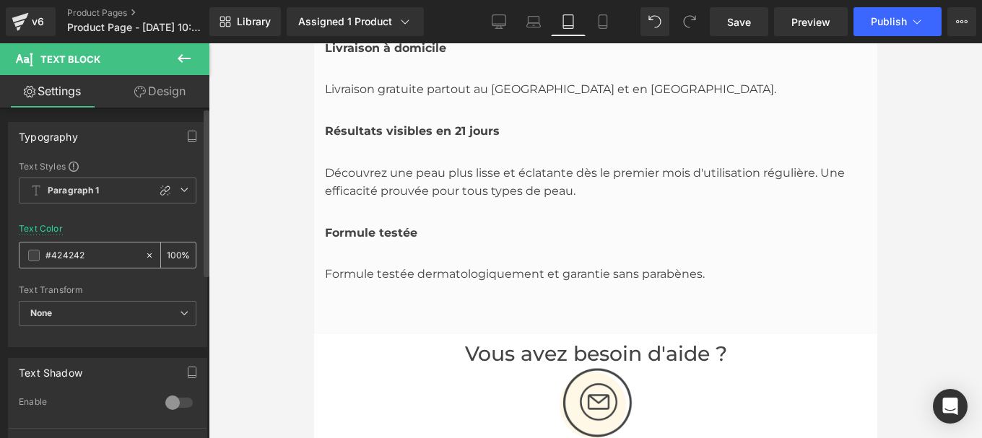
type input "#444444"
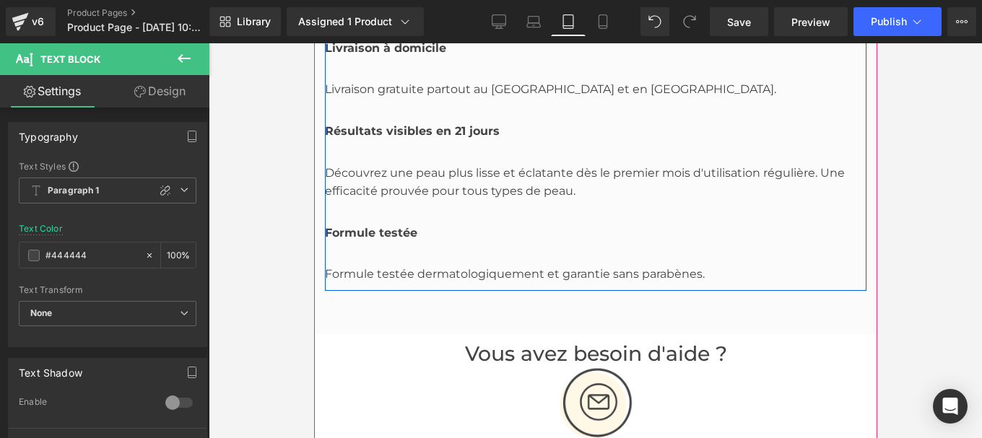
click at [371, 129] on b "Résultats visibles en 21 jours" at bounding box center [411, 131] width 175 height 14
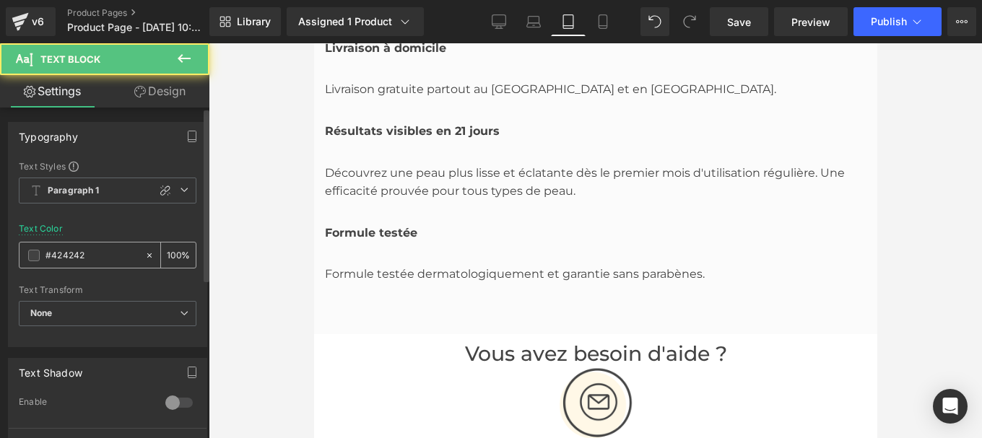
click at [91, 258] on input "#424242" at bounding box center [91, 256] width 92 height 16
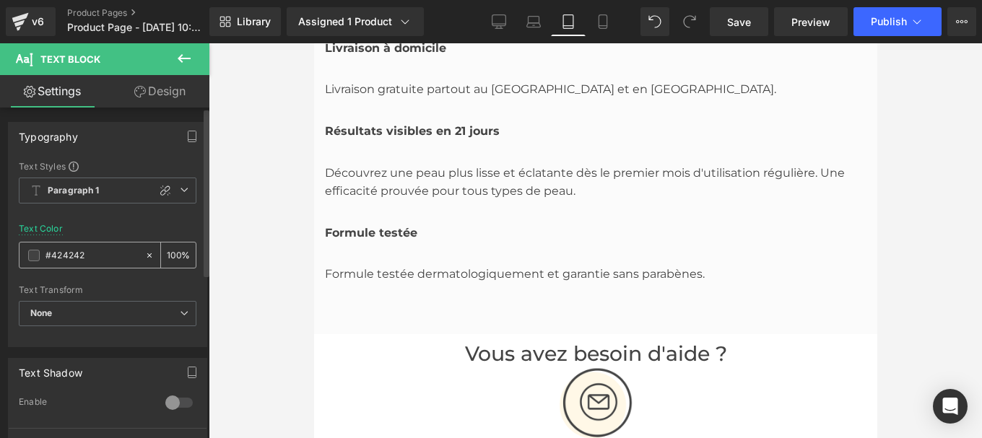
type input "#444444"
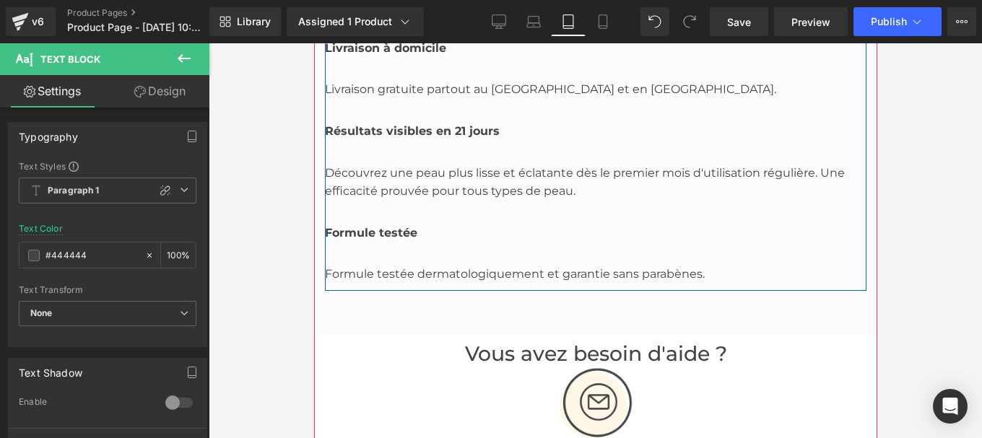
click at [396, 95] on div "Livraison gratuite partout au Canada et en Europe. Text Block" at bounding box center [594, 78] width 541 height 42
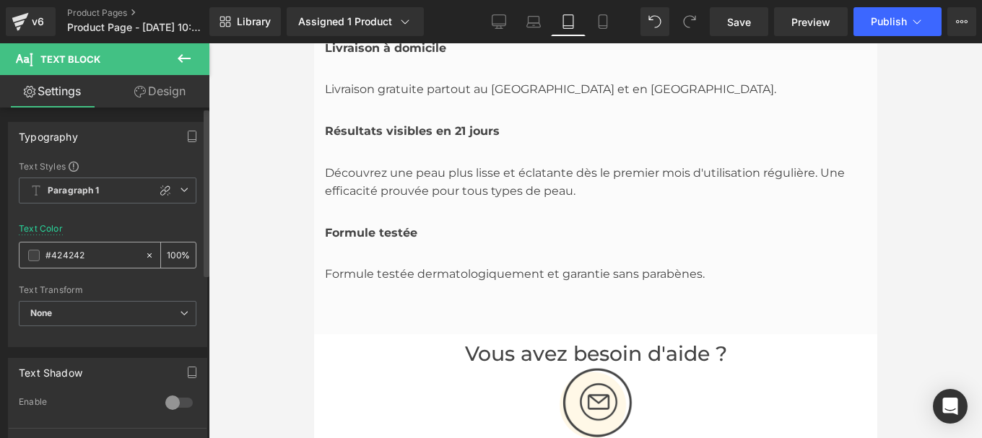
click at [95, 268] on div "#424242 100 %" at bounding box center [108, 255] width 178 height 27
click at [89, 255] on input "#424242" at bounding box center [91, 256] width 92 height 16
paste input "44444"
type input "#444444"
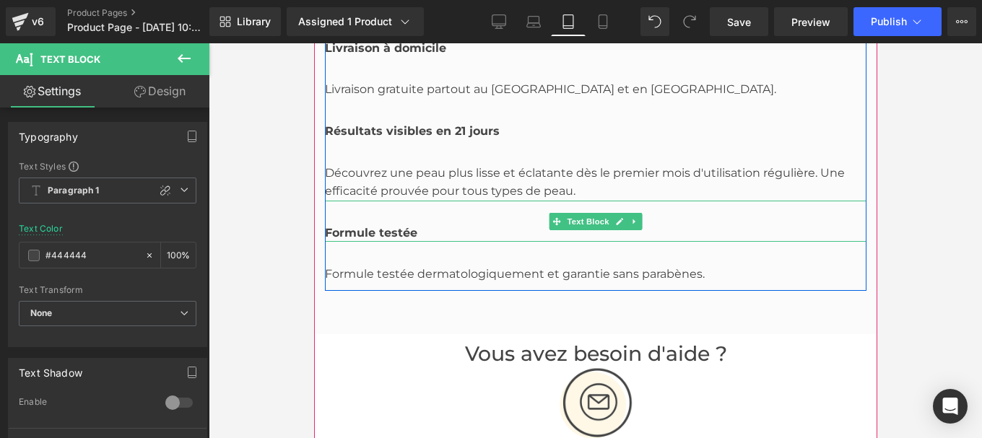
scroll to position [3656, 0]
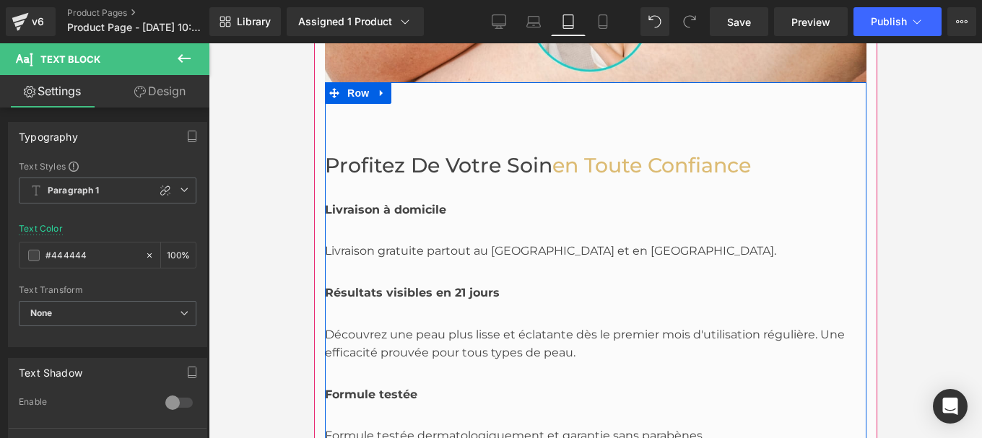
click at [409, 209] on b "Livraison à domicile" at bounding box center [384, 210] width 121 height 14
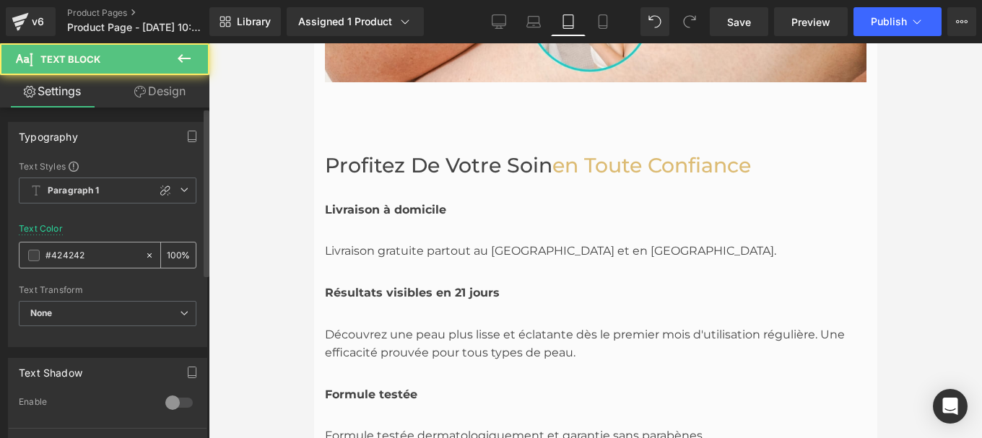
click at [93, 259] on input "#424242" at bounding box center [91, 256] width 92 height 16
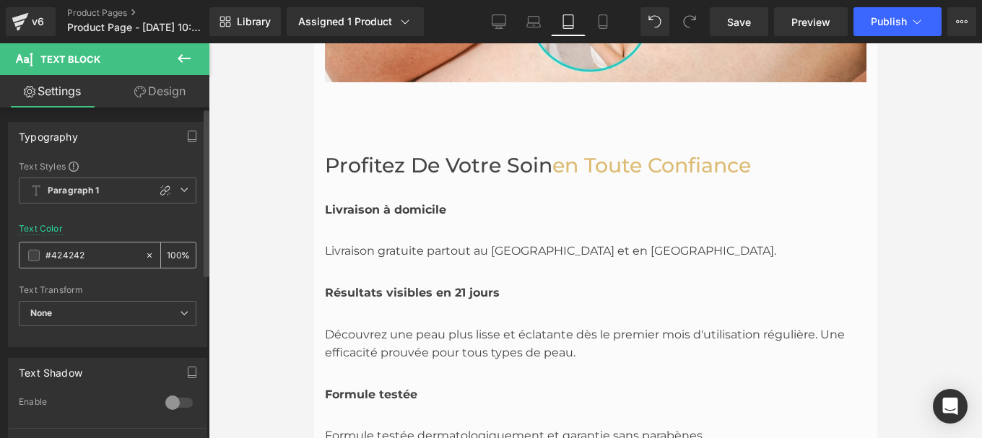
type input "#444444"
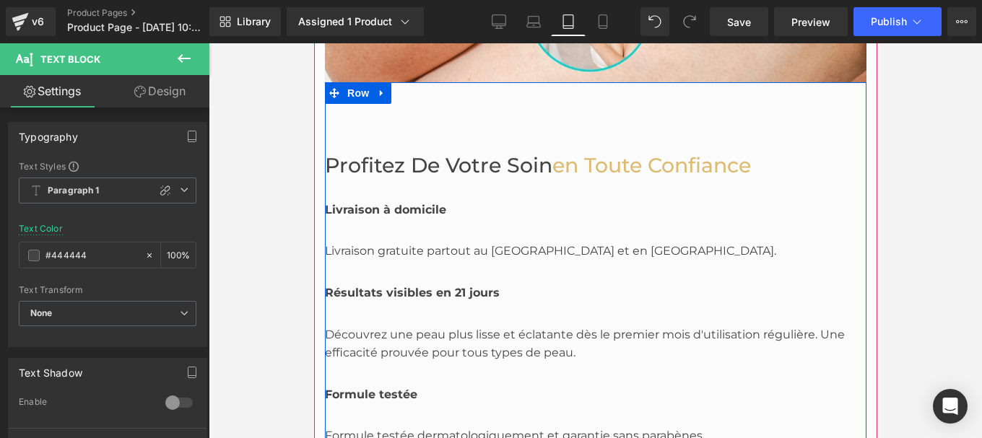
click at [459, 168] on span "Profitez de votre Soin" at bounding box center [437, 165] width 227 height 25
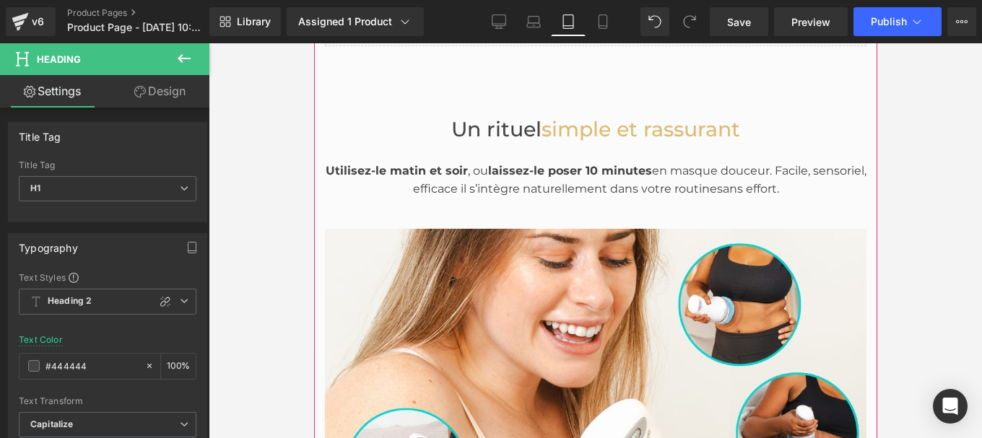
scroll to position [2967, 0]
click at [519, 175] on div "Utilisez-le matin et soir , ou laissez-le poser 10 minutes en masque douceur. F…" at bounding box center [594, 180] width 541 height 37
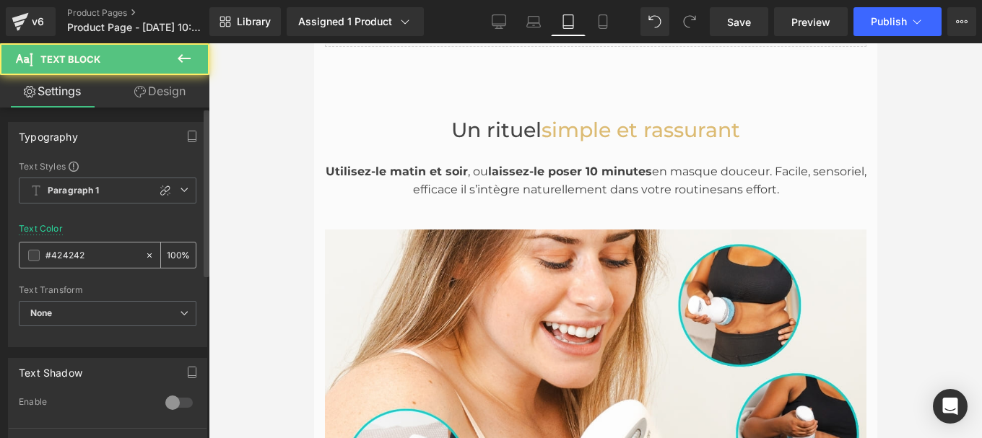
click at [89, 255] on input "#424242" at bounding box center [91, 256] width 92 height 16
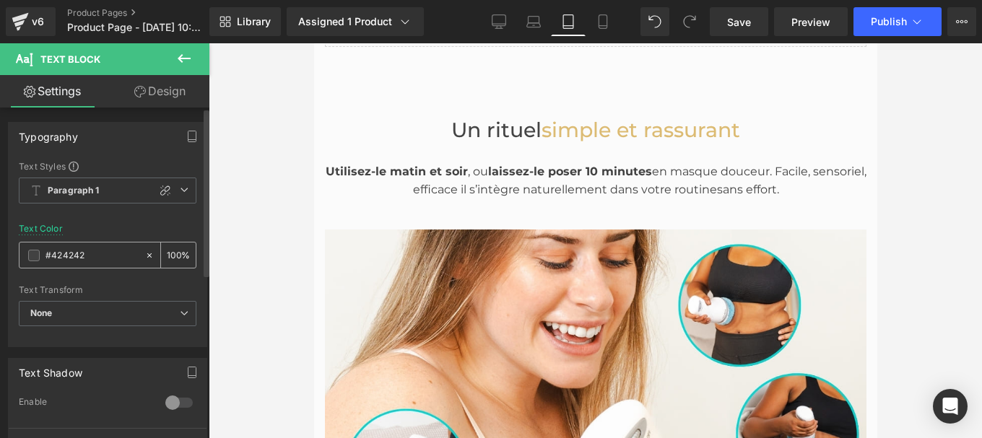
paste input "44444"
type input "#444444"
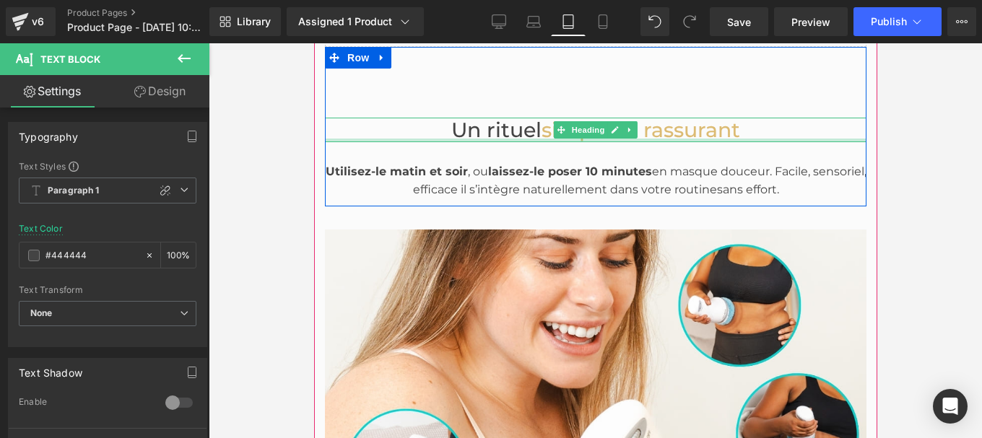
click at [500, 139] on div at bounding box center [594, 141] width 541 height 4
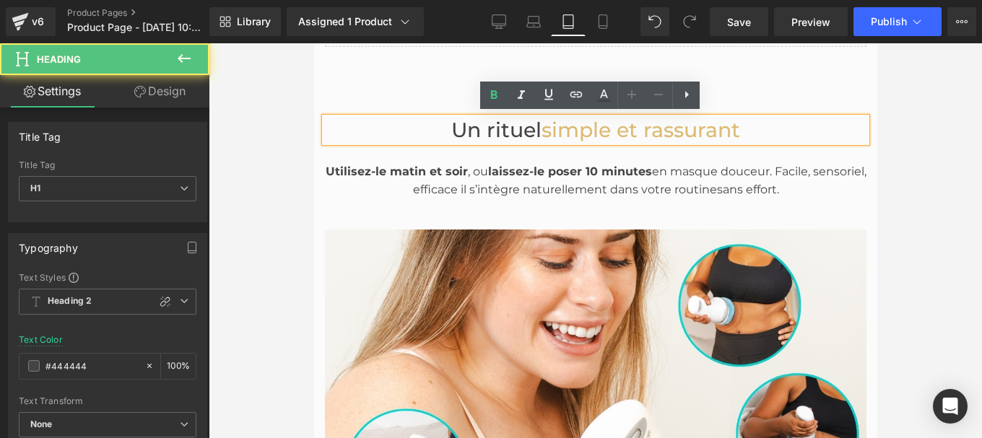
click at [495, 130] on span "Un rituel" at bounding box center [495, 130] width 90 height 25
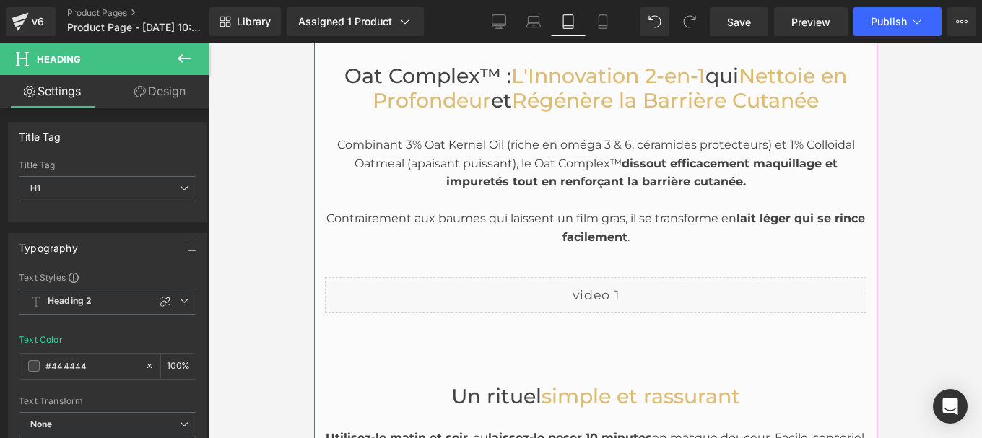
scroll to position [2700, 0]
click at [504, 175] on span "dissout efficacement maquillage et impuretés tout en renforçant la barrière cut…" at bounding box center [640, 173] width 391 height 32
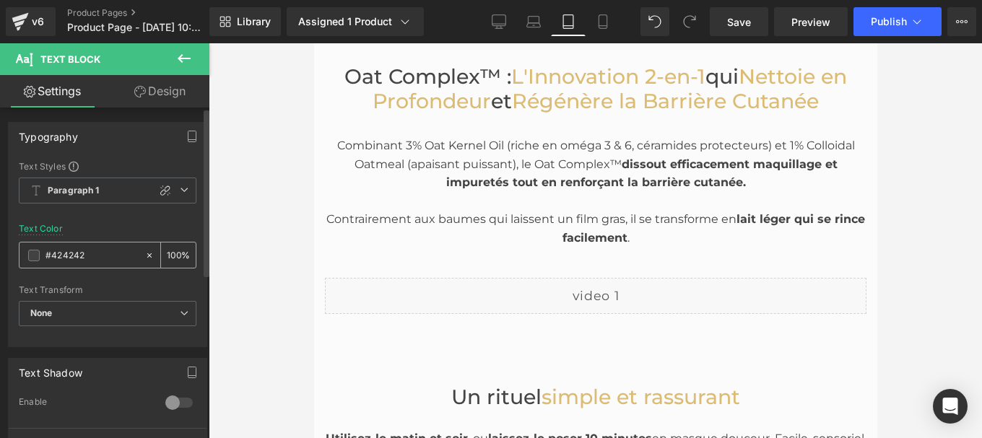
click at [100, 253] on input "#424242" at bounding box center [91, 256] width 92 height 16
type input "#444444"
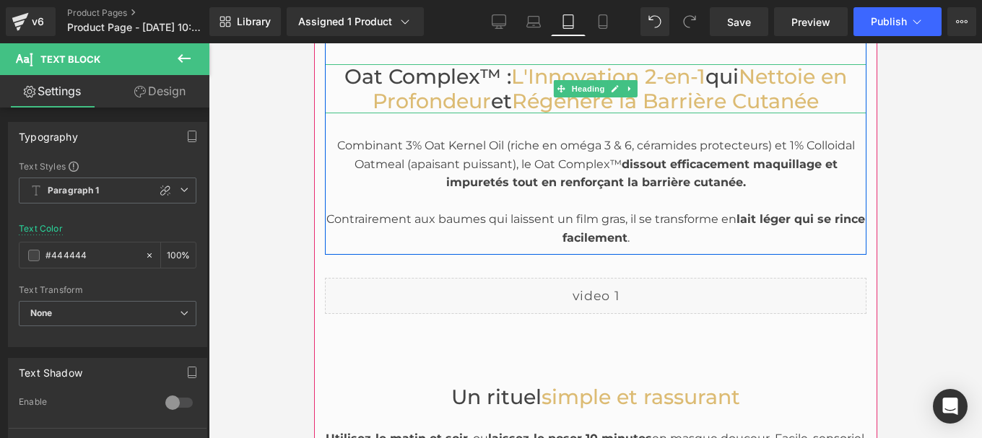
click at [461, 79] on span "Oat Complex™ :" at bounding box center [427, 76] width 167 height 25
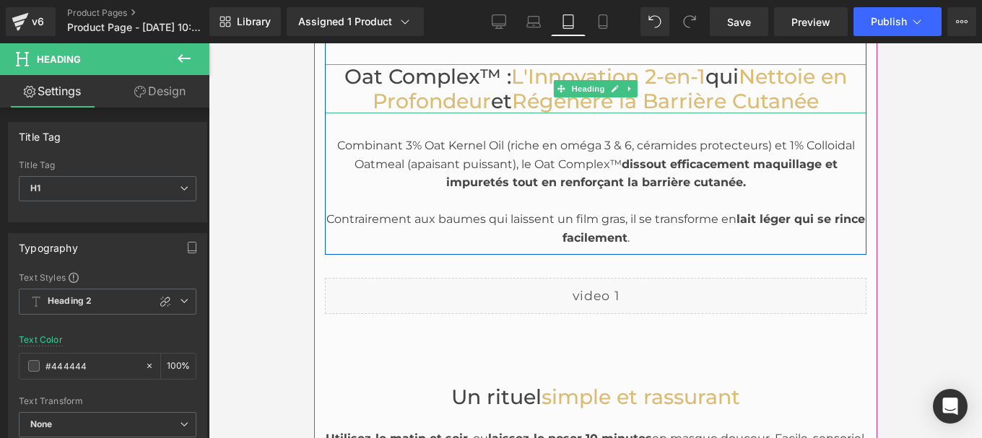
click at [490, 100] on span "et" at bounding box center [500, 101] width 21 height 25
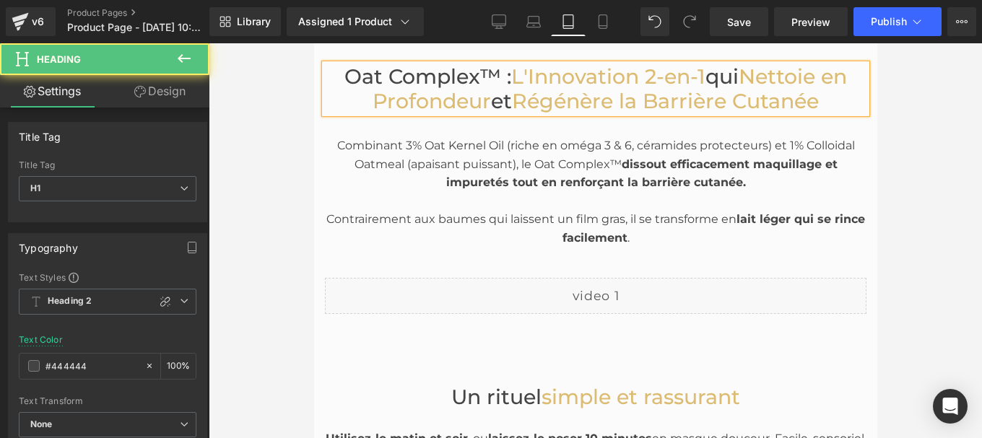
click at [512, 99] on span "Régénère la Barrière Cutanée" at bounding box center [664, 101] width 307 height 25
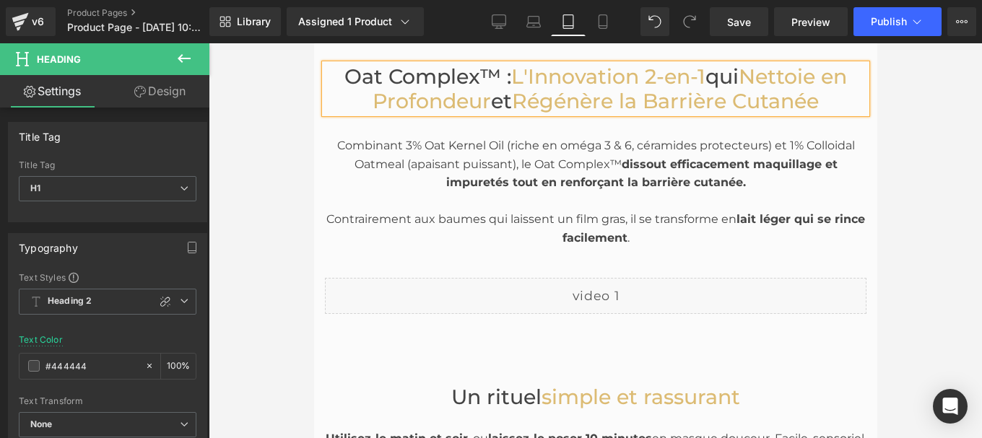
click at [736, 72] on span "qui" at bounding box center [720, 76] width 33 height 25
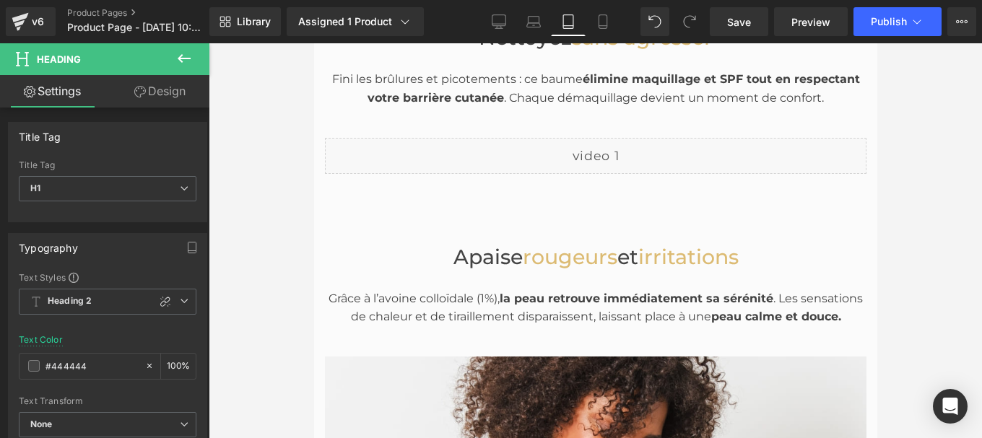
scroll to position [1795, 0]
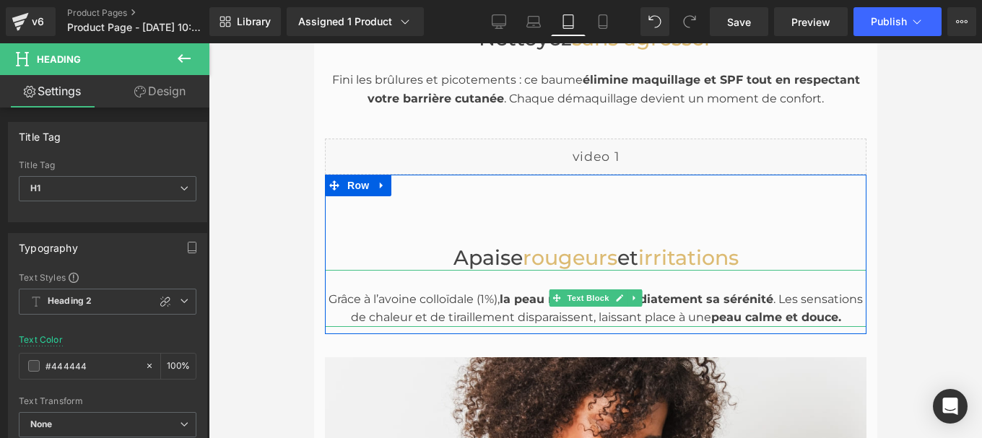
click at [587, 305] on div "Grâce à l’avoine colloïdale (1%), la peau retrouve immédiatement sa sérénité . …" at bounding box center [594, 308] width 541 height 37
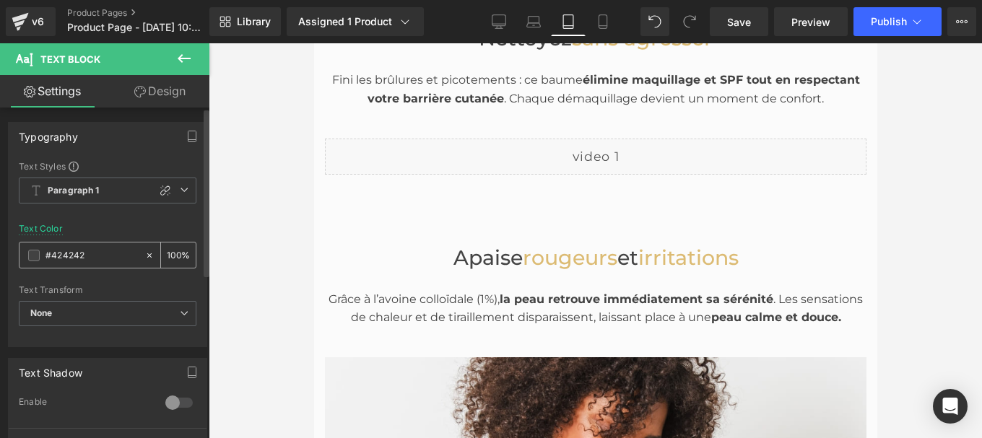
click at [84, 243] on div "#424242" at bounding box center [81, 255] width 125 height 25
click at [87, 253] on input "#424242" at bounding box center [91, 256] width 92 height 16
paste input "44444"
type input "#444444"
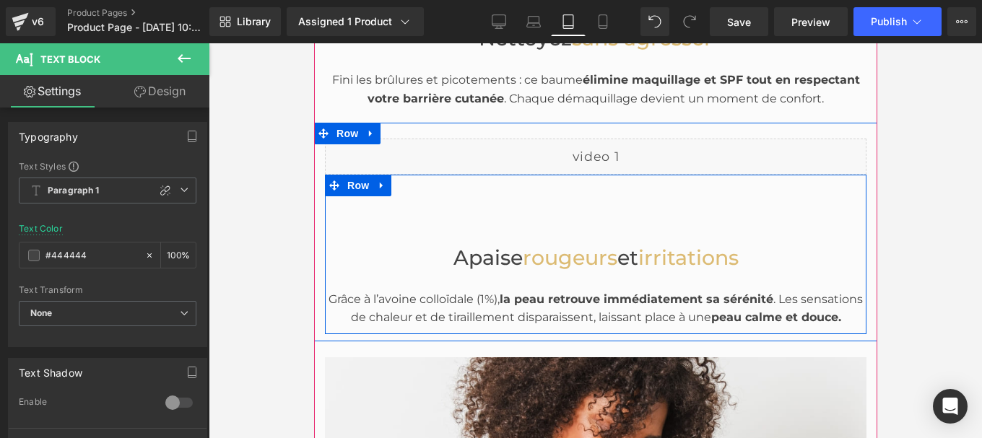
click at [488, 253] on span "Apaise" at bounding box center [487, 257] width 69 height 25
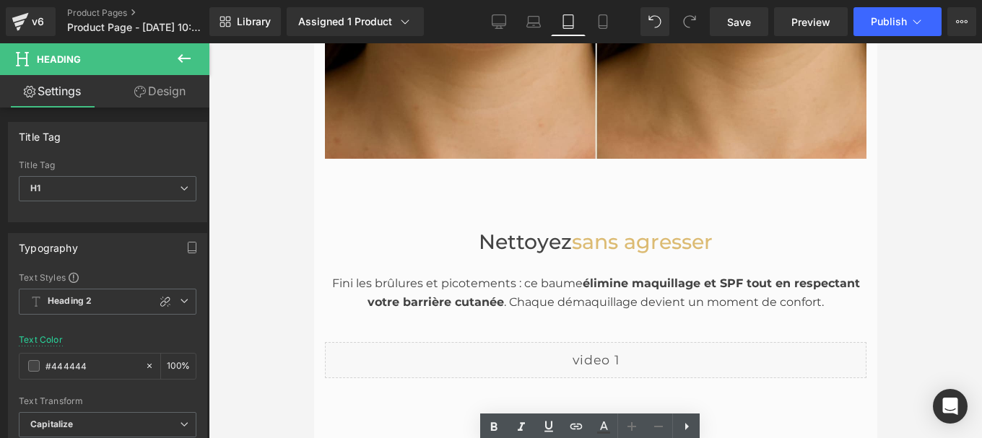
scroll to position [1591, 0]
click at [485, 293] on span "élimine maquillage et SPF tout en respectant votre barrière cutanée" at bounding box center [613, 293] width 492 height 32
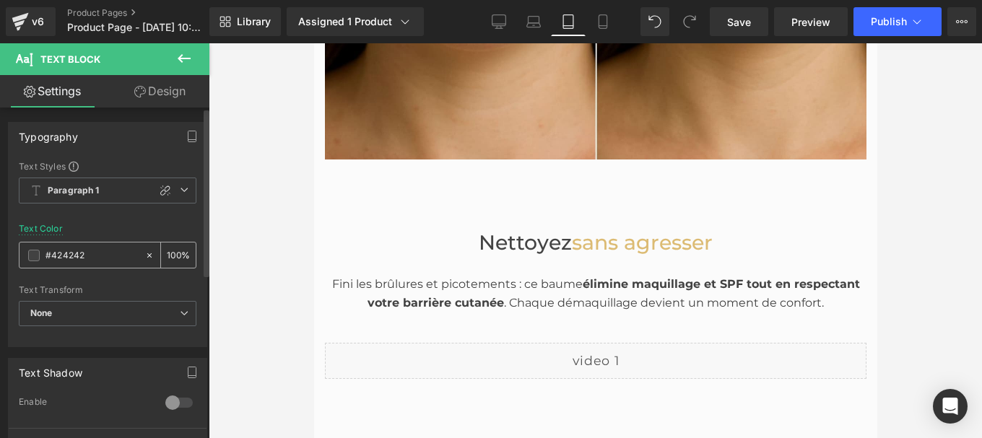
click at [107, 254] on input "#424242" at bounding box center [91, 256] width 92 height 16
type input "#444444"
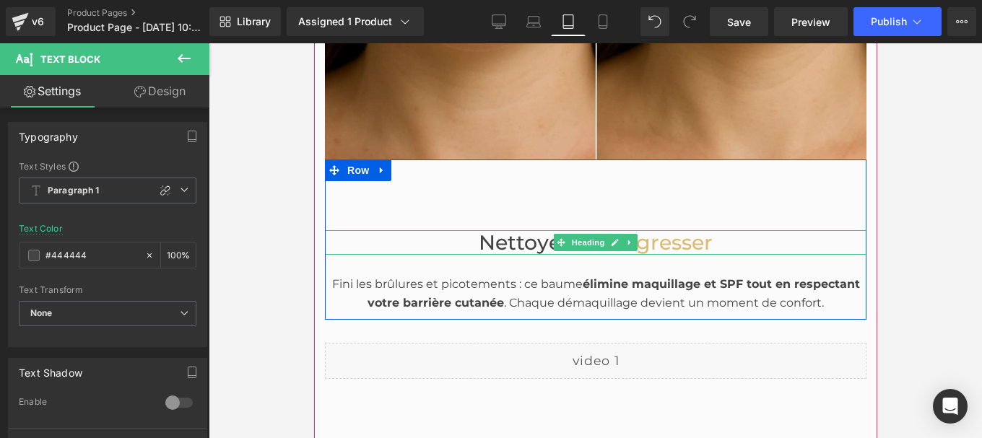
click at [521, 241] on span "Nettoyez" at bounding box center [524, 242] width 93 height 25
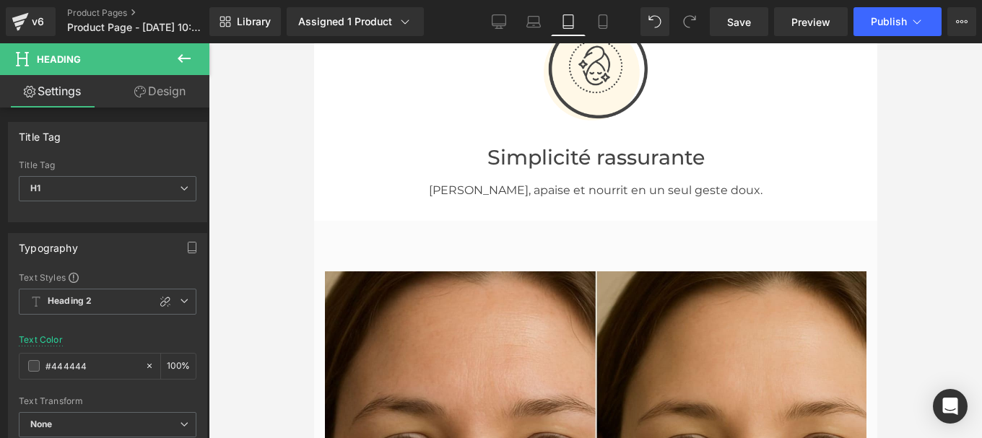
scroll to position [935, 0]
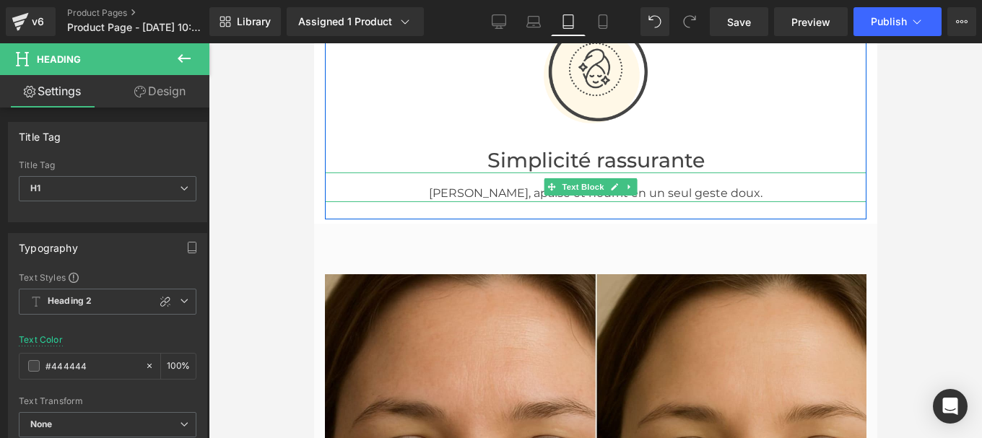
click at [520, 190] on p "[PERSON_NAME], apaise et nourrit en un seul geste doux." at bounding box center [594, 193] width 541 height 19
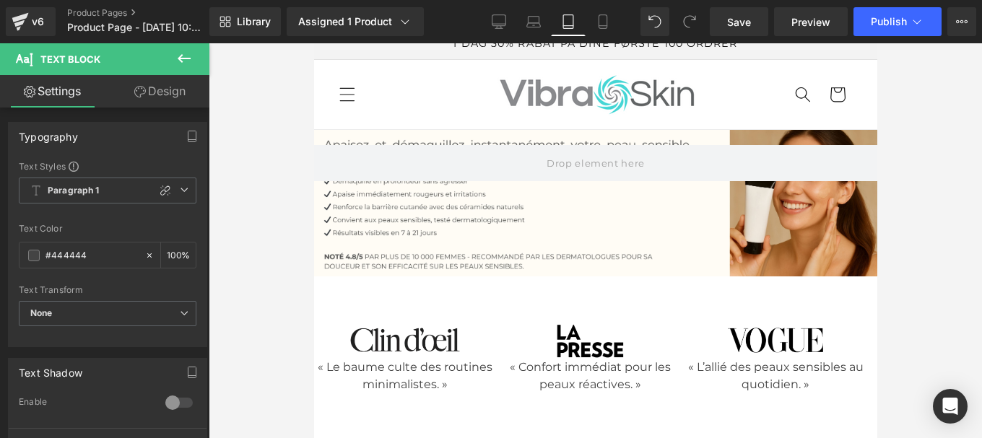
scroll to position [14, 0]
click at [605, 30] on link "Mobile" at bounding box center [602, 21] width 35 height 29
type input "100"
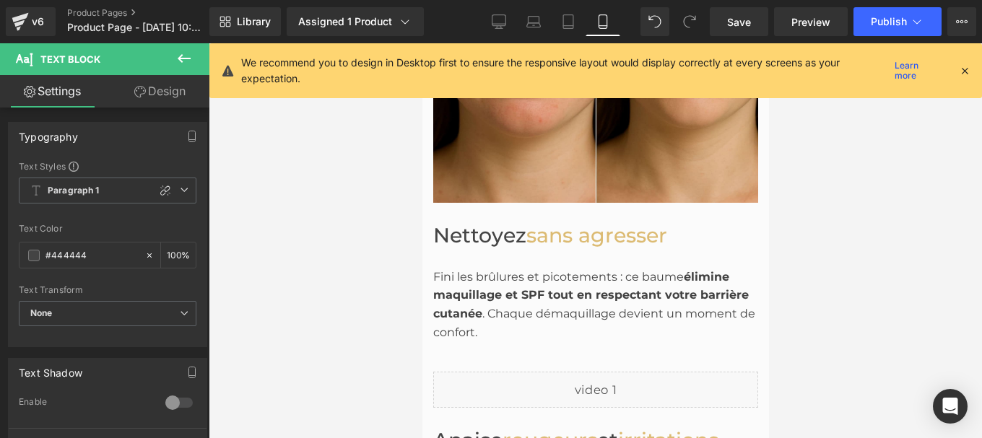
scroll to position [1795, 0]
click at [517, 266] on div "Fini les brûlures et picotements : ce baume élimine maquillage et SPF tout en r…" at bounding box center [594, 294] width 325 height 94
click at [93, 257] on input "#424242" at bounding box center [91, 256] width 92 height 16
type input "#444444"
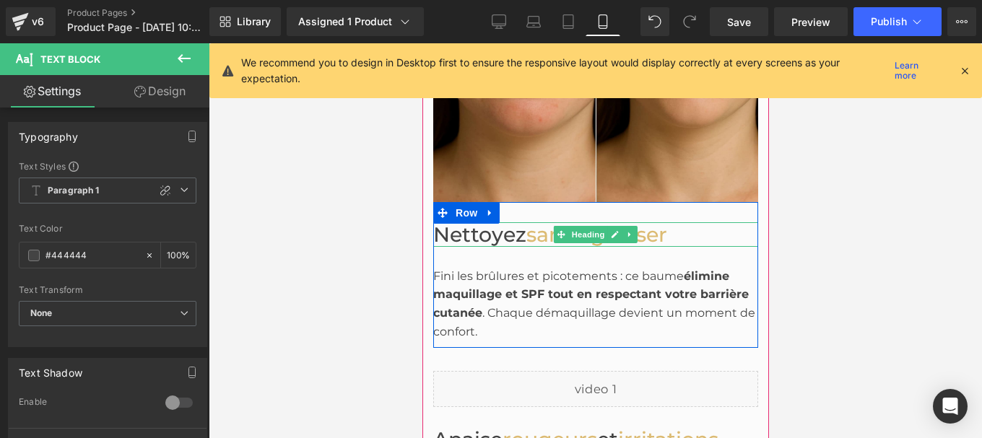
click at [472, 222] on span "Nettoyez" at bounding box center [478, 234] width 93 height 25
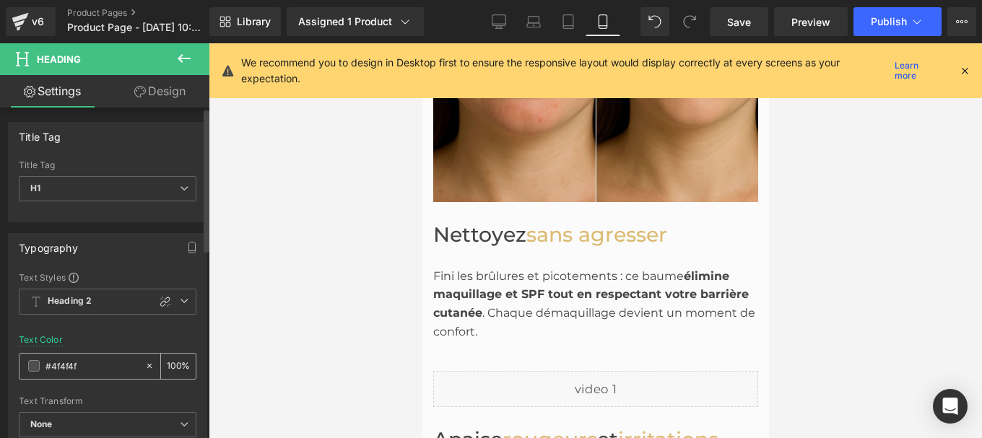
click at [84, 367] on input "#4f4f4f" at bounding box center [91, 366] width 92 height 16
type input "#444444"
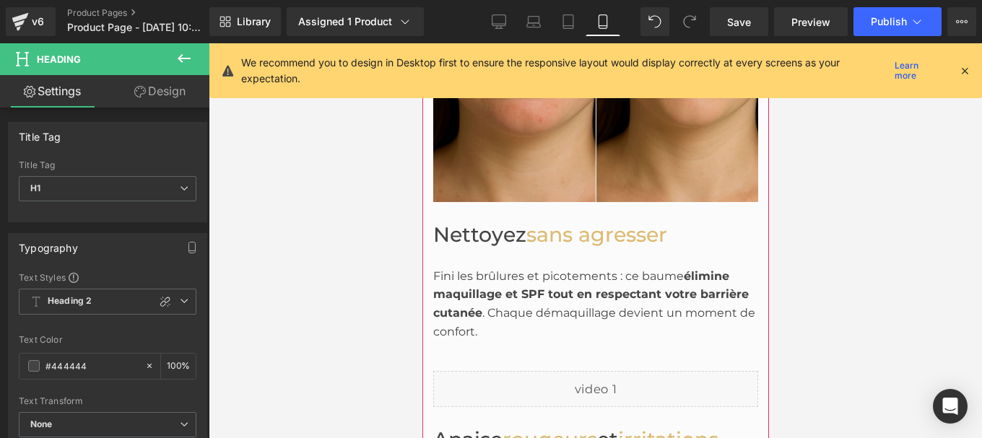
scroll to position [2045, 0]
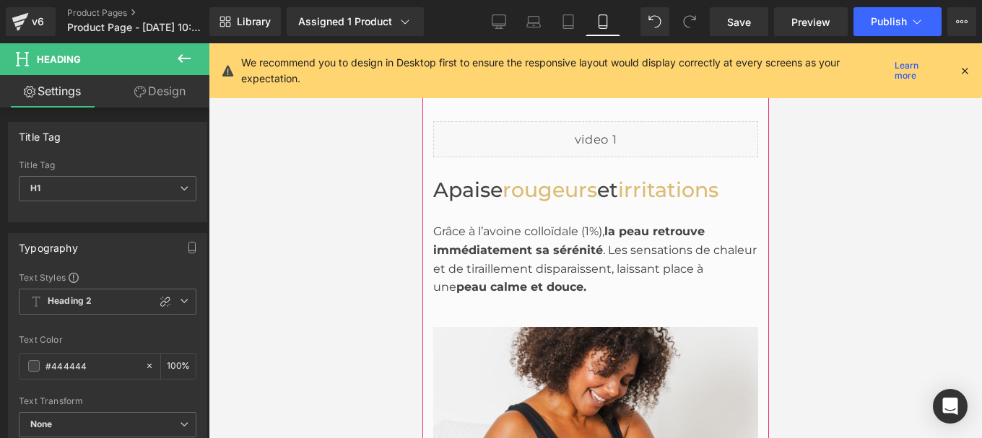
click at [421, 43] on div at bounding box center [421, 43] width 0 height 0
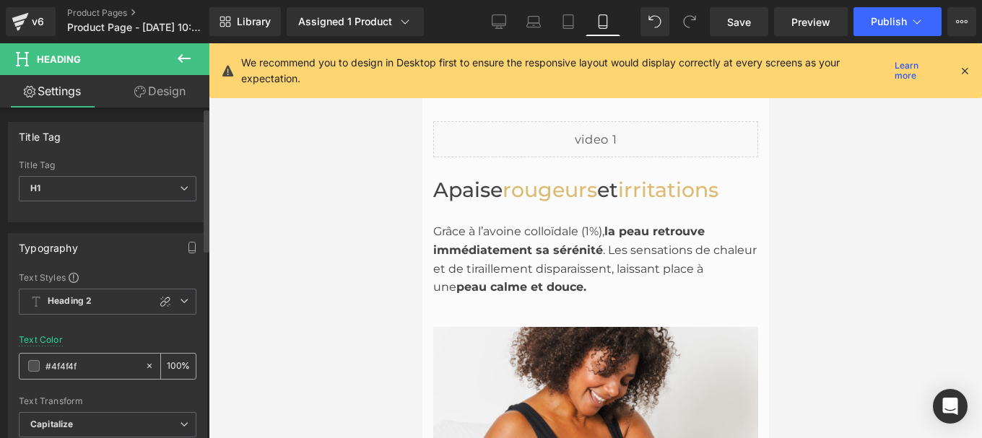
click at [79, 359] on input "#4f4f4f" at bounding box center [91, 366] width 92 height 16
paste input "44444"
type input "#444444"
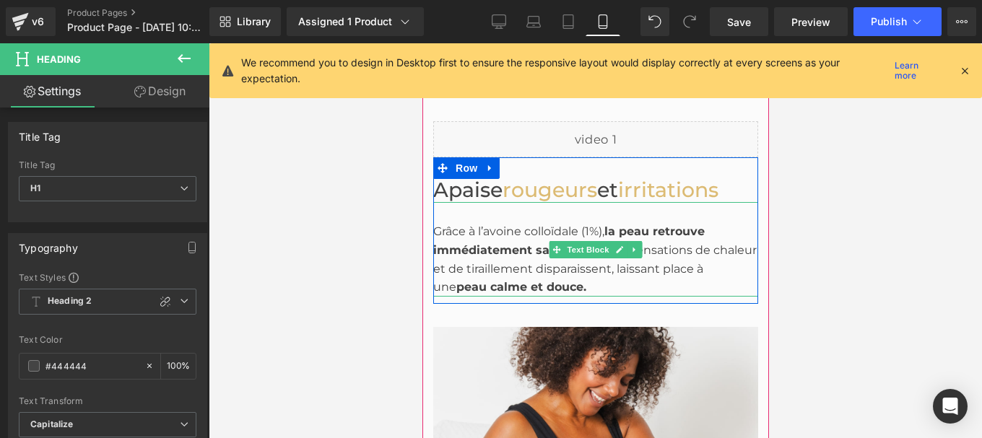
click at [494, 232] on div "Grâce à l’avoine colloïdale (1%), la peau retrouve immédiatement sa sérénité . …" at bounding box center [594, 259] width 325 height 74
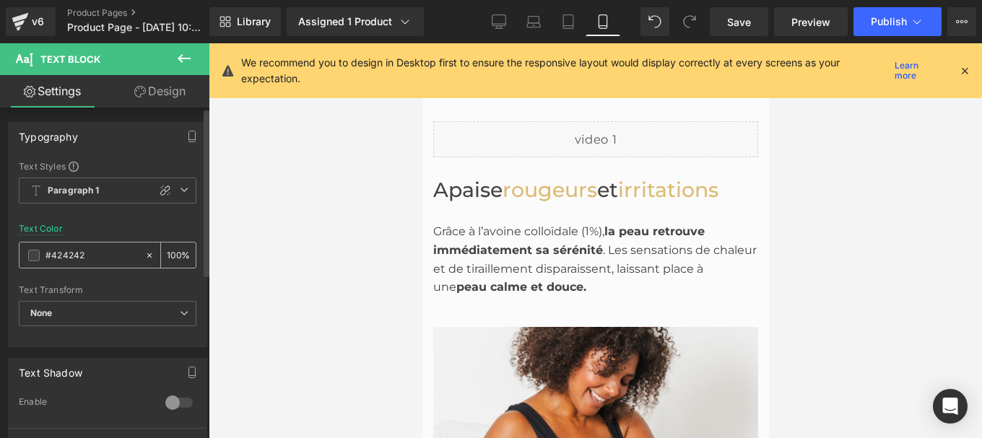
click at [91, 266] on div "#424242" at bounding box center [81, 255] width 125 height 25
click at [90, 263] on input "#424242" at bounding box center [91, 256] width 92 height 16
paste input "44444"
type input "#444444"
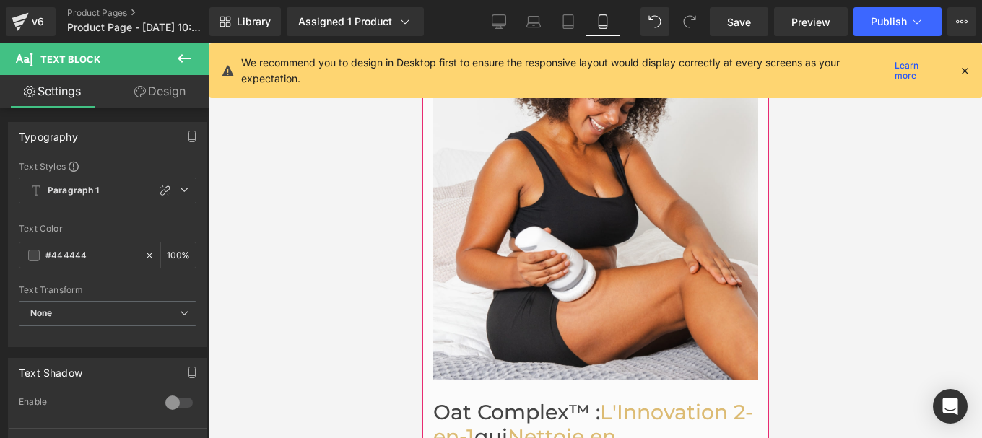
scroll to position [2349, 0]
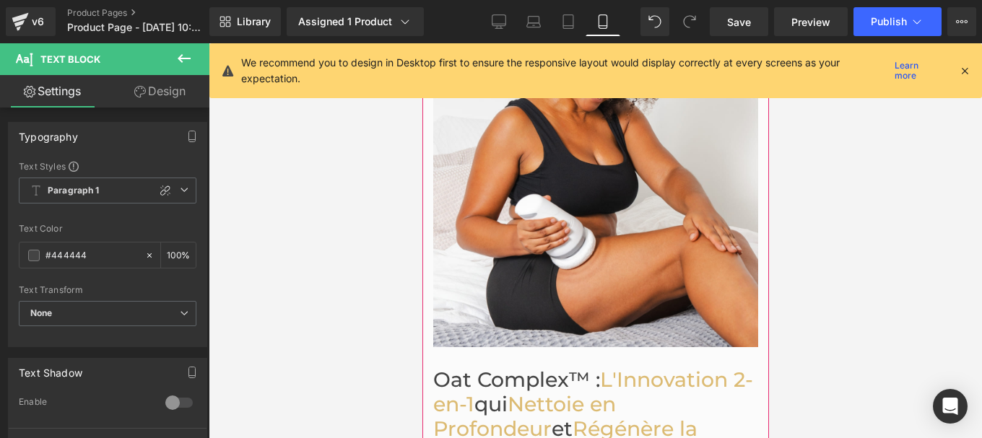
click at [492, 367] on span "L'Innovation 2-en-1" at bounding box center [592, 391] width 320 height 49
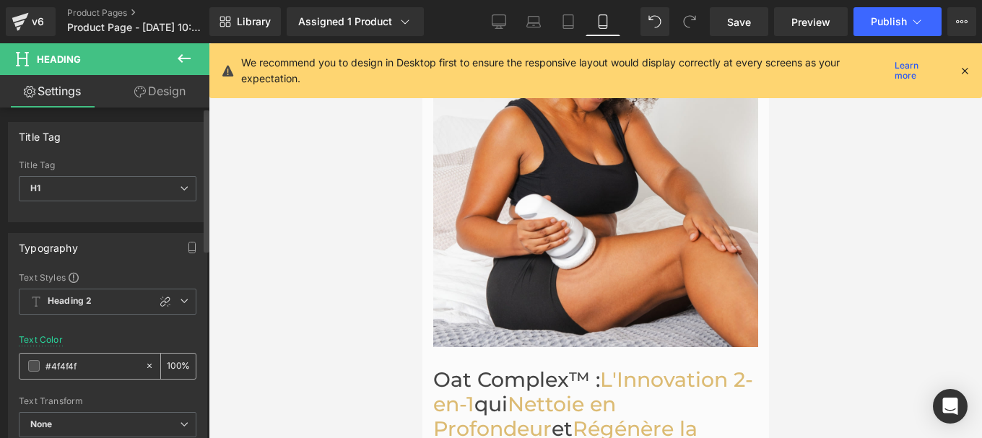
click at [95, 373] on input "#4f4f4f" at bounding box center [91, 366] width 92 height 16
paste input "44444"
type input "#444444"
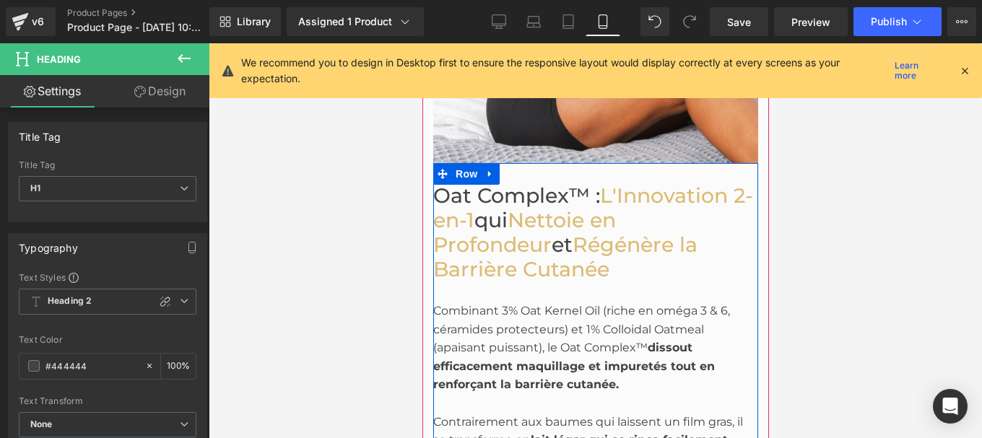
scroll to position [2534, 0]
click at [523, 312] on div "Combinant 3% Oat Kernel Oil (riche en oméga 3 & 6, céramides protecteurs) et 1%…" at bounding box center [594, 365] width 325 height 168
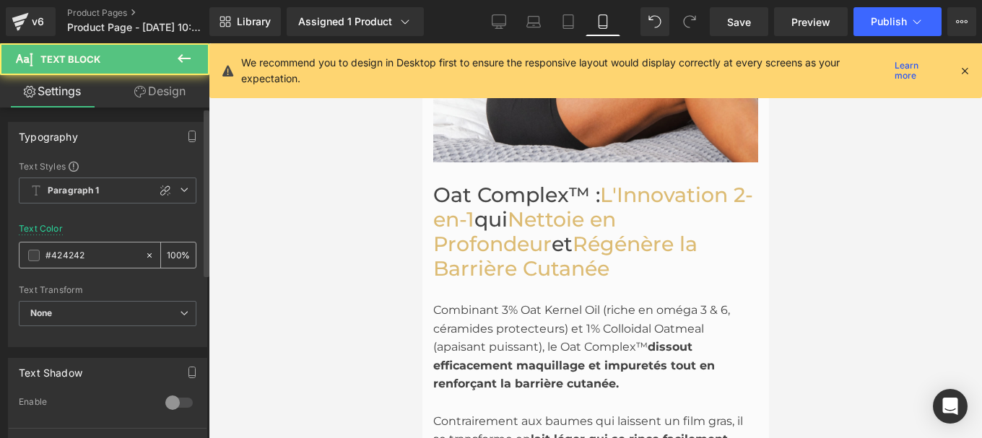
click at [92, 248] on input "#424242" at bounding box center [91, 256] width 92 height 16
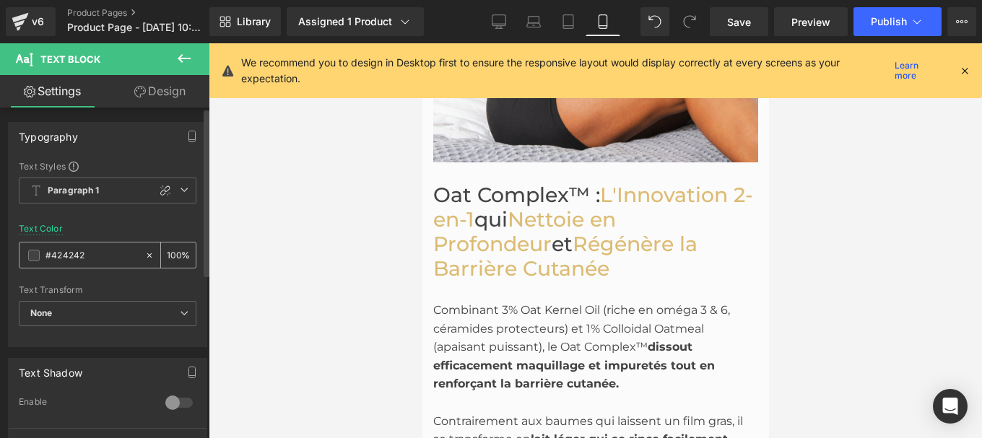
type input "#444444"
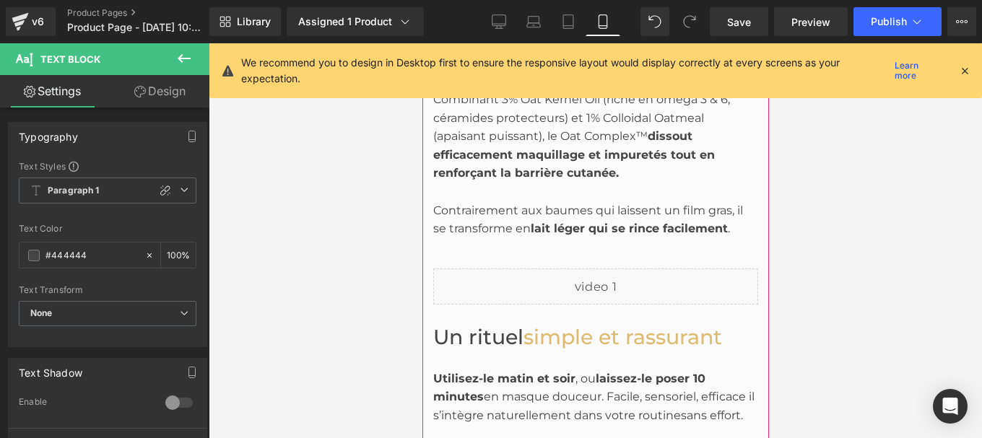
scroll to position [2749, 0]
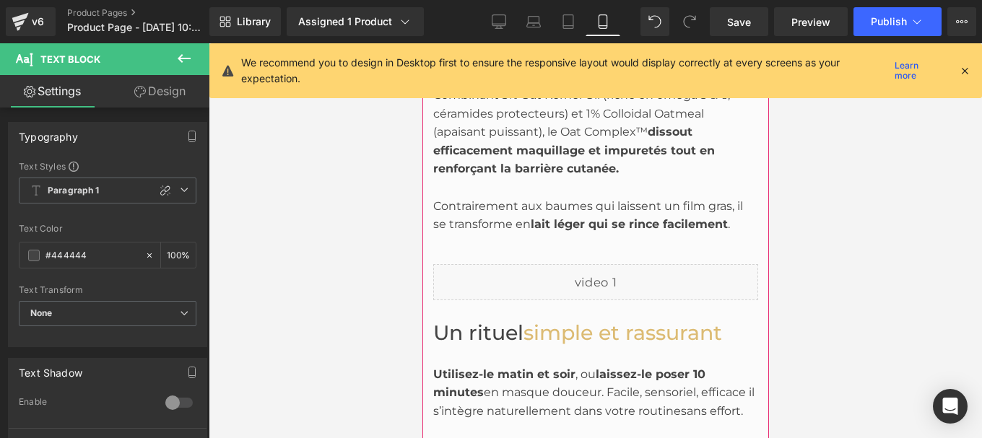
click at [487, 320] on span "Un rituel" at bounding box center [477, 332] width 90 height 25
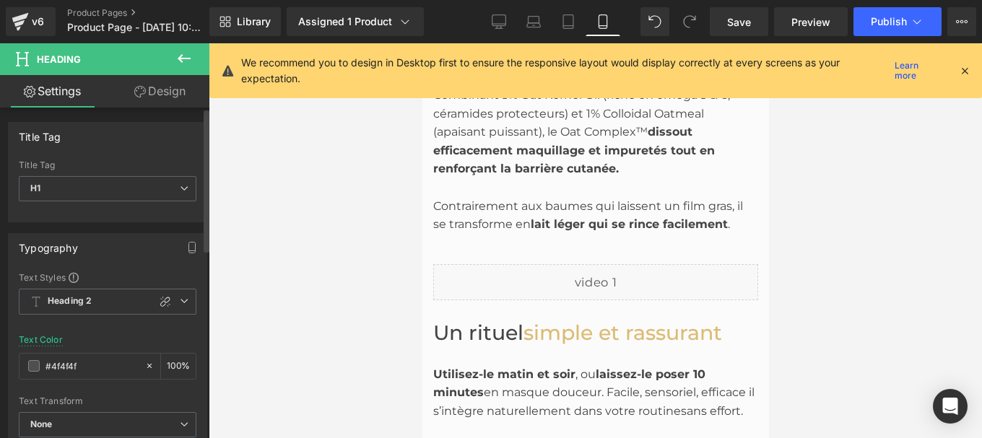
click at [82, 381] on div "Text Color #4f4f4f 100 %" at bounding box center [108, 365] width 178 height 61
click at [80, 359] on div "#4f4f4f" at bounding box center [81, 366] width 125 height 25
click at [80, 359] on input "#4f4f4f" at bounding box center [91, 366] width 92 height 16
paste input "44444"
type input "#444444"
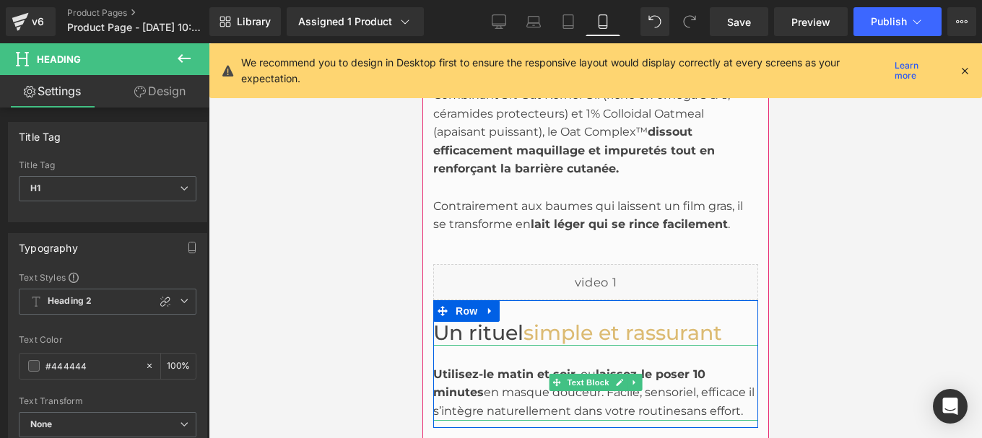
click at [514, 365] on div "Utilisez-le matin et soir , ou laissez-le poser 10 minutes en masque douceur. F…" at bounding box center [594, 393] width 325 height 56
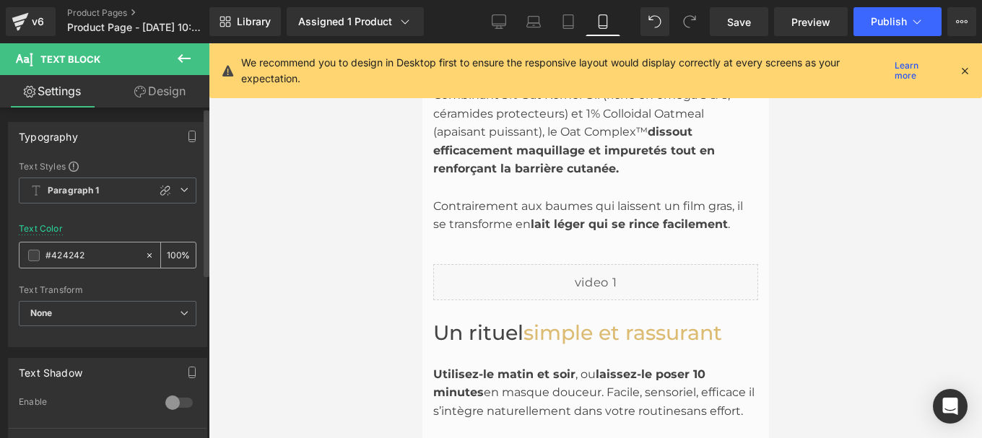
click at [88, 254] on input "#424242" at bounding box center [91, 256] width 92 height 16
type input "#444444"
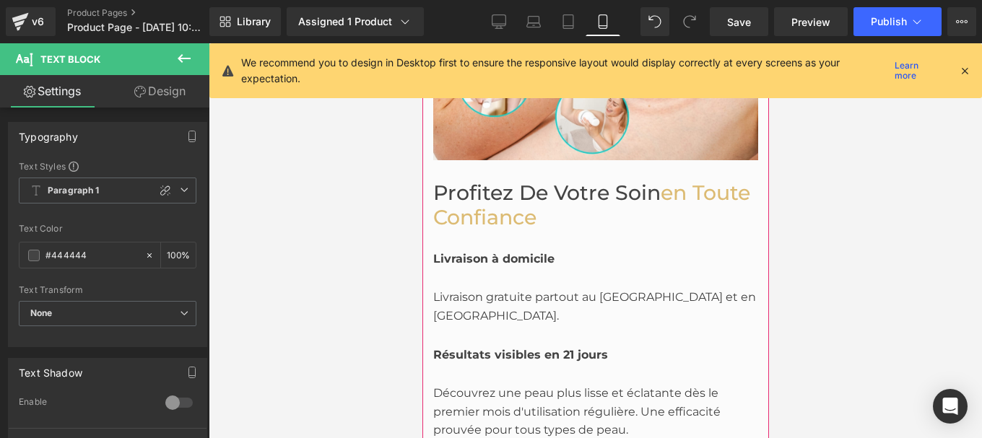
scroll to position [3365, 0]
click at [497, 180] on span "en toute confiance" at bounding box center [590, 204] width 317 height 49
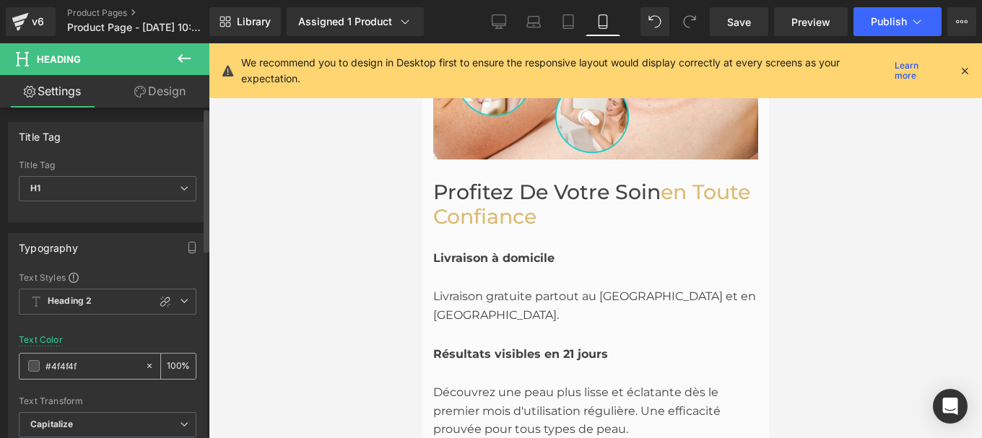
click at [89, 372] on input "#4f4f4f" at bounding box center [91, 366] width 92 height 16
paste input "44444"
type input "#444444"
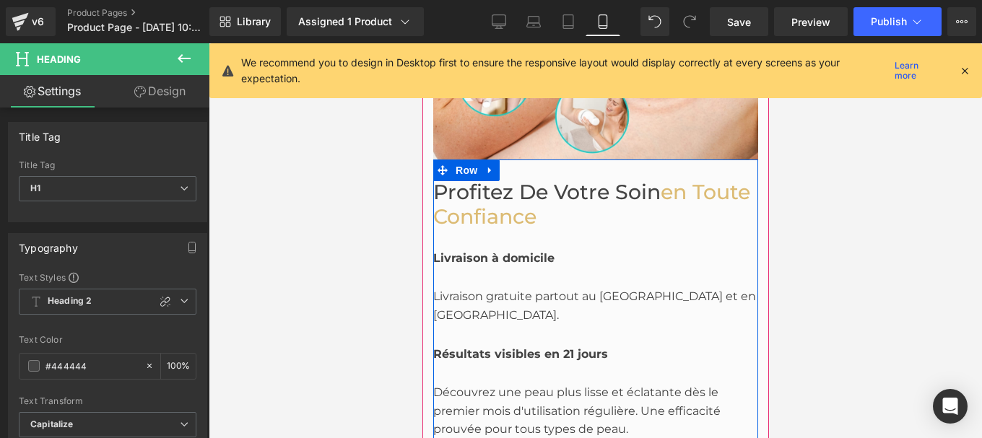
click at [421, 43] on div at bounding box center [421, 43] width 0 height 0
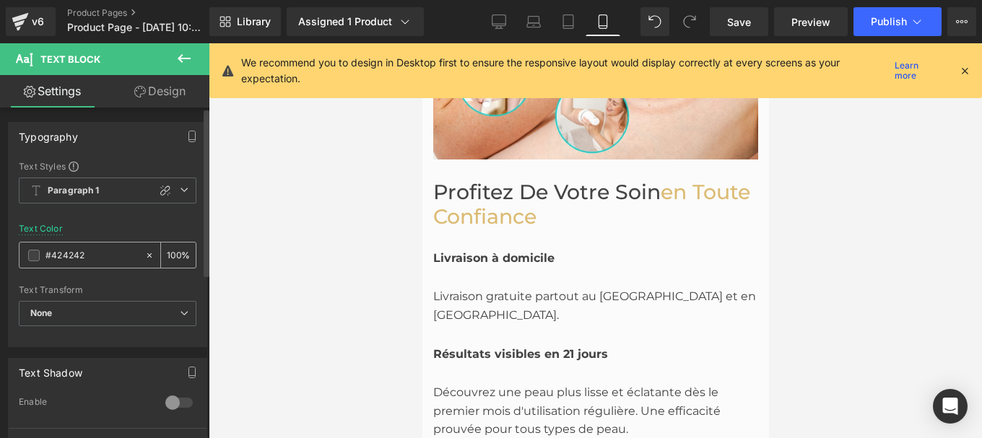
click at [101, 255] on input "#424242" at bounding box center [91, 256] width 92 height 16
paste input "44444"
type input "#444444"
click at [455, 267] on div "Livraison gratuite partout au [GEOGRAPHIC_DATA] et en [GEOGRAPHIC_DATA]." at bounding box center [594, 295] width 325 height 57
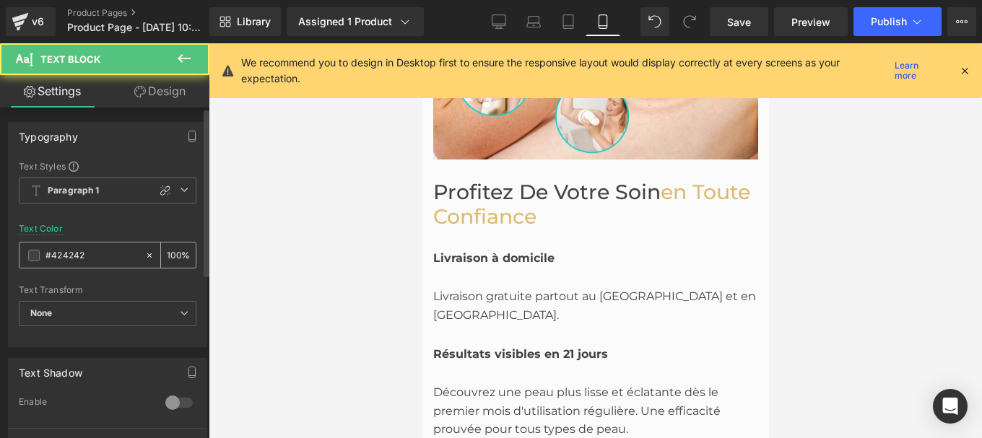
click at [96, 261] on input "#424242" at bounding box center [91, 256] width 92 height 16
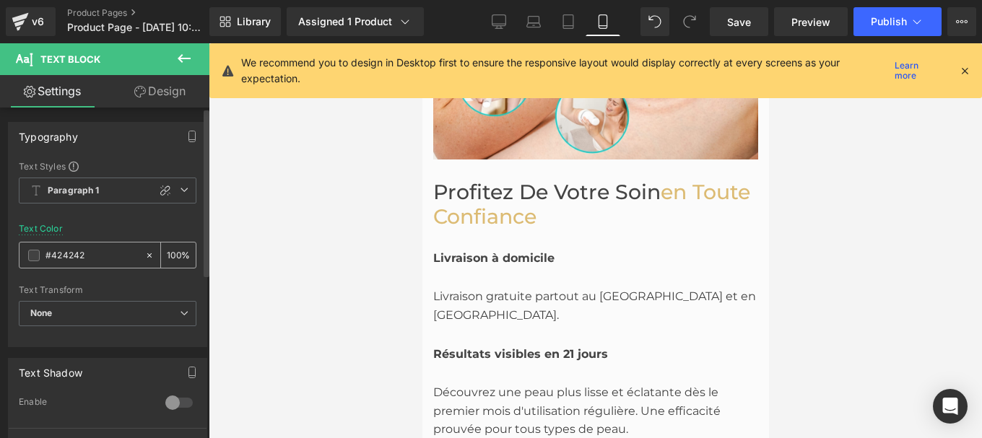
paste input "44444"
type input "#444444"
click at [421, 43] on div at bounding box center [421, 43] width 0 height 0
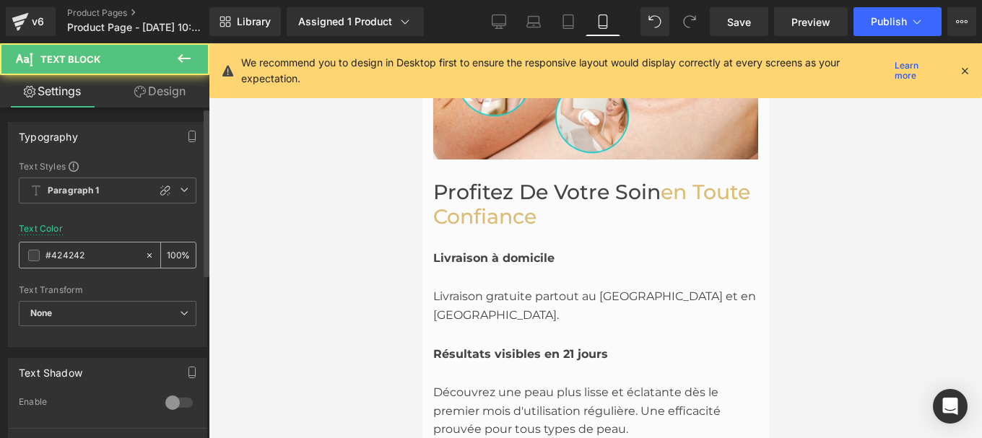
click at [95, 253] on input "#424242" at bounding box center [91, 256] width 92 height 16
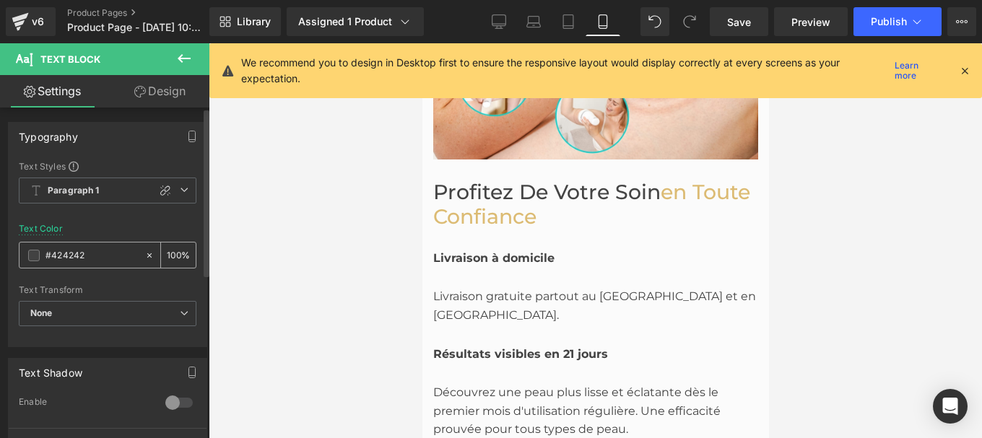
paste input "44444"
type input "#444444"
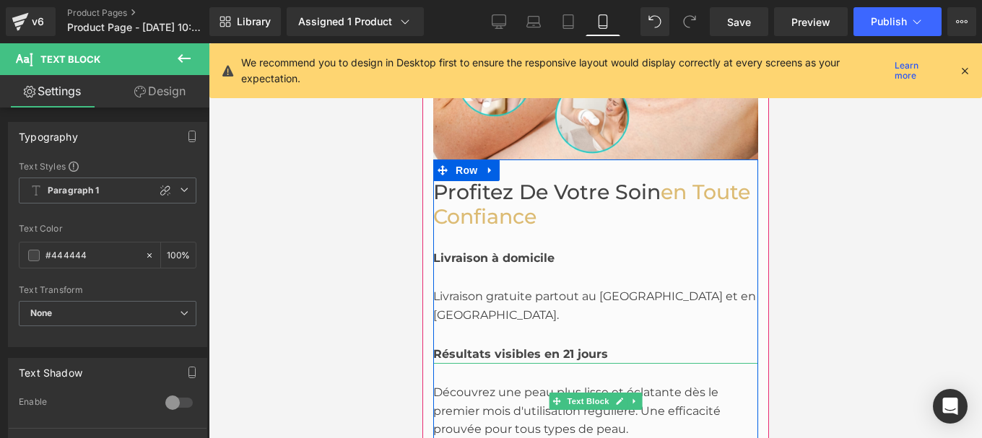
click at [456, 363] on div "Découvrez une peau plus lisse et éclatante dès le premier mois d'utilisation ré…" at bounding box center [594, 401] width 325 height 76
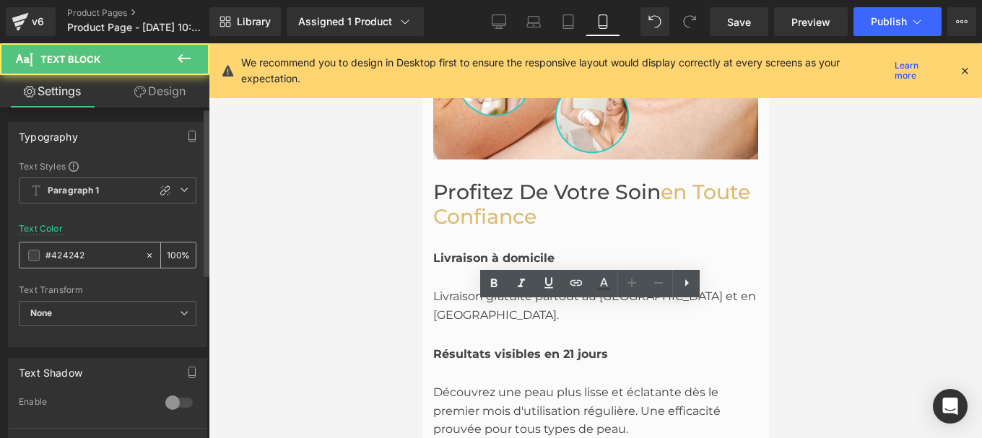
click at [93, 257] on input "#424242" at bounding box center [91, 256] width 92 height 16
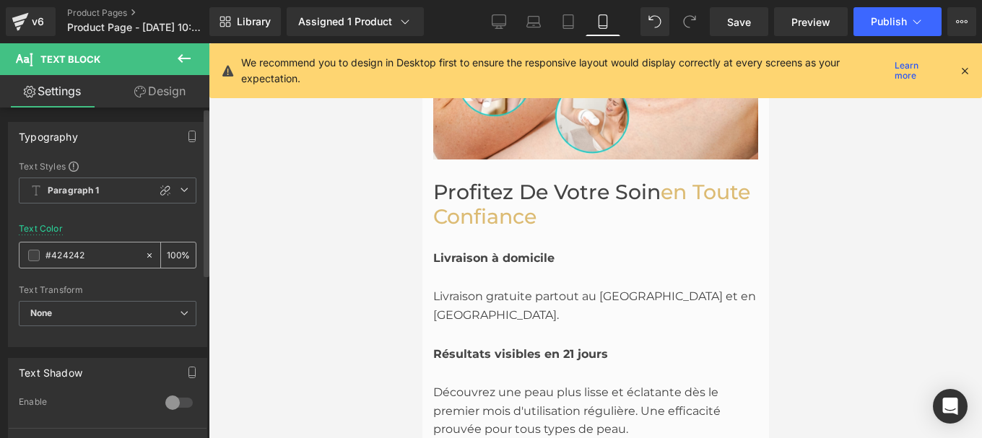
type input "#444444"
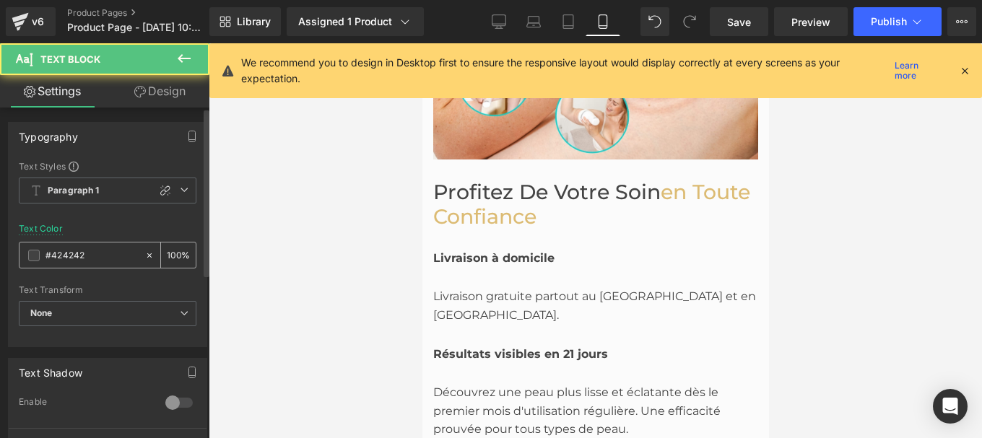
click at [86, 258] on input "#424242" at bounding box center [91, 256] width 92 height 16
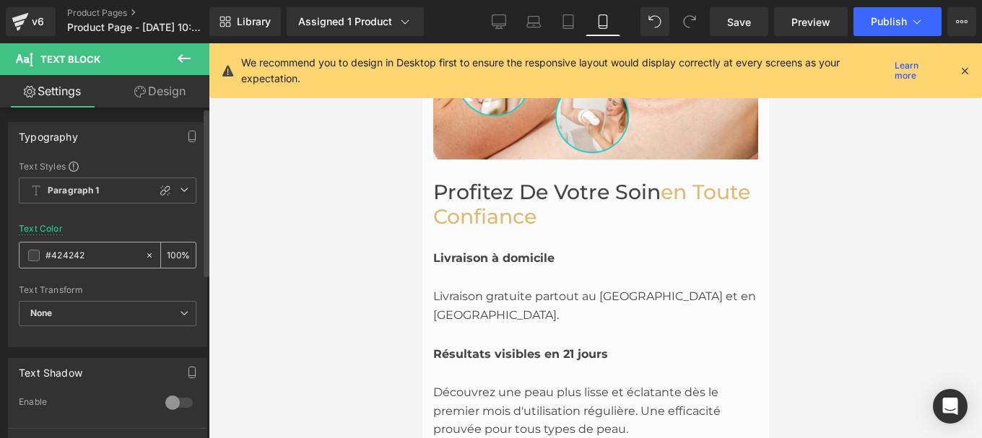
type input "#444444"
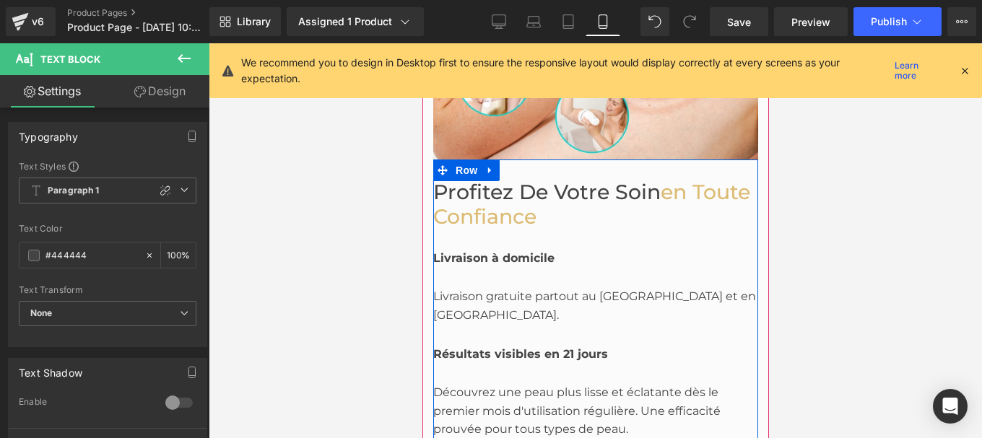
scroll to position [3517, 0]
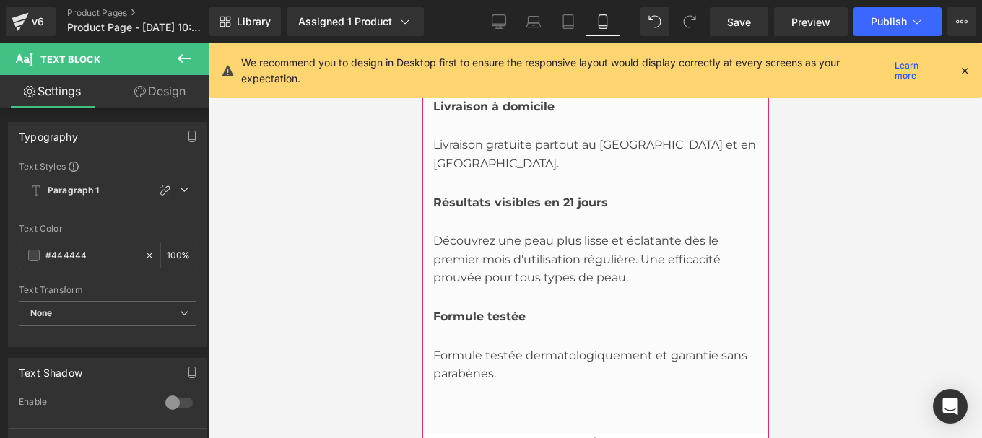
click at [476, 326] on div "Formule testée dermatologiquement et garantie sans parabènes." at bounding box center [594, 354] width 325 height 57
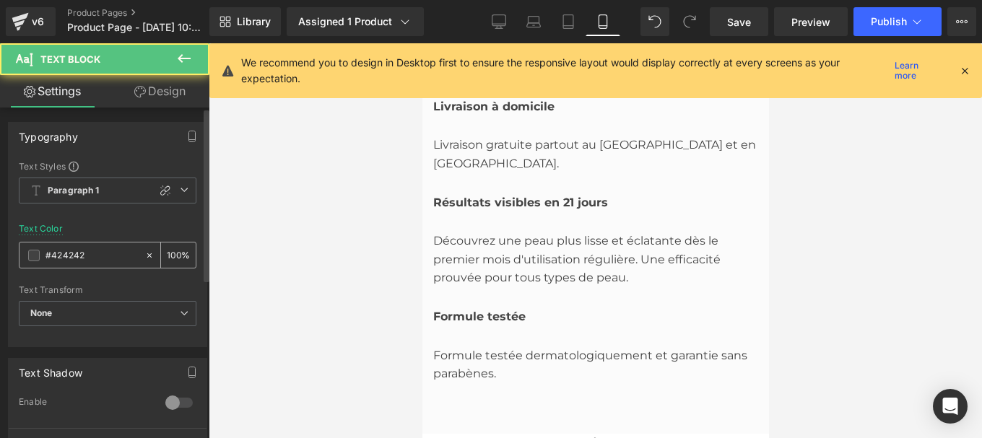
click at [88, 254] on input "#424242" at bounding box center [91, 256] width 92 height 16
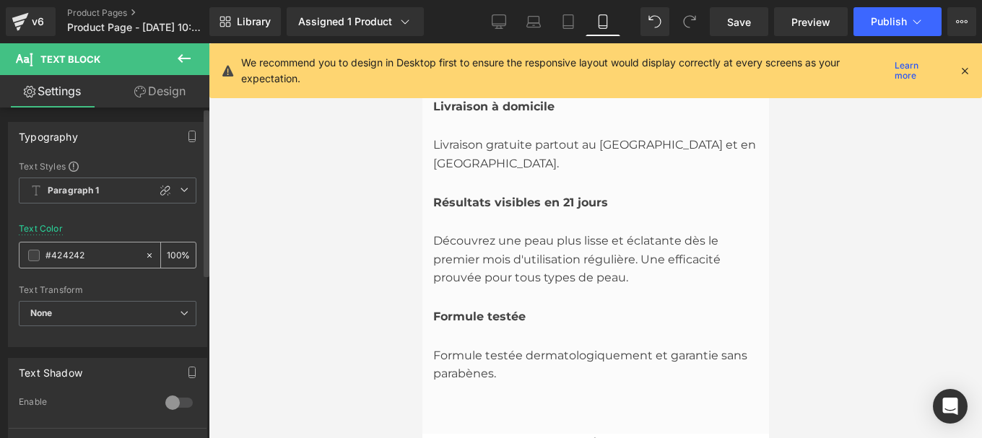
type input "#444444"
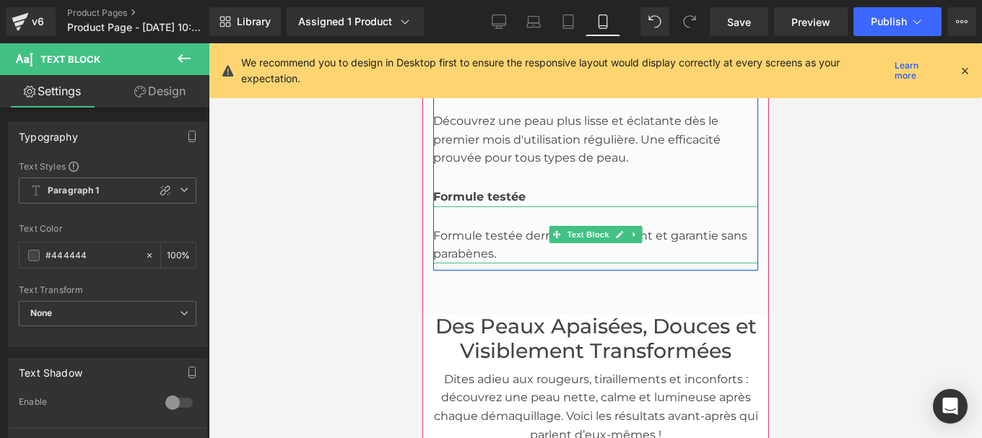
scroll to position [3671, 0]
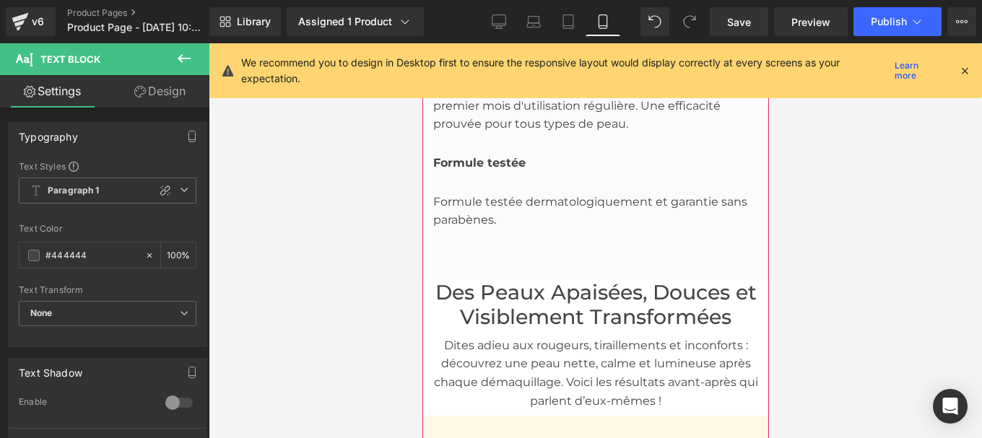
click at [502, 280] on font "Des Peaux Apaisées, Douces et Visiblement Transformées" at bounding box center [594, 304] width 321 height 49
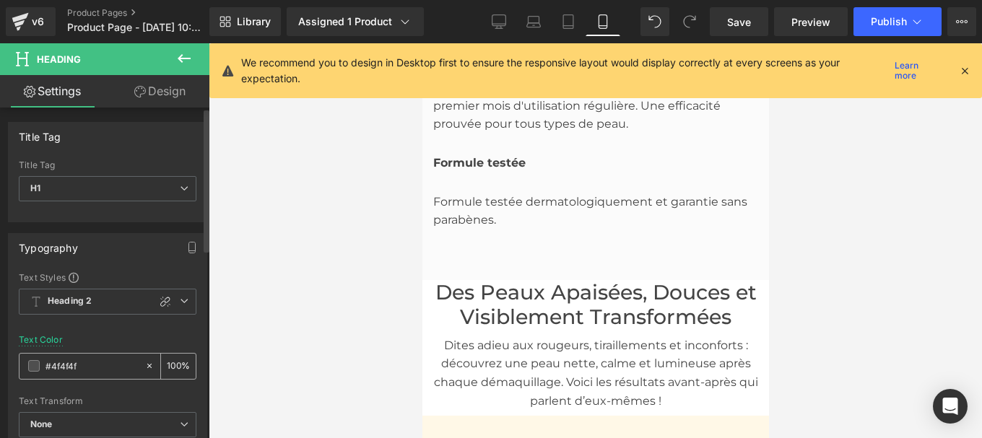
click at [98, 359] on input "#4f4f4f" at bounding box center [91, 366] width 92 height 16
type input "#444444"
click at [537, 336] on p "Dites adieu aux rougeurs, tiraillements et inconforts : découvrez une peau nett…" at bounding box center [594, 373] width 346 height 74
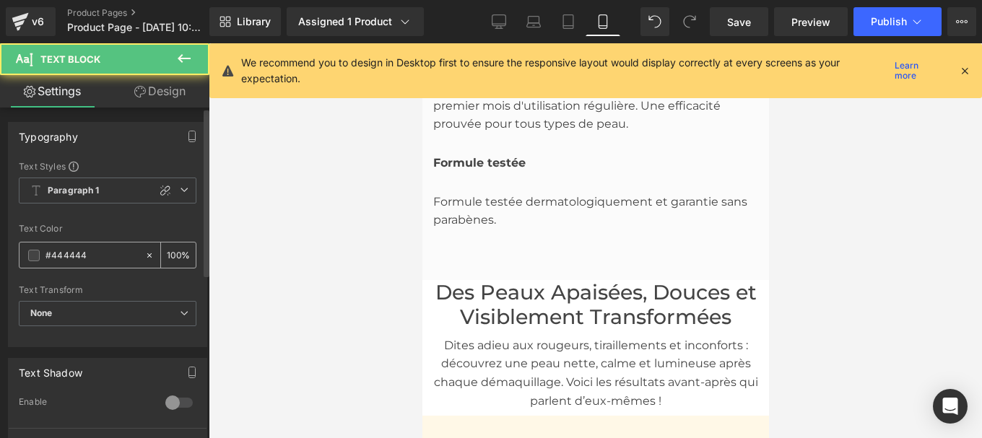
click at [93, 258] on input "#444444" at bounding box center [91, 256] width 92 height 16
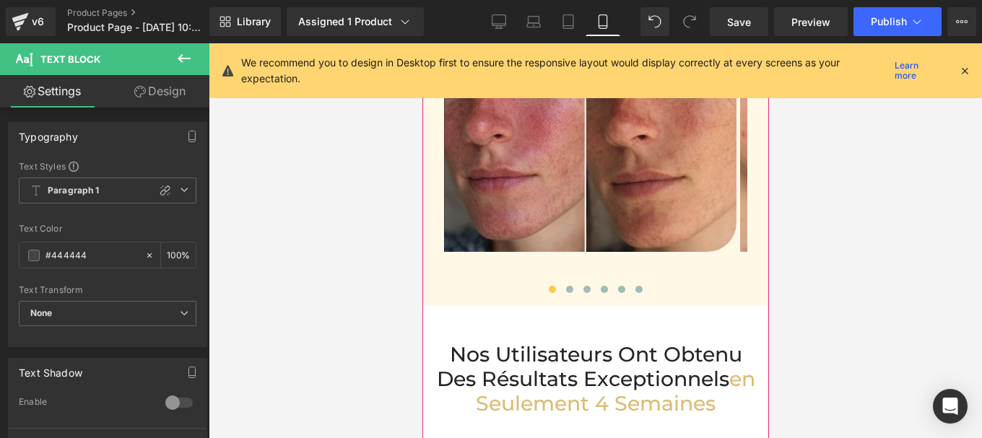
scroll to position [4173, 0]
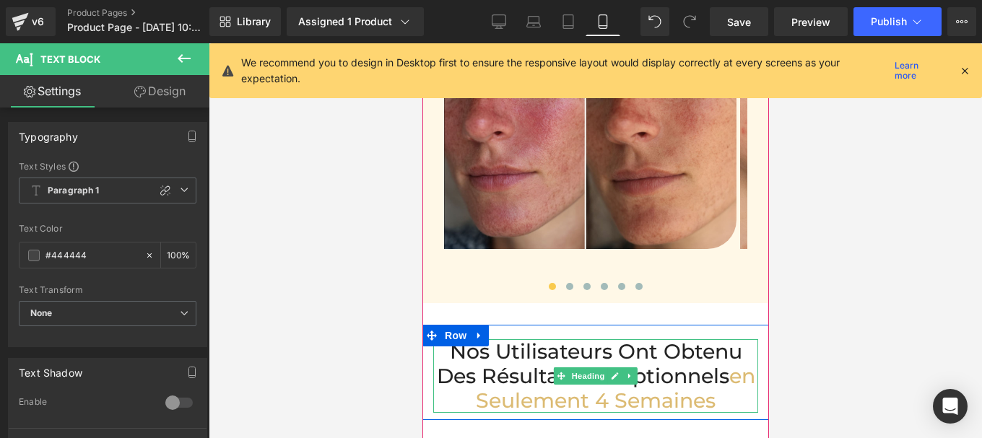
click at [527, 339] on h2 "Nos Utilisateurs Ont Obtenu des Résultats Exceptionnels en Seulement 4 Semaines" at bounding box center [594, 376] width 325 height 74
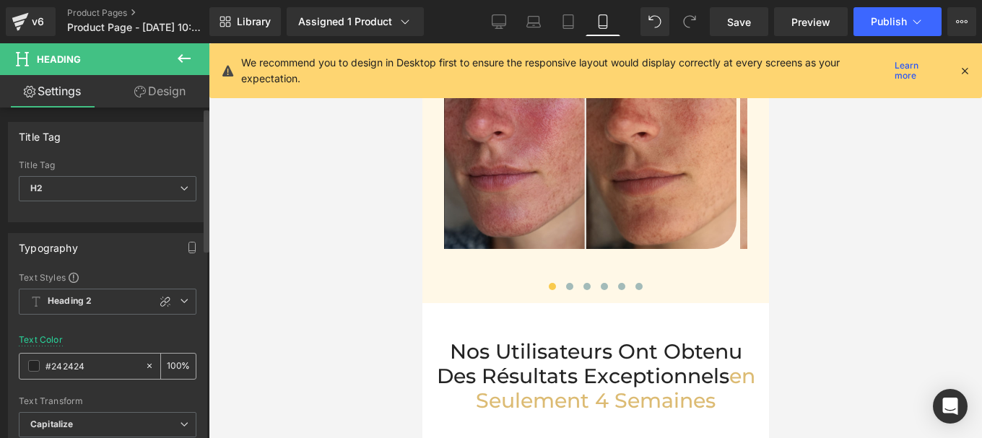
click at [98, 364] on input "#242424" at bounding box center [91, 366] width 92 height 16
type input "#444444"
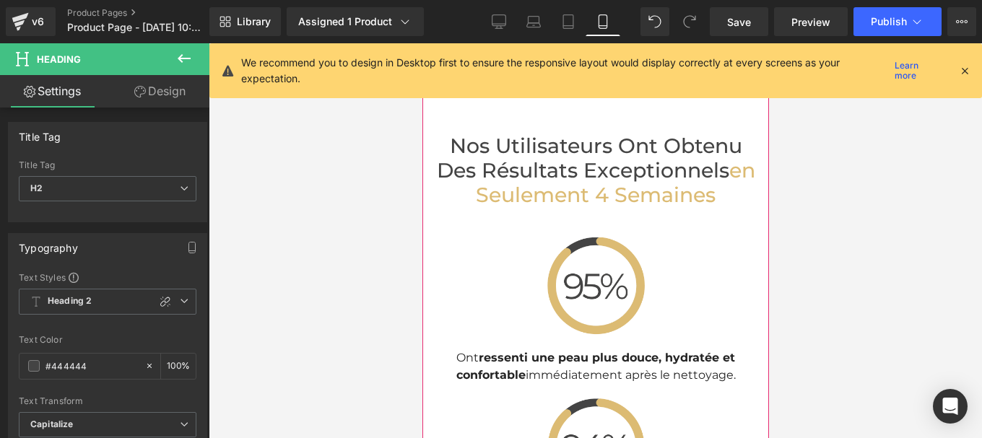
scroll to position [4380, 0]
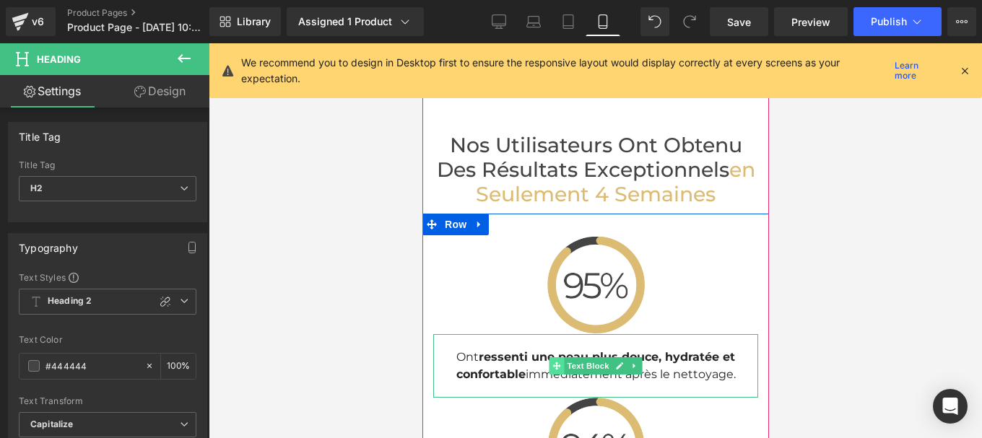
click at [551, 362] on icon at bounding box center [555, 366] width 8 height 8
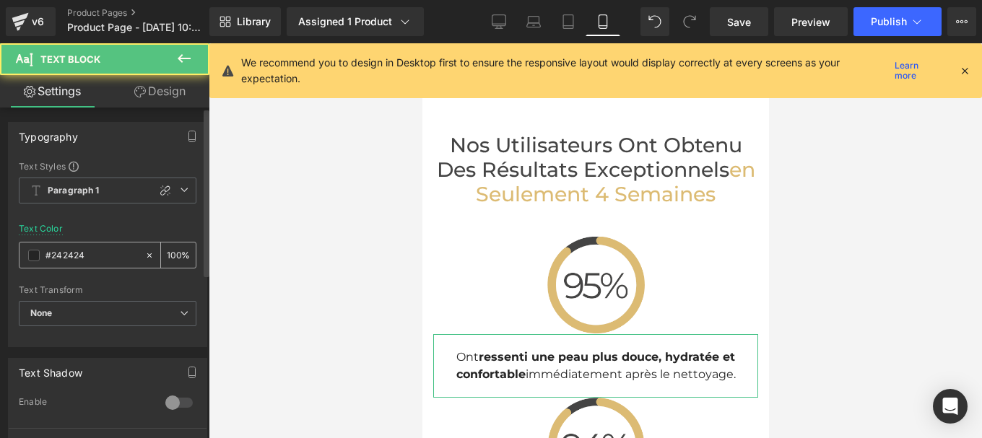
click at [97, 266] on div "#242424" at bounding box center [81, 255] width 125 height 25
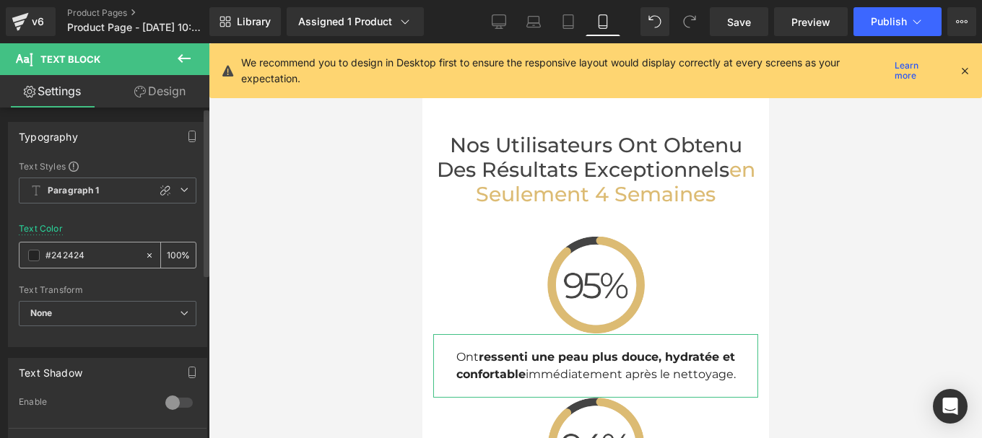
click at [93, 258] on input "#242424" at bounding box center [91, 256] width 92 height 16
paste input "44444"
type input "#444444"
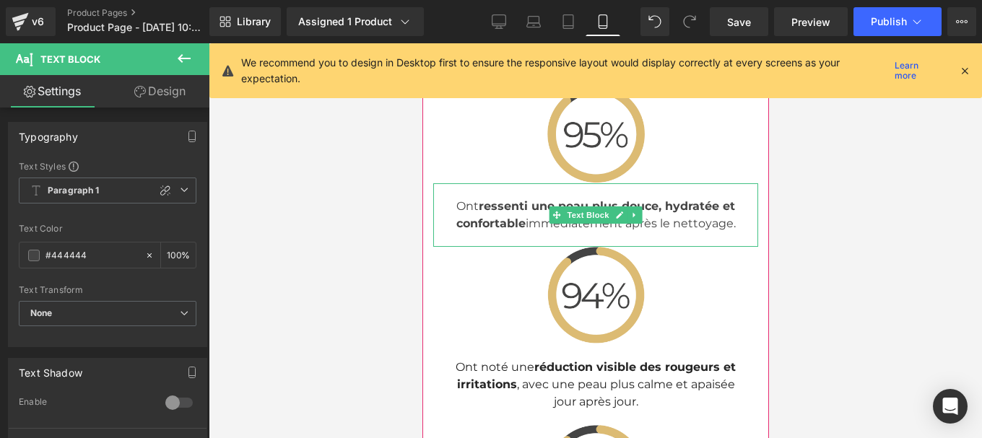
scroll to position [4531, 0]
click at [533, 358] on p "Ont noté une réduction visible des rougeurs et irritations , avec une peau plus…" at bounding box center [595, 384] width 296 height 52
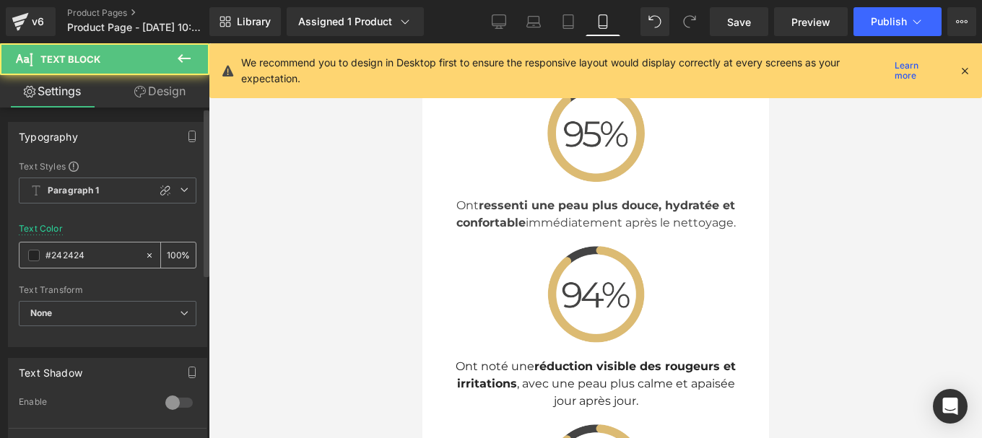
click at [88, 254] on input "#242424" at bounding box center [91, 256] width 92 height 16
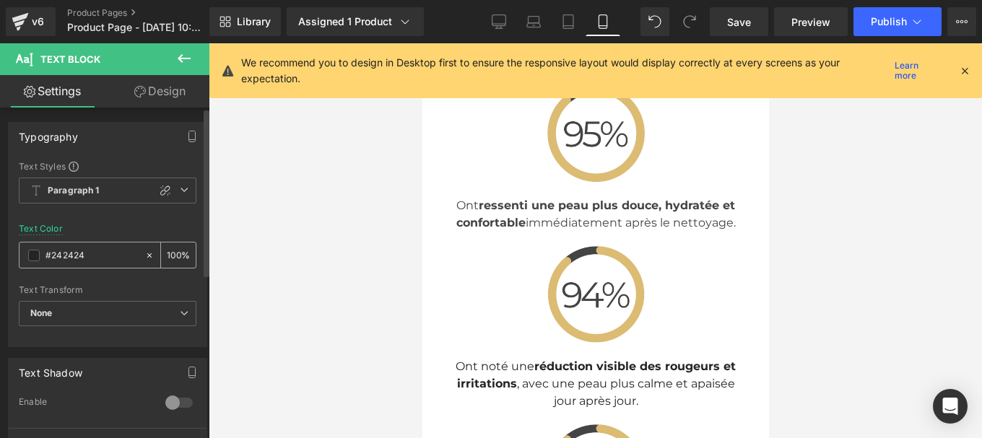
paste input "44444"
type input "#444444"
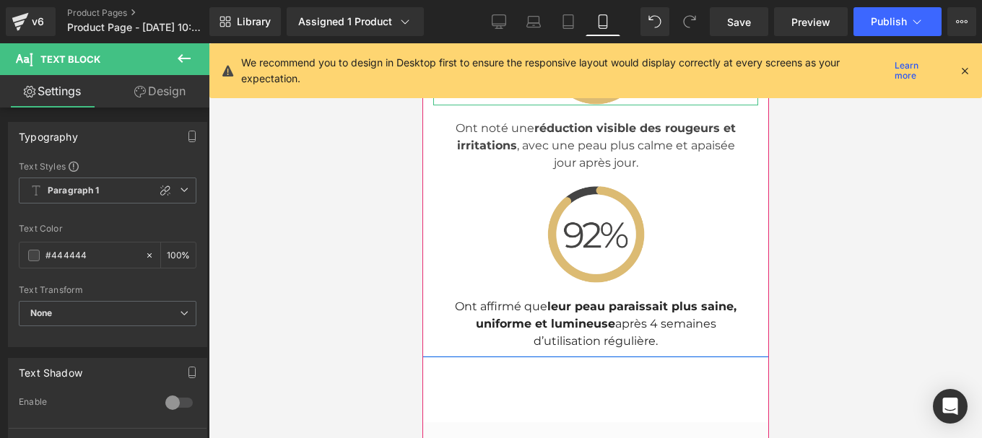
scroll to position [4770, 0]
click at [495, 299] on span "leur peau paraissait plus saine, uniforme et lumineuse" at bounding box center [605, 314] width 261 height 31
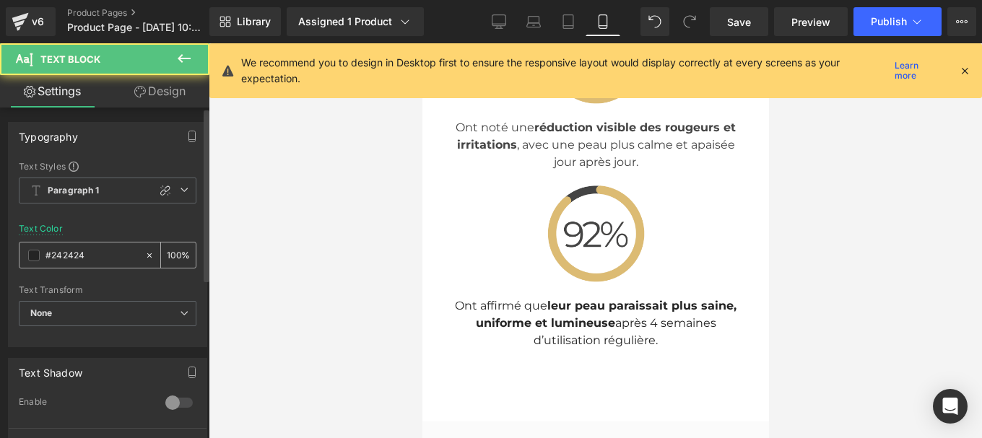
click at [88, 253] on input "#242424" at bounding box center [91, 256] width 92 height 16
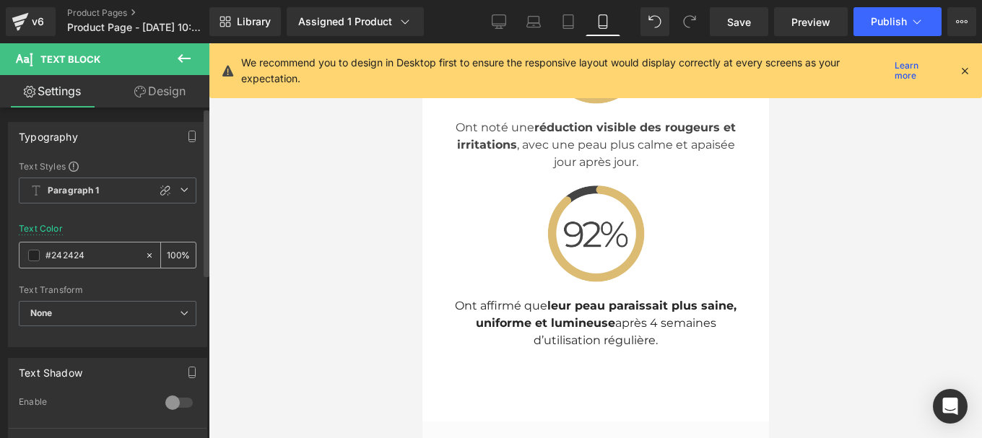
paste input "44444"
type input "#444444"
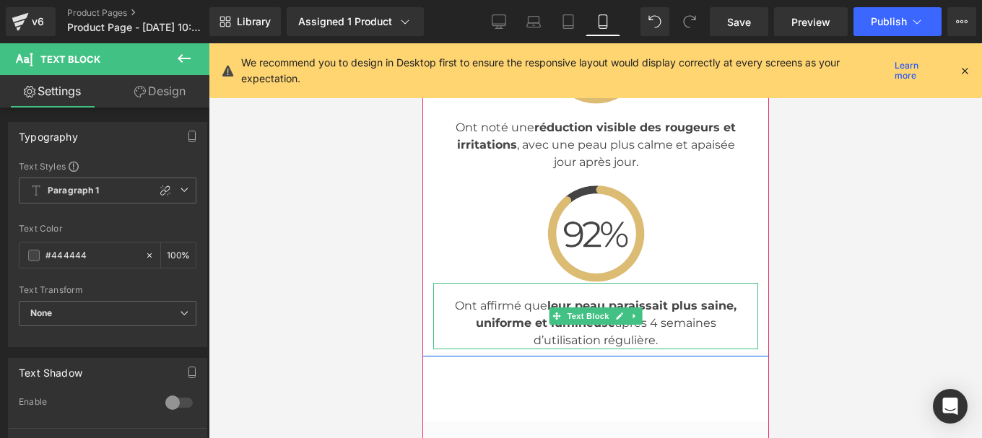
scroll to position [5038, 0]
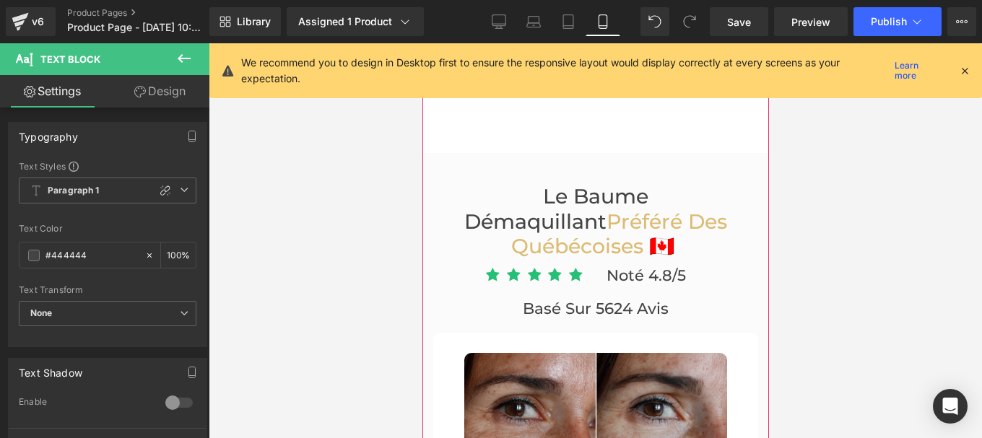
click at [569, 184] on h3 "Le Baume démaquillant Préféré Des Québécoises 🇨🇦" at bounding box center [595, 221] width 296 height 74
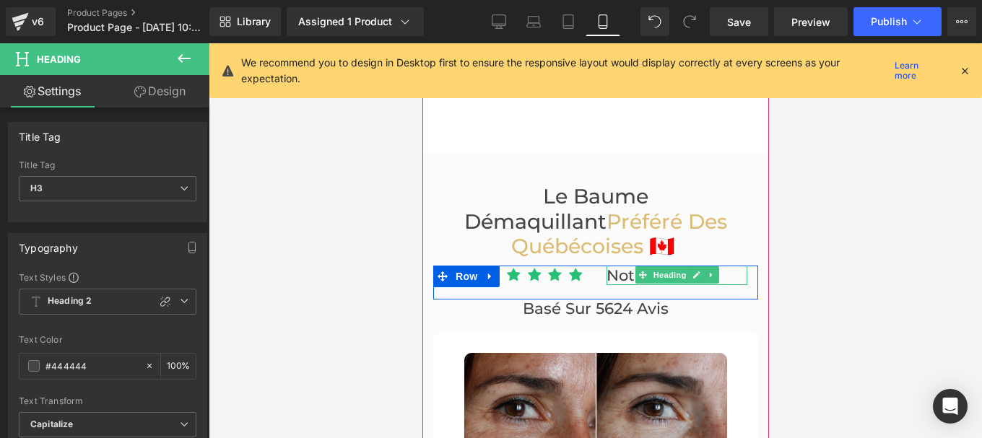
click at [614, 266] on span "Noté 4.8/5" at bounding box center [645, 275] width 79 height 18
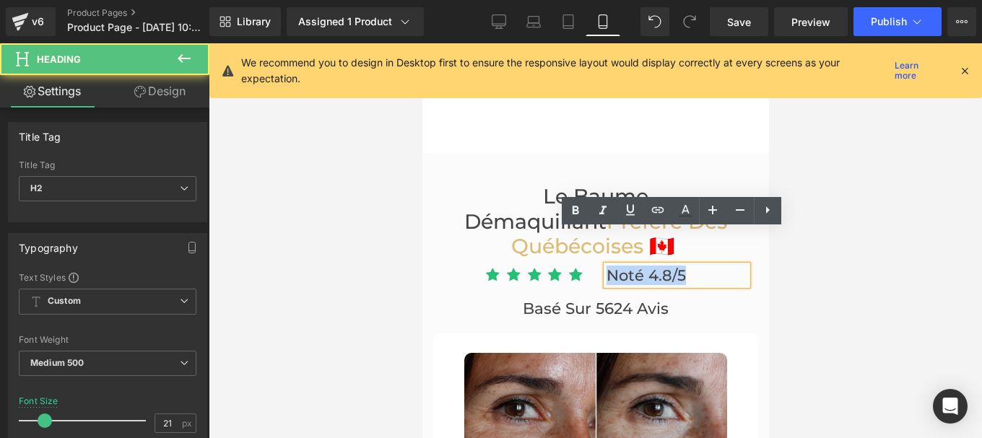
drag, startPoint x: 689, startPoint y: 243, endPoint x: 603, endPoint y: 243, distance: 85.9
click at [606, 266] on h2 "Noté 4.8/5" at bounding box center [676, 275] width 141 height 19
click at [0, 0] on icon at bounding box center [0, 0] width 0 height 0
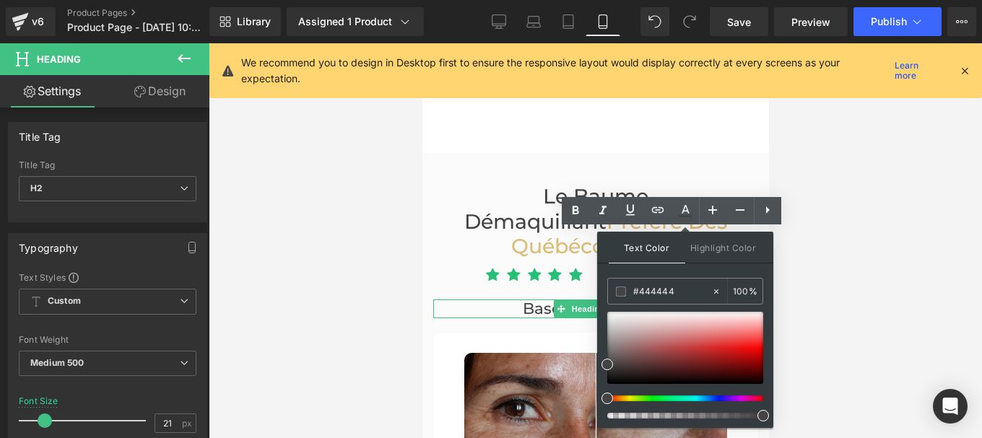
click at [559, 305] on icon at bounding box center [560, 309] width 8 height 9
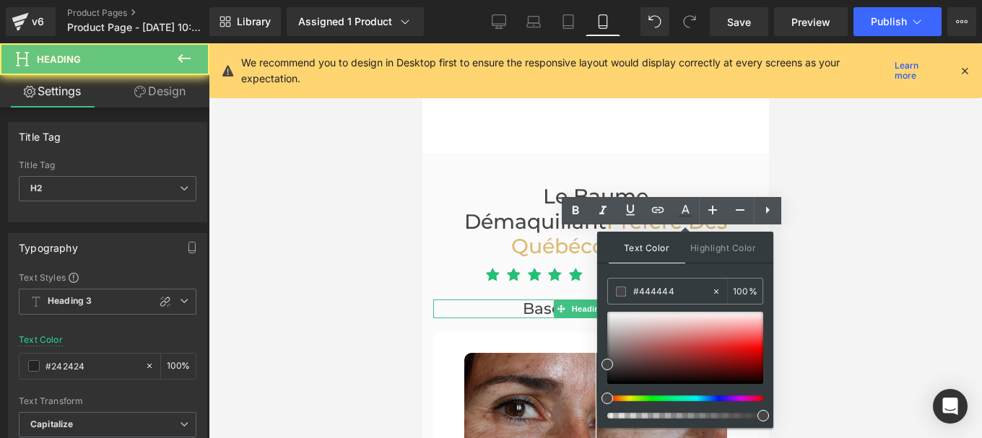
click at [524, 299] on span "Basé sur 5624 avis" at bounding box center [595, 308] width 146 height 19
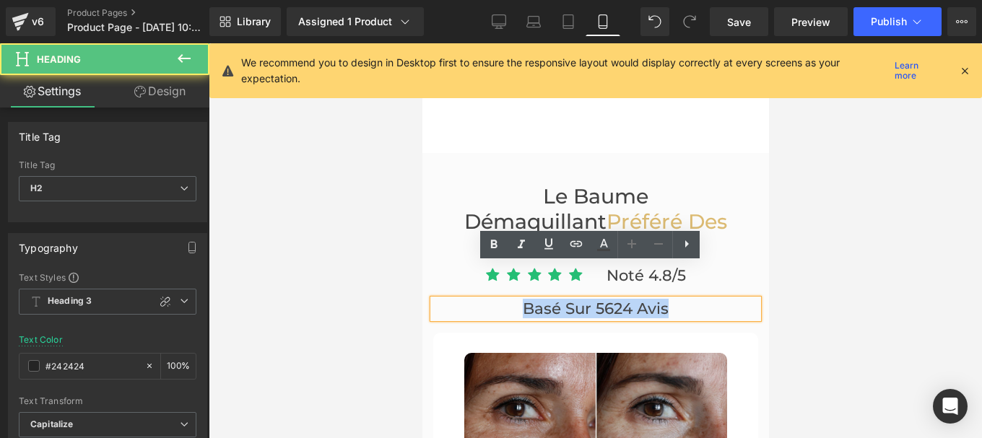
drag, startPoint x: 516, startPoint y: 273, endPoint x: 701, endPoint y: 272, distance: 184.8
click at [701, 300] on h2 "Basé sur 5624 avis" at bounding box center [594, 309] width 325 height 19
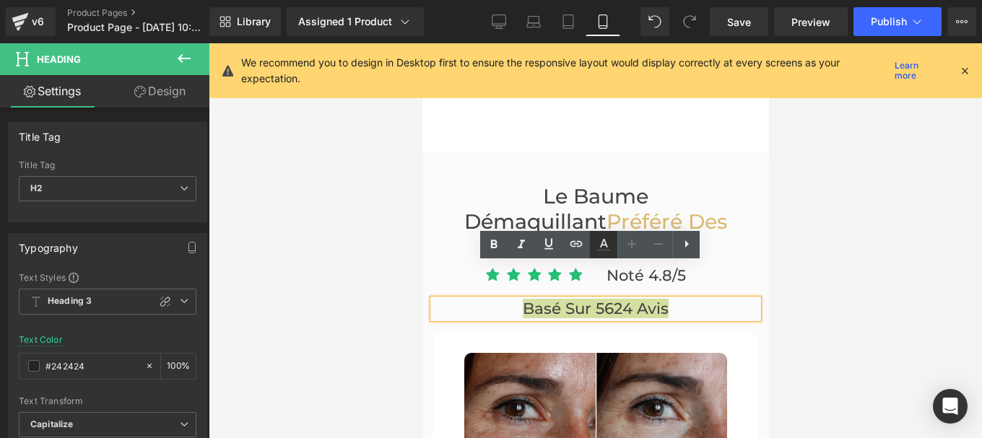
click at [0, 0] on icon at bounding box center [0, 0] width 0 height 0
type input "100"
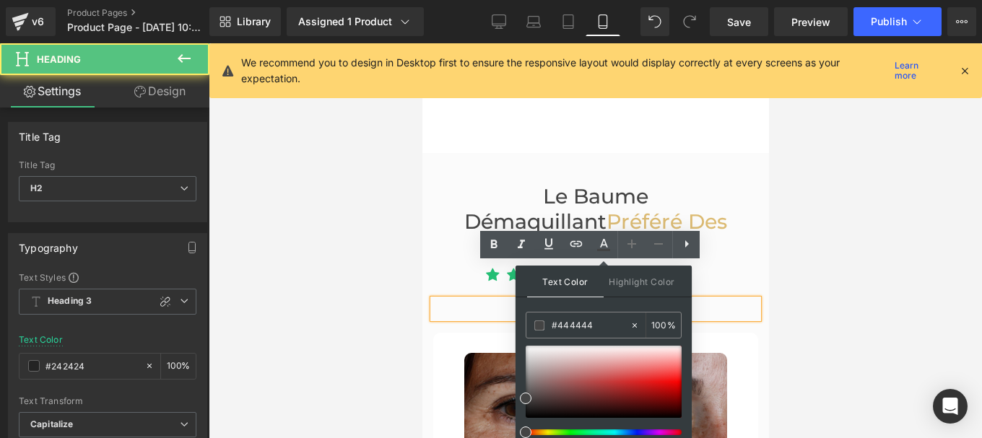
click at [499, 300] on h2 "Basé sur 5624 avis" at bounding box center [594, 309] width 325 height 19
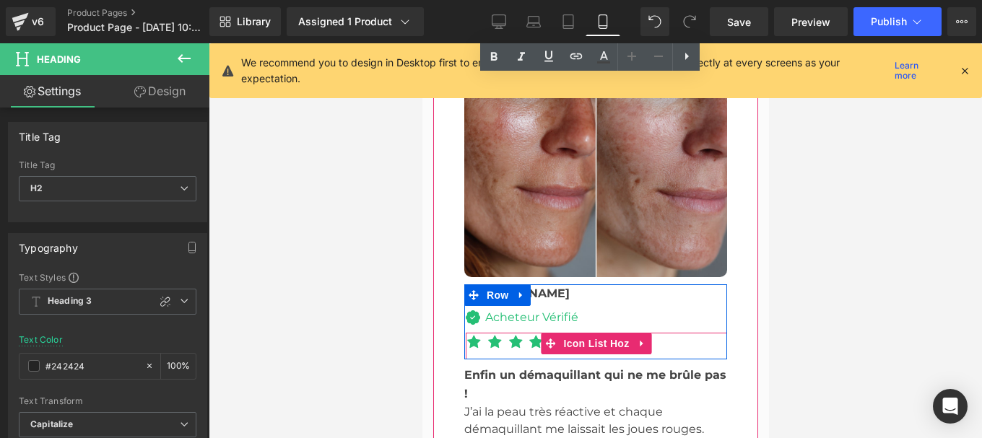
scroll to position [5565, 0]
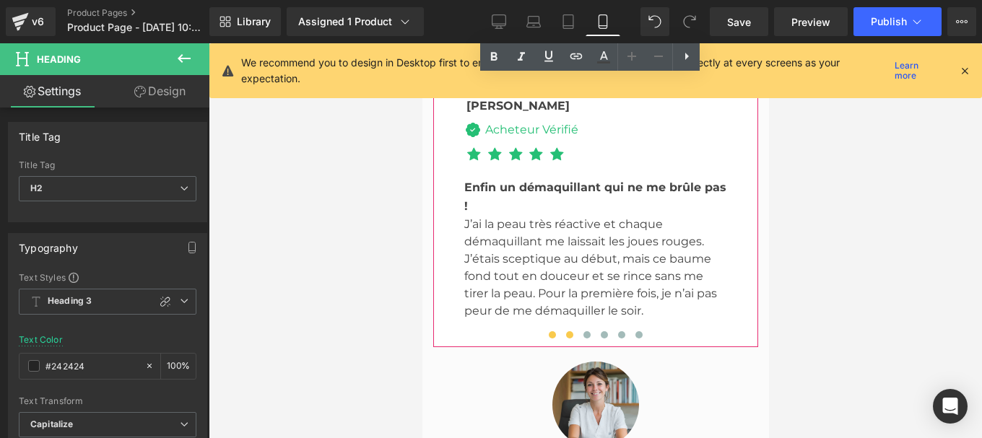
click at [570, 328] on button at bounding box center [568, 335] width 17 height 14
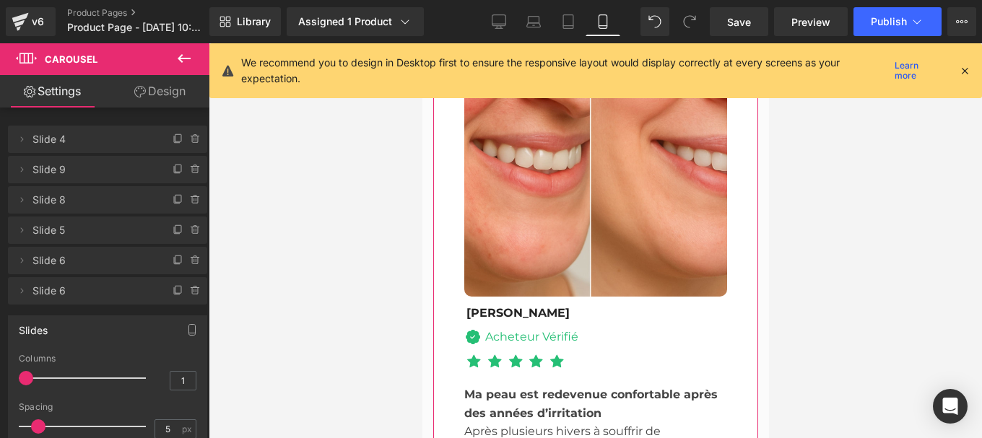
scroll to position [5358, 0]
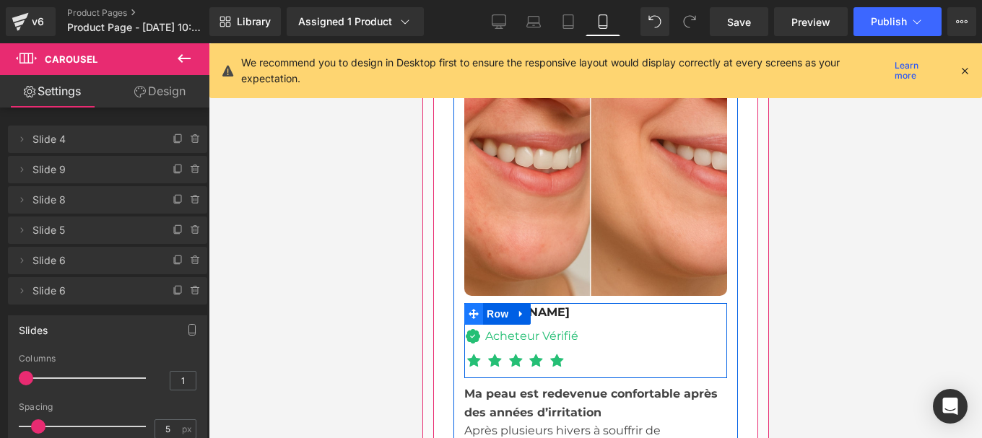
click at [476, 303] on span at bounding box center [472, 314] width 19 height 22
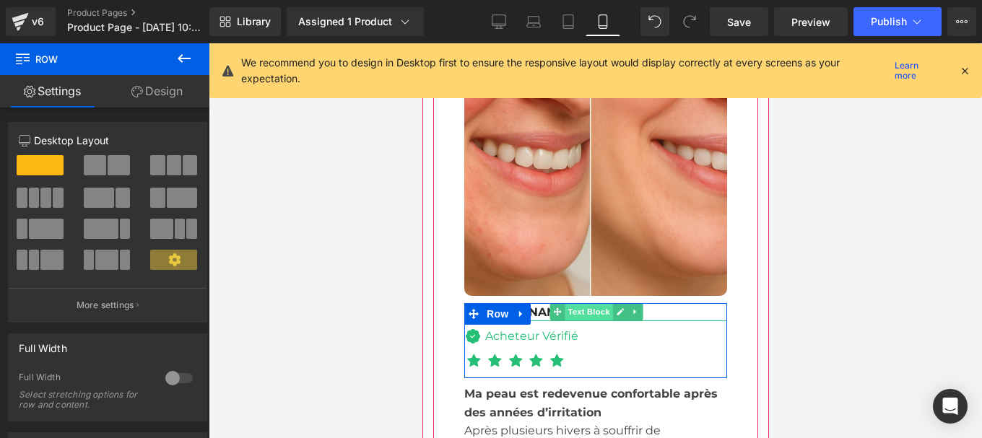
click at [579, 303] on span "Text Block" at bounding box center [588, 311] width 48 height 17
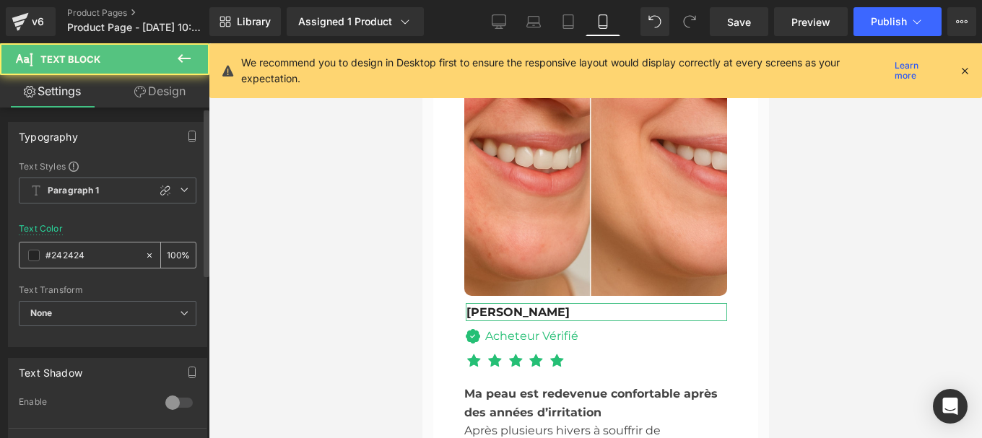
click at [92, 260] on input "#242424" at bounding box center [91, 256] width 92 height 16
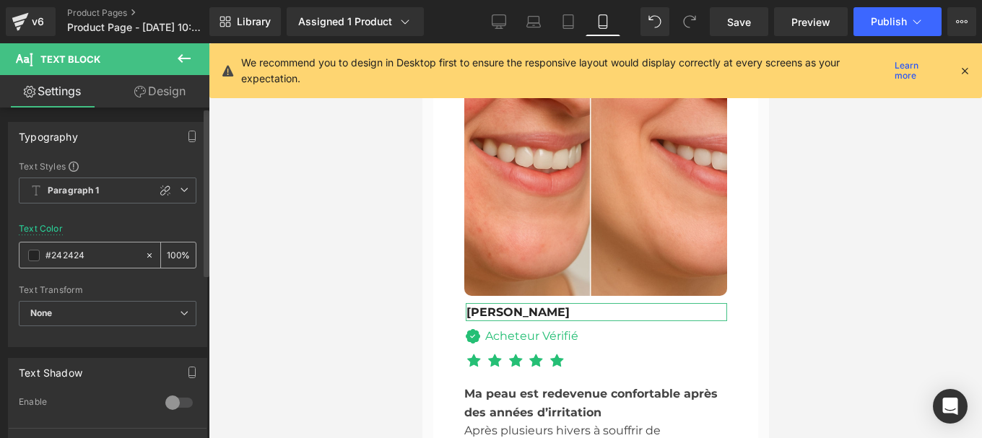
type input "#444444"
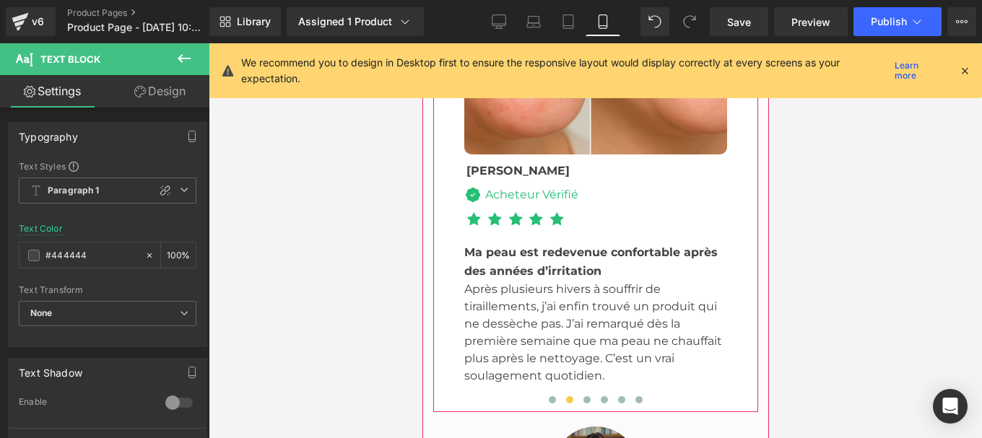
scroll to position [5500, 0]
click at [582, 396] on span at bounding box center [585, 399] width 7 height 7
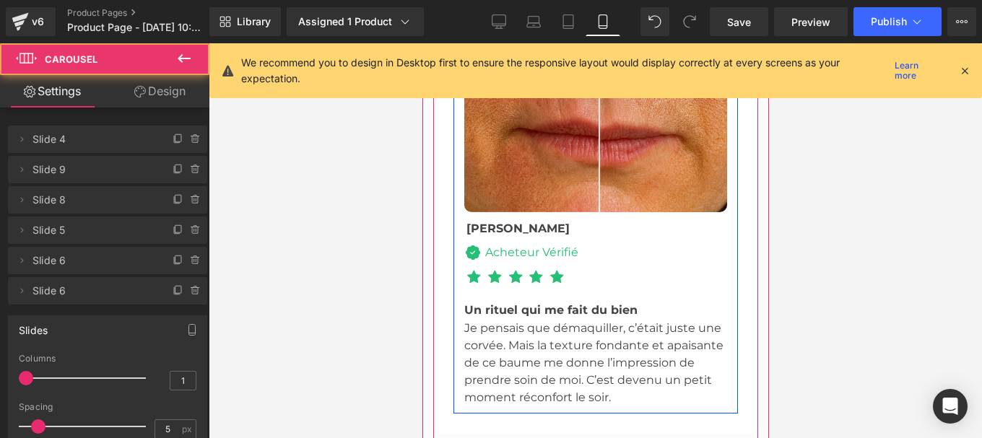
scroll to position [5441, 0]
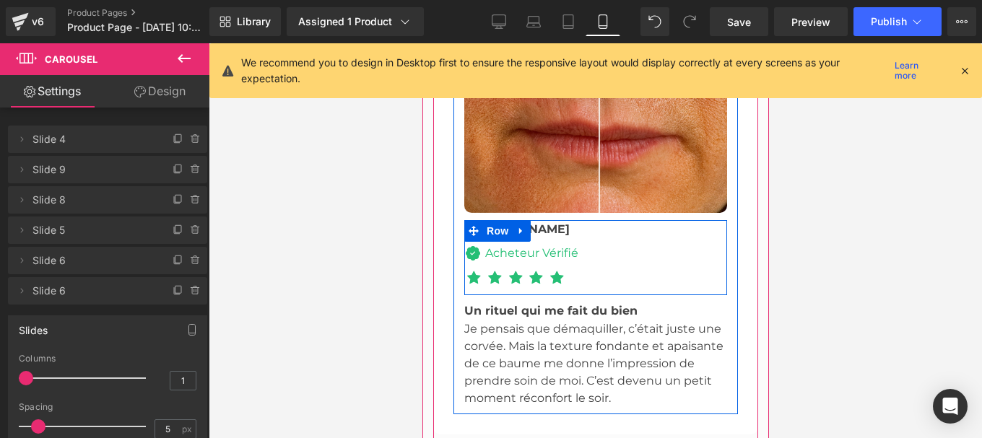
click at [564, 220] on span "Text Block" at bounding box center [588, 228] width 48 height 17
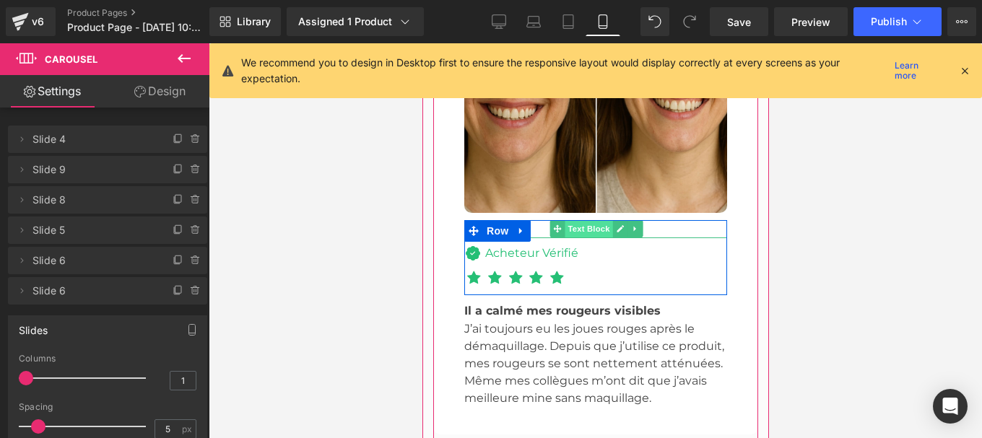
click at [564, 220] on span "Text Block" at bounding box center [588, 228] width 48 height 17
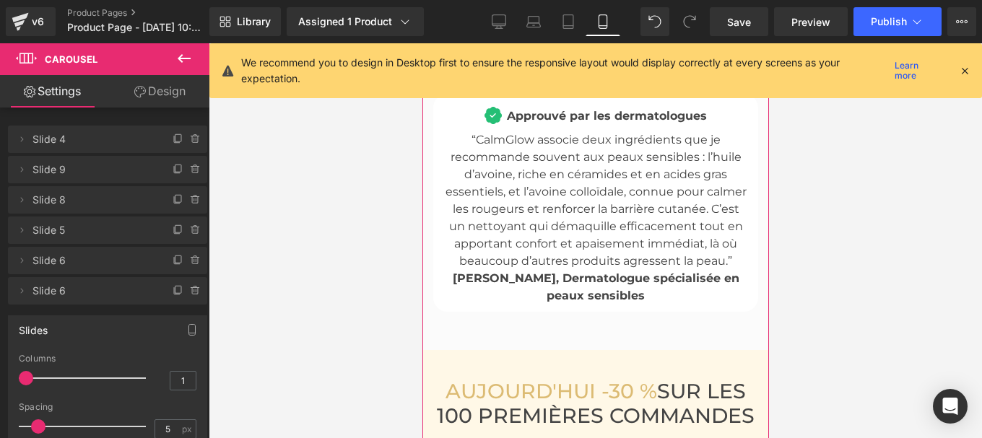
scroll to position [5933, 0]
click at [730, 230] on p "“CalmGlow associe deux ingrédients que je recommande souvent aux peaux sensible…" at bounding box center [594, 201] width 303 height 139
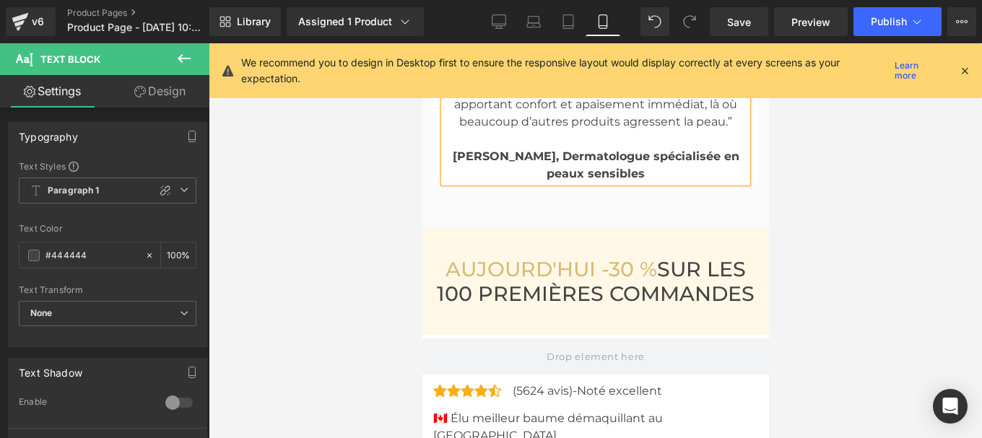
scroll to position [6073, 0]
click at [683, 256] on h3 "AUJOURD'HUI -30 % SUR LES 100 PREMIÈRES COMMANDES" at bounding box center [595, 280] width 318 height 49
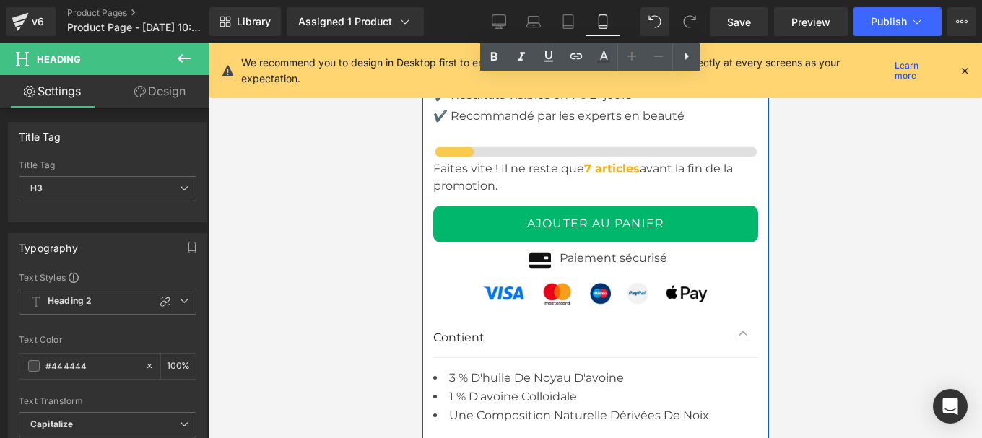
scroll to position [6770, 0]
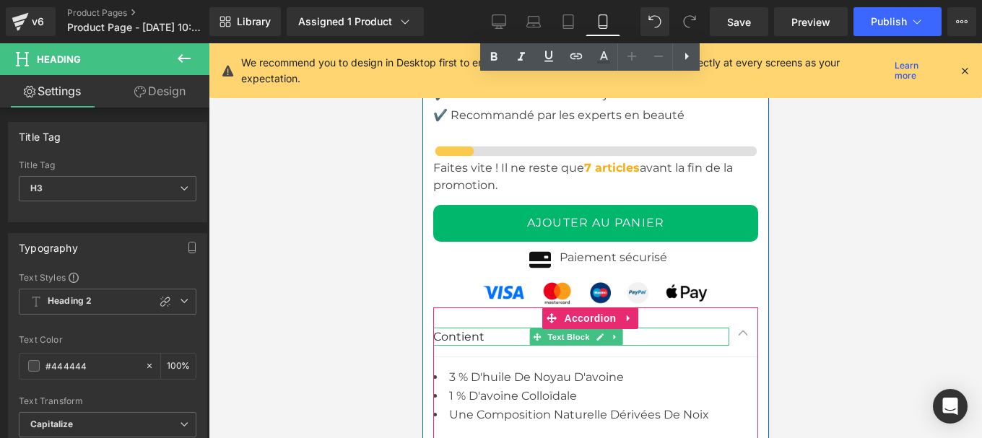
click at [457, 328] on p "Contient" at bounding box center [580, 337] width 296 height 19
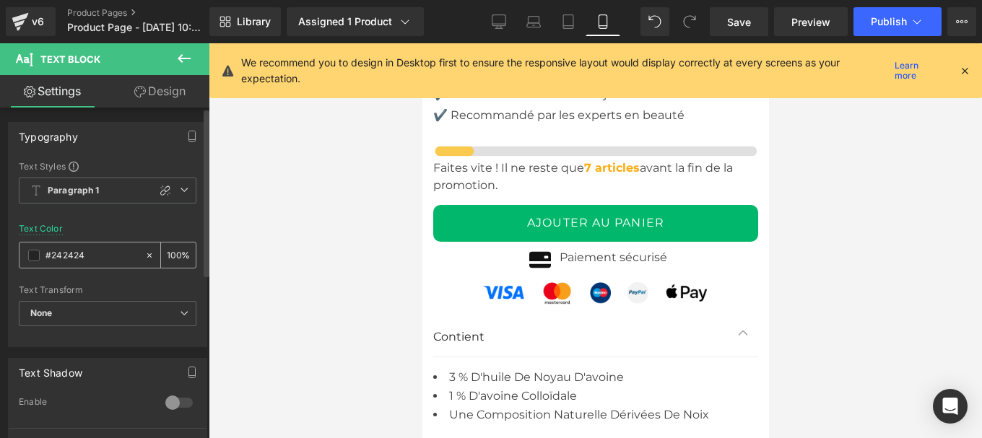
click at [91, 260] on input "#242424" at bounding box center [91, 256] width 92 height 16
type input "#444444"
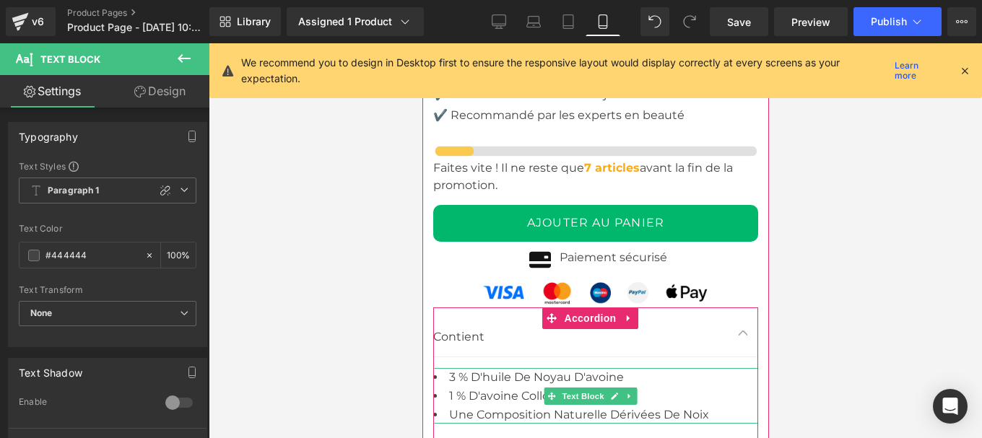
click at [489, 387] on li "1 % d'avoine colloïdale" at bounding box center [594, 396] width 325 height 19
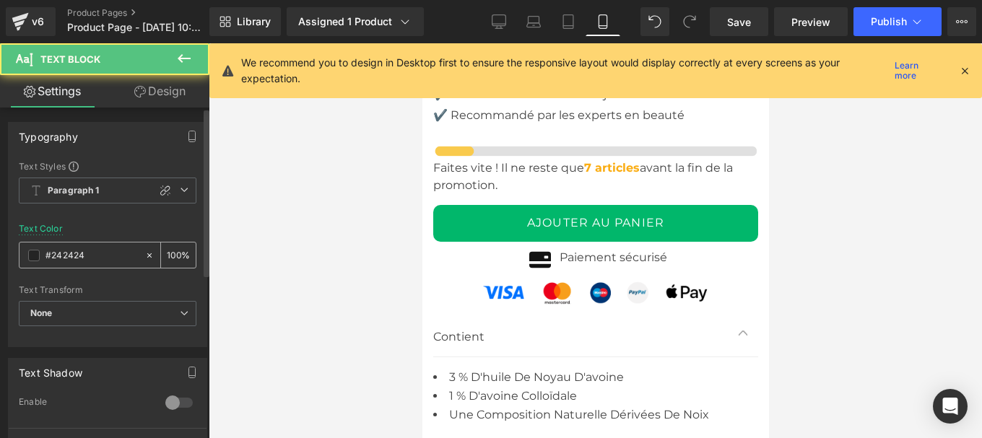
click at [108, 261] on input "#242424" at bounding box center [91, 256] width 92 height 16
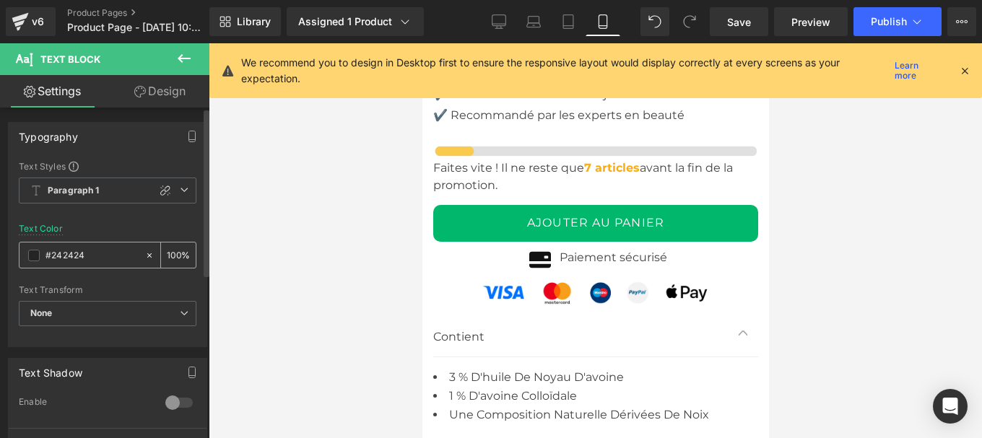
paste input "44444"
type input "#444444"
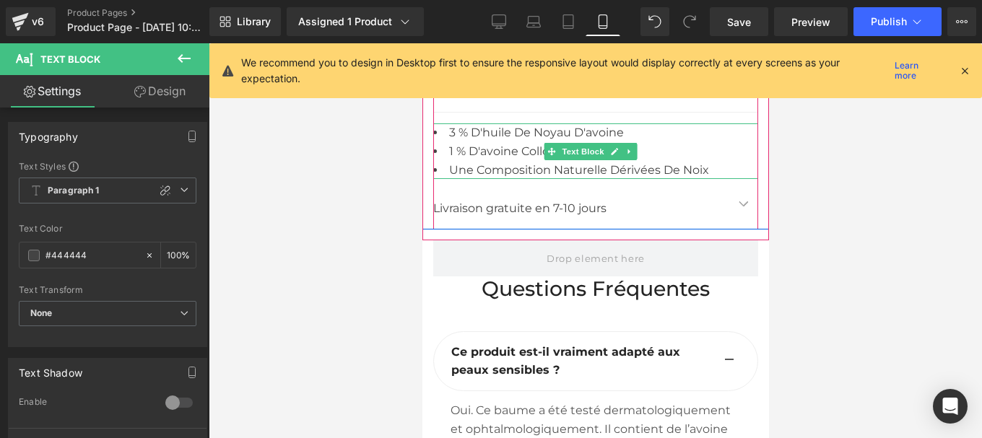
scroll to position [7017, 0]
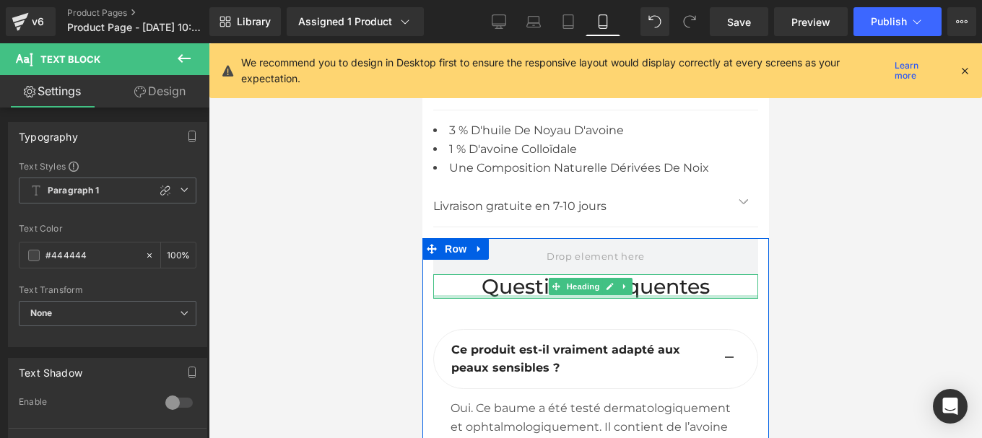
click at [520, 295] on div at bounding box center [594, 297] width 325 height 4
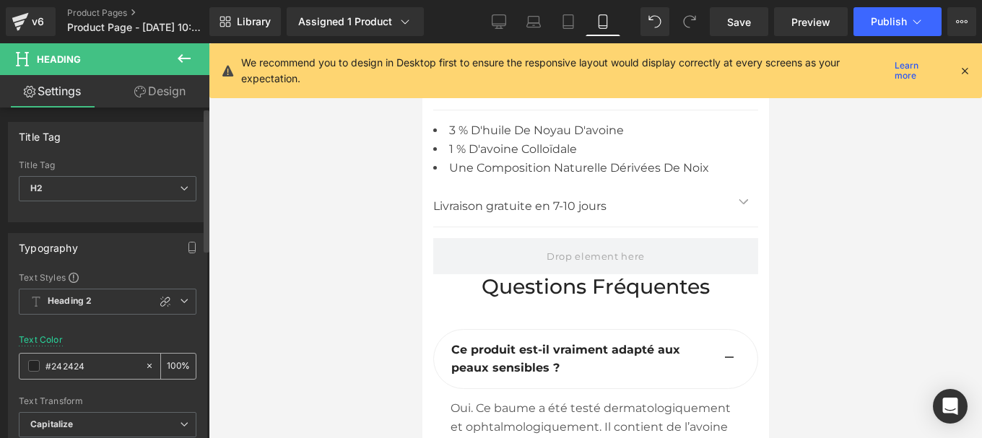
click at [86, 370] on input "#242424" at bounding box center [91, 366] width 92 height 16
paste input "44444"
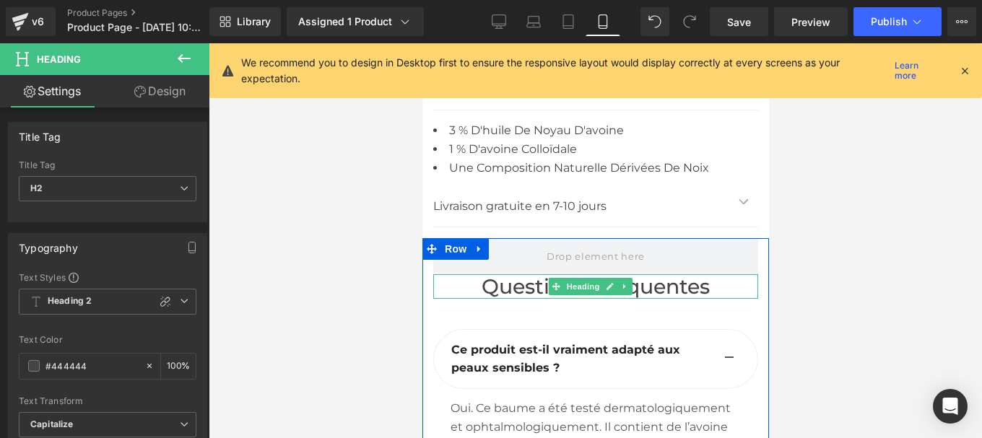
type input "#444444"
click at [524, 274] on h2 "Questions fréquentes" at bounding box center [594, 286] width 325 height 25
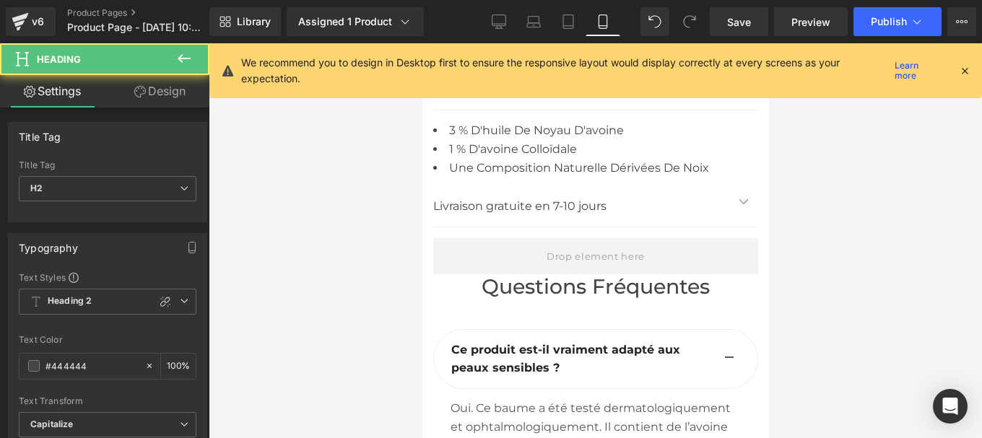
click at [160, 93] on link "Design" at bounding box center [160, 91] width 105 height 32
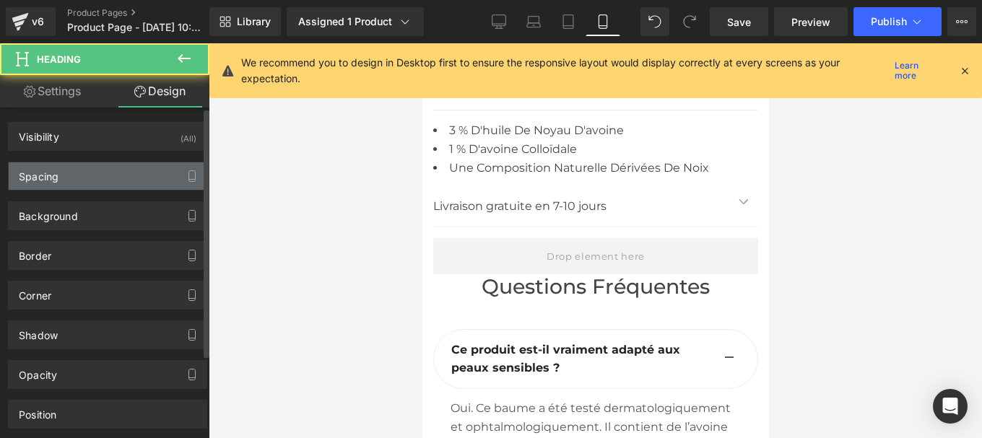
click at [69, 173] on div "Spacing" at bounding box center [108, 175] width 198 height 27
type input "0"
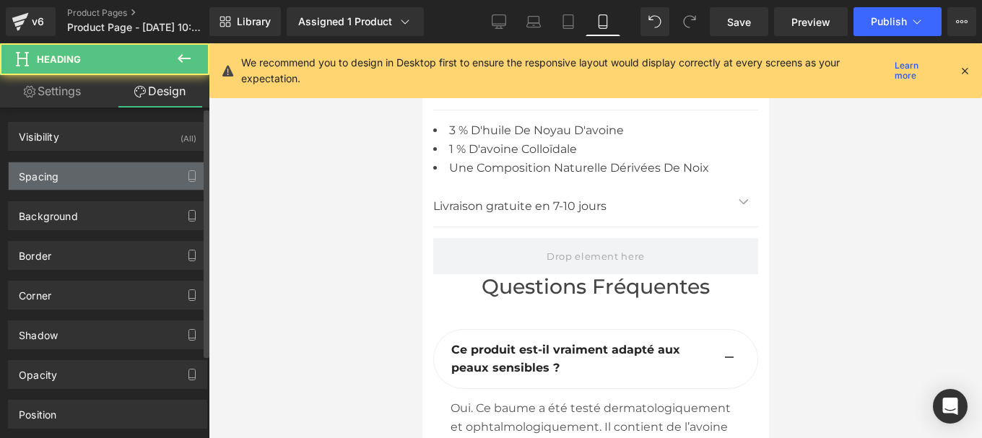
type input "0"
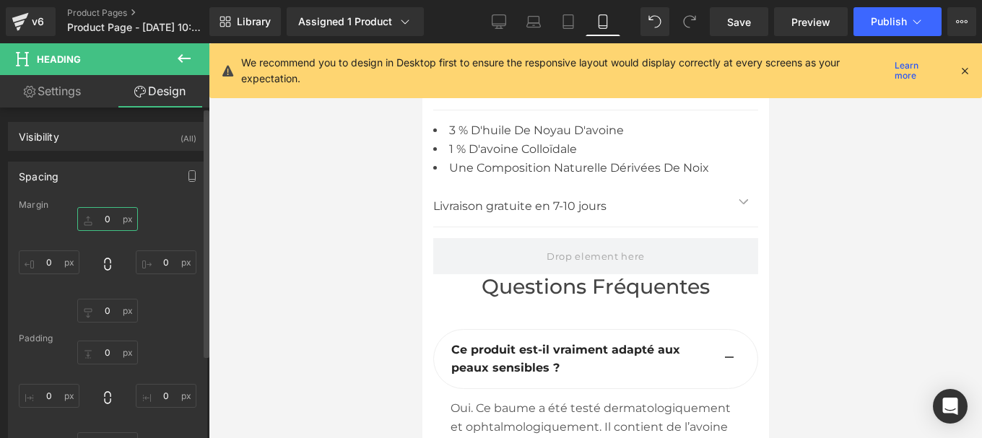
click at [104, 220] on input "0" at bounding box center [107, 219] width 61 height 24
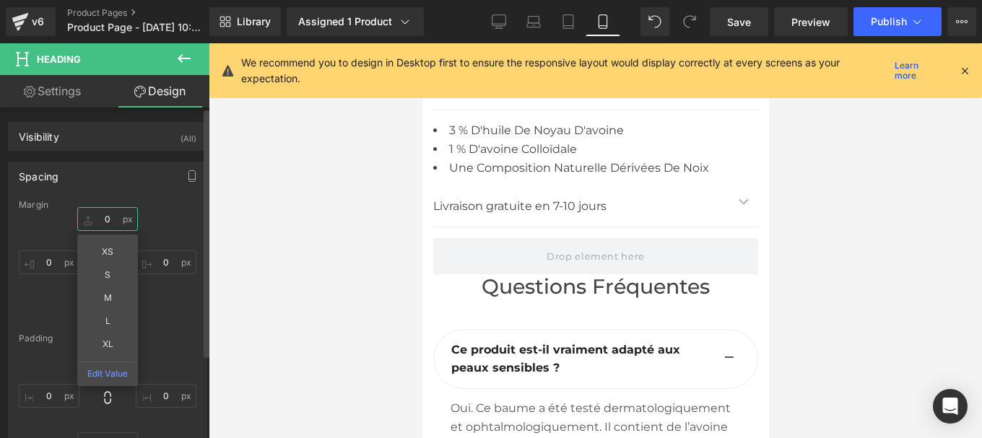
type input "5"
type input "15"
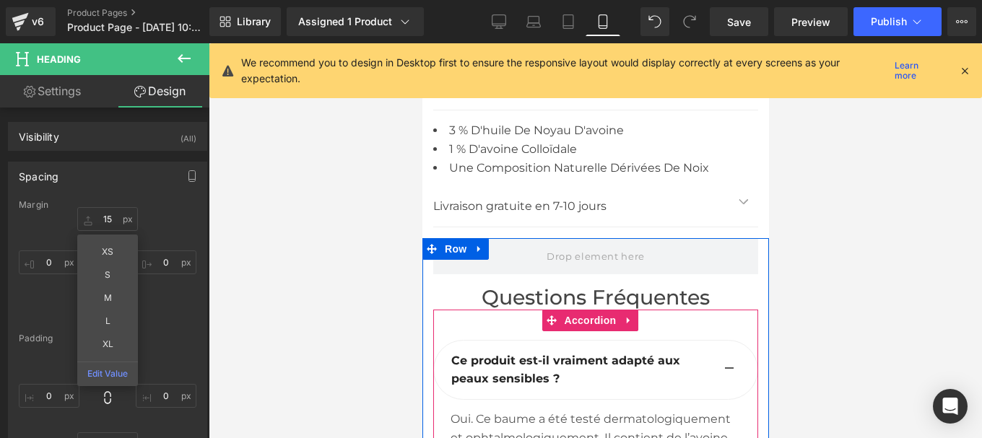
click at [510, 354] on b "Ce produit est-il vraiment adapté aux peaux sensibles ?" at bounding box center [564, 370] width 229 height 32
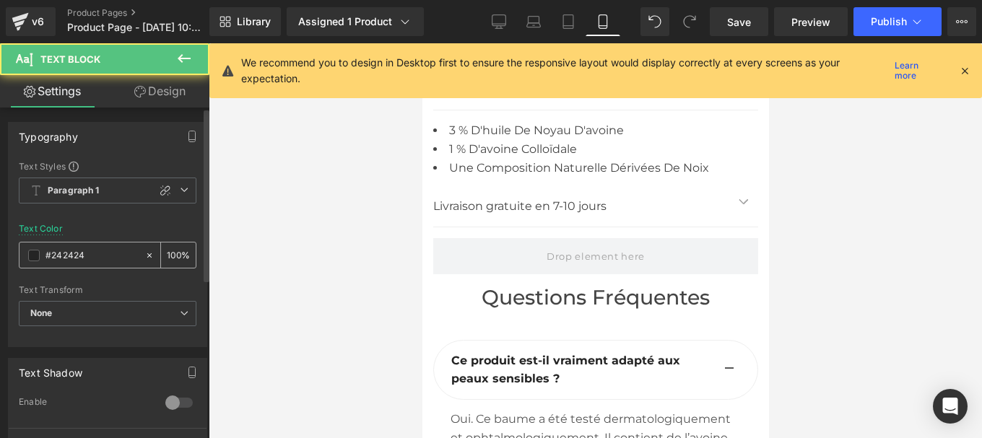
click at [82, 253] on input "#242424" at bounding box center [91, 256] width 92 height 16
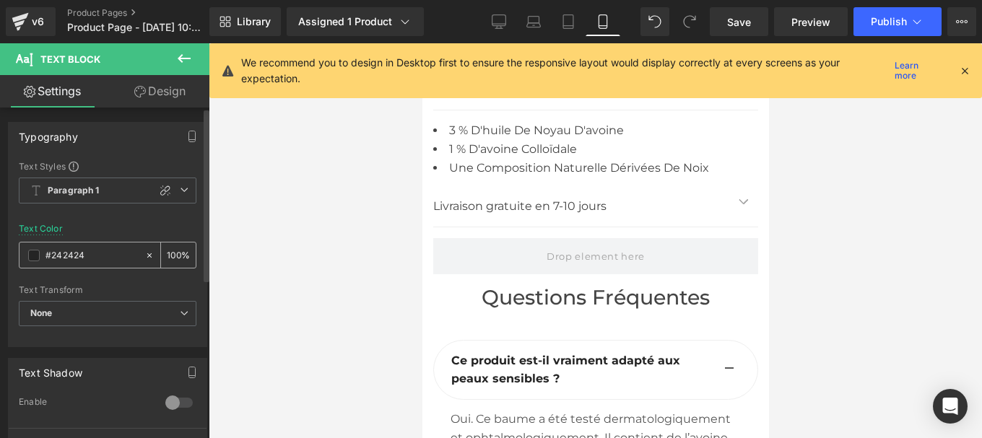
type input "#444444"
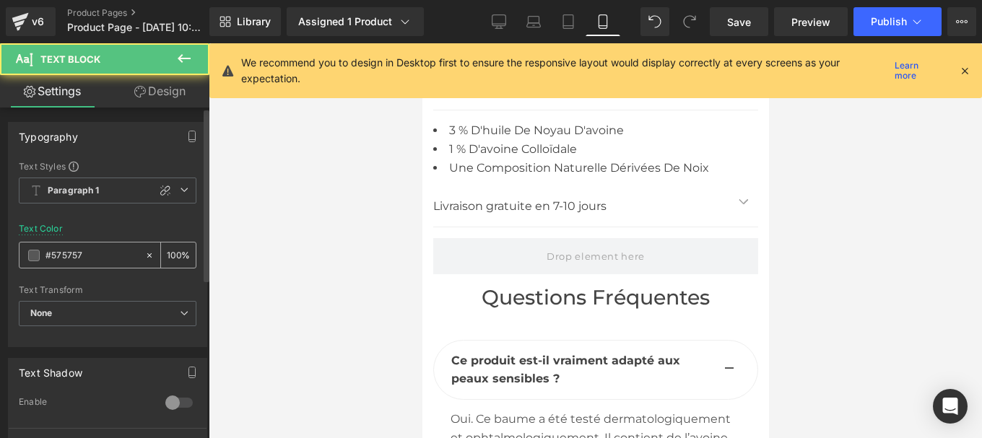
click at [95, 256] on input "#575757" at bounding box center [91, 256] width 92 height 16
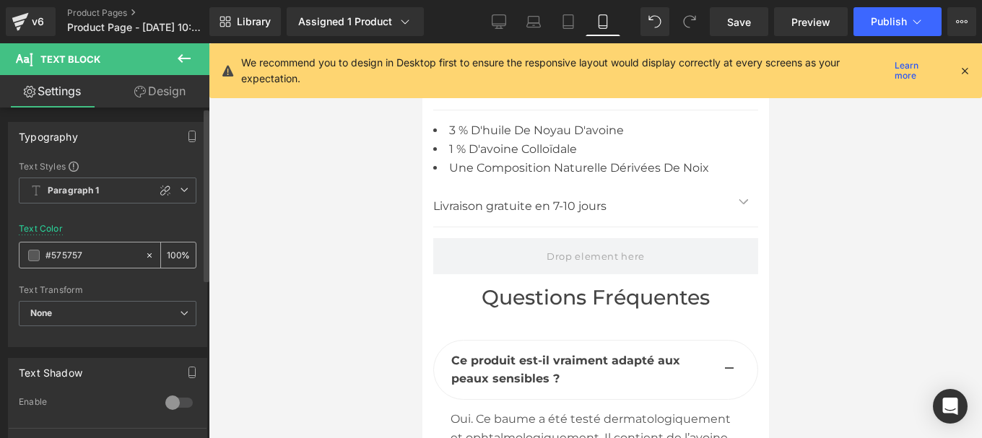
type input "#444444"
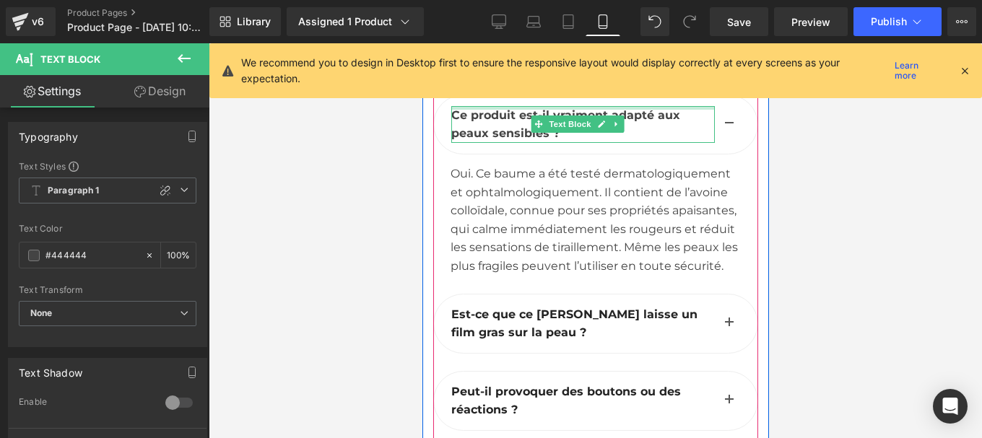
scroll to position [7263, 0]
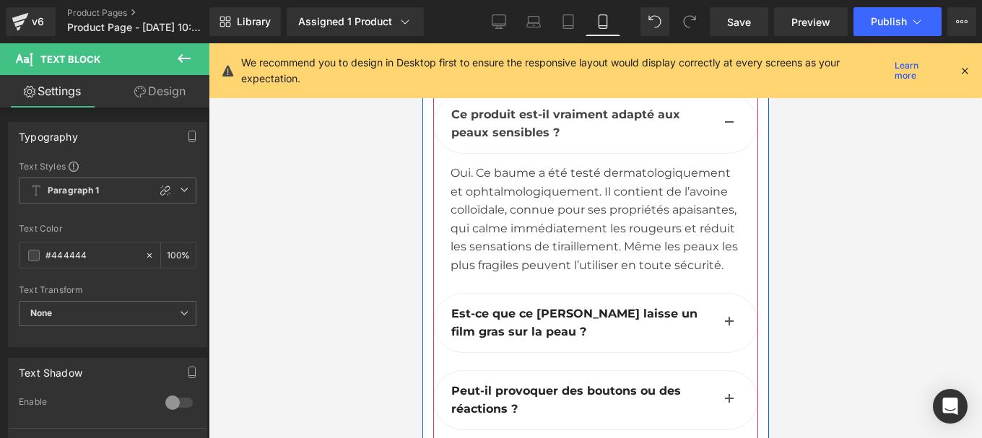
click at [507, 305] on p "Est-ce que ce [PERSON_NAME] laisse un film gras sur la peau ?" at bounding box center [581, 323] width 263 height 37
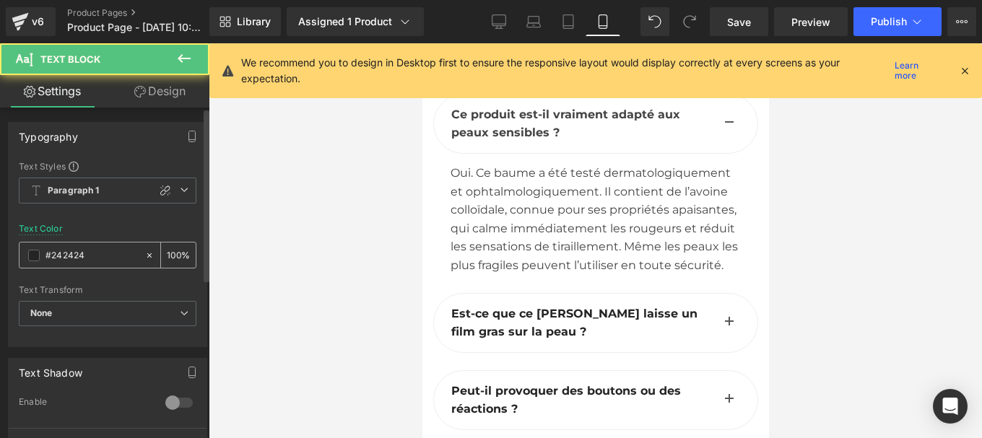
click at [82, 251] on input "#242424" at bounding box center [91, 256] width 92 height 16
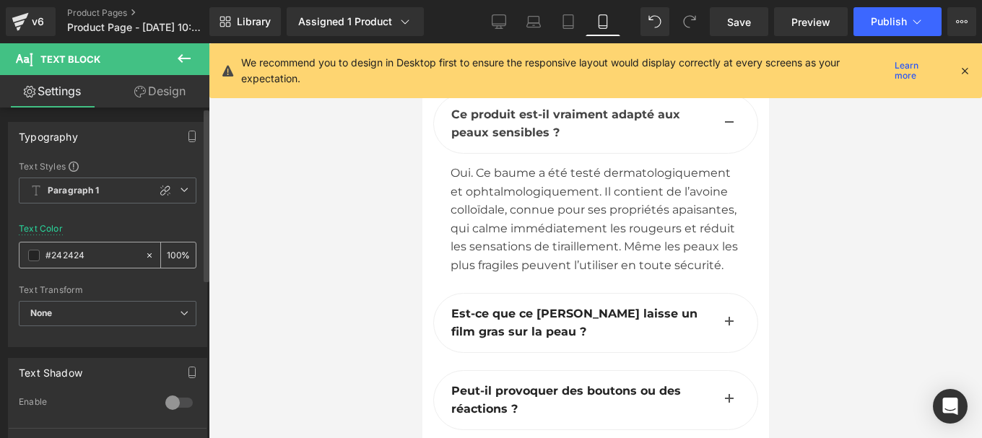
type input "#444444"
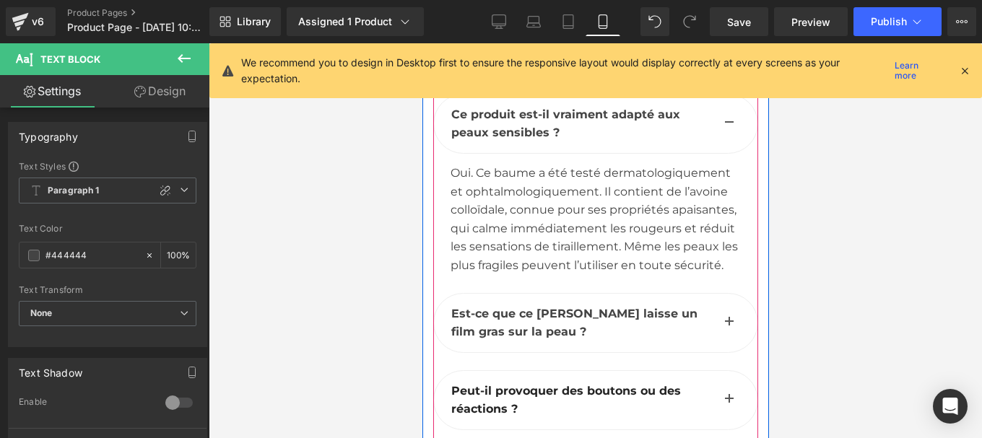
click at [728, 326] on span "button" at bounding box center [728, 326] width 0 height 0
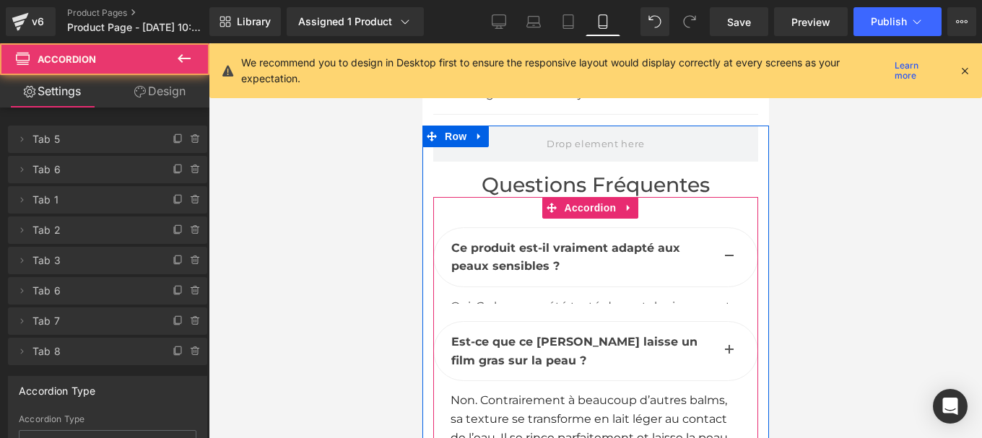
click at [510, 391] on p "Non. Contrairement à beaucoup d’autres balms, sa texture se transforme en lait …" at bounding box center [595, 428] width 290 height 74
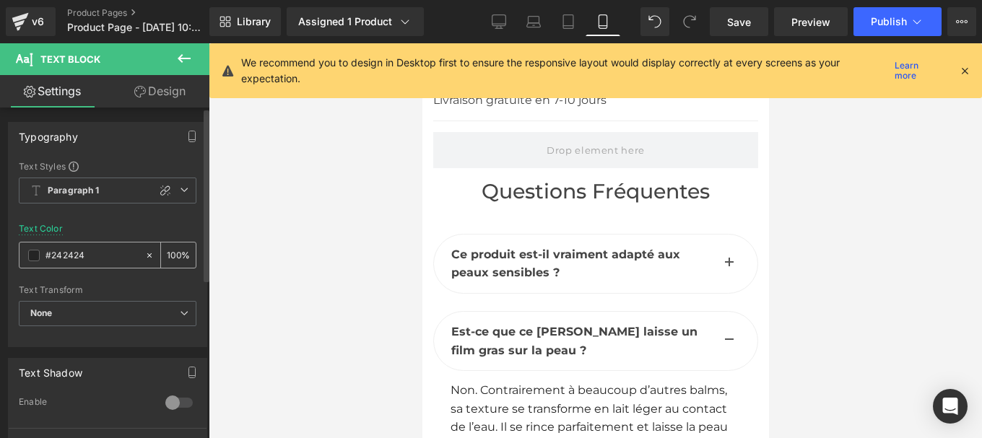
click at [77, 254] on input "#242424" at bounding box center [91, 256] width 92 height 16
paste input "44444"
type input "#444444"
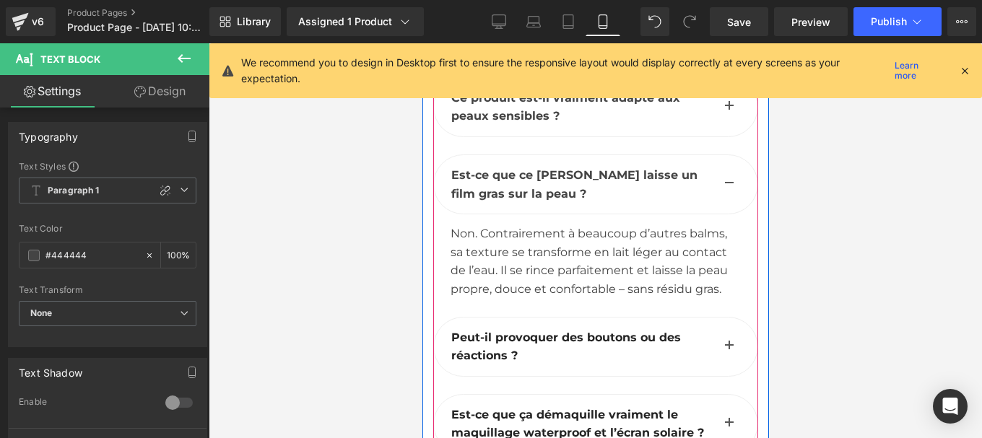
scroll to position [7280, 0]
click at [476, 330] on b "Peut-il provoquer des boutons ou des réactions ?" at bounding box center [565, 346] width 230 height 32
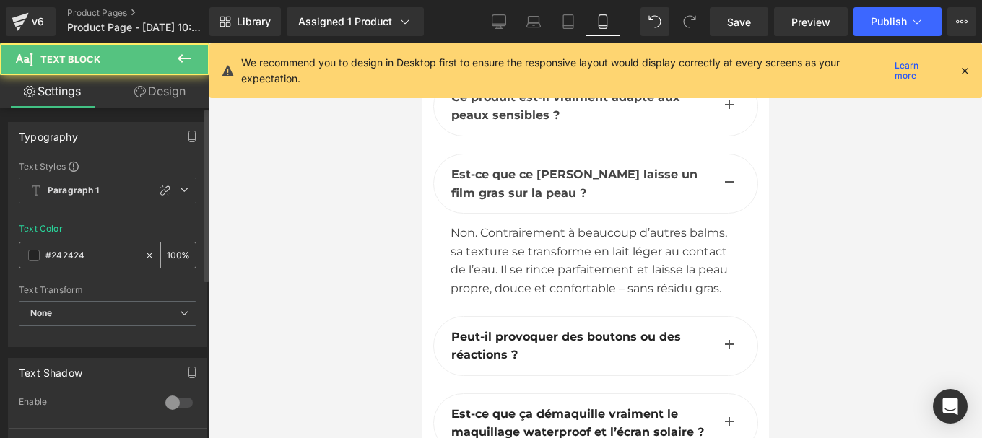
click at [89, 251] on input "#242424" at bounding box center [91, 256] width 92 height 16
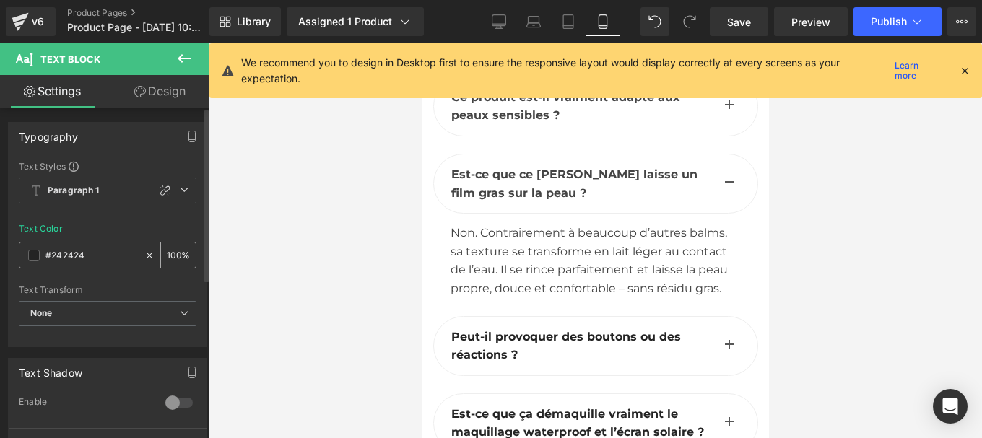
type input "#444444"
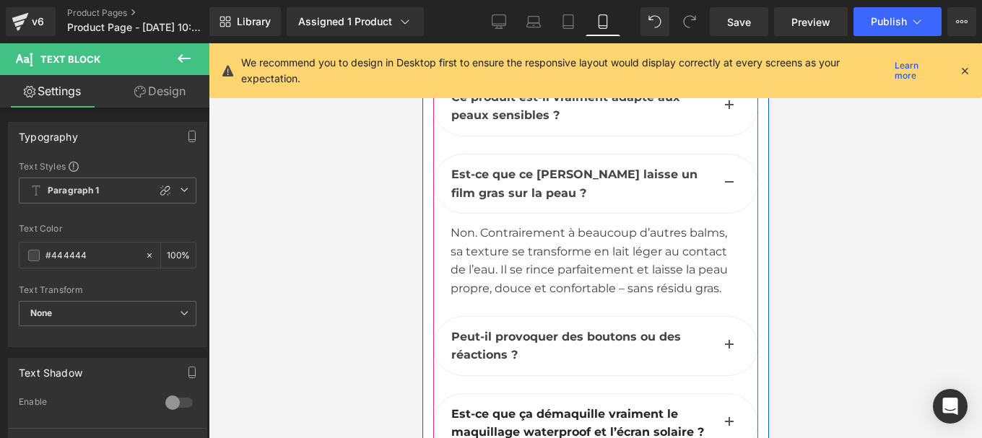
click at [714, 317] on button "button" at bounding box center [728, 346] width 29 height 58
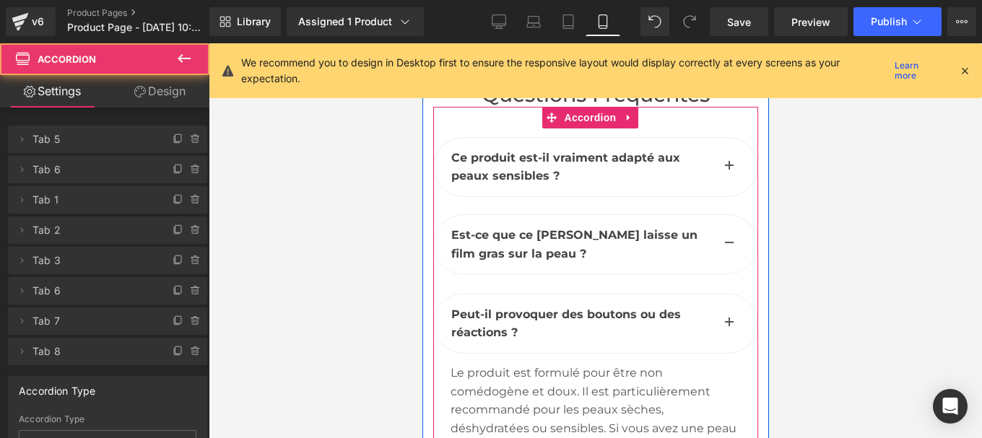
scroll to position [7196, 0]
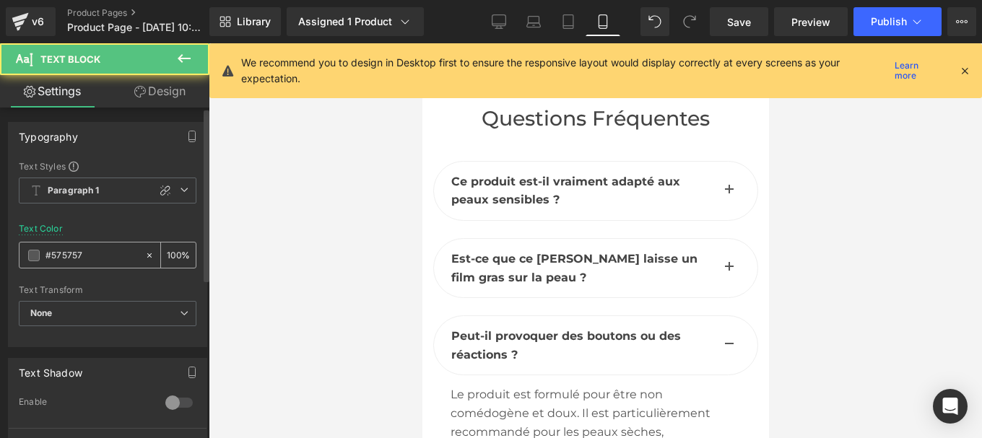
click at [84, 260] on input "#575757" at bounding box center [91, 256] width 92 height 16
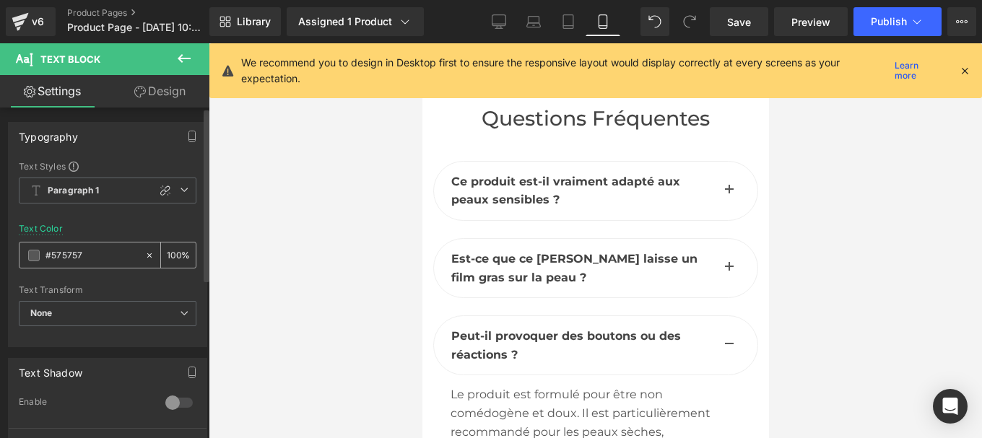
paste input "444444"
type input "#444444"
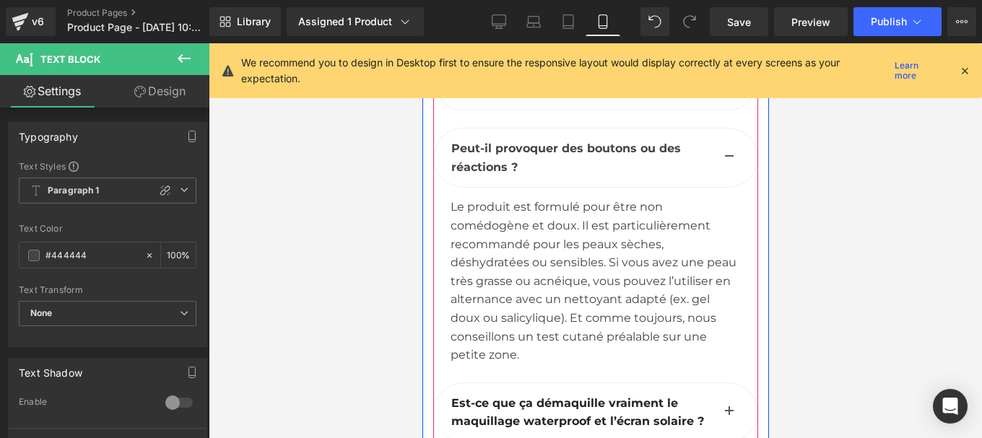
scroll to position [7384, 0]
click at [494, 396] on b "Est-ce que ça démaquille vraiment le maquillage waterproof et l’écran solaire ?" at bounding box center [576, 412] width 253 height 32
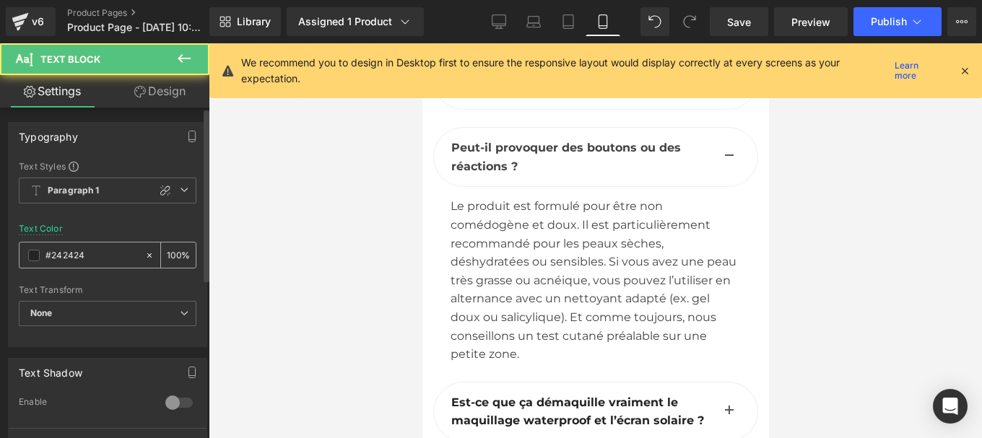
click at [100, 252] on input "#242424" at bounding box center [91, 256] width 92 height 16
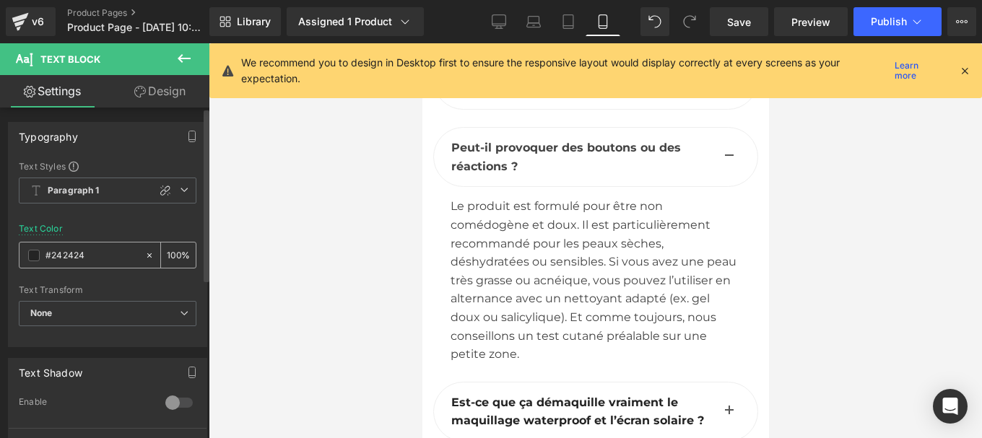
type input "#444444"
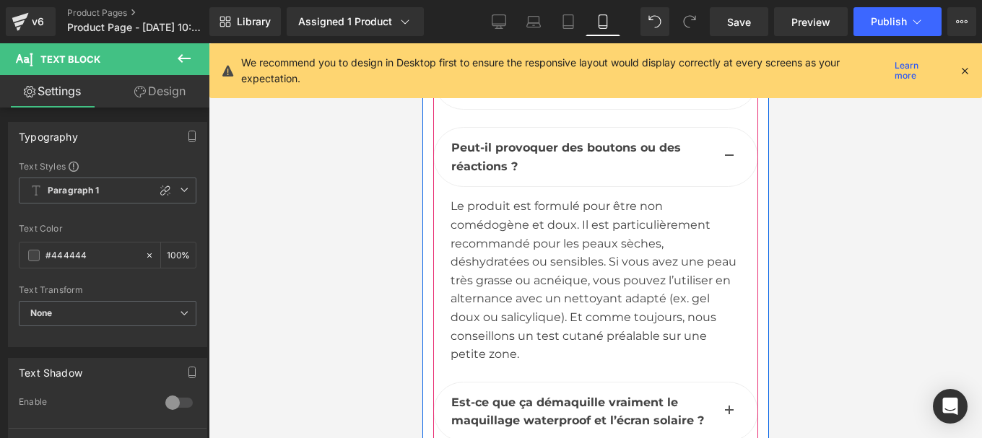
click at [718, 383] on button "button" at bounding box center [728, 412] width 29 height 58
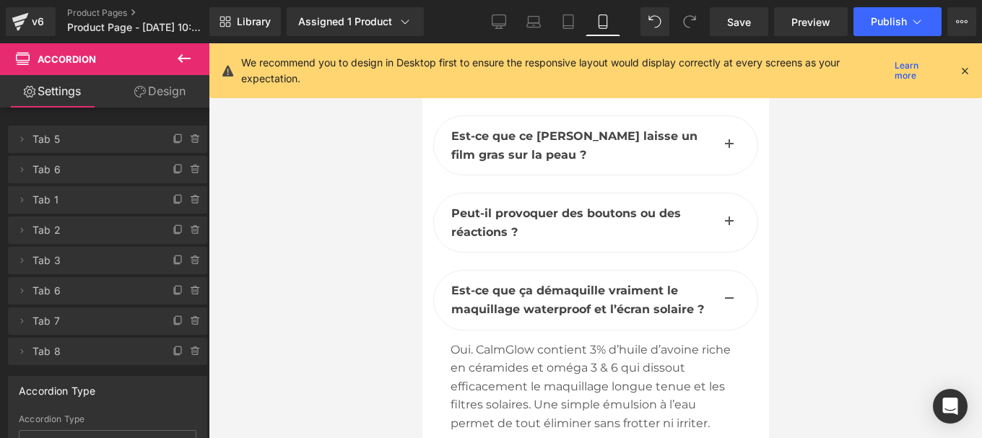
scroll to position [7319, 0]
click at [535, 340] on div "Oui. CalmGlow contient 3% d’huile d’avoine riche en céramides et oméga 3 & 6 qu…" at bounding box center [595, 386] width 290 height 92
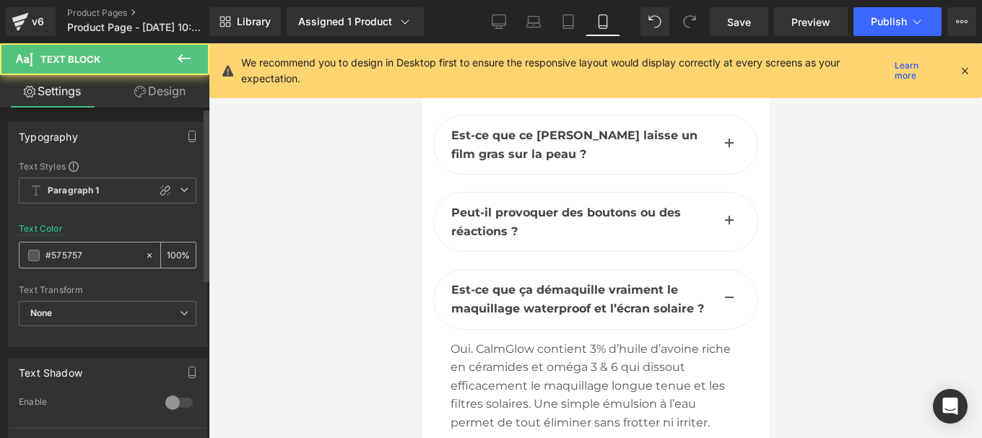
click at [89, 261] on input "#575757" at bounding box center [91, 256] width 92 height 16
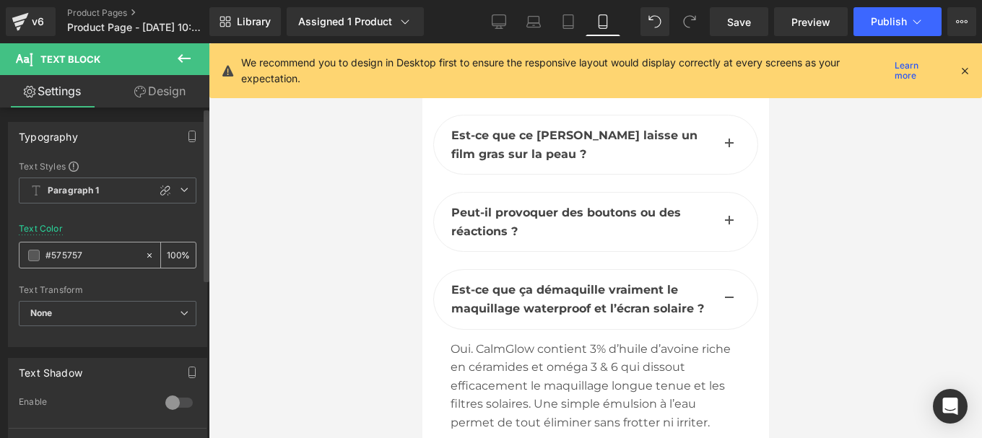
type input "#444444"
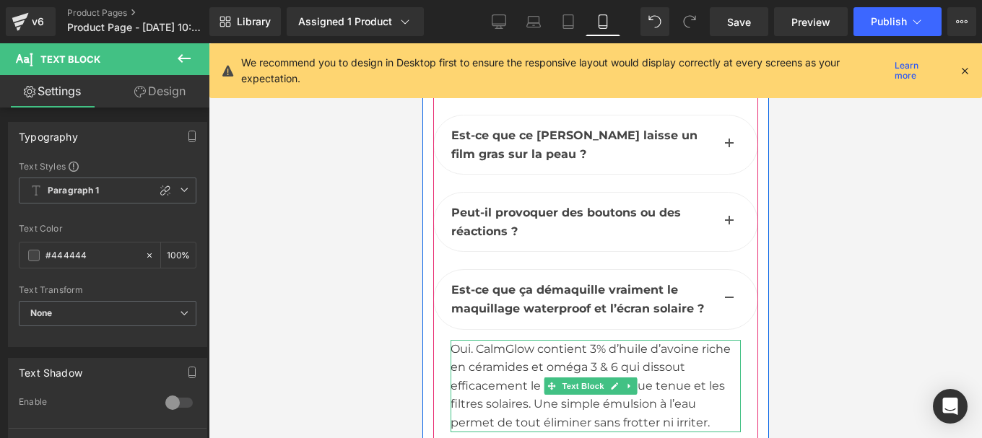
scroll to position [7446, 0]
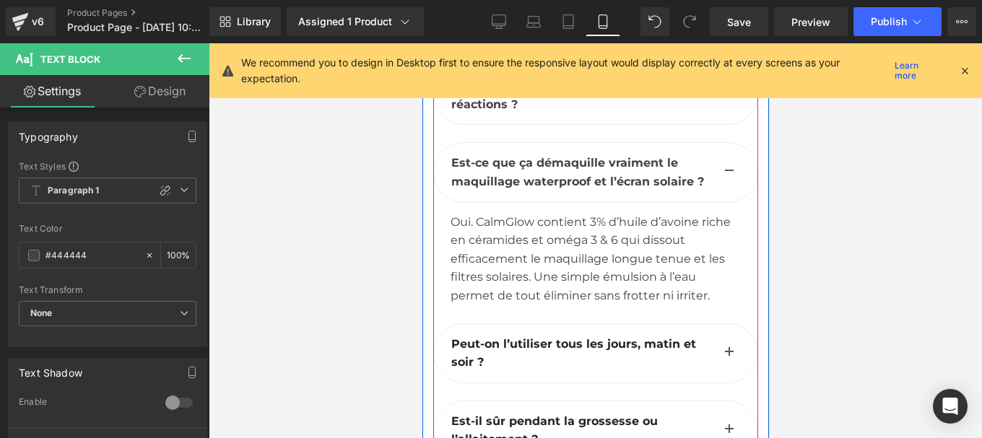
click at [476, 337] on b "Peut-on l’utiliser tous les jours, matin et soir ?" at bounding box center [572, 353] width 245 height 32
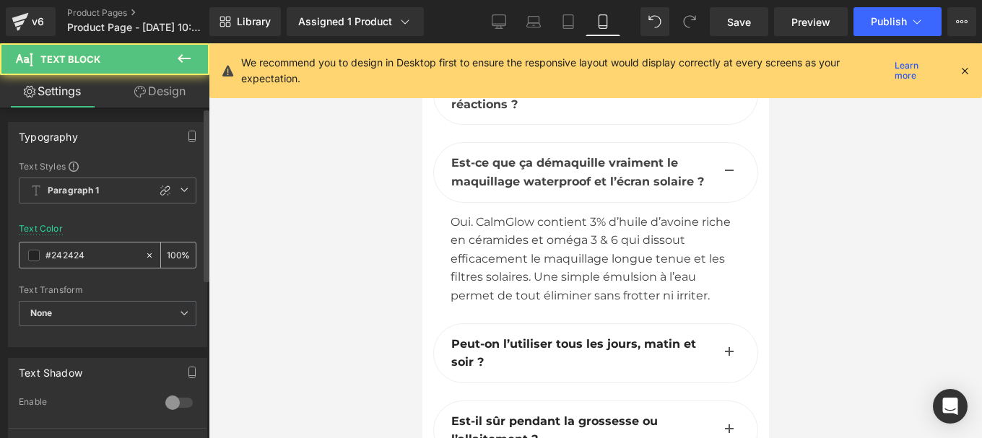
click at [90, 252] on input "#242424" at bounding box center [91, 256] width 92 height 16
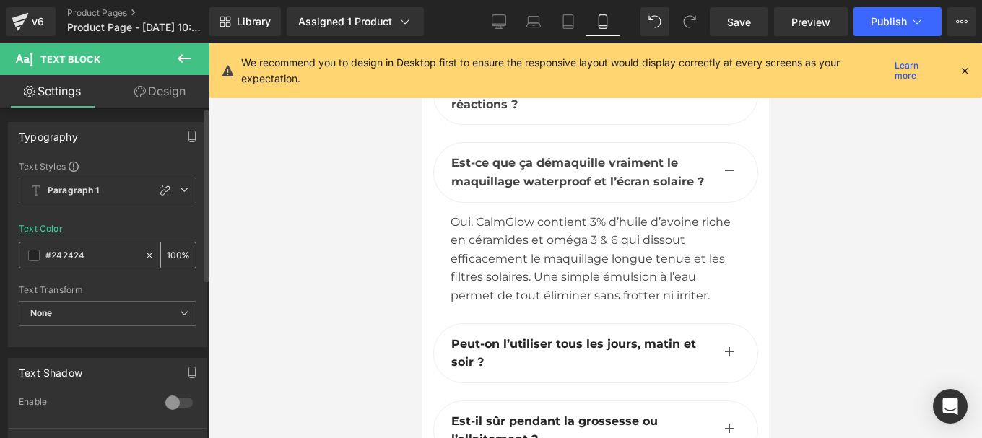
type input "#444444"
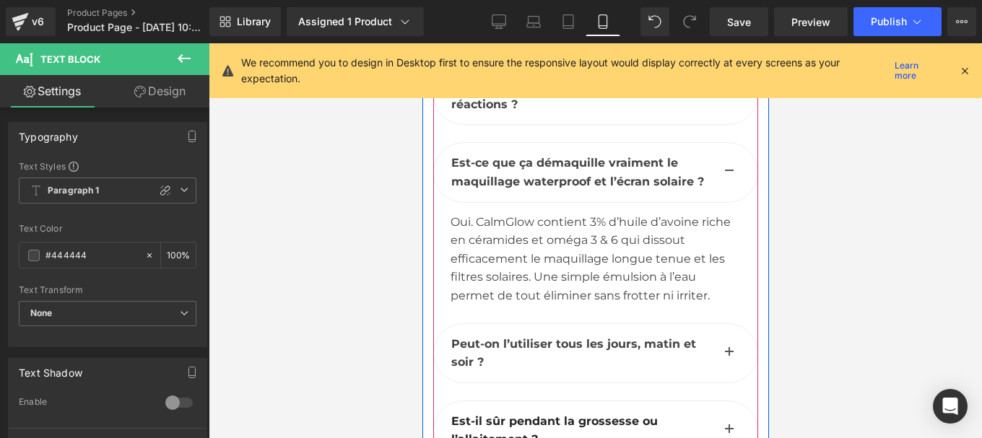
click at [728, 357] on span "button" at bounding box center [728, 357] width 0 height 0
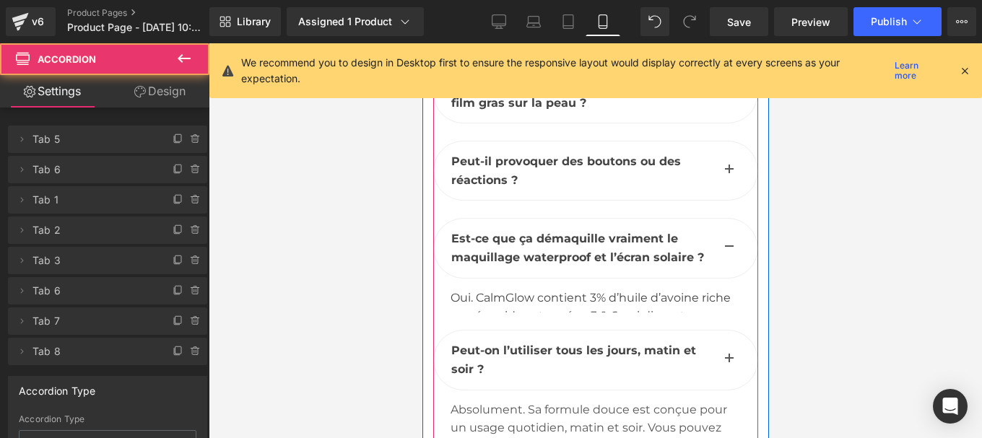
scroll to position [7343, 0]
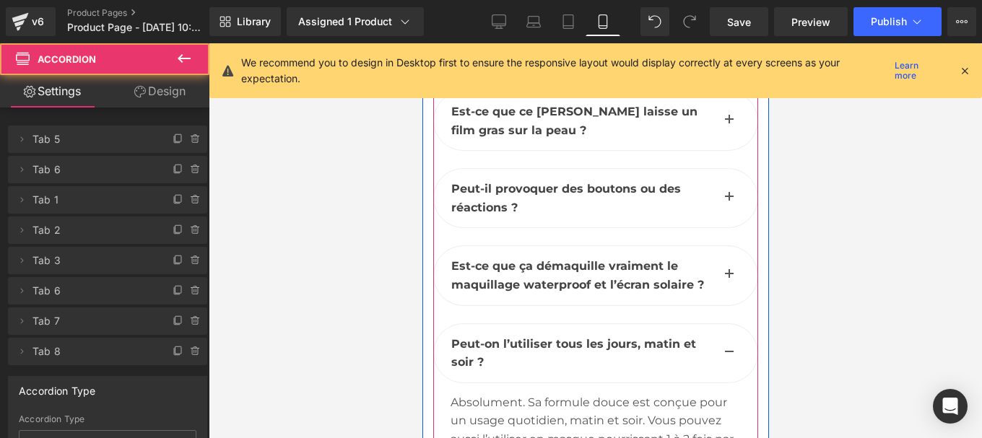
click at [510, 393] on div "Absolument. Sa formule douce est conçue pour un usage quotidien, matin et soir.…" at bounding box center [595, 439] width 290 height 92
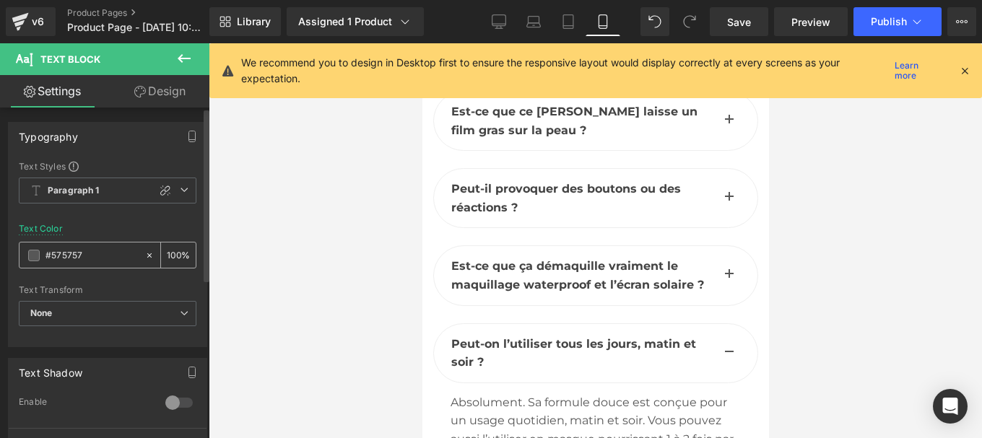
click at [89, 261] on input "#575757" at bounding box center [91, 256] width 92 height 16
type input "#444444"
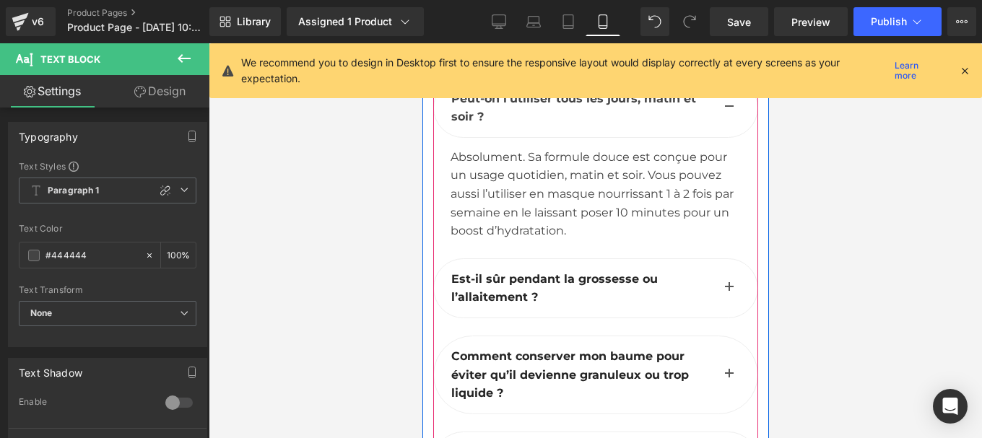
scroll to position [7590, 0]
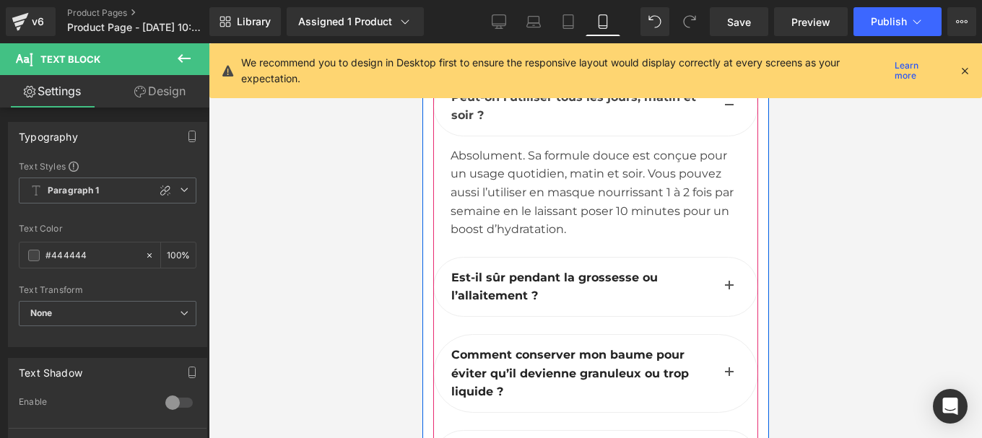
click at [497, 271] on b "Est-il sûr pendant la grossesse ou l’allaitement ?" at bounding box center [553, 287] width 206 height 32
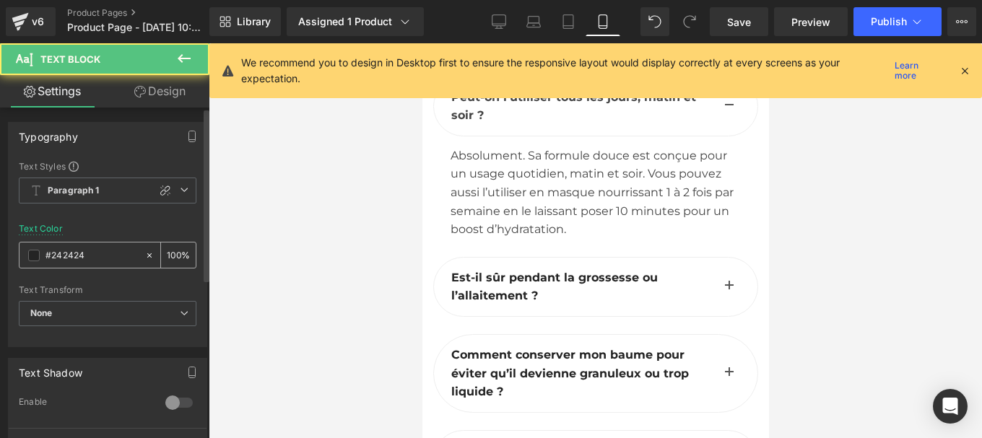
click at [95, 255] on input "#242424" at bounding box center [91, 256] width 92 height 16
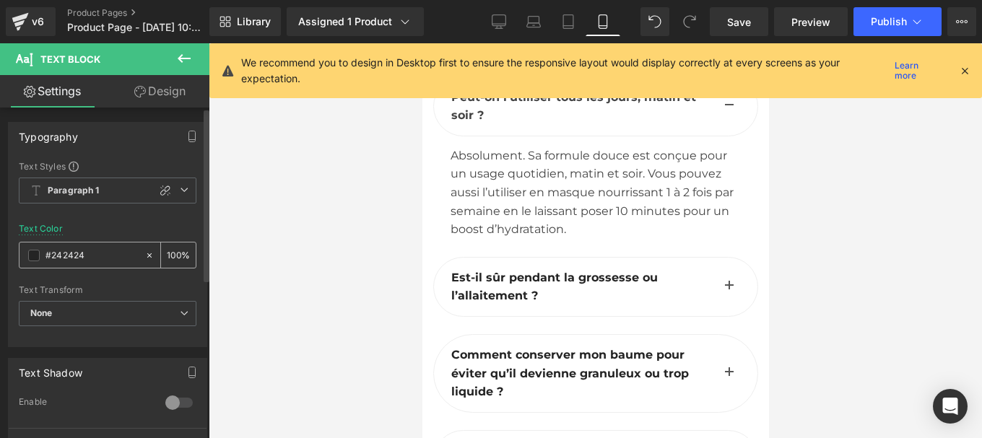
type input "#444444"
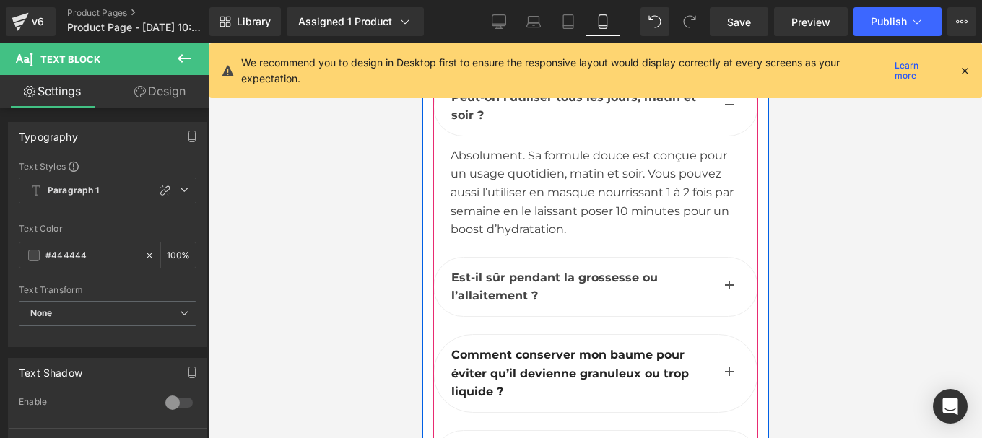
click at [719, 258] on button "button" at bounding box center [728, 287] width 29 height 58
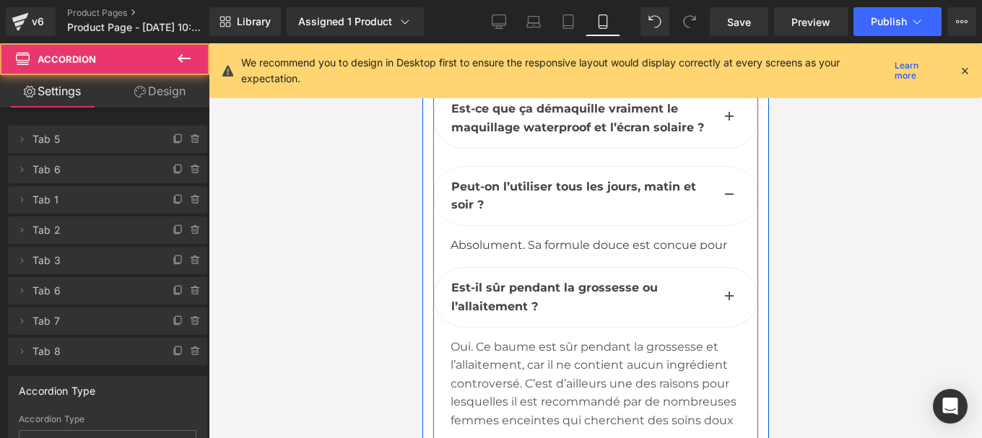
scroll to position [7487, 0]
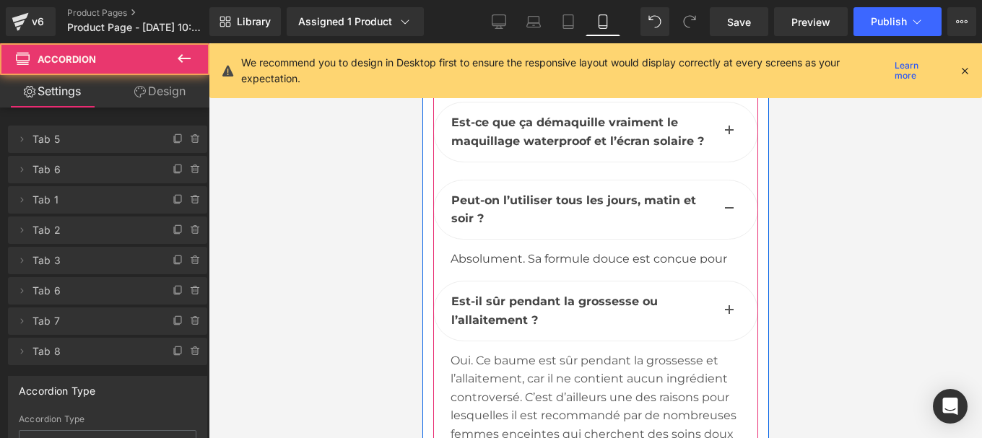
click at [520, 351] on div "Oui. Ce baume est sûr pendant la grossesse et l’allaitement, car il ne contient…" at bounding box center [595, 406] width 290 height 111
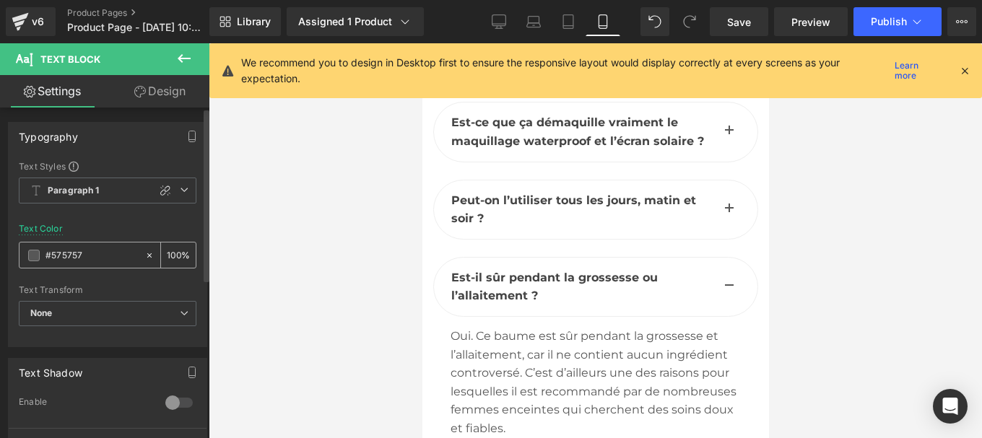
click at [93, 259] on input "#575757" at bounding box center [91, 256] width 92 height 16
paste input "444444"
type input "#444444"
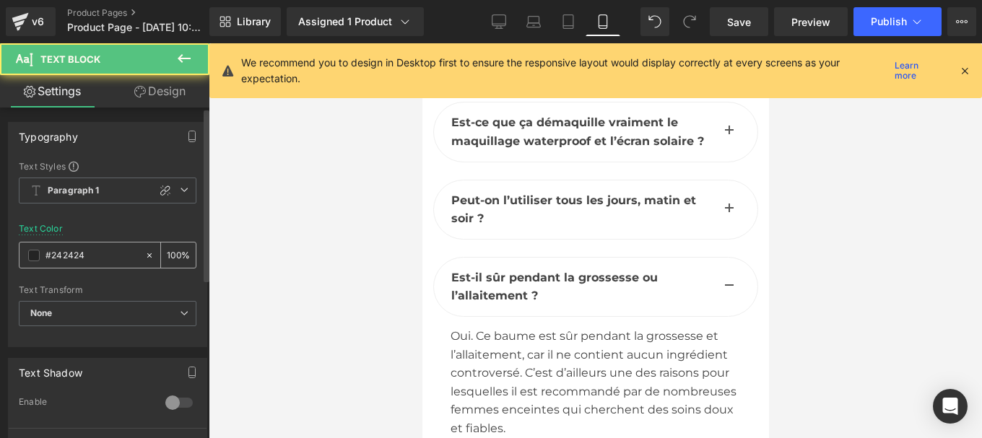
click at [94, 258] on input "#242424" at bounding box center [91, 256] width 92 height 16
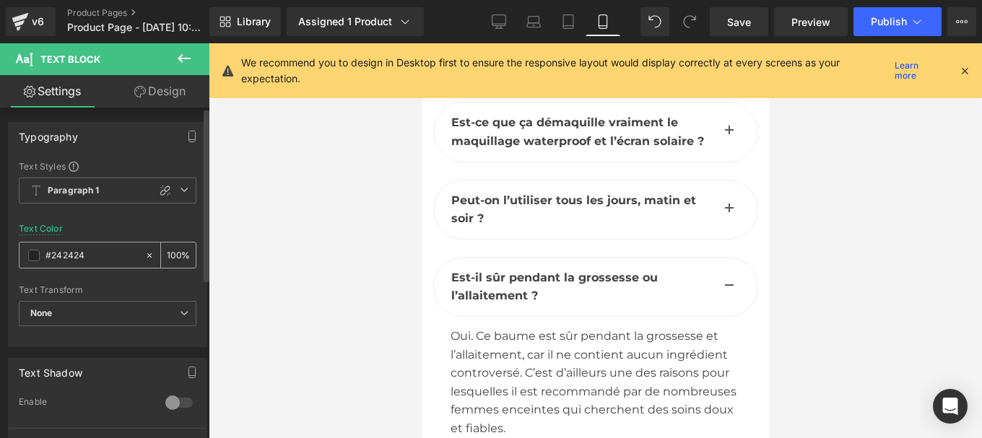
type input "#444444"
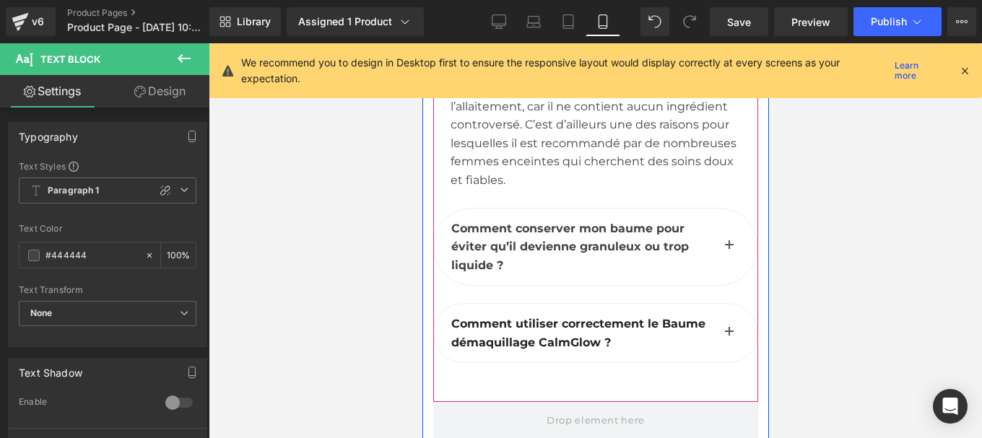
scroll to position [7736, 0]
click at [720, 208] on button "button" at bounding box center [728, 246] width 29 height 77
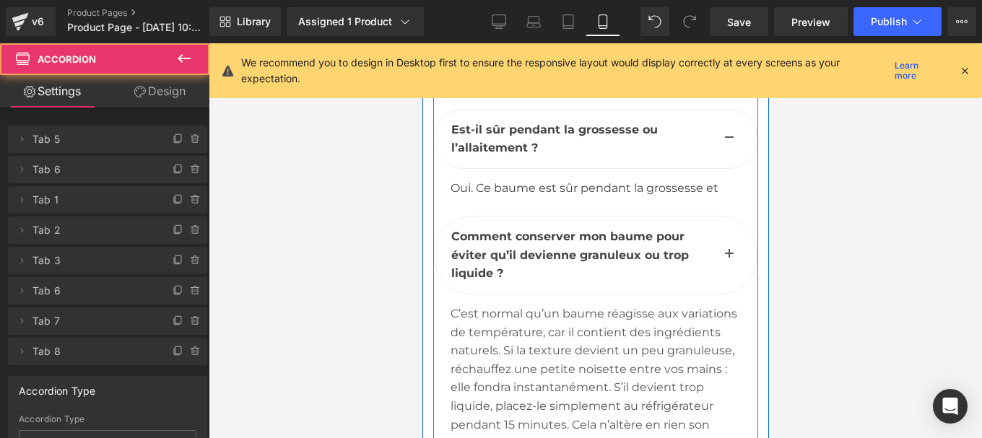
scroll to position [7614, 0]
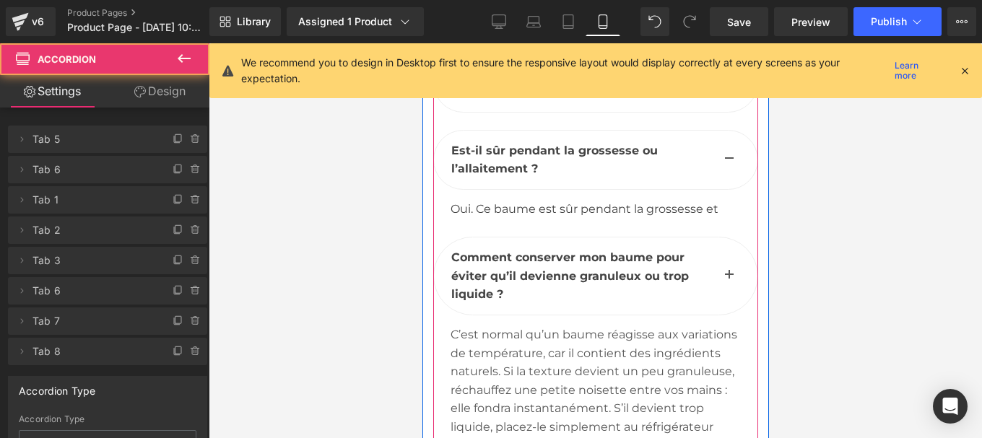
click at [513, 326] on div "C’est normal qu’un baume réagisse aux variations de température, car il contien…" at bounding box center [595, 400] width 290 height 148
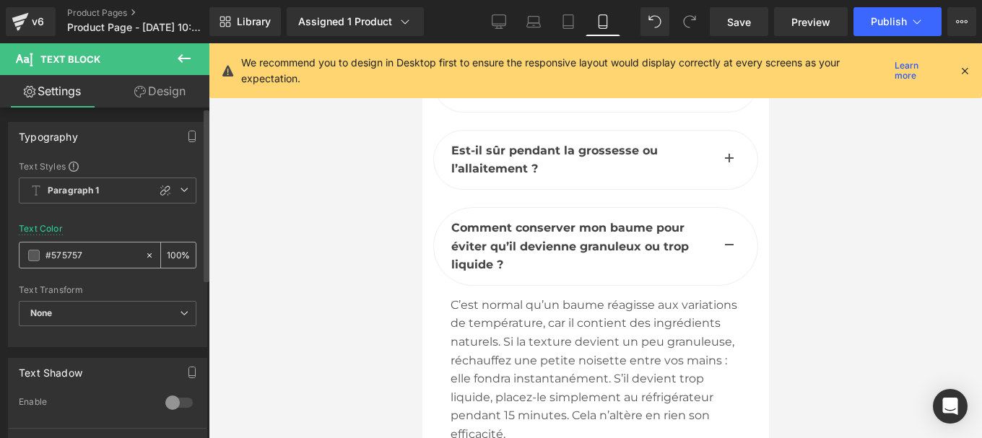
click at [92, 263] on input "#575757" at bounding box center [91, 256] width 92 height 16
type input "#444444"
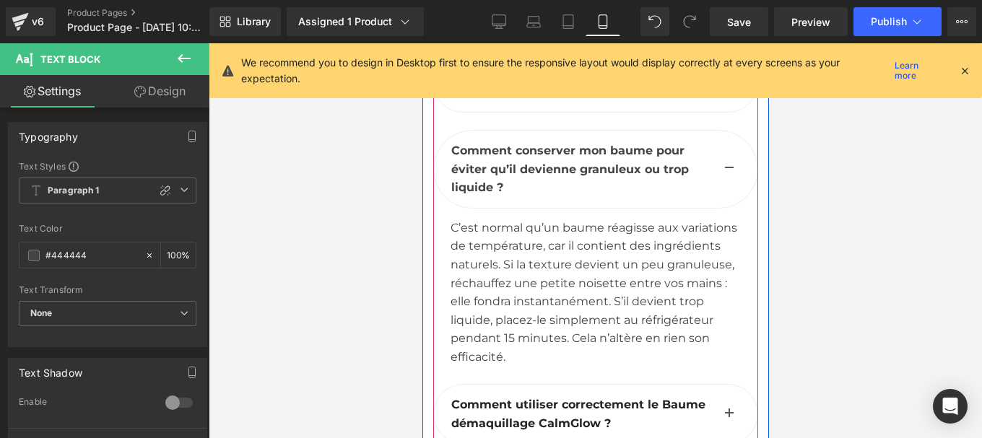
scroll to position [7692, 0]
click at [495, 396] on b "Comment utiliser correctement le Baume démaquillage CalmGlow ?" at bounding box center [577, 412] width 254 height 32
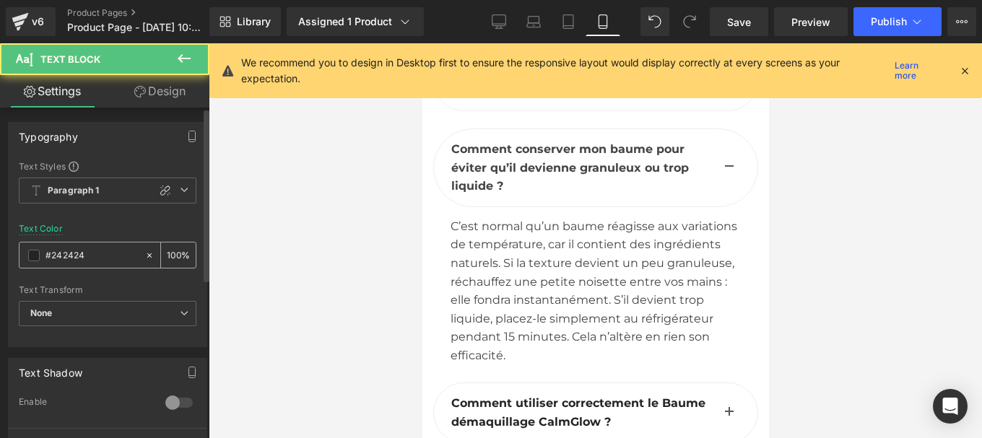
click at [89, 254] on input "#242424" at bounding box center [91, 256] width 92 height 16
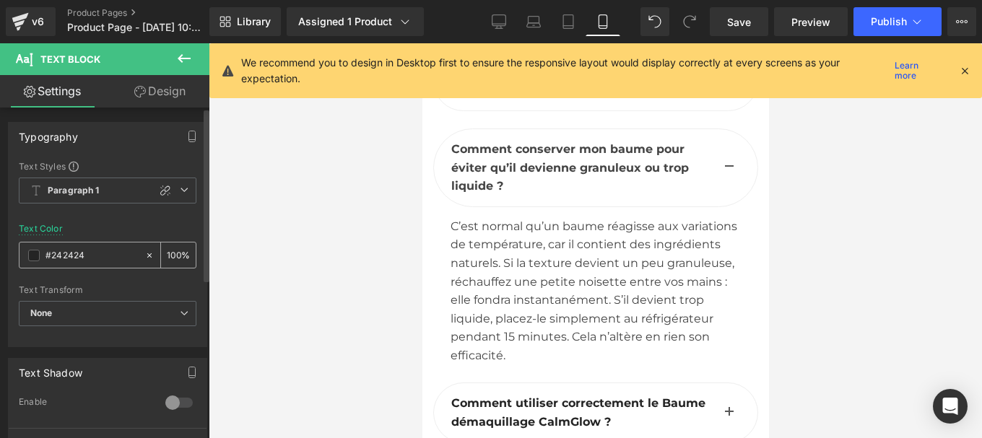
type input "#444444"
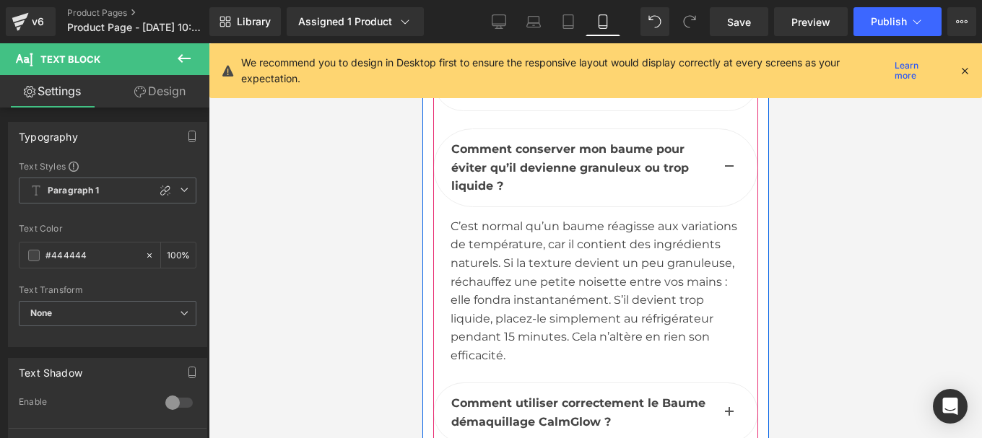
click at [714, 383] on button "button" at bounding box center [728, 412] width 29 height 58
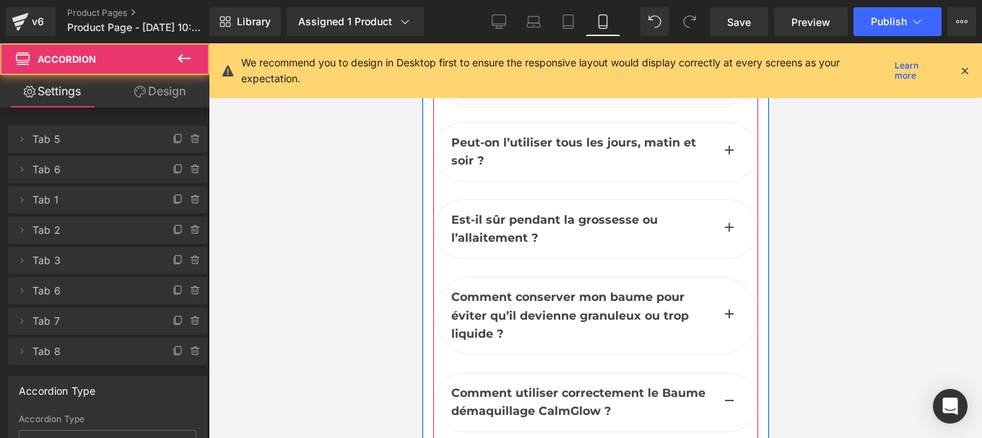
scroll to position [7534, 0]
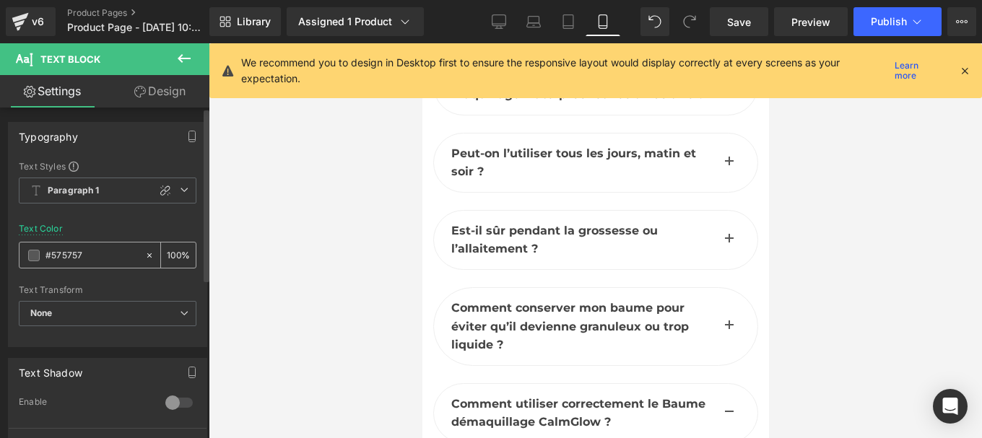
click at [96, 253] on input "#575757" at bounding box center [91, 256] width 92 height 16
paste input "444444"
type input "#444444"
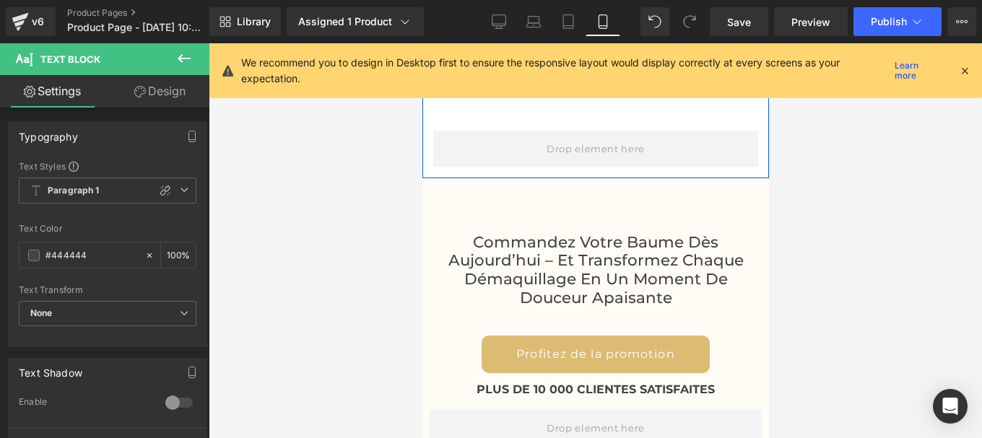
scroll to position [8047, 0]
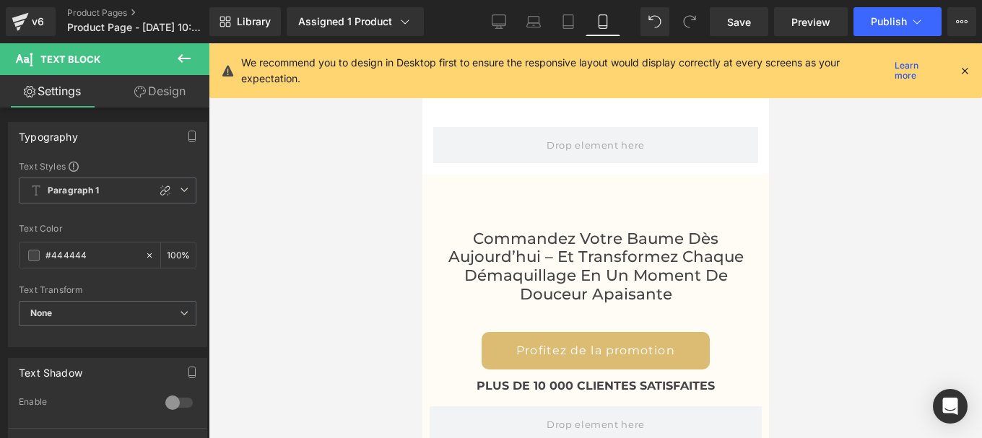
click at [525, 230] on h2 "Commandez votre Baume dès aujourd’hui – et transformez chaque démaquillage en u…" at bounding box center [594, 267] width 303 height 74
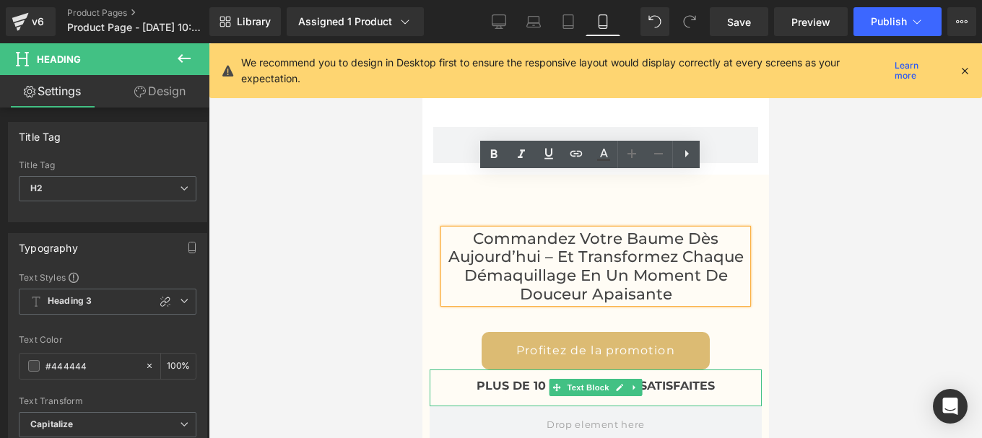
click at [512, 379] on b "PLUS DE 10 000 CLIENTES SATISFAITES" at bounding box center [595, 386] width 238 height 14
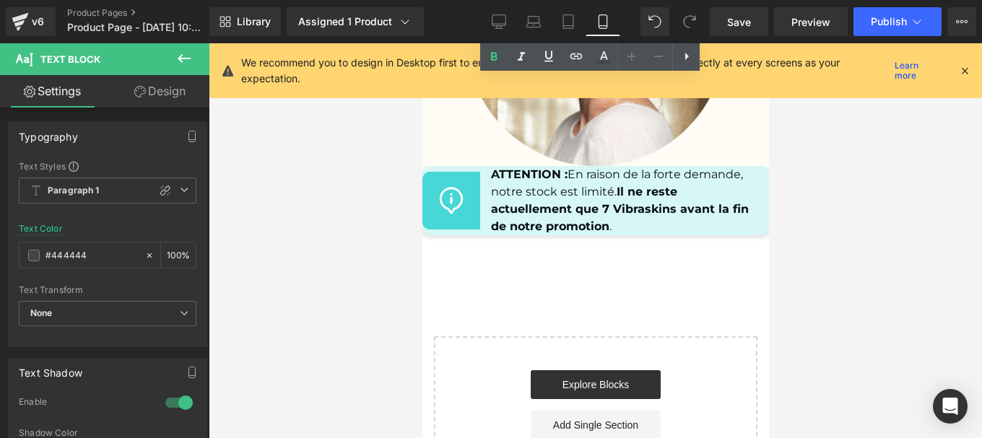
scroll to position [8750, 0]
click at [549, 184] on strong "Il ne reste actuellement que 7 Vibraskins avant la fin de notre promotion" at bounding box center [619, 208] width 258 height 48
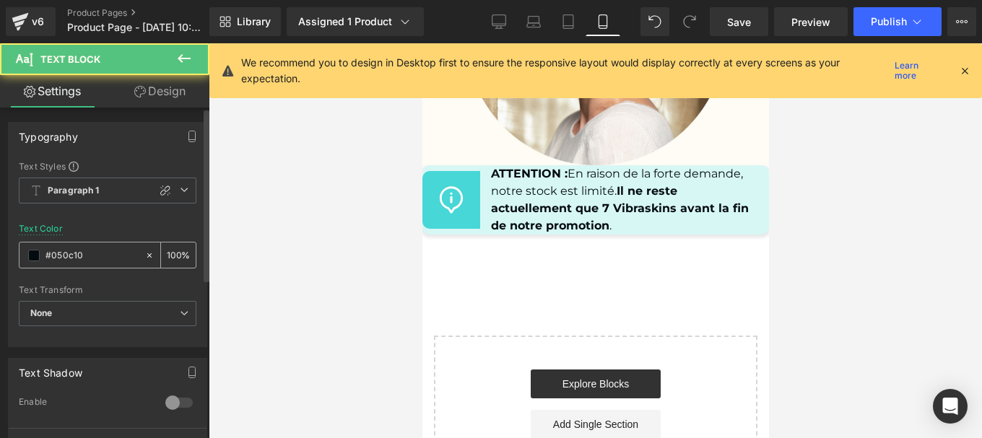
click at [93, 263] on input "#050c10" at bounding box center [91, 256] width 92 height 16
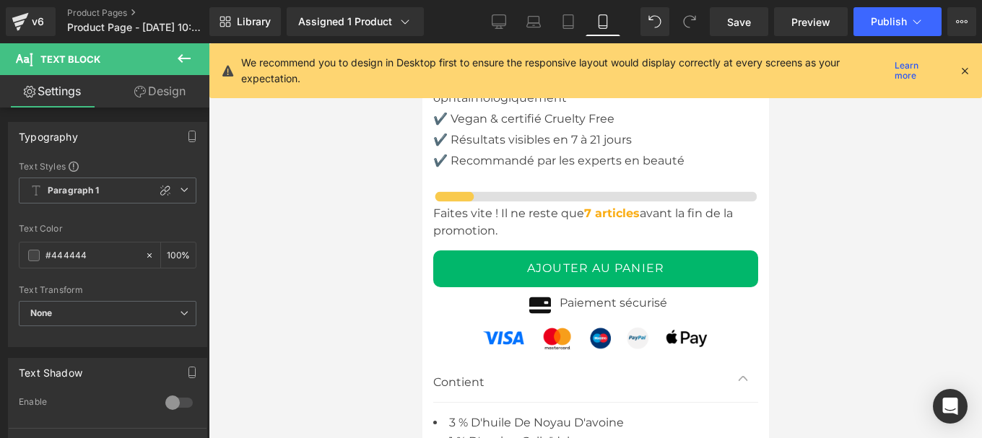
scroll to position [6707, 0]
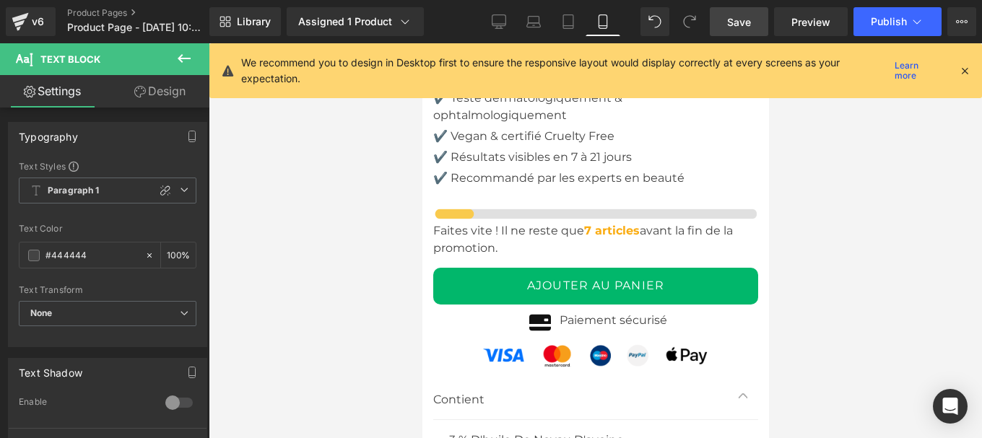
type input "#444444"
click at [735, 17] on span "Save" at bounding box center [739, 21] width 24 height 15
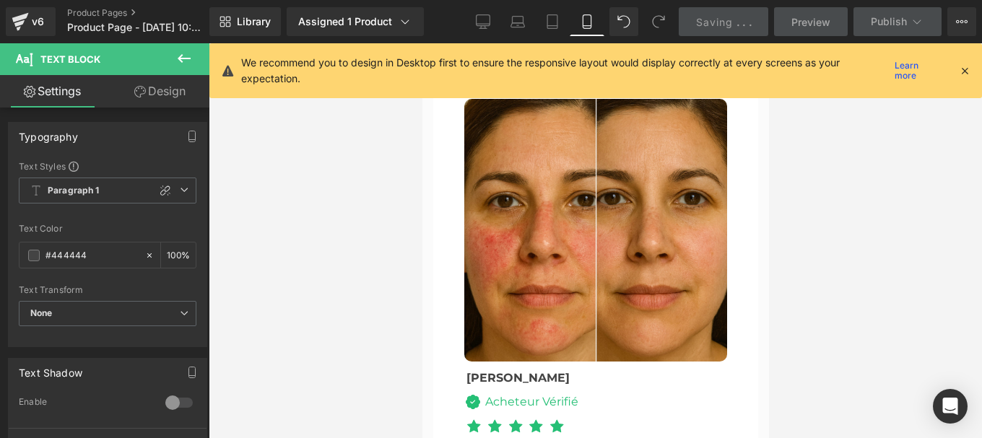
scroll to position [5418, 0]
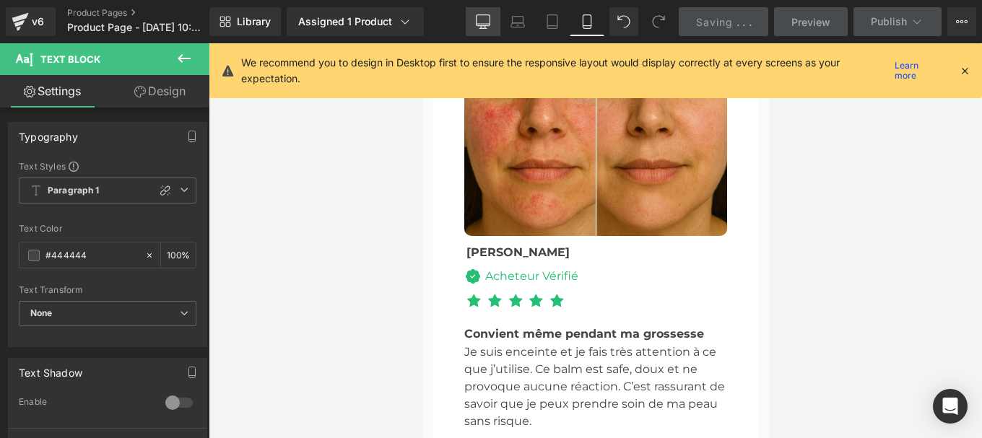
click at [479, 29] on link "Desktop" at bounding box center [483, 21] width 35 height 29
type input "100"
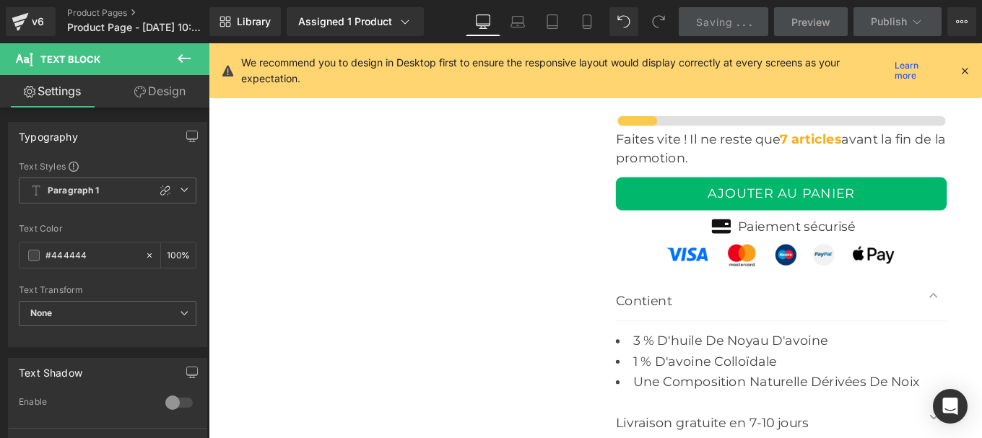
scroll to position [5038, 0]
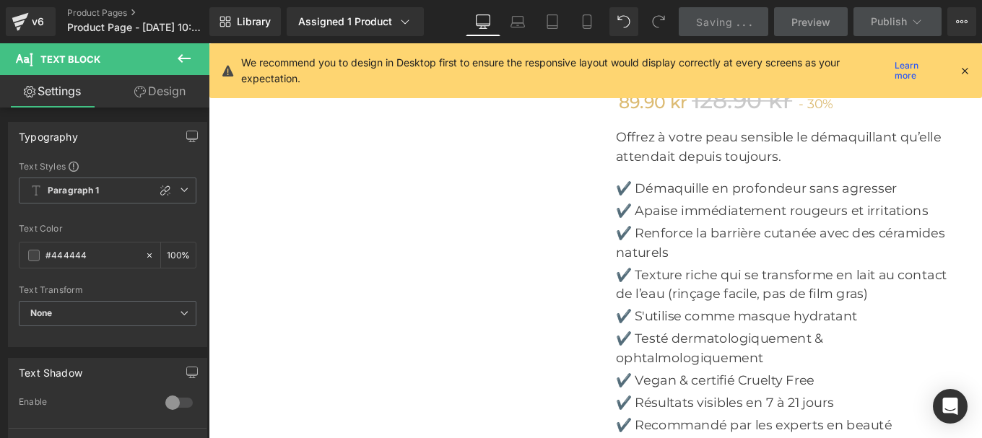
drag, startPoint x: 965, startPoint y: 71, endPoint x: 535, endPoint y: 237, distance: 461.1
click at [965, 71] on icon at bounding box center [964, 70] width 13 height 13
